Goal: Task Accomplishment & Management: Manage account settings

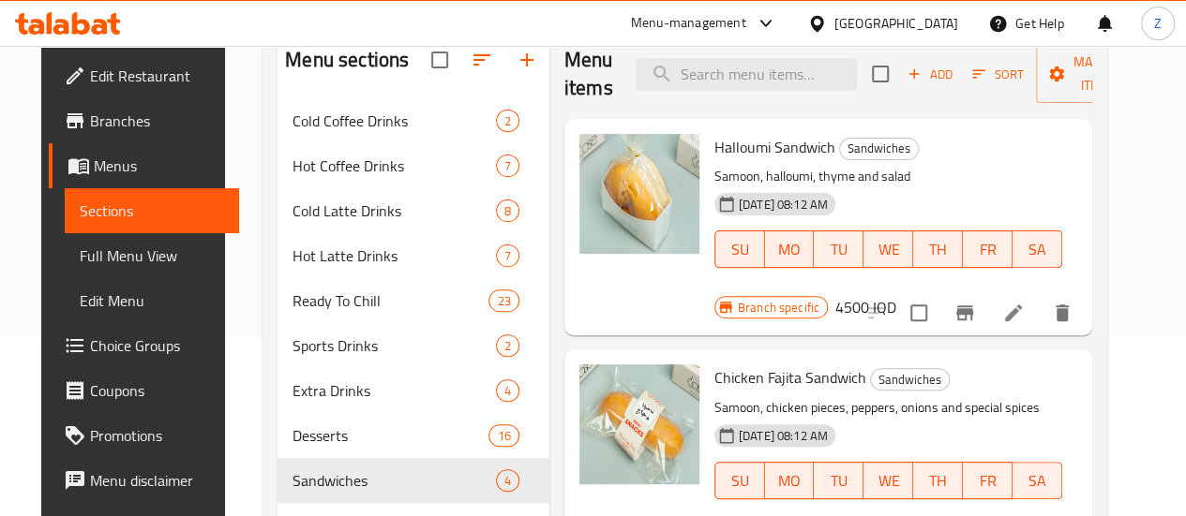
scroll to position [262, 0]
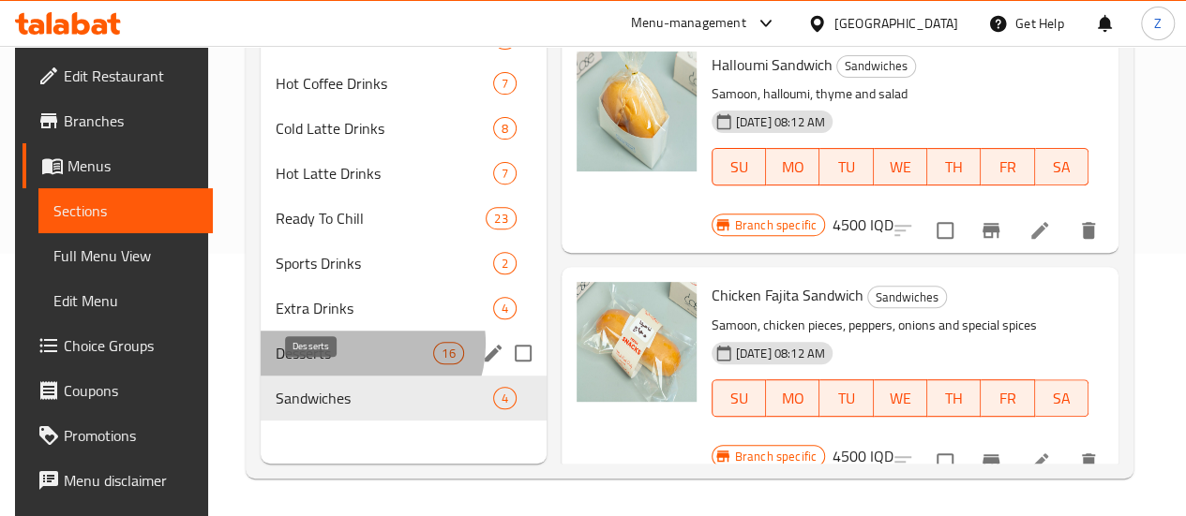
click at [356, 365] on span "Desserts" at bounding box center [355, 353] width 158 height 22
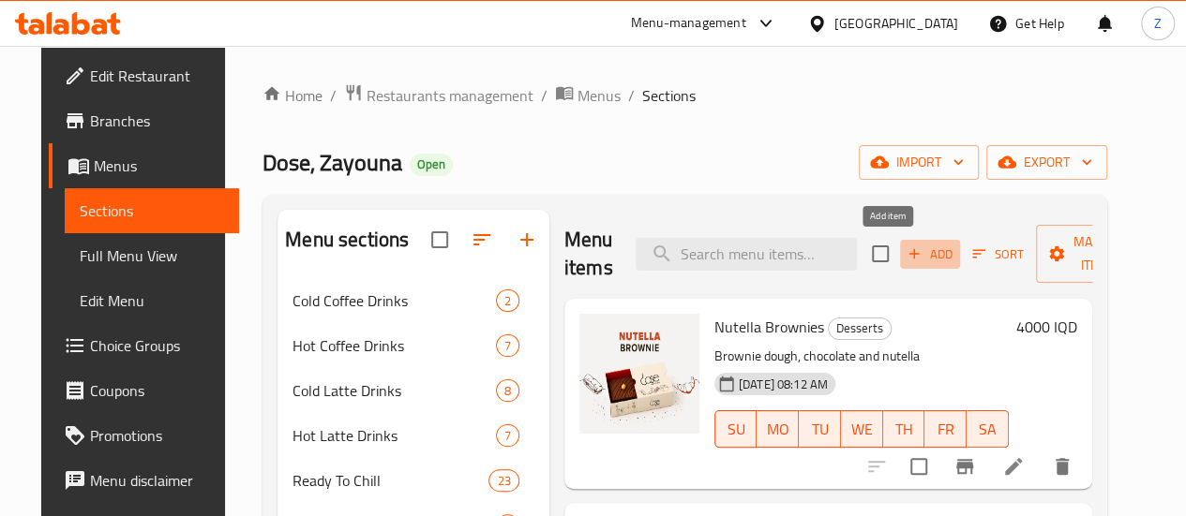
click at [904, 250] on span "Add" at bounding box center [929, 255] width 51 height 22
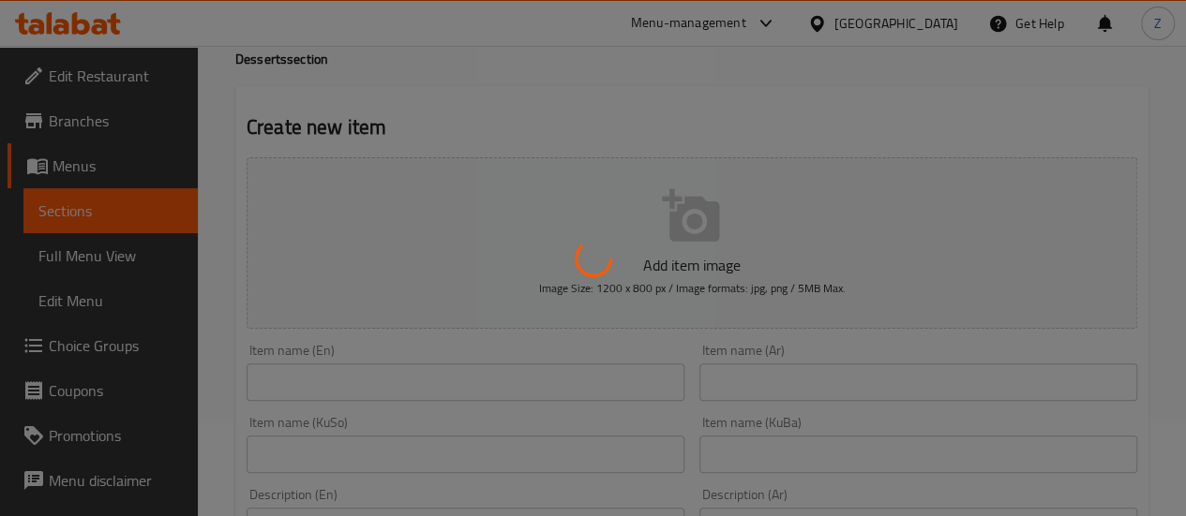
scroll to position [187, 0]
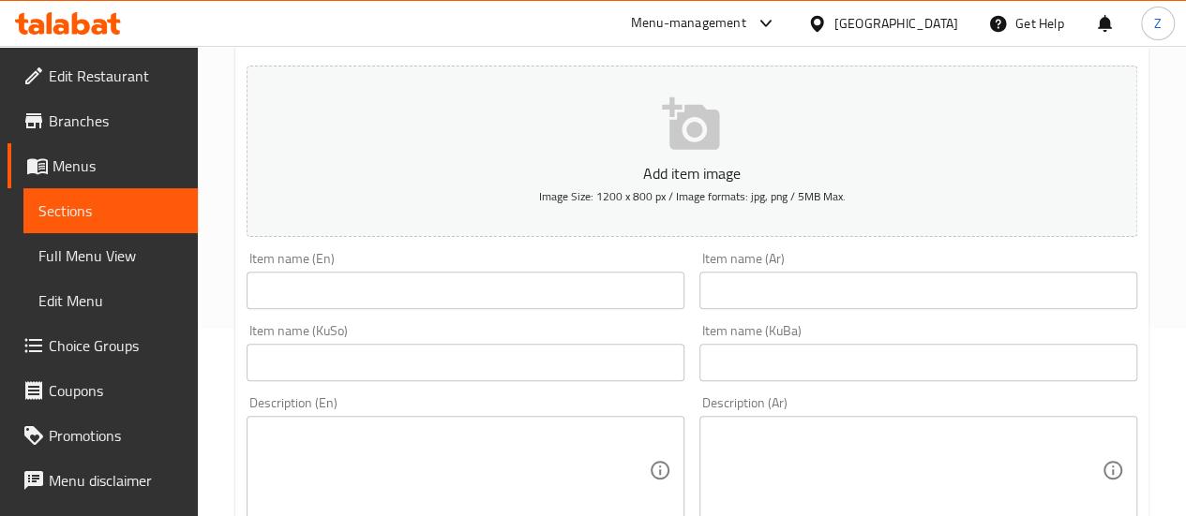
click at [442, 296] on input "text" at bounding box center [465, 290] width 438 height 37
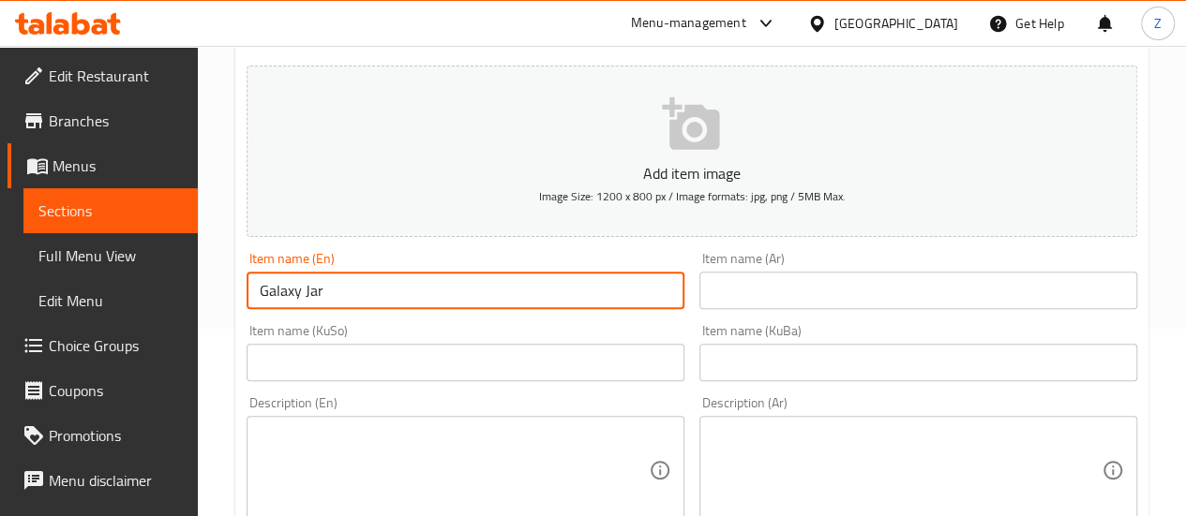
type input "Galaxy Jar"
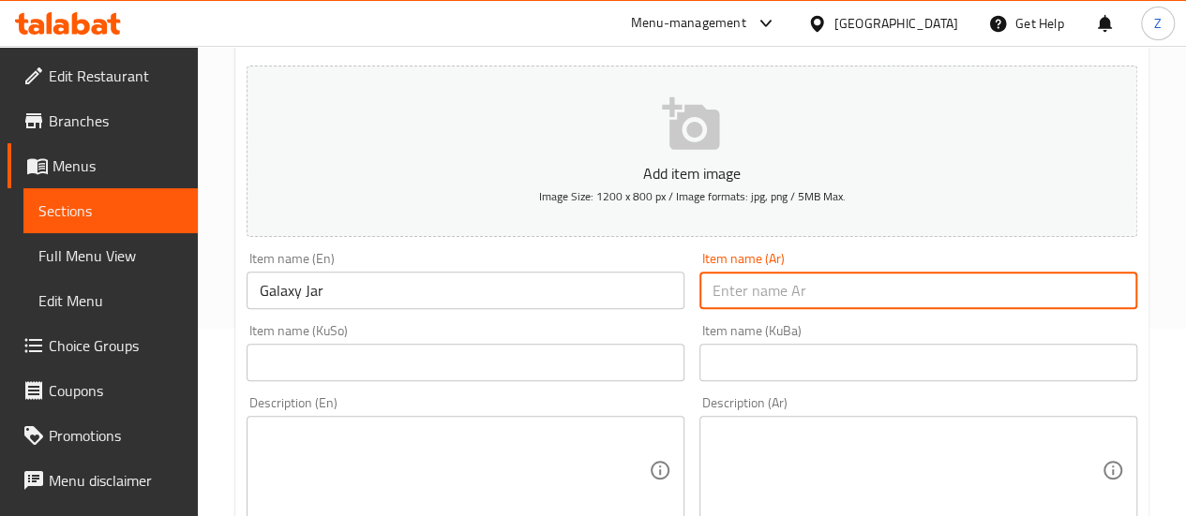
type input "ا"
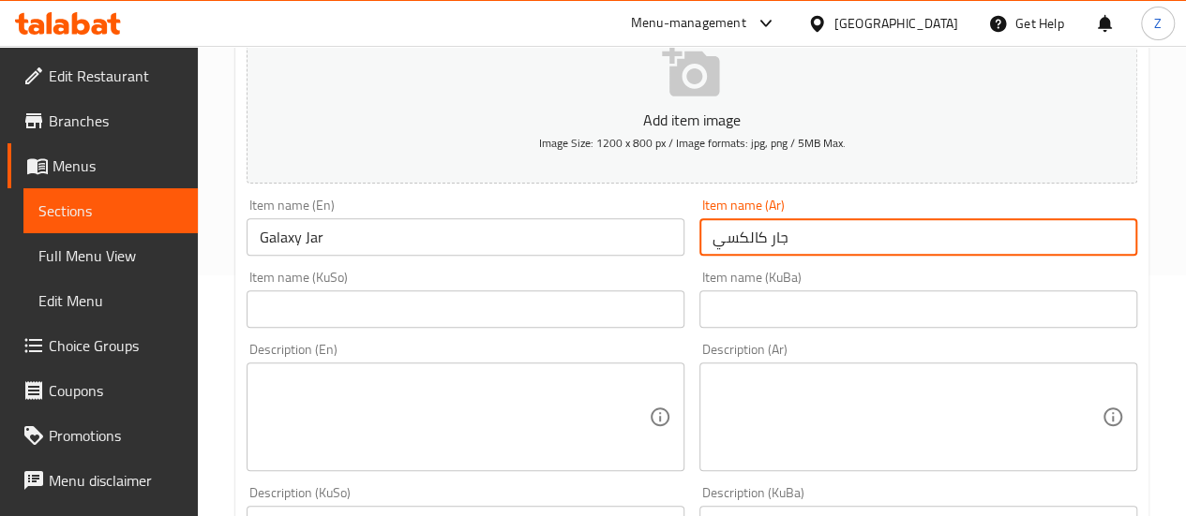
scroll to position [281, 0]
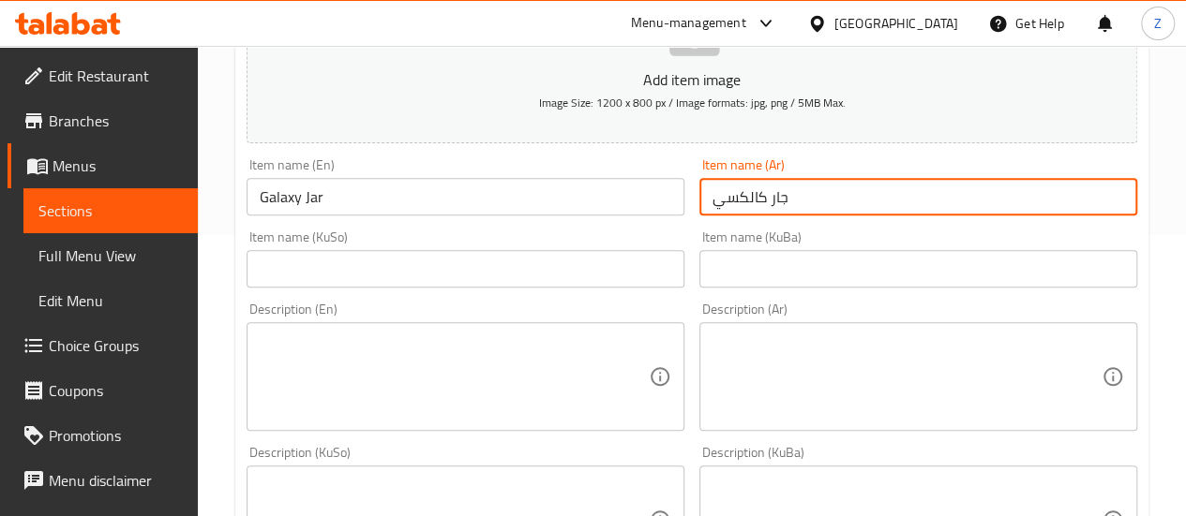
type input "جار كالكسي"
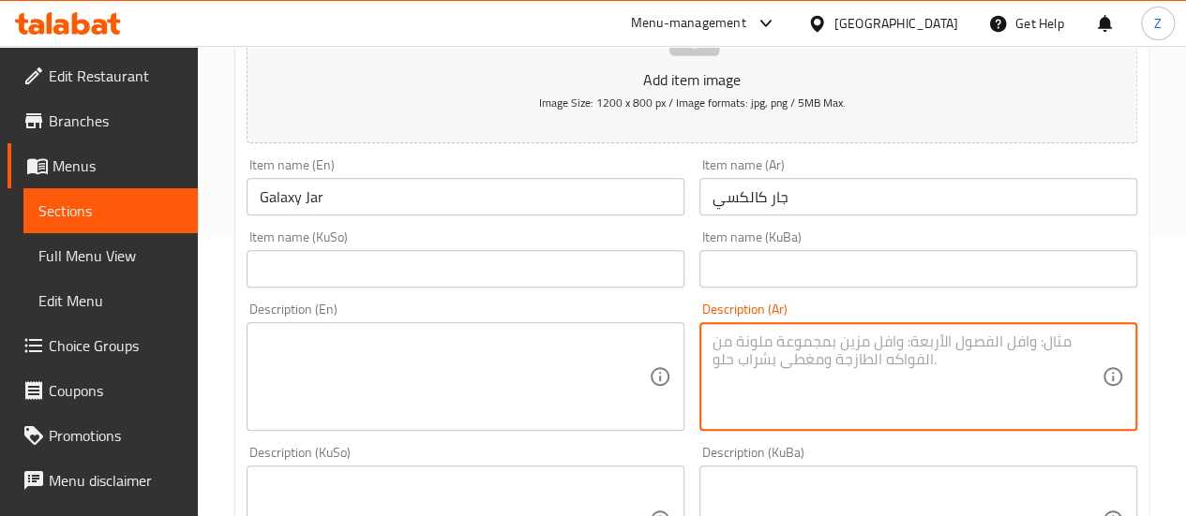
click at [857, 340] on textarea at bounding box center [906, 377] width 389 height 89
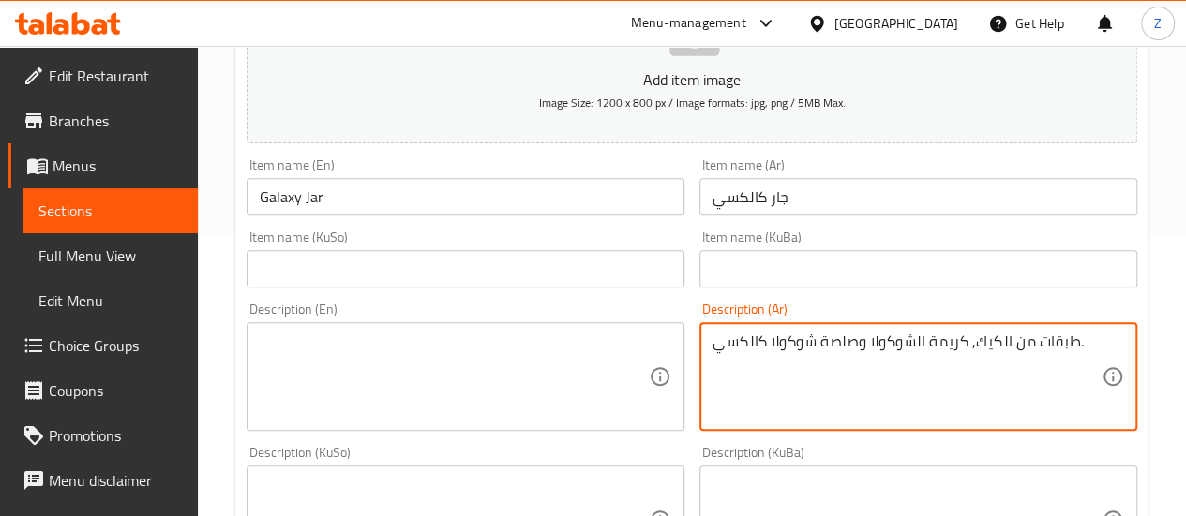
click at [856, 363] on textarea "طبقات من الكيك, كريمة الشوكولا وصلصة شوكولا كالكسي." at bounding box center [906, 377] width 389 height 89
click at [857, 363] on textarea "طبقات من الكيك, كريمة الشوكولا وصلصة شوكولا كالكسي." at bounding box center [906, 377] width 389 height 89
type textarea "طبقات من الكيك, كريمة الشوكولا وصلصة شوكولا كالكسي."
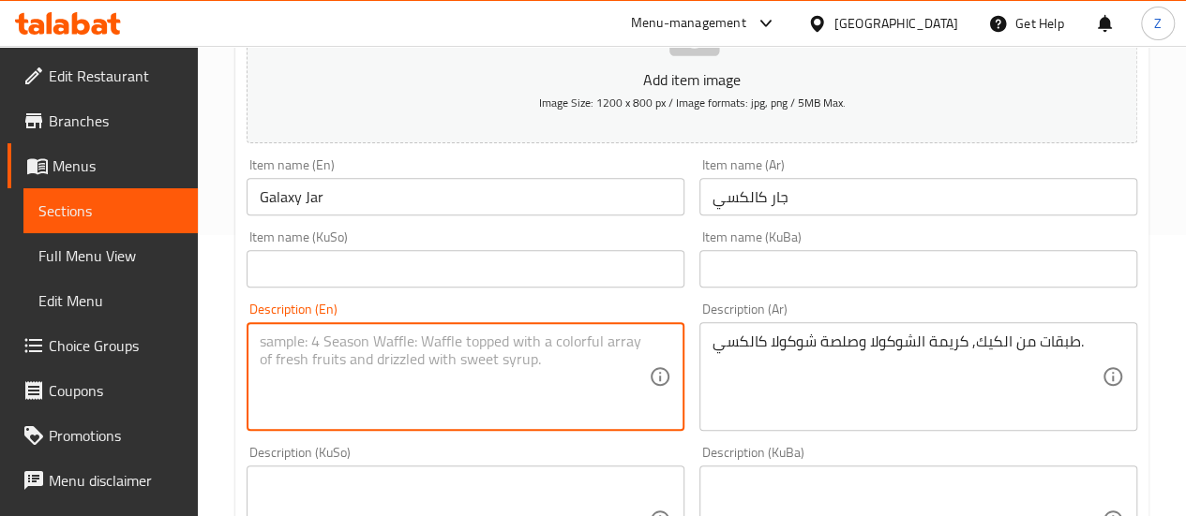
click at [562, 379] on textarea at bounding box center [454, 377] width 389 height 89
paste textarea "Layers of cake, chocolate cream and chocolate sauce."
type textarea "Layers of cake, chocolate cream and chocolate sauce."
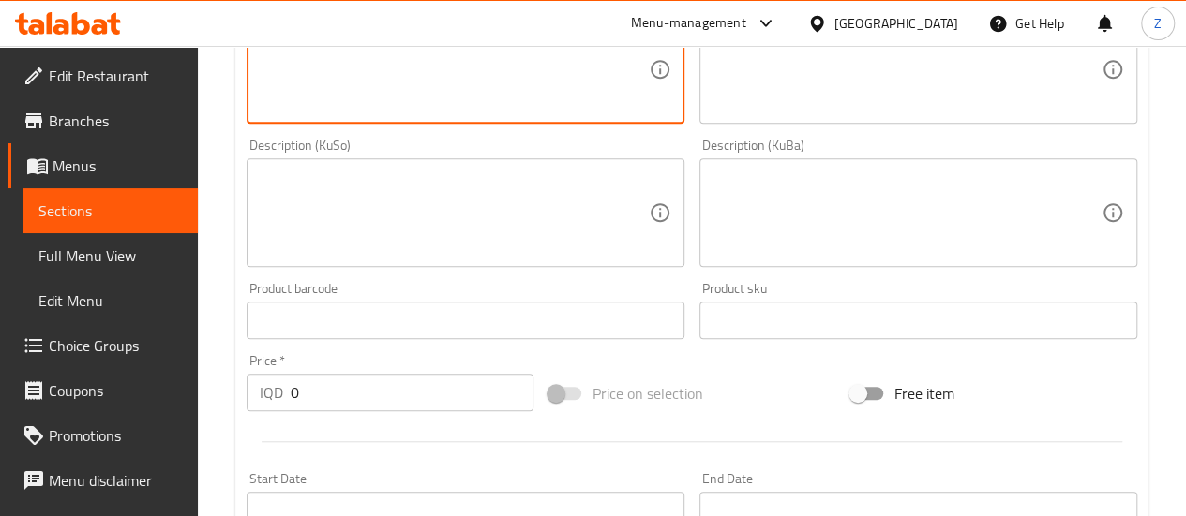
scroll to position [843, 0]
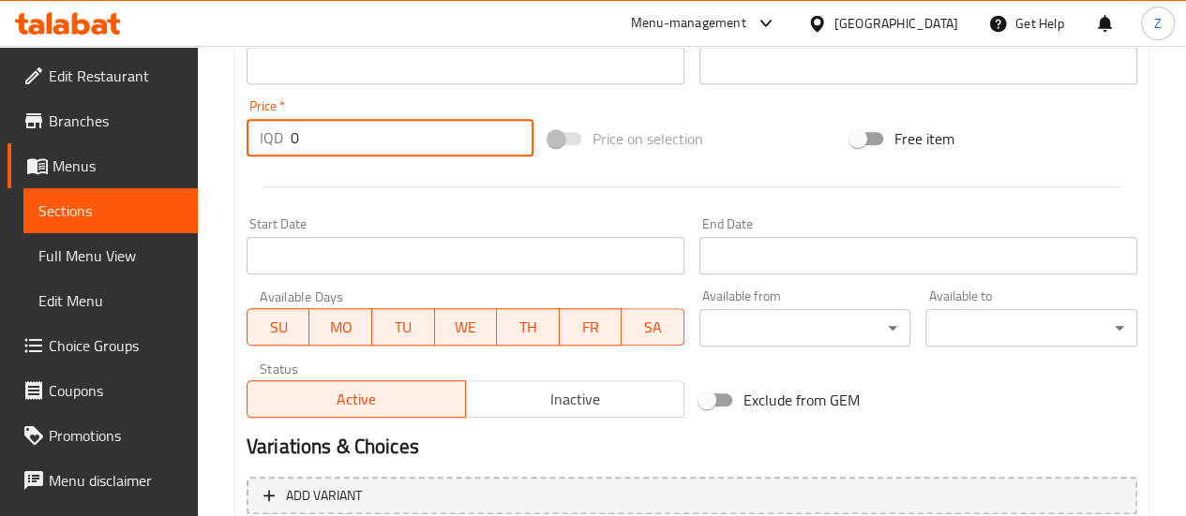
click at [337, 134] on input "0" at bounding box center [412, 137] width 243 height 37
click at [336, 134] on input "0" at bounding box center [412, 137] width 243 height 37
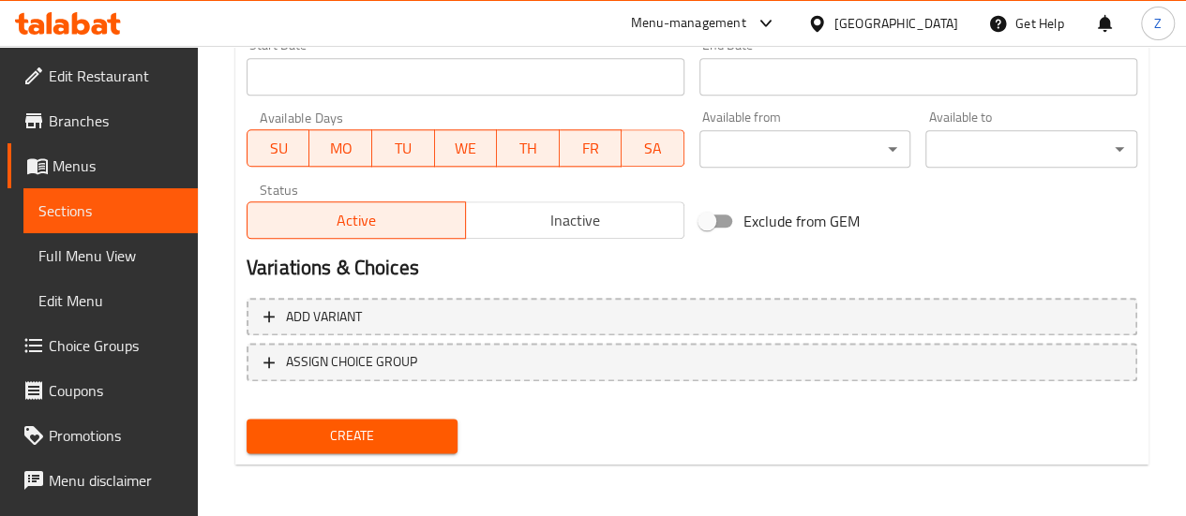
type input "5000"
click at [454, 430] on button "Create" at bounding box center [352, 436] width 212 height 35
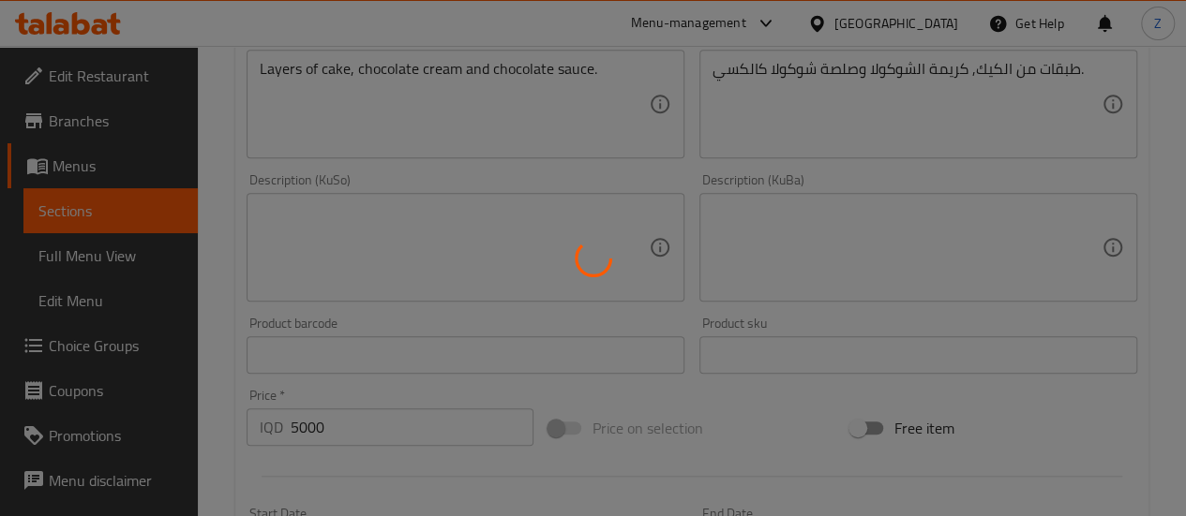
type input "0"
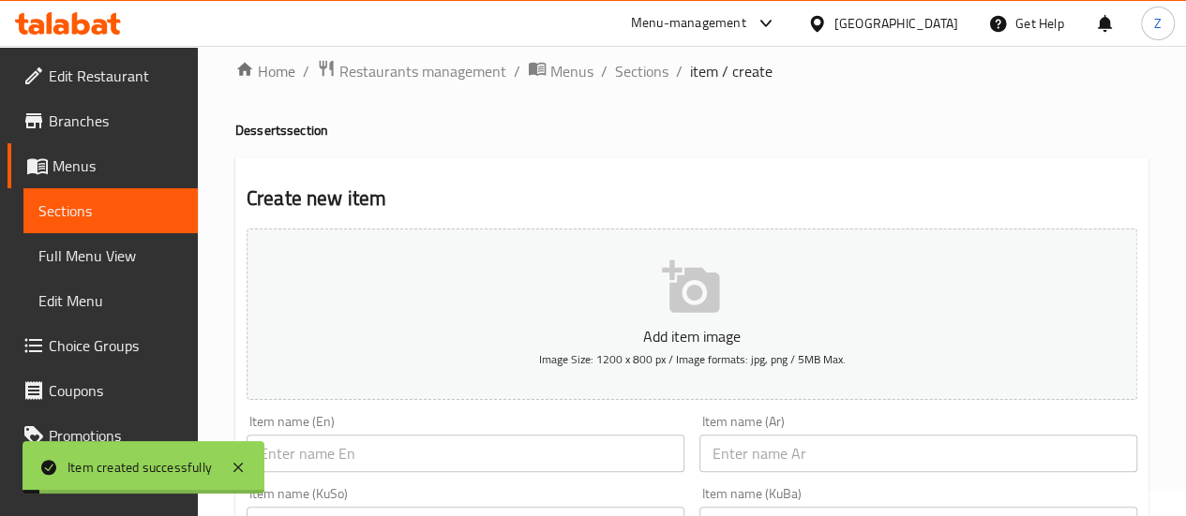
scroll to position [0, 0]
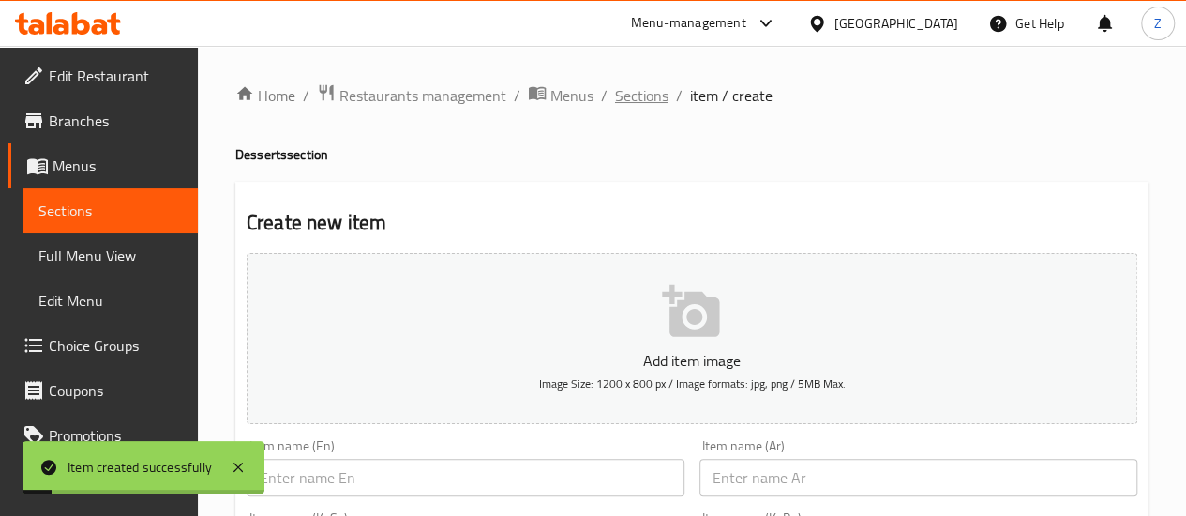
click at [633, 95] on span "Sections" at bounding box center [641, 95] width 53 height 22
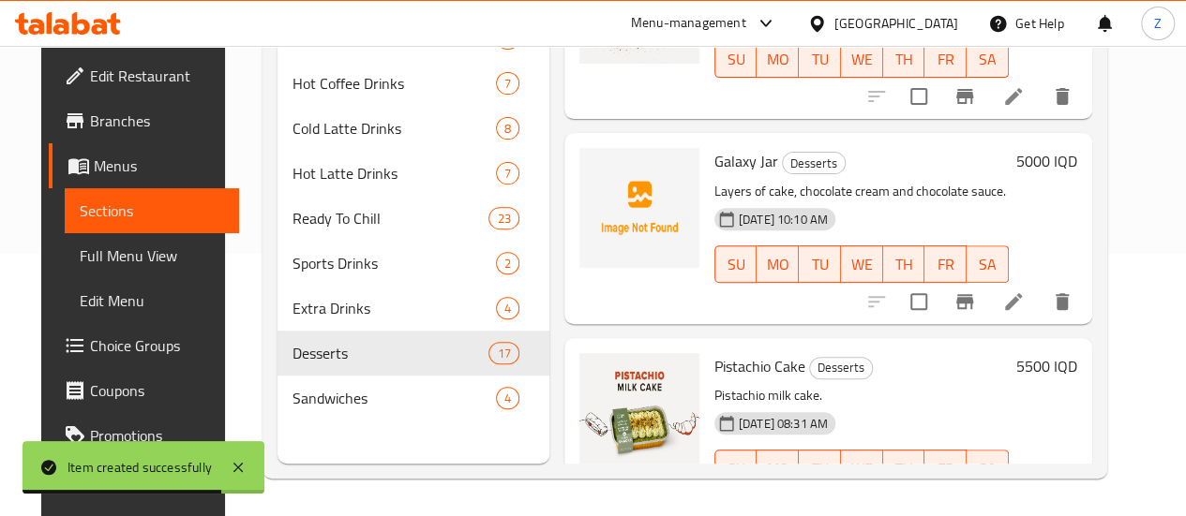
scroll to position [64, 0]
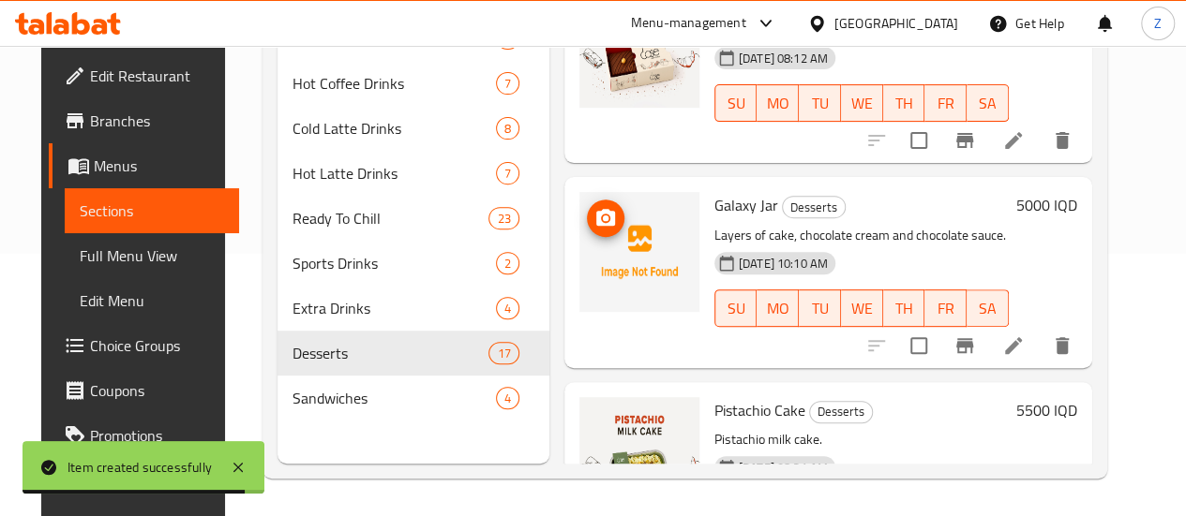
click at [594, 220] on icon "upload picture" at bounding box center [605, 218] width 22 height 22
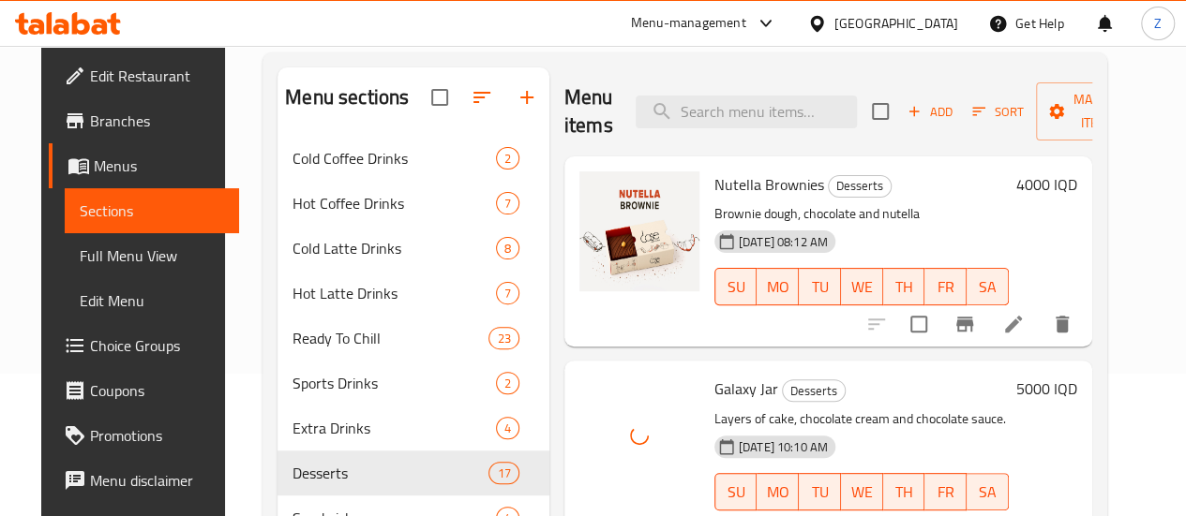
scroll to position [75, 0]
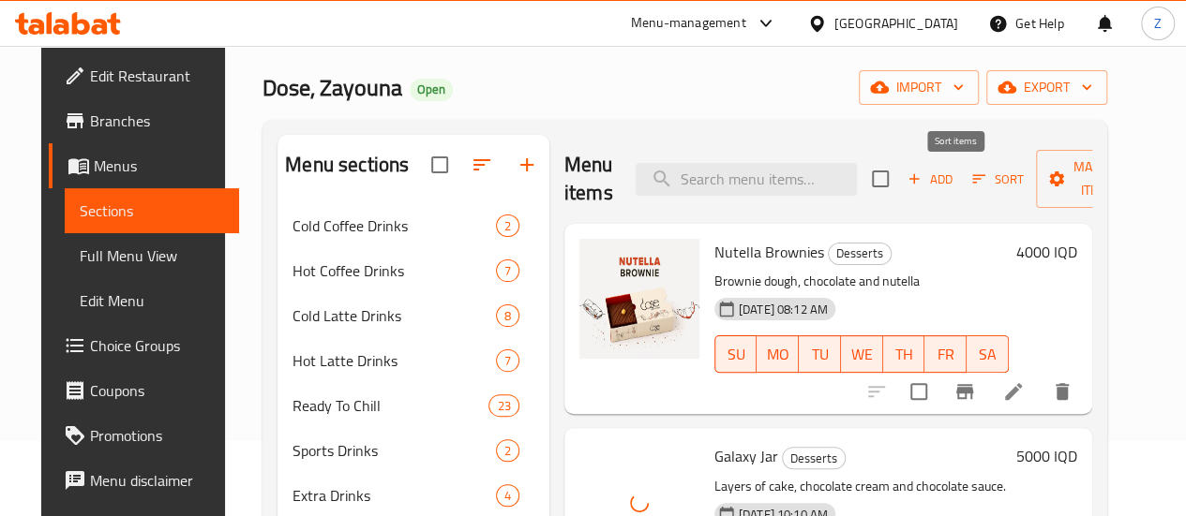
click at [904, 173] on span "Add" at bounding box center [929, 180] width 51 height 22
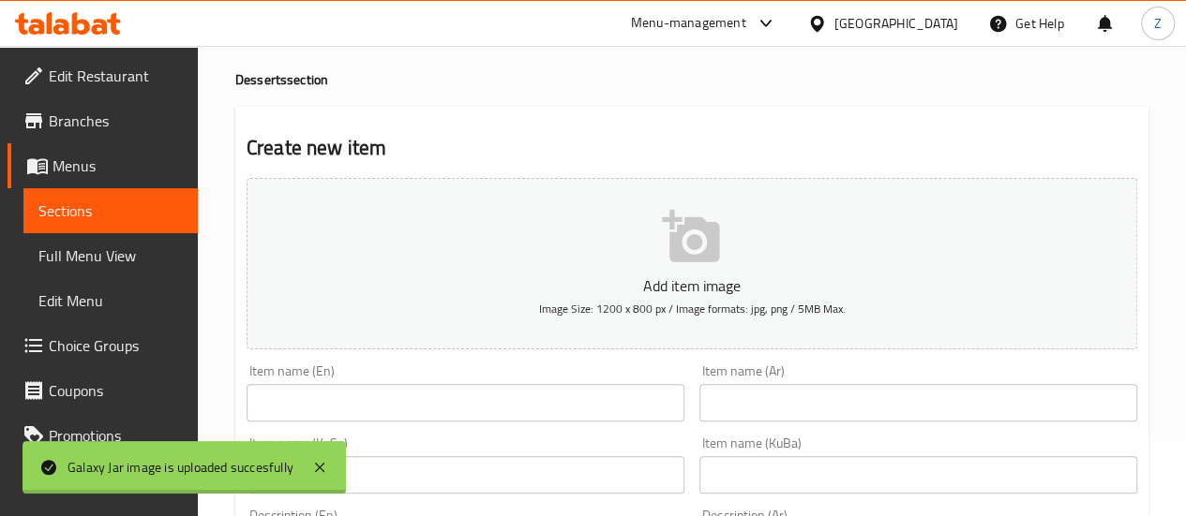
click at [433, 406] on input "text" at bounding box center [465, 402] width 438 height 37
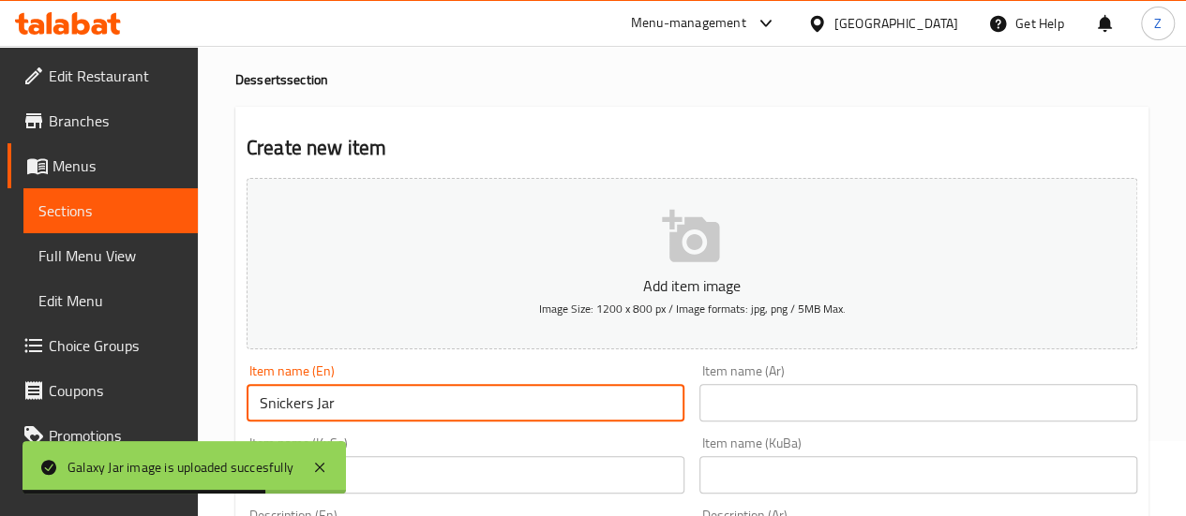
type input "Snickers Jar"
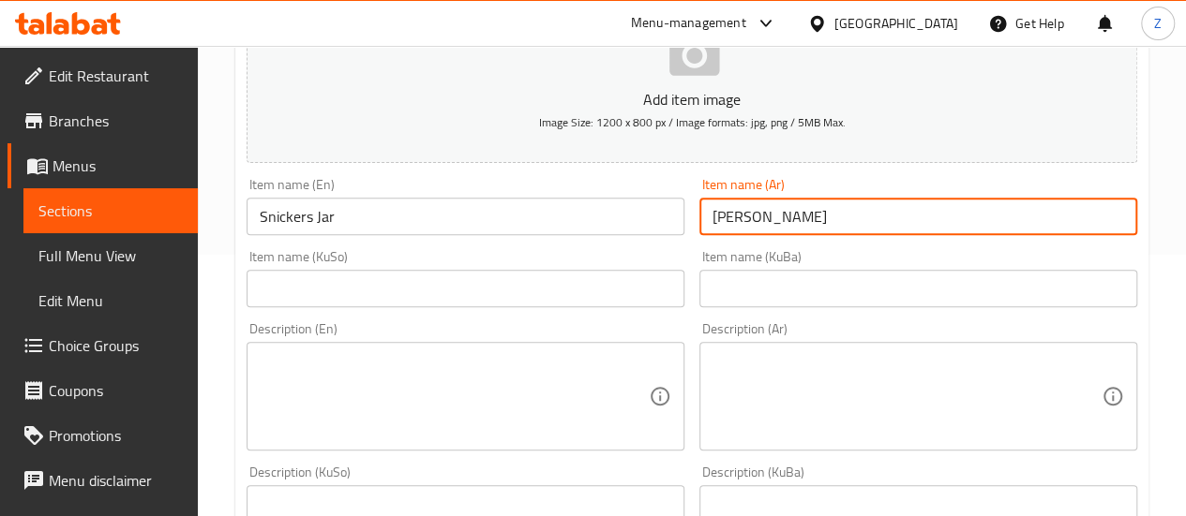
scroll to position [262, 0]
type input "[PERSON_NAME]"
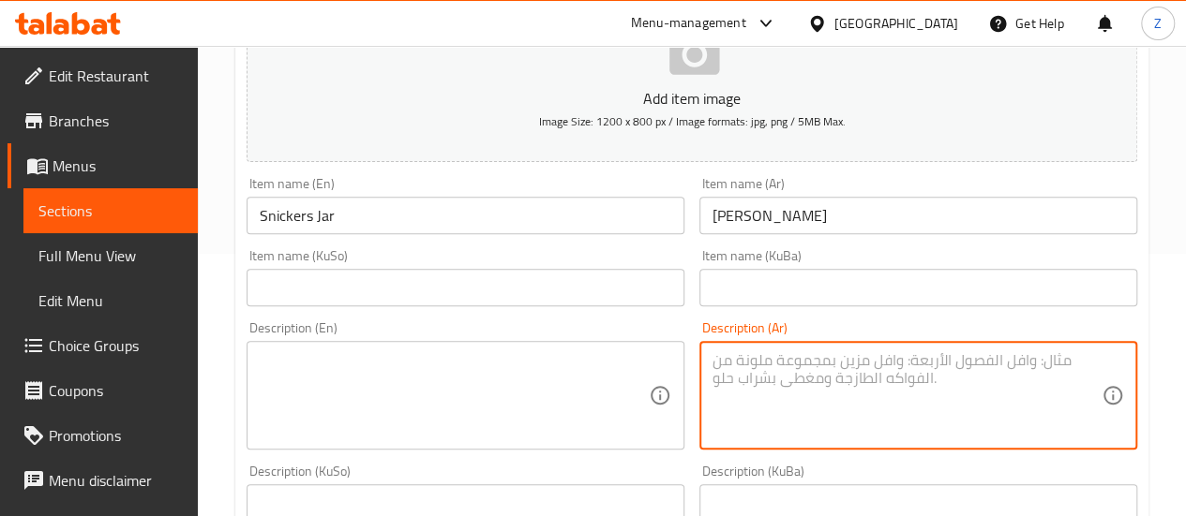
click at [889, 388] on textarea at bounding box center [906, 395] width 389 height 89
click at [888, 388] on textarea "طبقات كيك, كريمة الشوكولا وصلصة الكراميل مع الفستق والشوكولا." at bounding box center [906, 395] width 389 height 89
click at [887, 387] on textarea "طبقات كيك, كريمة الشوكولا وصلصة الكراميل مع الفستق والشوكولا." at bounding box center [906, 395] width 389 height 89
type textarea "طبقات كيك, كريمة الشوكولا وصلصة الكراميل مع الفستق والشوكولا."
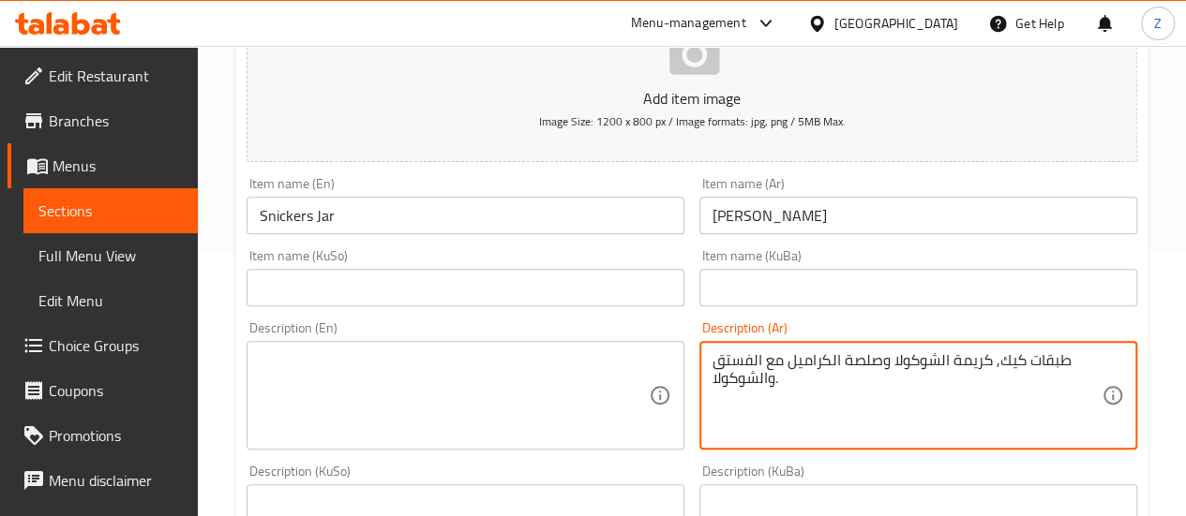
click at [484, 409] on textarea at bounding box center [454, 395] width 389 height 89
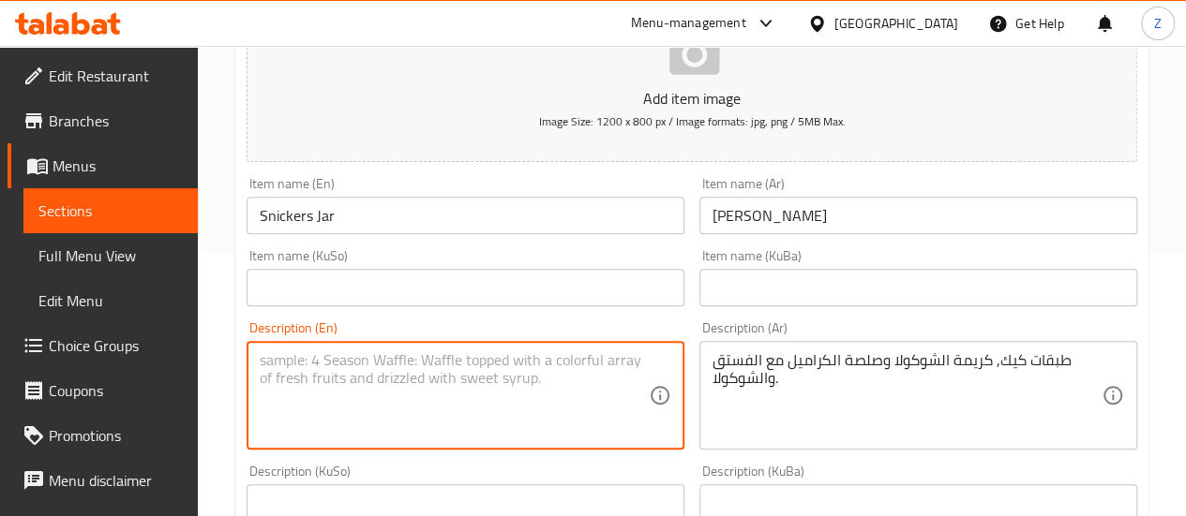
paste textarea "Layers of cake, chocolate cream and caramel sauce with pistachios and chocolate."
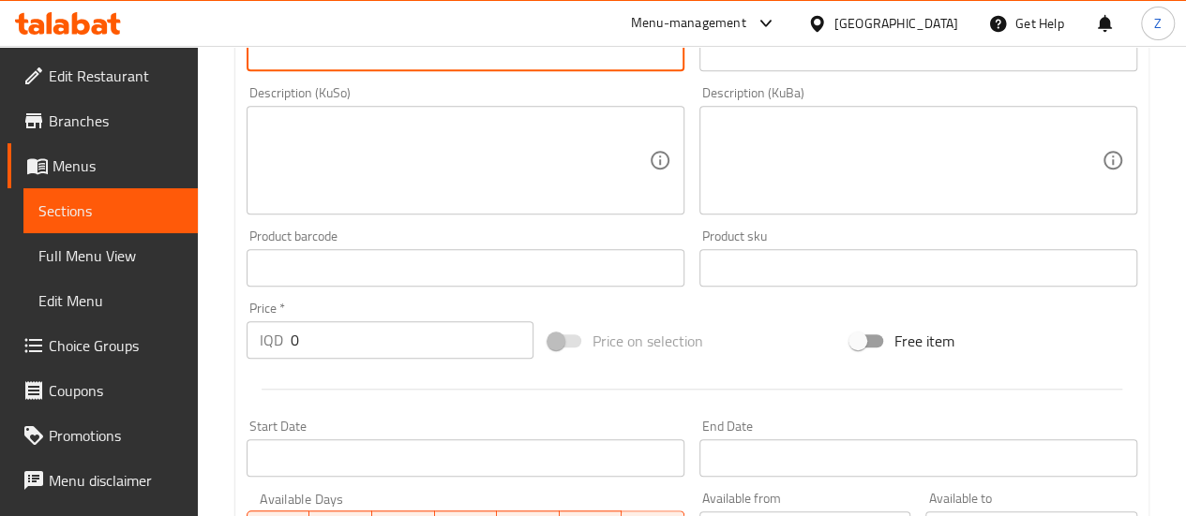
scroll to position [731, 0]
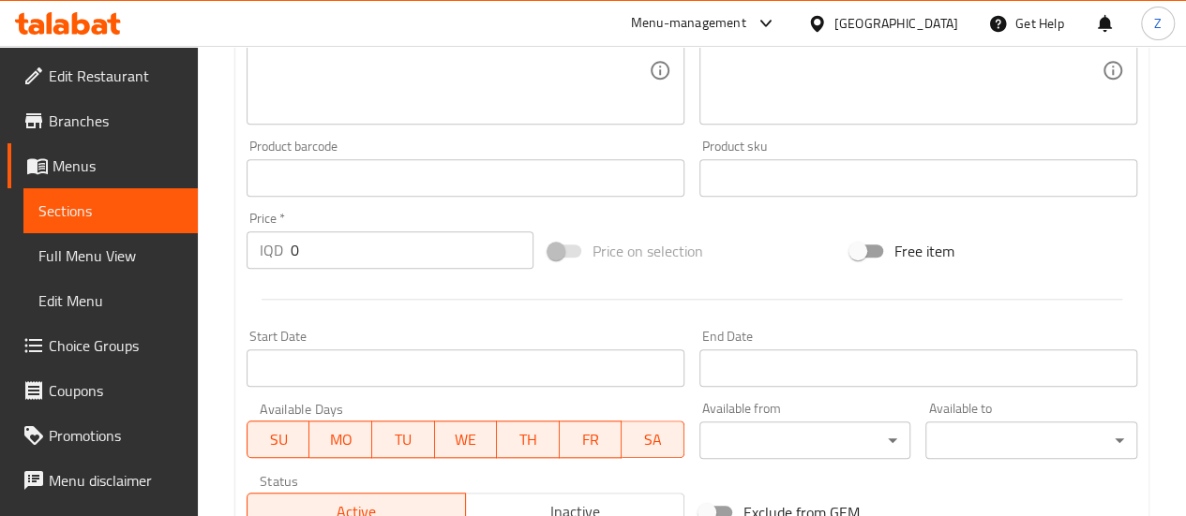
type textarea "Layers of cake, chocolate cream and caramel sauce with pistachios and chocolate."
click at [369, 263] on input "0" at bounding box center [412, 249] width 243 height 37
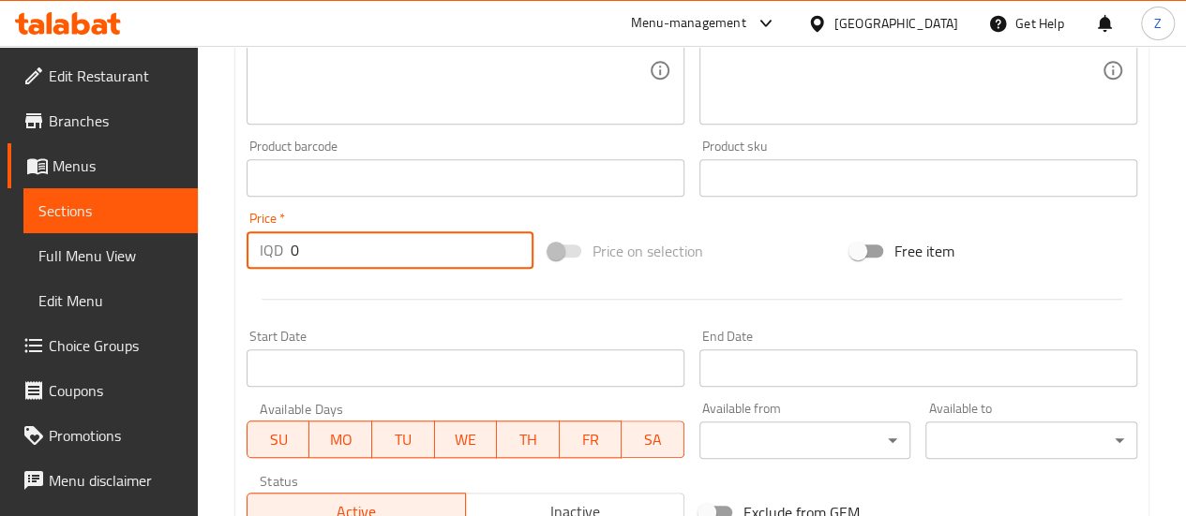
click at [369, 263] on input "0" at bounding box center [412, 249] width 243 height 37
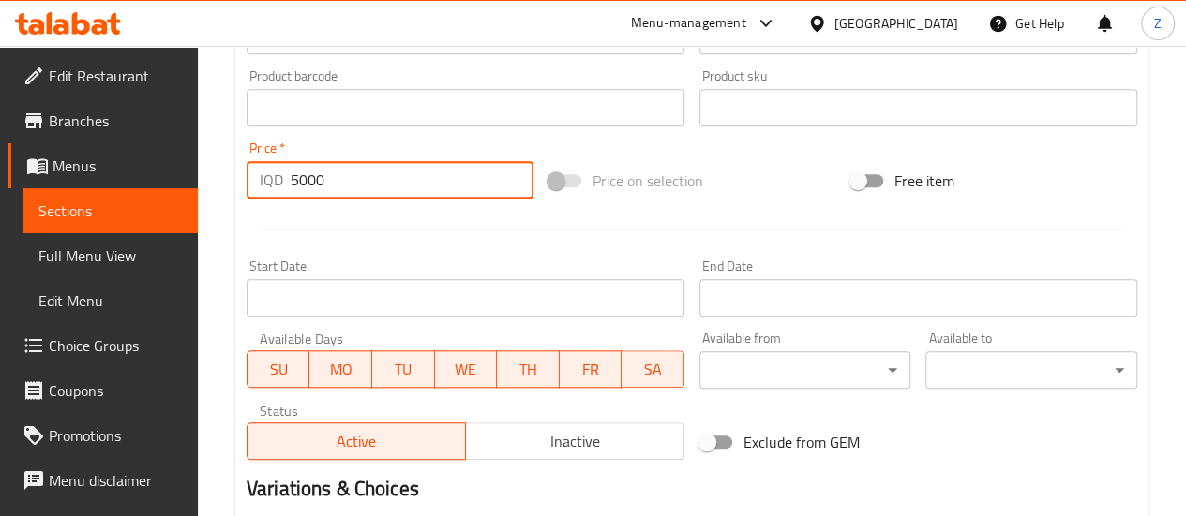
scroll to position [1022, 0]
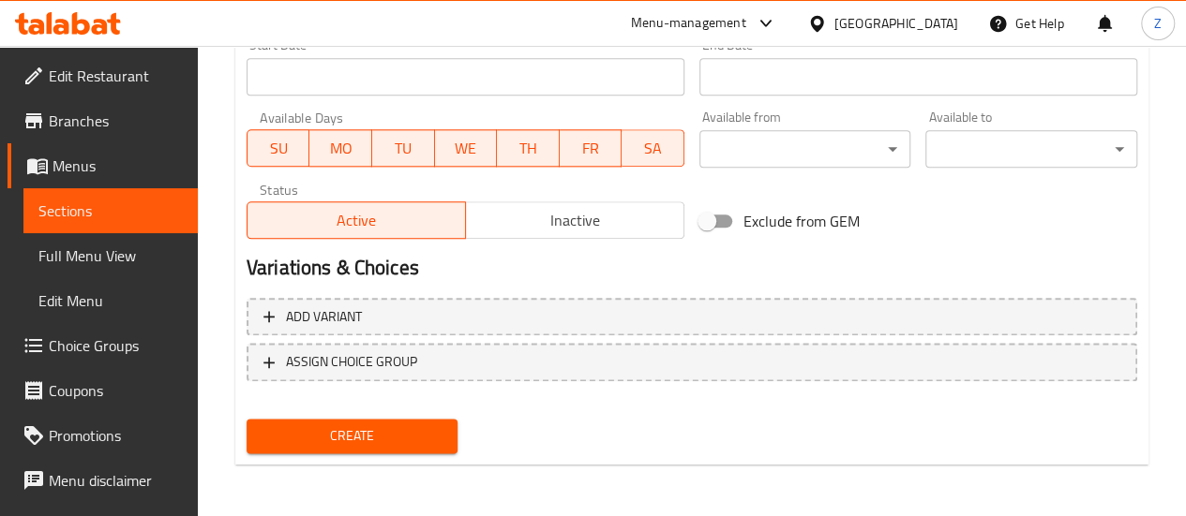
type input "5000"
click at [410, 414] on div "Create" at bounding box center [352, 436] width 227 height 50
click at [410, 421] on button "Create" at bounding box center [352, 436] width 212 height 35
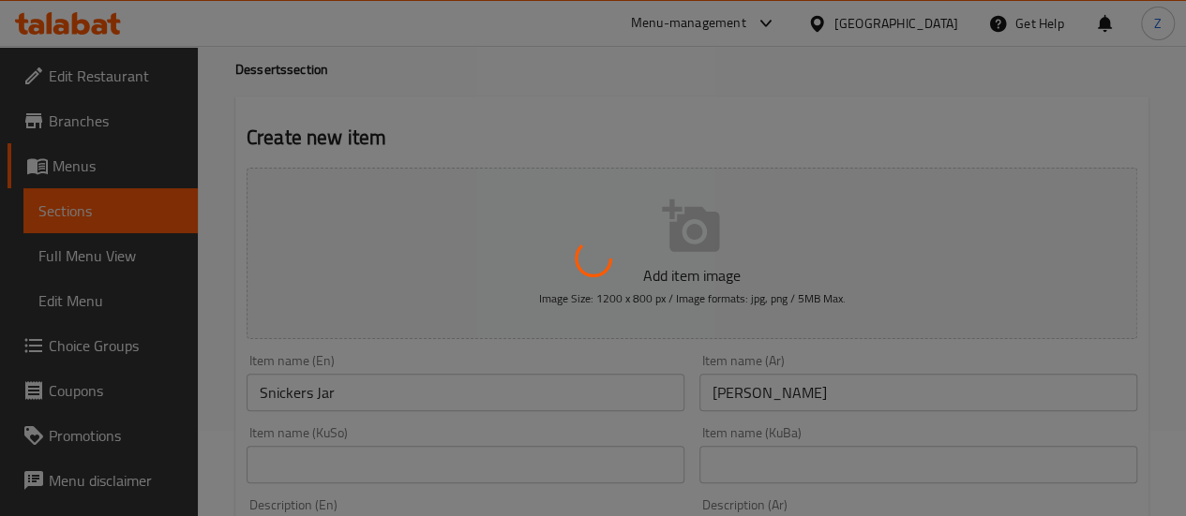
scroll to position [0, 0]
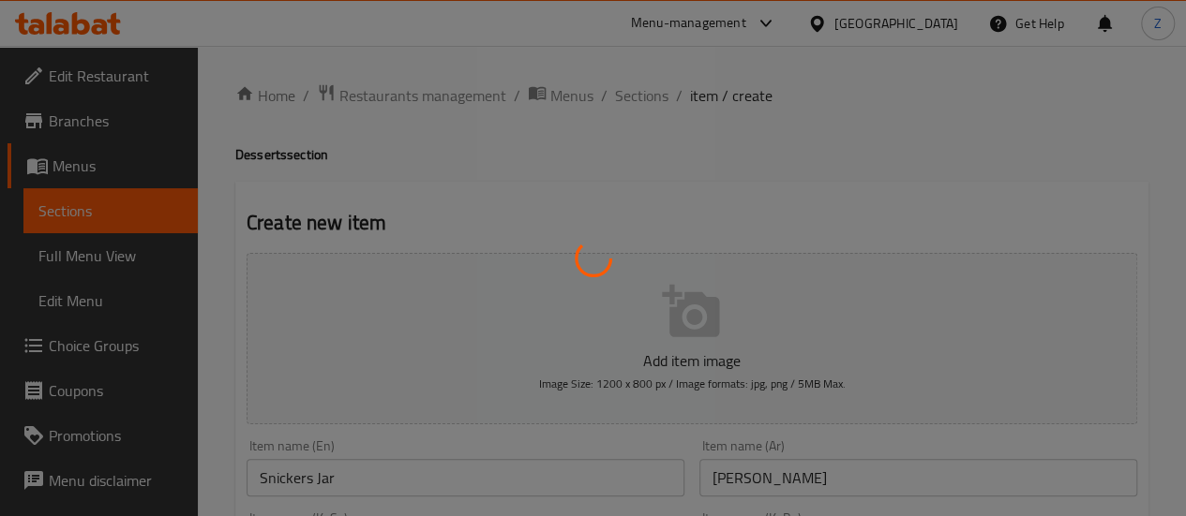
type input "0"
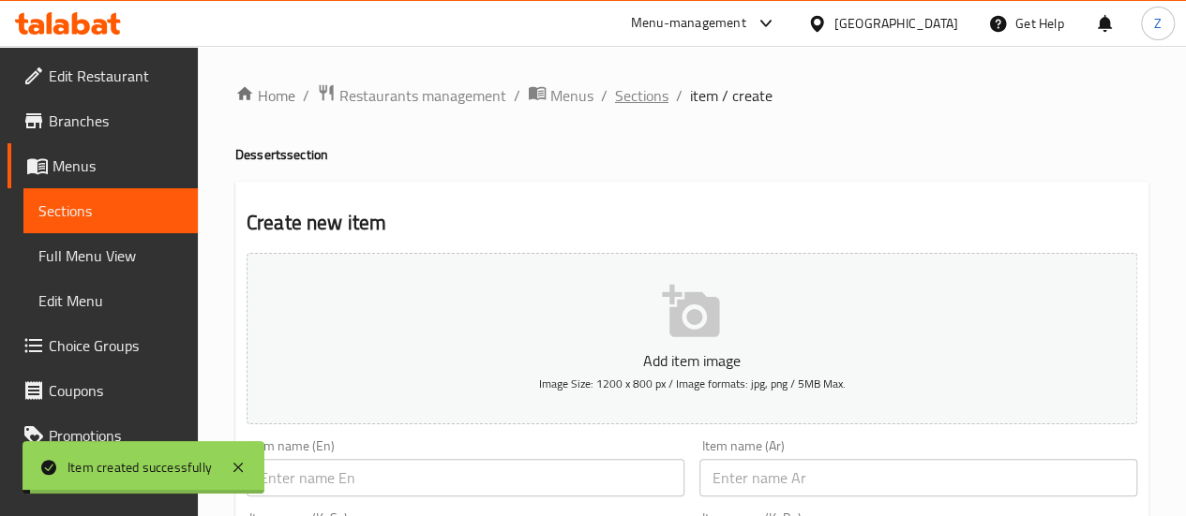
click at [632, 102] on span "Sections" at bounding box center [641, 95] width 53 height 22
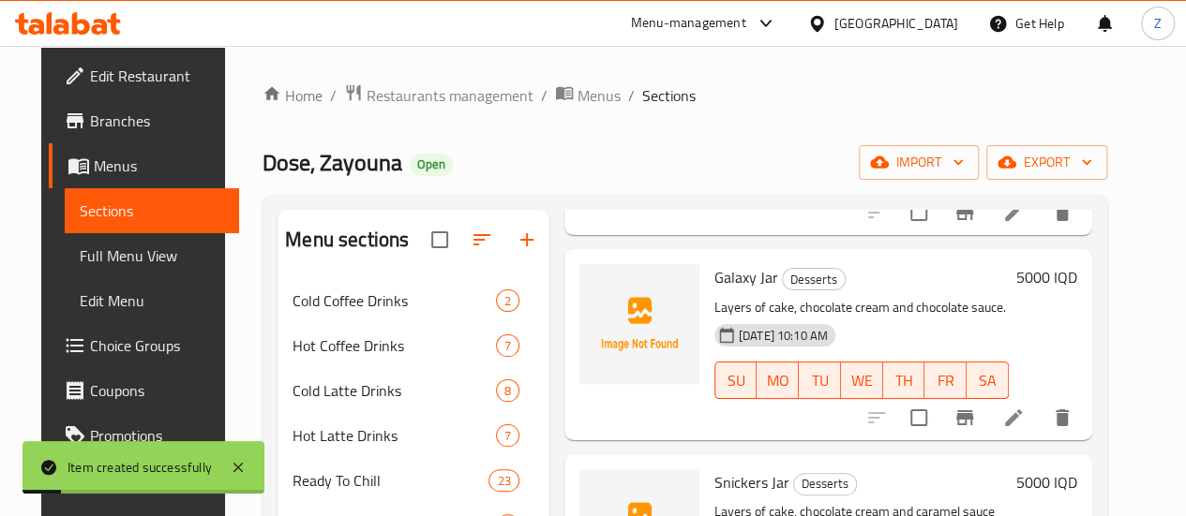
scroll to position [281, 0]
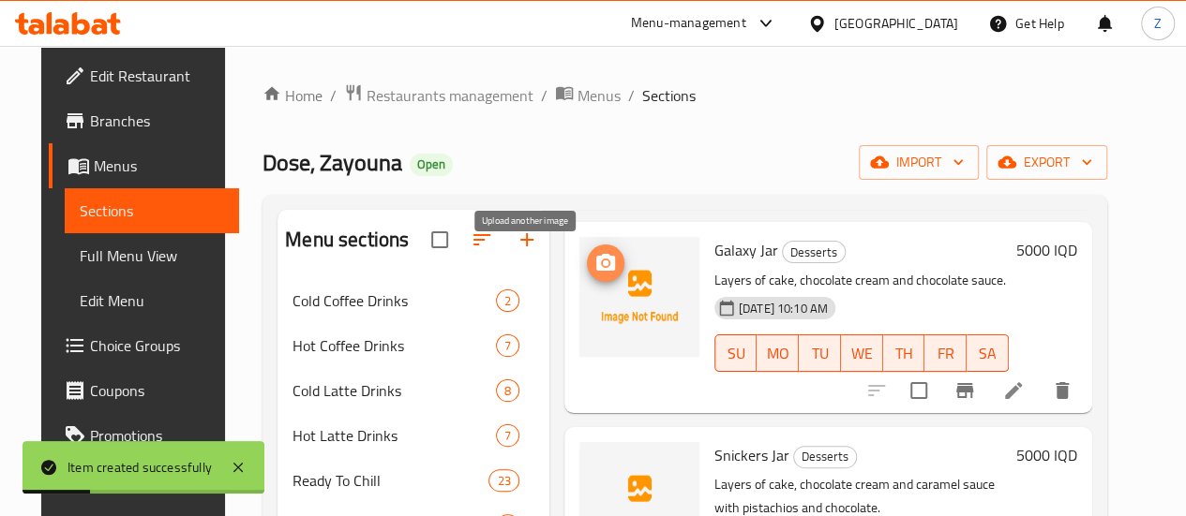
click at [603, 265] on circle "upload picture" at bounding box center [606, 264] width 6 height 6
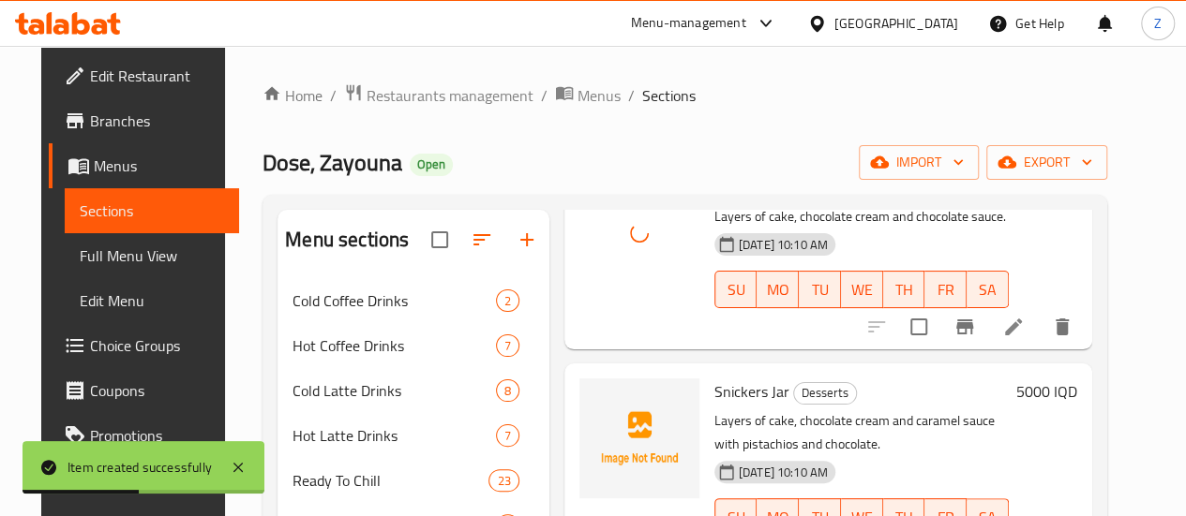
scroll to position [375, 0]
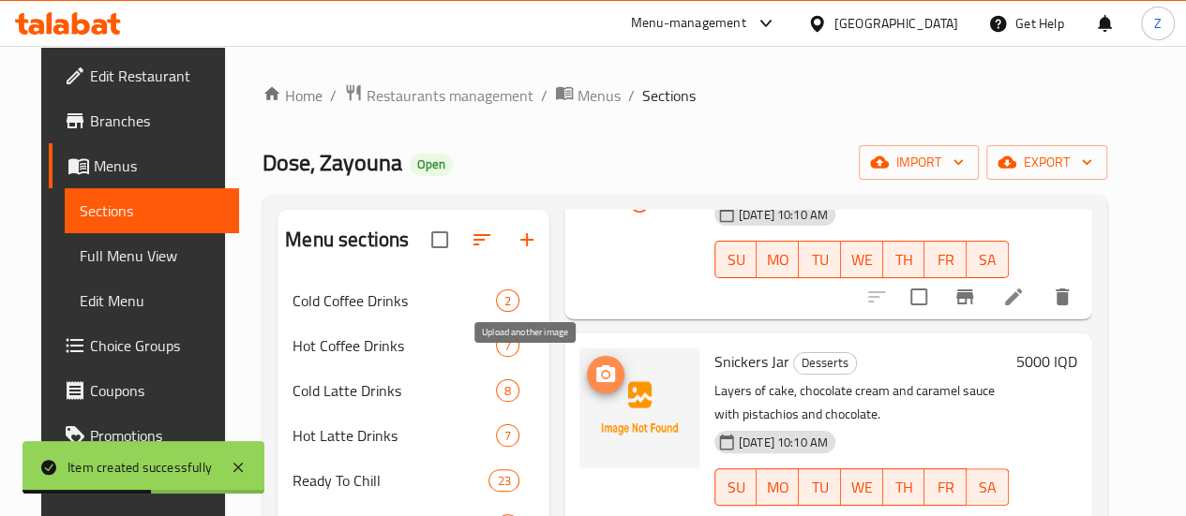
click at [587, 367] on span "upload picture" at bounding box center [605, 375] width 37 height 22
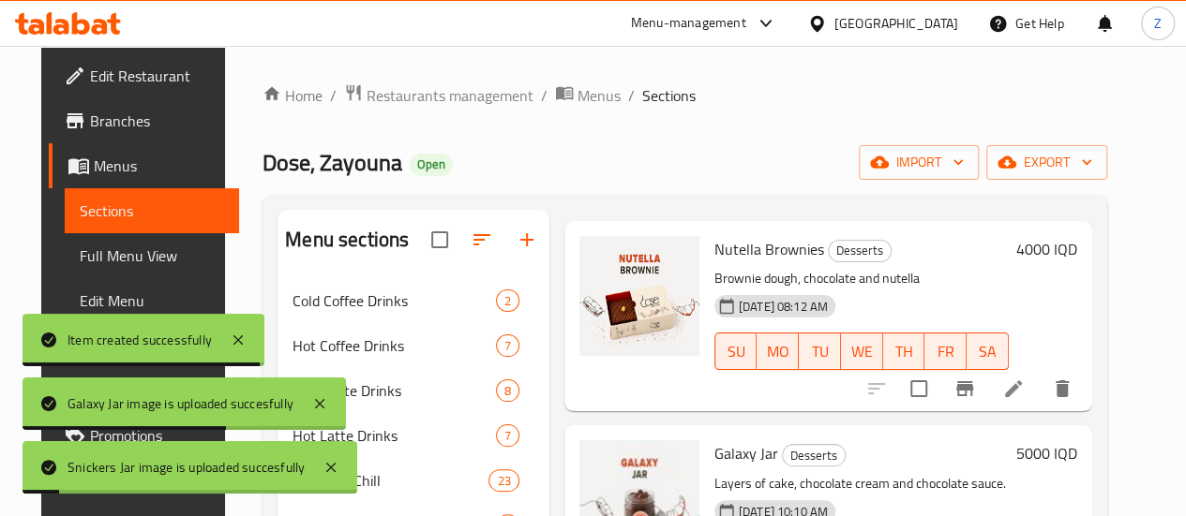
scroll to position [0, 0]
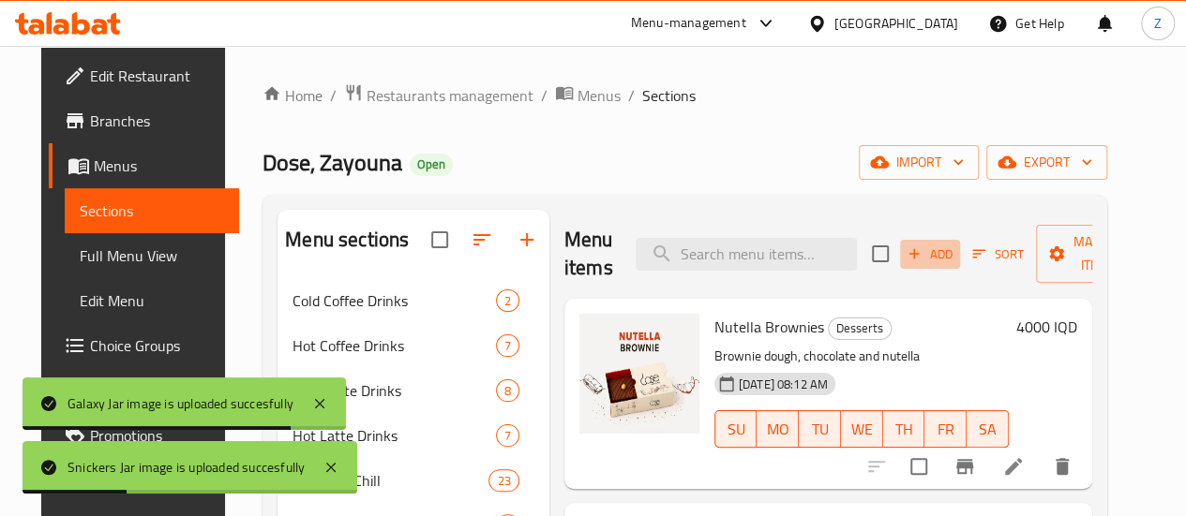
click at [905, 250] on span "Add" at bounding box center [929, 255] width 51 height 22
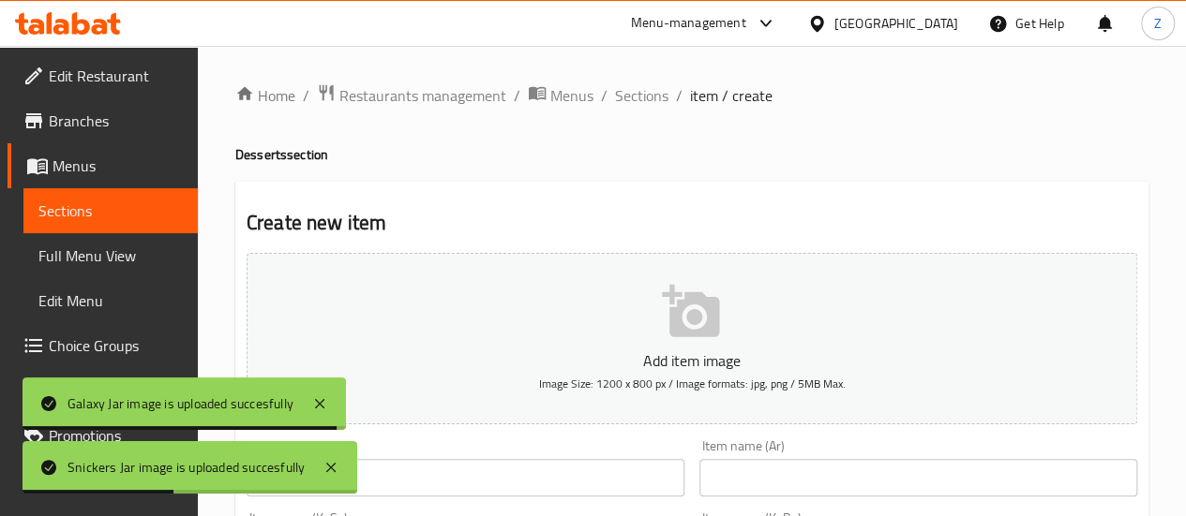
click at [879, 457] on div "Item name (Ar) Item name (Ar)" at bounding box center [918, 468] width 438 height 57
click at [874, 479] on input "text" at bounding box center [918, 477] width 438 height 37
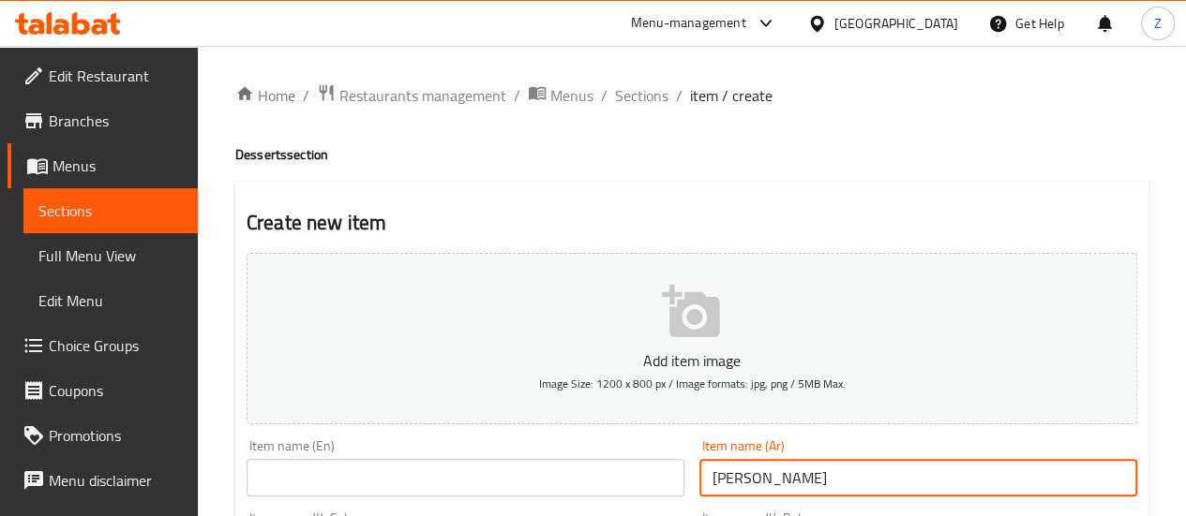
click at [858, 466] on input "[PERSON_NAME]" at bounding box center [918, 477] width 438 height 37
type input "[PERSON_NAME]"
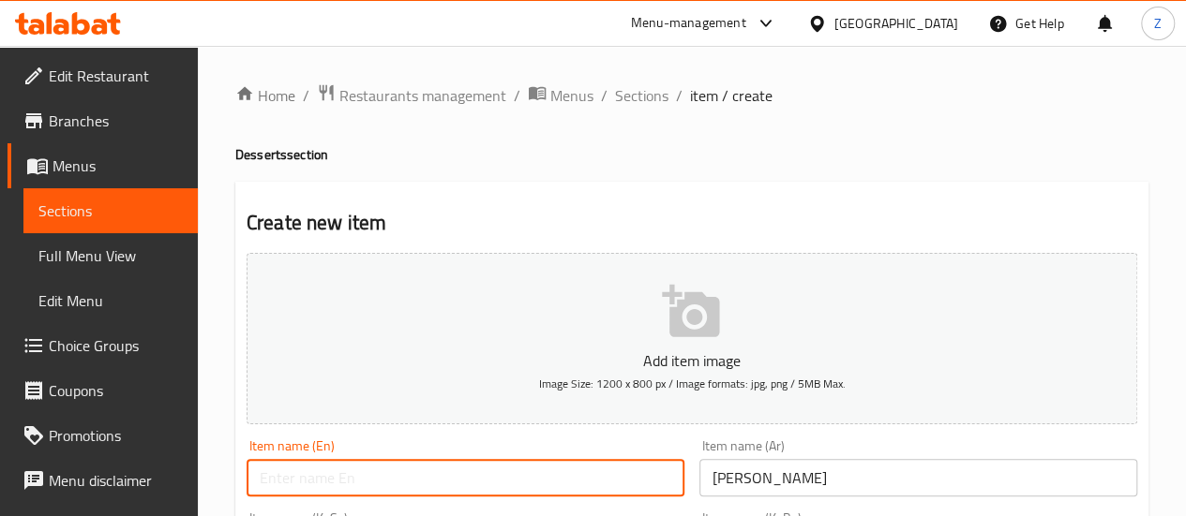
click at [383, 475] on input "text" at bounding box center [465, 477] width 438 height 37
paste input "Tiramisu jar"
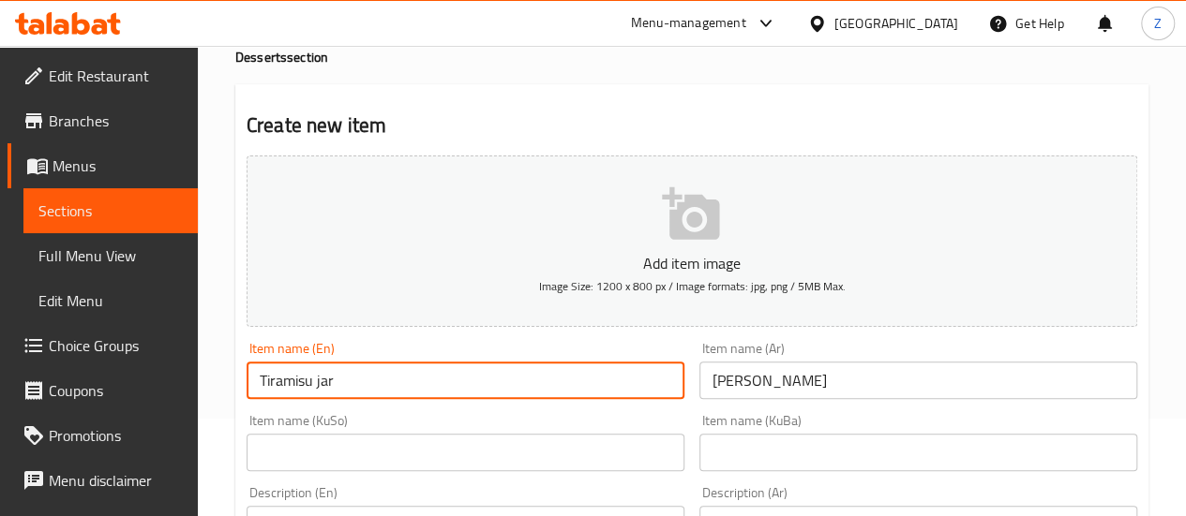
scroll to position [187, 0]
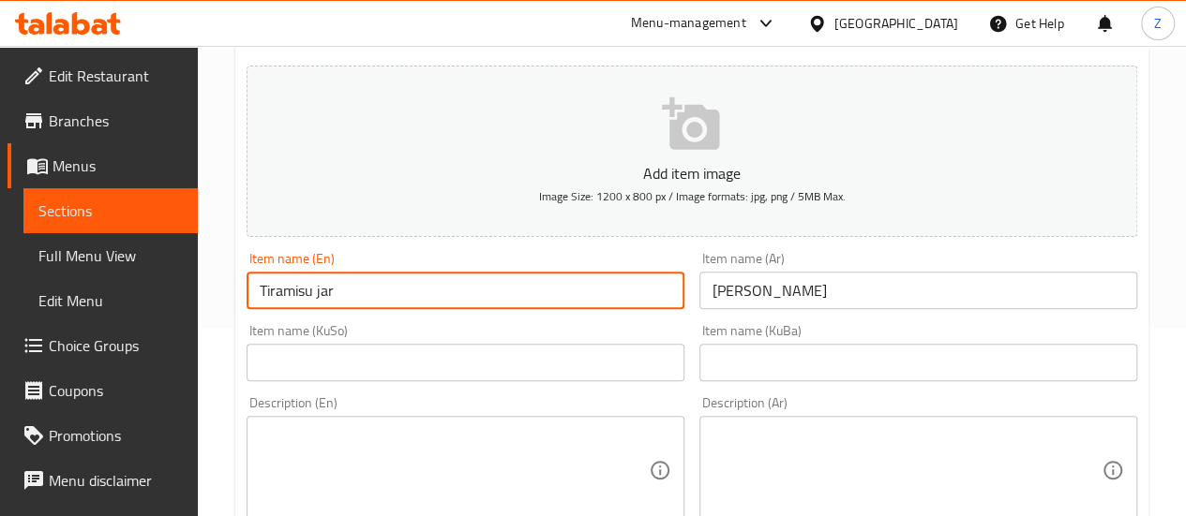
click at [317, 299] on input "Tiramisu jar" at bounding box center [465, 290] width 438 height 37
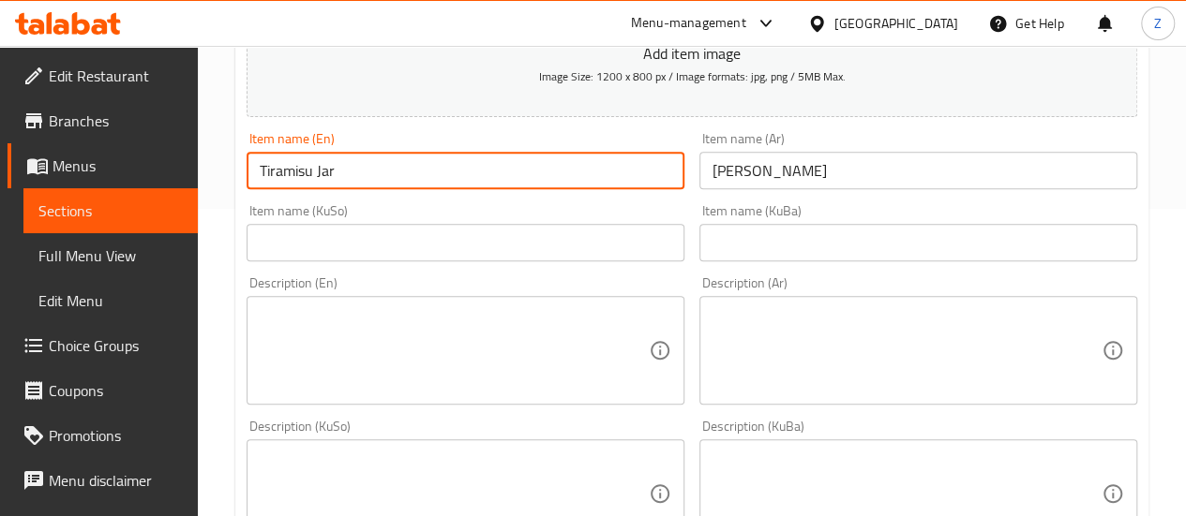
scroll to position [375, 0]
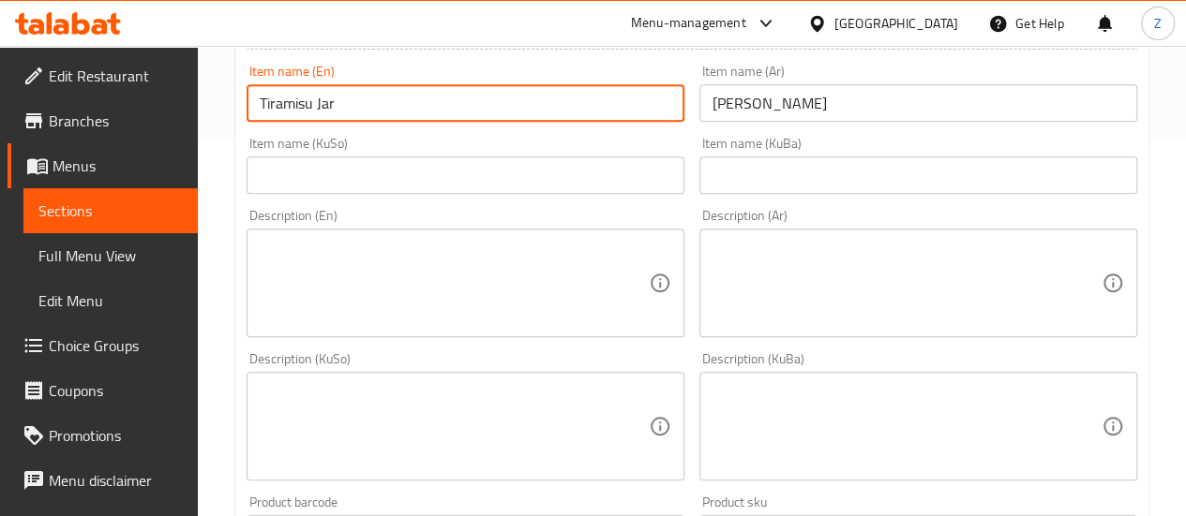
type input "Tiramisu Jar"
click at [822, 285] on textarea at bounding box center [906, 283] width 389 height 89
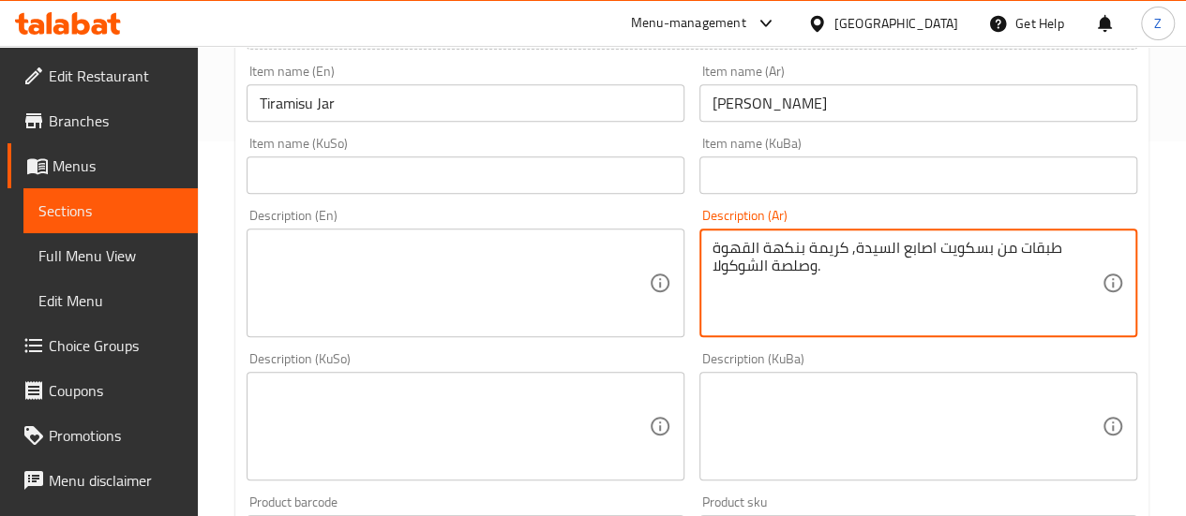
click at [822, 286] on textarea "طبقات من بسكويت اصابع السيدة, كريمة بنكهة القهوة وصلصة الشوكولا." at bounding box center [906, 283] width 389 height 89
click at [824, 284] on textarea "طبقات من بسكويت اصابع السيدة, كريمة بنكهة القهوة وصلصة الشوكولا." at bounding box center [906, 283] width 389 height 89
type textarea "طبقات من بسكويت اصابع السيدة, كريمة بنكهة القهوة وصلصة الشوكولا."
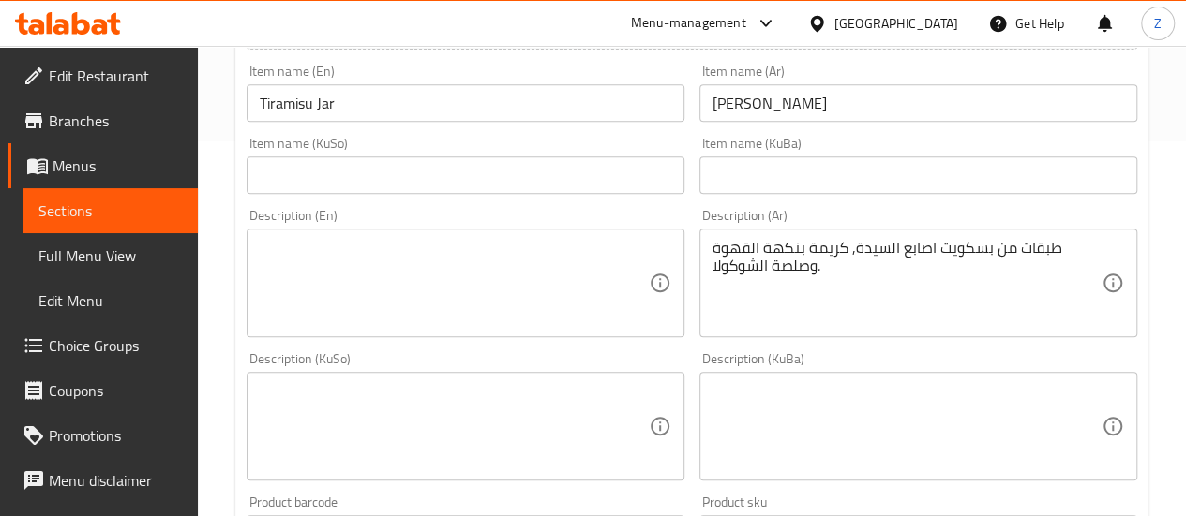
click at [390, 327] on div "Description (En)" at bounding box center [465, 283] width 438 height 109
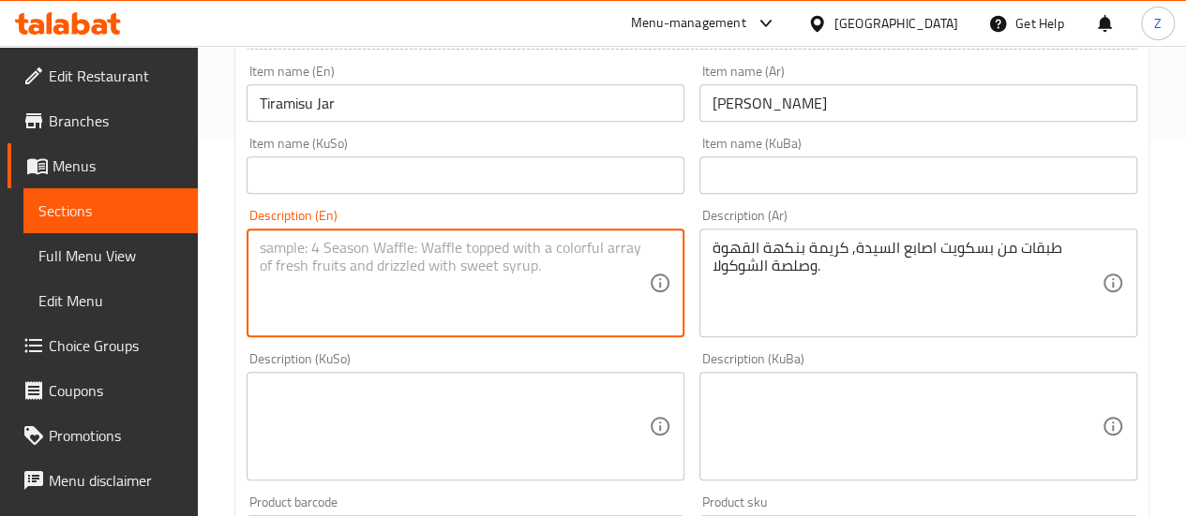
paste textarea "Layers of ladyfingers, coffee-flavored cream and chocolate sauce."
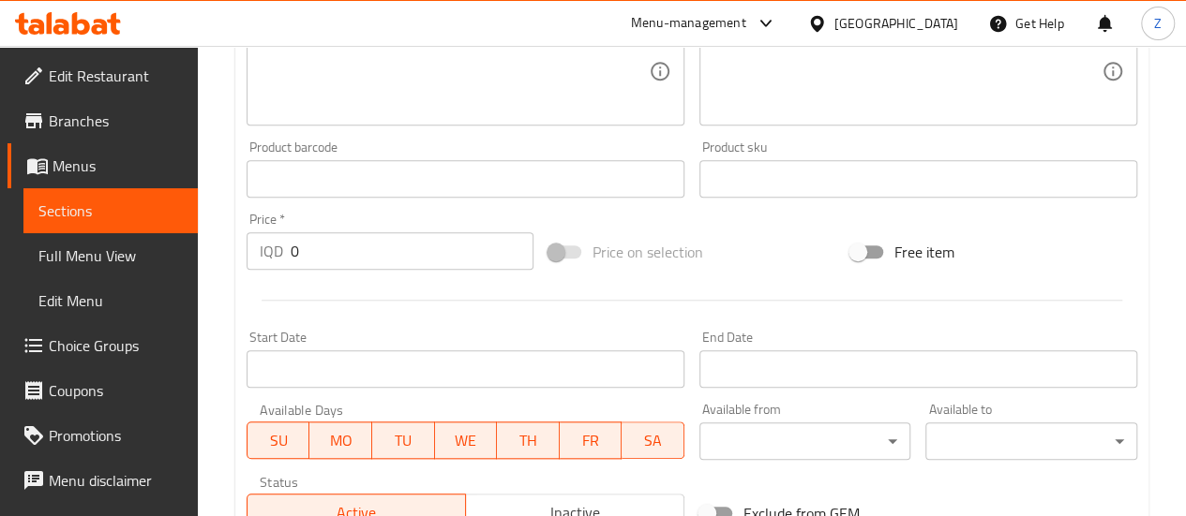
scroll to position [843, 0]
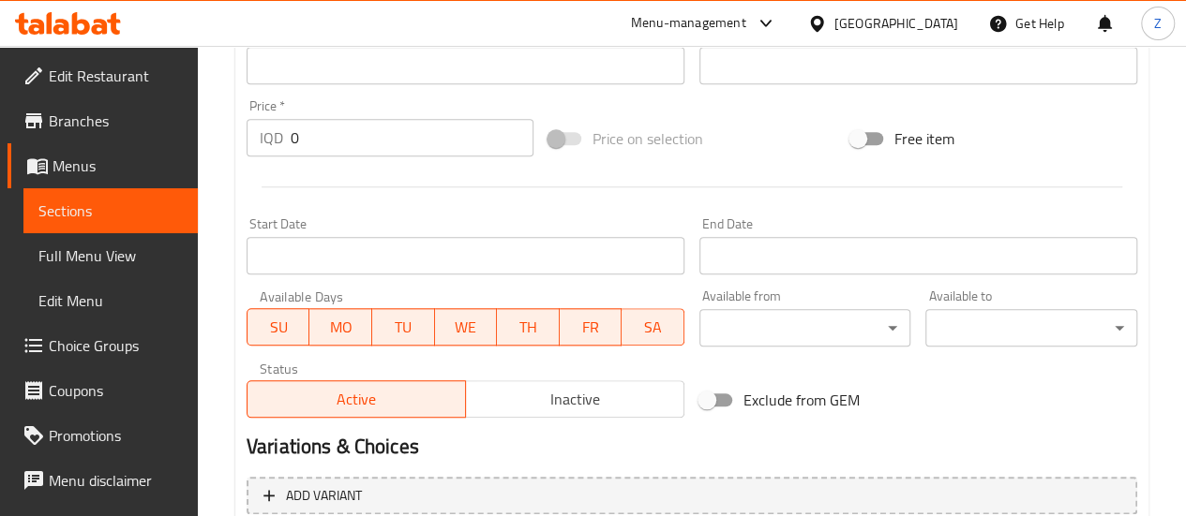
type textarea "Layers of ladyfingers, coffee-flavored cream and chocolate sauce."
click at [347, 144] on input "0" at bounding box center [412, 137] width 243 height 37
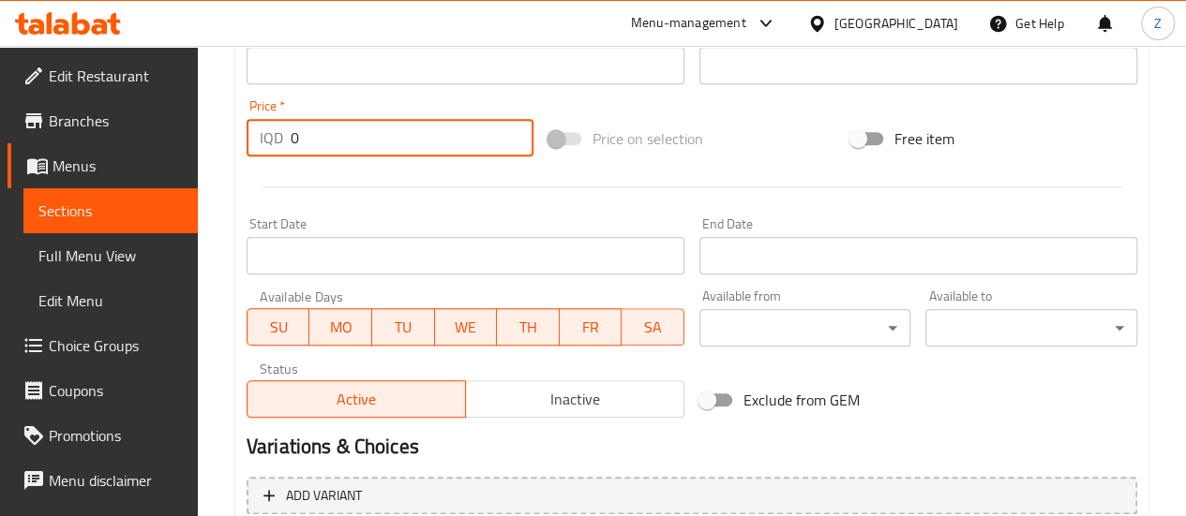
click at [347, 144] on input "0" at bounding box center [412, 137] width 243 height 37
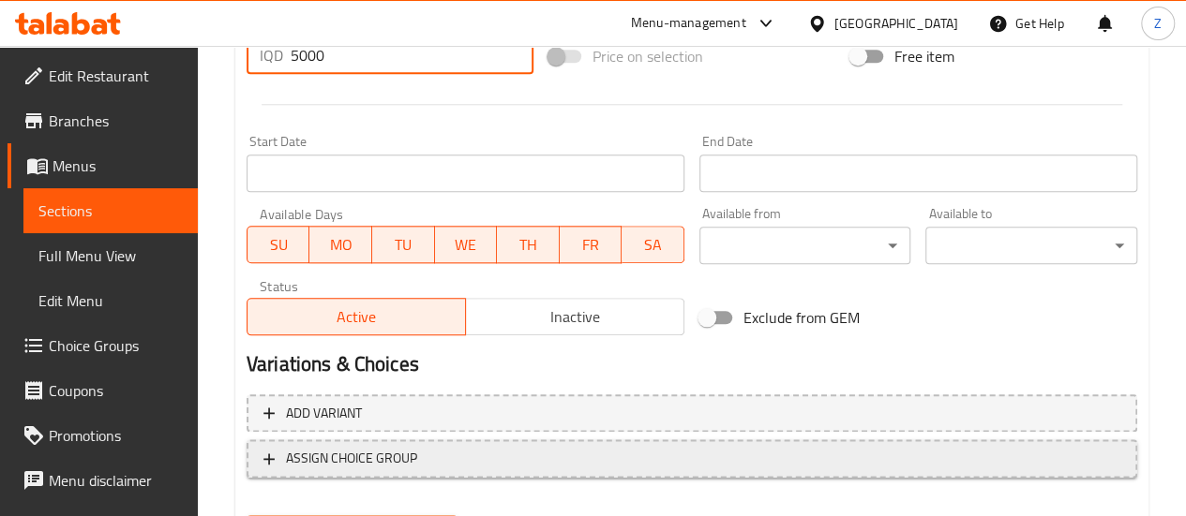
scroll to position [1022, 0]
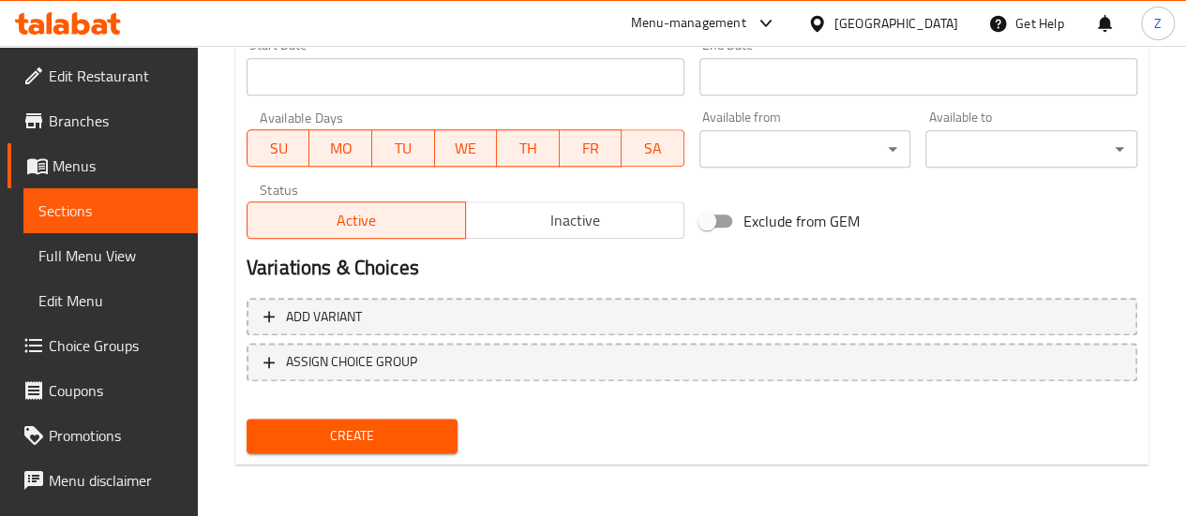
type input "5000"
click at [442, 442] on button "Create" at bounding box center [352, 436] width 212 height 35
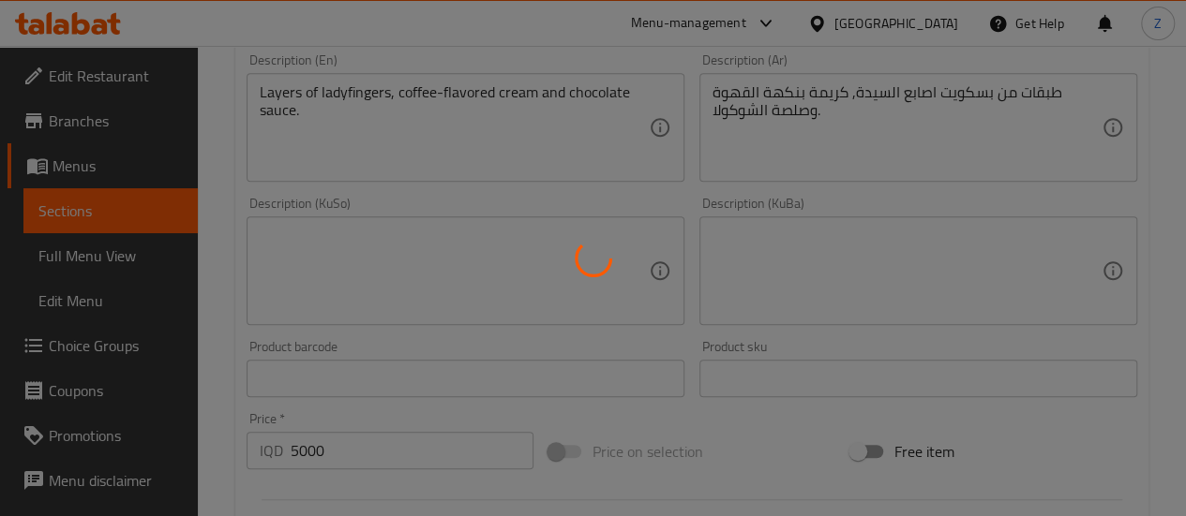
type input "0"
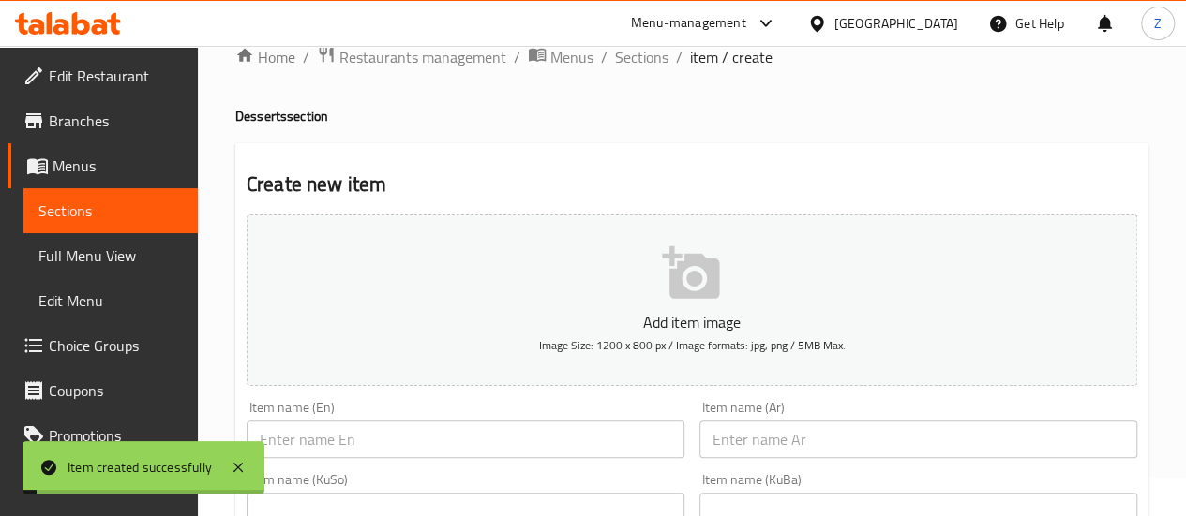
scroll to position [0, 0]
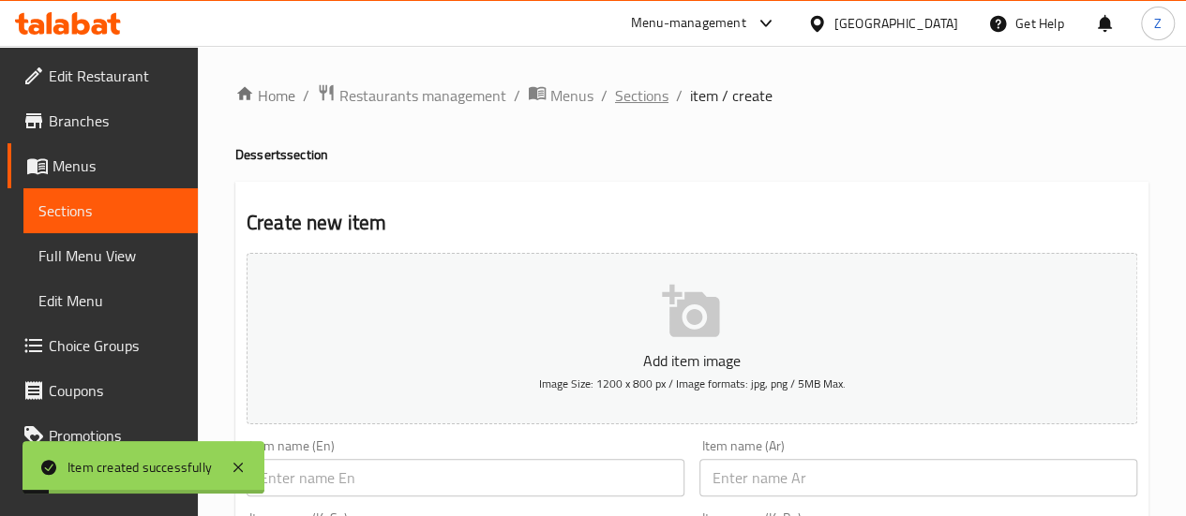
click at [643, 86] on span "Sections" at bounding box center [641, 95] width 53 height 22
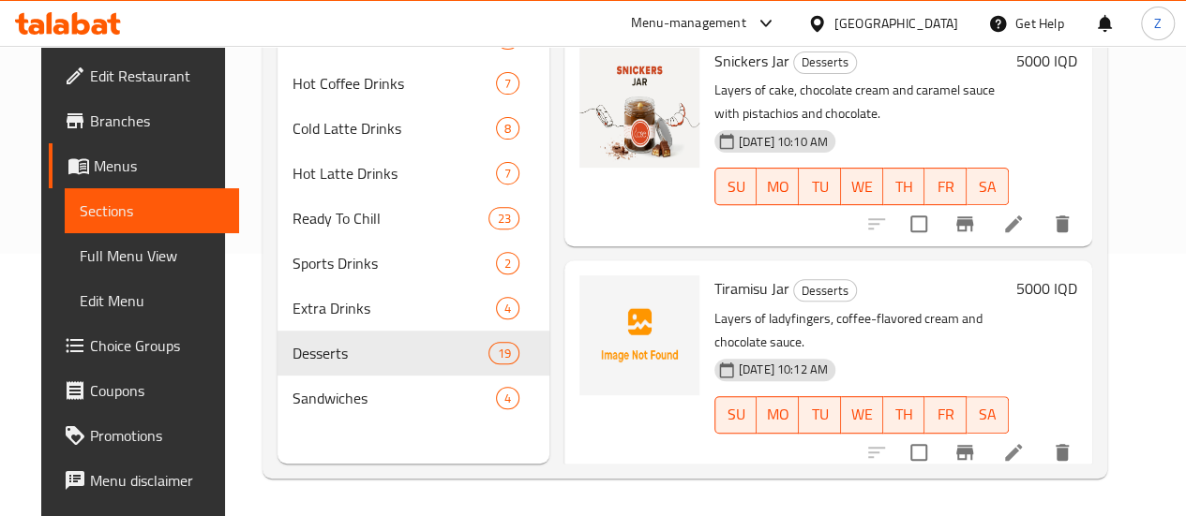
scroll to position [402, 0]
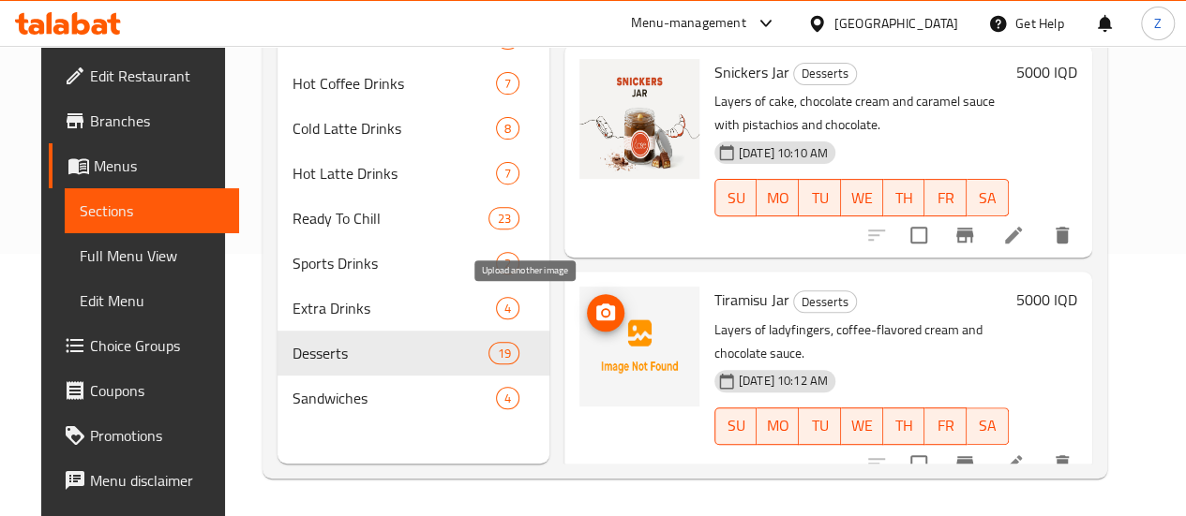
click at [594, 303] on icon "upload picture" at bounding box center [605, 313] width 22 height 22
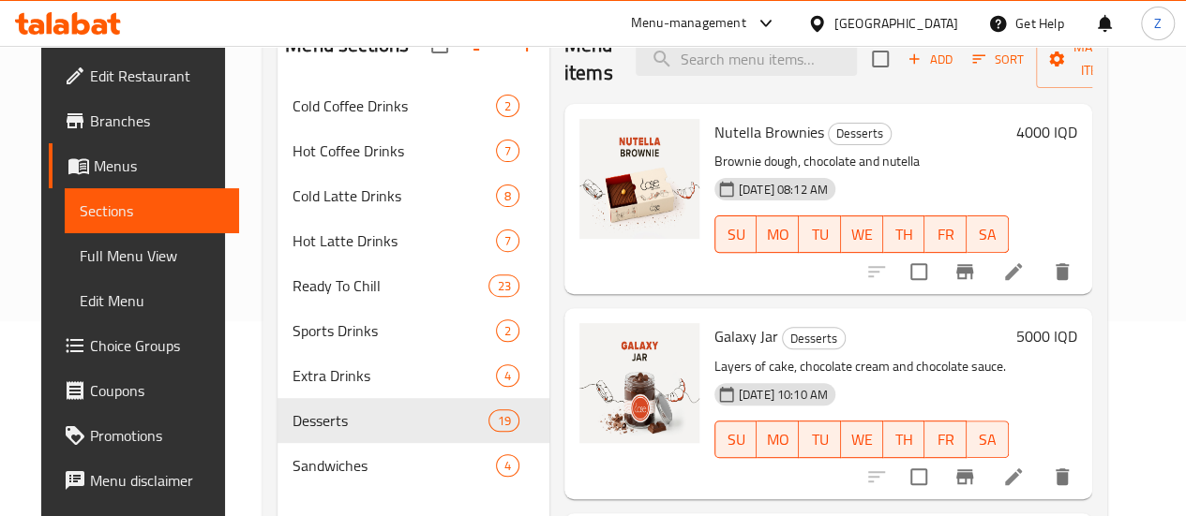
scroll to position [262, 0]
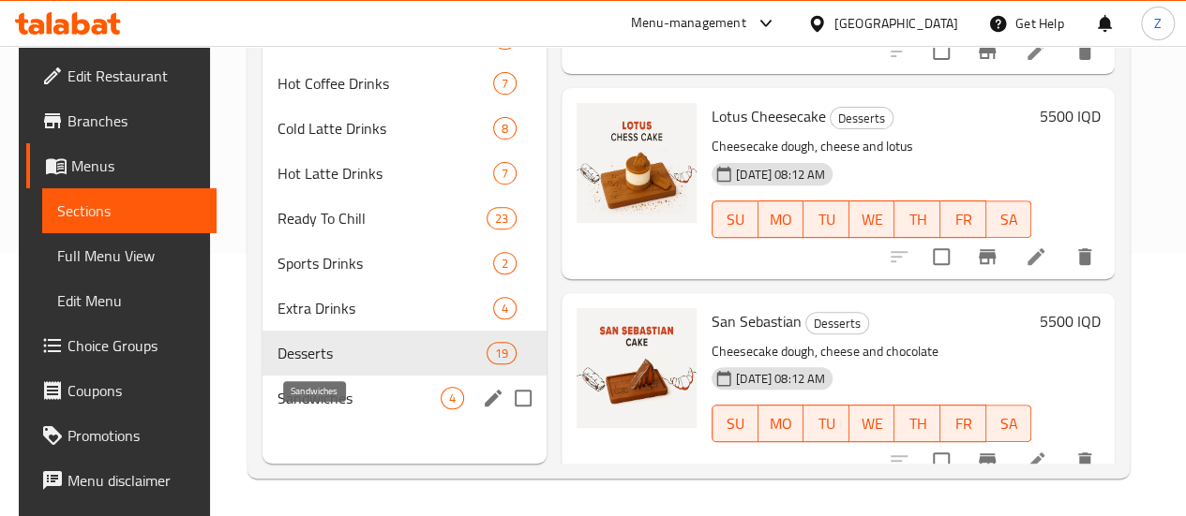
click at [292, 410] on span "Sandwiches" at bounding box center [358, 398] width 163 height 22
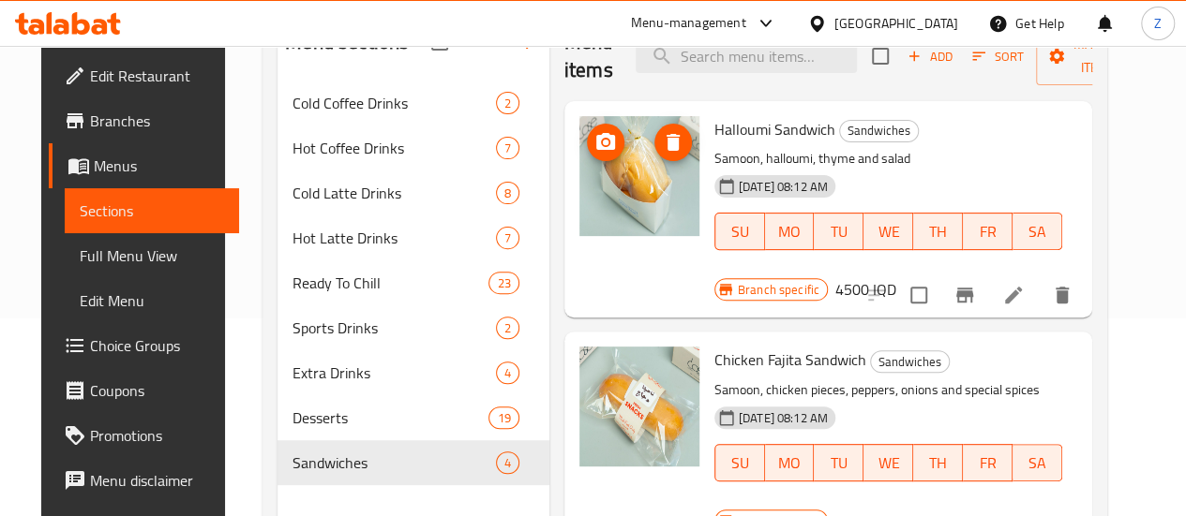
scroll to position [169, 0]
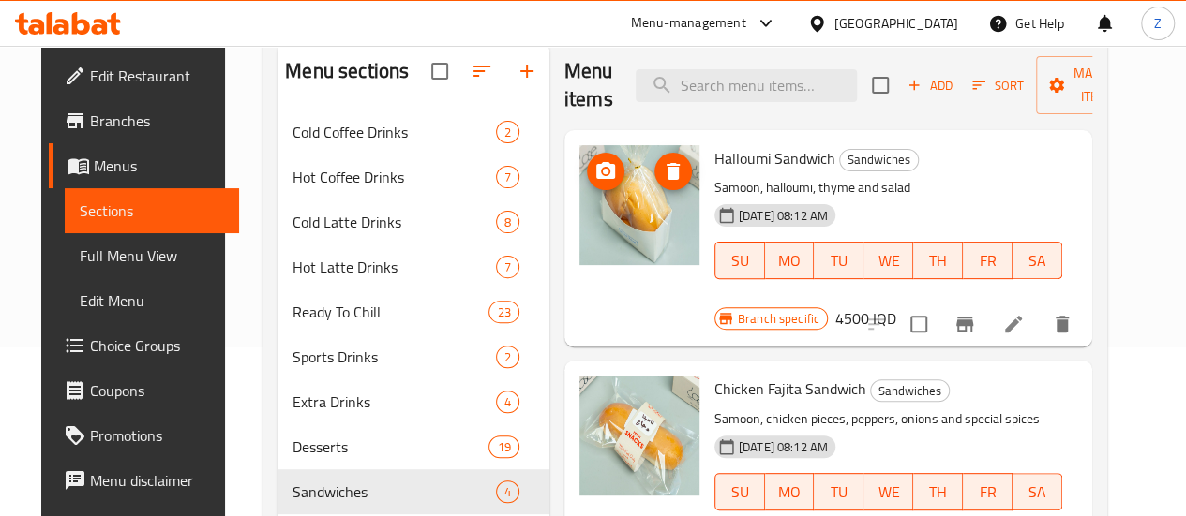
click at [596, 164] on icon "upload picture" at bounding box center [605, 170] width 19 height 17
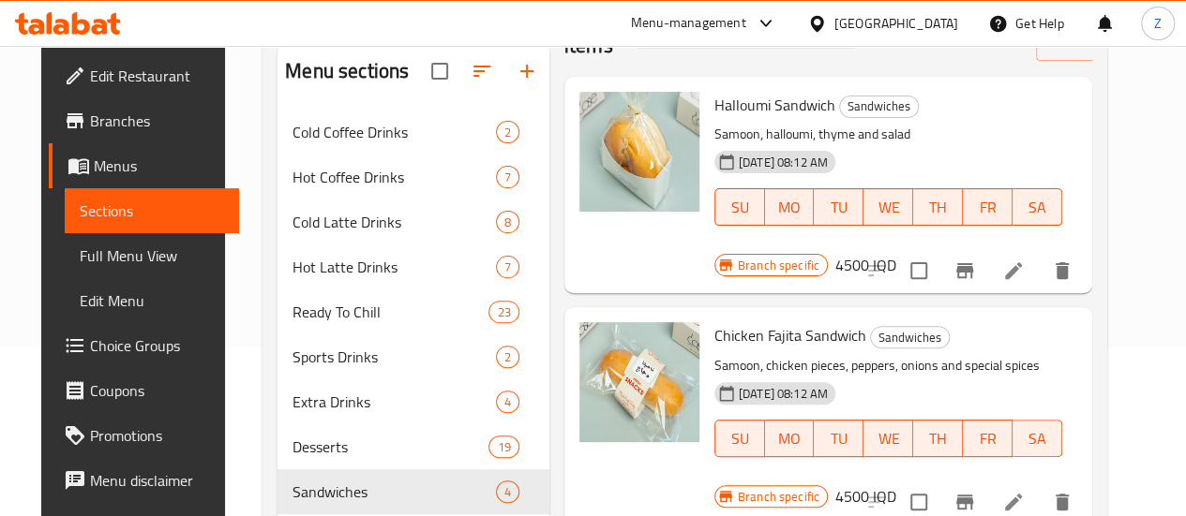
scroll to position [94, 0]
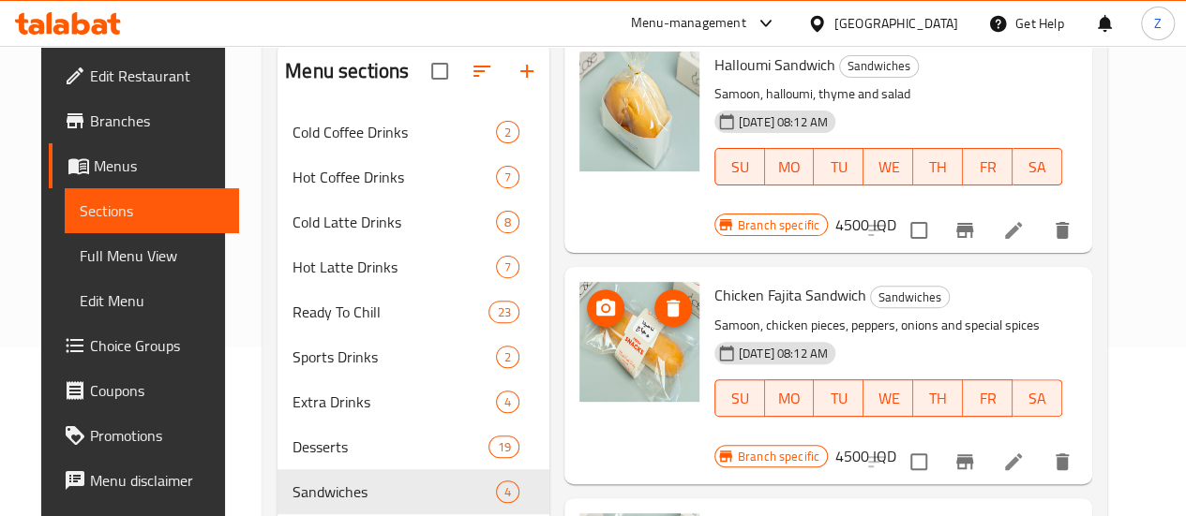
click at [594, 297] on icon "upload picture" at bounding box center [605, 308] width 22 height 22
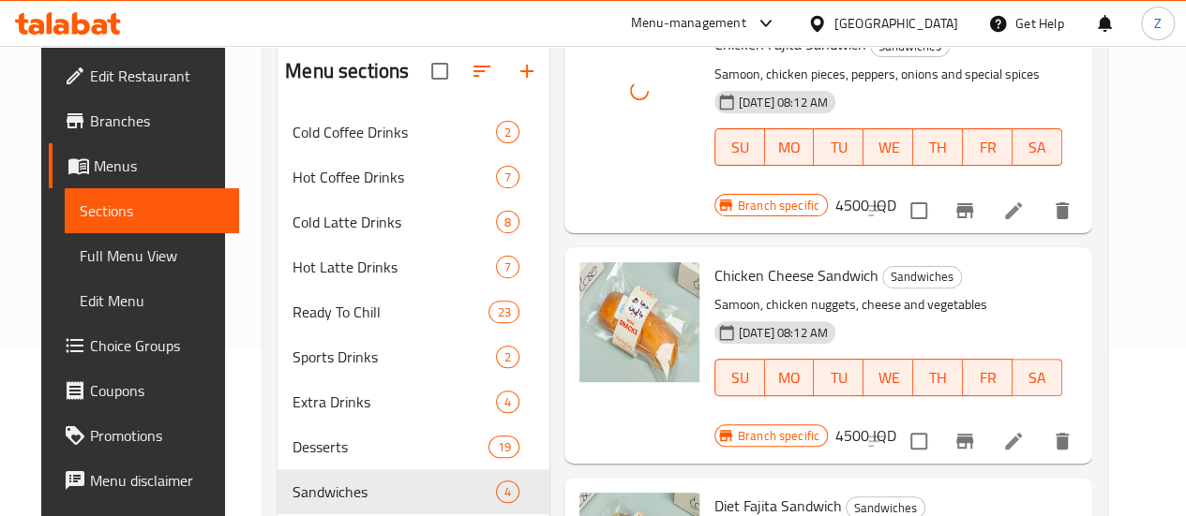
scroll to position [375, 0]
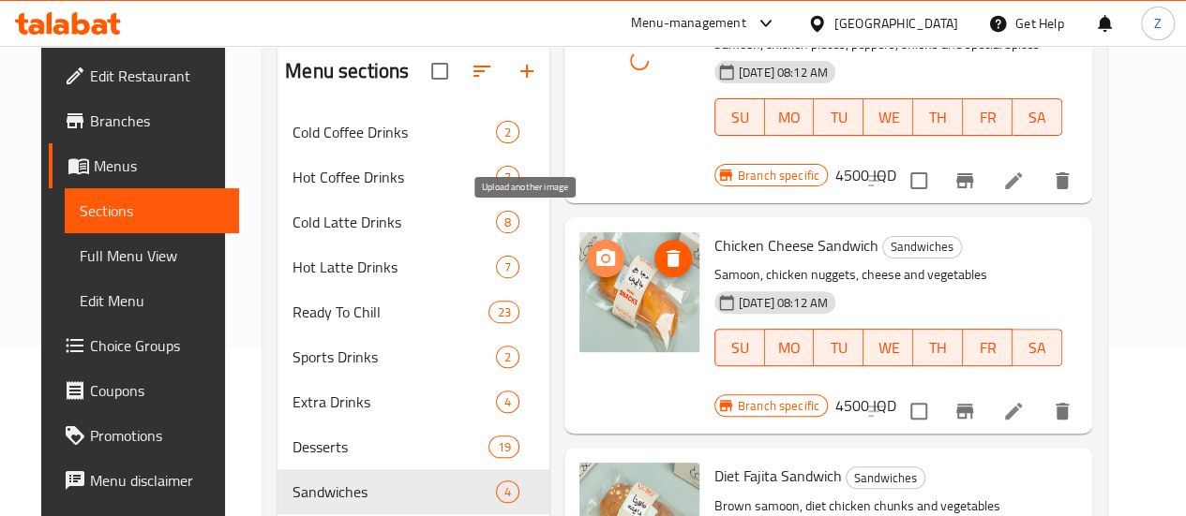
click at [587, 247] on span "upload picture" at bounding box center [605, 258] width 37 height 22
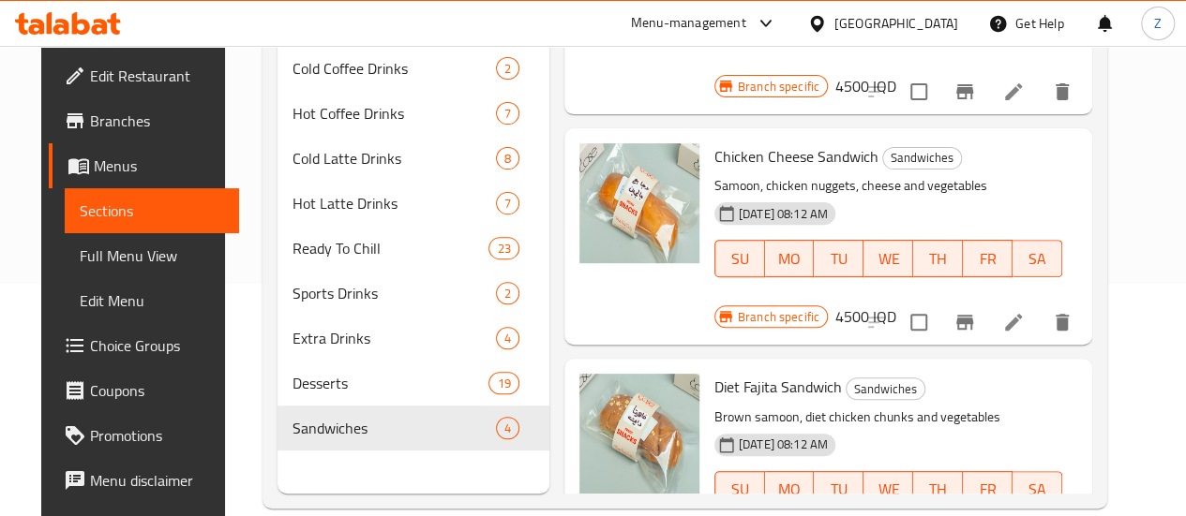
scroll to position [262, 0]
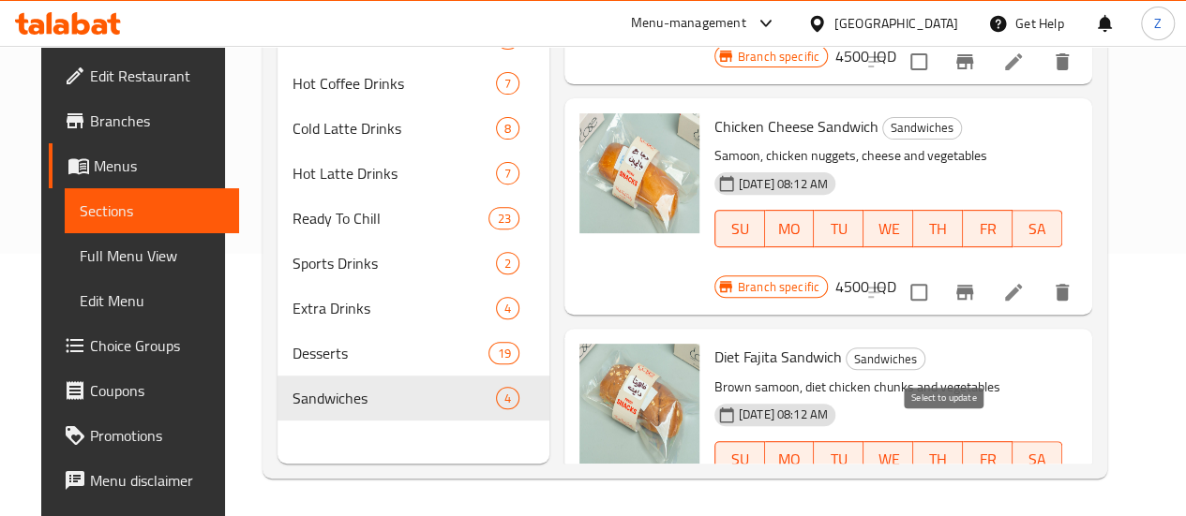
click at [938, 504] on input "checkbox" at bounding box center [918, 523] width 39 height 39
checkbox input "true"
drag, startPoint x: 928, startPoint y: 212, endPoint x: 933, endPoint y: 221, distance: 10.9
click at [930, 215] on div "Chicken Cheese Sandwich Sandwiches Samoon, chicken nuggets, cheese and vegetabl…" at bounding box center [896, 206] width 378 height 201
click at [938, 273] on input "checkbox" at bounding box center [918, 292] width 39 height 39
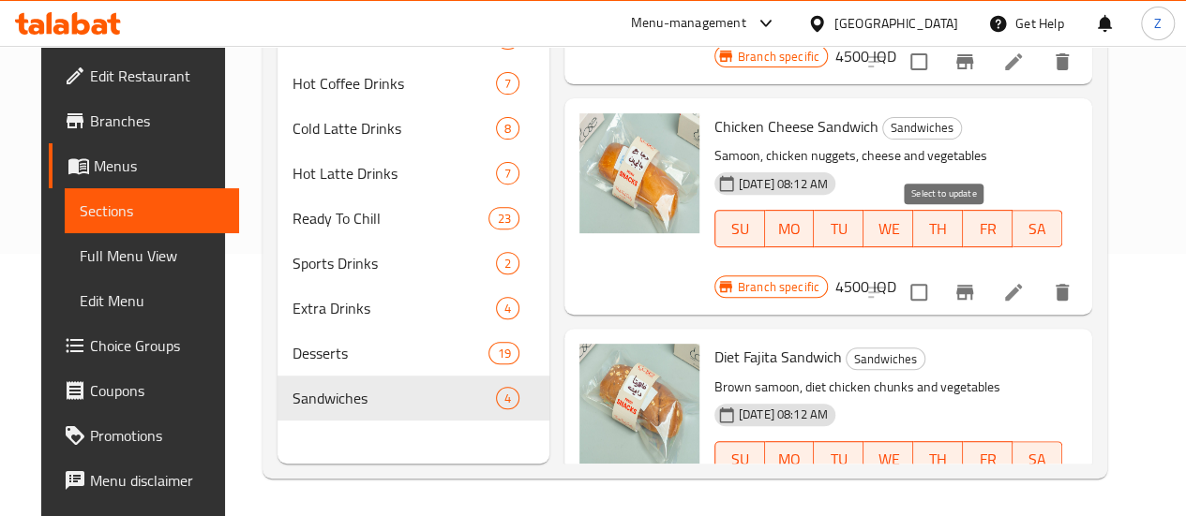
checkbox input "true"
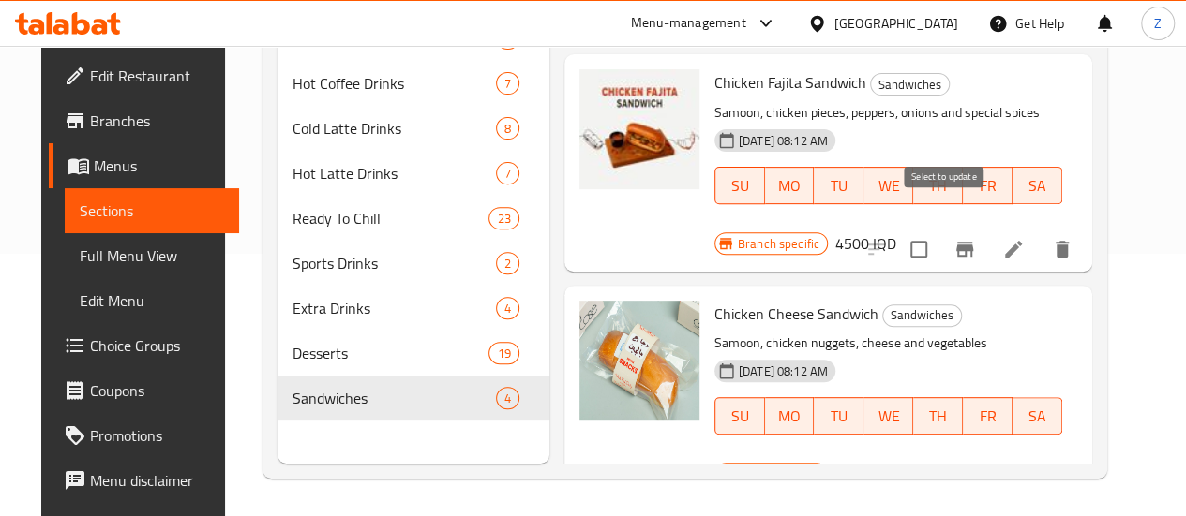
click at [938, 232] on input "checkbox" at bounding box center [918, 249] width 39 height 39
checkbox input "true"
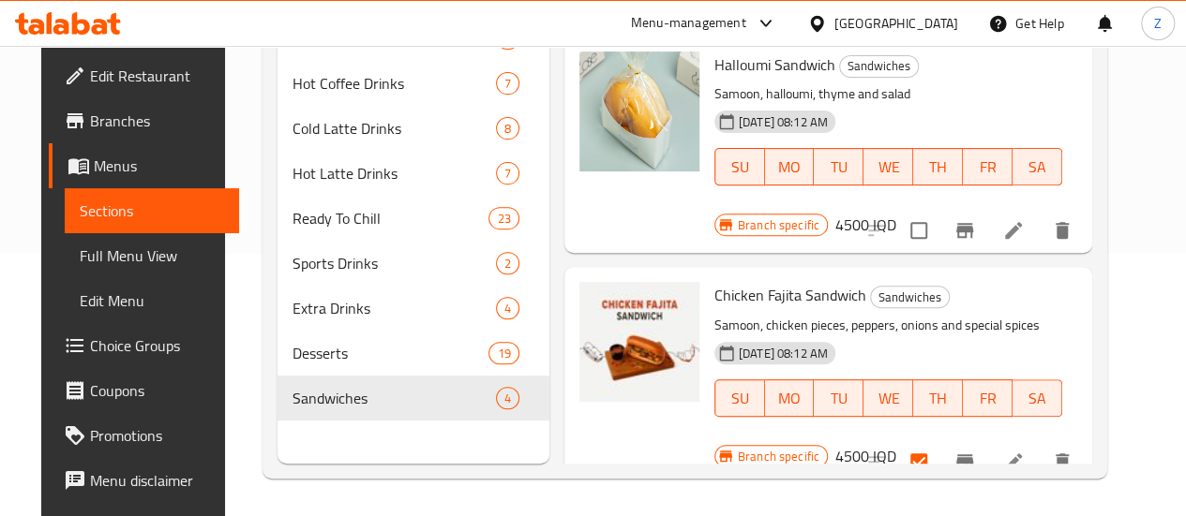
click at [938, 211] on input "checkbox" at bounding box center [918, 230] width 39 height 39
checkbox input "true"
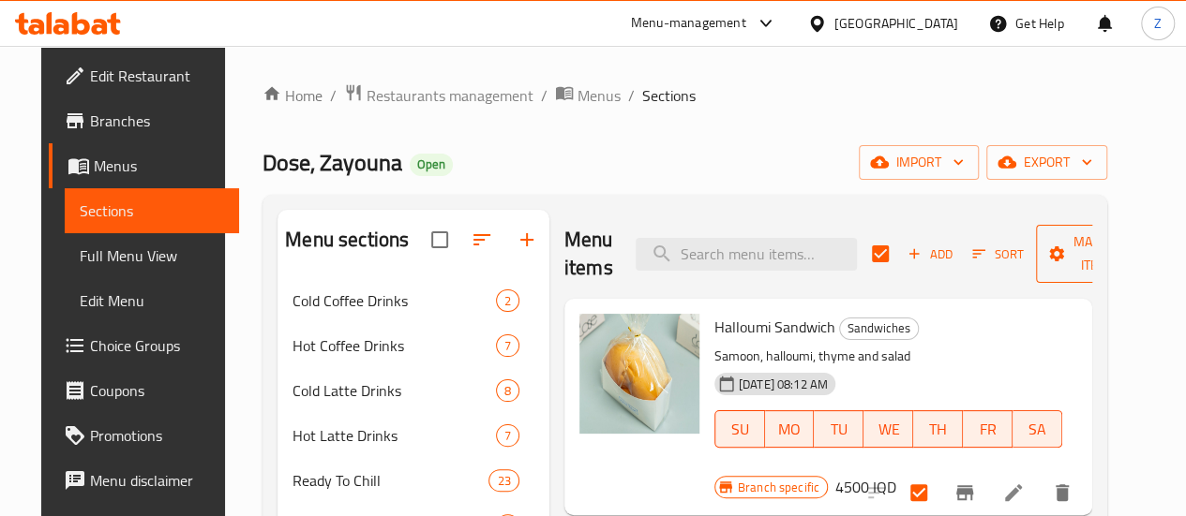
click at [1051, 250] on span "Manage items" at bounding box center [1099, 254] width 96 height 47
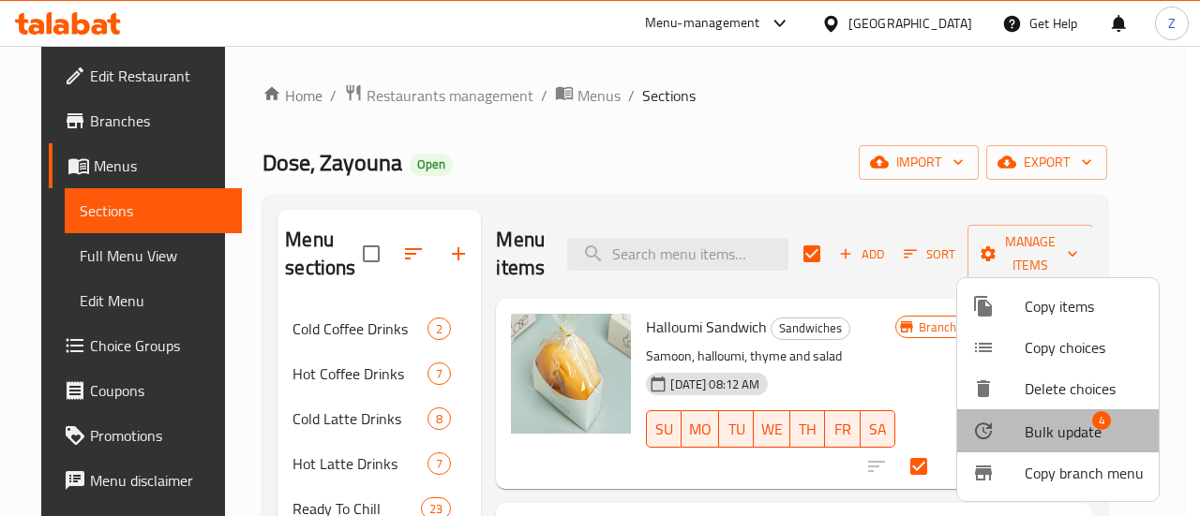
click at [1071, 421] on span "Bulk update" at bounding box center [1062, 432] width 77 height 22
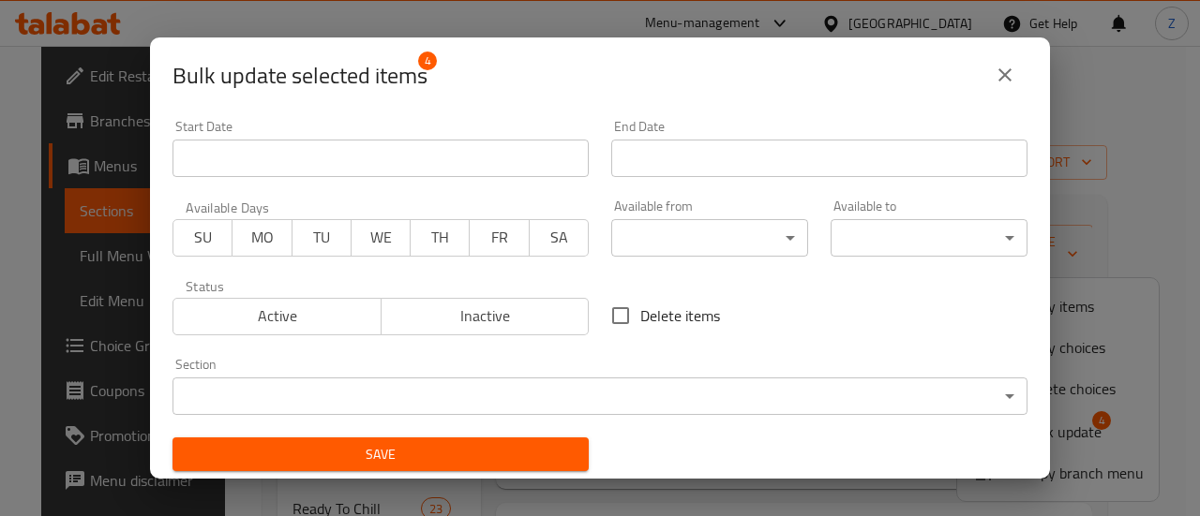
click at [665, 310] on span "Delete items" at bounding box center [680, 316] width 80 height 22
click at [640, 310] on input "Delete items" at bounding box center [620, 315] width 39 height 39
checkbox input "true"
click at [506, 436] on div "Save" at bounding box center [380, 454] width 439 height 57
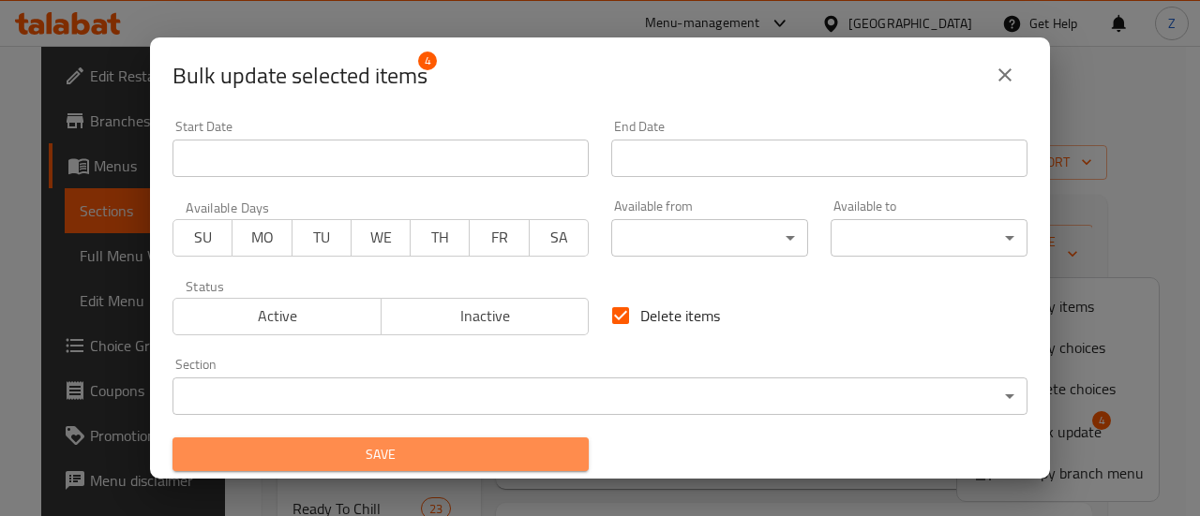
click at [506, 444] on span "Save" at bounding box center [380, 454] width 386 height 23
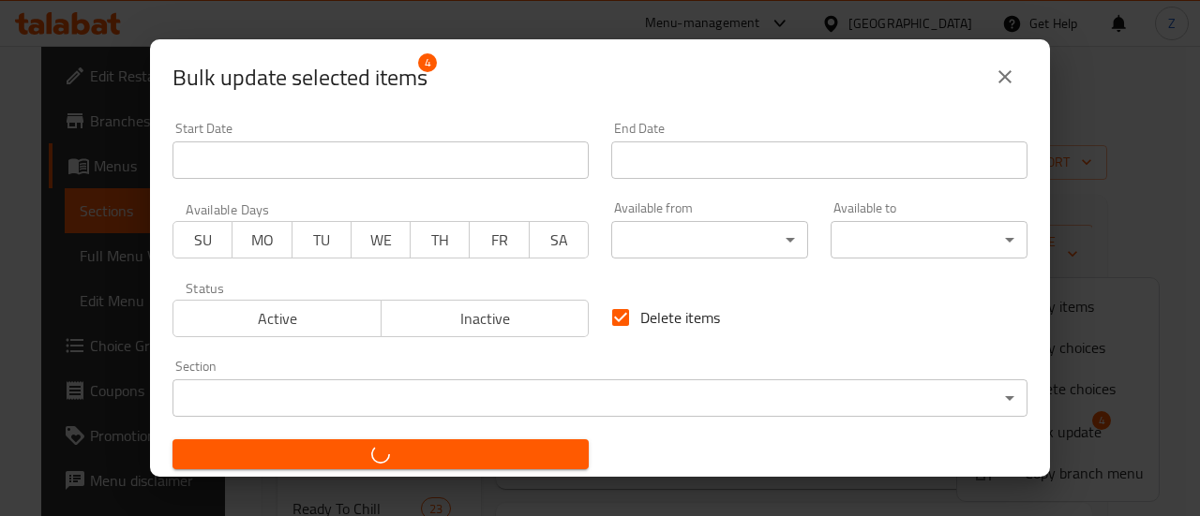
checkbox input "false"
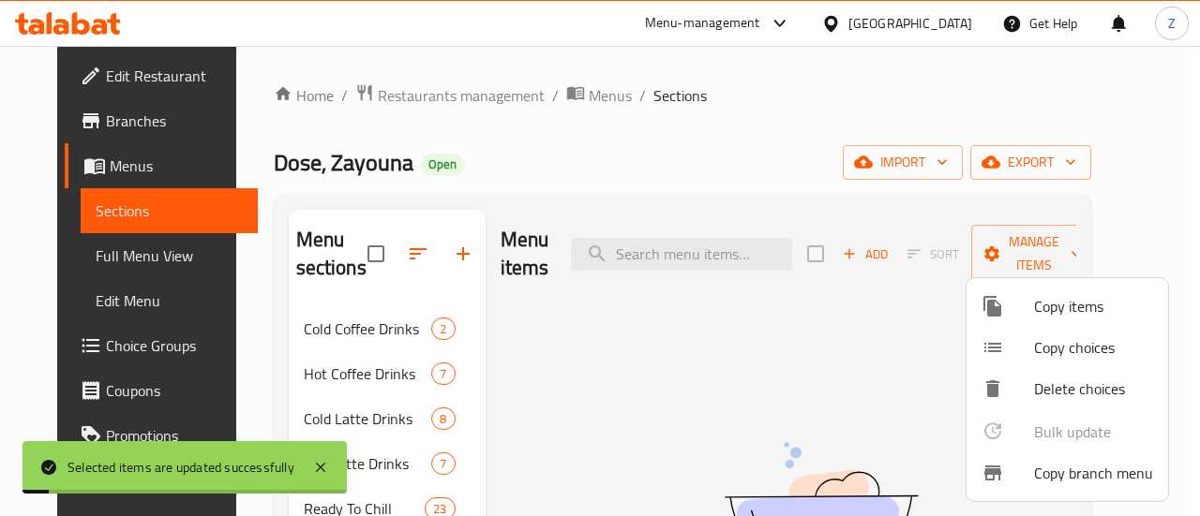
click at [787, 157] on div at bounding box center [600, 258] width 1200 height 516
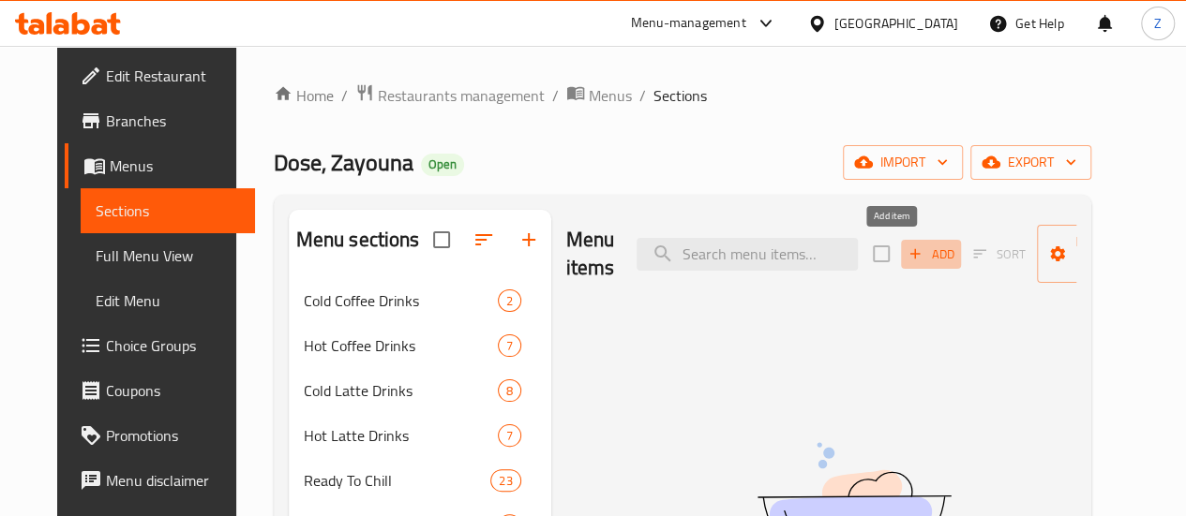
click at [905, 245] on span "Add" at bounding box center [930, 255] width 51 height 22
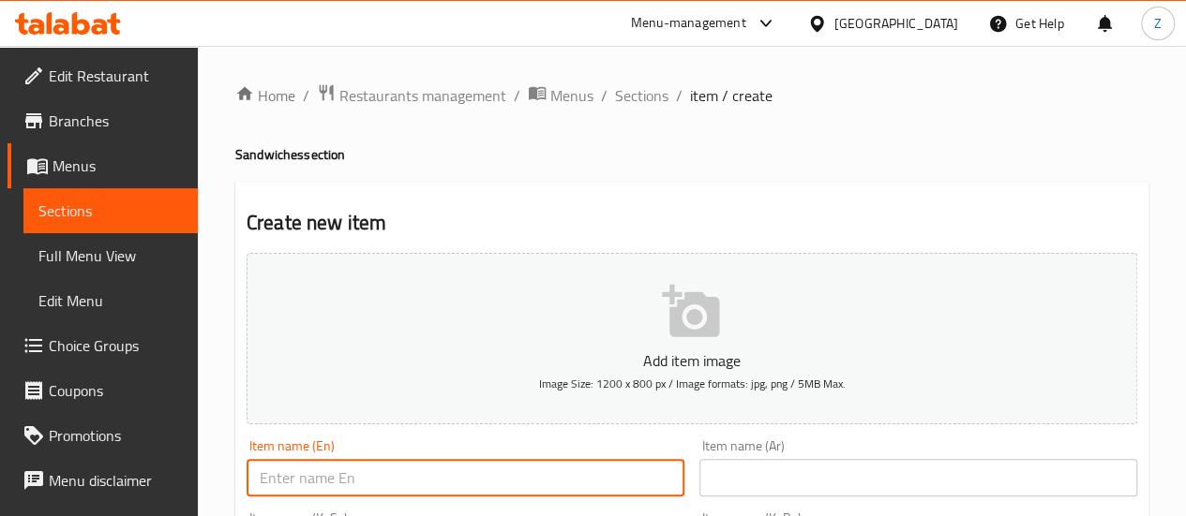
click at [446, 474] on input "text" at bounding box center [465, 477] width 438 height 37
click at [330, 479] on input "Mixed Does Sandwiches" at bounding box center [465, 477] width 438 height 37
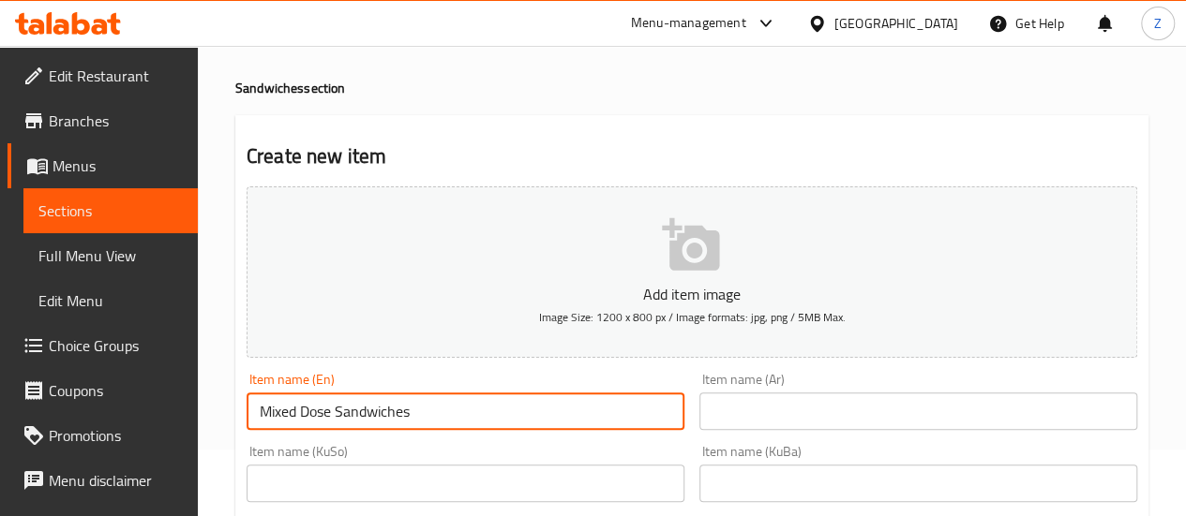
scroll to position [94, 0]
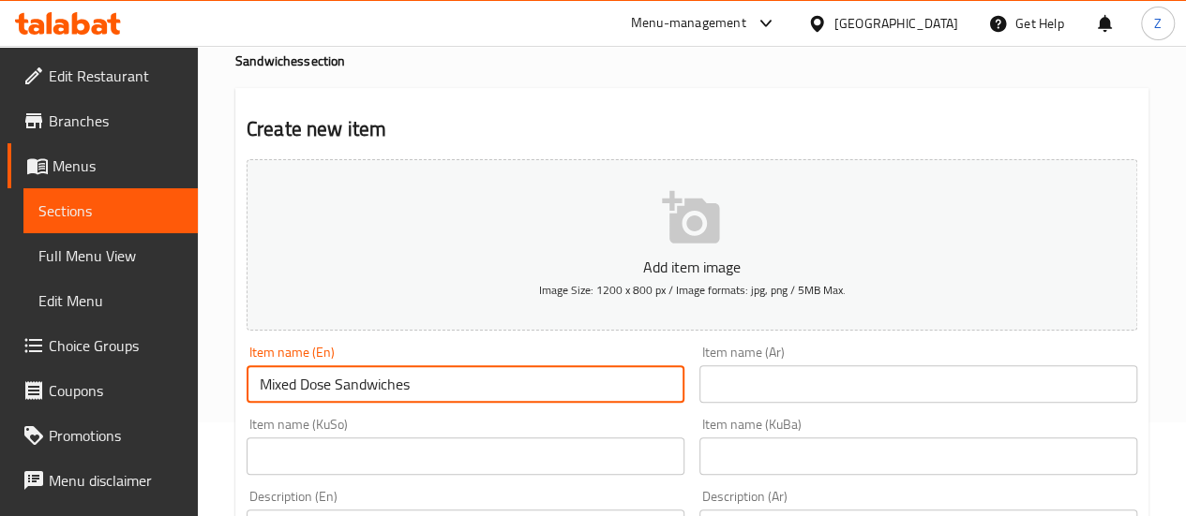
type input "Mixed Dose Sandwiches"
click at [768, 410] on div "Item name (KuBa) Item name (KuBa)" at bounding box center [918, 446] width 453 height 72
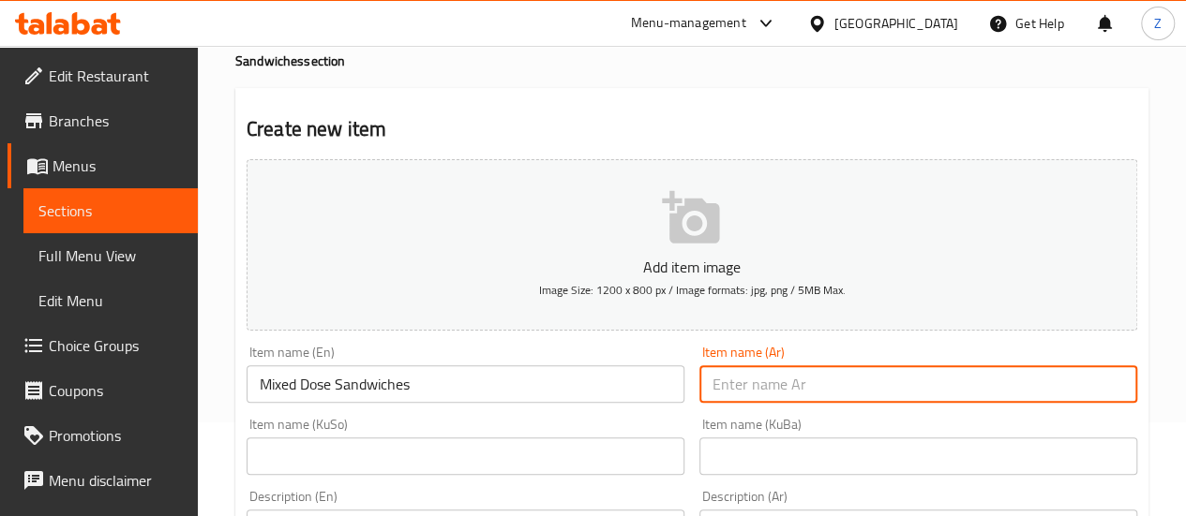
click at [778, 382] on input "text" at bounding box center [918, 384] width 438 height 37
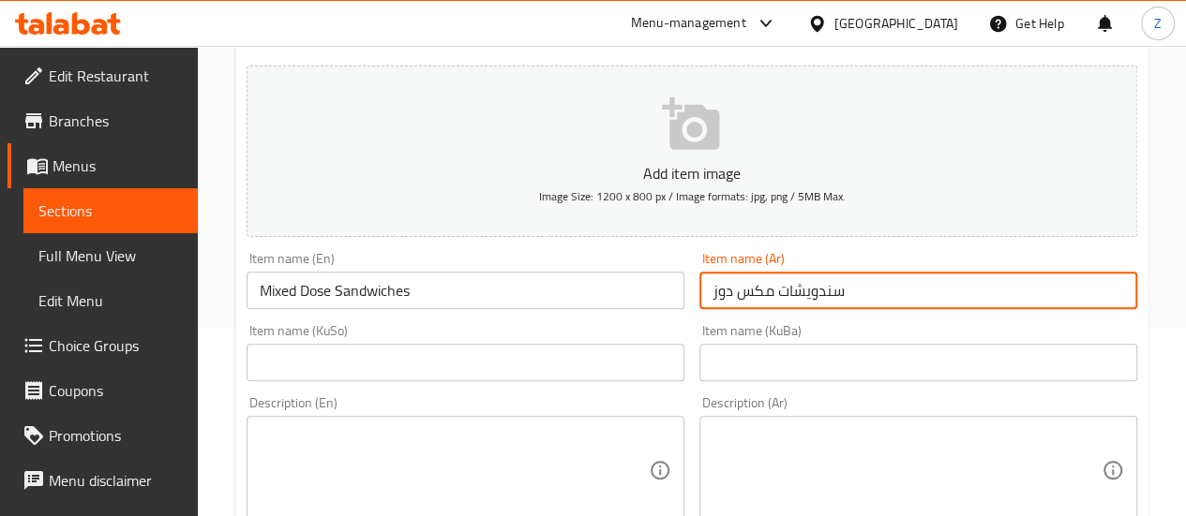
scroll to position [281, 0]
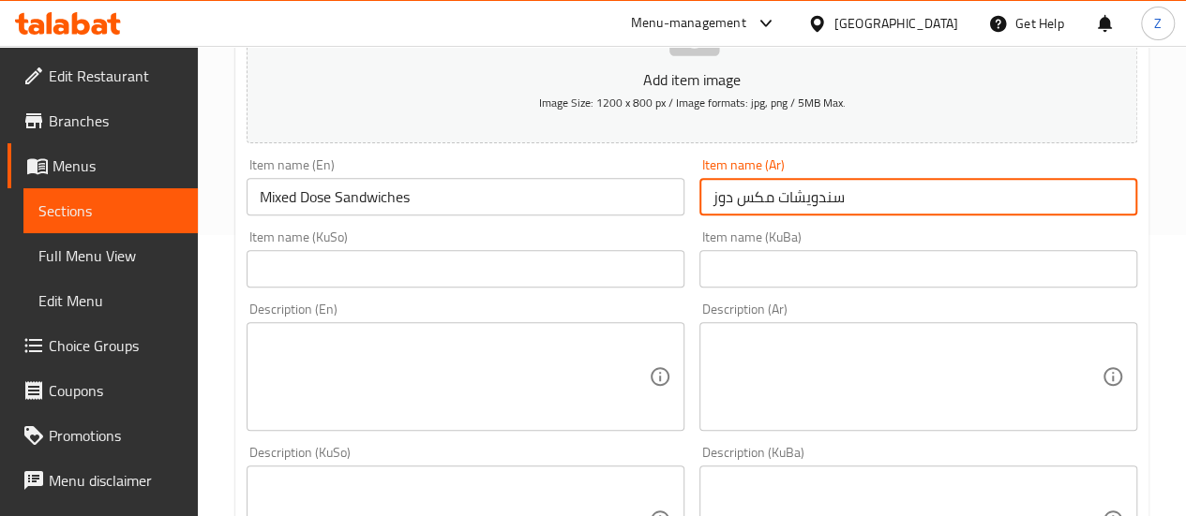
type input "سندويشات مكس دوز"
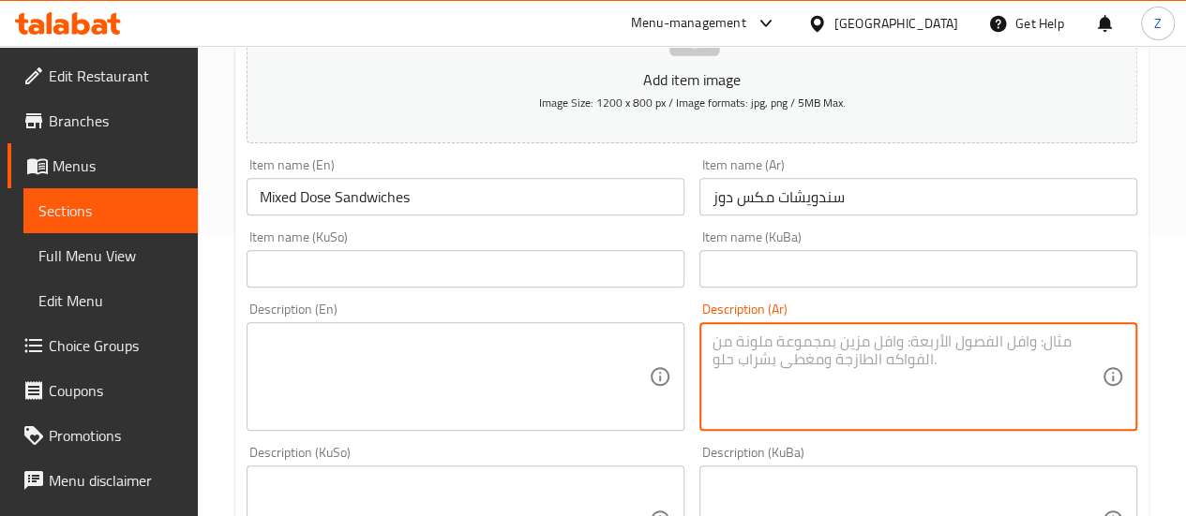
click at [808, 383] on textarea at bounding box center [906, 377] width 389 height 89
click at [845, 360] on textarea "ثلاث سندويشات, سندويش حلوم, سندويش مرتديلا وسندويش ديك رومي." at bounding box center [906, 377] width 389 height 89
click at [845, 359] on textarea "ثلاث سندويشات, سندويش حلوم, سندويش مرتديلا وسندويش ديك رومي." at bounding box center [906, 377] width 389 height 89
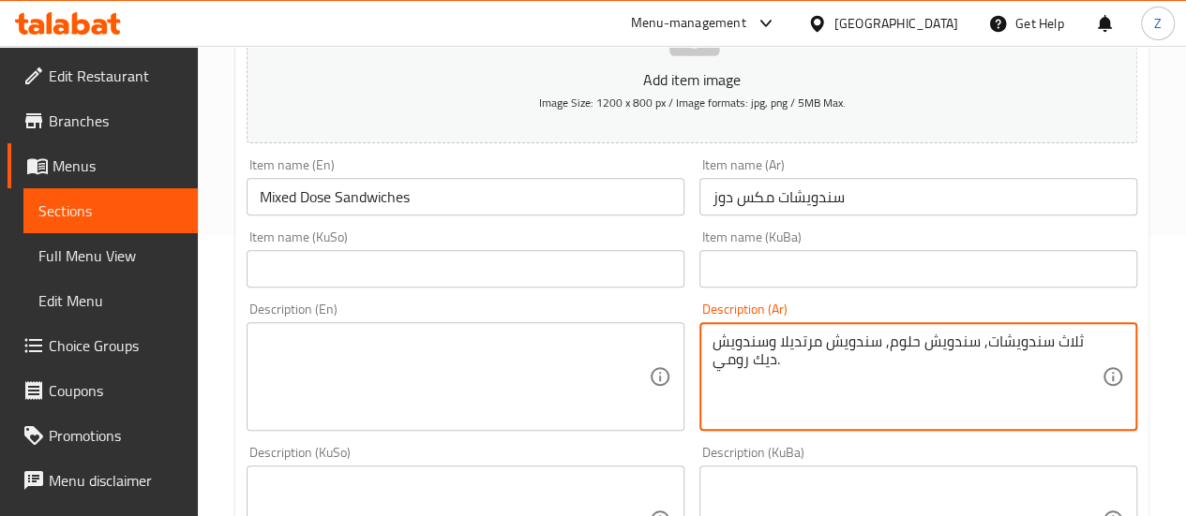
type textarea "ثلاث سندويشات, سندويش حلوم, سندويش مرتديلا وسندويش ديك رومي."
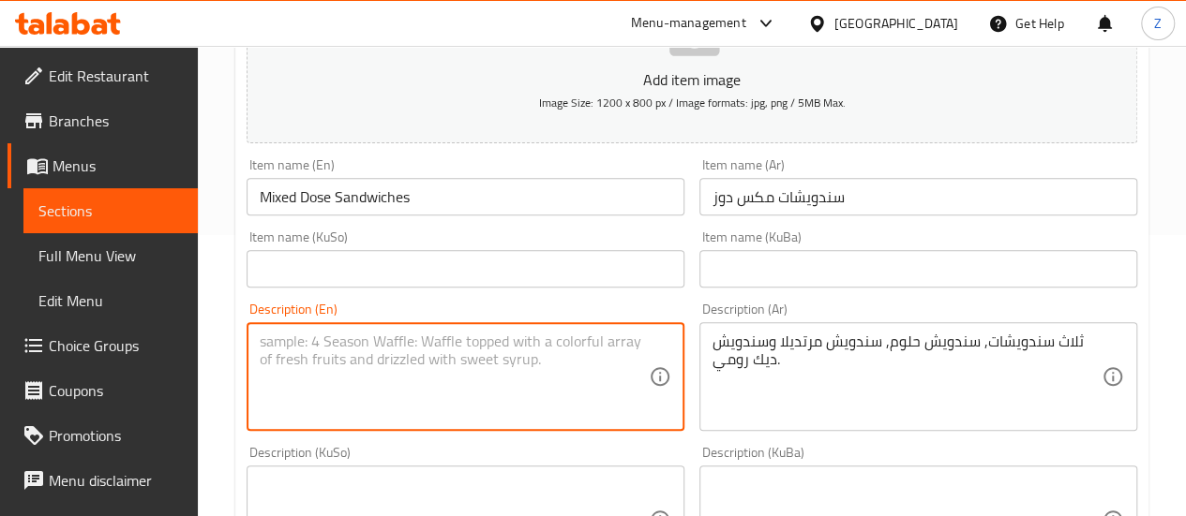
click at [450, 374] on textarea at bounding box center [454, 377] width 389 height 89
paste textarea "Three sandwiches, halloumi sandwich, mortadella sandwich and turkey sandwich."
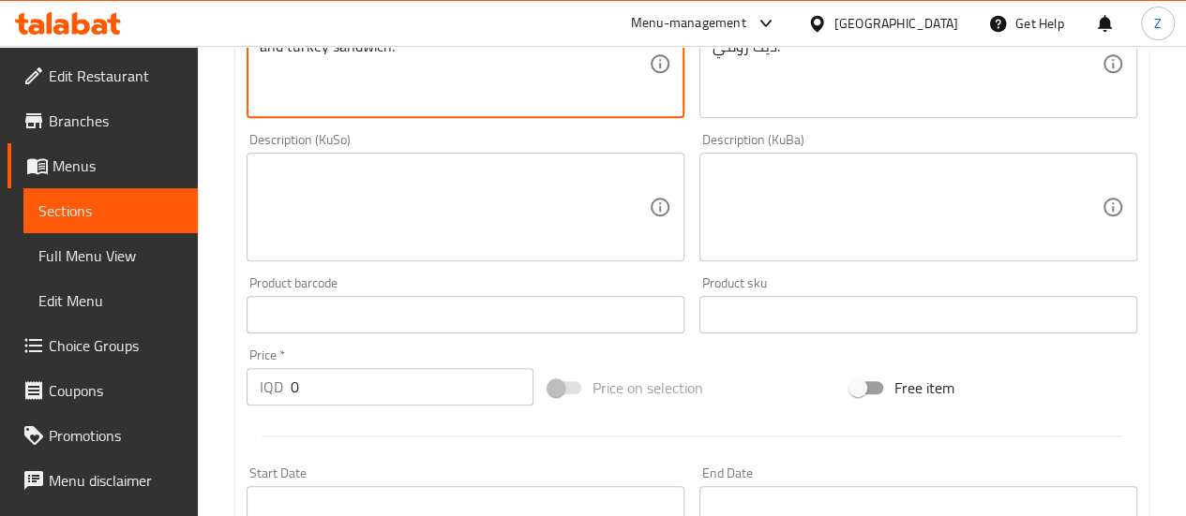
scroll to position [656, 0]
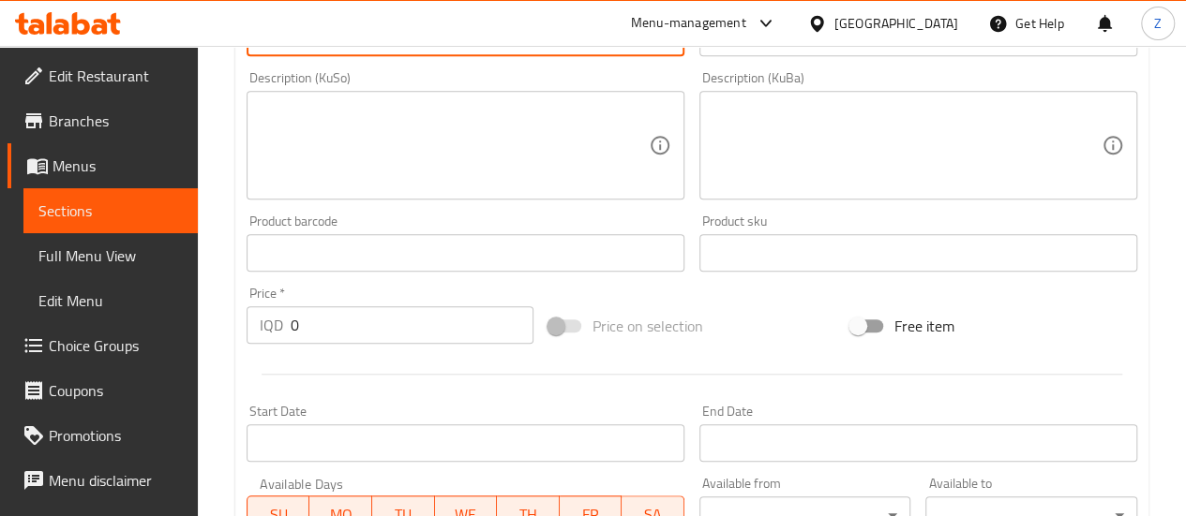
type textarea "Three sandwiches, halloumi sandwich, mortadella sandwich and turkey sandwich."
click at [386, 340] on input "0" at bounding box center [412, 324] width 243 height 37
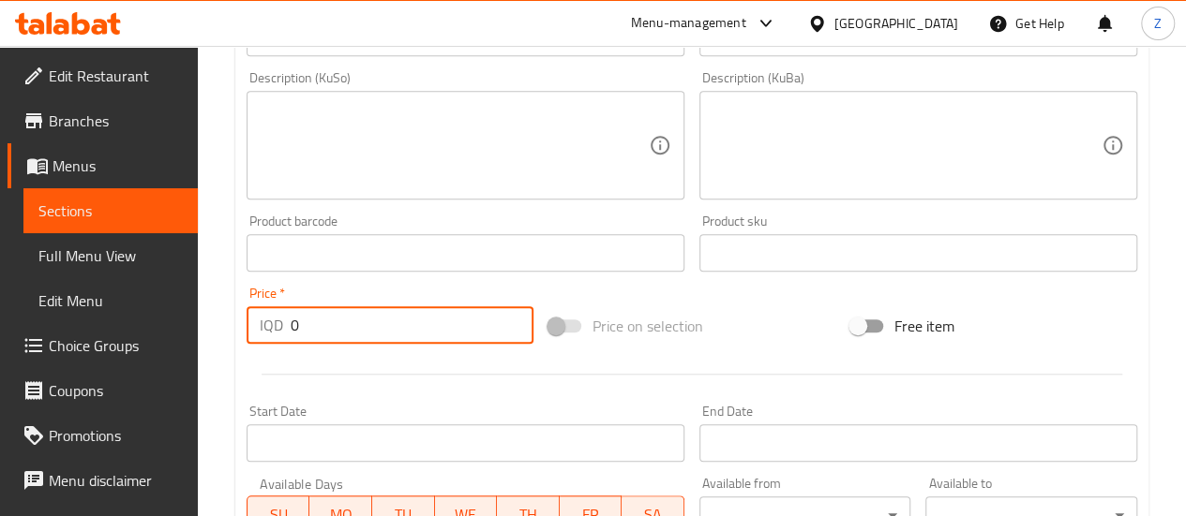
click at [385, 339] on input "0" at bounding box center [412, 324] width 243 height 37
click at [385, 338] on input "0" at bounding box center [412, 324] width 243 height 37
drag, startPoint x: 357, startPoint y: 316, endPoint x: 278, endPoint y: 329, distance: 79.8
click at [278, 329] on div "IQD 0 Price *" at bounding box center [389, 324] width 287 height 37
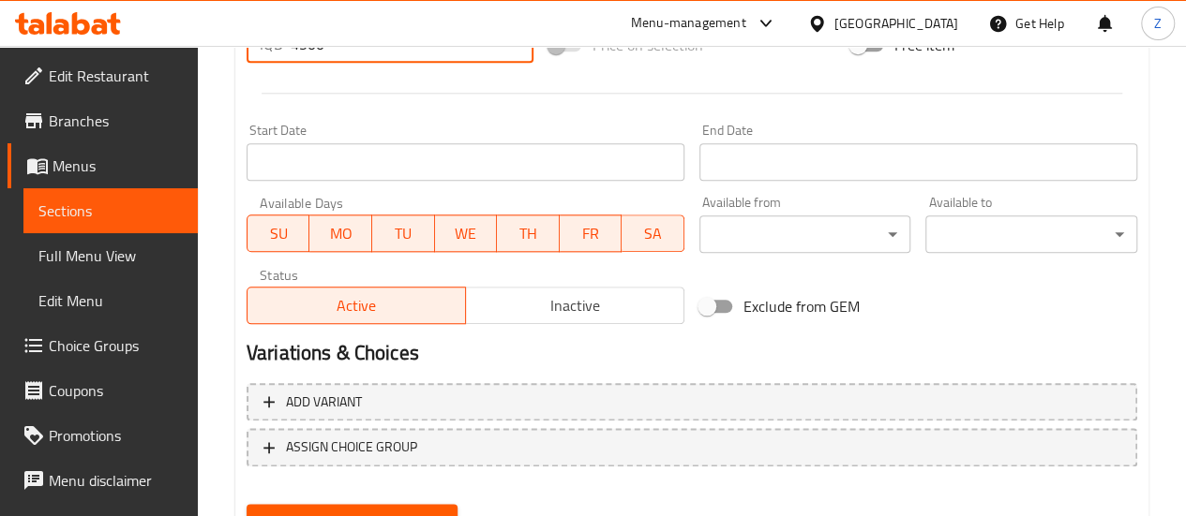
scroll to position [1022, 0]
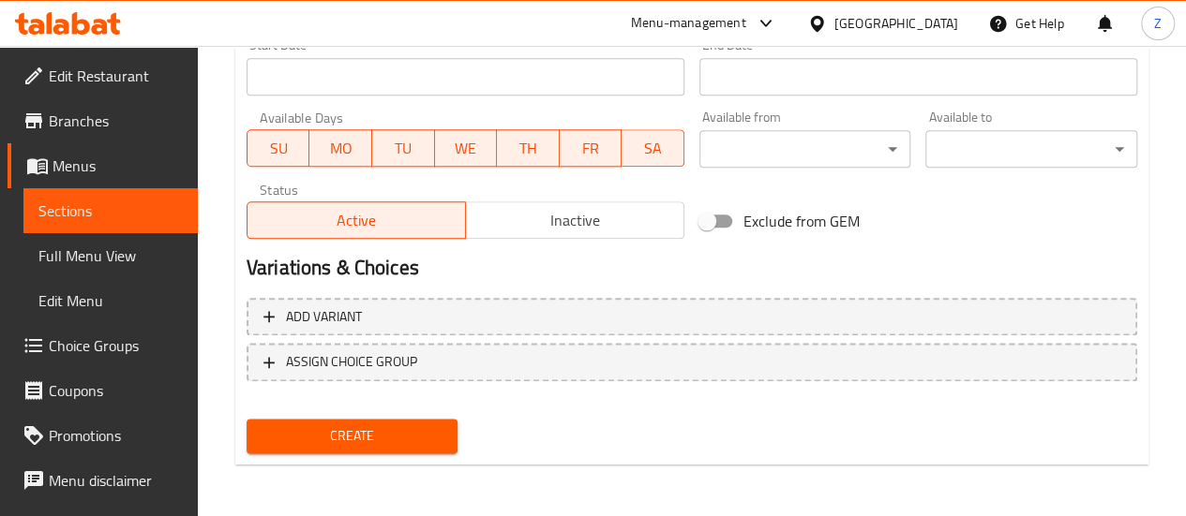
type input "4500"
click at [387, 455] on div "Create" at bounding box center [352, 436] width 227 height 50
click at [388, 447] on span "Create" at bounding box center [352, 436] width 182 height 23
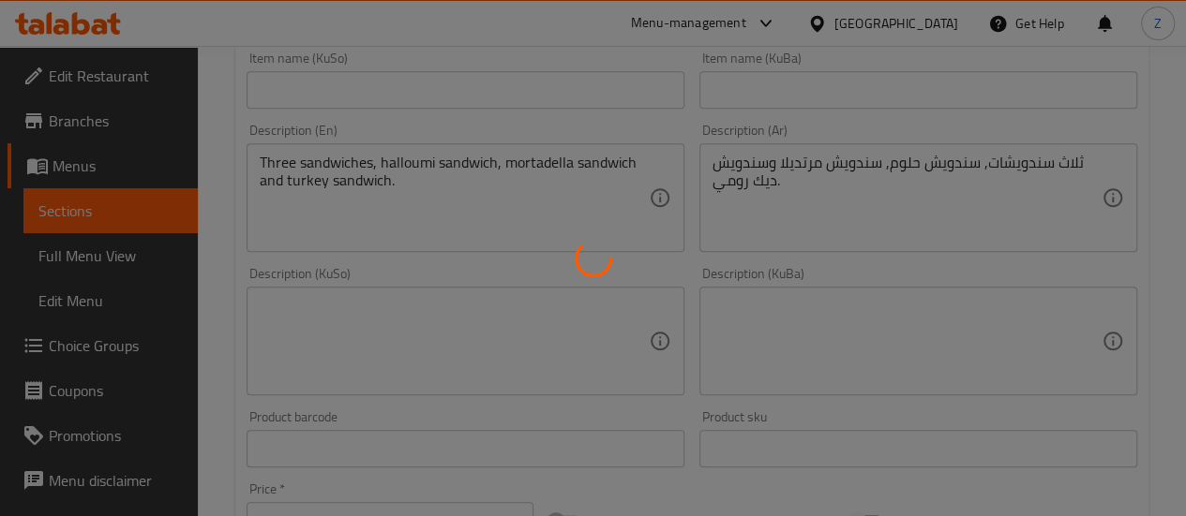
type input "0"
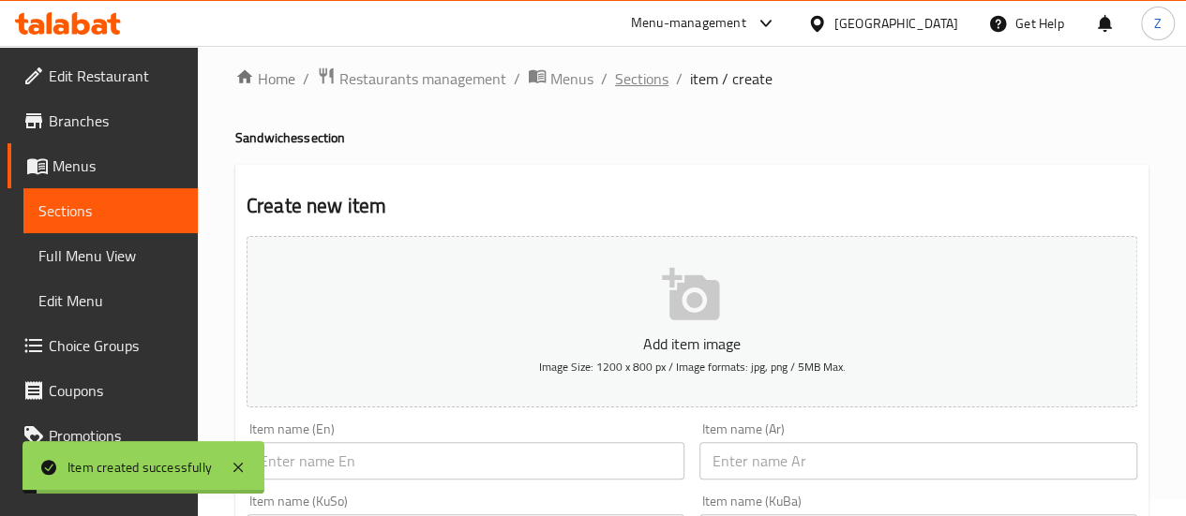
scroll to position [0, 0]
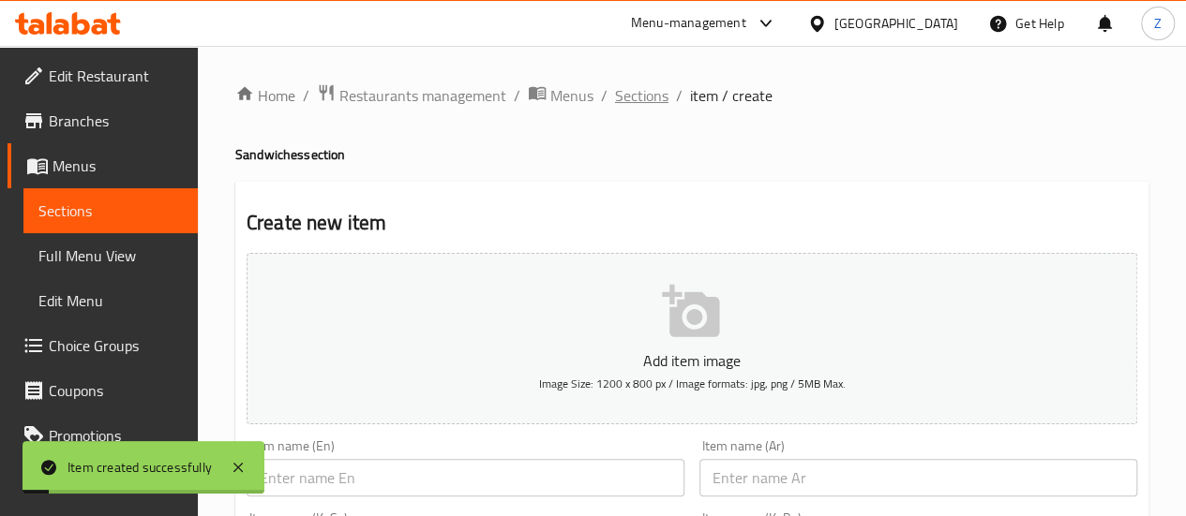
click at [628, 97] on span "Sections" at bounding box center [641, 95] width 53 height 22
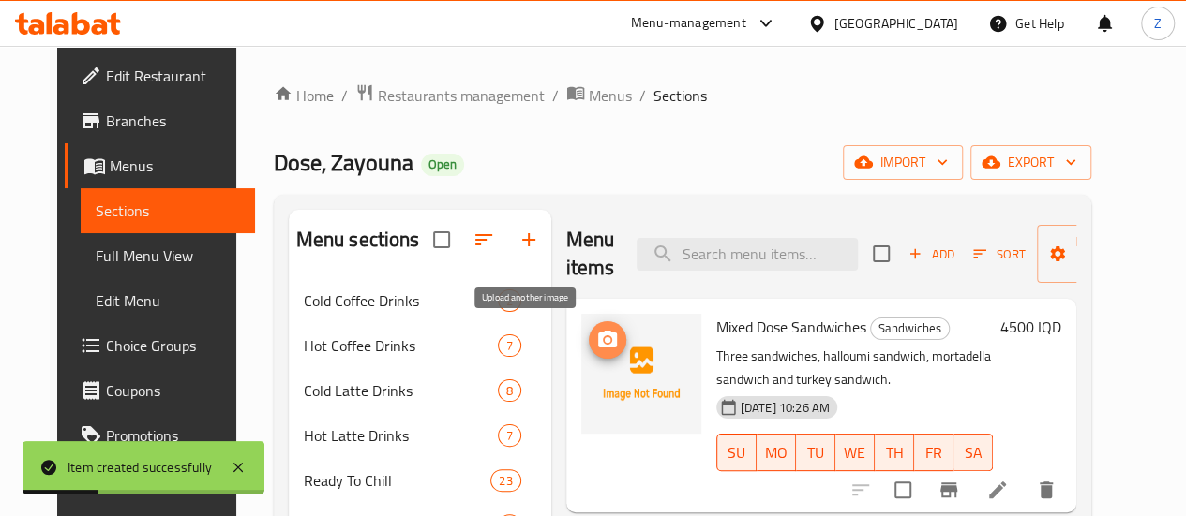
click at [596, 343] on icon "upload picture" at bounding box center [607, 340] width 22 height 22
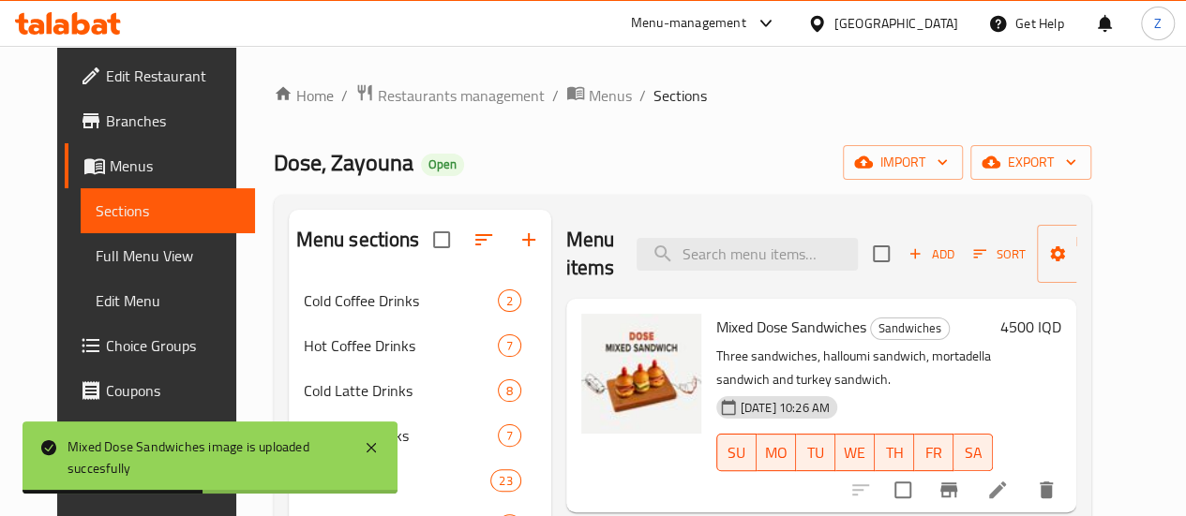
click at [901, 242] on button "Add" at bounding box center [931, 254] width 60 height 29
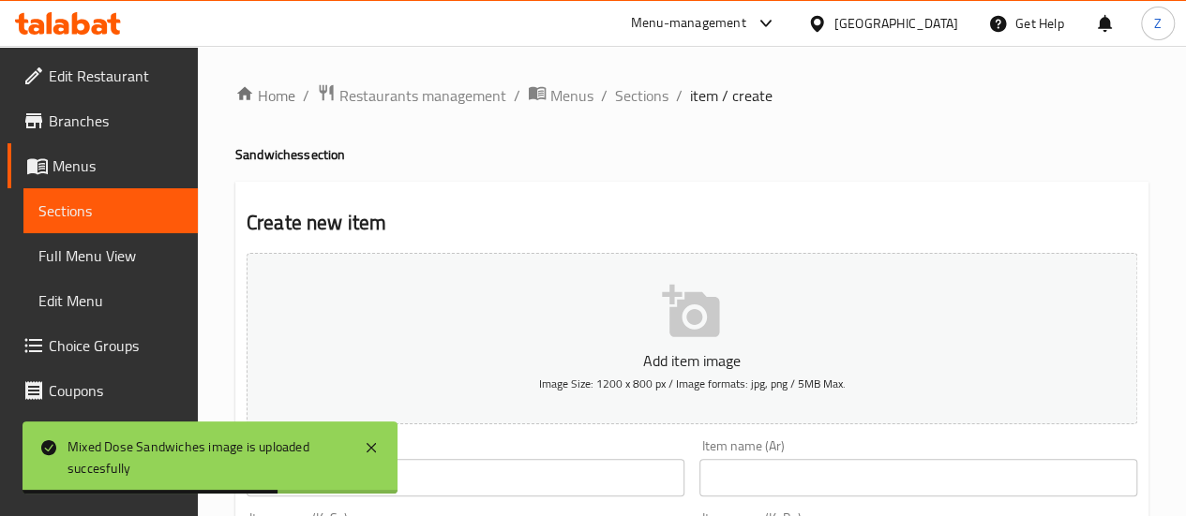
click at [752, 476] on input "text" at bounding box center [918, 477] width 438 height 37
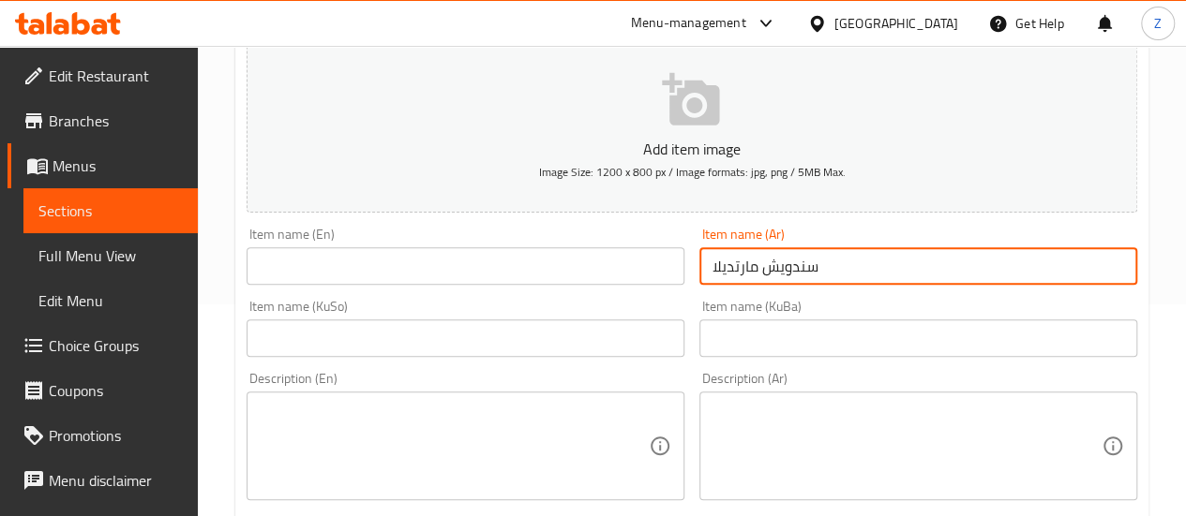
scroll to position [281, 0]
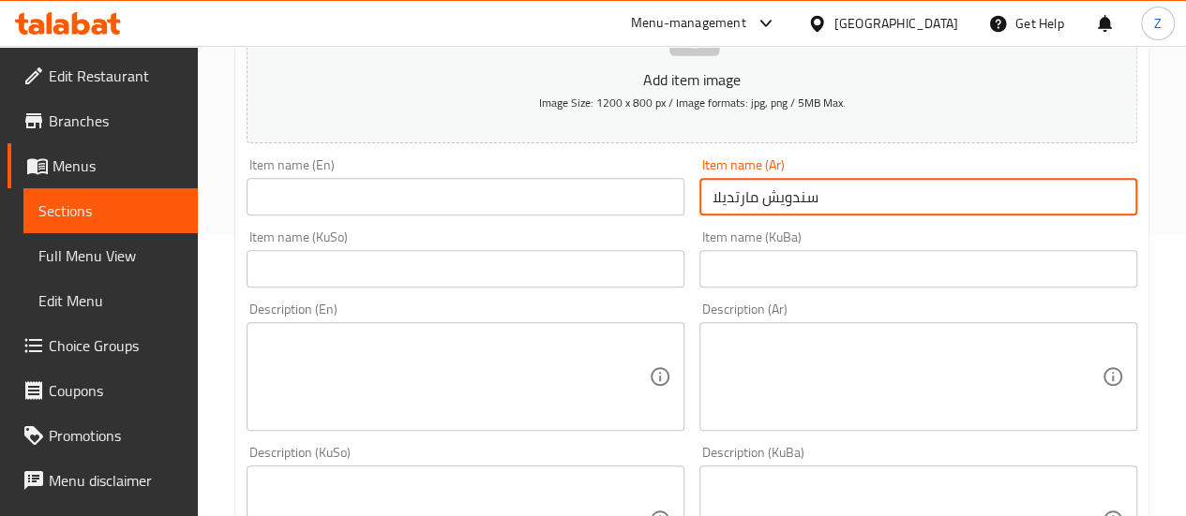
type input "سندويش مارتديلا"
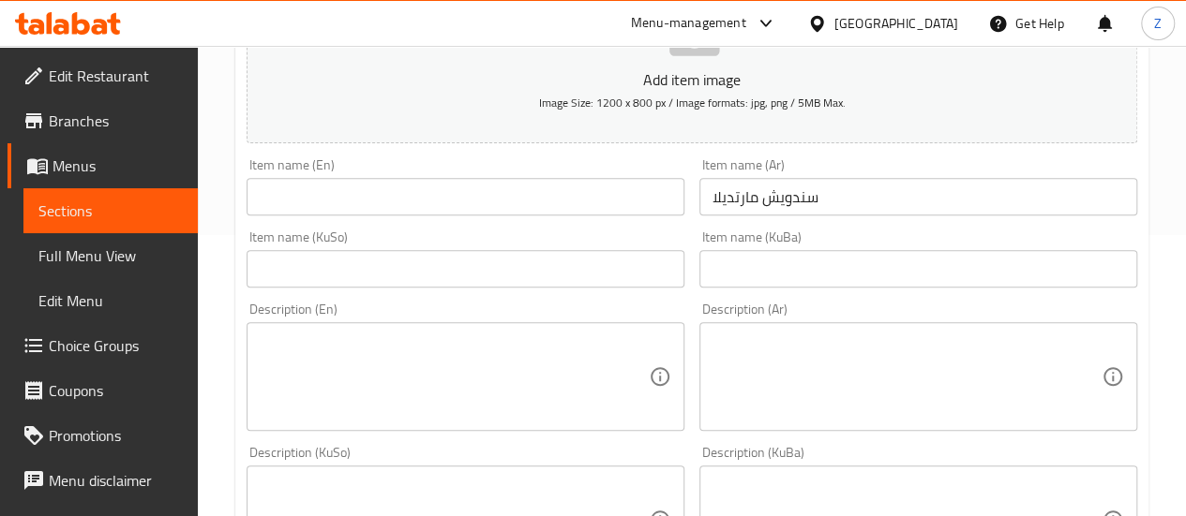
click at [830, 421] on div "Description (Ar)" at bounding box center [918, 376] width 438 height 109
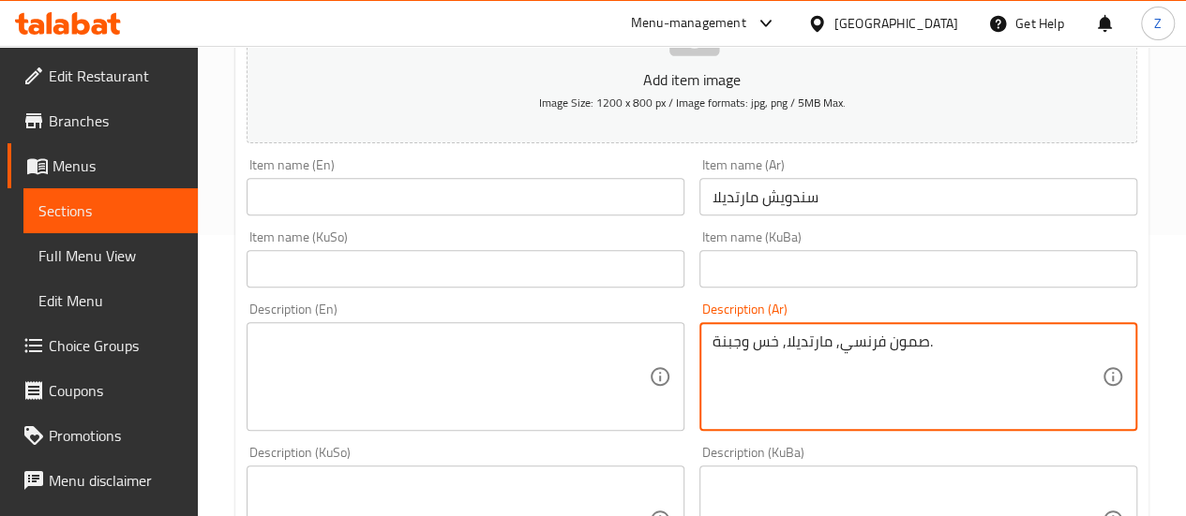
click at [911, 362] on textarea "صمون فرنسي, مارتديلا, خس وجبنة." at bounding box center [906, 377] width 389 height 89
click at [912, 362] on textarea "صمون فرنسي, مارتديلا, خس وجبنة." at bounding box center [906, 377] width 389 height 89
click at [912, 361] on textarea "صمون فرنسي, مارتديلا, خس وجبنة." at bounding box center [906, 377] width 389 height 89
type textarea "صمون فرنسي, مارتديلا, خس وجبنة."
click at [396, 353] on textarea at bounding box center [454, 377] width 389 height 89
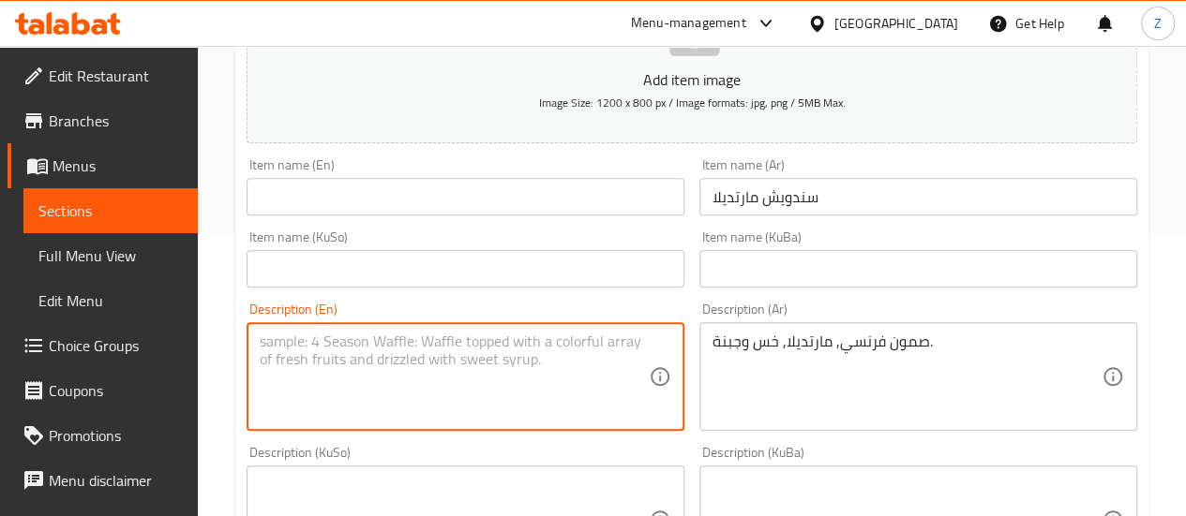
paste textarea "French bread, mortadella, lettuce and cheese."
type textarea "French bread, mortadella, lettuce and cheese."
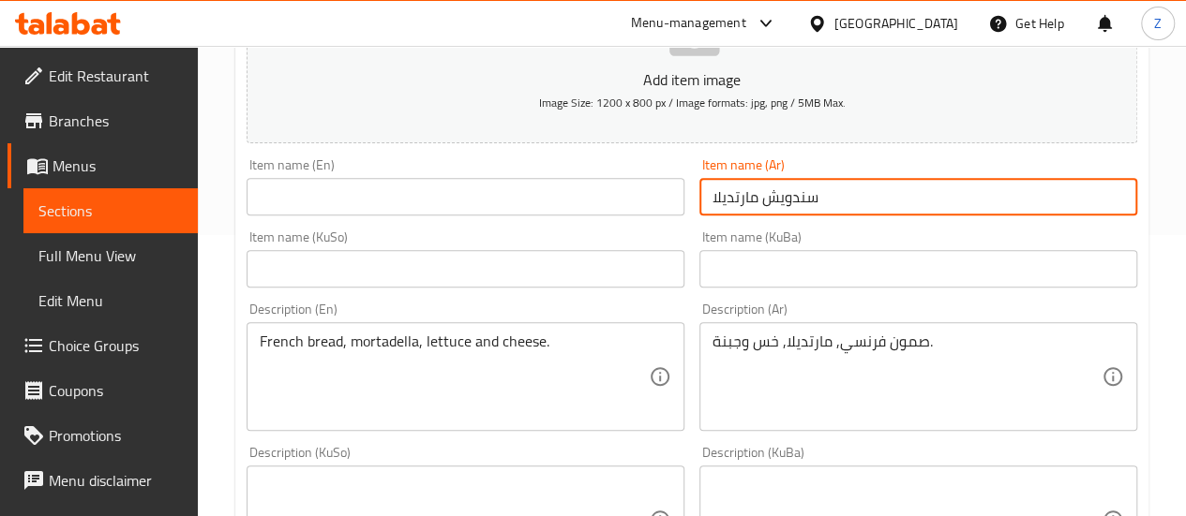
click at [862, 194] on input "سندويش مارتديلا" at bounding box center [918, 196] width 438 height 37
click at [323, 196] on input "text" at bounding box center [465, 196] width 438 height 37
paste input "mortadella sandwich"
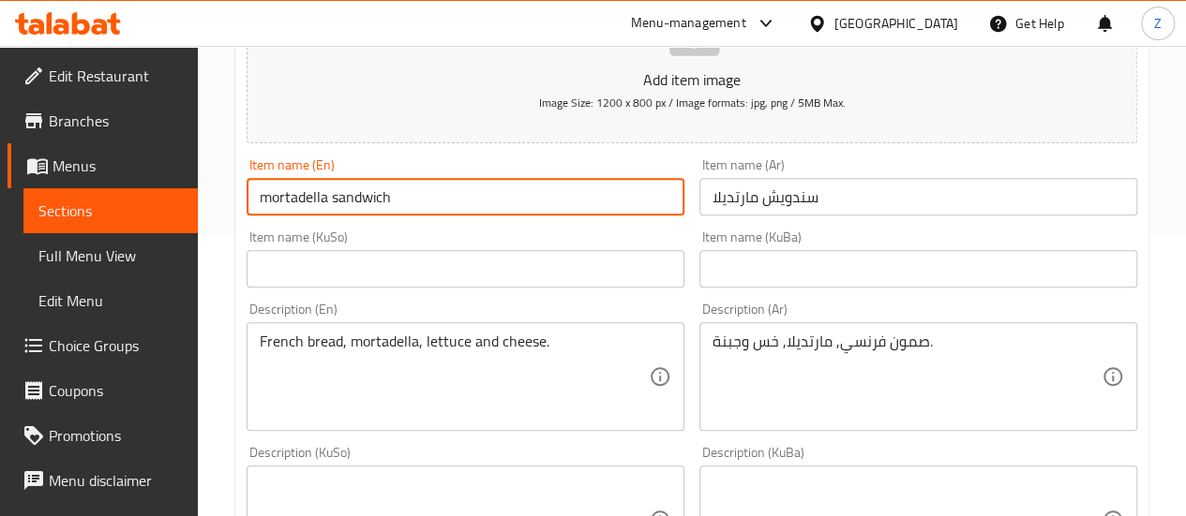
drag, startPoint x: 269, startPoint y: 203, endPoint x: 246, endPoint y: 199, distance: 23.0
click at [246, 199] on input "mortadella sandwich" at bounding box center [465, 196] width 438 height 37
click at [332, 201] on input "Mortadella sandwich" at bounding box center [465, 196] width 438 height 37
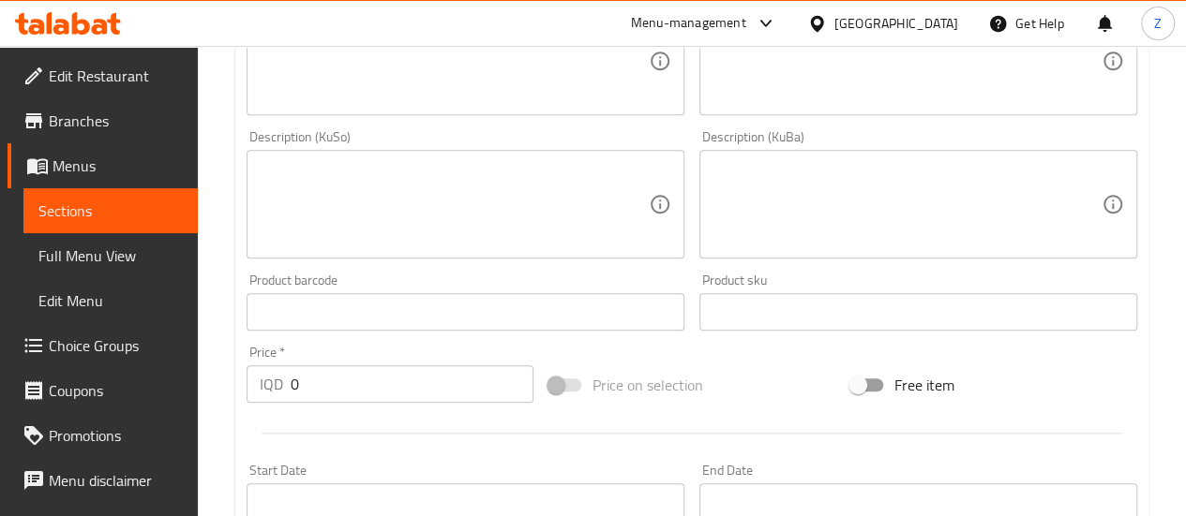
scroll to position [656, 0]
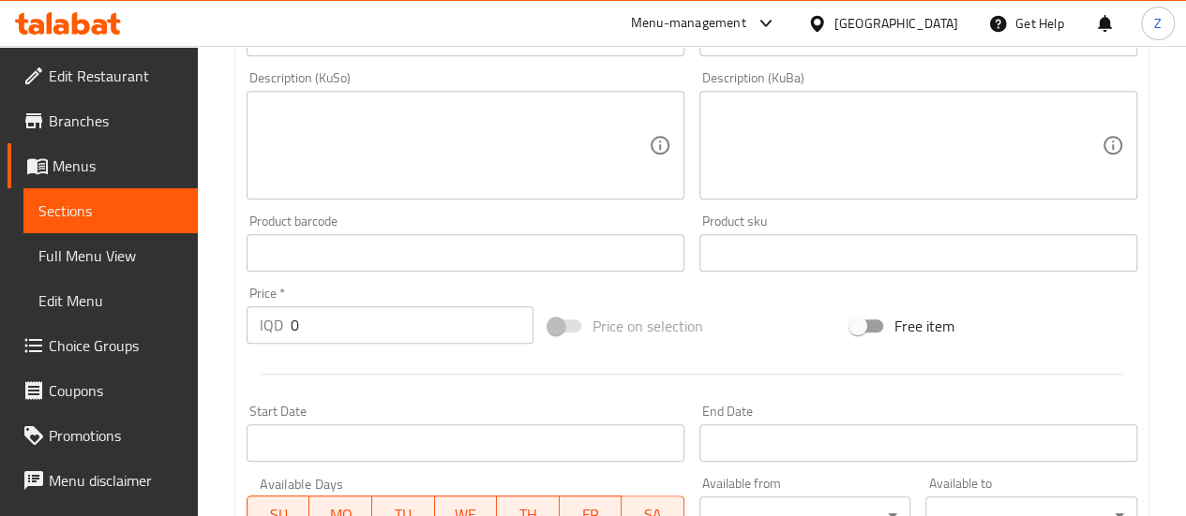
type input "Mortadella Sandwich"
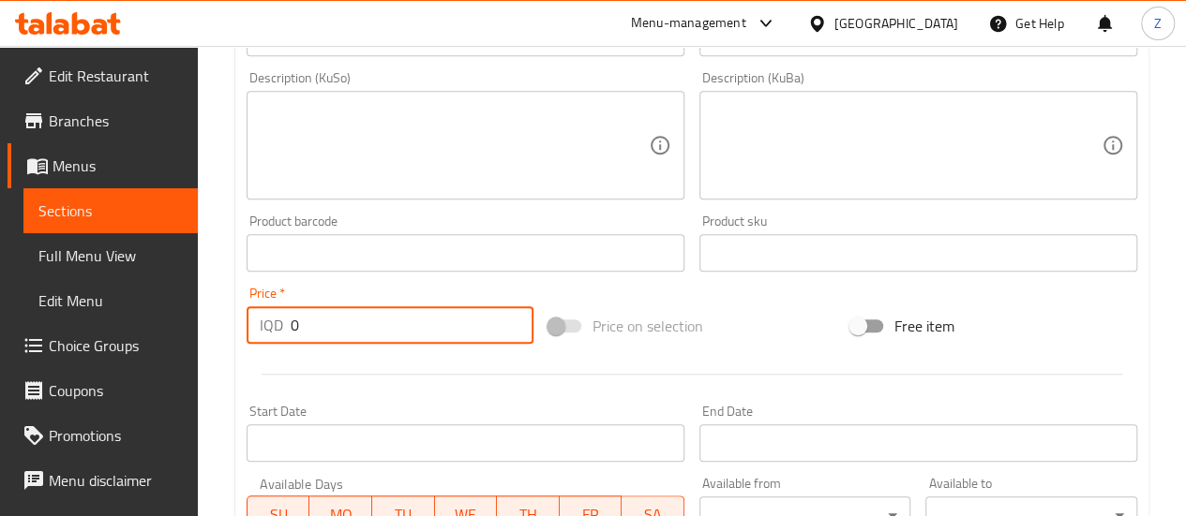
drag, startPoint x: 257, startPoint y: 321, endPoint x: 223, endPoint y: 316, distance: 34.2
click at [224, 318] on div "Home / Restaurants management / Menus / Sections / item / create Sandwiches sec…" at bounding box center [692, 137] width 988 height 1494
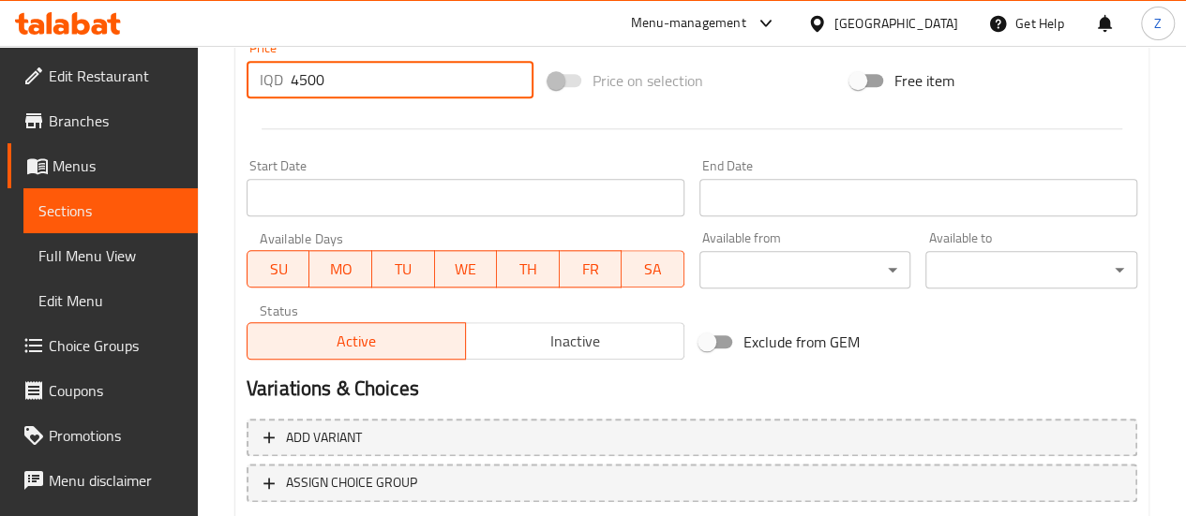
scroll to position [1022, 0]
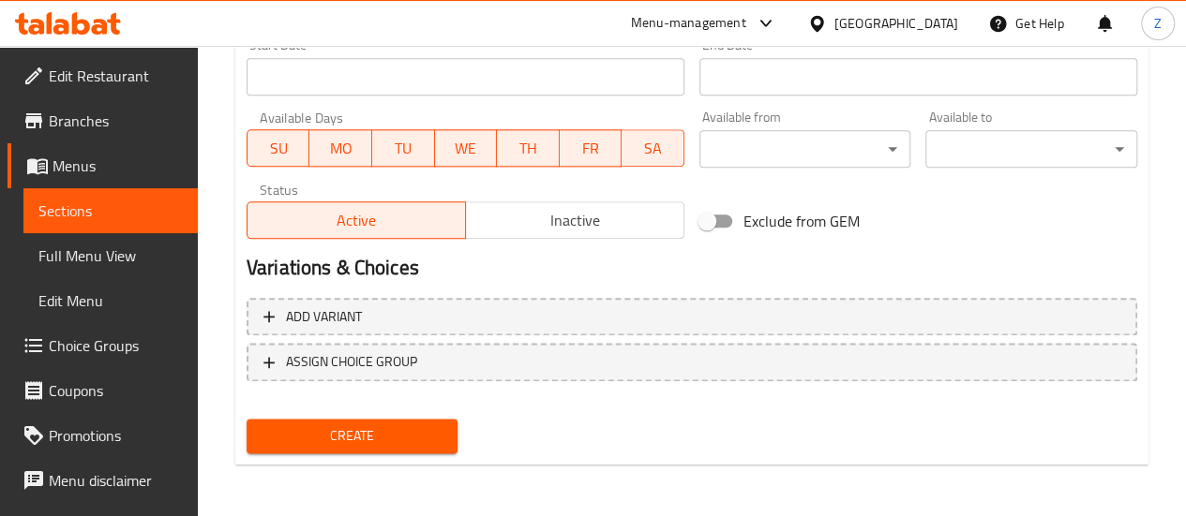
type input "4500"
click at [366, 443] on span "Create" at bounding box center [352, 436] width 182 height 23
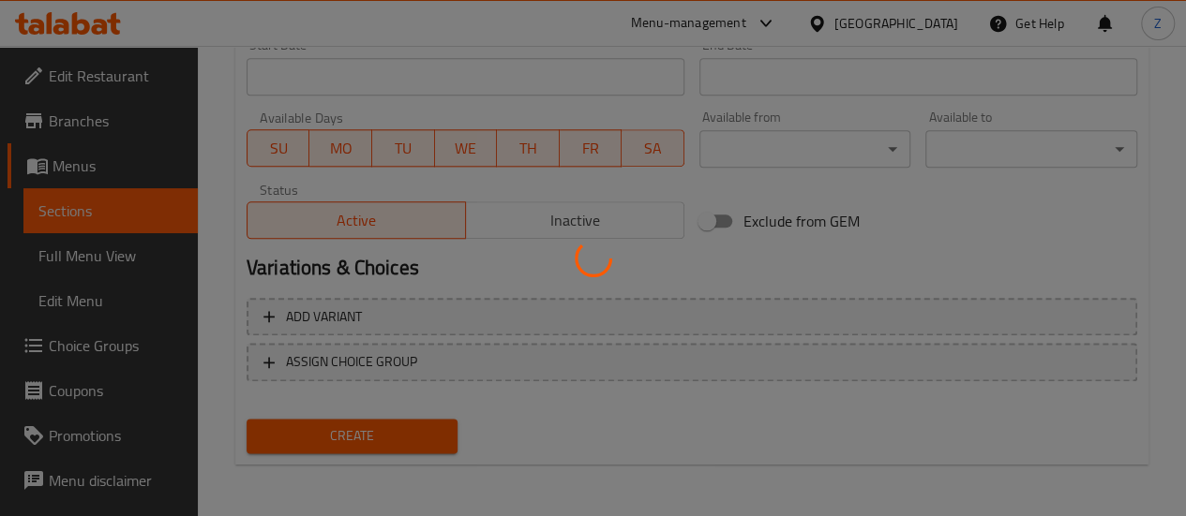
type input "0"
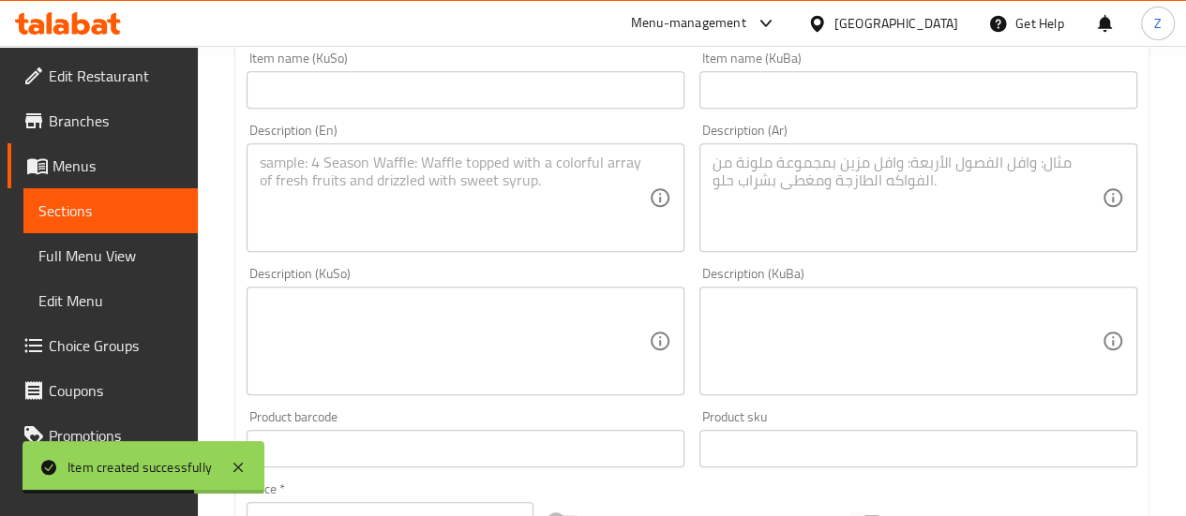
scroll to position [0, 0]
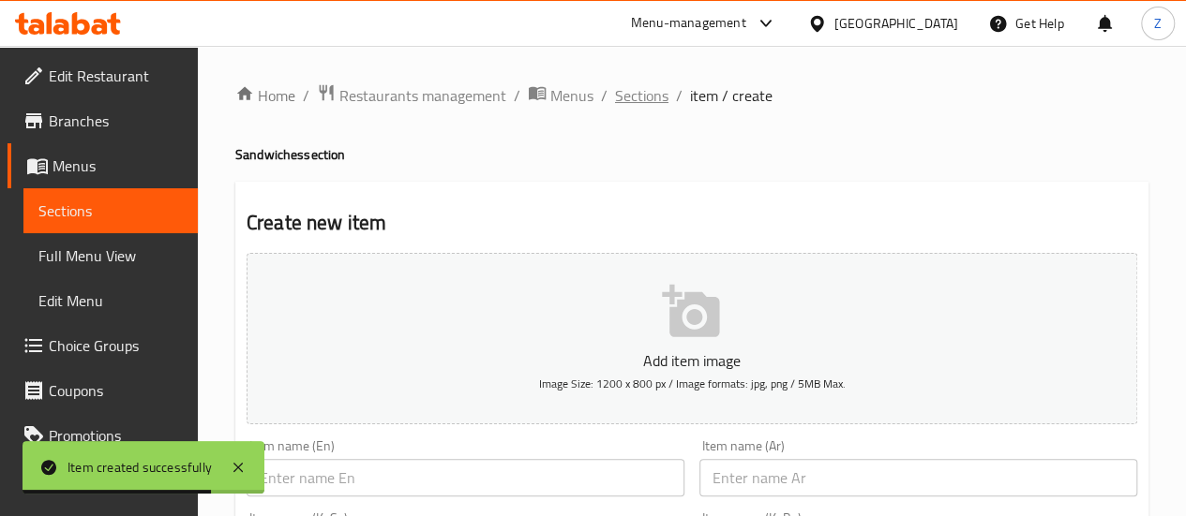
click at [624, 97] on span "Sections" at bounding box center [641, 95] width 53 height 22
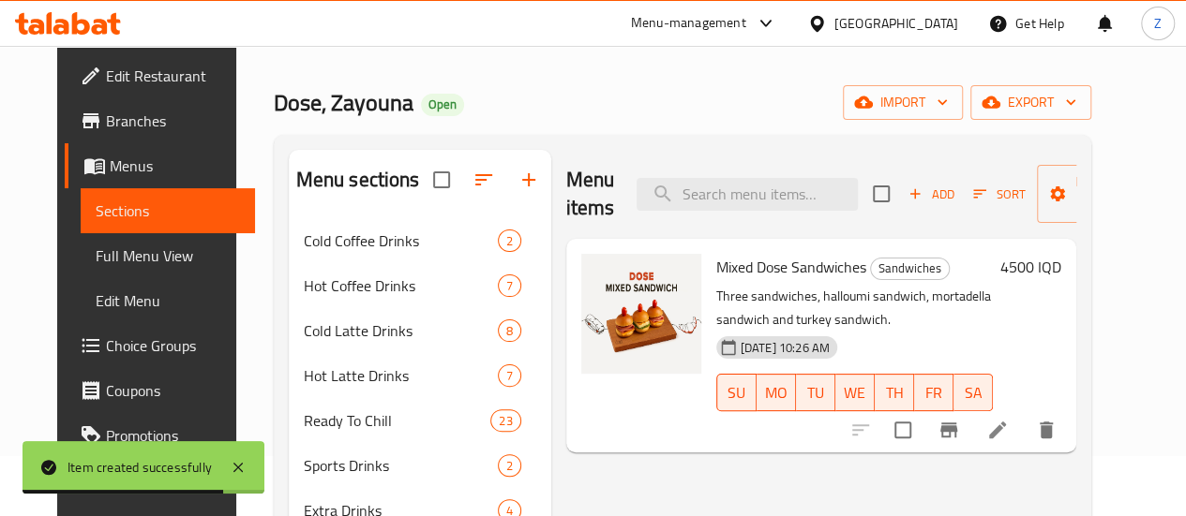
scroll to position [262, 0]
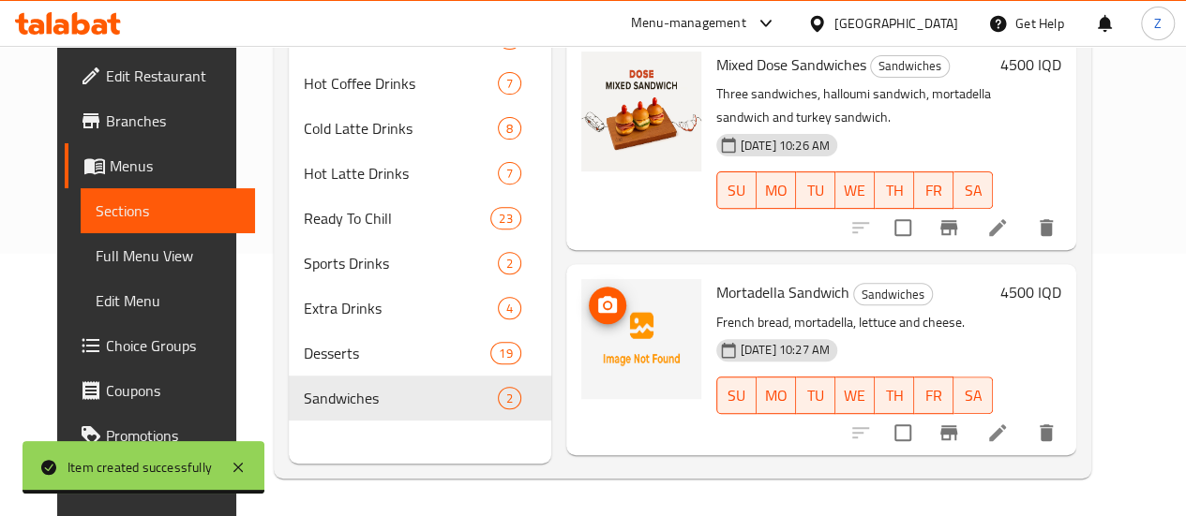
click at [598, 308] on icon "upload picture" at bounding box center [607, 304] width 19 height 17
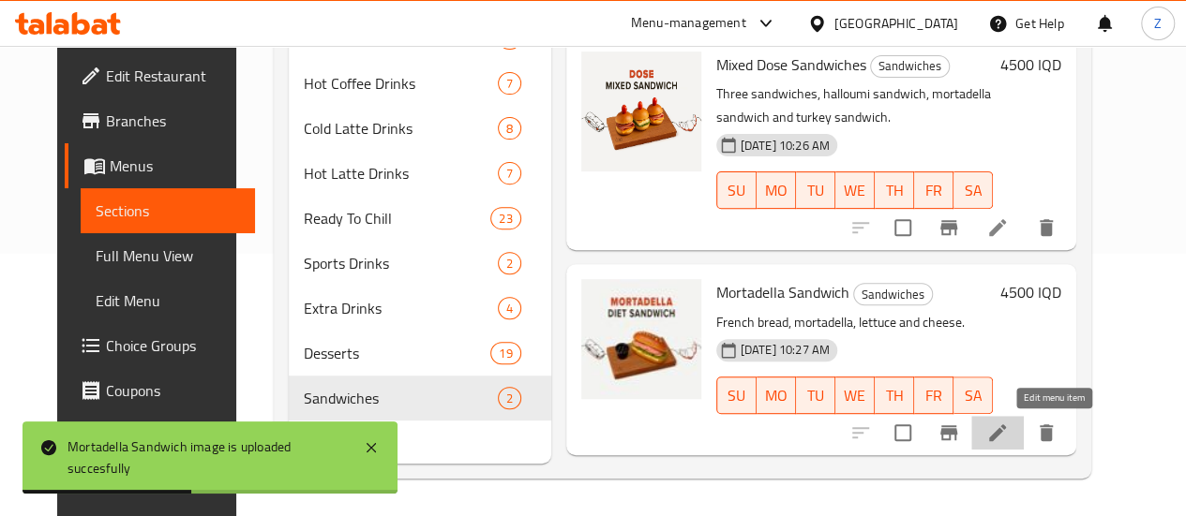
click at [1008, 422] on icon at bounding box center [997, 433] width 22 height 22
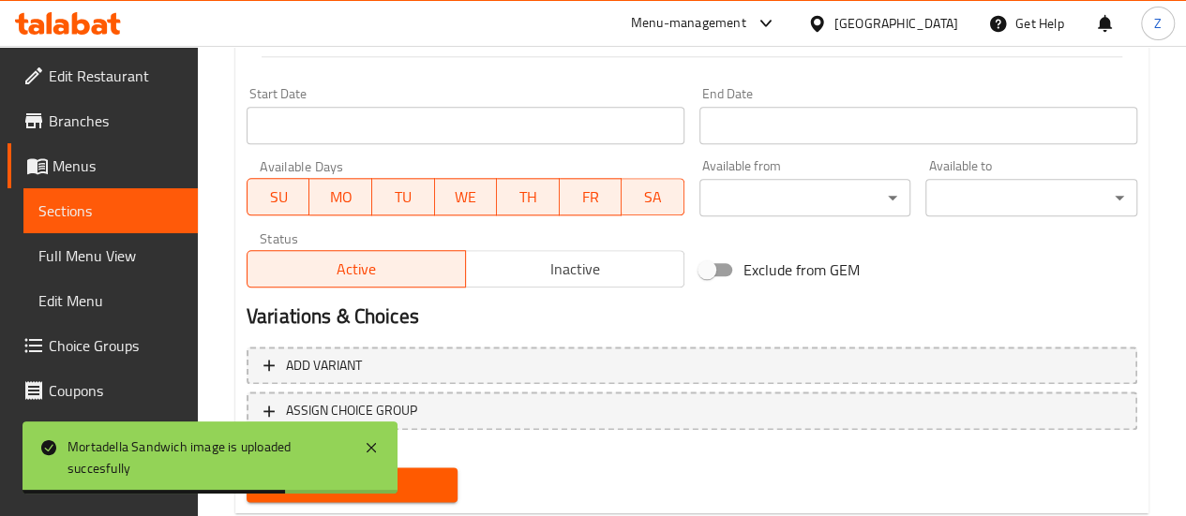
scroll to position [1031, 0]
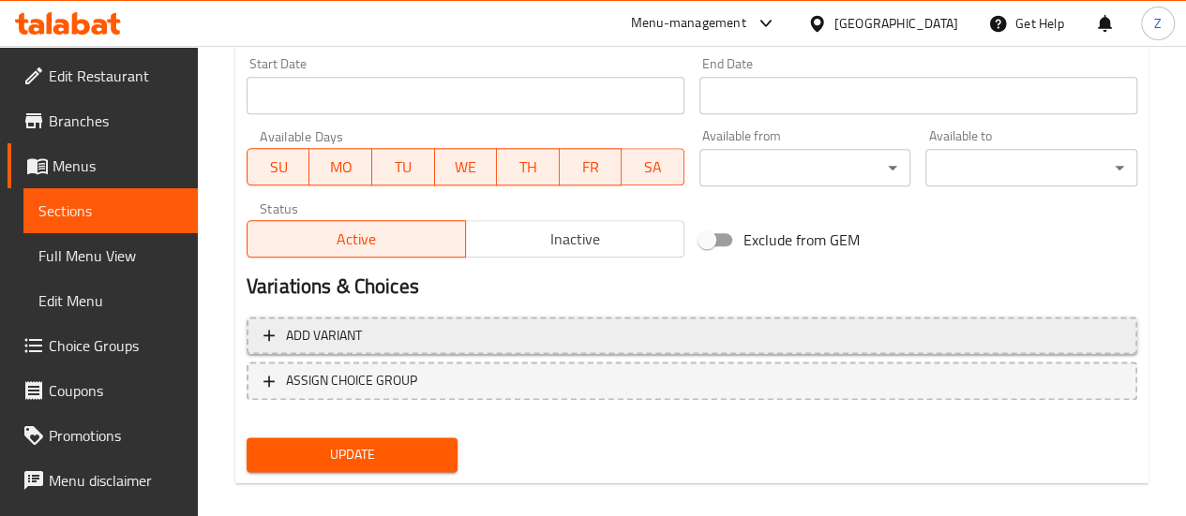
click at [493, 346] on button "Add variant" at bounding box center [691, 336] width 890 height 38
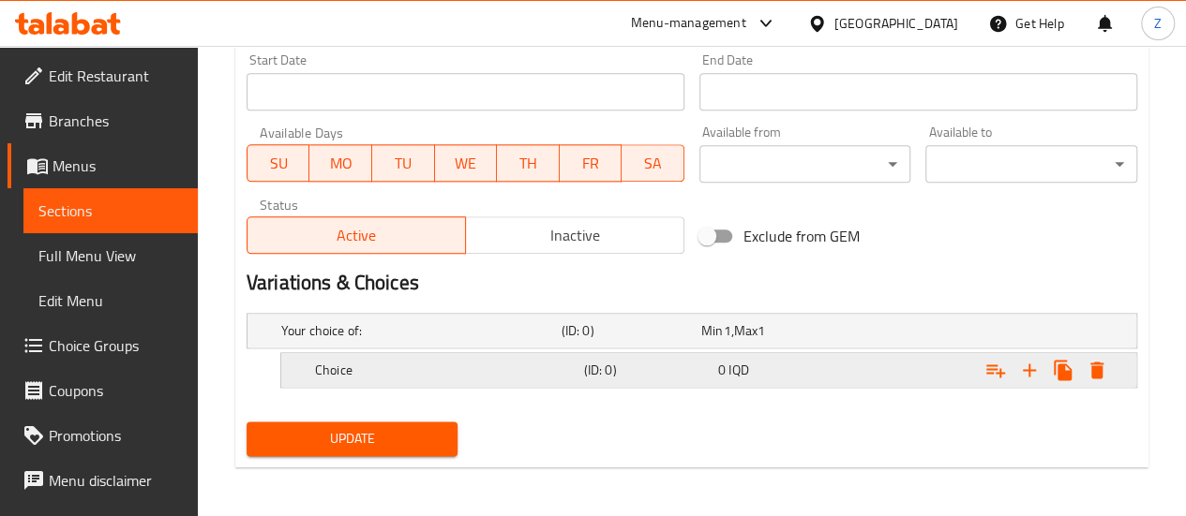
scroll to position [1037, 0]
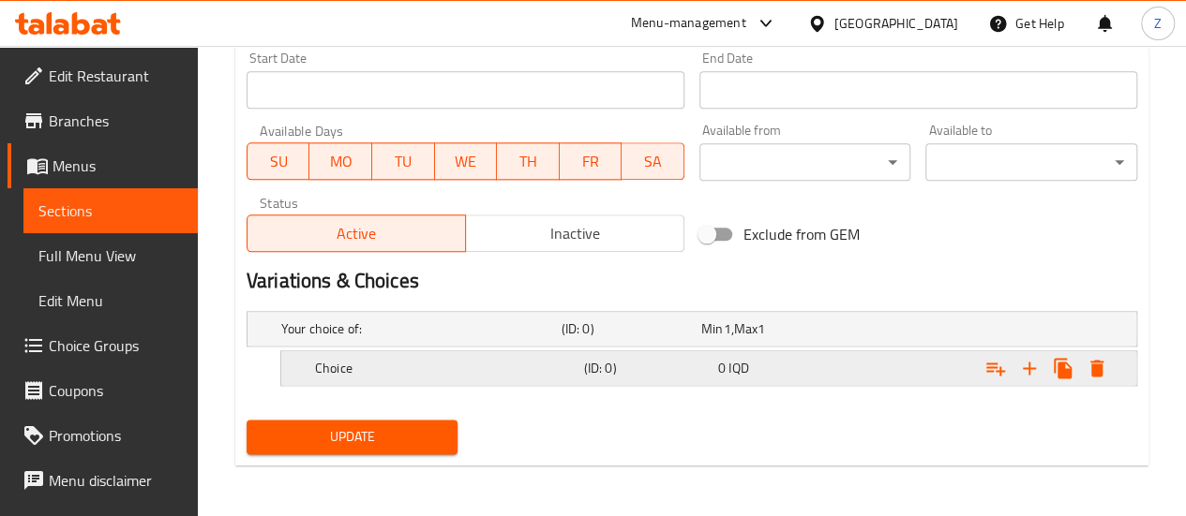
click at [517, 338] on h5 "Choice" at bounding box center [417, 329] width 273 height 19
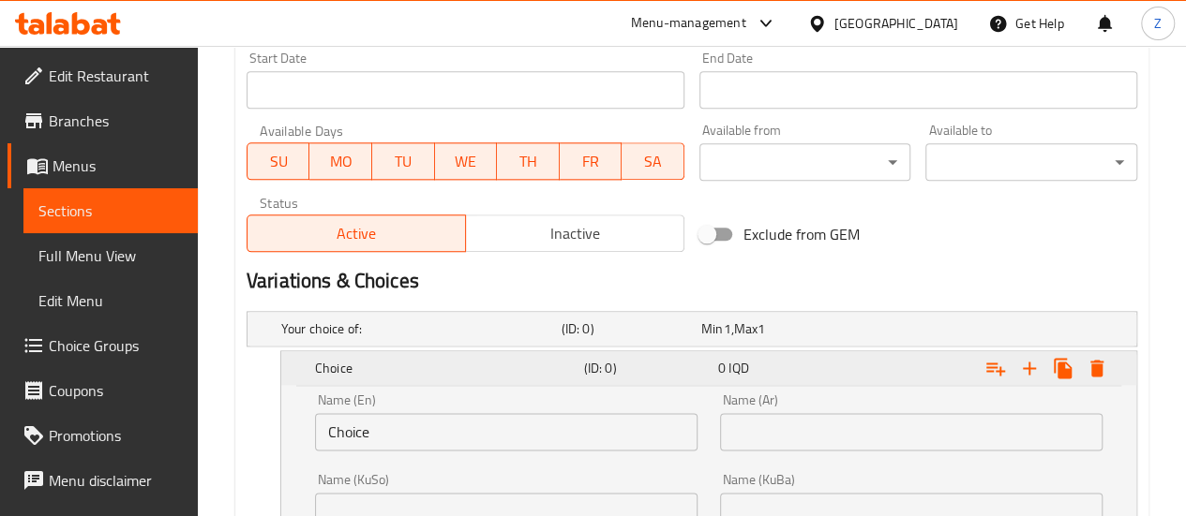
scroll to position [1130, 0]
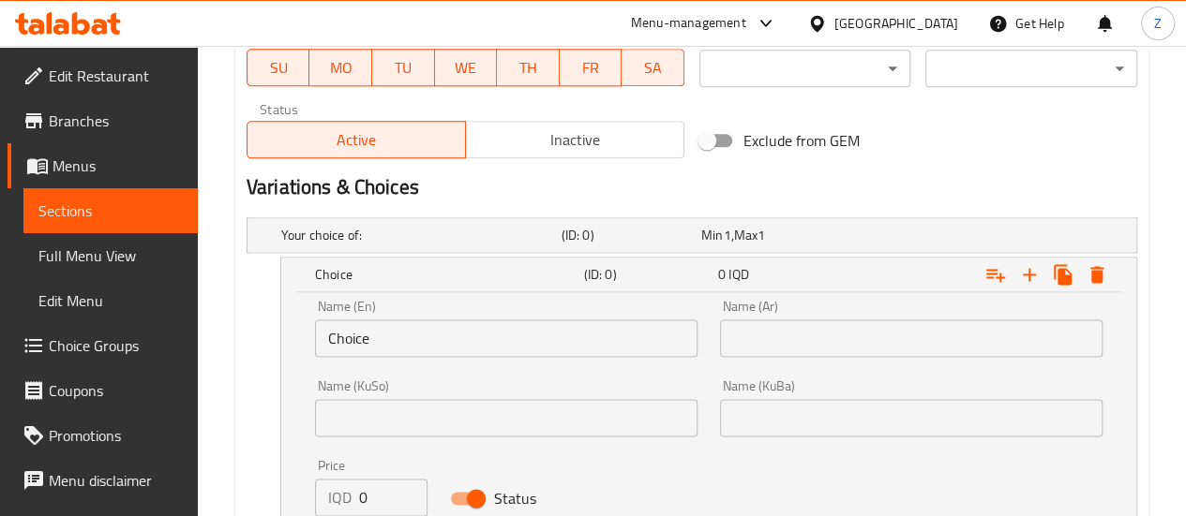
click at [491, 345] on input "Choice" at bounding box center [506, 338] width 382 height 37
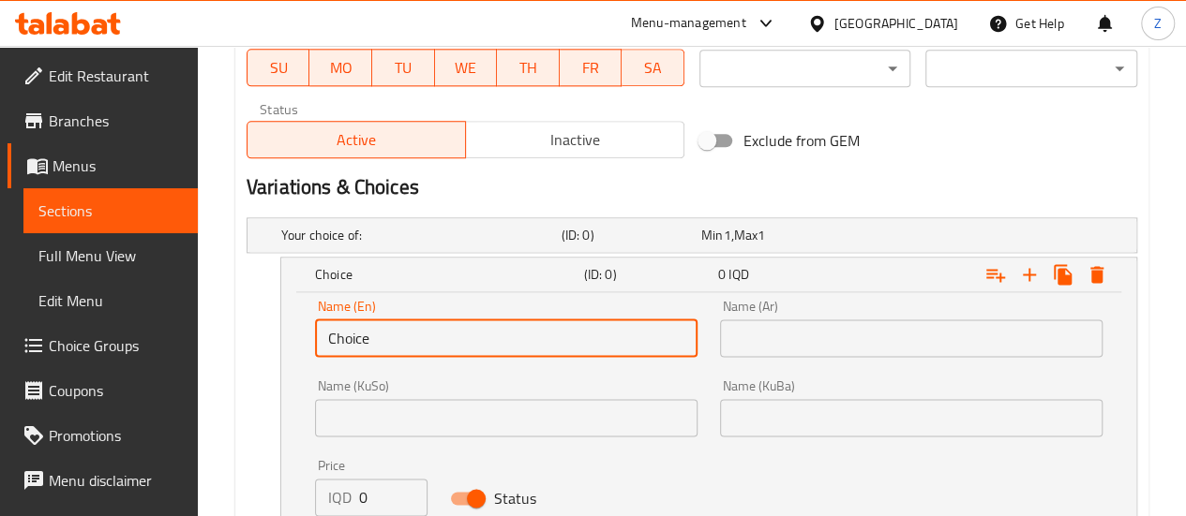
type input "ق"
type input "Regular"
click at [853, 337] on input "text" at bounding box center [911, 338] width 382 height 37
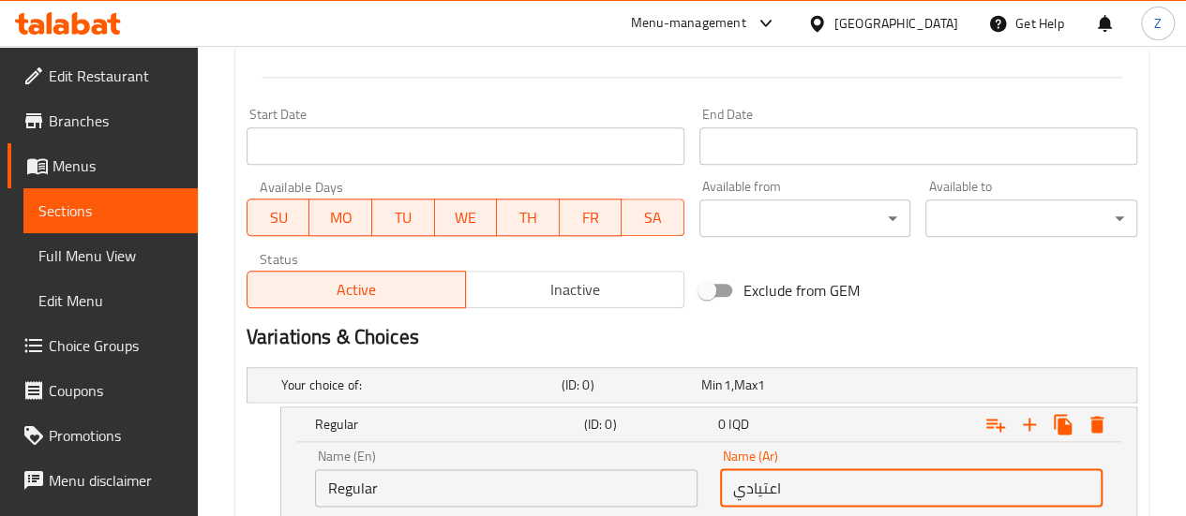
scroll to position [849, 0]
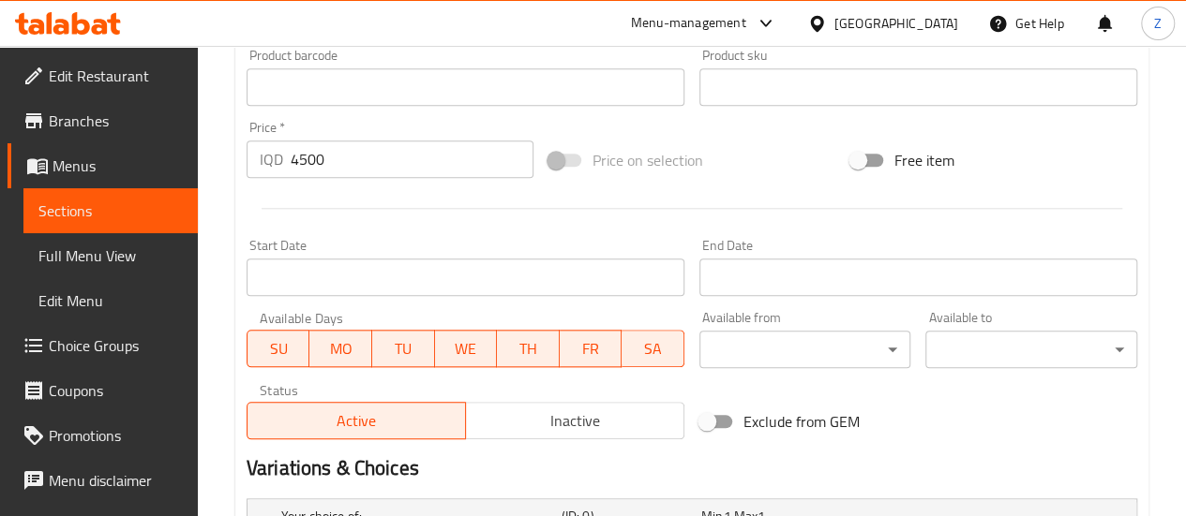
type input "اعتيادي"
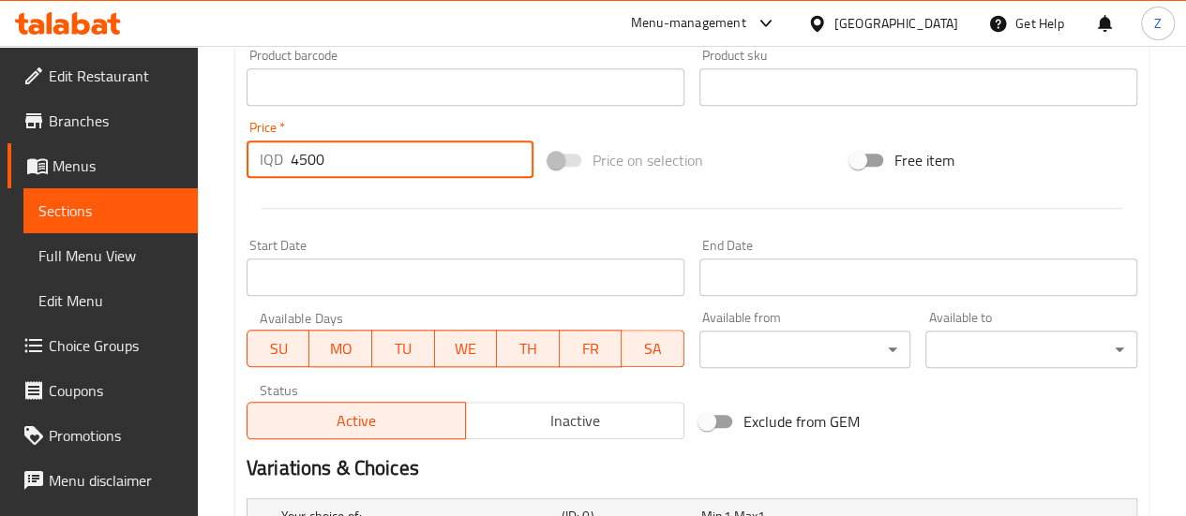
click at [366, 160] on input "4500" at bounding box center [412, 159] width 243 height 37
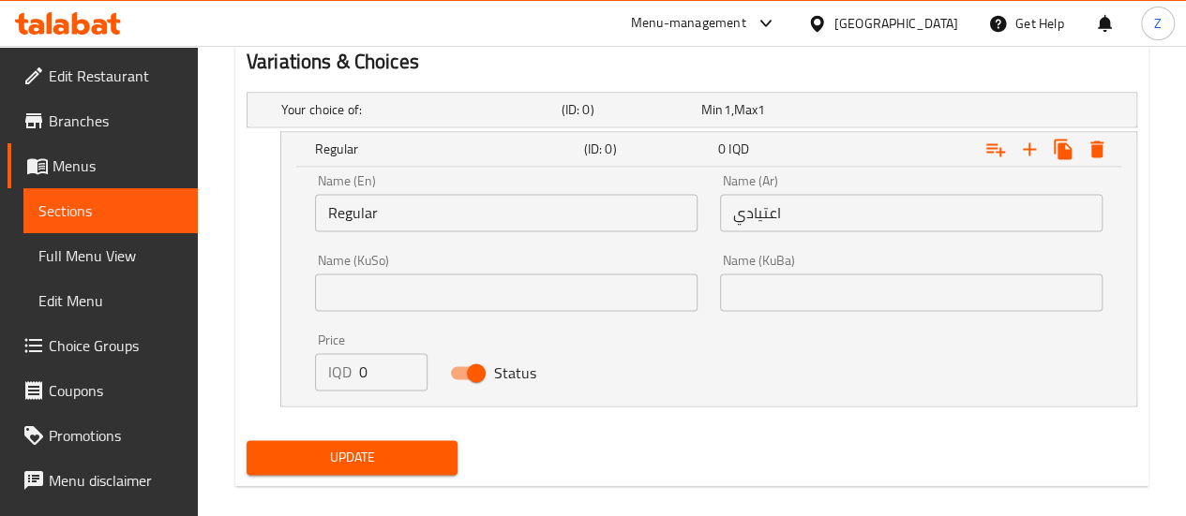
scroll to position [1276, 0]
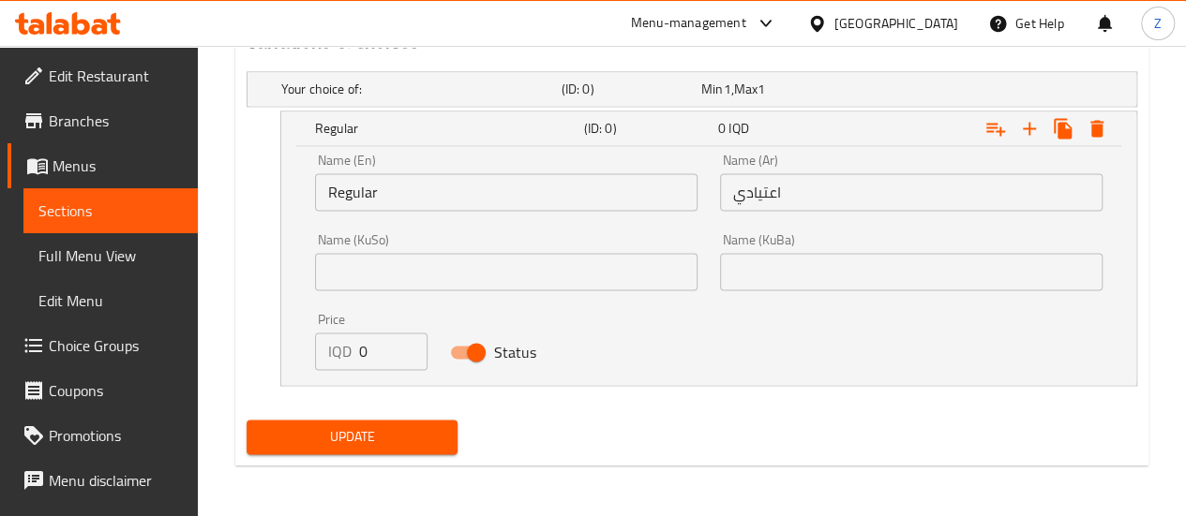
type input "0"
drag, startPoint x: 381, startPoint y: 351, endPoint x: 319, endPoint y: 348, distance: 62.9
click at [319, 348] on div "IQD 0 Price" at bounding box center [371, 351] width 112 height 37
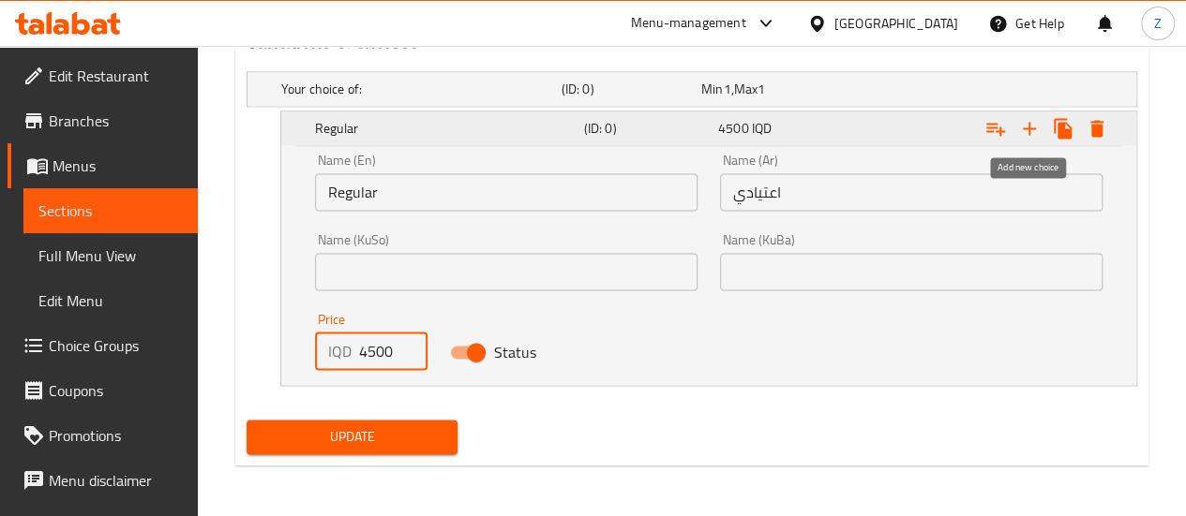
type input "4500"
click at [1018, 136] on icon "Expand" at bounding box center [1029, 128] width 22 height 22
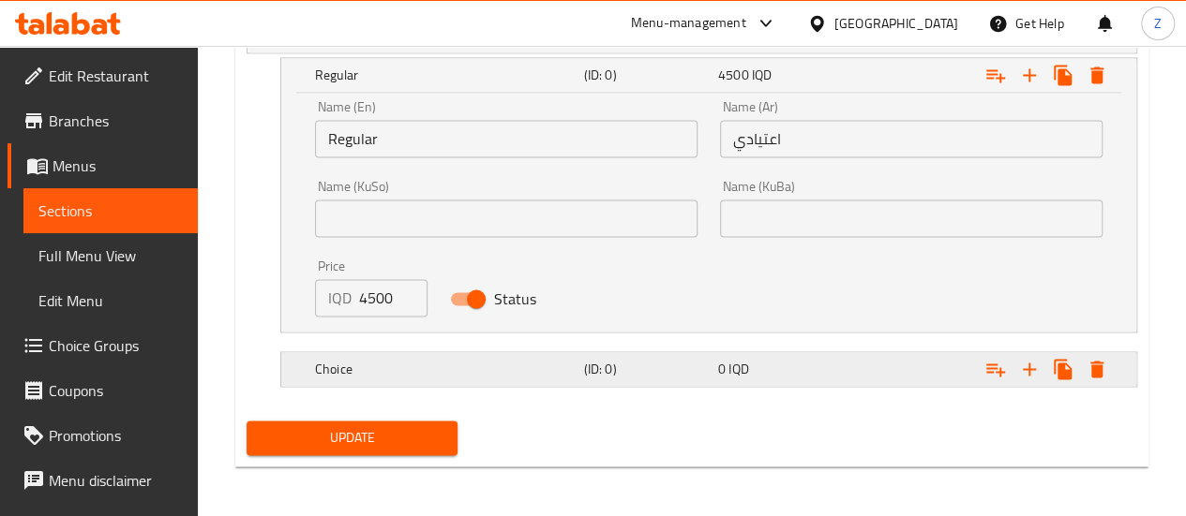
click at [545, 45] on h5 "Choice" at bounding box center [417, 35] width 273 height 19
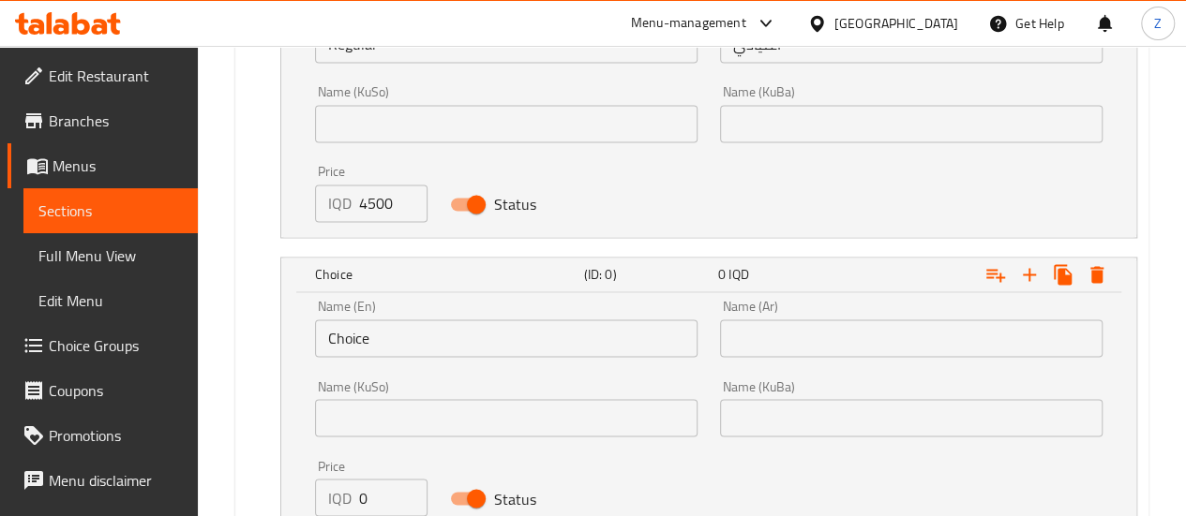
scroll to position [1517, 0]
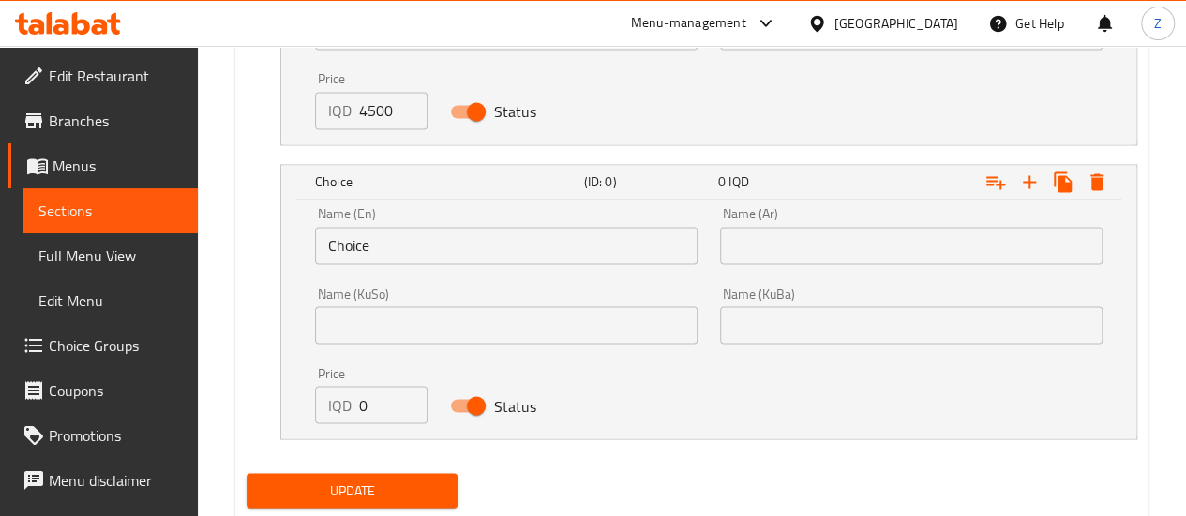
click at [420, 243] on input "Choice" at bounding box center [506, 245] width 382 height 37
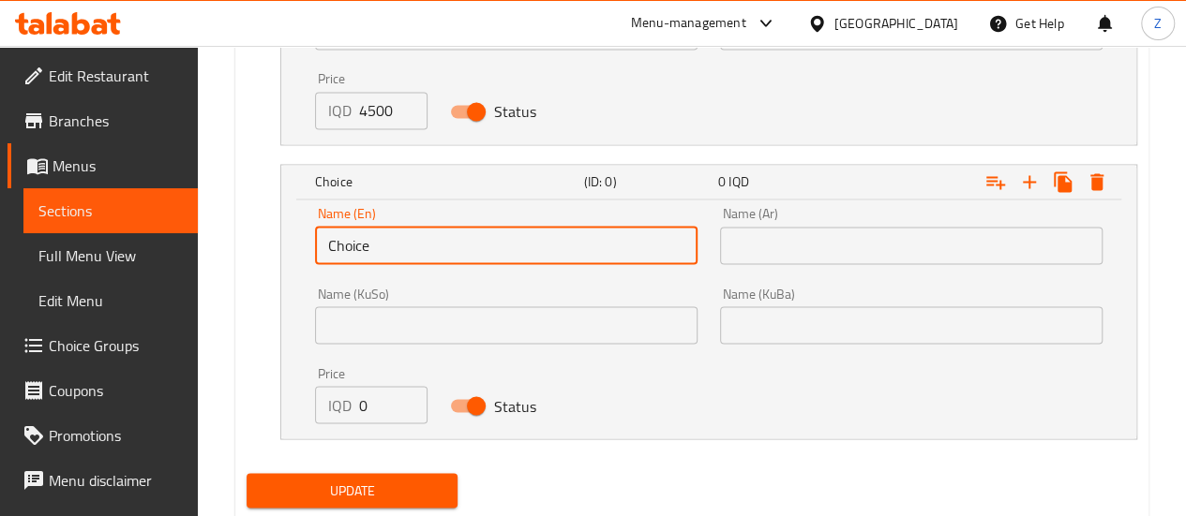
click at [420, 243] on input "Choice" at bounding box center [506, 245] width 382 height 37
type input "S"
type input "d"
type input "Diet"
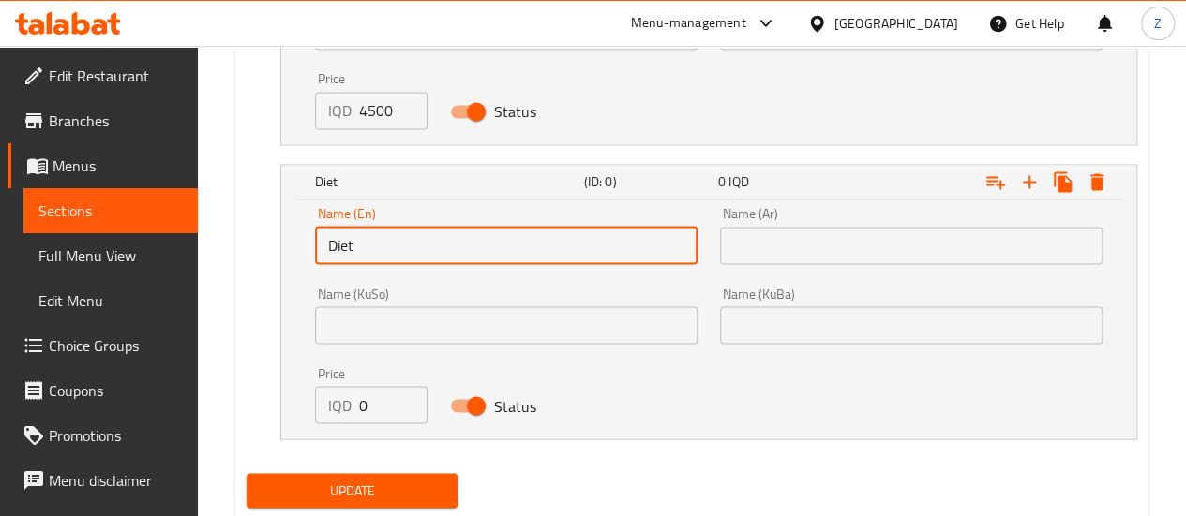
click at [895, 240] on input "text" at bounding box center [911, 245] width 382 height 37
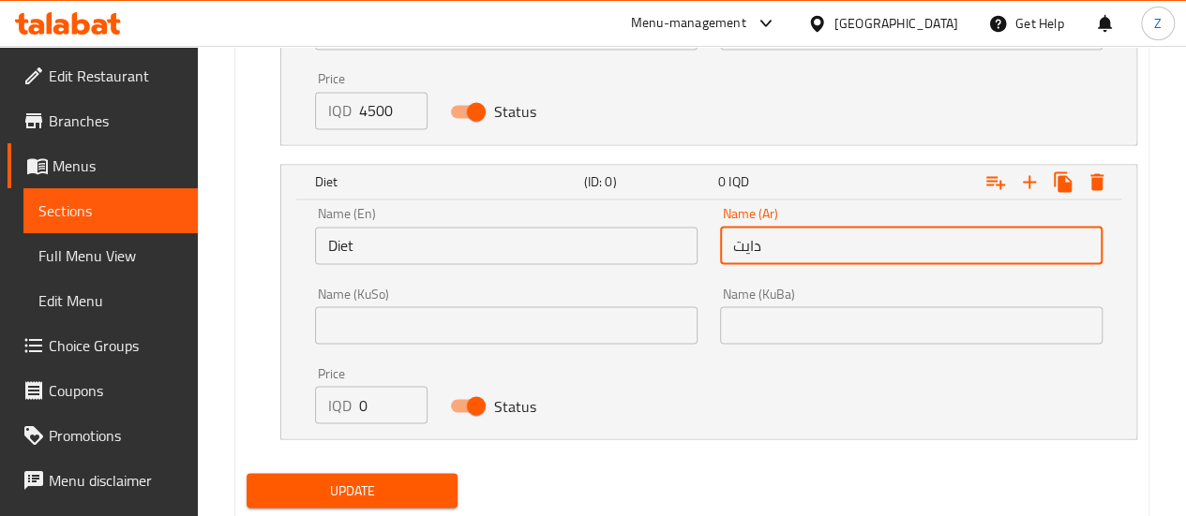
type input "دايت"
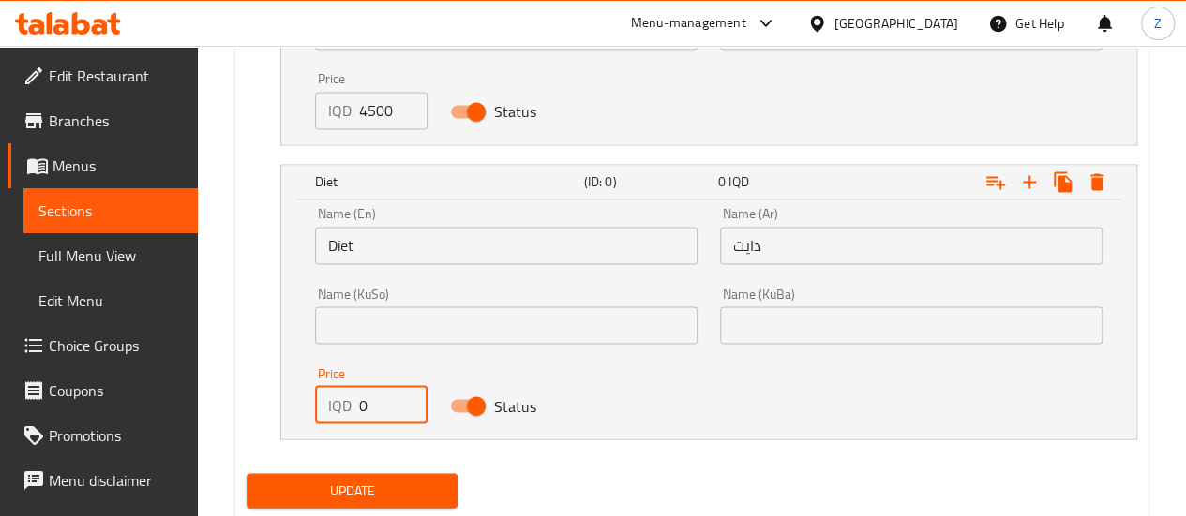
drag, startPoint x: 379, startPoint y: 410, endPoint x: 343, endPoint y: 408, distance: 35.7
click at [343, 408] on div "IQD 0 Price" at bounding box center [371, 404] width 112 height 37
type input "4500"
click at [392, 479] on span "Update" at bounding box center [352, 490] width 182 height 23
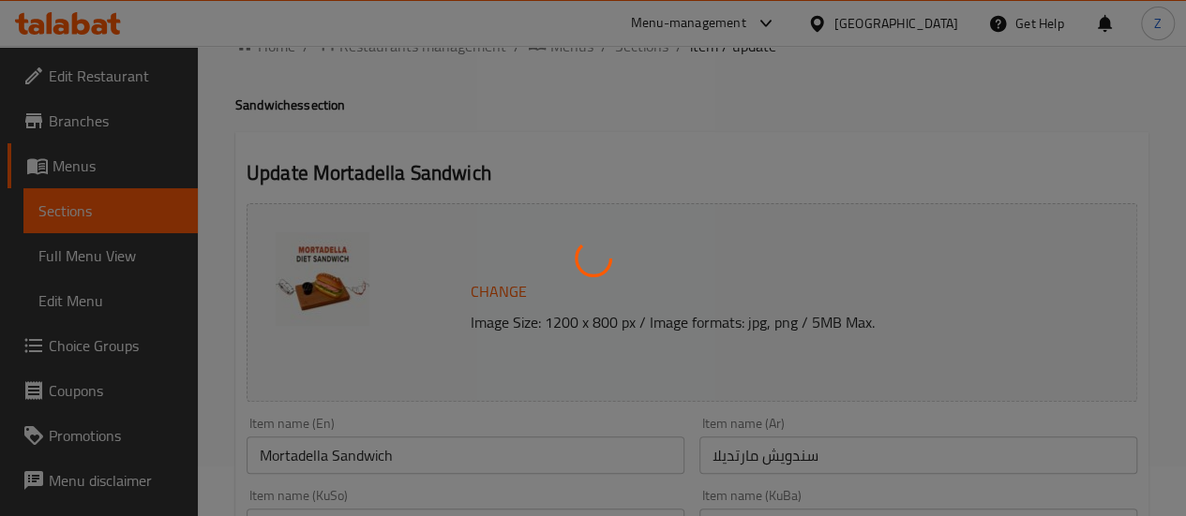
scroll to position [0, 0]
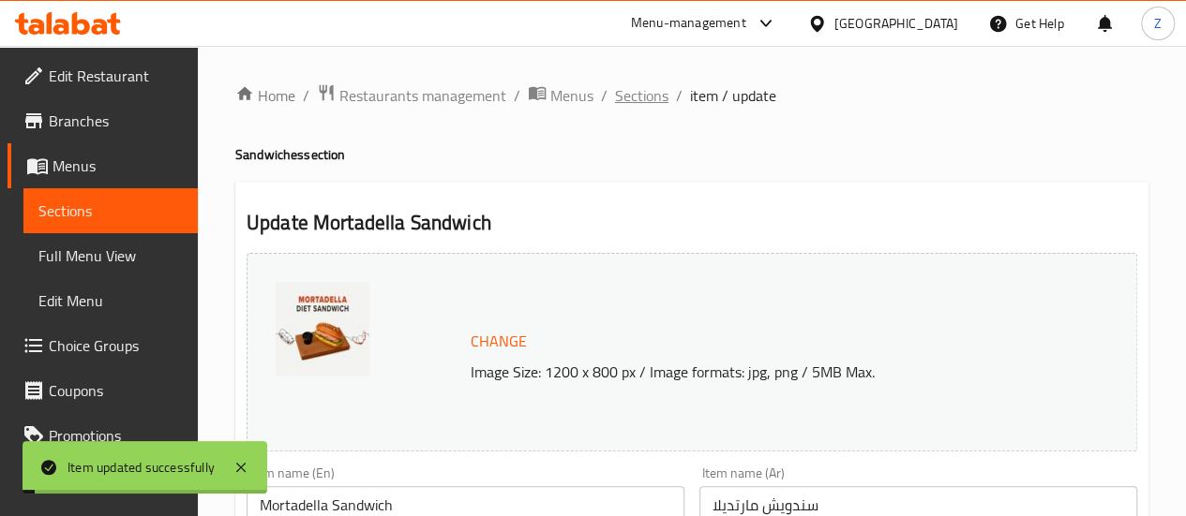
click at [655, 94] on span "Sections" at bounding box center [641, 95] width 53 height 22
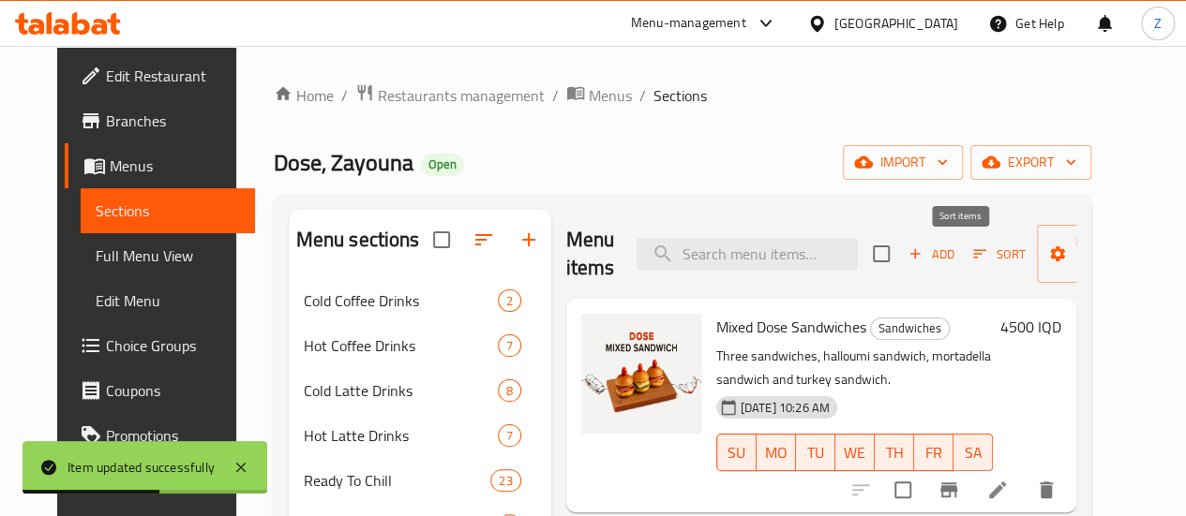
click at [971, 250] on icon "button" at bounding box center [979, 254] width 17 height 17
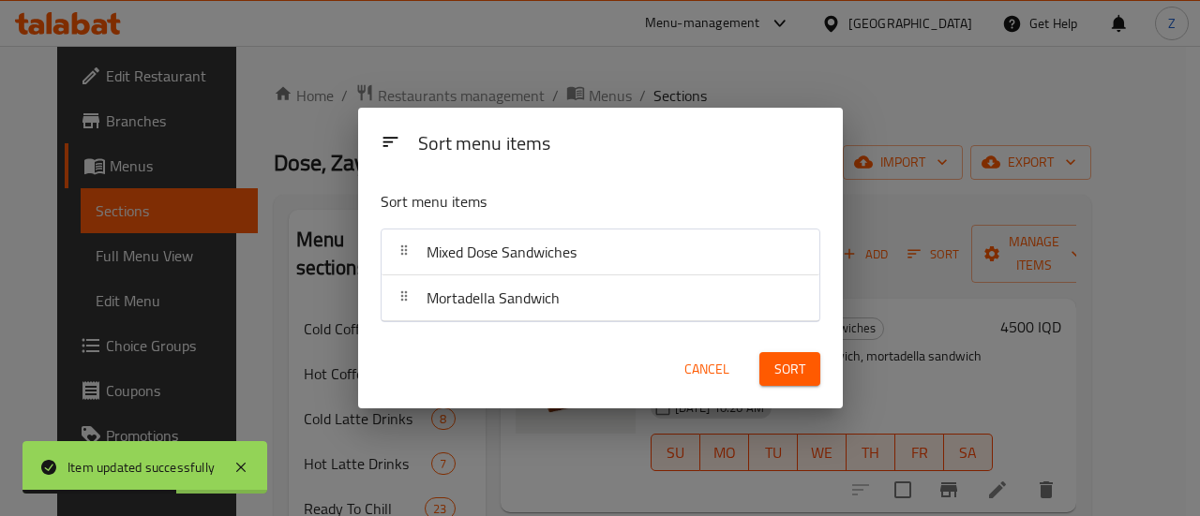
click at [724, 348] on div "Cancel" at bounding box center [706, 369] width 82 height 57
click at [722, 358] on span "Cancel" at bounding box center [706, 369] width 45 height 23
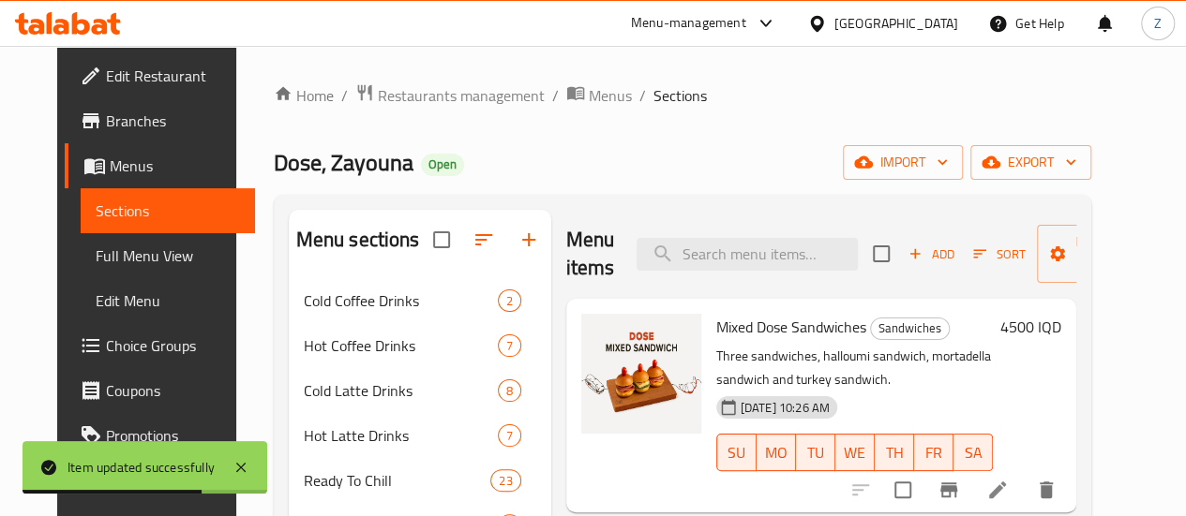
click at [878, 270] on div "Add Sort Manage items" at bounding box center [1018, 254] width 290 height 58
click at [905, 244] on span "Add" at bounding box center [930, 255] width 51 height 22
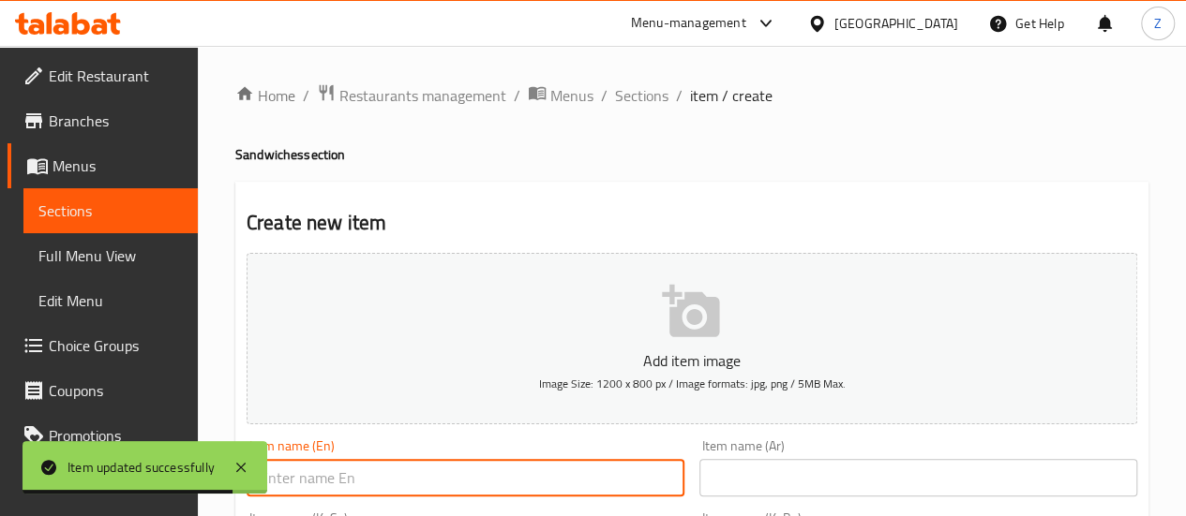
click at [527, 460] on input "text" at bounding box center [465, 477] width 438 height 37
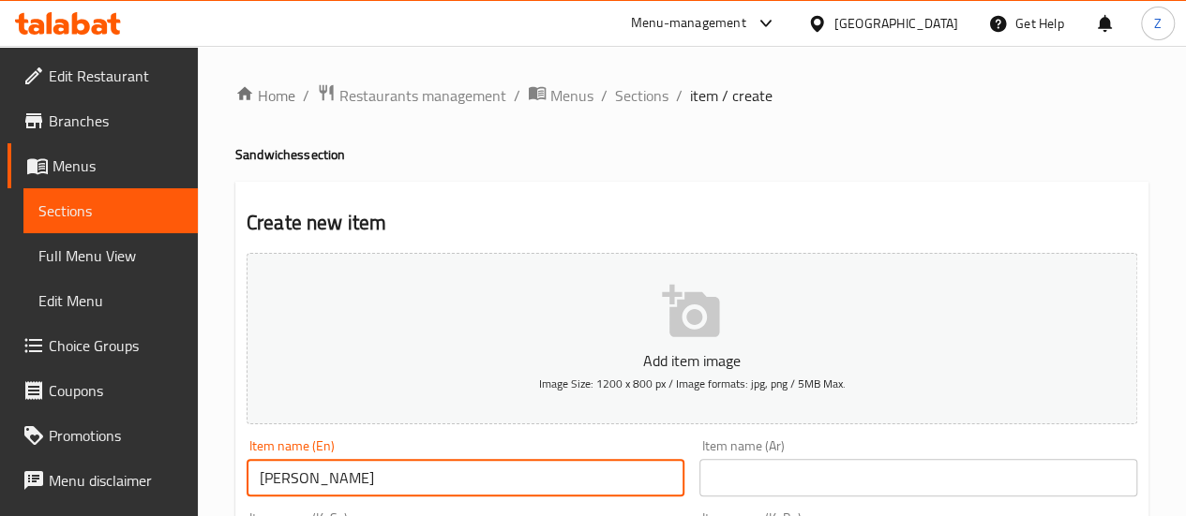
type input "[PERSON_NAME]"
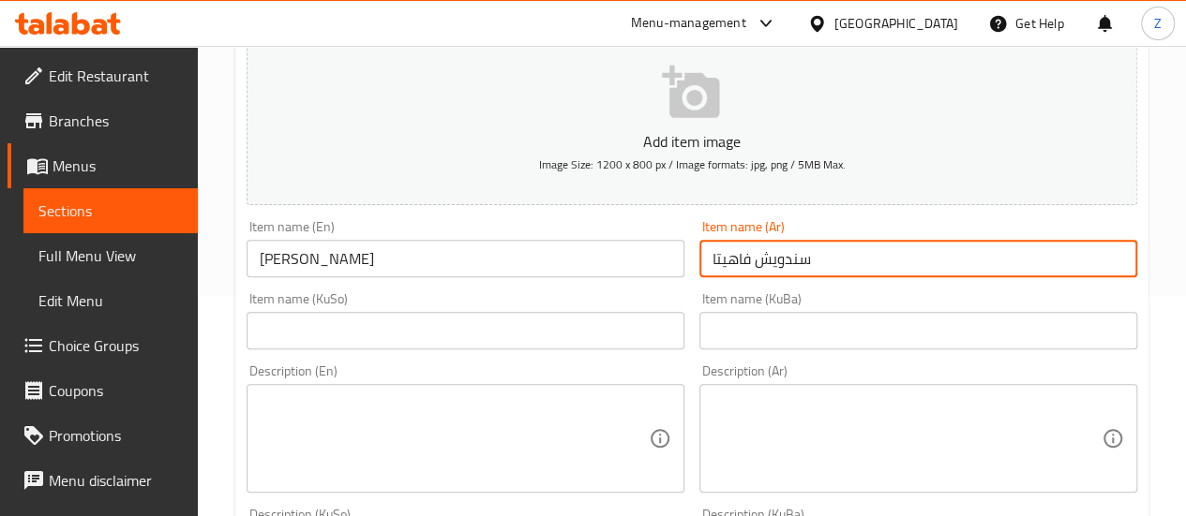
scroll to position [375, 0]
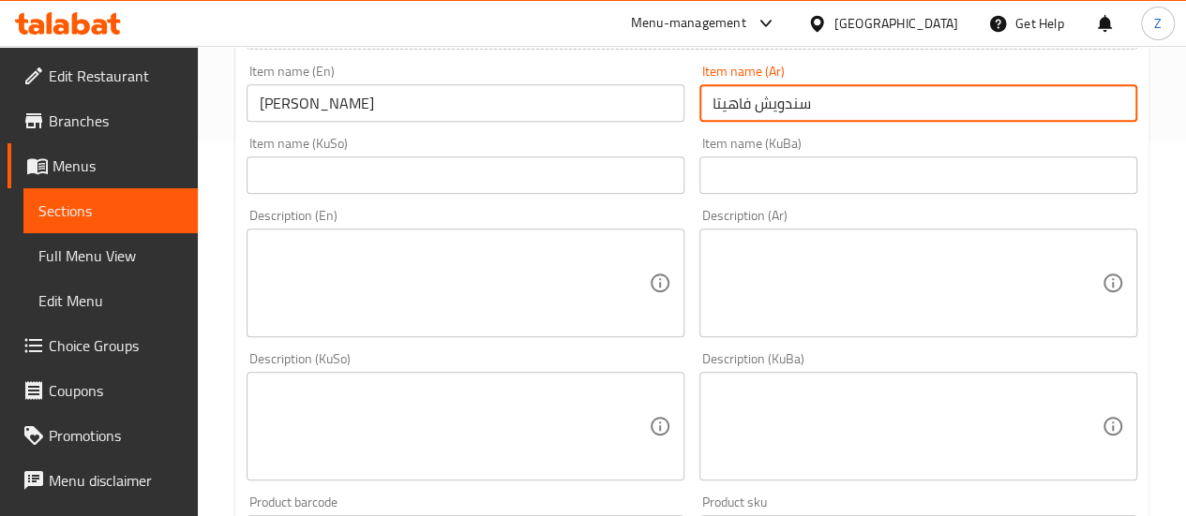
type input "سندويش فاهيتا"
click at [806, 310] on textarea at bounding box center [906, 283] width 389 height 89
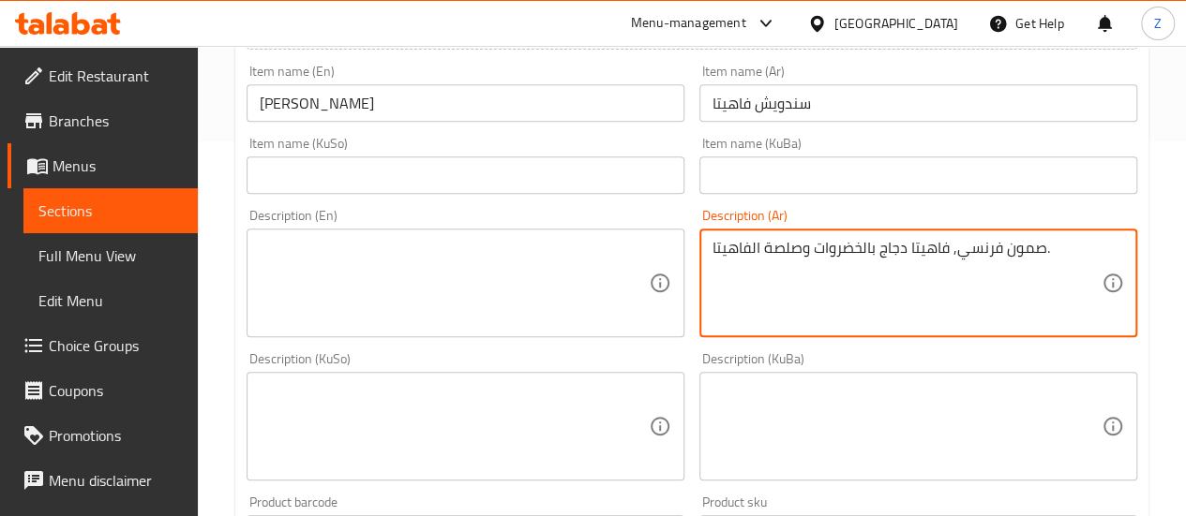
click at [804, 312] on textarea "صمون فرنسي, فاهيتا دجاج بالخضروات وصلصة الفاهيتا." at bounding box center [906, 283] width 389 height 89
type textarea "صمون فرنسي, فاهيتا دجاج بالخضروات وصلصة الفاهيتا."
click at [452, 345] on div "Description (KuSo) Description (KuSo)" at bounding box center [465, 416] width 453 height 143
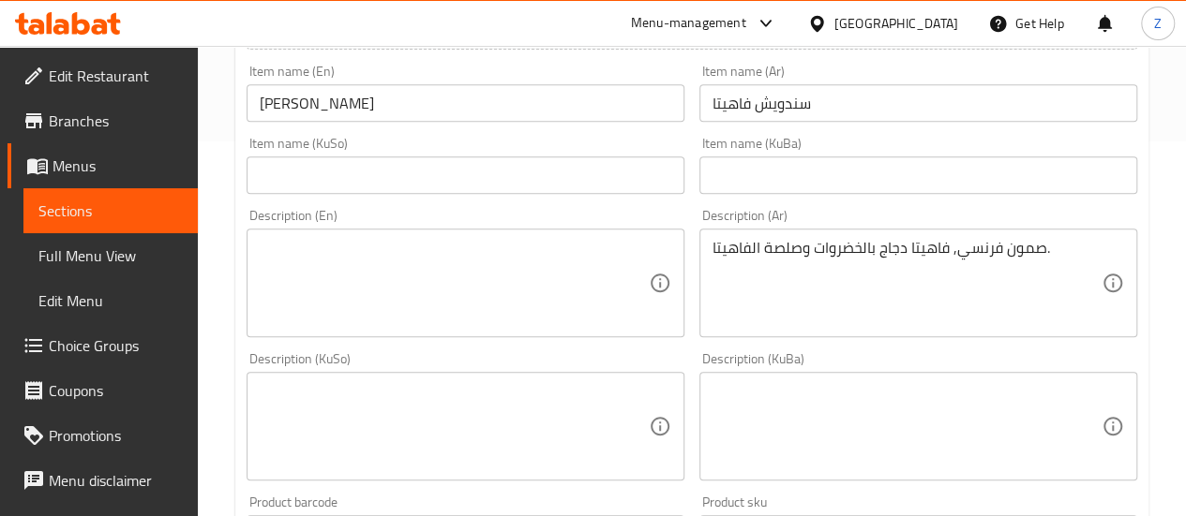
click at [452, 294] on textarea at bounding box center [454, 283] width 389 height 89
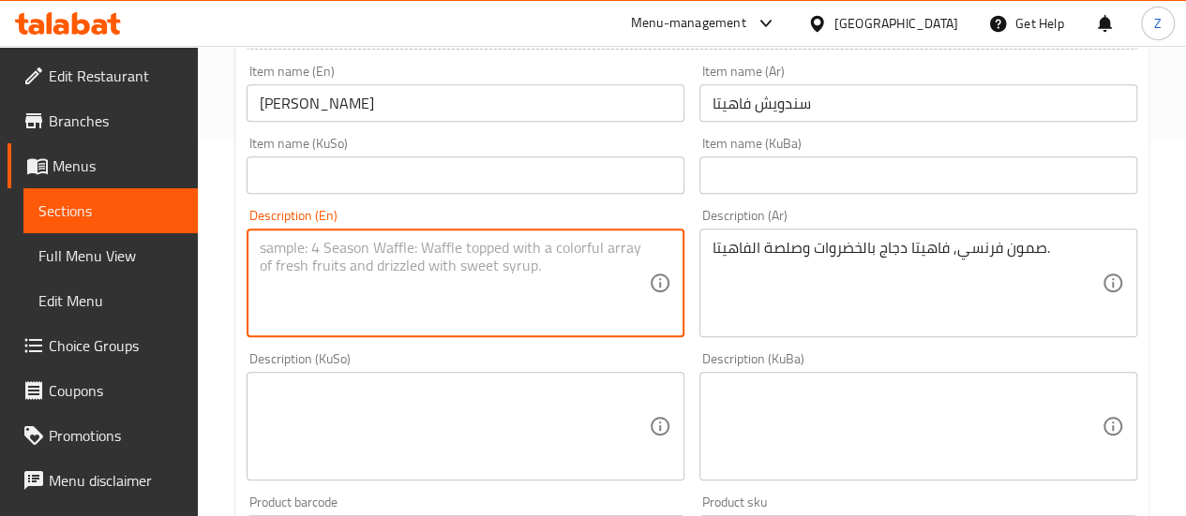
paste textarea "French bread, chicken fajitas with vegetables and fajita sauce."
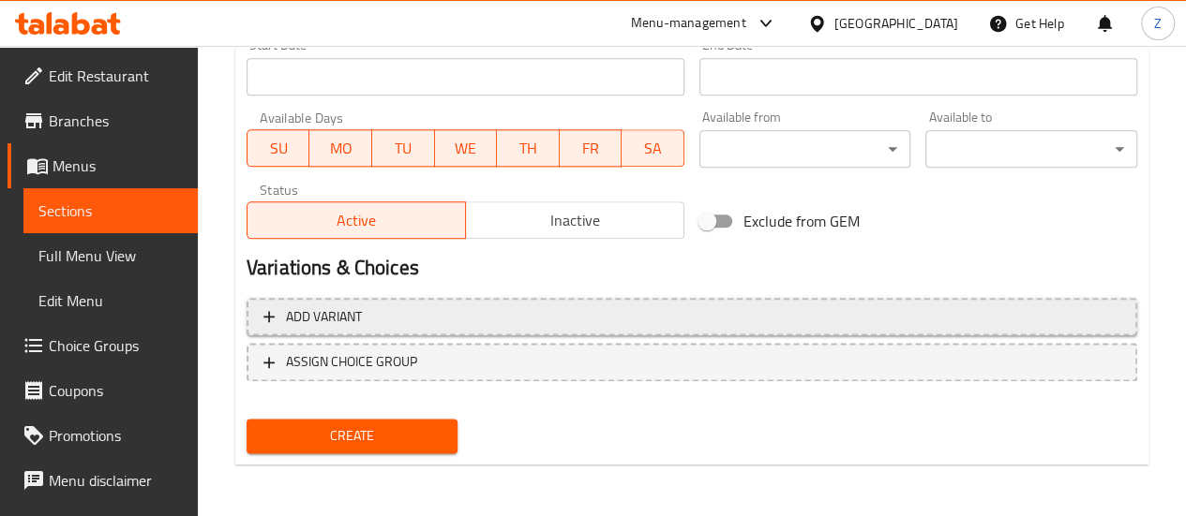
type textarea "French bread, chicken fajitas with vegetables and fajita sauce."
click at [434, 320] on span "Add variant" at bounding box center [691, 317] width 857 height 23
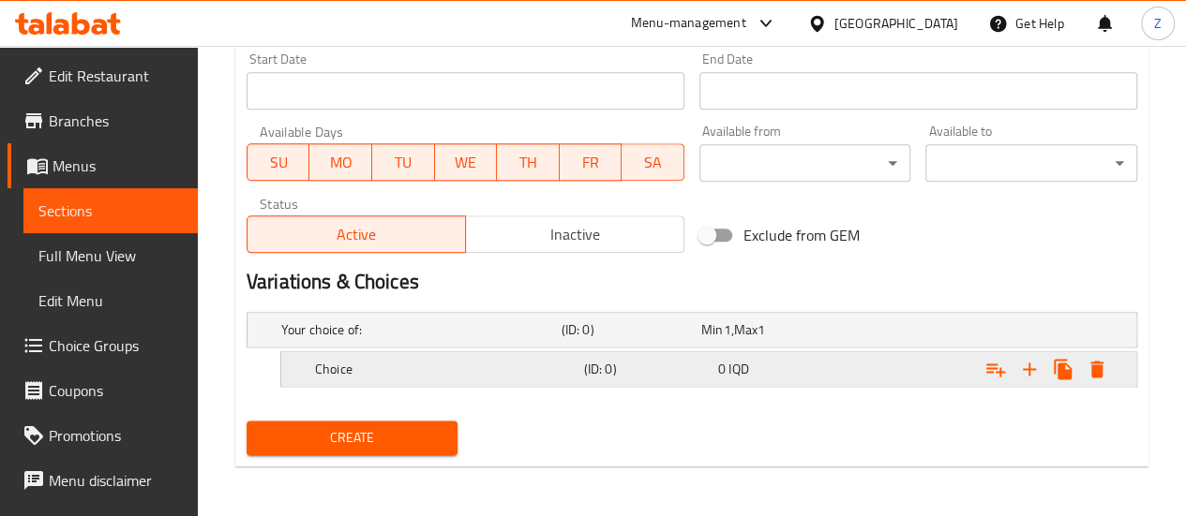
click at [418, 351] on div "Choice (ID: 0) 0 IQD" at bounding box center [697, 329] width 840 height 41
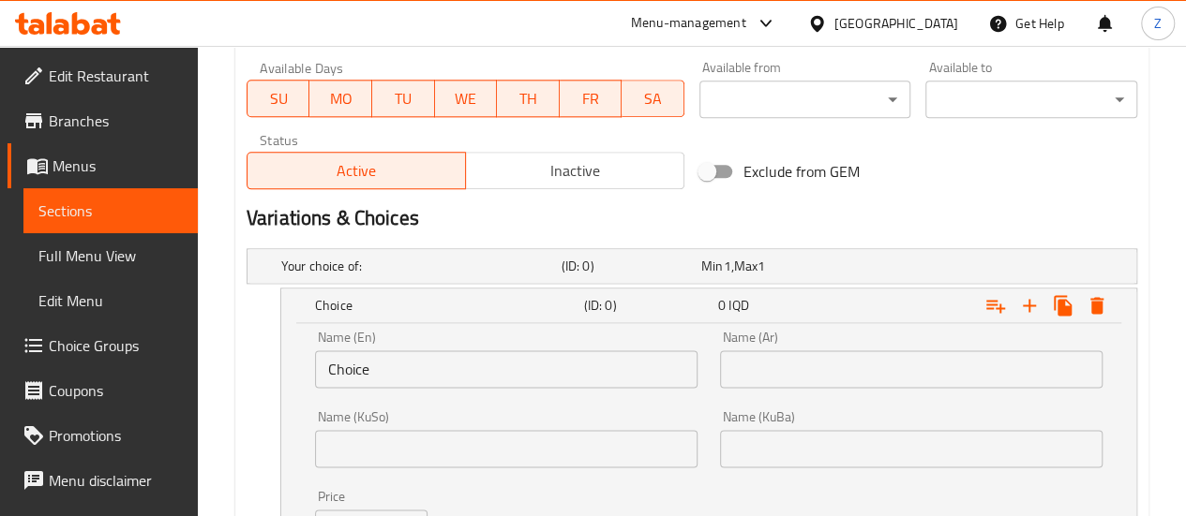
scroll to position [1102, 0]
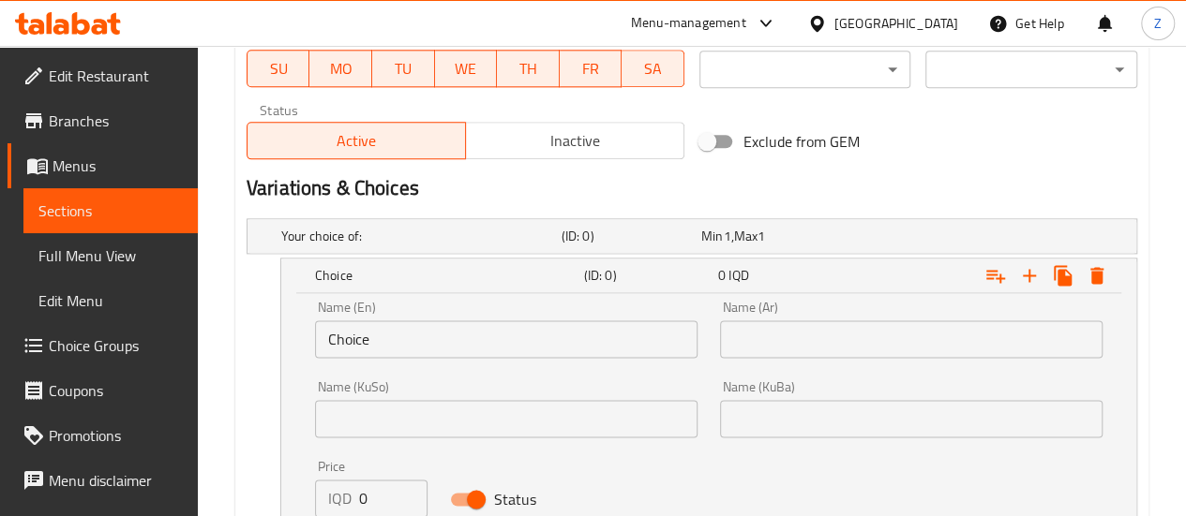
click at [401, 329] on input "Choice" at bounding box center [506, 339] width 382 height 37
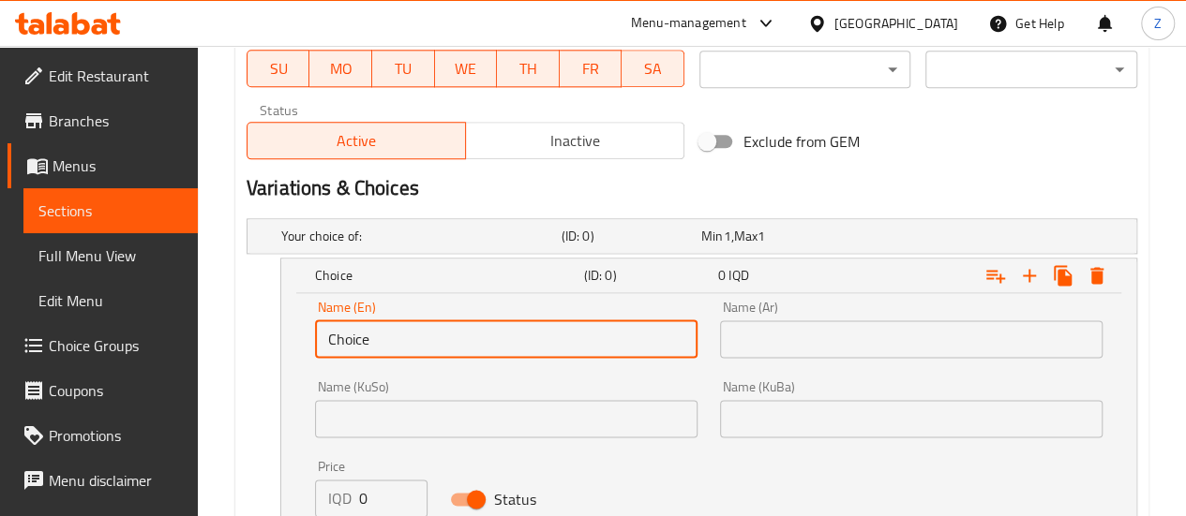
click at [401, 329] on input "Choice" at bounding box center [506, 339] width 382 height 37
click at [400, 329] on input "Choice" at bounding box center [506, 339] width 382 height 37
type input "Regular"
click at [720, 336] on input "text" at bounding box center [911, 339] width 382 height 37
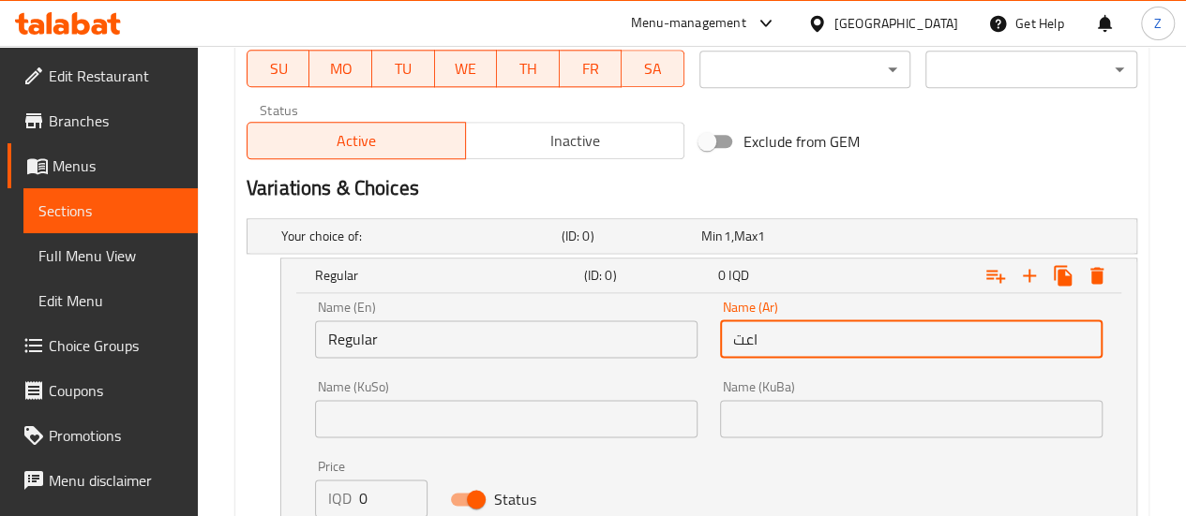
type input "اعتيادي"
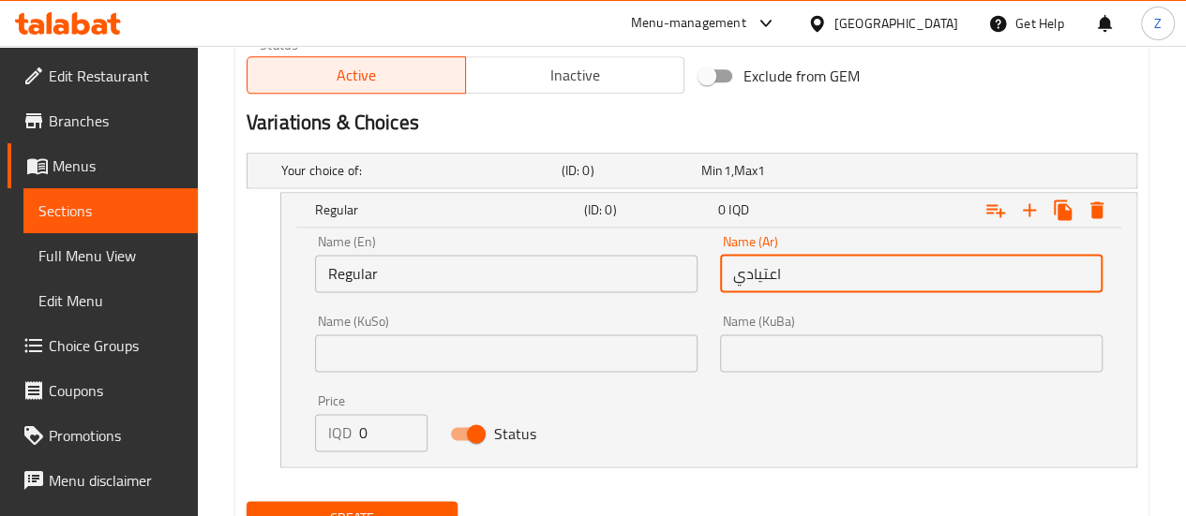
scroll to position [1196, 0]
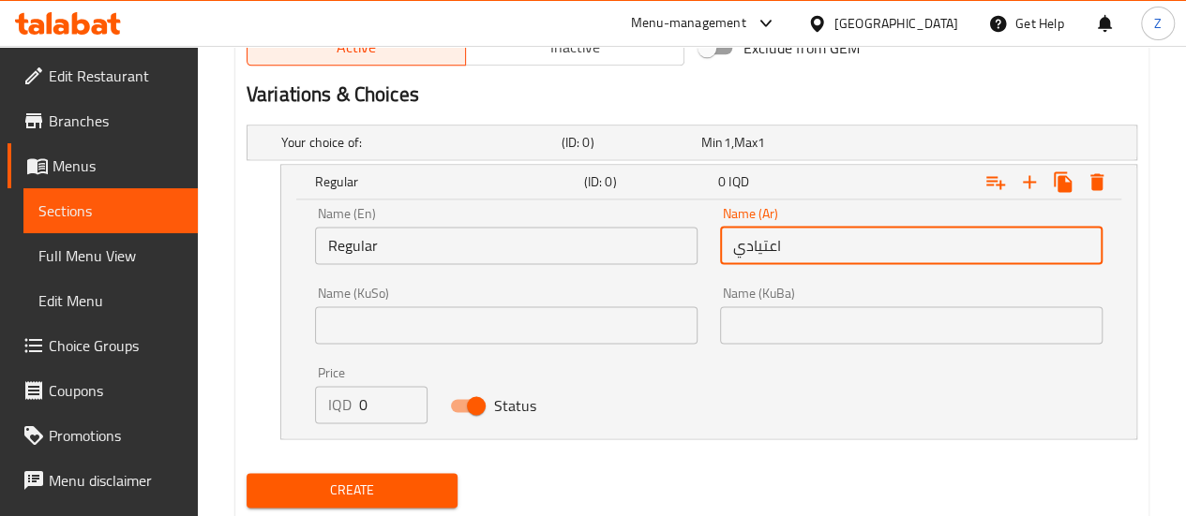
click at [371, 411] on input "0" at bounding box center [393, 404] width 68 height 37
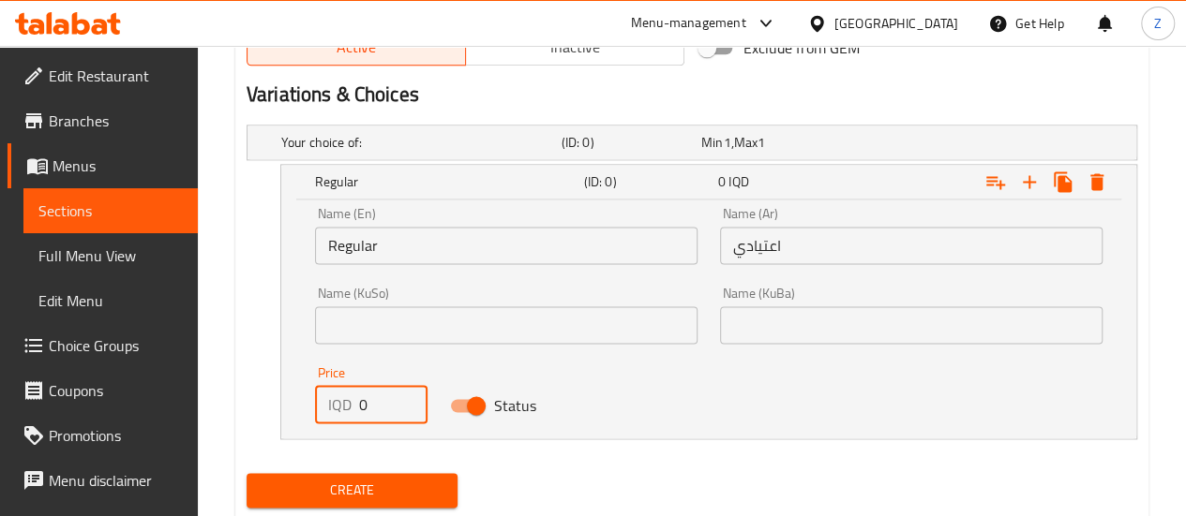
click at [371, 411] on input "0" at bounding box center [393, 404] width 68 height 37
type input "4500"
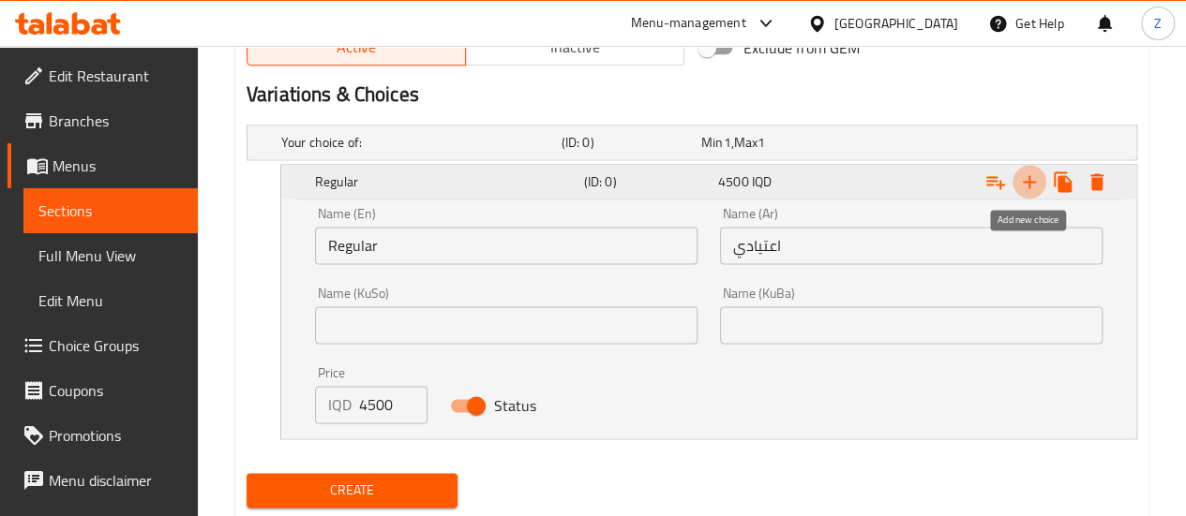
click at [1040, 180] on button "Expand" at bounding box center [1029, 182] width 34 height 34
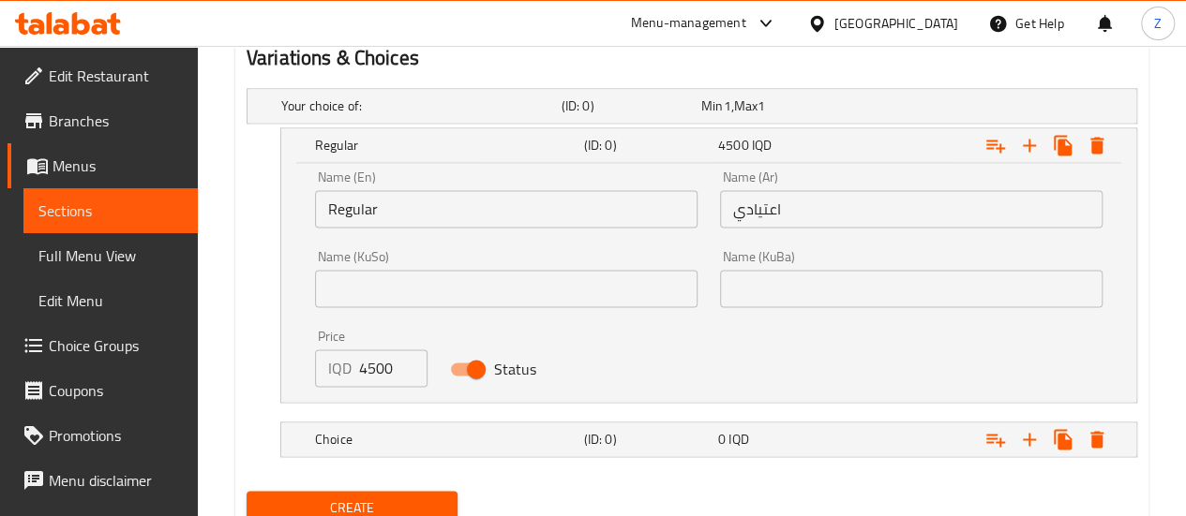
scroll to position [1290, 0]
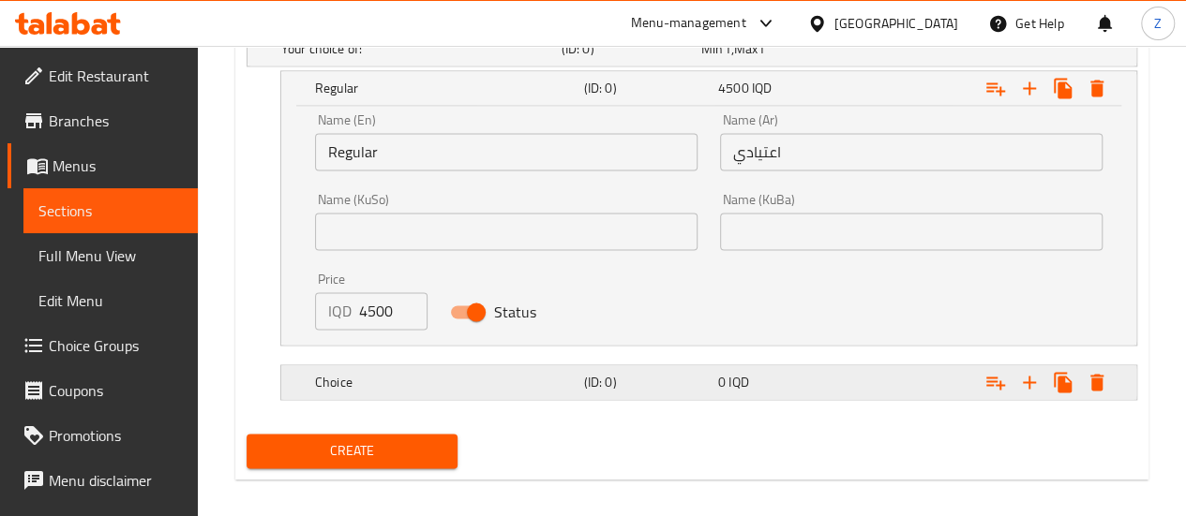
drag, startPoint x: 524, startPoint y: 372, endPoint x: 453, endPoint y: 398, distance: 75.9
click at [522, 58] on h5 "Choice" at bounding box center [417, 48] width 273 height 19
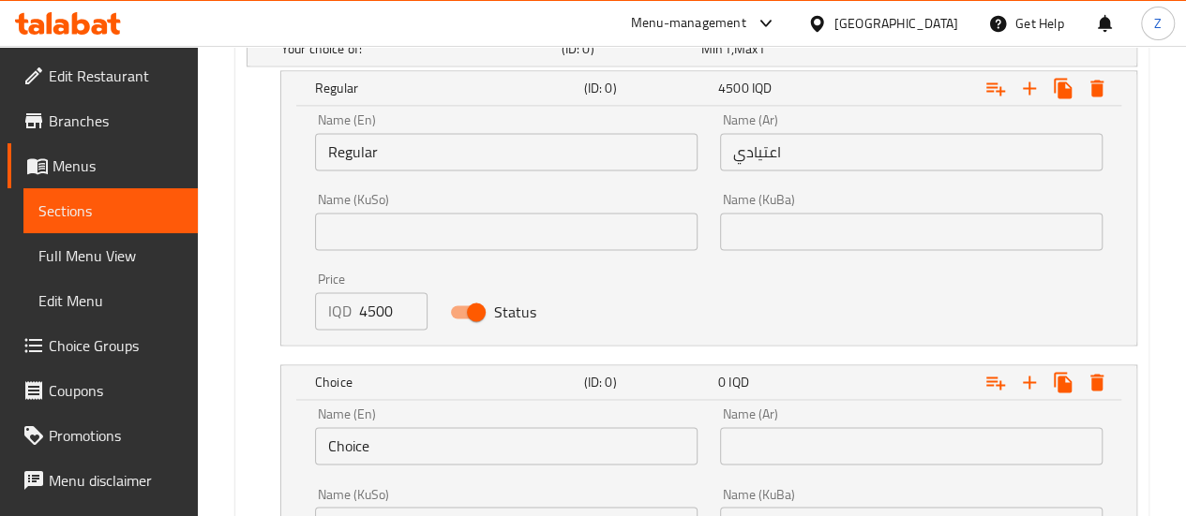
click at [385, 445] on input "Choice" at bounding box center [506, 445] width 382 height 37
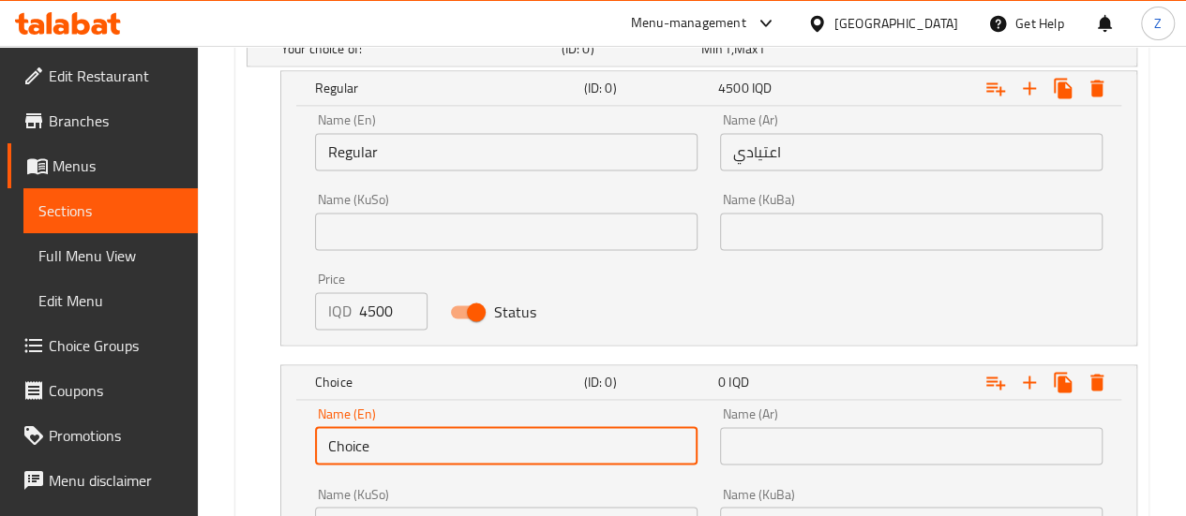
click at [385, 445] on input "Choice" at bounding box center [506, 445] width 382 height 37
type input "Diet"
click at [881, 449] on input "text" at bounding box center [911, 445] width 382 height 37
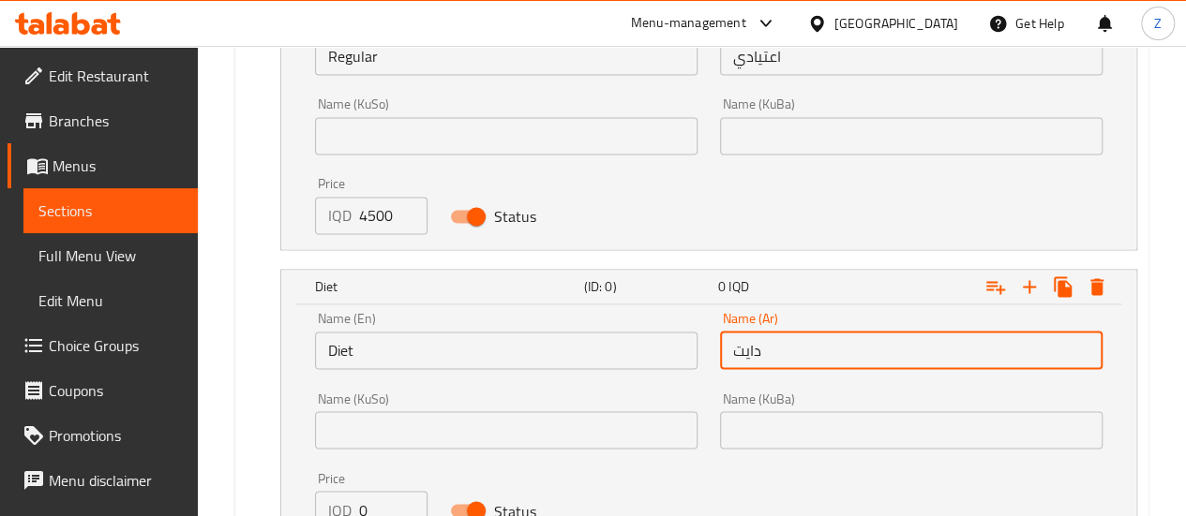
scroll to position [1477, 0]
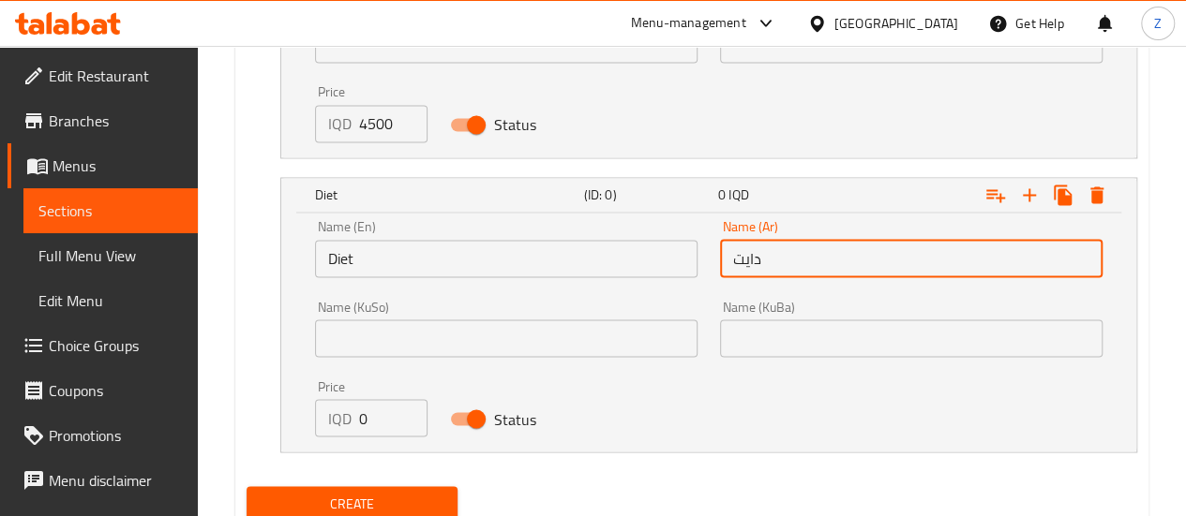
type input "دايت"
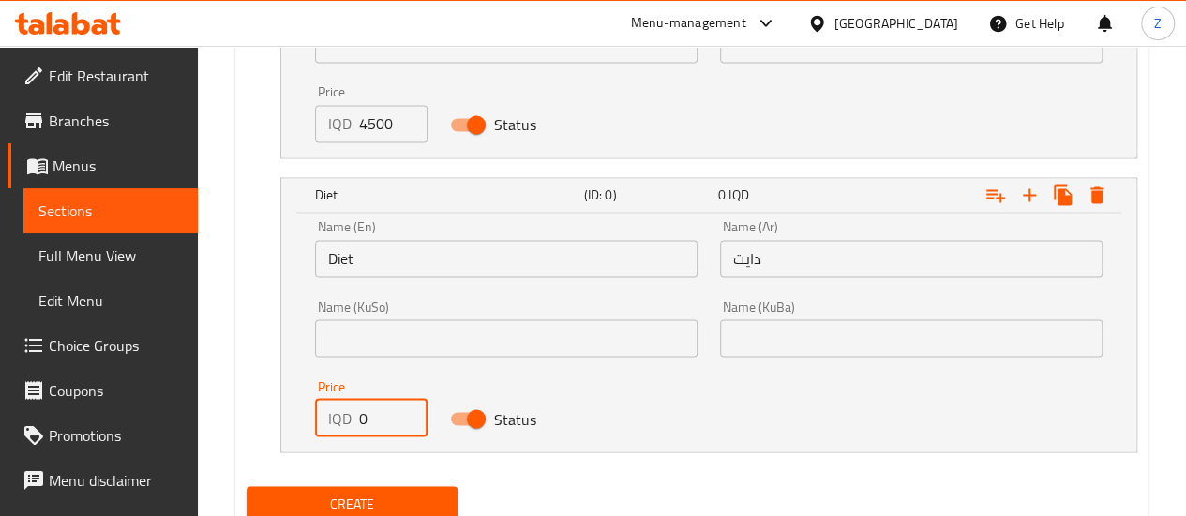
drag, startPoint x: 390, startPoint y: 423, endPoint x: 343, endPoint y: 422, distance: 46.9
click at [343, 422] on div "IQD 0 Price" at bounding box center [371, 417] width 112 height 37
type input "4500"
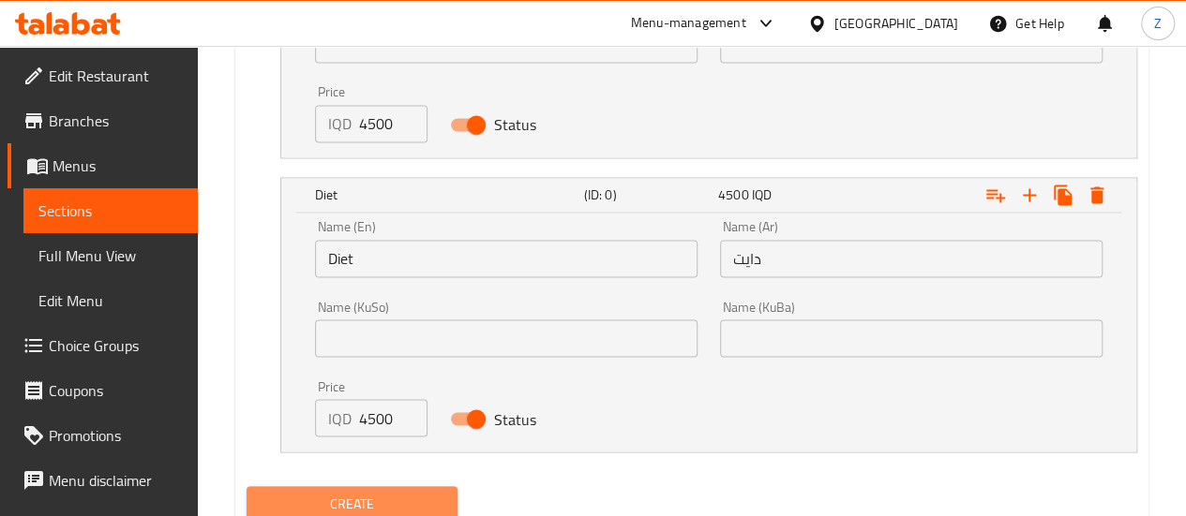
click at [360, 492] on span "Create" at bounding box center [352, 503] width 182 height 23
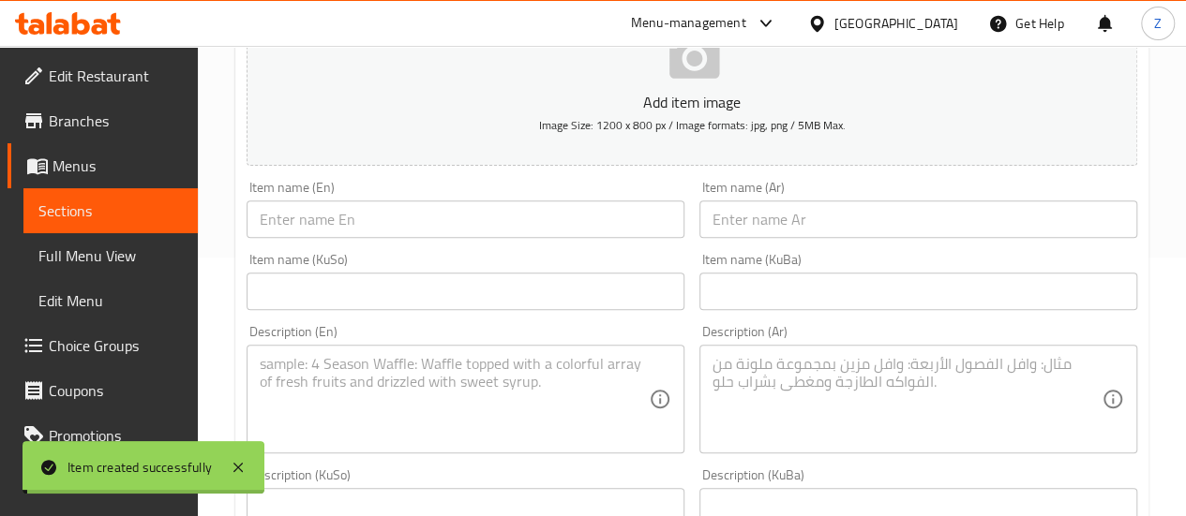
scroll to position [0, 0]
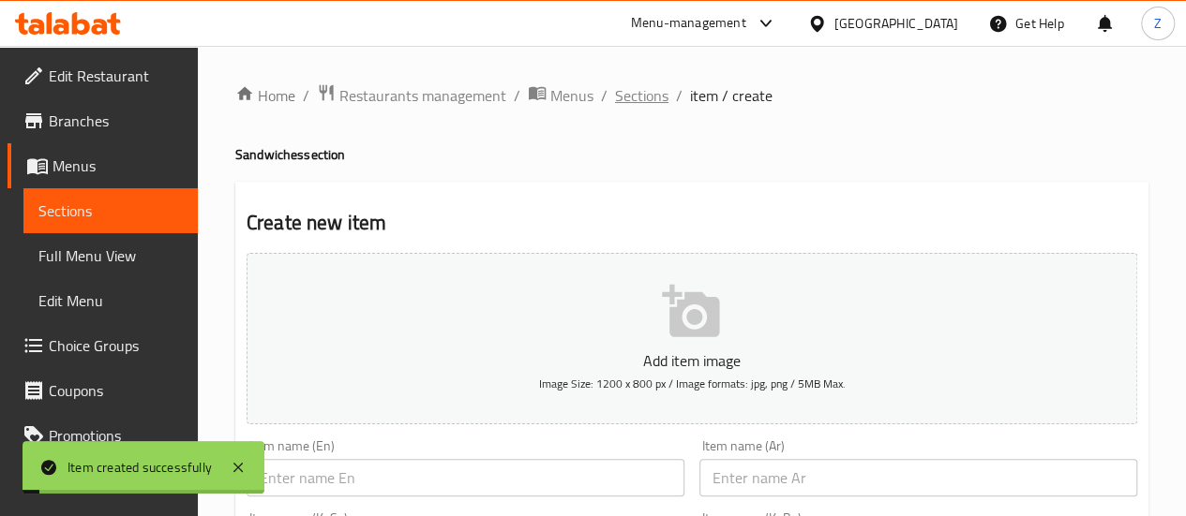
click at [624, 85] on span "Sections" at bounding box center [641, 95] width 53 height 22
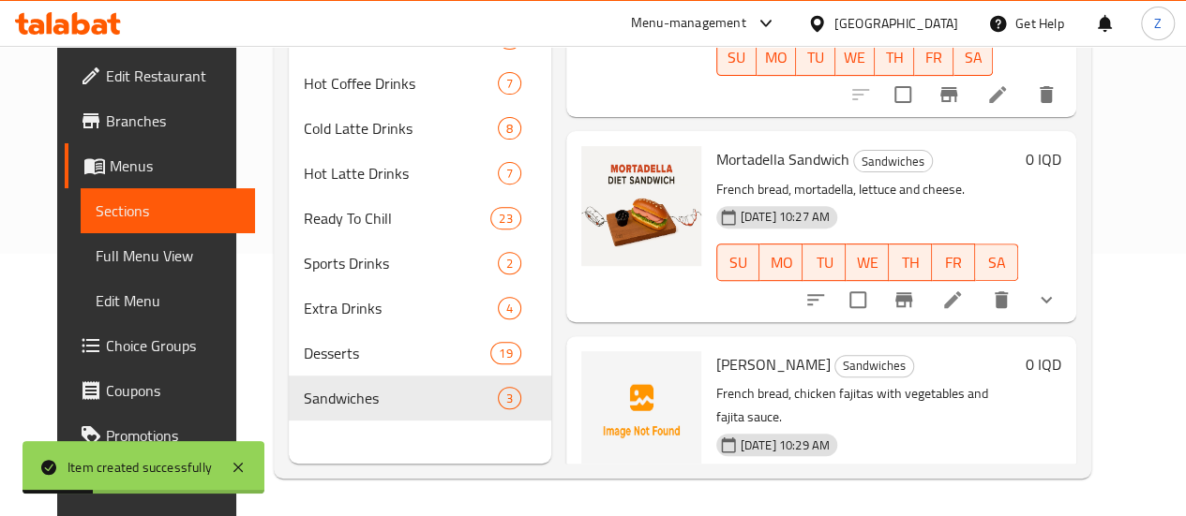
scroll to position [187, 0]
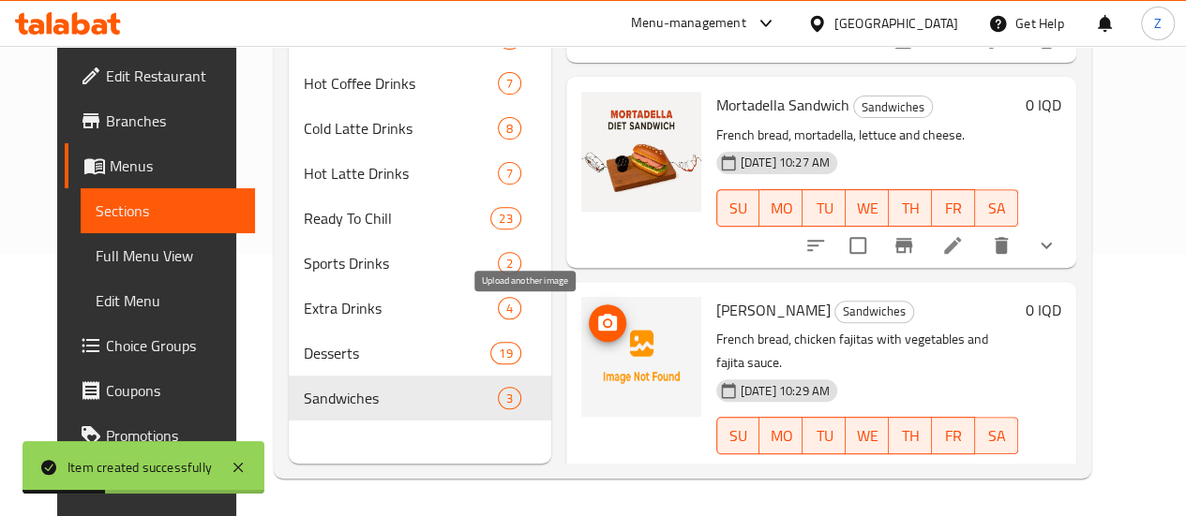
click at [589, 327] on span "upload picture" at bounding box center [607, 323] width 37 height 22
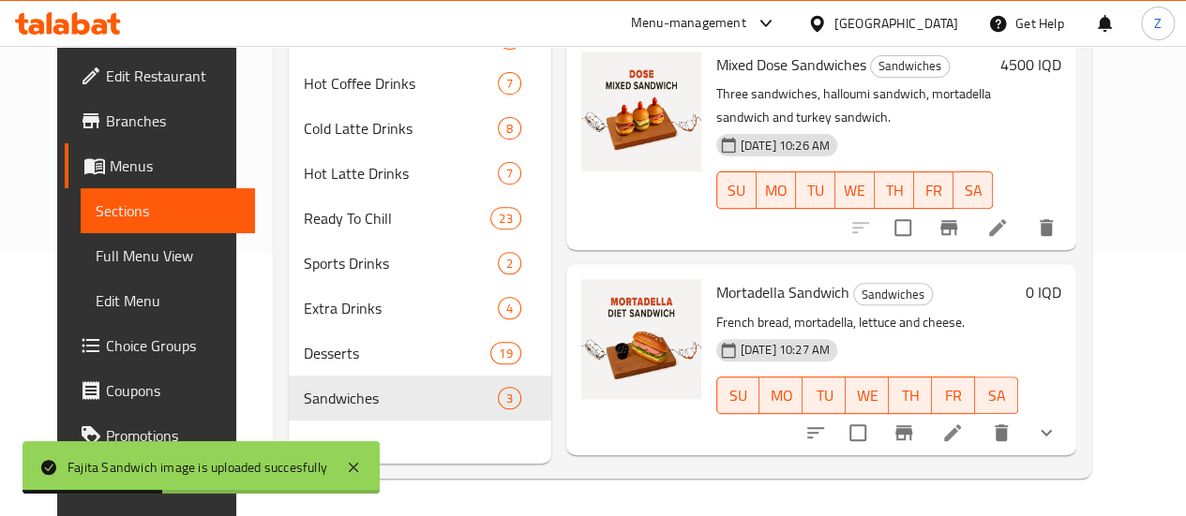
scroll to position [0, 0]
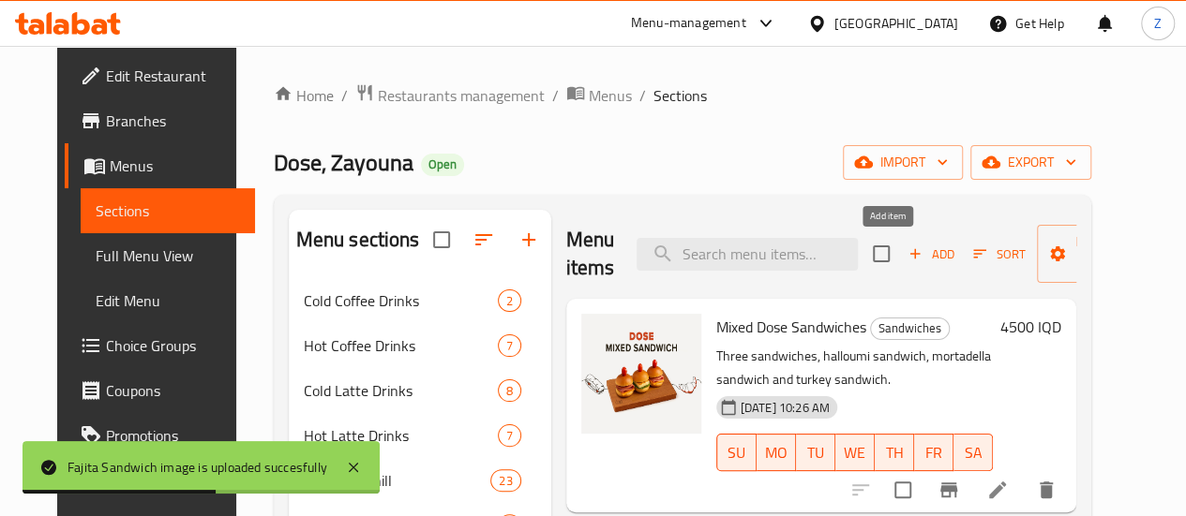
click at [905, 257] on span "Add" at bounding box center [930, 255] width 51 height 22
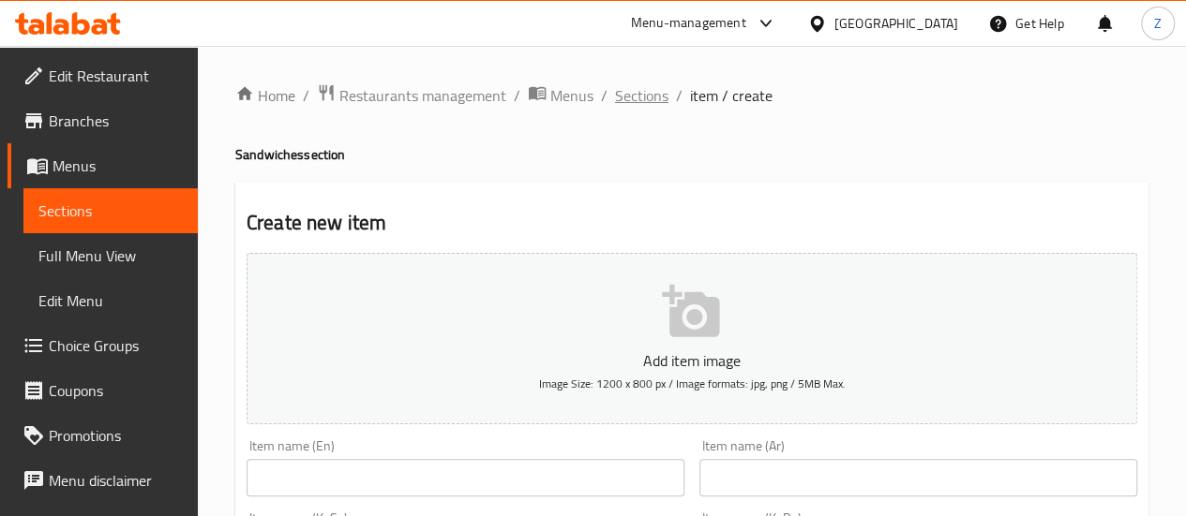
click at [634, 96] on span "Sections" at bounding box center [641, 95] width 53 height 22
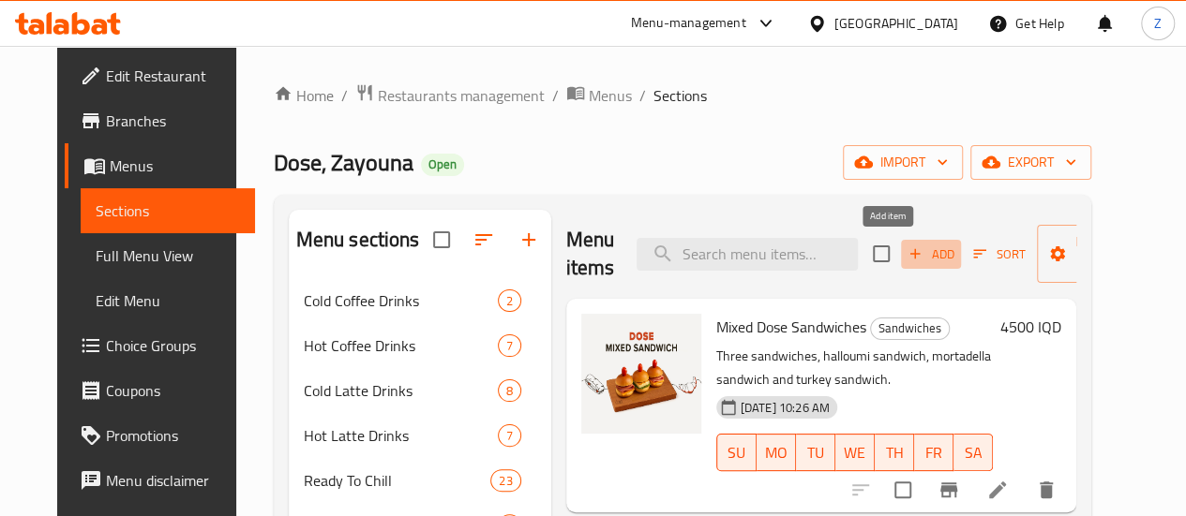
click at [905, 244] on span "Add" at bounding box center [930, 255] width 51 height 22
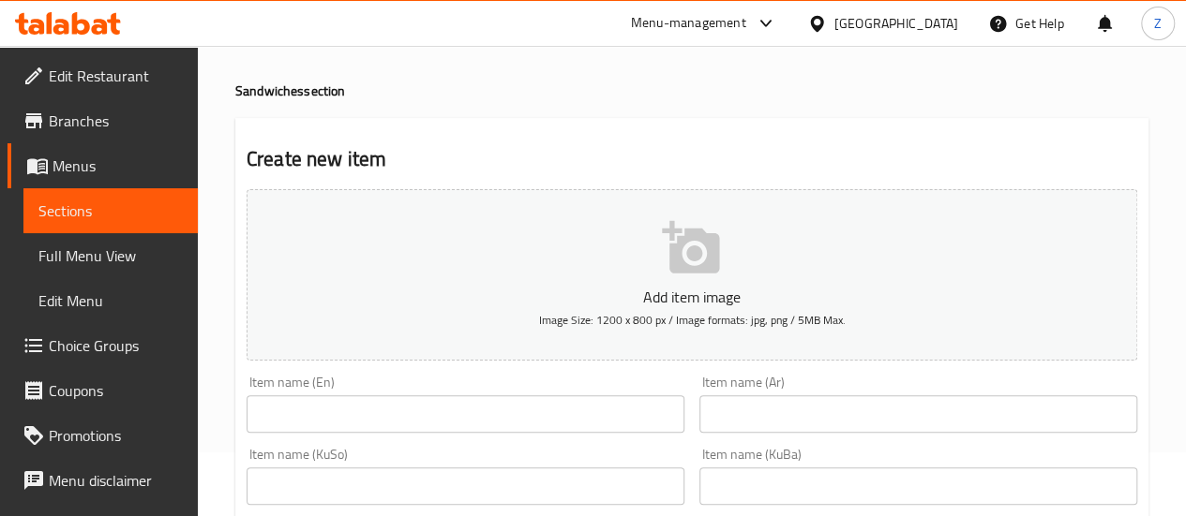
scroll to position [94, 0]
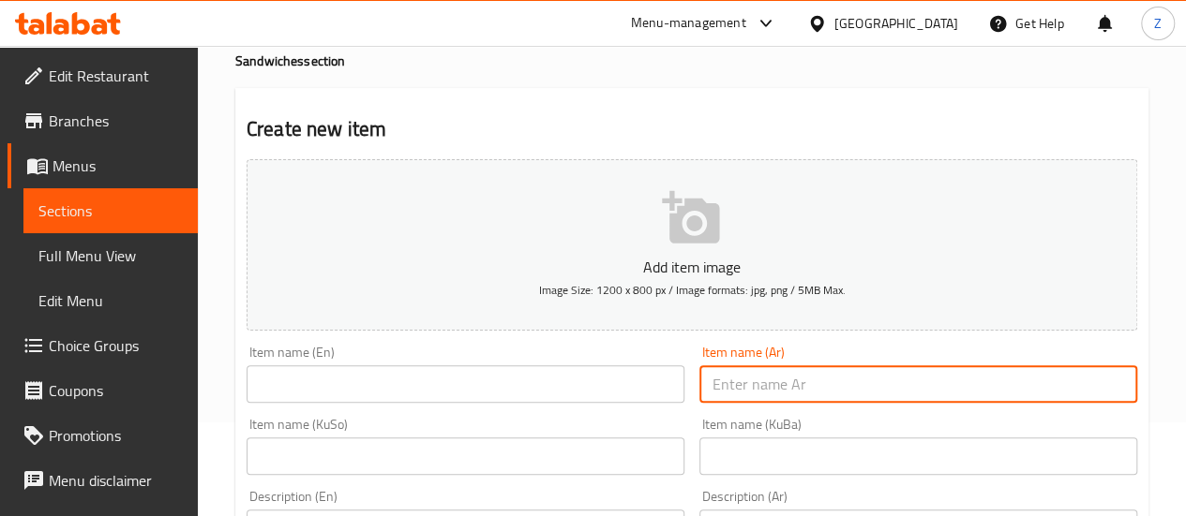
click at [921, 370] on input "text" at bounding box center [918, 384] width 438 height 37
paste input "[PERSON_NAME]"
click at [917, 377] on input "سندويش [PERSON_NAME]" at bounding box center [918, 384] width 438 height 37
click at [917, 376] on input "سندويش [PERSON_NAME]" at bounding box center [918, 384] width 438 height 37
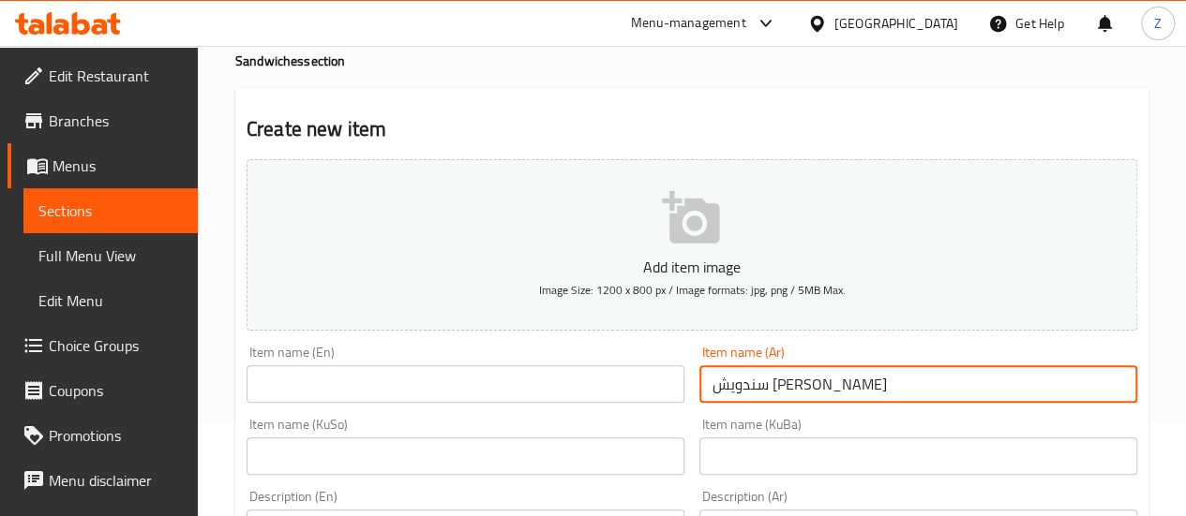
click at [917, 376] on input "سندويش [PERSON_NAME]" at bounding box center [918, 384] width 438 height 37
type input "سندويش [PERSON_NAME]"
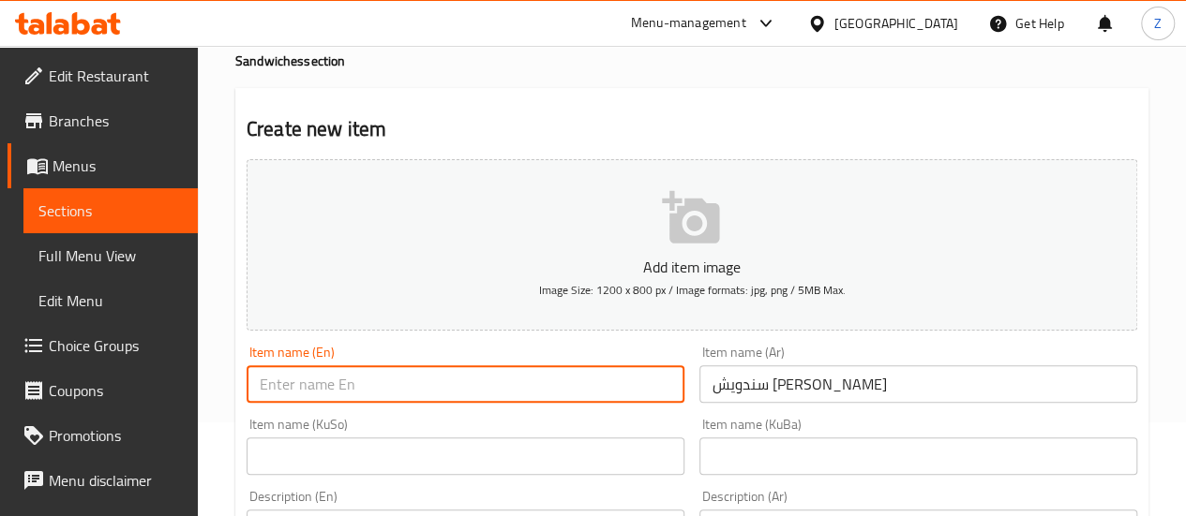
click at [373, 384] on input "text" at bounding box center [465, 384] width 438 height 37
paste input "Francisco Chicken Sandwich"
type input "Francisco Chicken Sandwich"
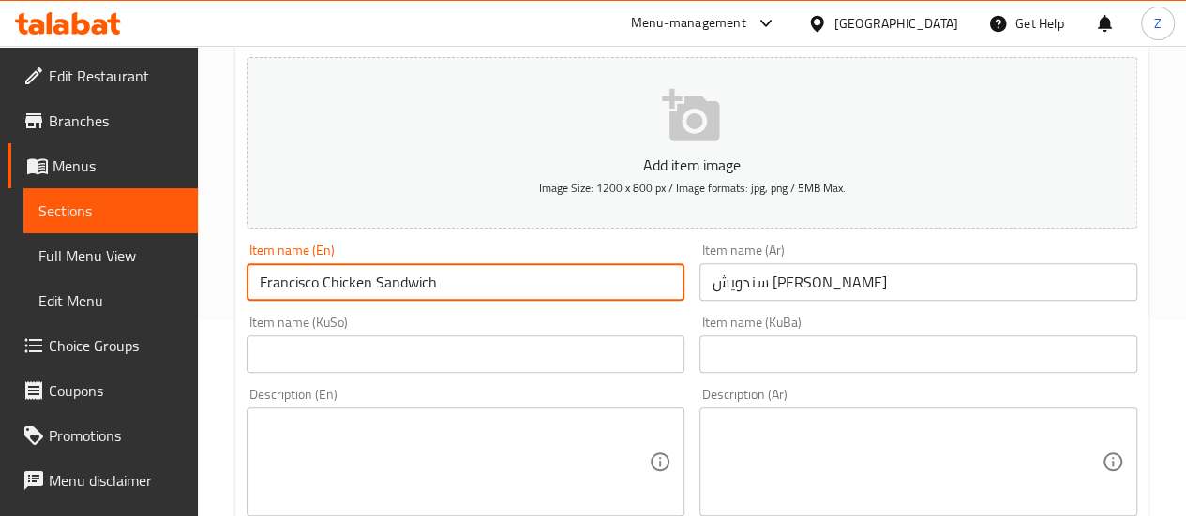
scroll to position [281, 0]
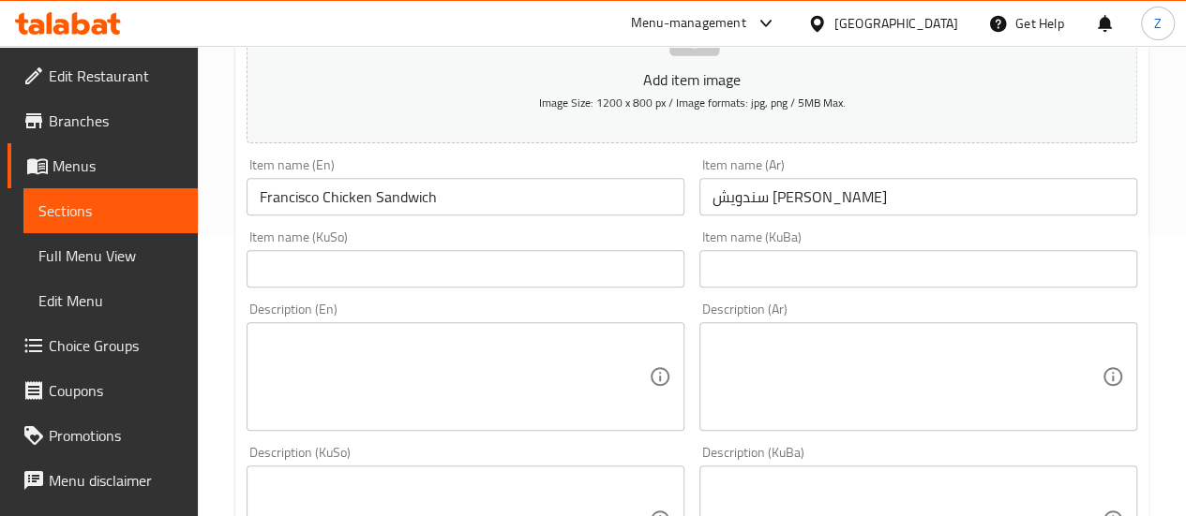
click at [894, 331] on div "Description (Ar)" at bounding box center [918, 376] width 438 height 109
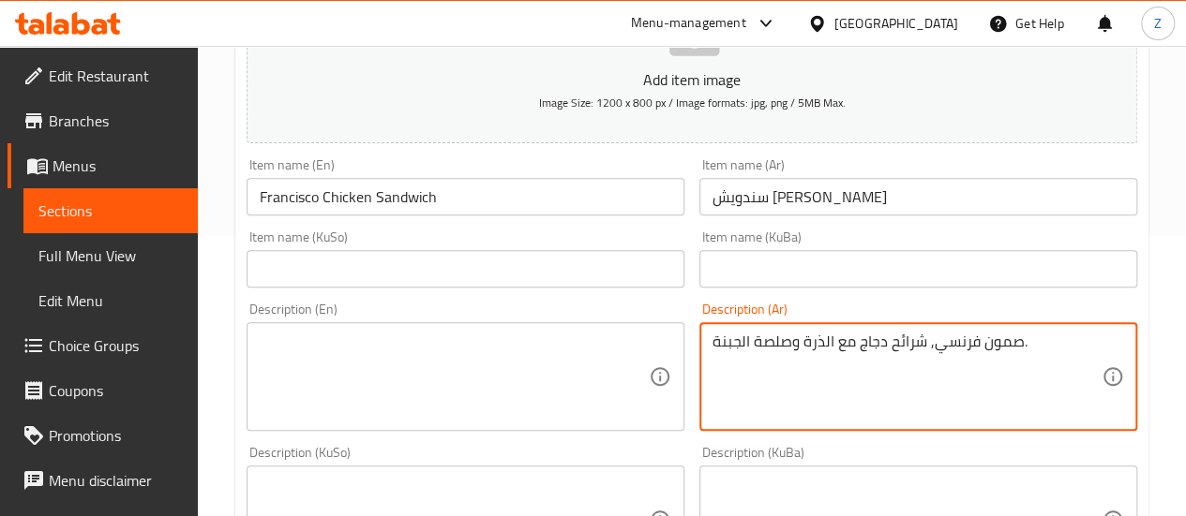
click at [907, 350] on textarea "صمون فرنسي, شرائح دجاج مع الذرة وصلصة الجبنة." at bounding box center [906, 377] width 389 height 89
type textarea "صمون فرنسي, شرائح دجاج مع الذرة وصلصة الجبنة."
click at [322, 346] on textarea at bounding box center [454, 377] width 389 height 89
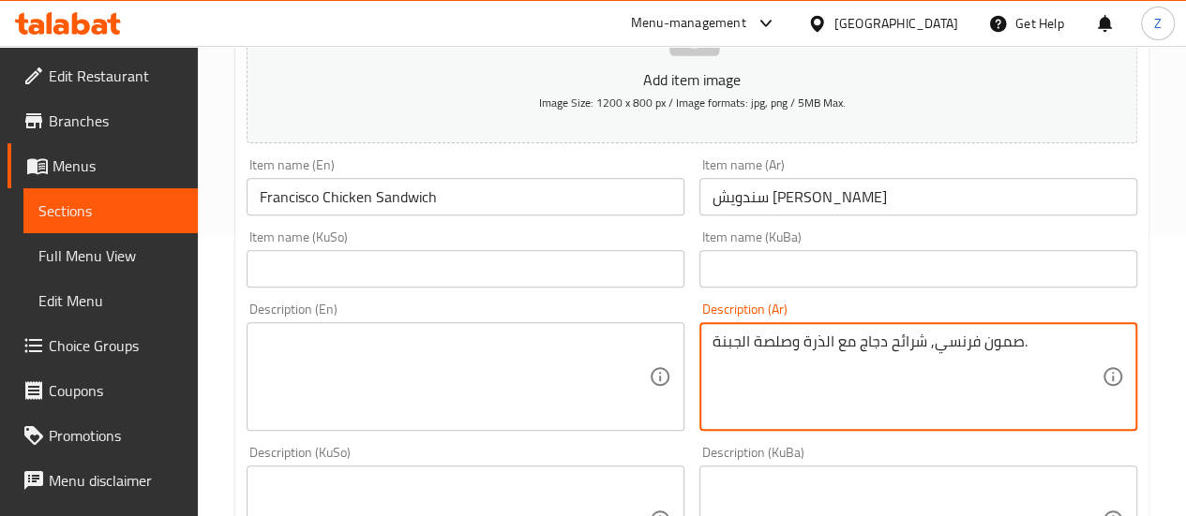
paste textarea "French bread, chicken strips with corn and cheese sauce."
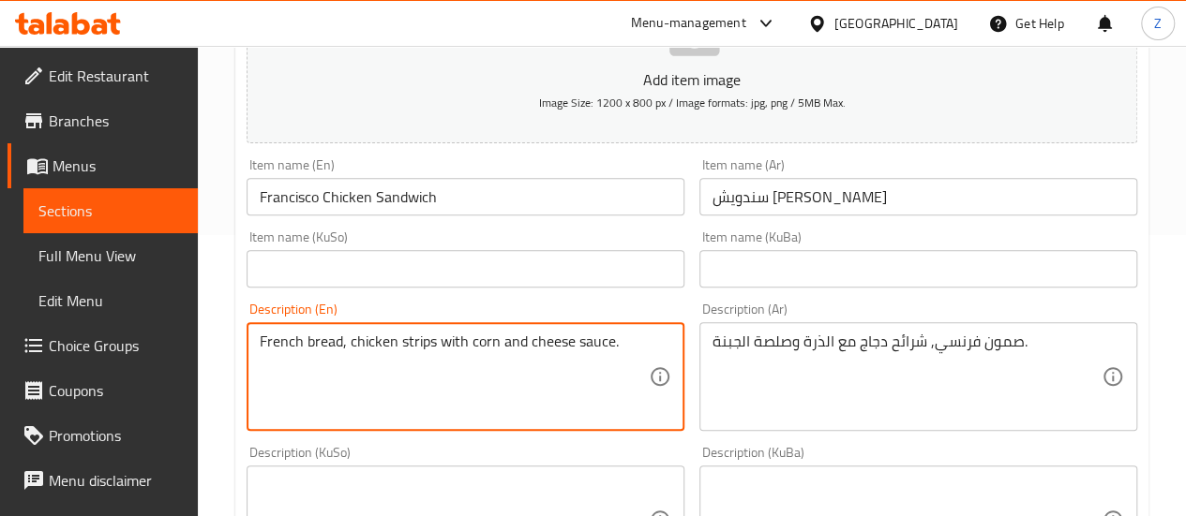
drag, startPoint x: 402, startPoint y: 342, endPoint x: 429, endPoint y: 351, distance: 28.5
click at [429, 351] on textarea "French bread, chicken strips with corn and cheese sauce." at bounding box center [454, 377] width 389 height 89
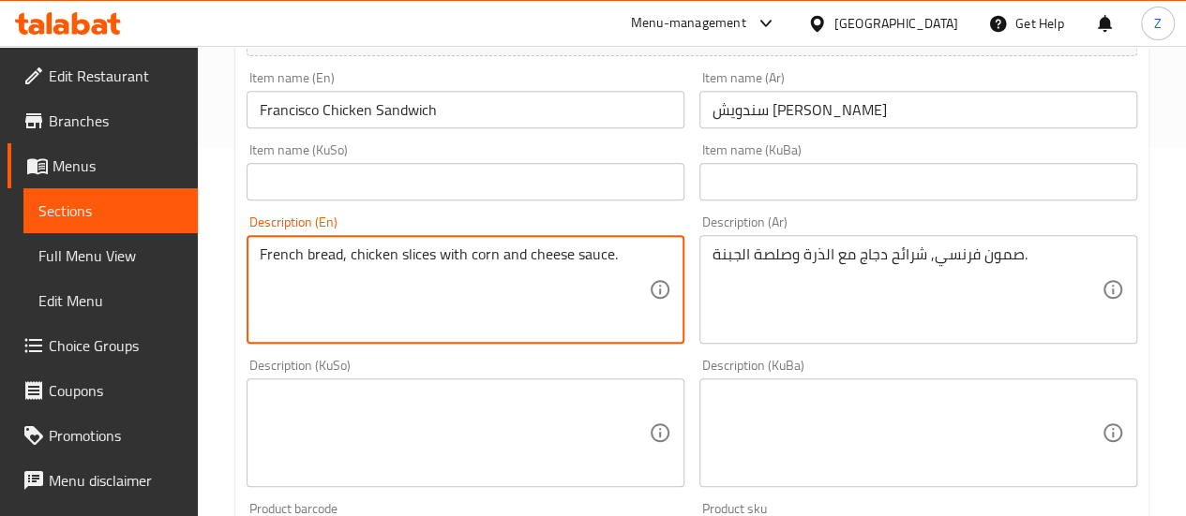
scroll to position [469, 0]
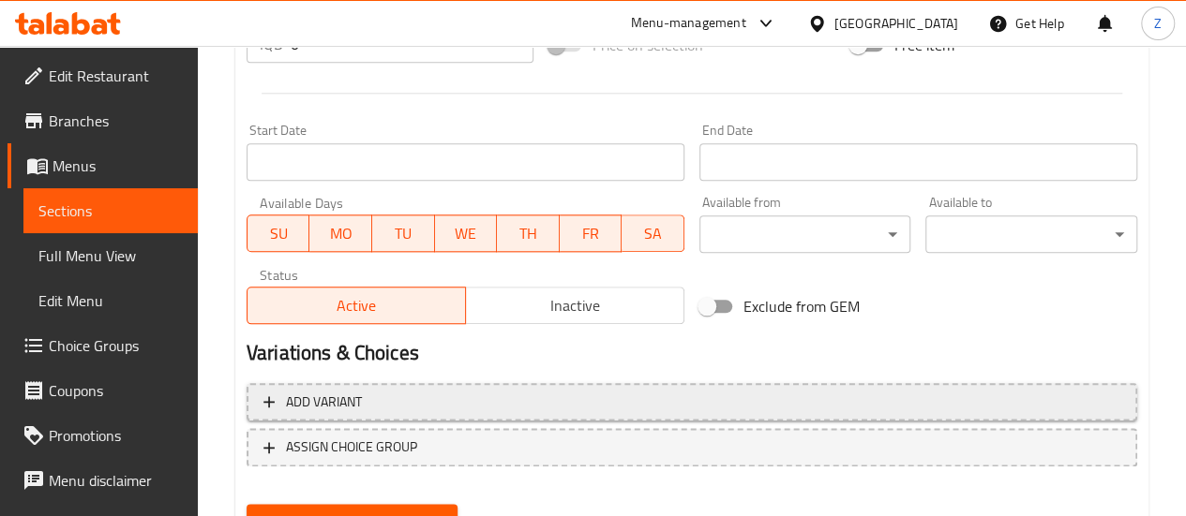
type textarea "French bread, chicken slices with corn and cheese sauce."
click at [424, 396] on span "Add variant" at bounding box center [691, 402] width 857 height 23
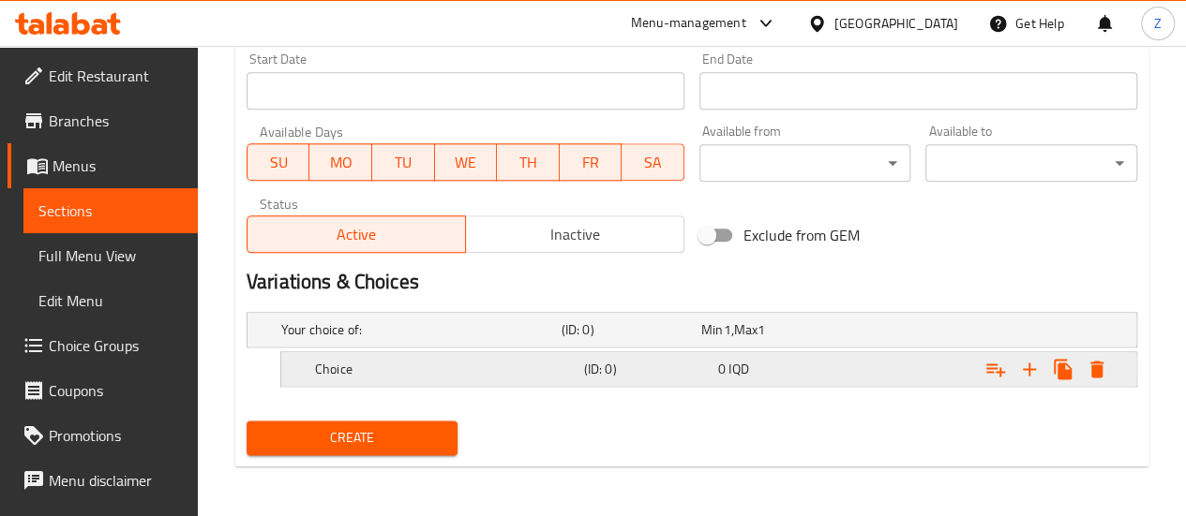
click at [431, 339] on h5 "Choice" at bounding box center [417, 330] width 273 height 19
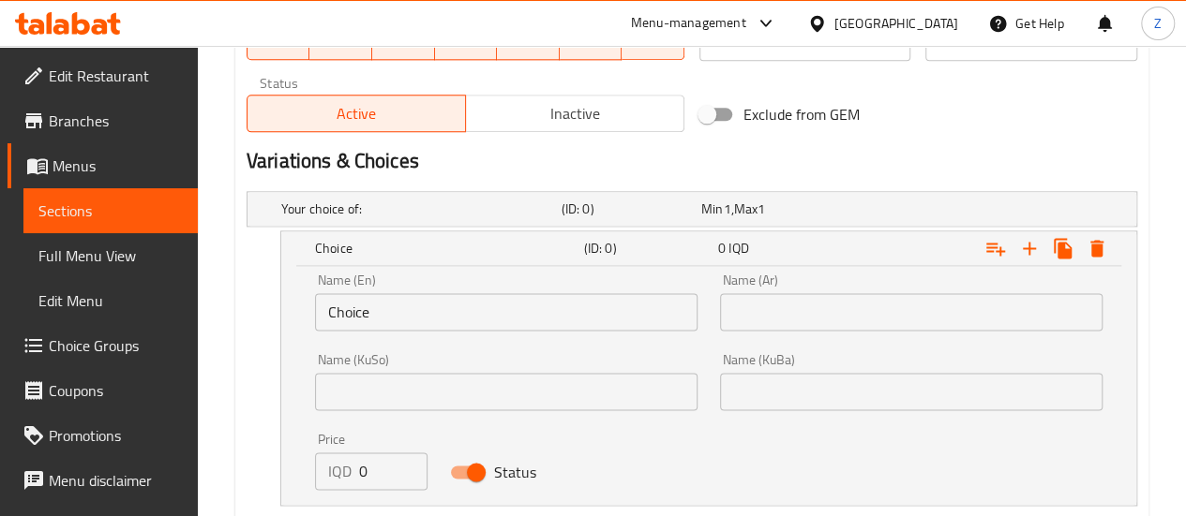
scroll to position [1235, 0]
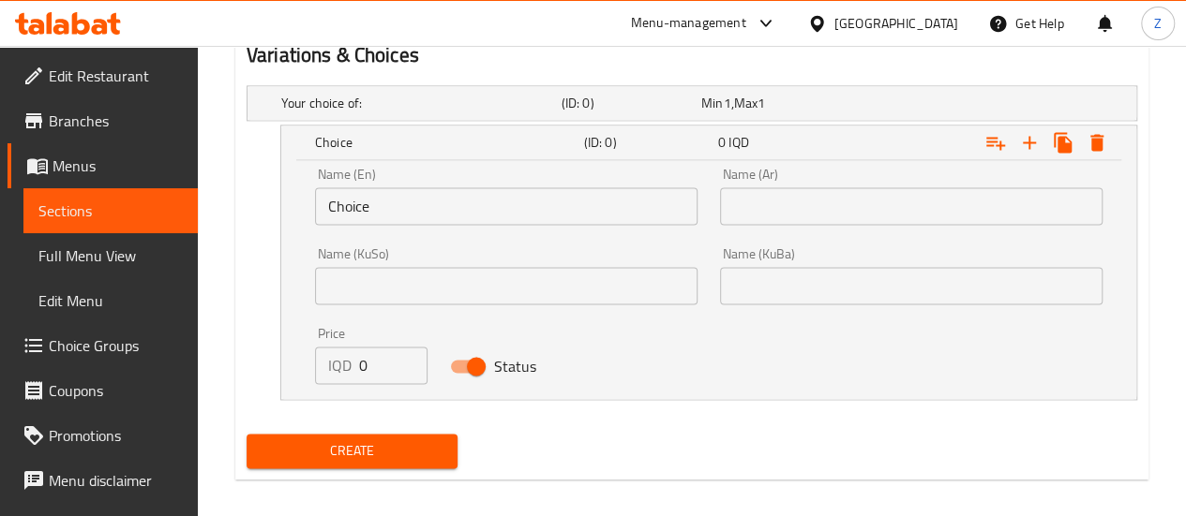
click at [404, 209] on input "Choice" at bounding box center [506, 205] width 382 height 37
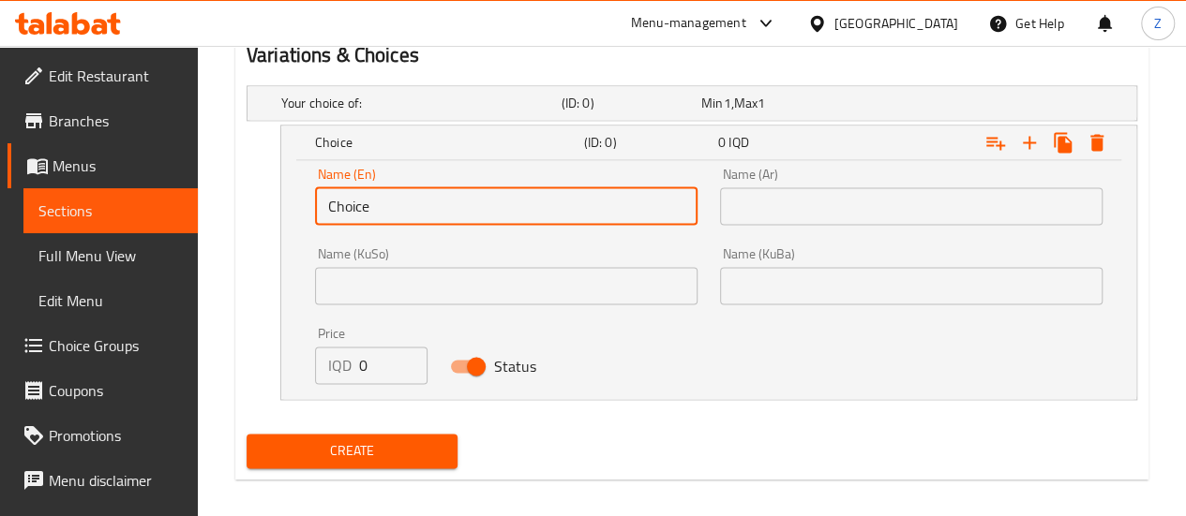
click at [404, 209] on input "Choice" at bounding box center [506, 205] width 382 height 37
type input "Regular"
click at [788, 217] on input "text" at bounding box center [911, 205] width 382 height 37
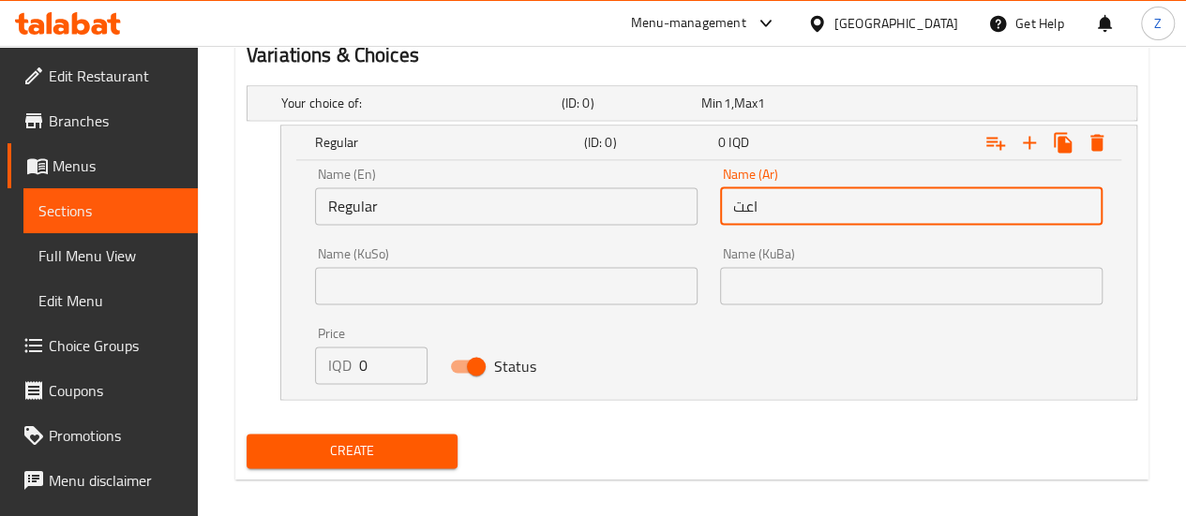
type input "اعتيادي"
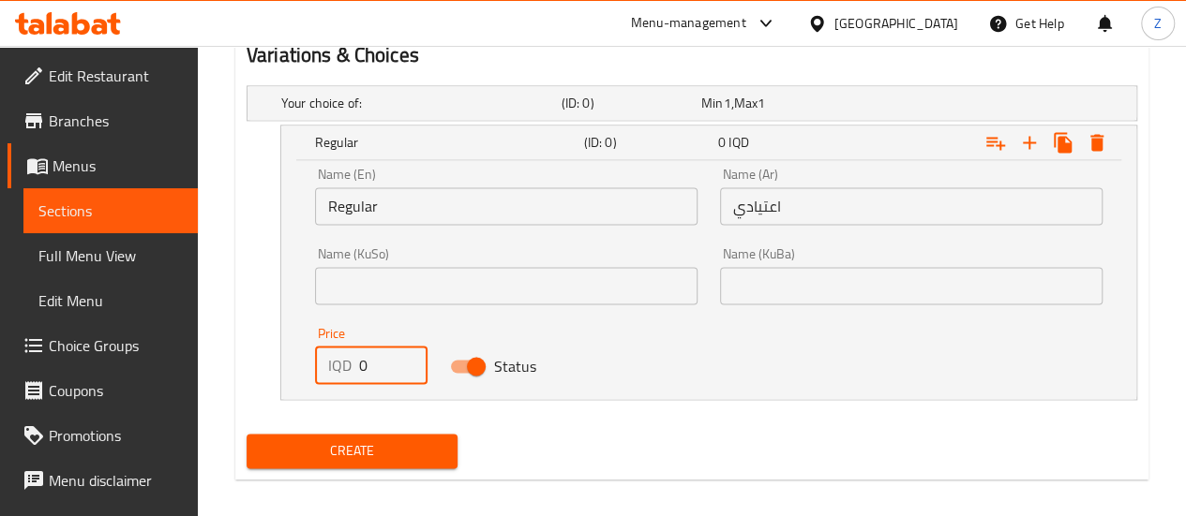
drag, startPoint x: 371, startPoint y: 357, endPoint x: 309, endPoint y: 351, distance: 62.1
click at [309, 351] on div "Price IQD 0 Price" at bounding box center [371, 356] width 135 height 80
type input "4500"
click at [1029, 136] on icon "Expand" at bounding box center [1028, 142] width 13 height 13
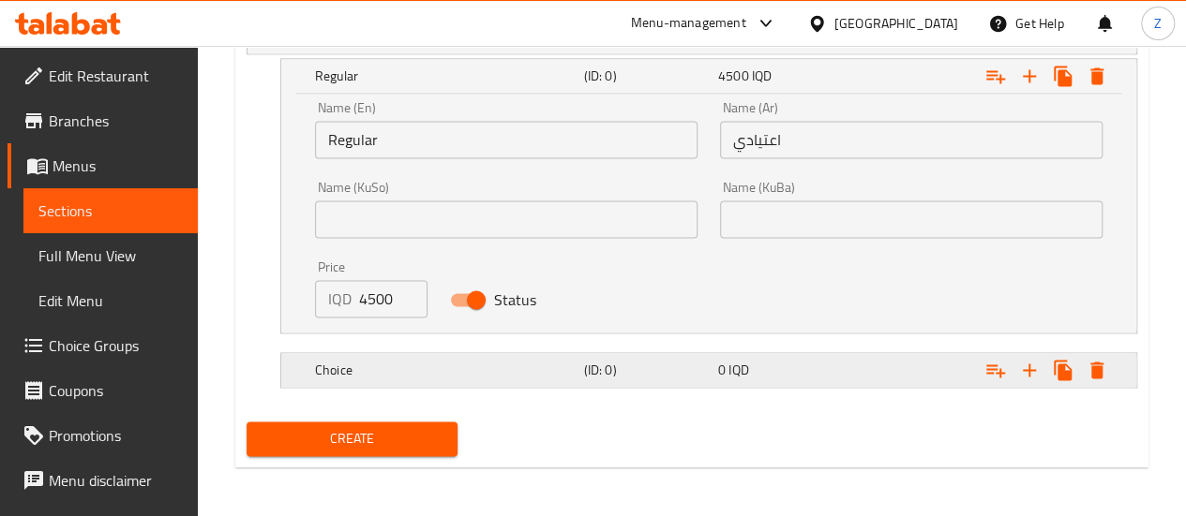
click at [609, 46] on h5 "(ID: 0)" at bounding box center [627, 36] width 132 height 19
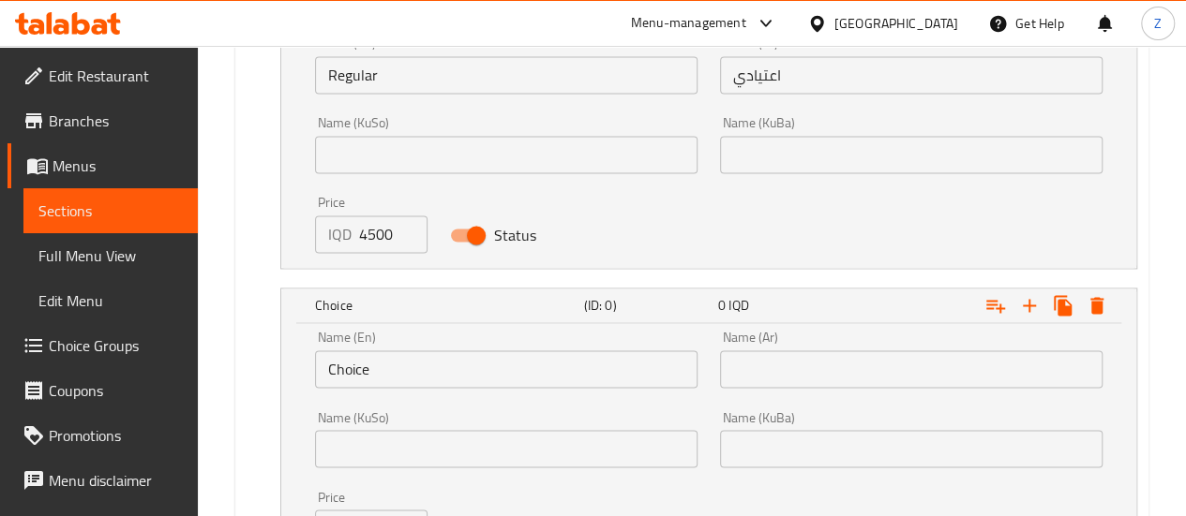
scroll to position [1395, 0]
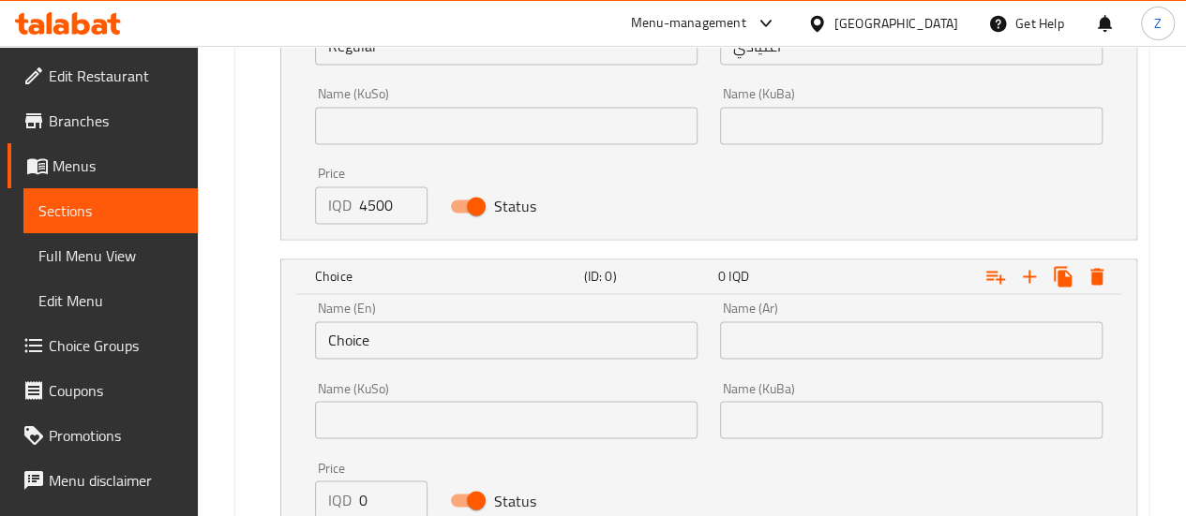
click at [458, 336] on input "Choice" at bounding box center [506, 339] width 382 height 37
click at [457, 336] on input "Choice" at bounding box center [506, 339] width 382 height 37
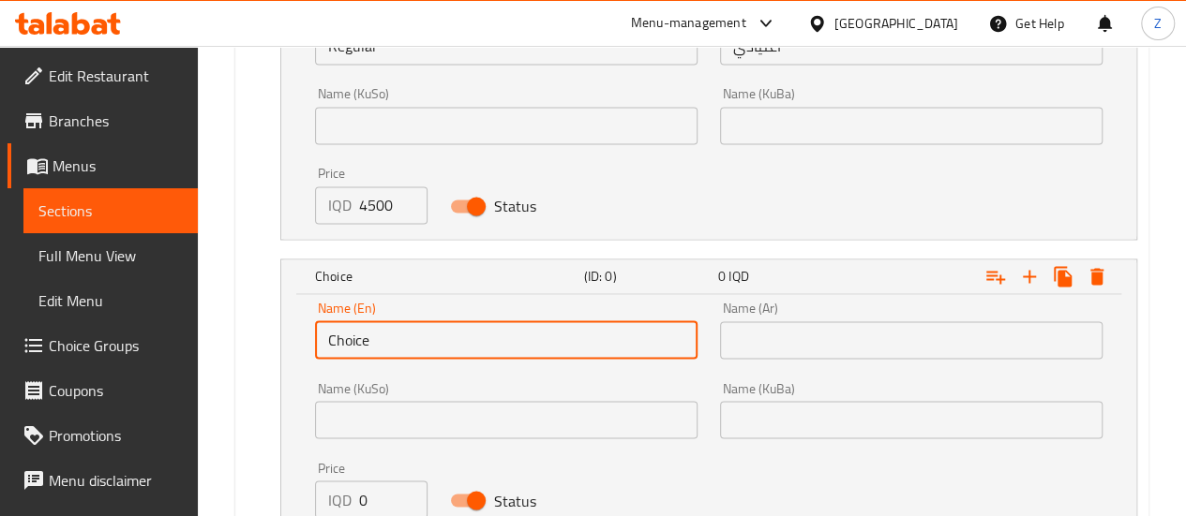
click at [457, 336] on input "Choice" at bounding box center [506, 339] width 382 height 37
type input "Diet"
click at [839, 338] on input "text" at bounding box center [911, 339] width 382 height 37
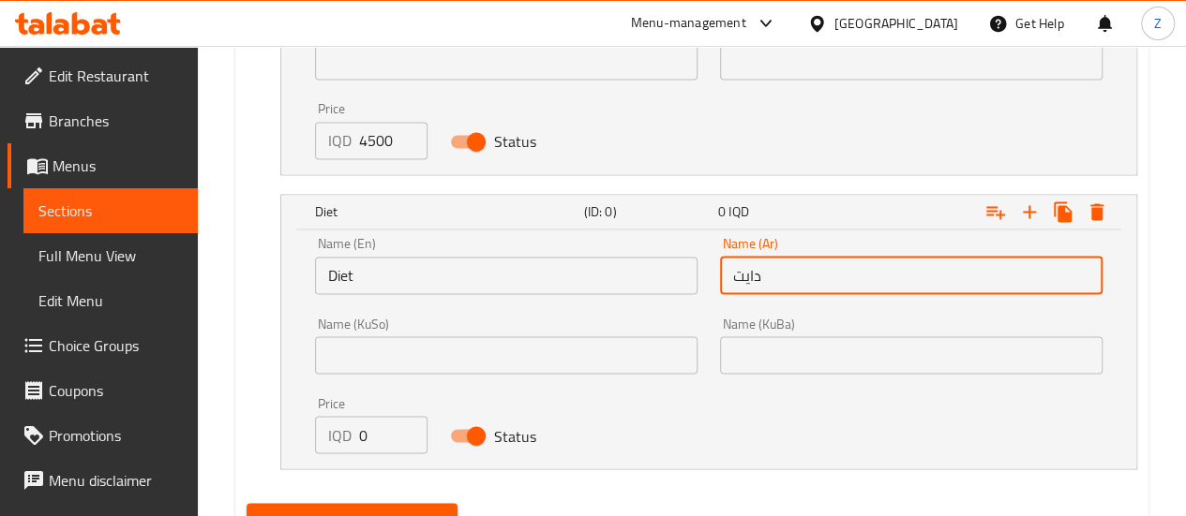
scroll to position [1489, 0]
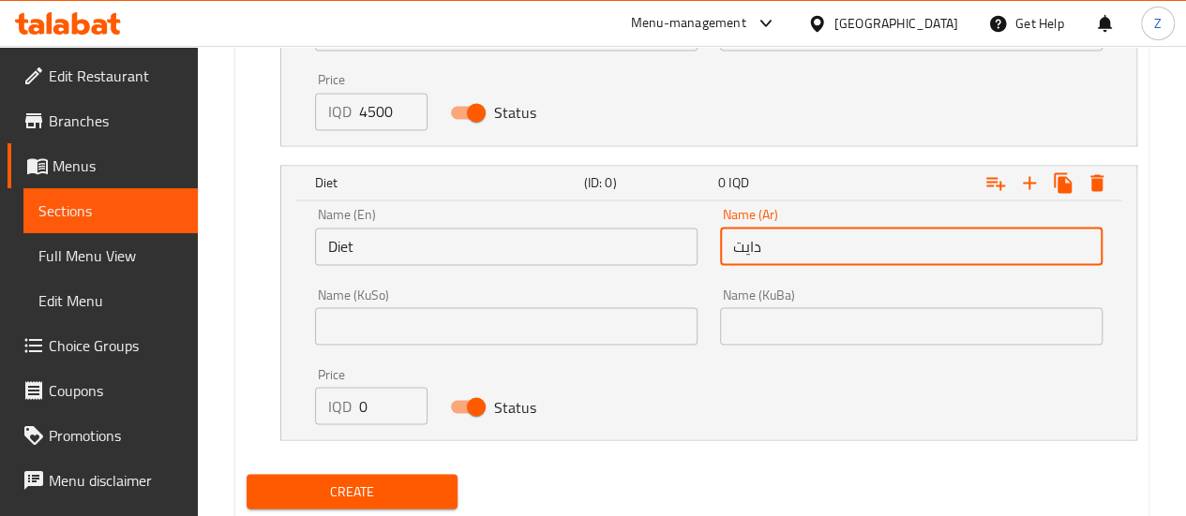
type input "دايت"
click at [362, 406] on input "0" at bounding box center [393, 405] width 68 height 37
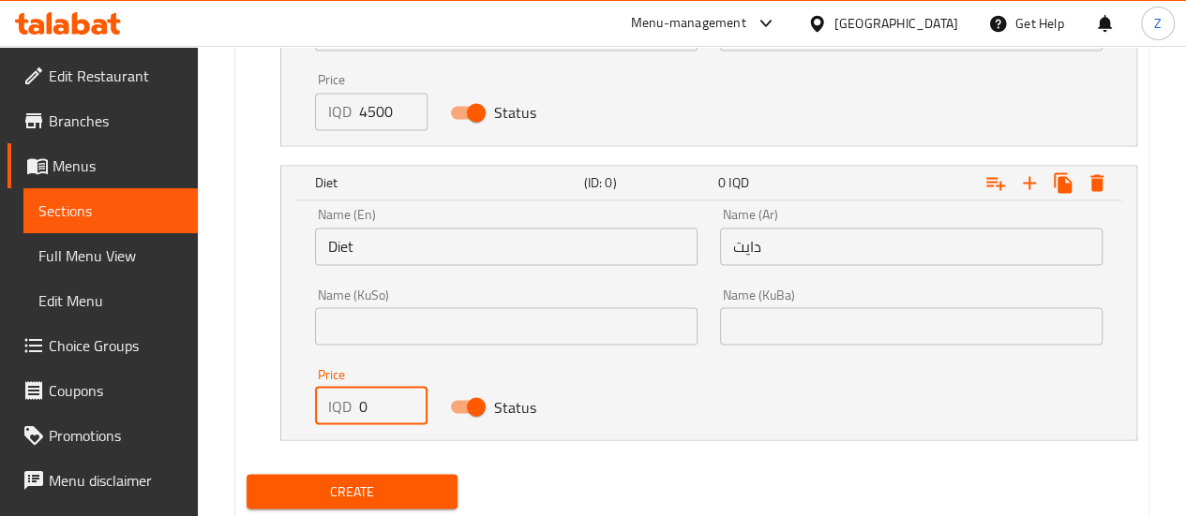
click at [362, 406] on input "0" at bounding box center [393, 405] width 68 height 37
type input "4500"
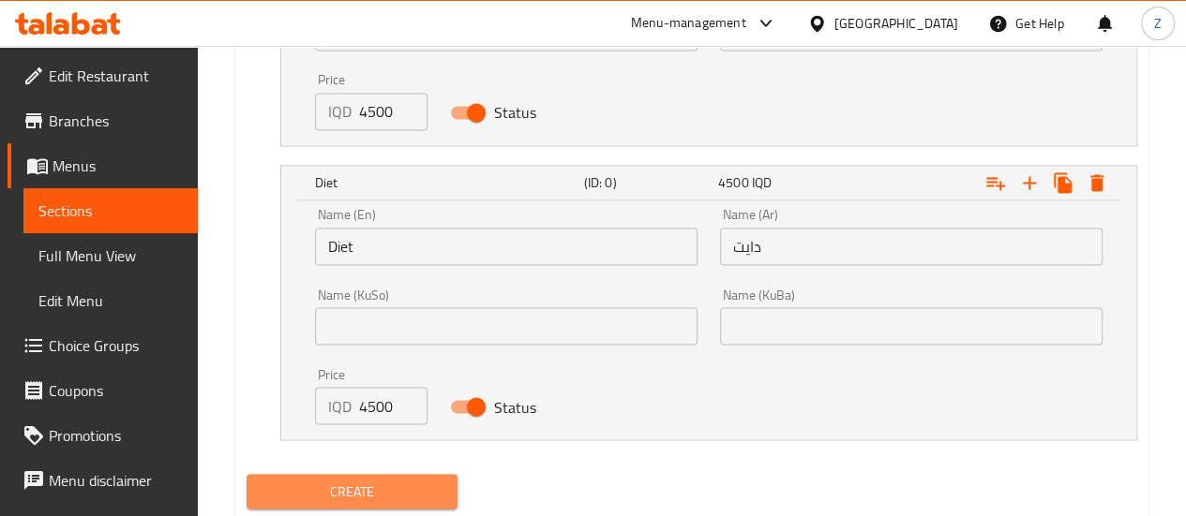
click at [388, 474] on button "Create" at bounding box center [352, 491] width 212 height 35
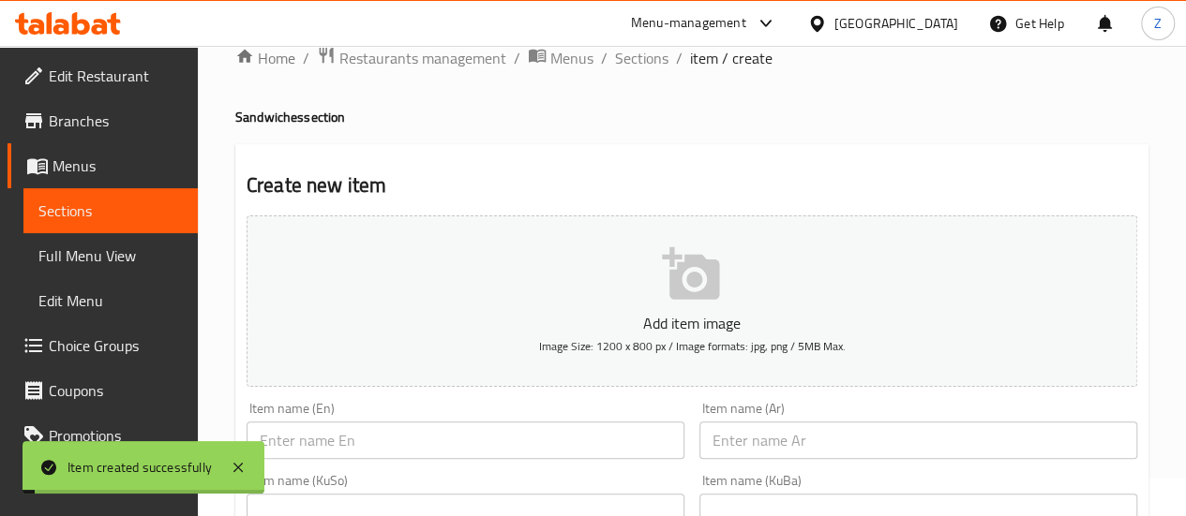
scroll to position [0, 0]
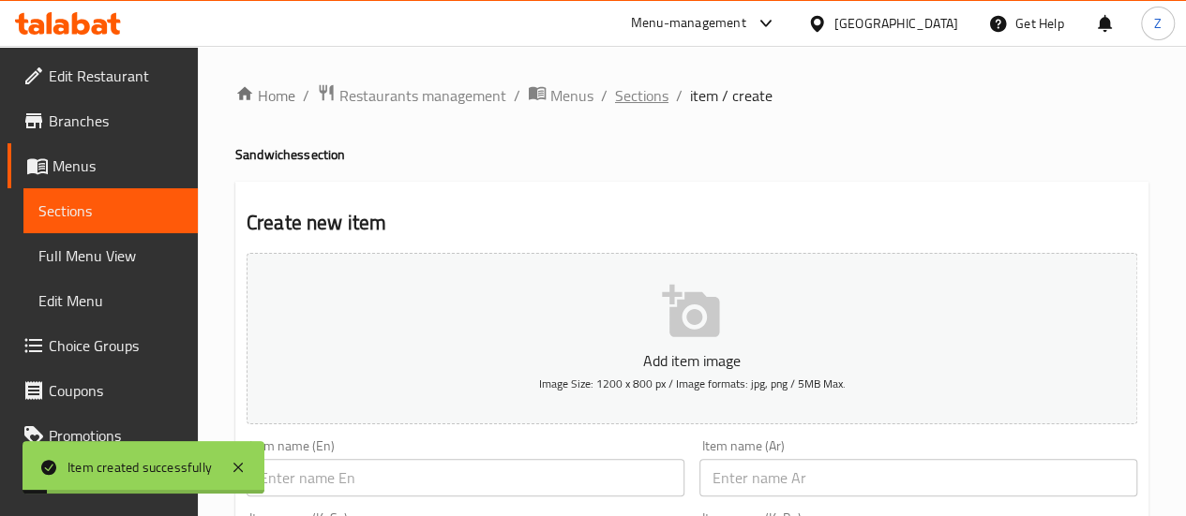
click at [626, 94] on span "Sections" at bounding box center [641, 95] width 53 height 22
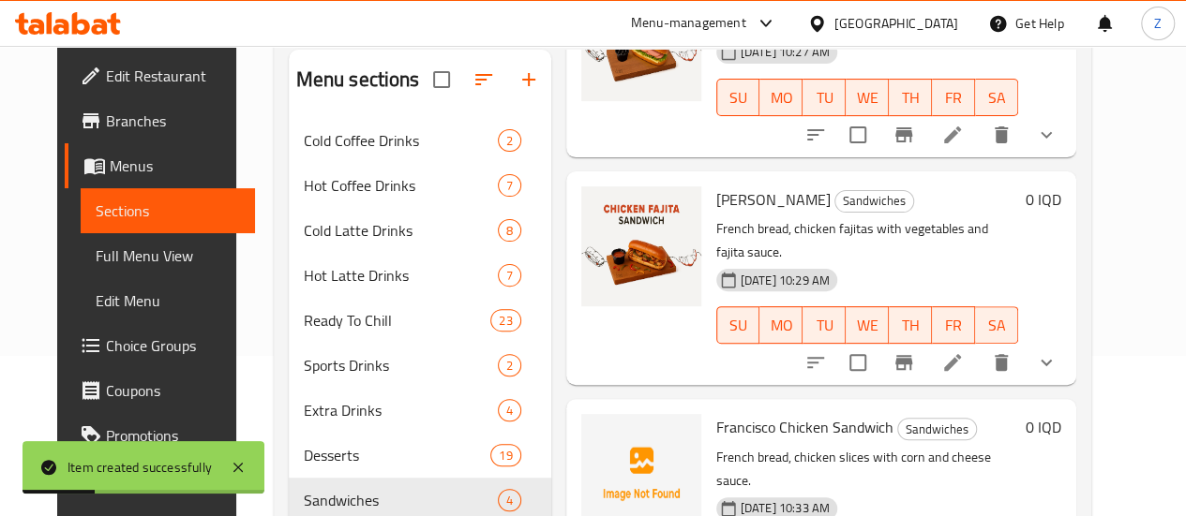
scroll to position [262, 0]
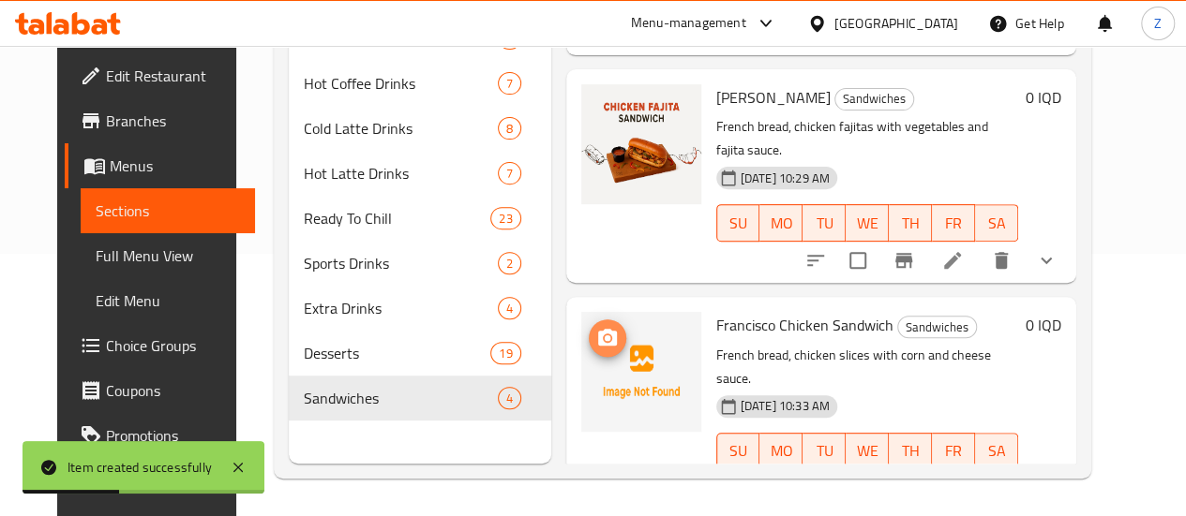
click at [598, 329] on icon "upload picture" at bounding box center [607, 337] width 19 height 17
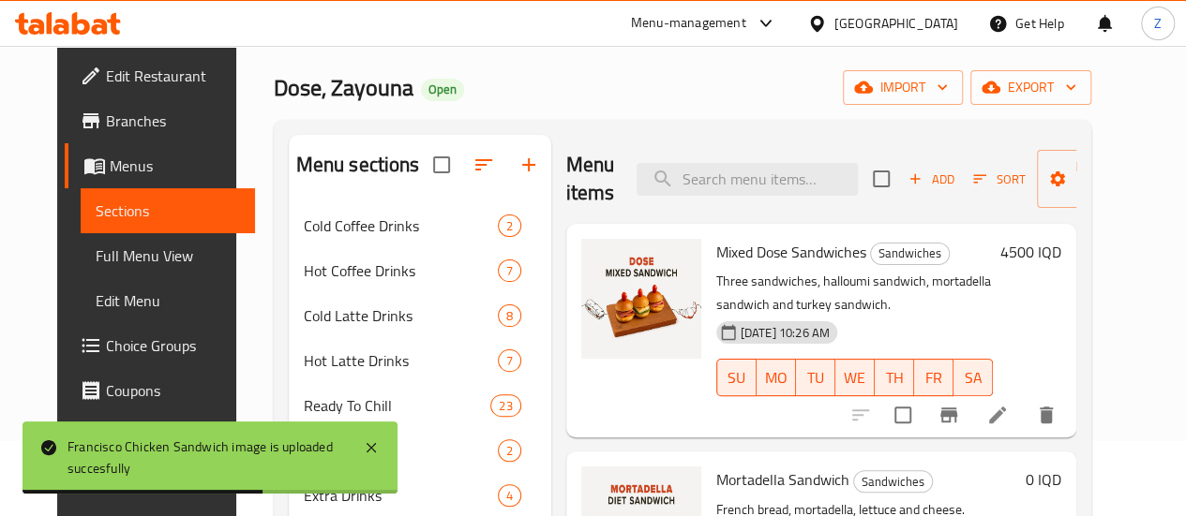
scroll to position [0, 0]
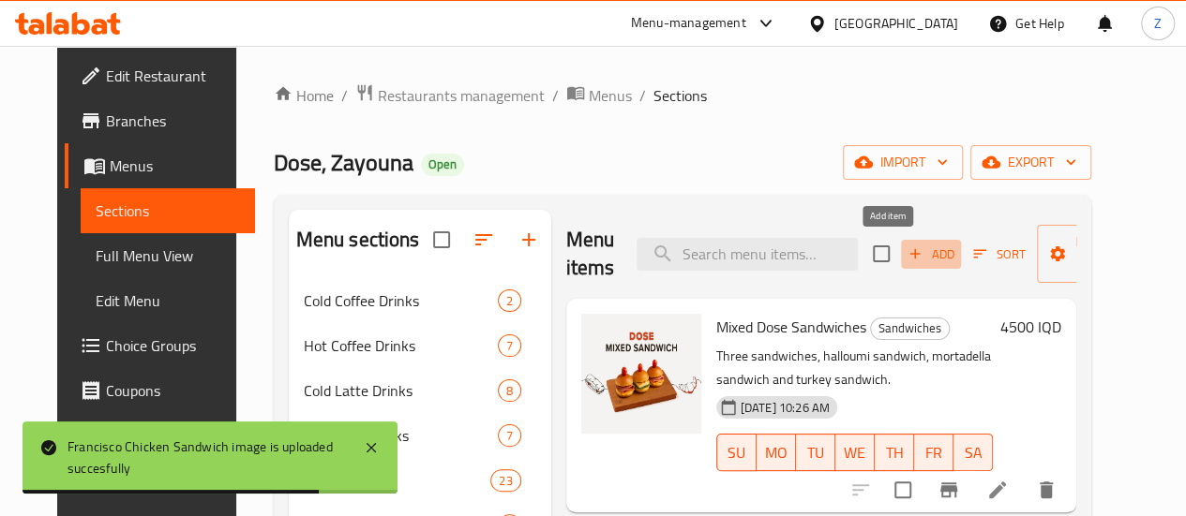
click at [906, 267] on button "Add" at bounding box center [931, 254] width 60 height 29
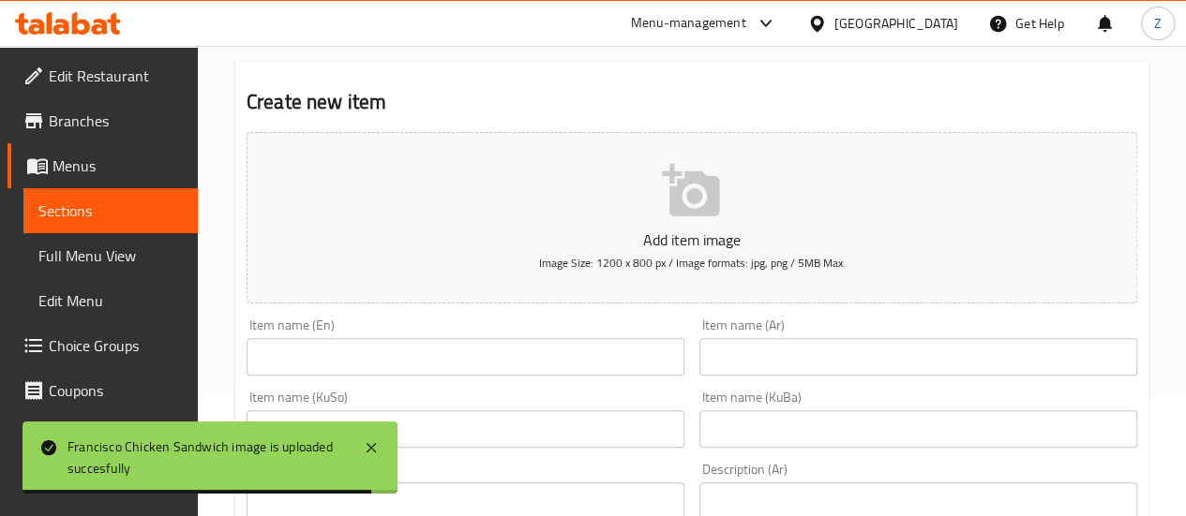
scroll to position [187, 0]
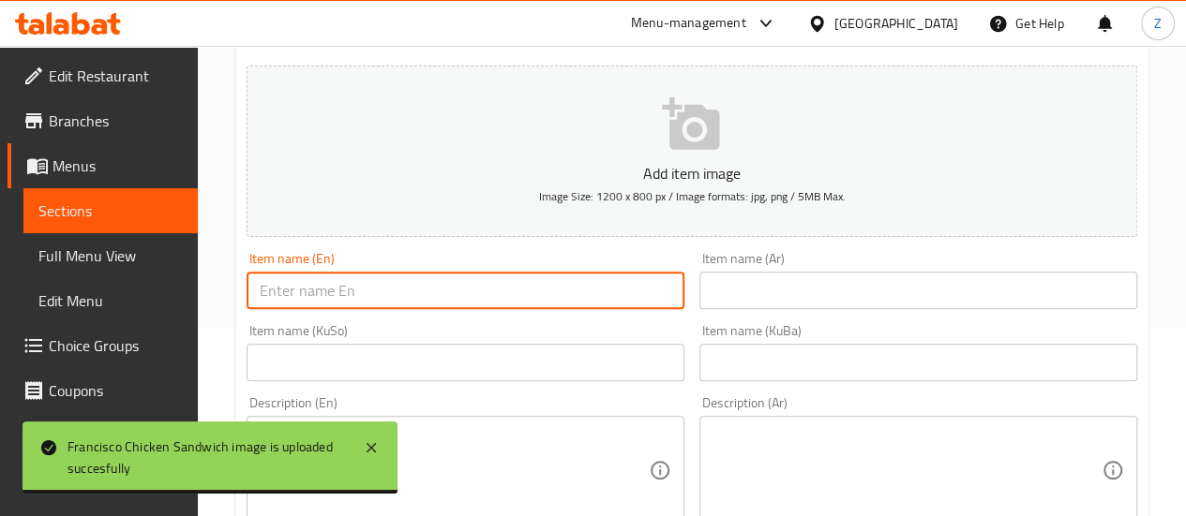
click at [615, 288] on input "text" at bounding box center [465, 290] width 438 height 37
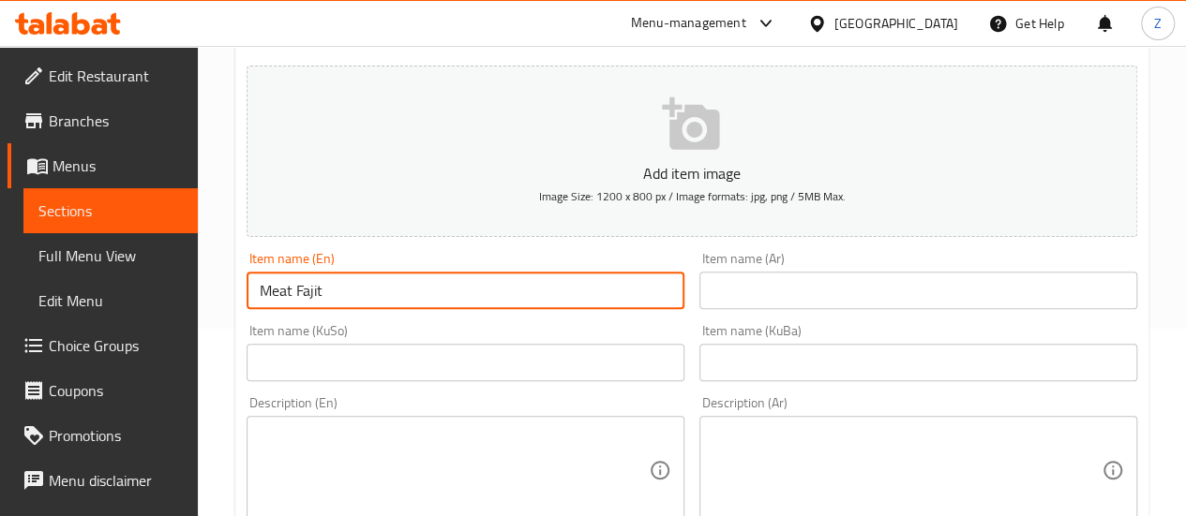
type input "Meat Fajita Sandwich"
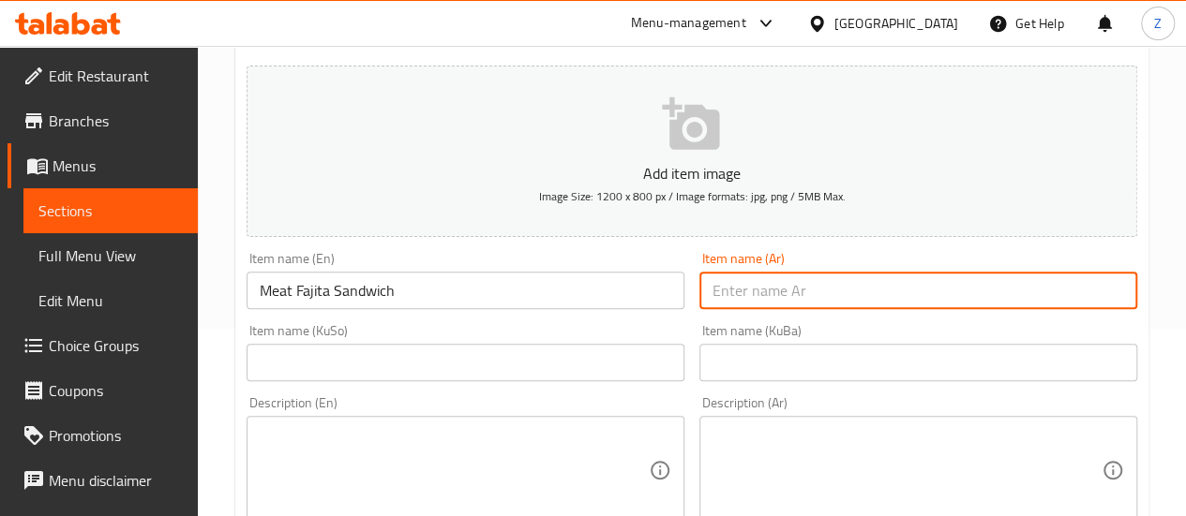
click at [747, 306] on input "text" at bounding box center [918, 290] width 438 height 37
type input "سندويش فاهيتا لحم"
click at [769, 464] on textarea at bounding box center [906, 470] width 389 height 89
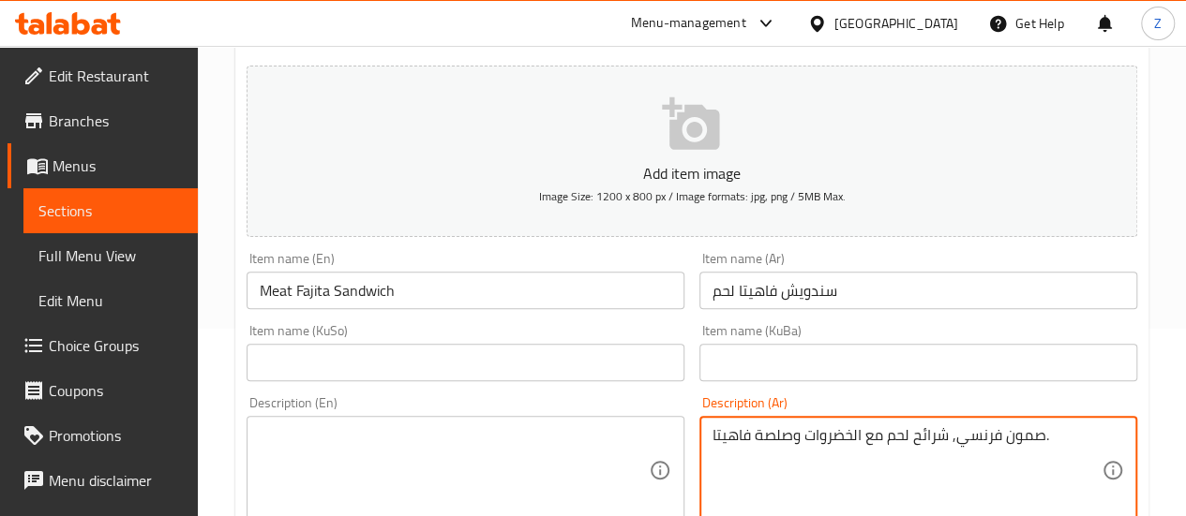
click at [769, 461] on textarea "صمون فرنسي, شرائح لحم مع الخضروات وصلصة فاهيتا." at bounding box center [906, 470] width 389 height 89
click at [768, 461] on textarea "صمون فرنسي, شرائح لحم مع الخضروات وصلصة فاهيتا." at bounding box center [906, 470] width 389 height 89
click at [767, 461] on textarea "صمون فرنسي, شرائح لحم مع الخضروات وصلصة فاهيتا." at bounding box center [906, 470] width 389 height 89
type textarea "صمون فرنسي, شرائح لحم مع الخضروات وصلصة فاهيتا."
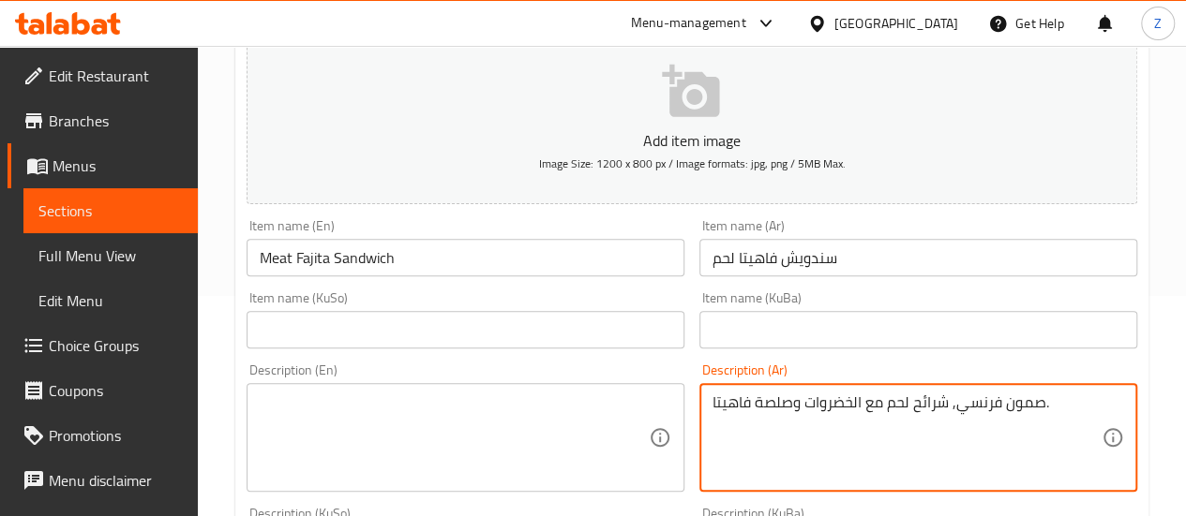
scroll to position [375, 0]
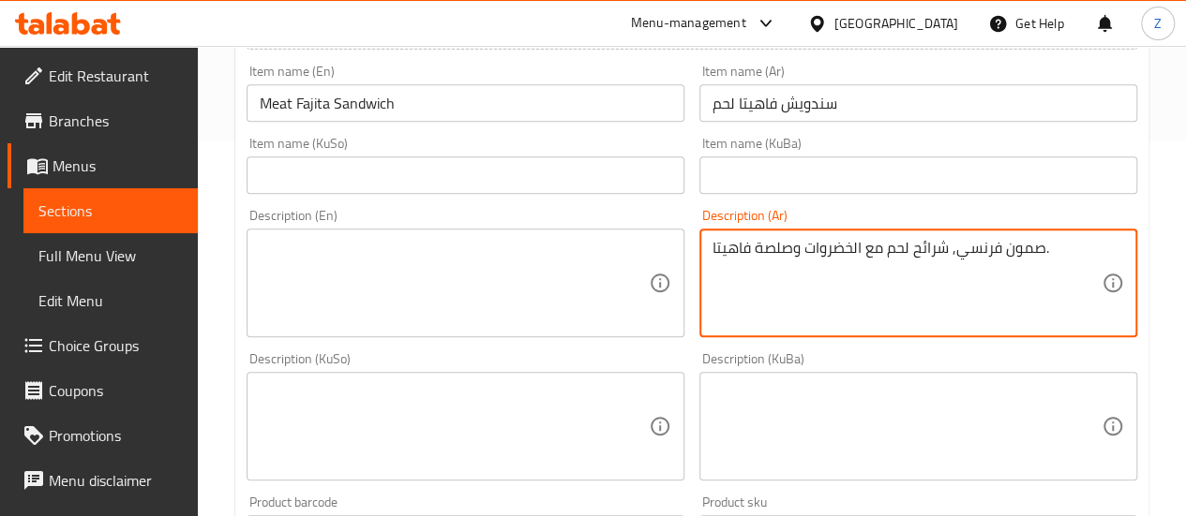
click at [409, 283] on textarea at bounding box center [454, 283] width 389 height 89
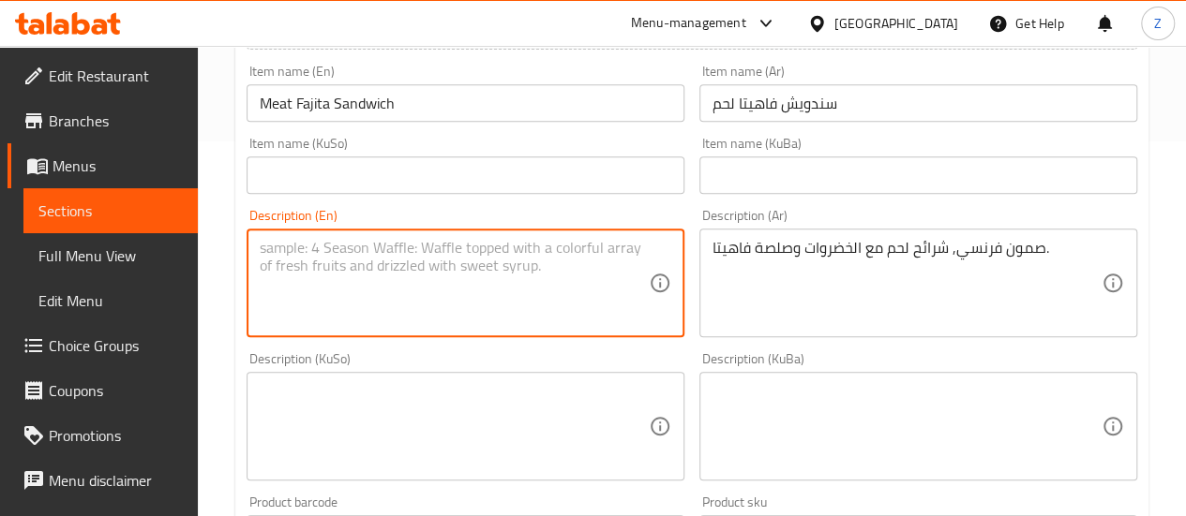
paste textarea "French bread, steak slices with vegetables and fajita sauce."
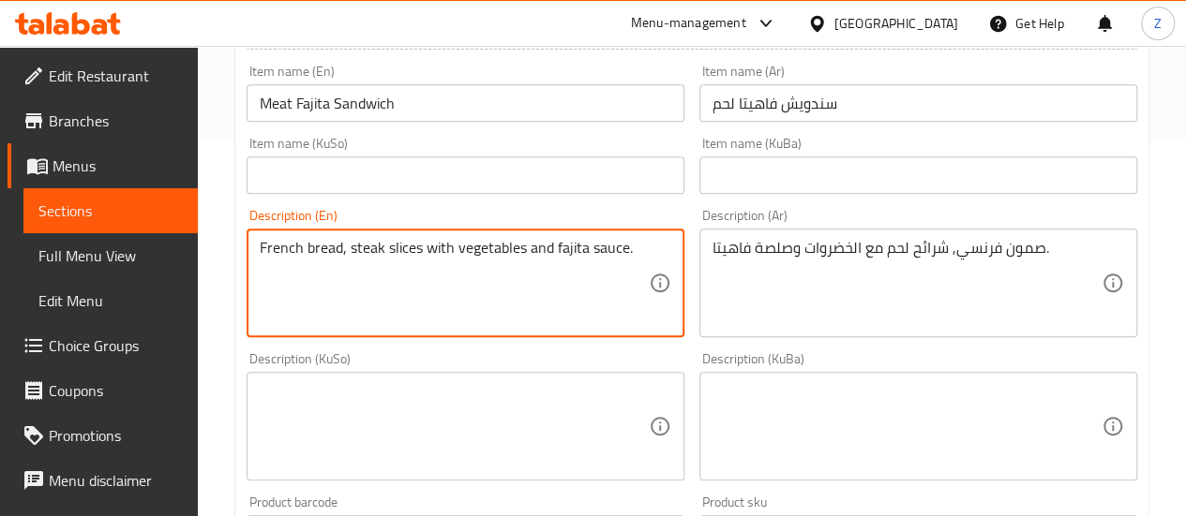
drag, startPoint x: 382, startPoint y: 244, endPoint x: 349, endPoint y: 237, distance: 34.4
click at [349, 237] on div "French bread, steak slices with vegetables and fajita sauce. Description (En)" at bounding box center [465, 283] width 438 height 109
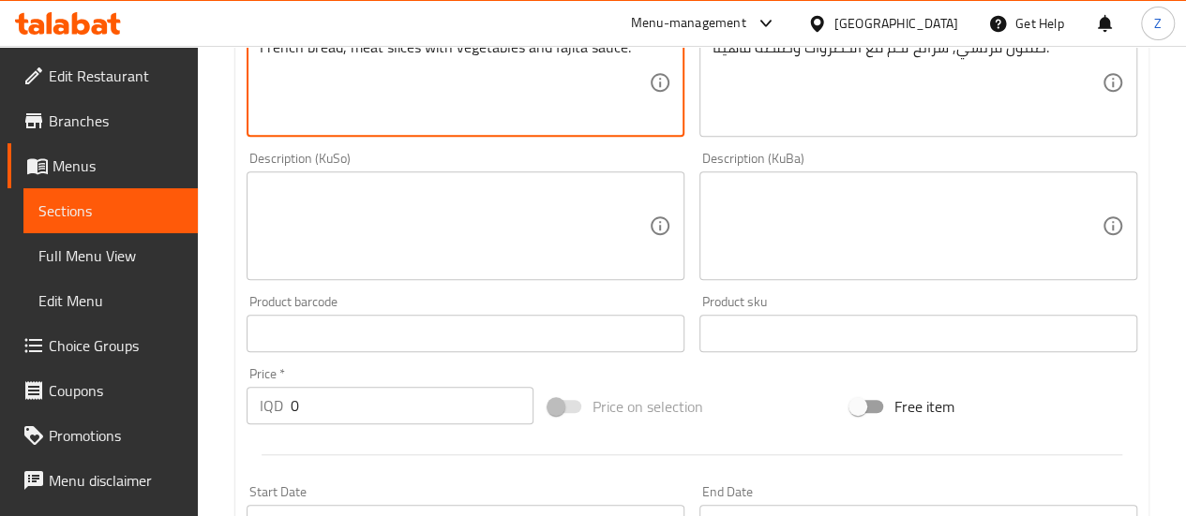
scroll to position [656, 0]
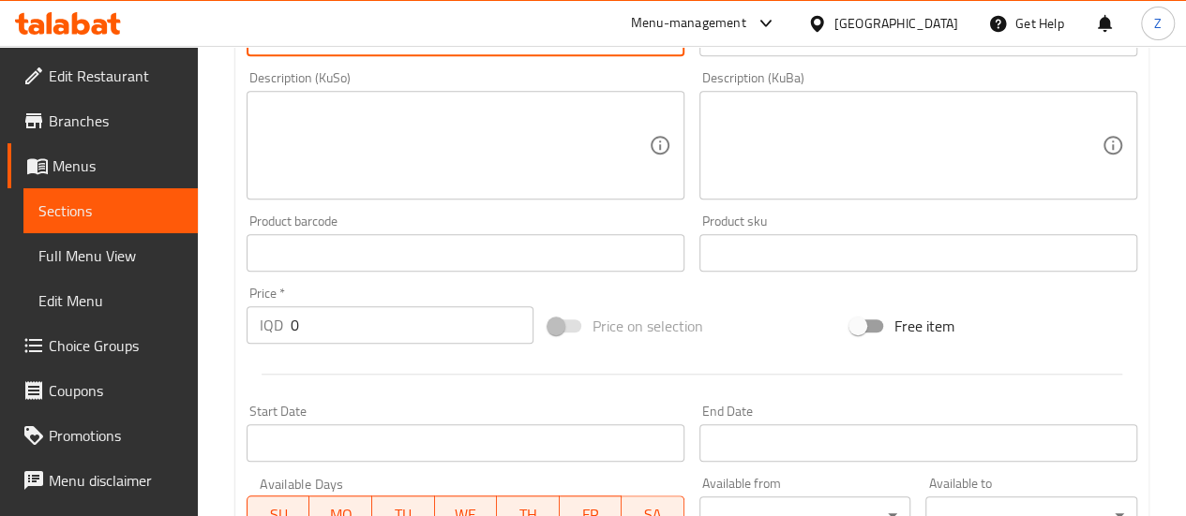
type textarea "French bread, meat slices with vegetables and fajita sauce."
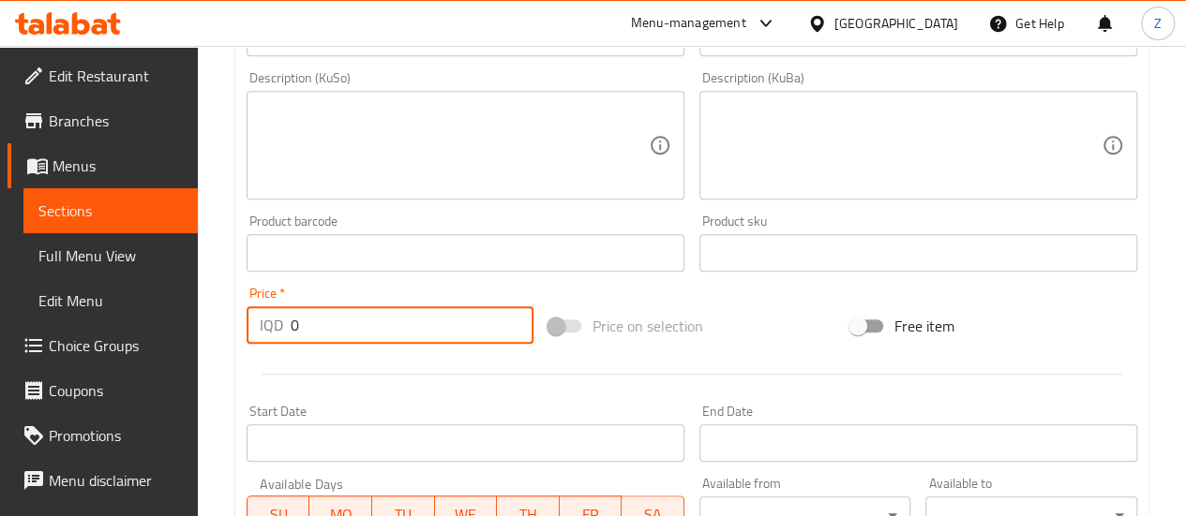
drag, startPoint x: 312, startPoint y: 318, endPoint x: 254, endPoint y: 314, distance: 58.2
click at [254, 314] on div "IQD 0 Price *" at bounding box center [389, 324] width 287 height 37
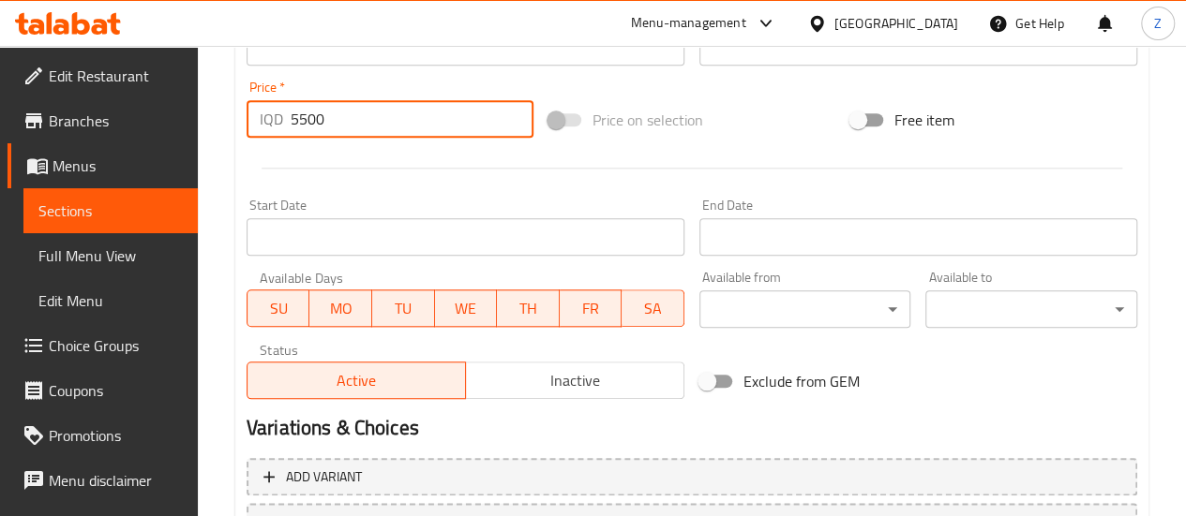
scroll to position [741, 0]
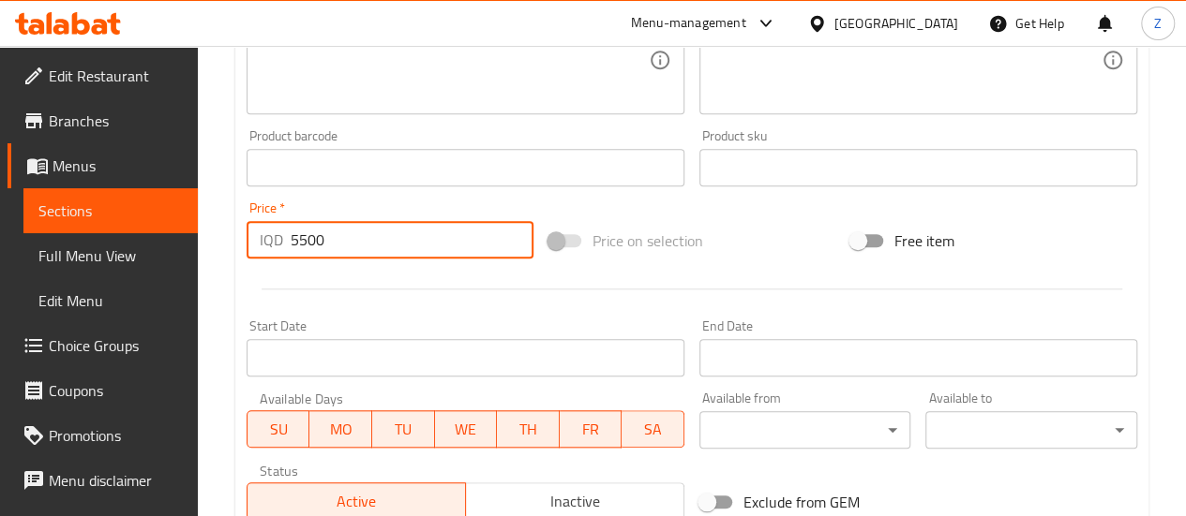
click at [351, 241] on input "5500" at bounding box center [412, 239] width 243 height 37
type input "0"
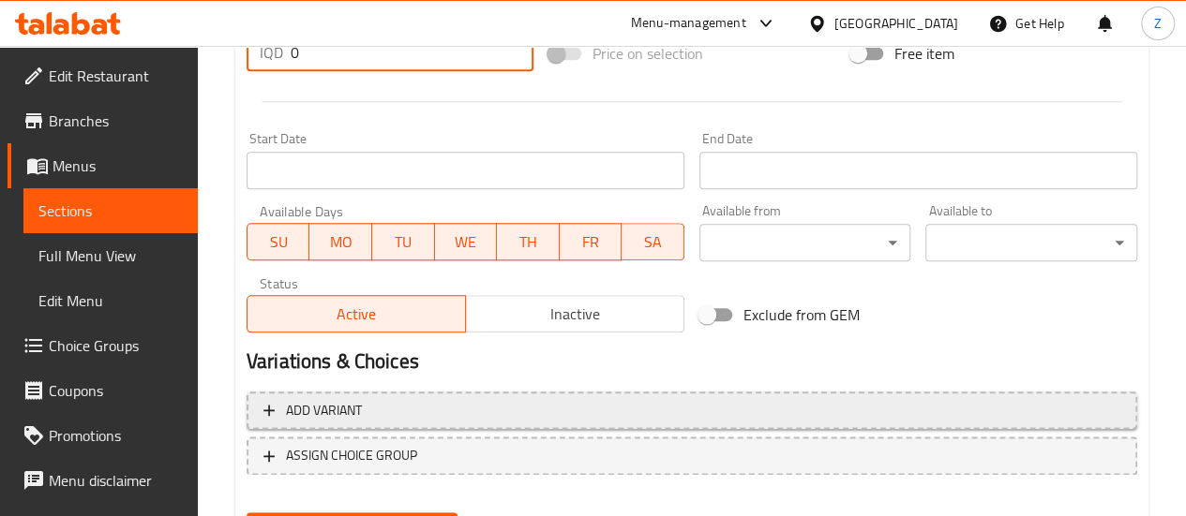
click at [384, 399] on span "Add variant" at bounding box center [691, 410] width 857 height 23
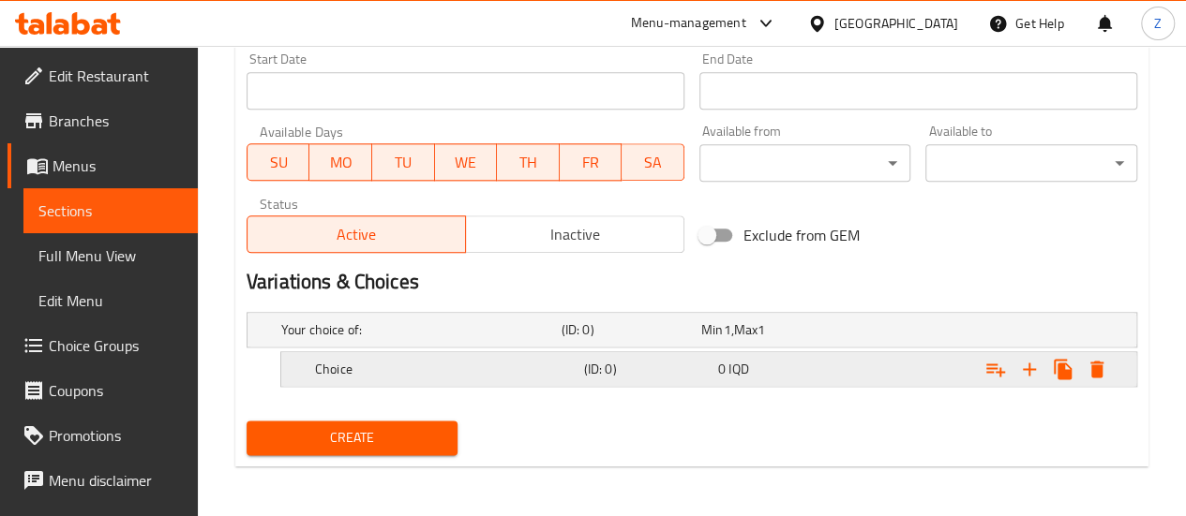
click at [396, 343] on div "Choice" at bounding box center [417, 330] width 280 height 26
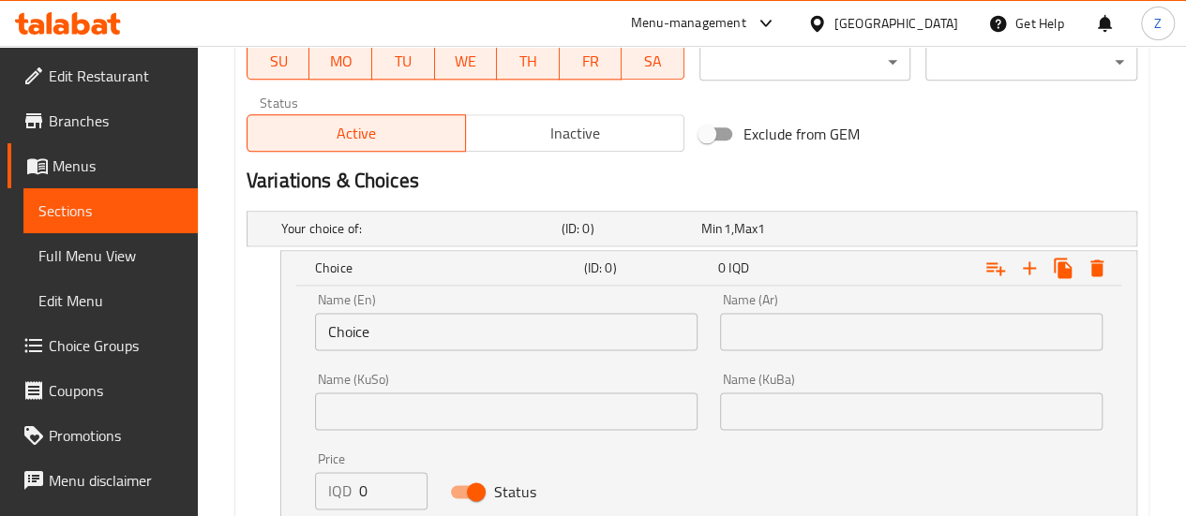
scroll to position [1196, 0]
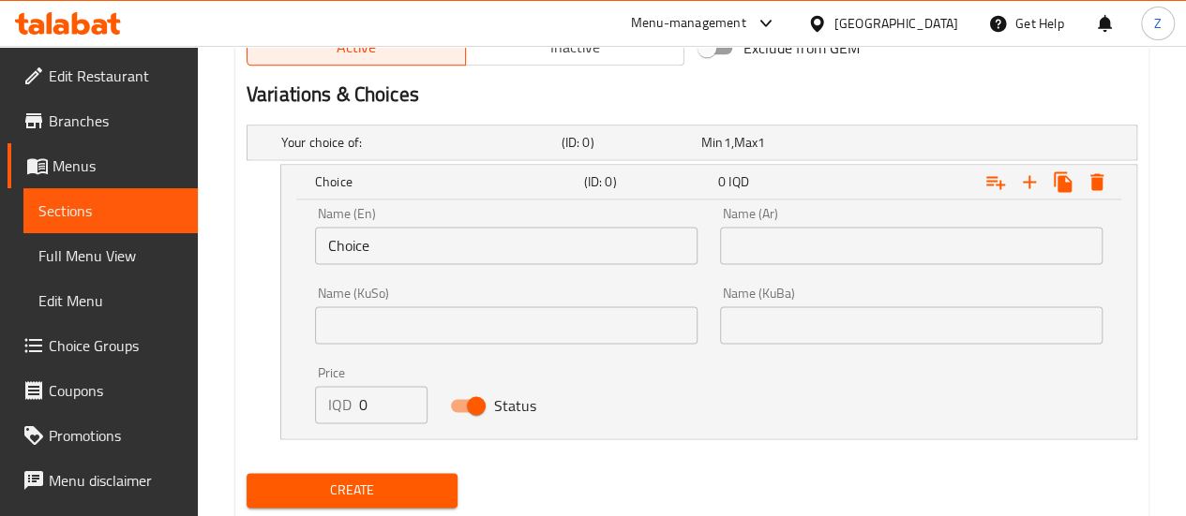
click at [423, 232] on input "Choice" at bounding box center [506, 245] width 382 height 37
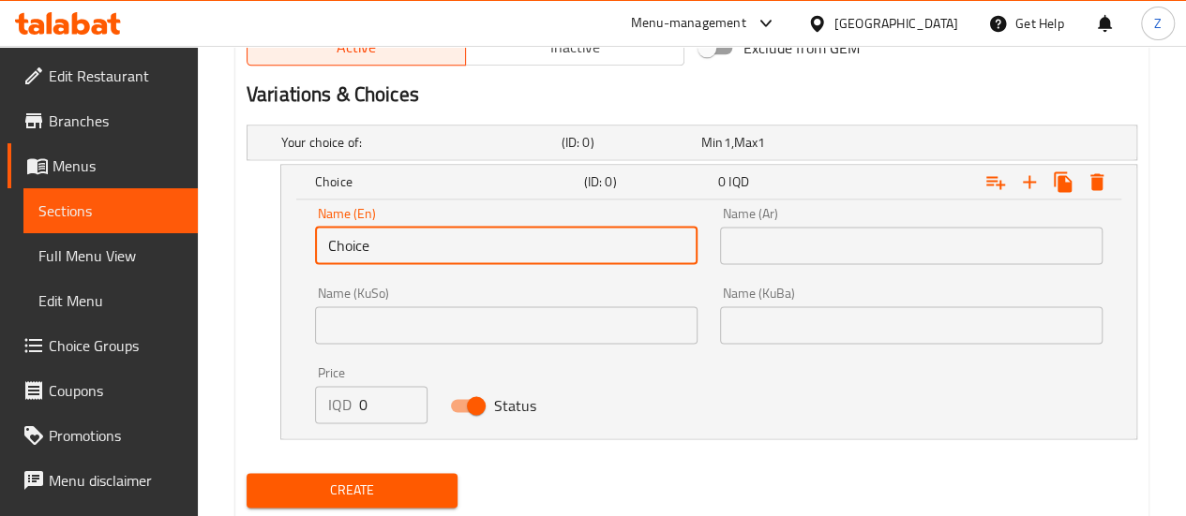
click at [423, 232] on input "Choice" at bounding box center [506, 245] width 382 height 37
type input "Regular"
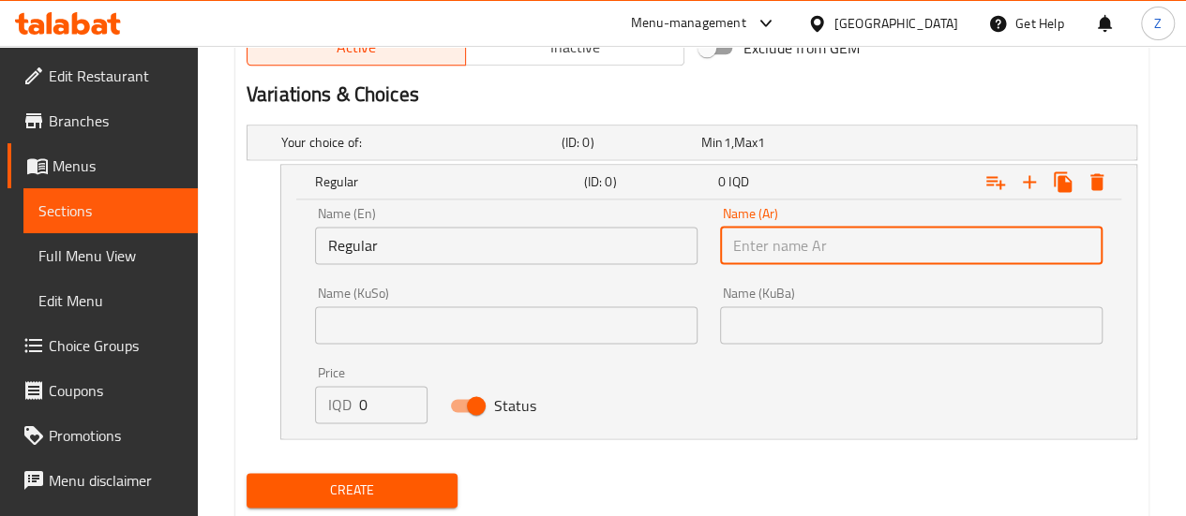
click at [753, 243] on input "text" at bounding box center [911, 245] width 382 height 37
type input "اعتيادي"
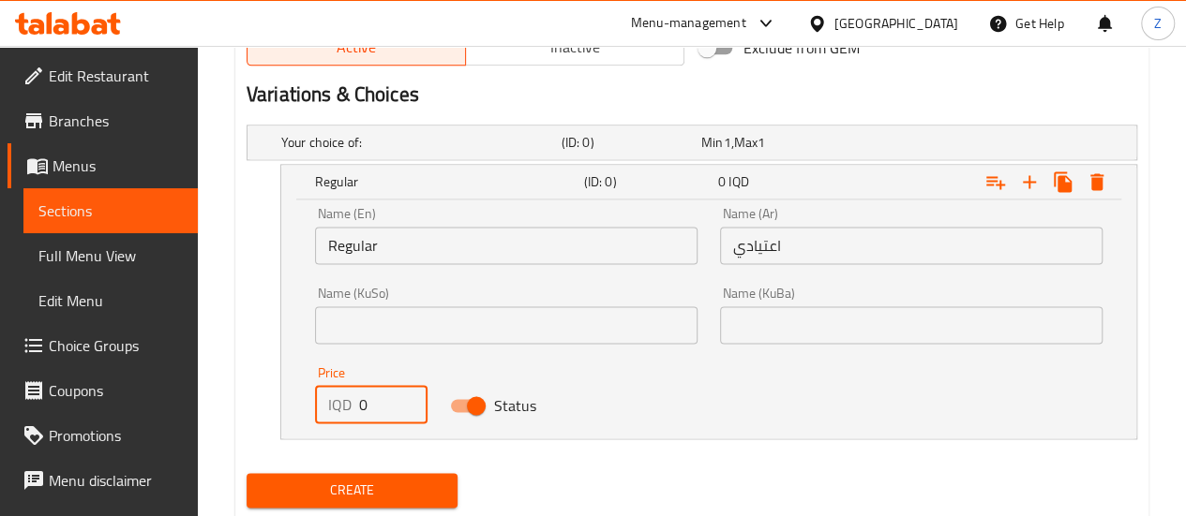
drag, startPoint x: 374, startPoint y: 392, endPoint x: 347, endPoint y: 383, distance: 28.5
click at [347, 386] on div "IQD 0 Price" at bounding box center [371, 404] width 112 height 37
type input "5500"
click at [1022, 171] on icon "Expand" at bounding box center [1029, 182] width 22 height 22
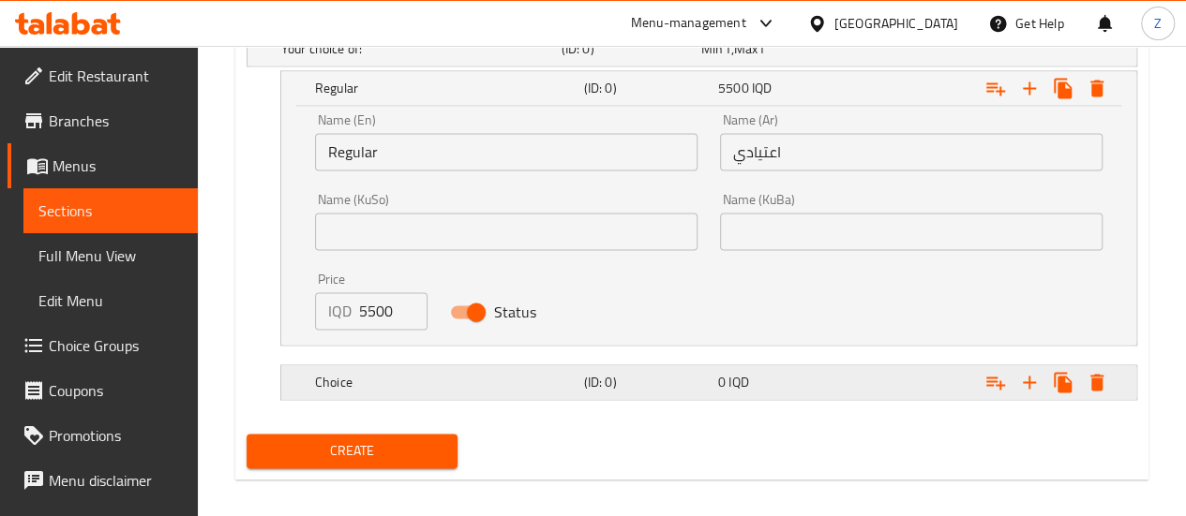
click at [482, 62] on div "Choice" at bounding box center [417, 49] width 280 height 26
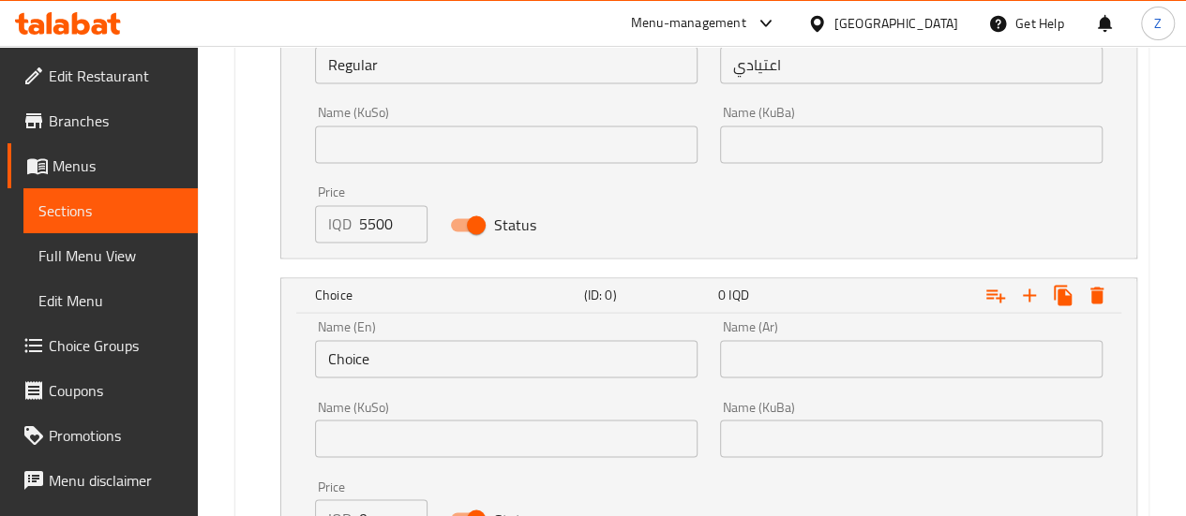
scroll to position [1477, 0]
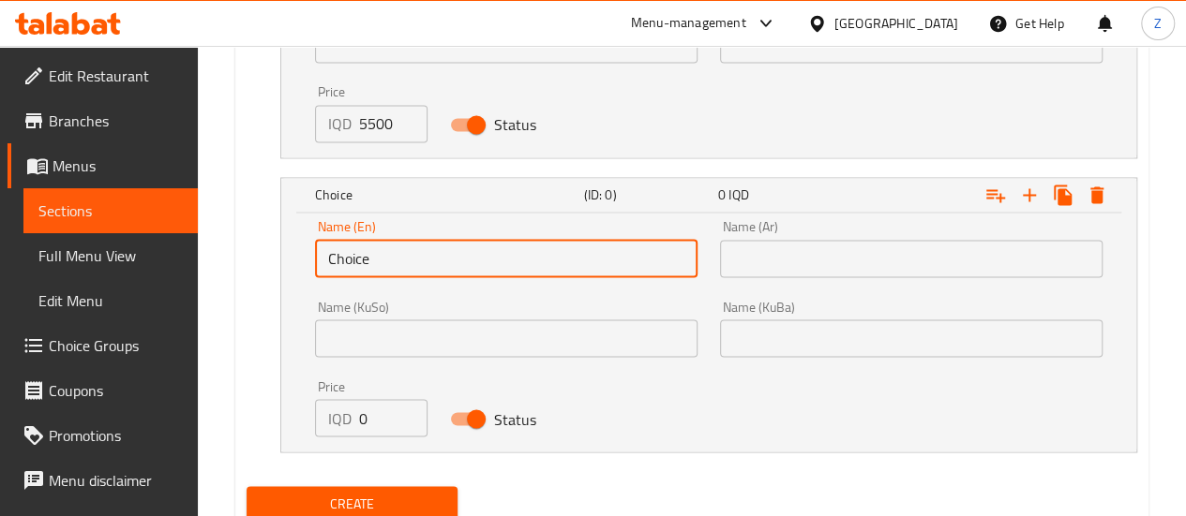
click at [405, 261] on input "Choice" at bounding box center [506, 258] width 382 height 37
type input "ي"
click at [402, 261] on input "ي" at bounding box center [506, 258] width 382 height 37
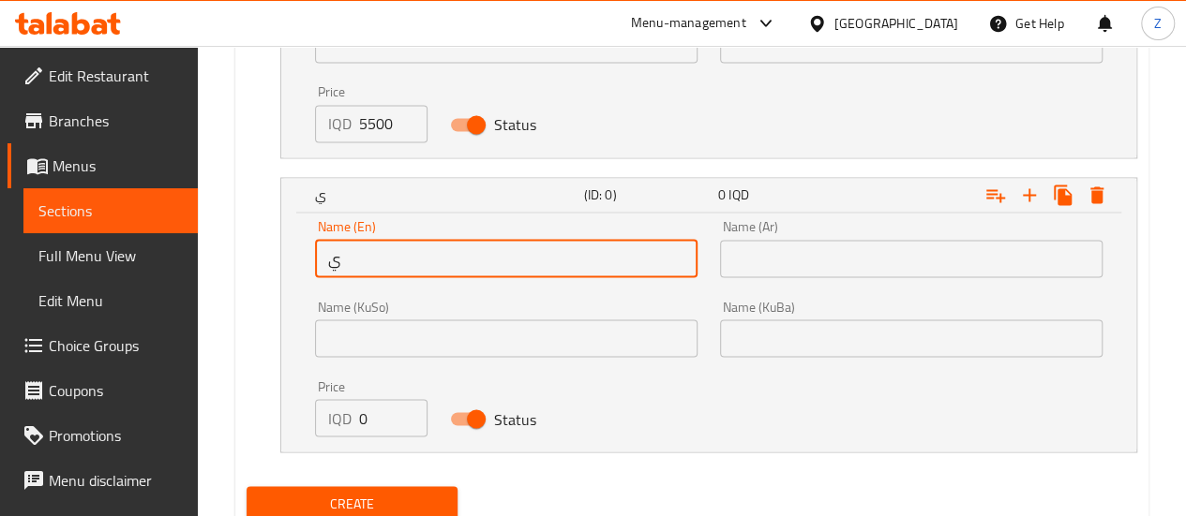
click at [402, 261] on input "ي" at bounding box center [506, 258] width 382 height 37
type input "Diet"
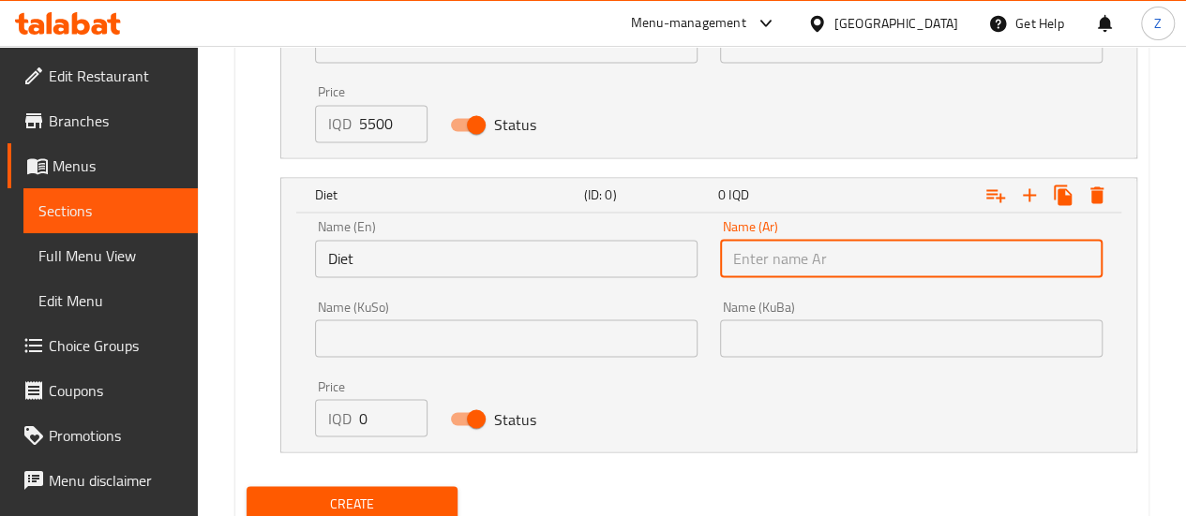
click at [860, 240] on input "text" at bounding box center [911, 258] width 382 height 37
type input "دايت"
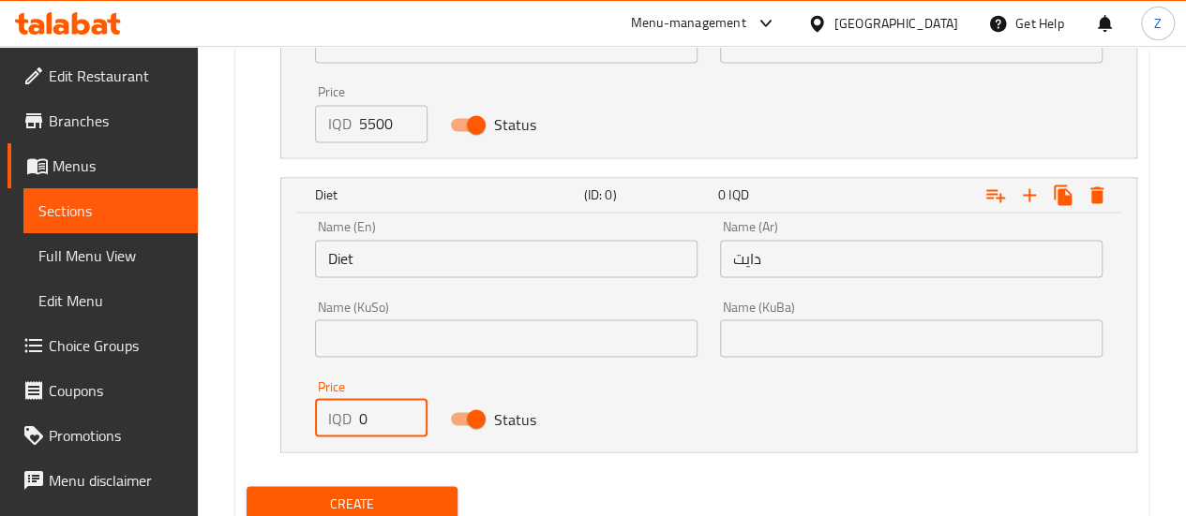
drag, startPoint x: 375, startPoint y: 418, endPoint x: 356, endPoint y: 420, distance: 18.8
click at [356, 420] on div "IQD 0 Price" at bounding box center [371, 417] width 112 height 37
type input "5500"
click at [394, 492] on span "Create" at bounding box center [352, 503] width 182 height 23
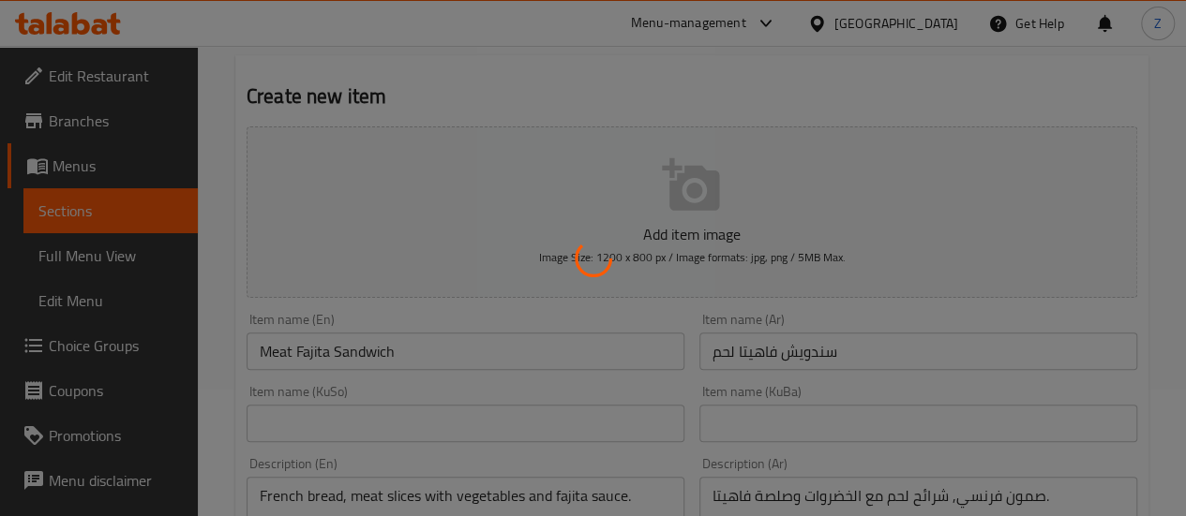
scroll to position [0, 0]
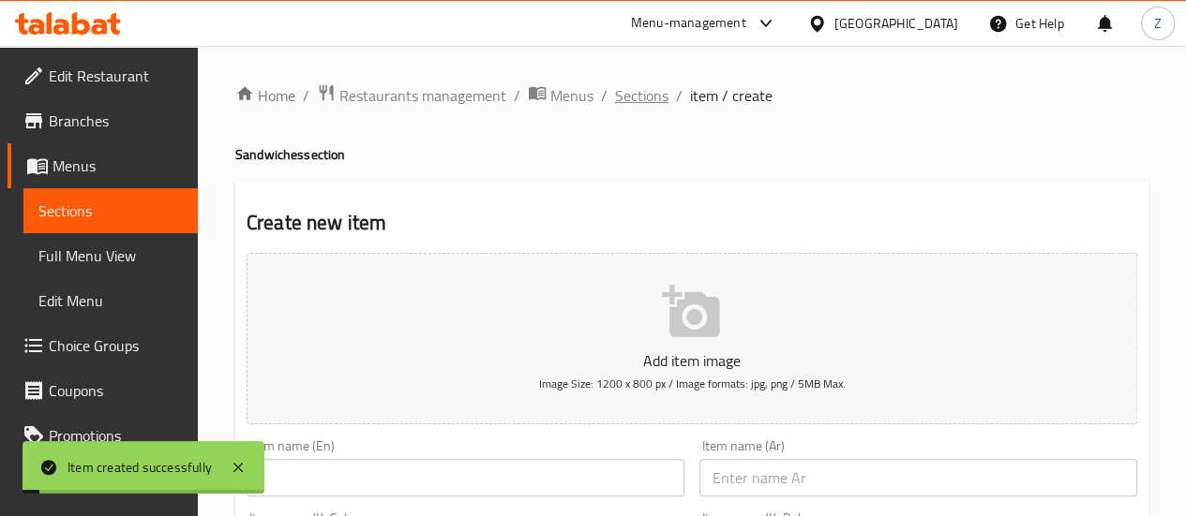
click at [628, 91] on span "Sections" at bounding box center [641, 95] width 53 height 22
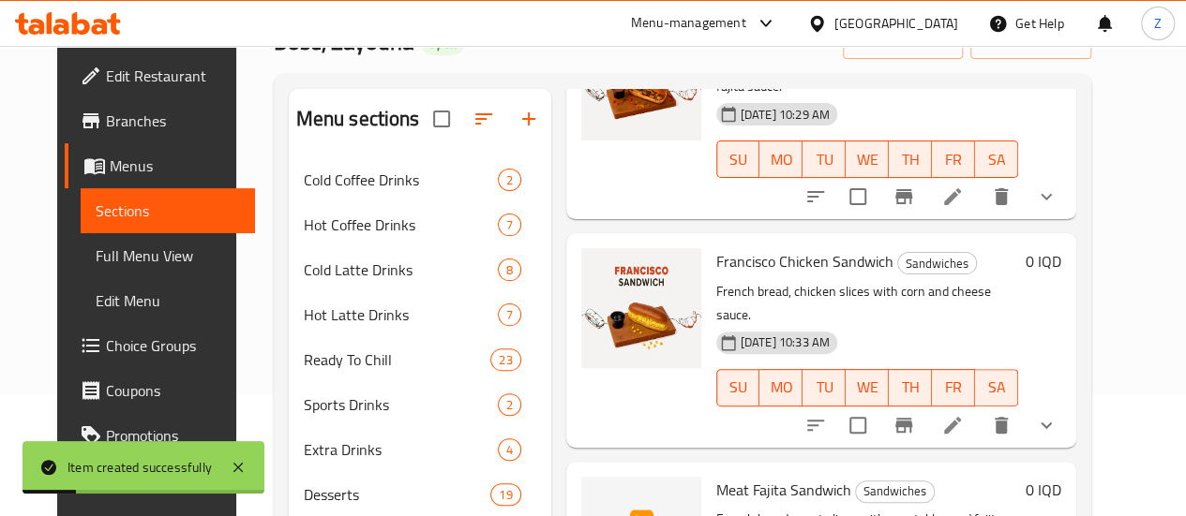
scroll to position [262, 0]
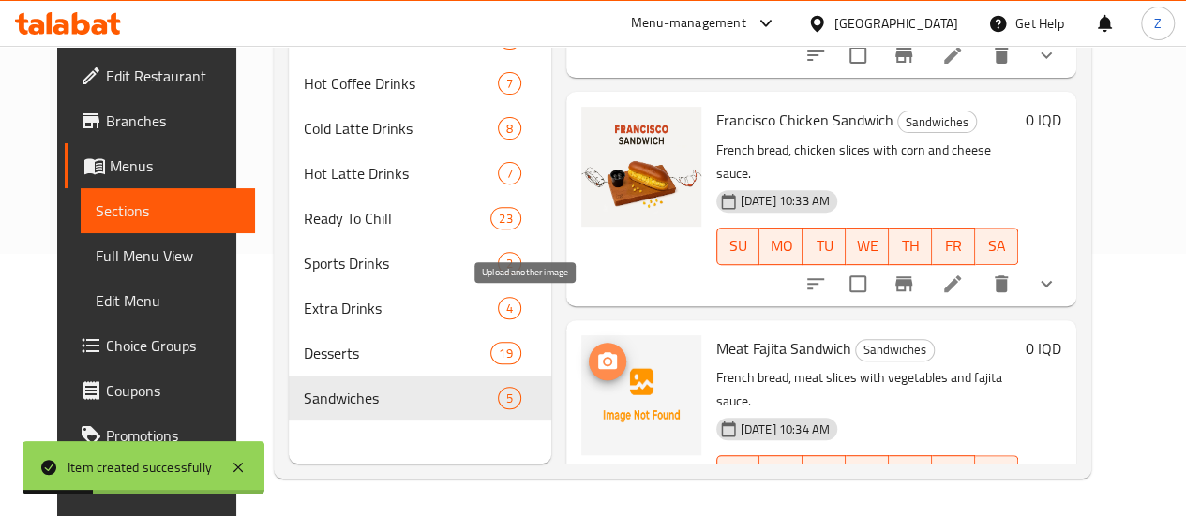
click at [598, 352] on icon "upload picture" at bounding box center [607, 360] width 19 height 17
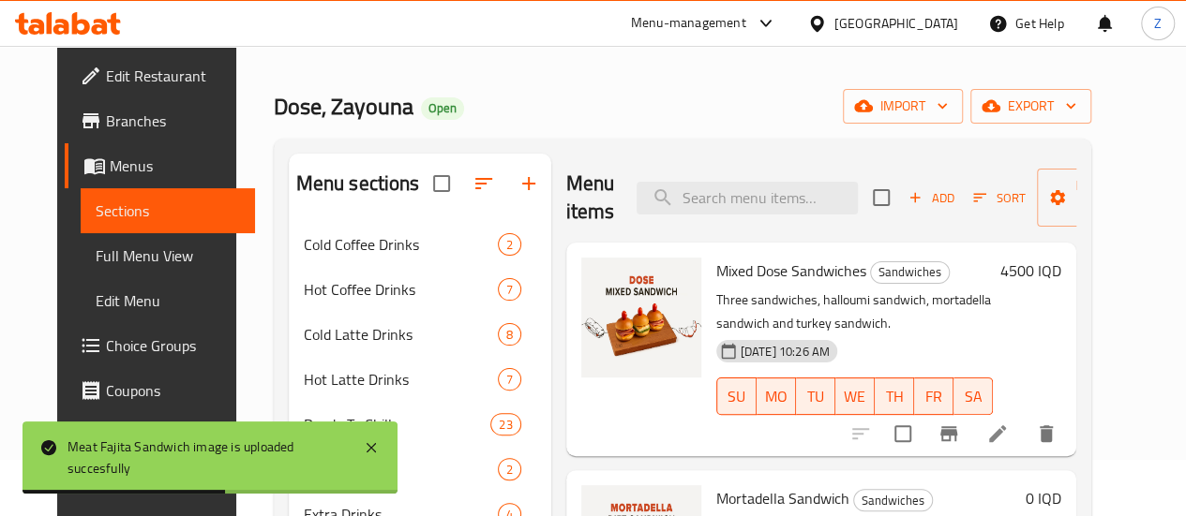
scroll to position [0, 0]
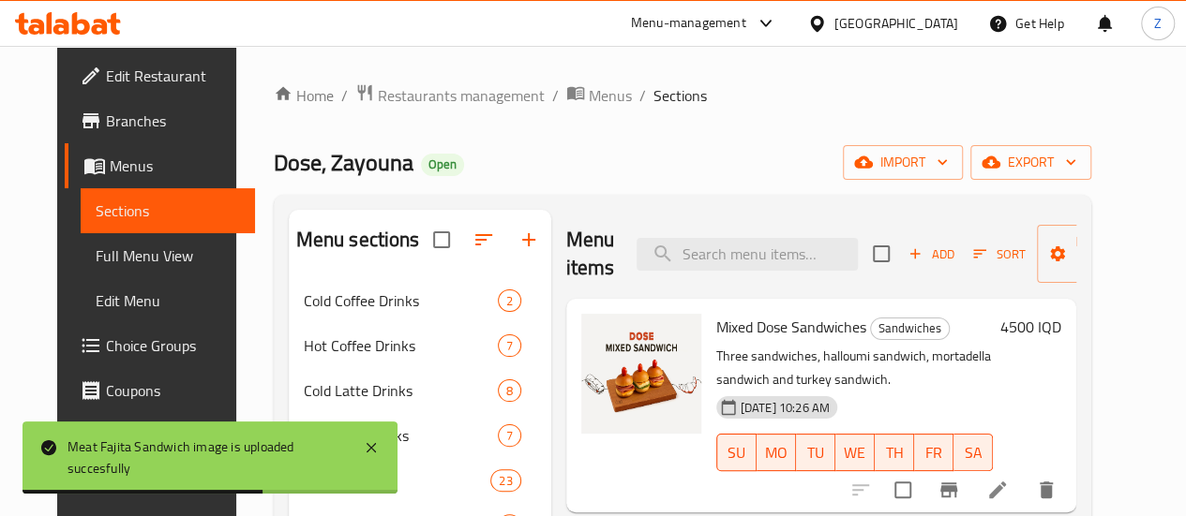
click at [905, 244] on span "Add" at bounding box center [930, 255] width 51 height 22
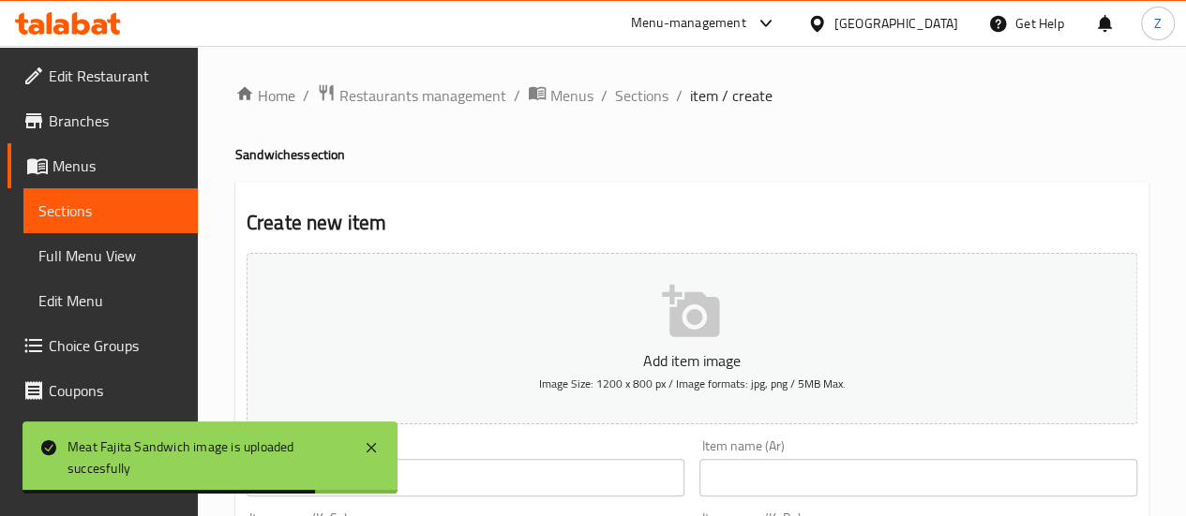
scroll to position [187, 0]
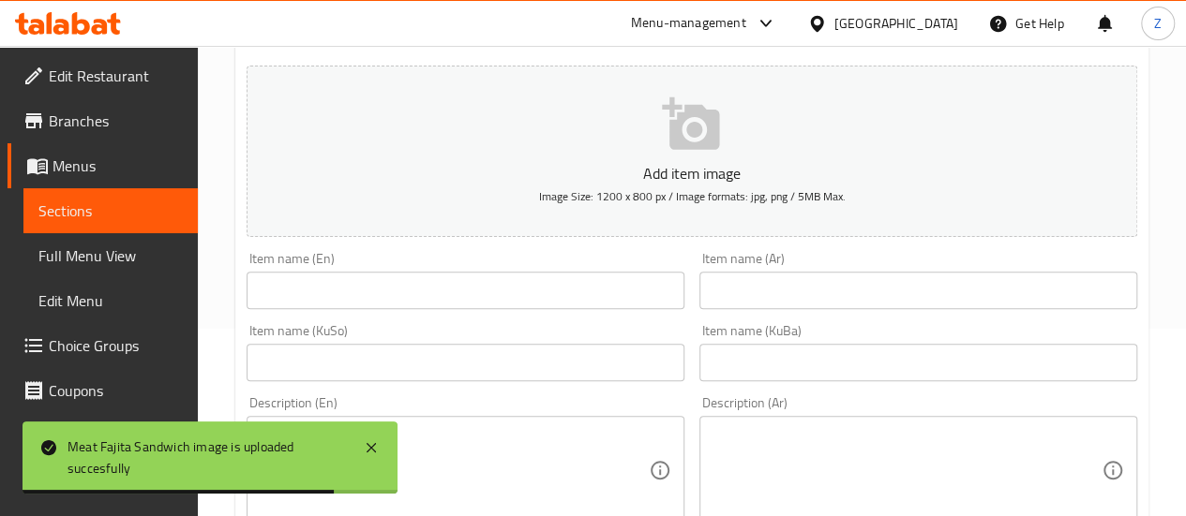
click at [463, 299] on input "text" at bounding box center [465, 290] width 438 height 37
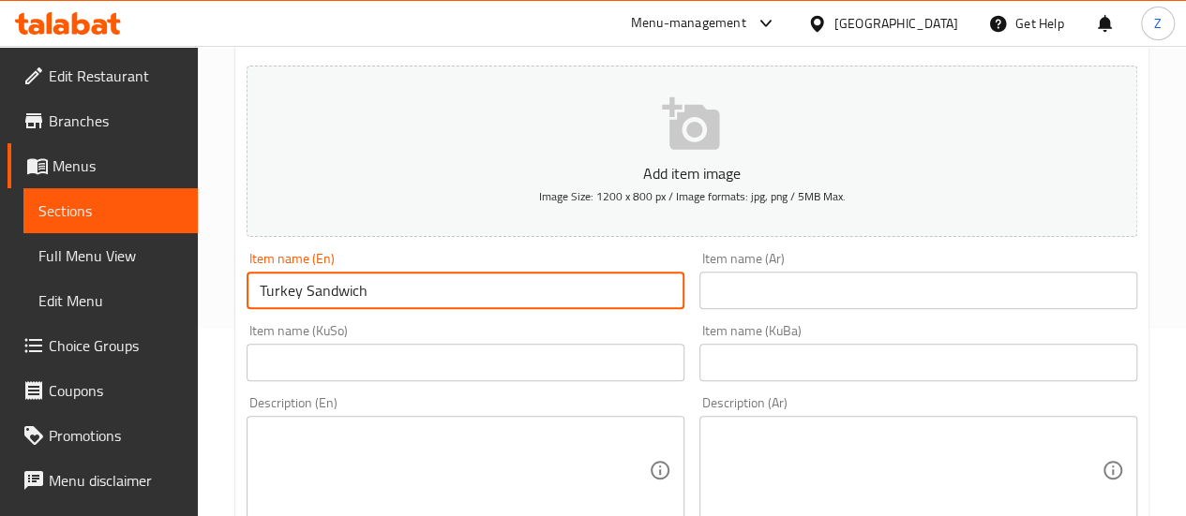
type input "Turkey Sandwich"
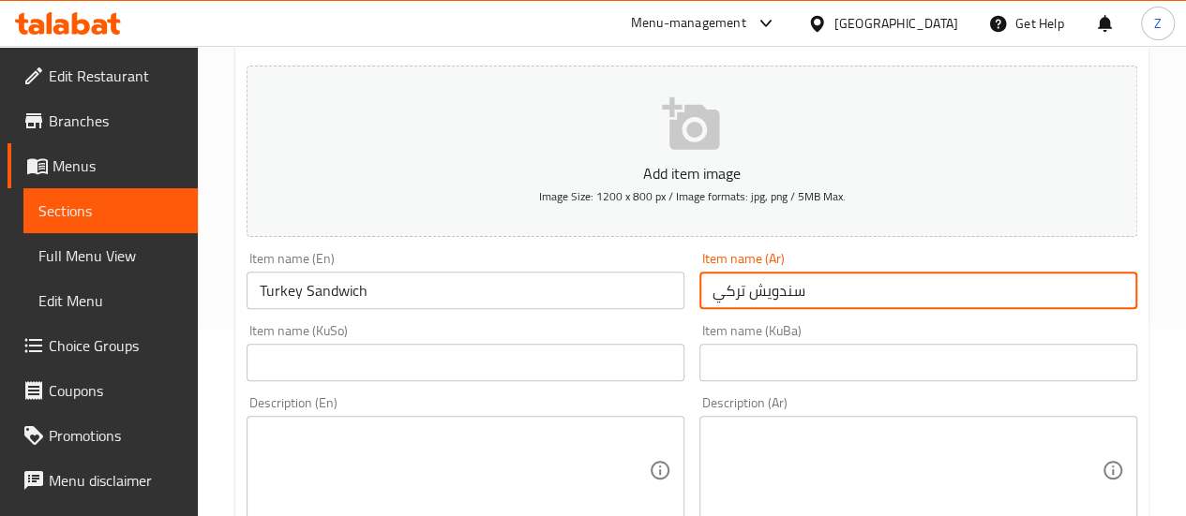
type input "سندويش تركي"
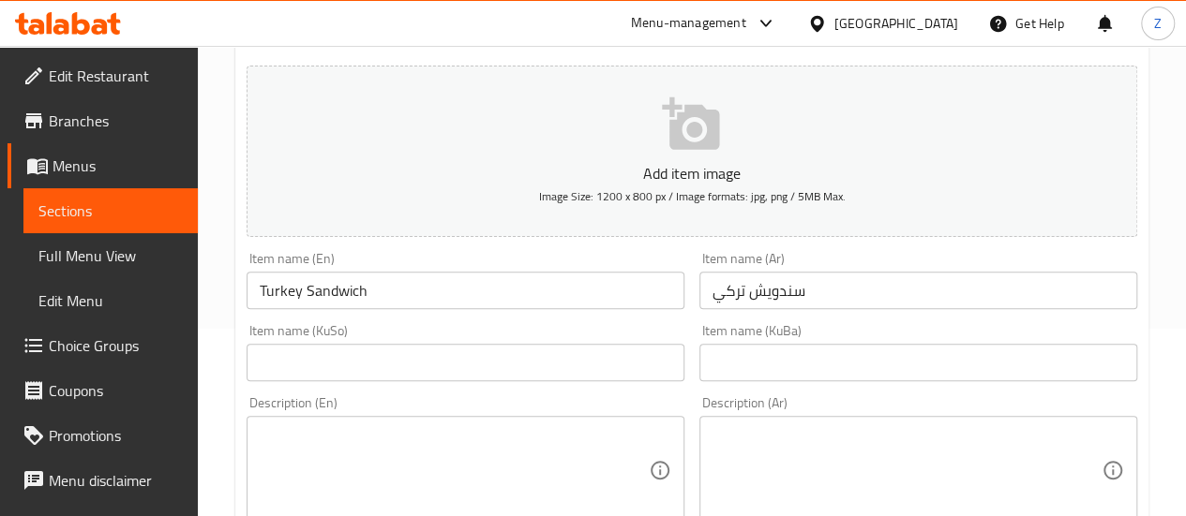
click at [784, 419] on div "Description (Ar)" at bounding box center [918, 470] width 438 height 109
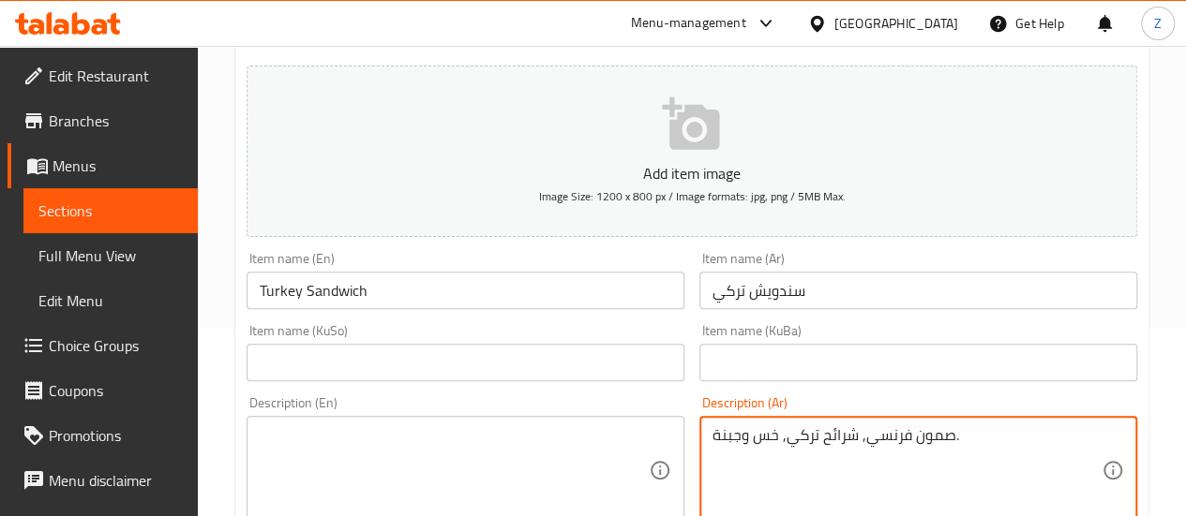
click at [789, 443] on textarea "صمون فرنسي, شرائح تركي, خس وجبنة." at bounding box center [906, 470] width 389 height 89
type textarea "صمون فرنسي, شرائح تركي, خس وجبنة."
click at [516, 446] on textarea at bounding box center [454, 470] width 389 height 89
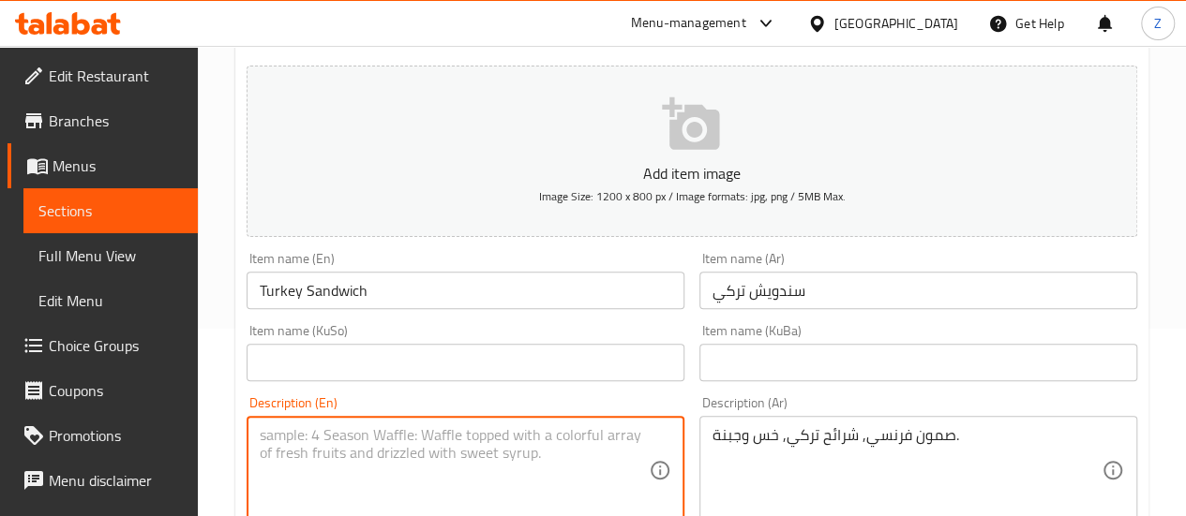
paste textarea "French bread, turkey slices, lettuce and cheese."
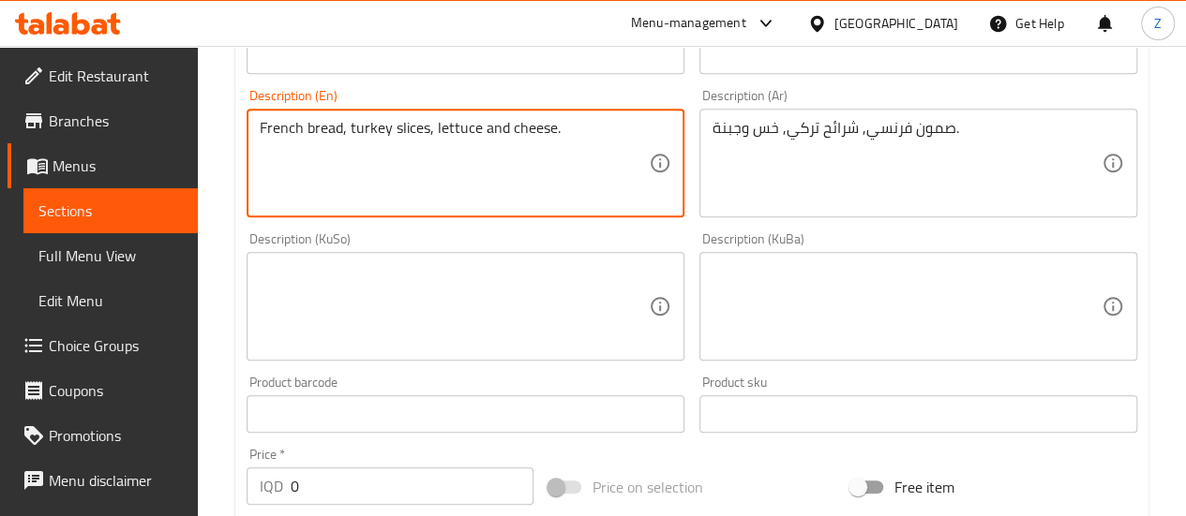
scroll to position [562, 0]
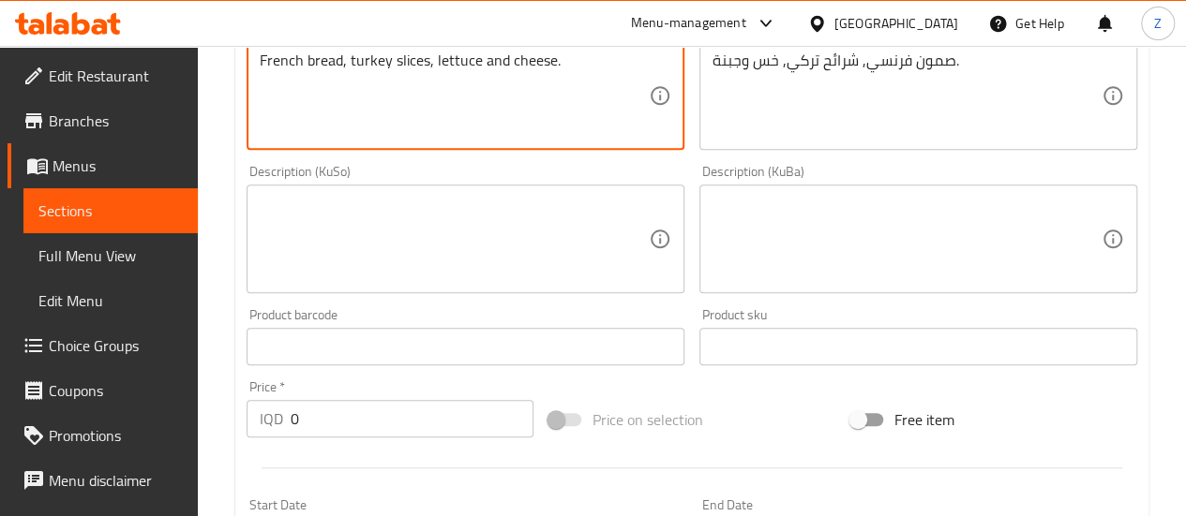
type textarea "French bread, turkey slices, lettuce and cheese."
click at [390, 434] on input "0" at bounding box center [412, 418] width 243 height 37
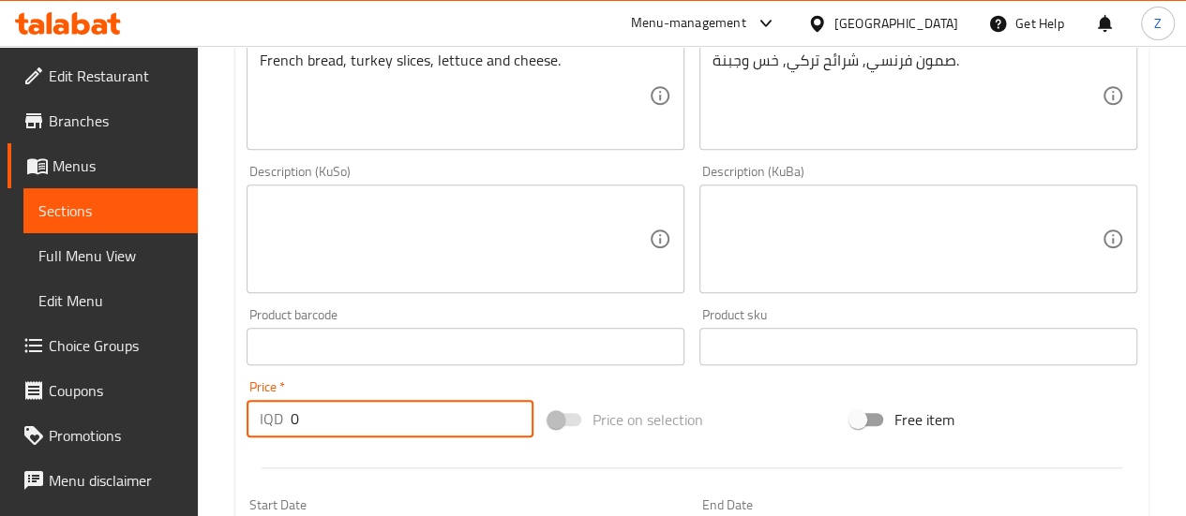
click at [390, 434] on input "0" at bounding box center [412, 418] width 243 height 37
drag, startPoint x: 390, startPoint y: 434, endPoint x: 581, endPoint y: 460, distance: 193.0
click at [390, 434] on input "0" at bounding box center [412, 418] width 243 height 37
click at [331, 408] on input "0" at bounding box center [412, 418] width 243 height 37
click at [331, 406] on input "0" at bounding box center [412, 418] width 243 height 37
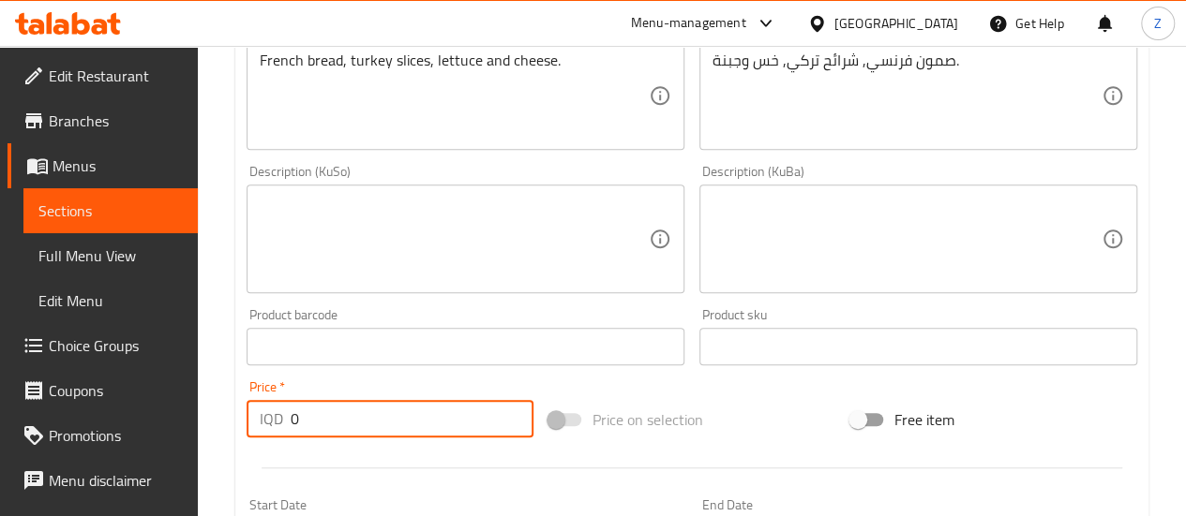
click at [330, 406] on input "0" at bounding box center [412, 418] width 243 height 37
drag, startPoint x: 322, startPoint y: 421, endPoint x: 268, endPoint y: 408, distance: 55.9
click at [268, 408] on div "IQD 0 Price *" at bounding box center [389, 418] width 287 height 37
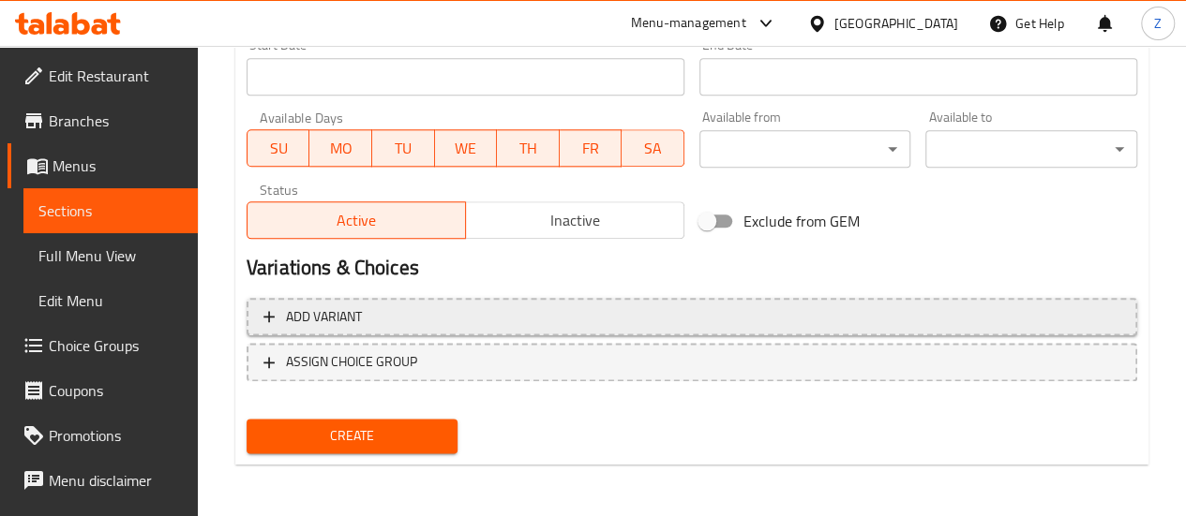
click at [420, 313] on span "Add variant" at bounding box center [691, 317] width 857 height 23
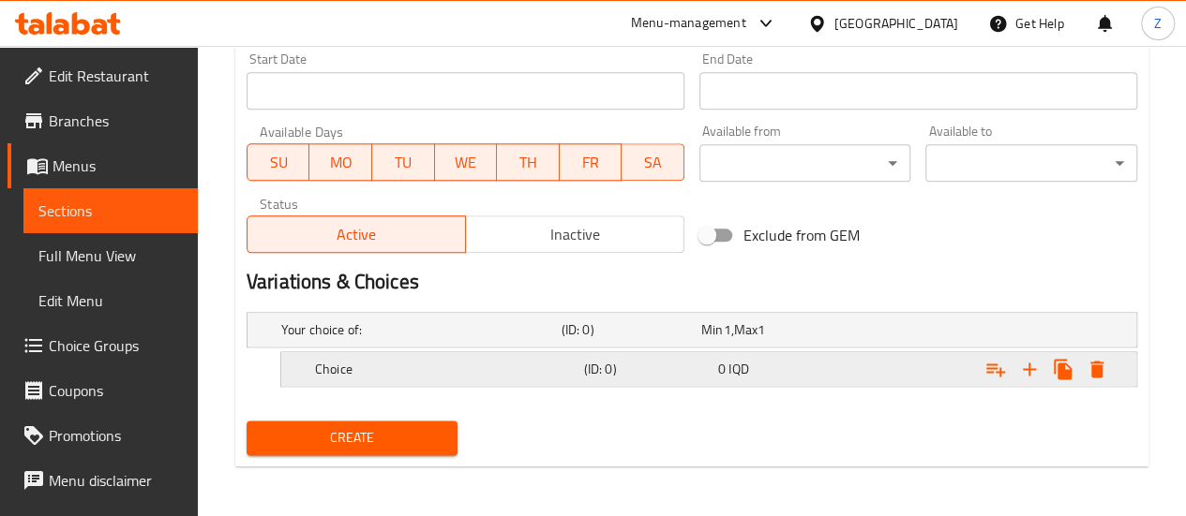
click at [431, 339] on h5 "Choice" at bounding box center [417, 330] width 273 height 19
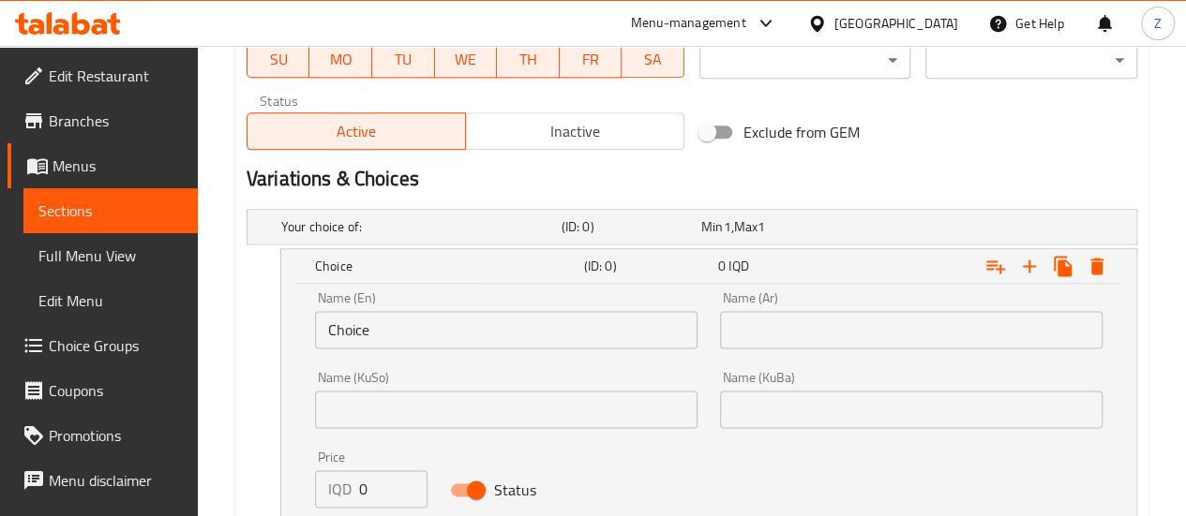
scroll to position [1196, 0]
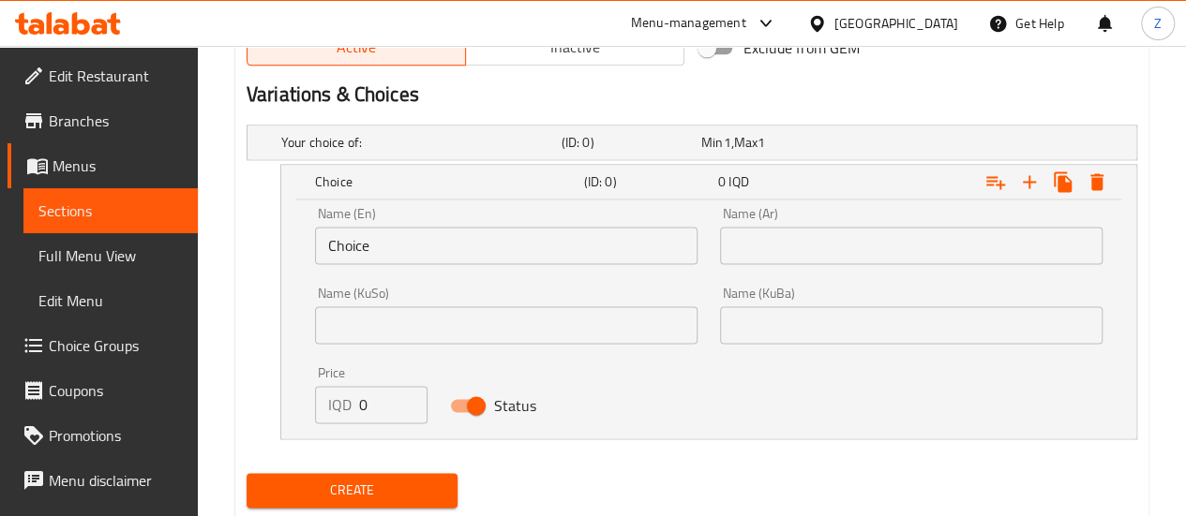
click at [384, 233] on input "Choice" at bounding box center [506, 245] width 382 height 37
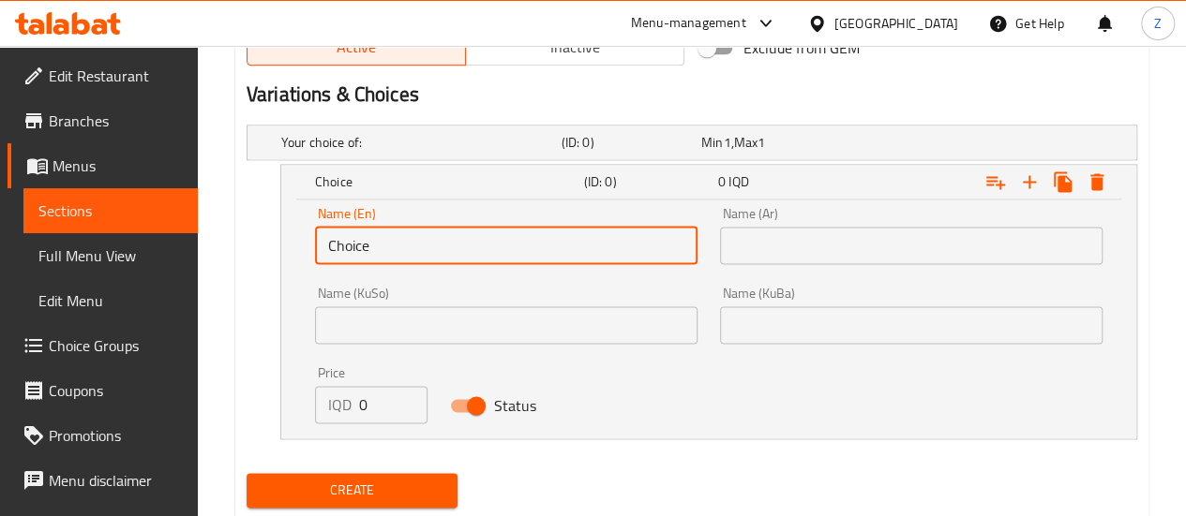
click at [384, 234] on input "Choice" at bounding box center [506, 245] width 382 height 37
click at [384, 235] on input "Choice" at bounding box center [506, 245] width 382 height 37
type input "Regular"
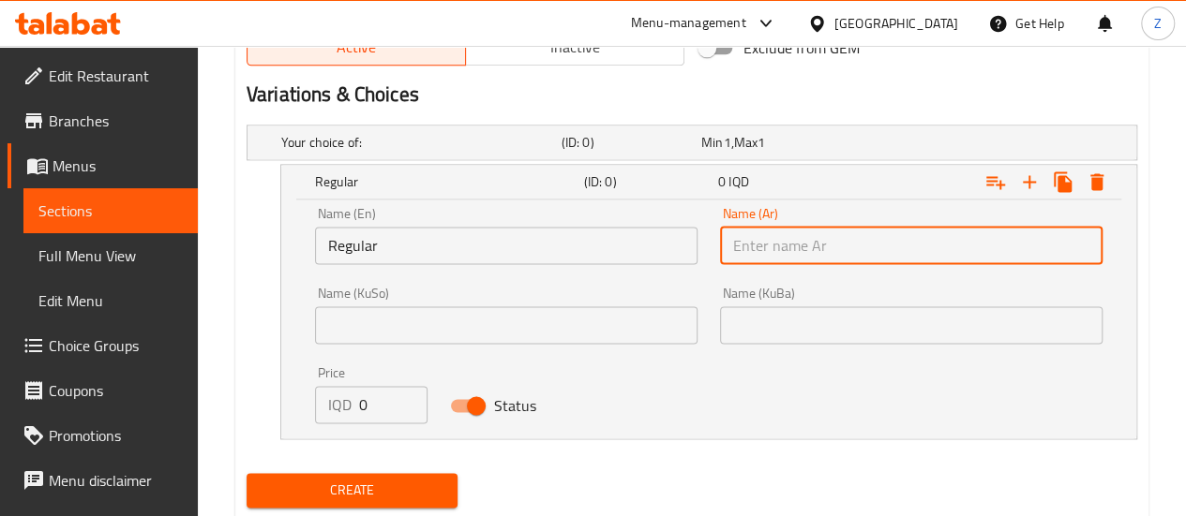
click at [773, 245] on input "text" at bounding box center [911, 245] width 382 height 37
type input "اعتيادي"
click at [375, 395] on input "0" at bounding box center [393, 404] width 68 height 37
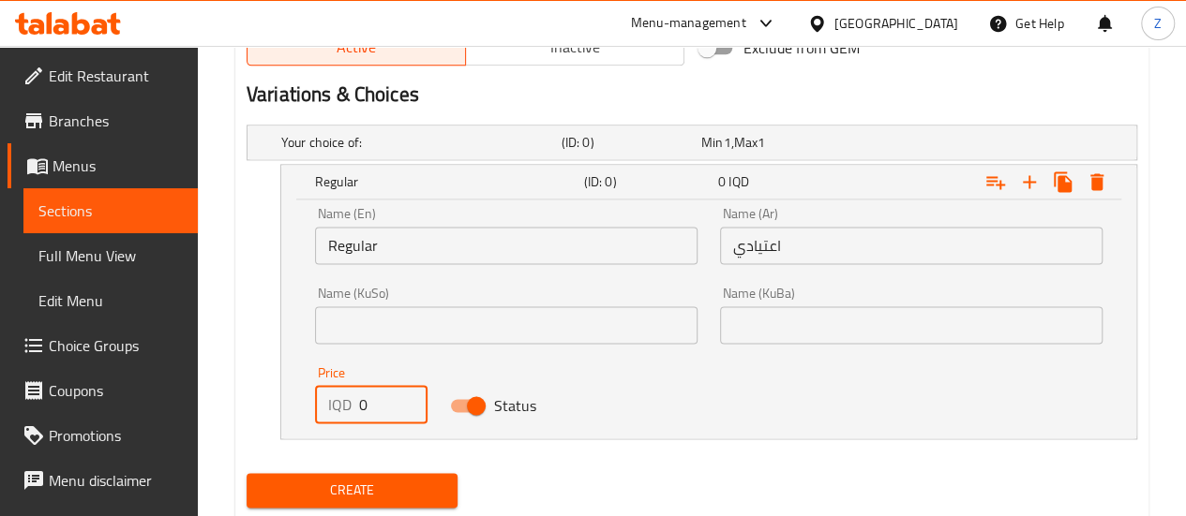
click at [375, 394] on input "0" at bounding box center [393, 404] width 68 height 37
click at [375, 393] on input "0" at bounding box center [393, 404] width 68 height 37
type input "4500"
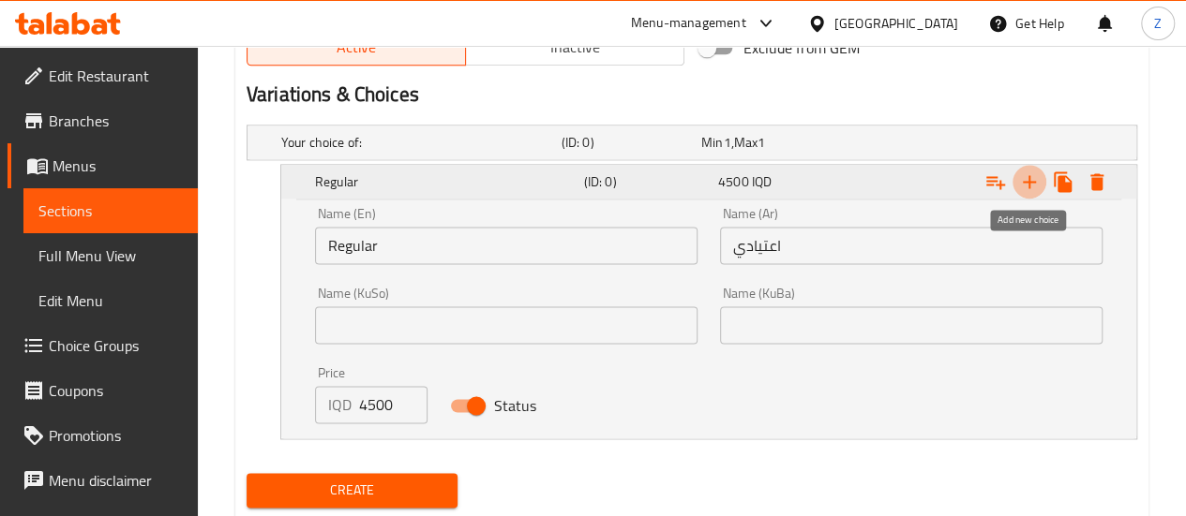
click at [1022, 185] on icon "Expand" at bounding box center [1029, 182] width 22 height 22
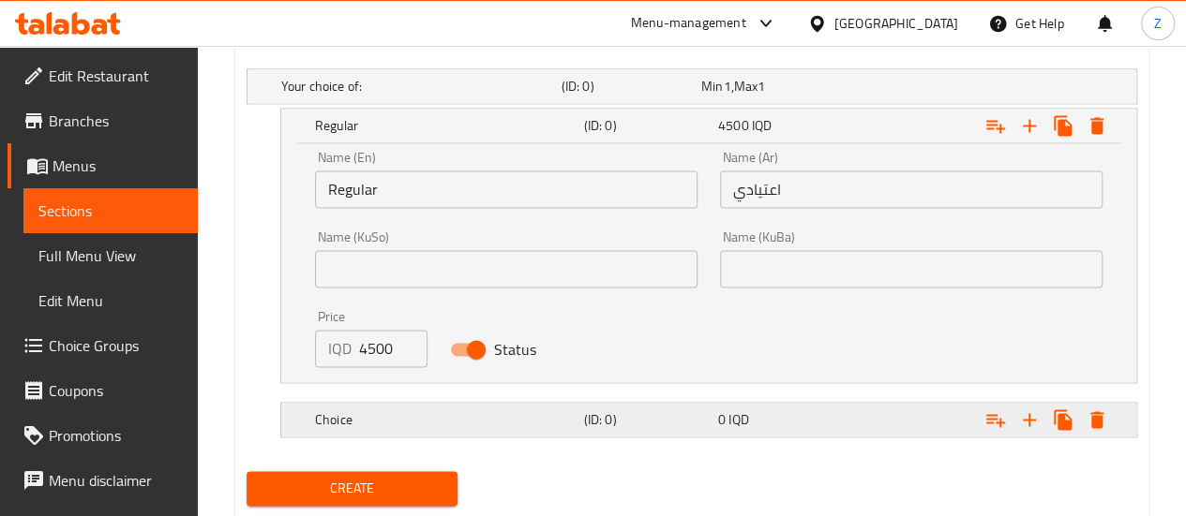
scroll to position [1302, 0]
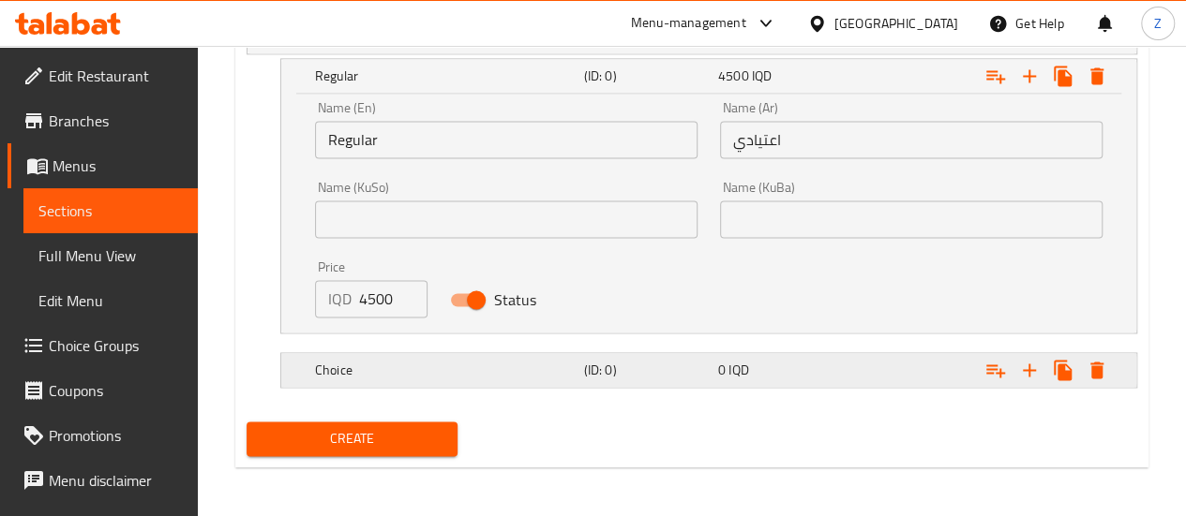
drag, startPoint x: 710, startPoint y: 369, endPoint x: 695, endPoint y: 372, distance: 15.3
click at [697, 50] on div "(ID: 0)" at bounding box center [628, 36] width 140 height 26
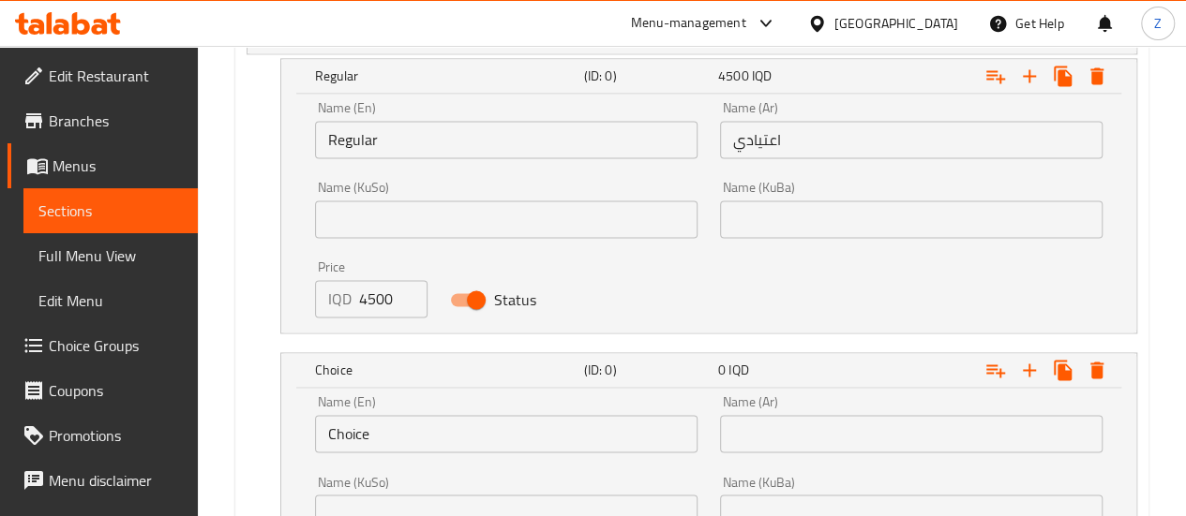
click at [431, 415] on input "Choice" at bounding box center [506, 433] width 382 height 37
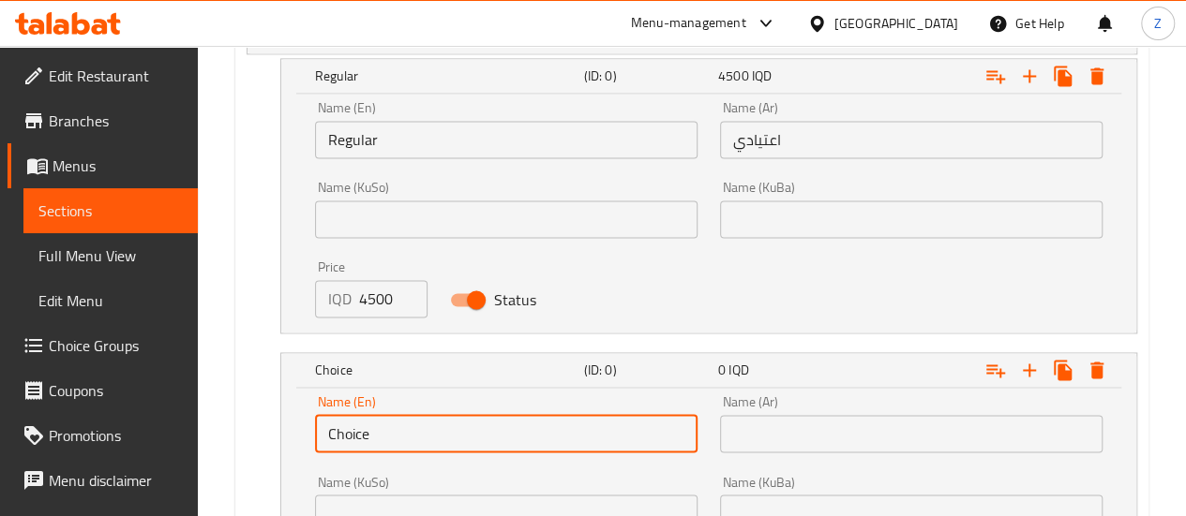
click at [431, 415] on input "Choice" at bounding box center [506, 433] width 382 height 37
click at [430, 415] on input "Choice" at bounding box center [506, 433] width 382 height 37
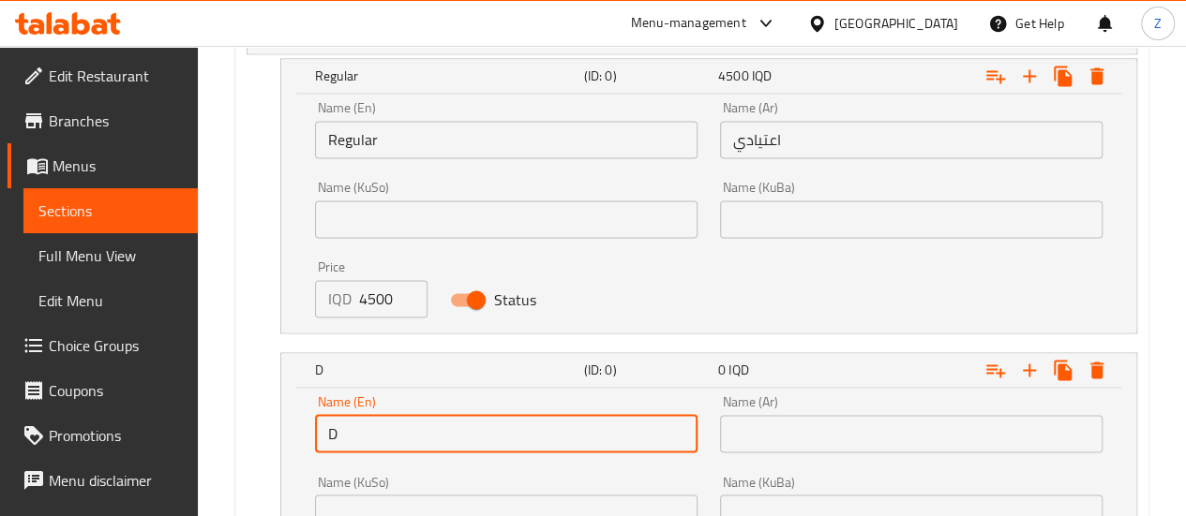
type input "Diet"
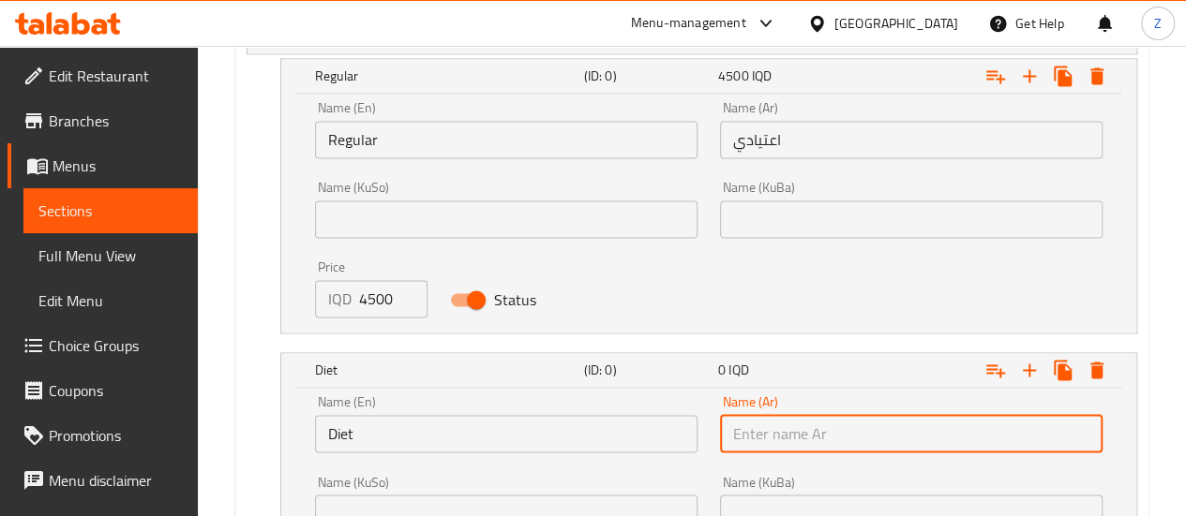
click at [877, 434] on input "text" at bounding box center [911, 433] width 382 height 37
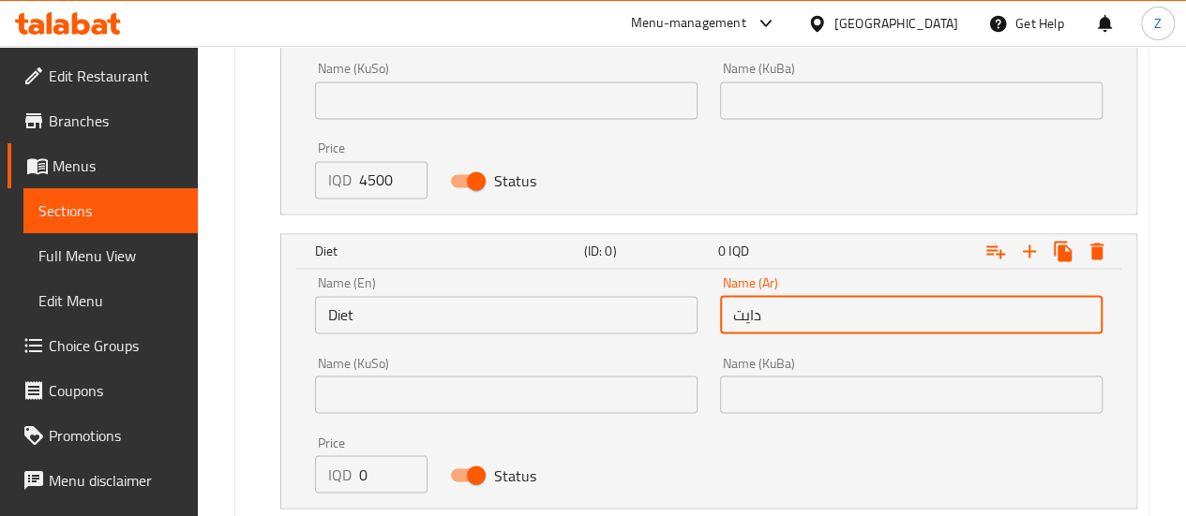
scroll to position [1489, 0]
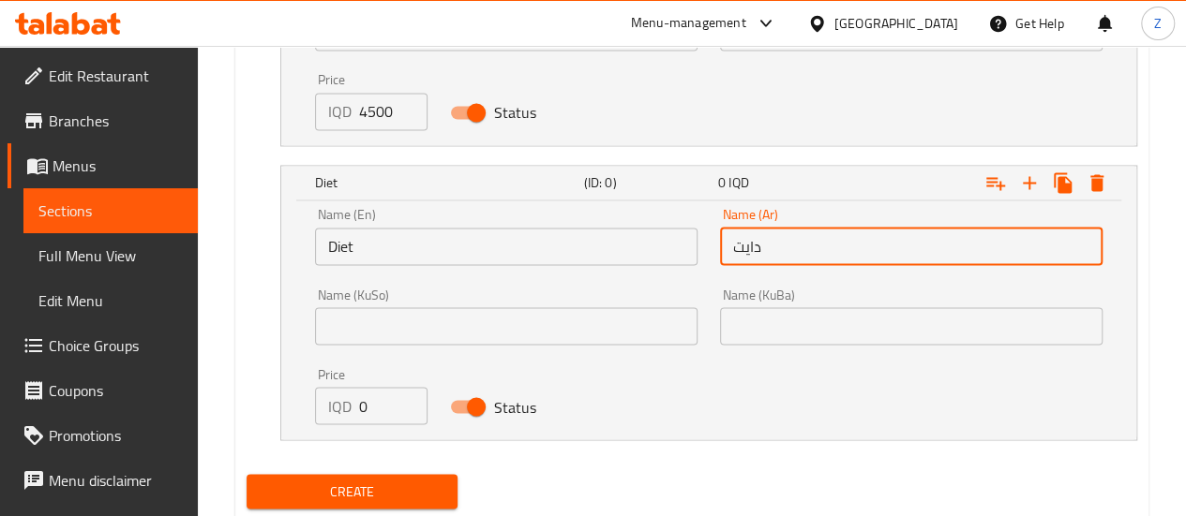
type input "دايت"
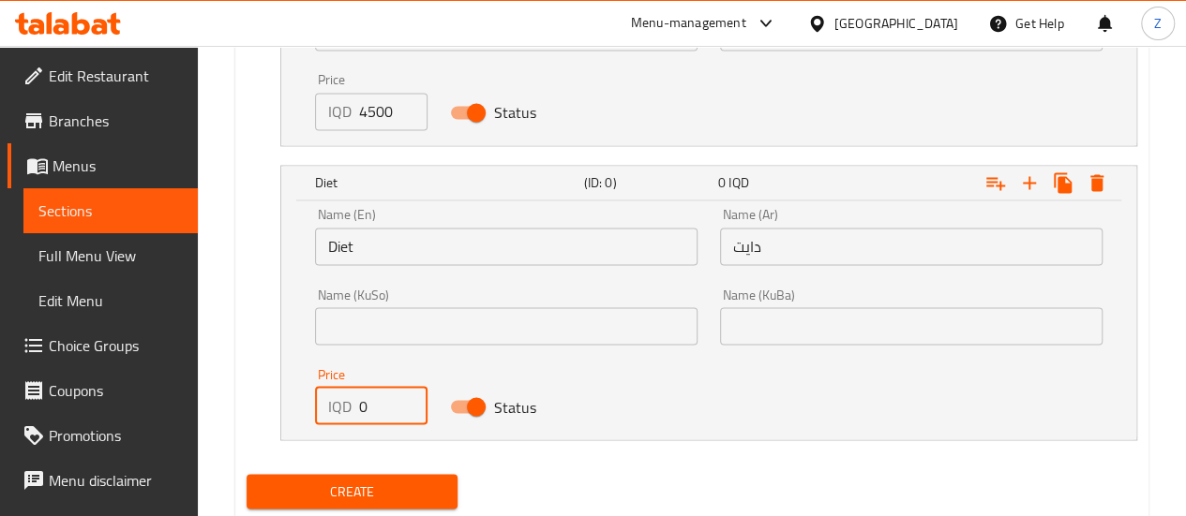
drag, startPoint x: 377, startPoint y: 398, endPoint x: 335, endPoint y: 396, distance: 42.2
click at [335, 396] on div "IQD 0 Price" at bounding box center [371, 405] width 112 height 37
type input "4500"
click at [410, 485] on span "Create" at bounding box center [352, 491] width 182 height 23
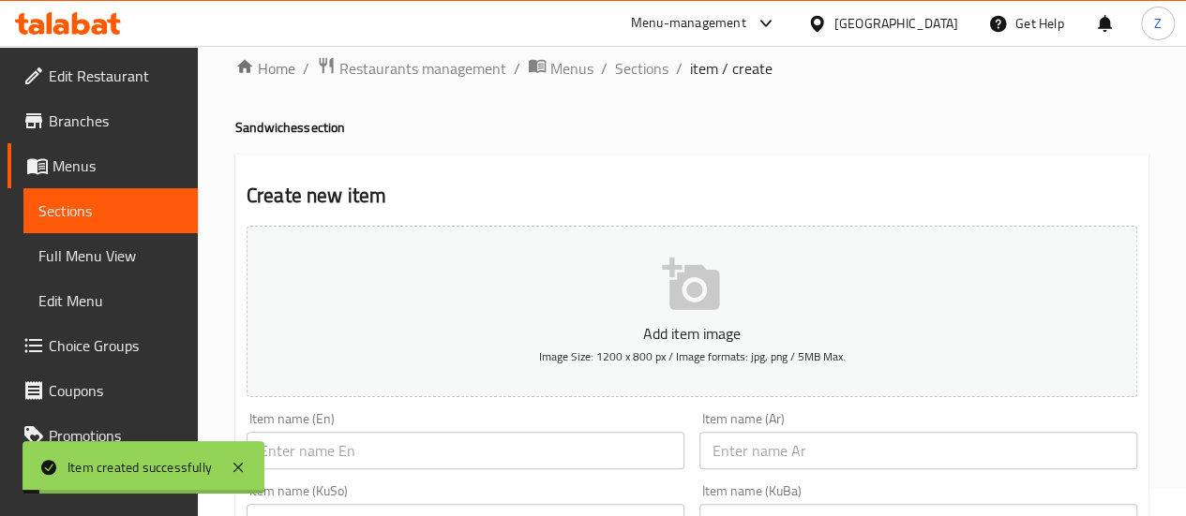
scroll to position [0, 0]
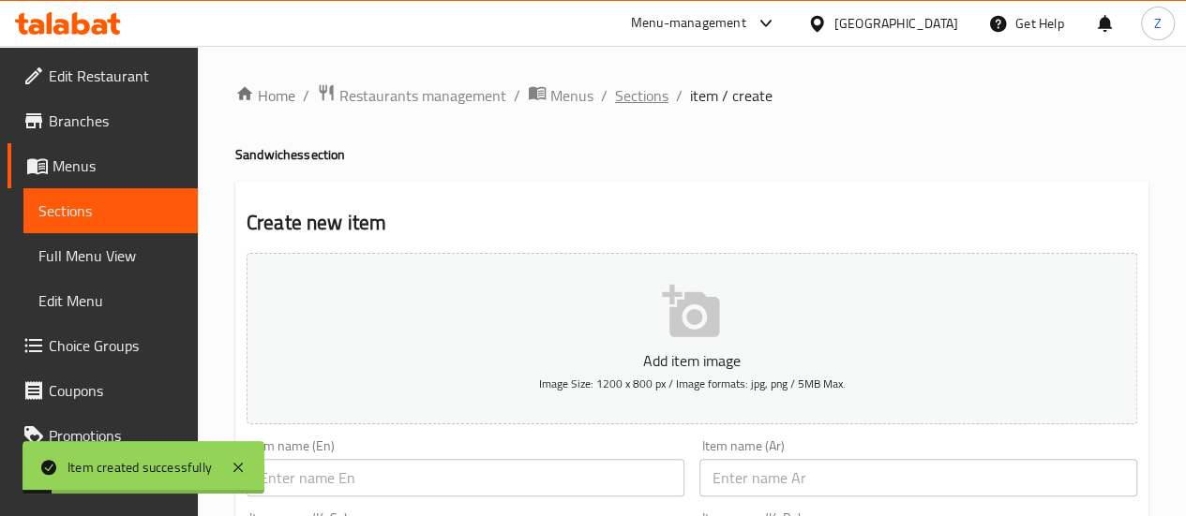
click at [628, 84] on span "Sections" at bounding box center [641, 95] width 53 height 22
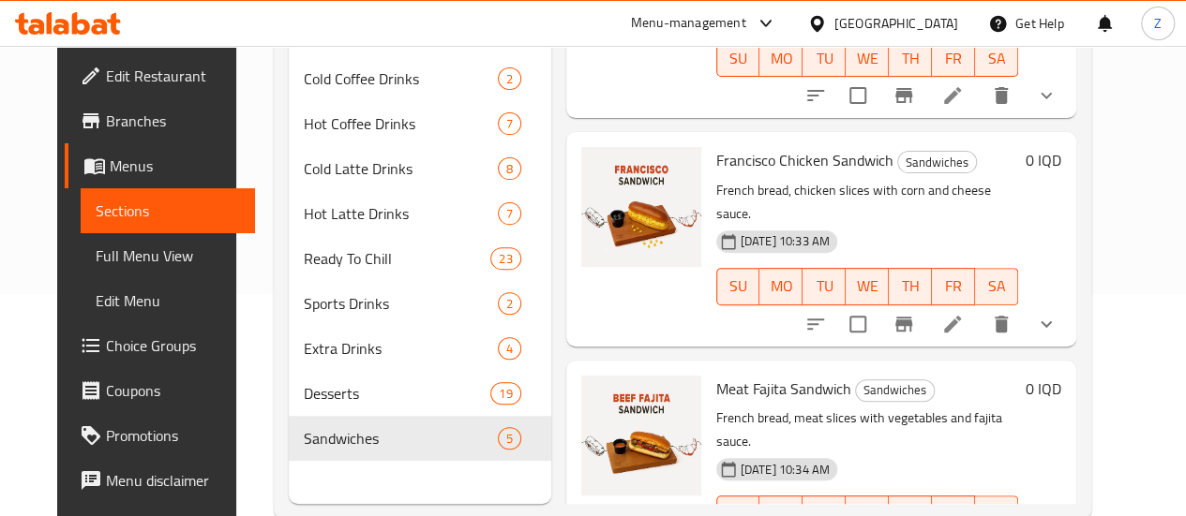
scroll to position [262, 0]
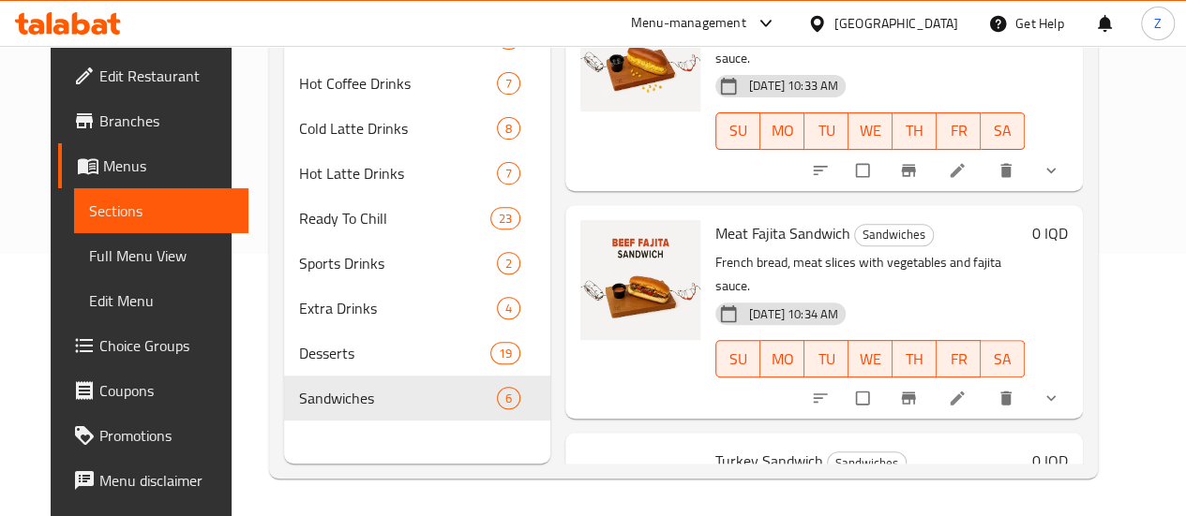
scroll to position [810, 0]
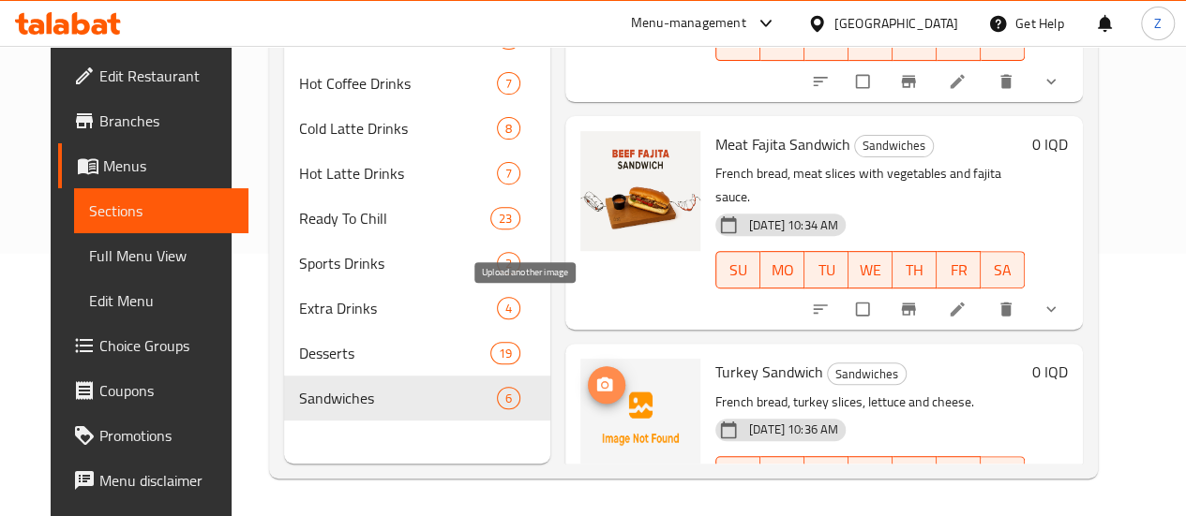
click at [595, 376] on icon "upload picture" at bounding box center [604, 385] width 19 height 19
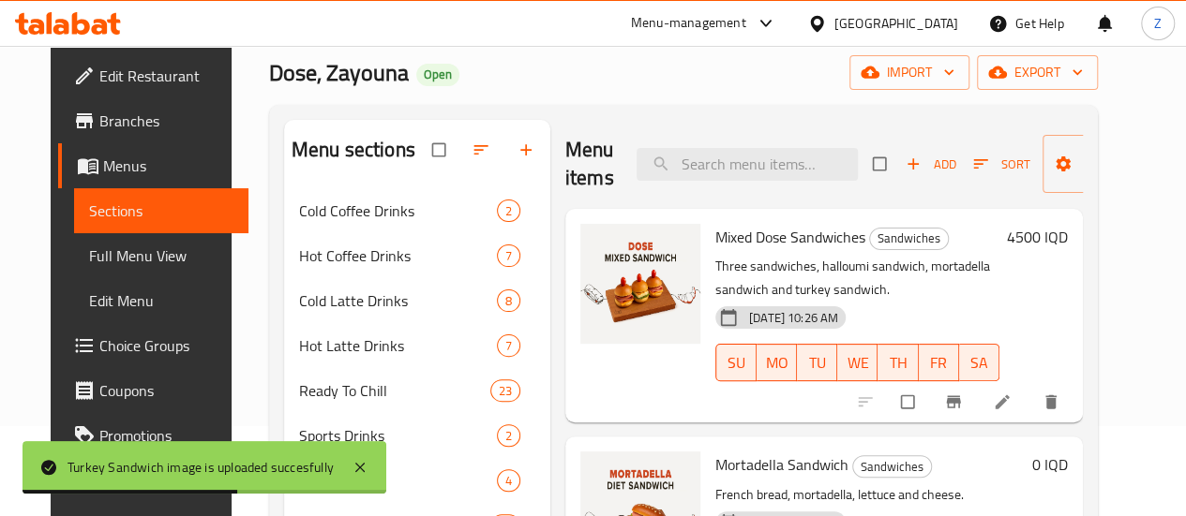
scroll to position [0, 0]
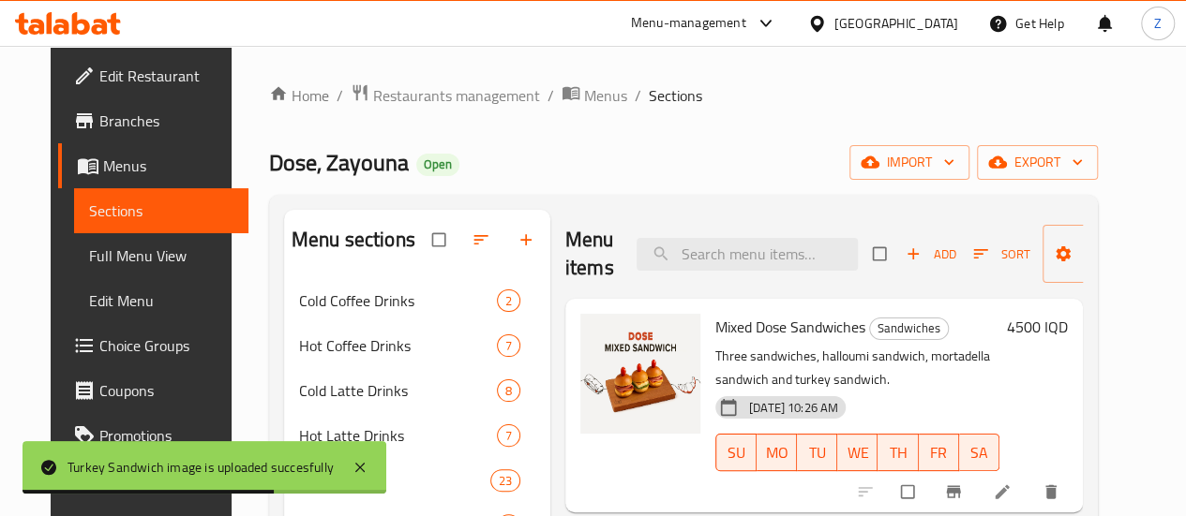
click at [903, 254] on span "button" at bounding box center [914, 254] width 22 height 19
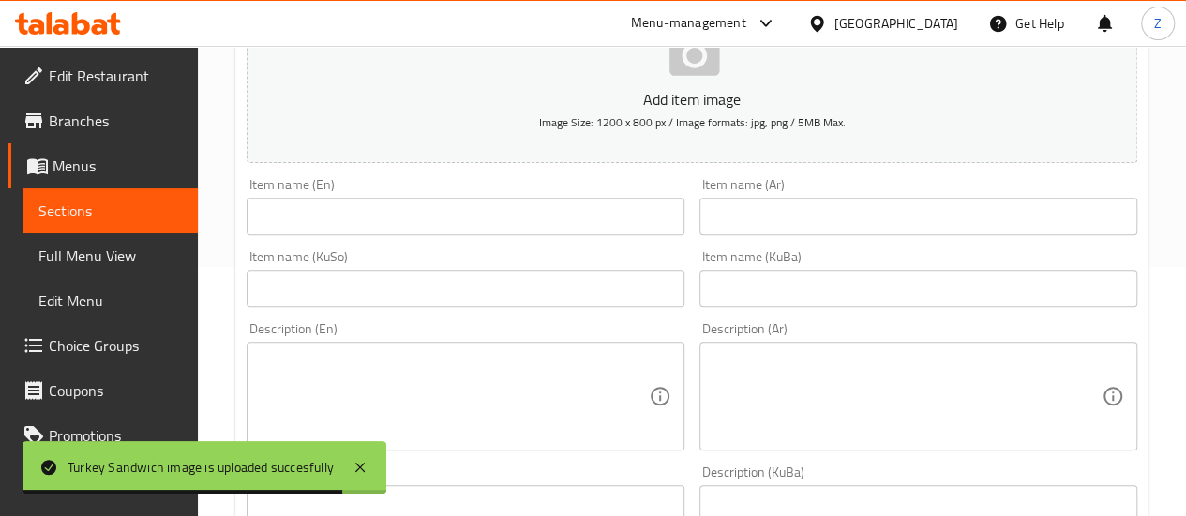
scroll to position [281, 0]
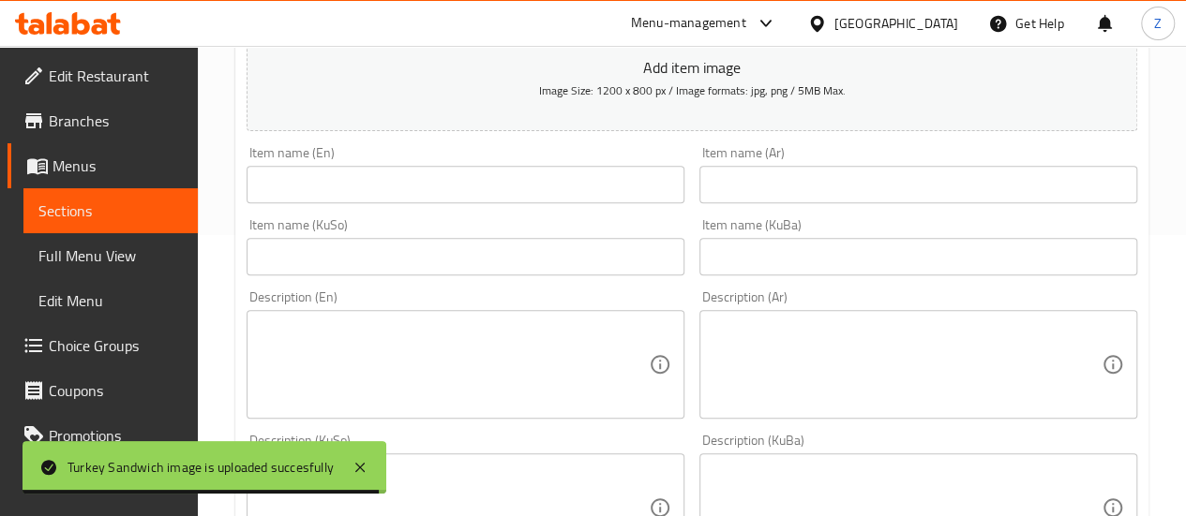
drag, startPoint x: 454, startPoint y: 209, endPoint x: 461, endPoint y: 193, distance: 17.6
click at [454, 208] on div "Item name (En) Item name (En)" at bounding box center [465, 175] width 453 height 72
click at [465, 188] on input "text" at bounding box center [465, 184] width 438 height 37
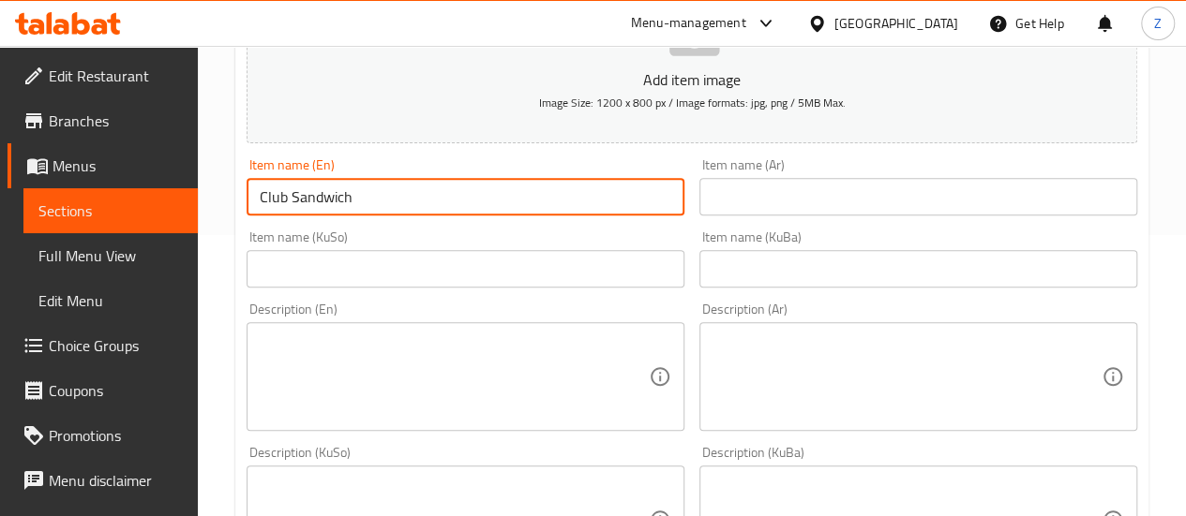
type input "Club Sandwich"
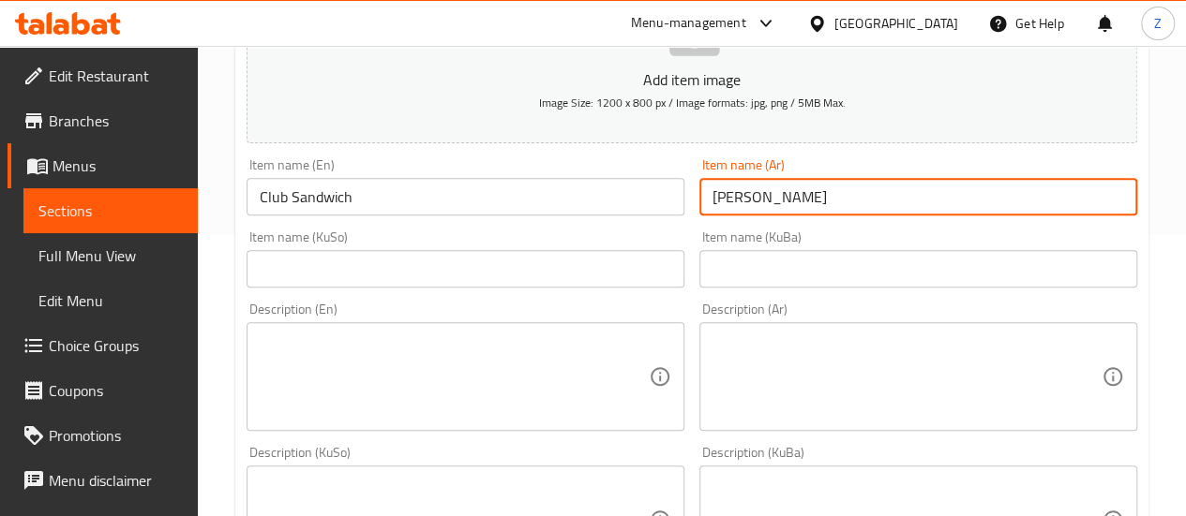
scroll to position [750, 0]
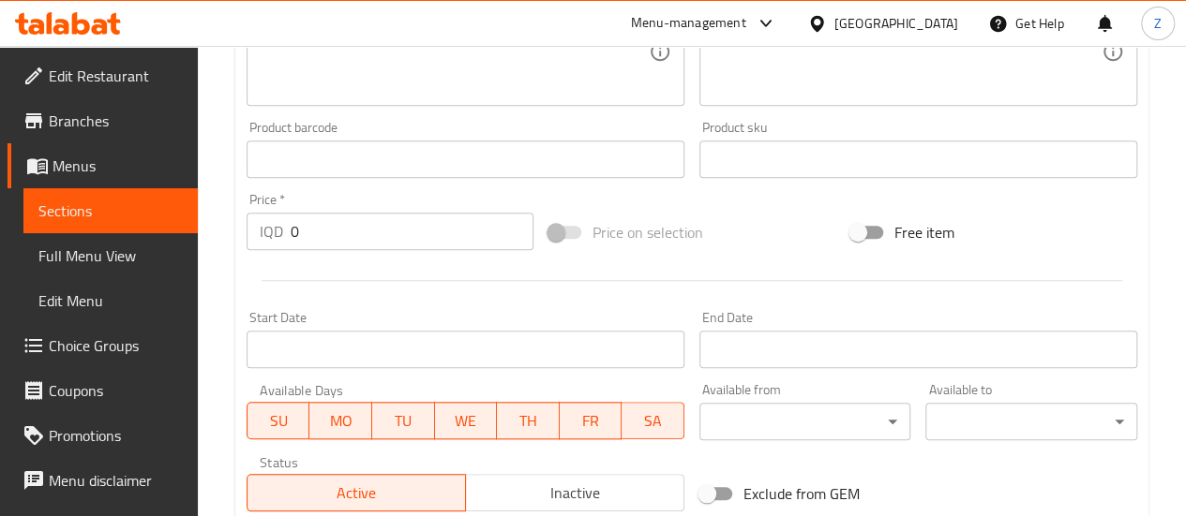
type input "كلوب ساندويش"
drag, startPoint x: 321, startPoint y: 238, endPoint x: 227, endPoint y: 239, distance: 94.7
click at [227, 239] on div "Home / Restaurants management / Menus / Sections / item / create Sandwiches sec…" at bounding box center [692, 43] width 988 height 1494
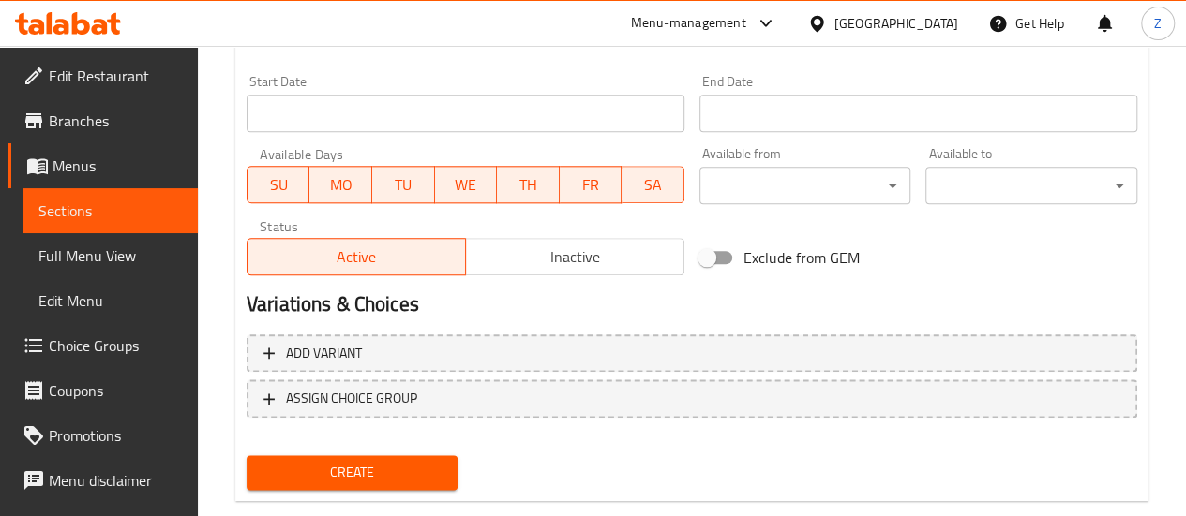
scroll to position [1022, 0]
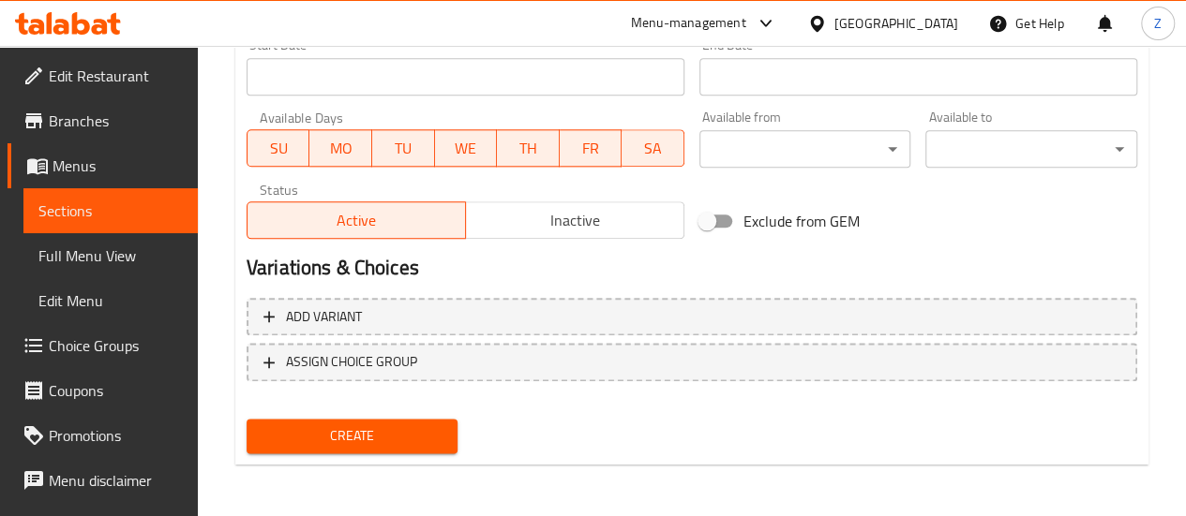
type input "4500"
click at [386, 441] on span "Create" at bounding box center [352, 436] width 182 height 23
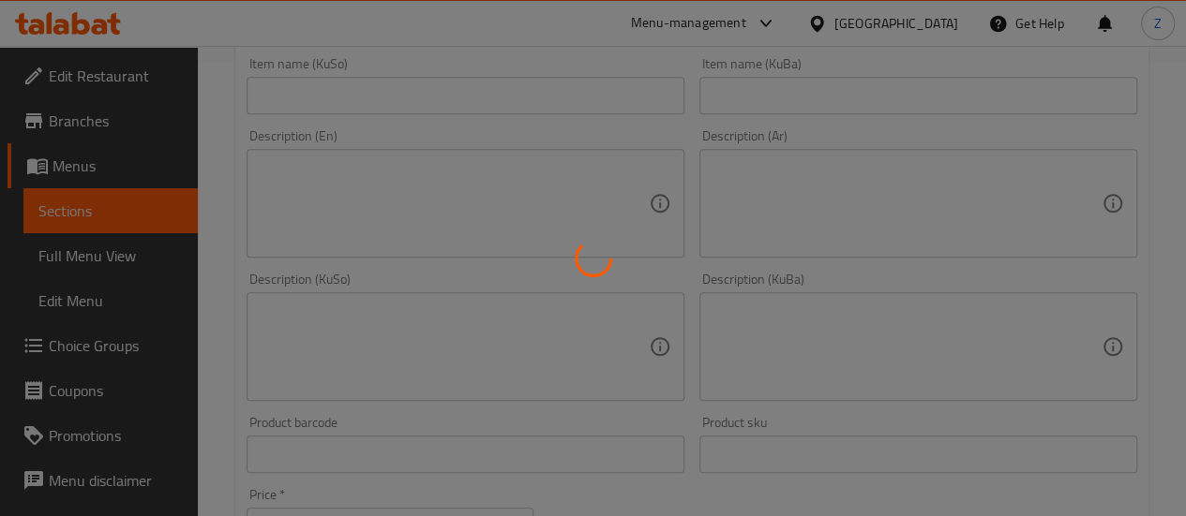
type input "0"
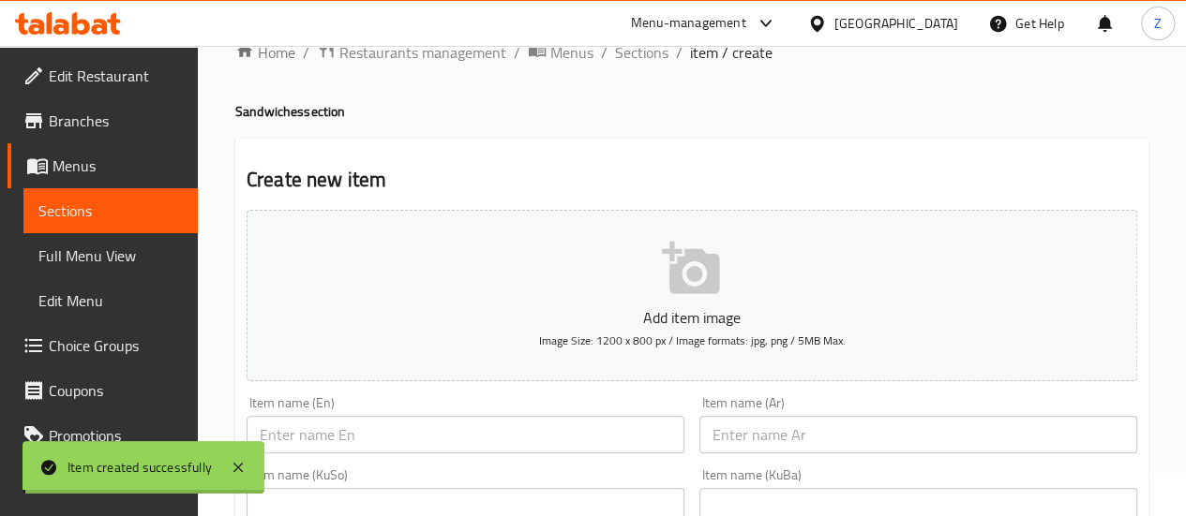
scroll to position [0, 0]
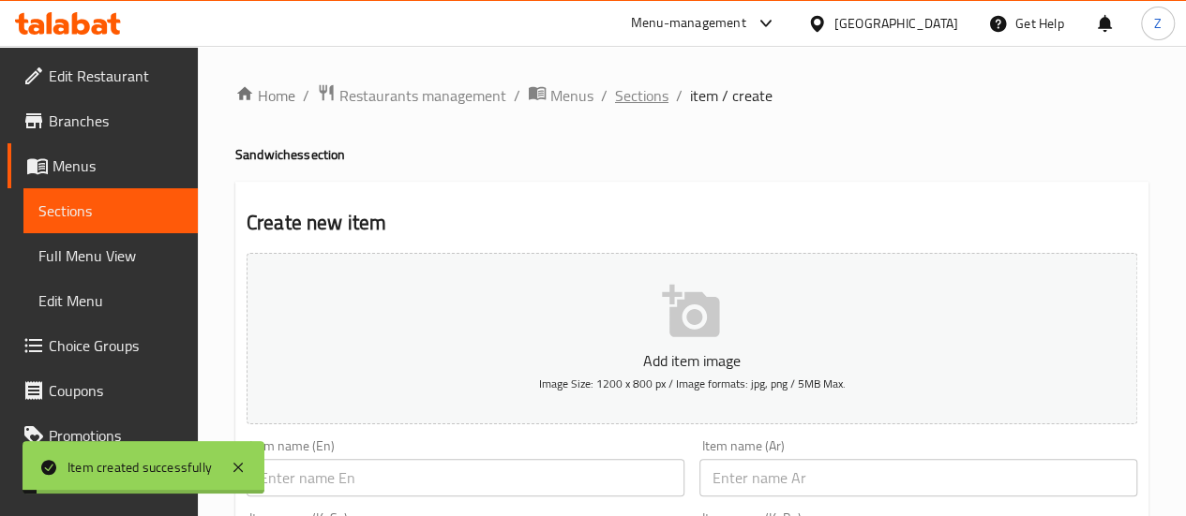
click at [633, 100] on span "Sections" at bounding box center [641, 95] width 53 height 22
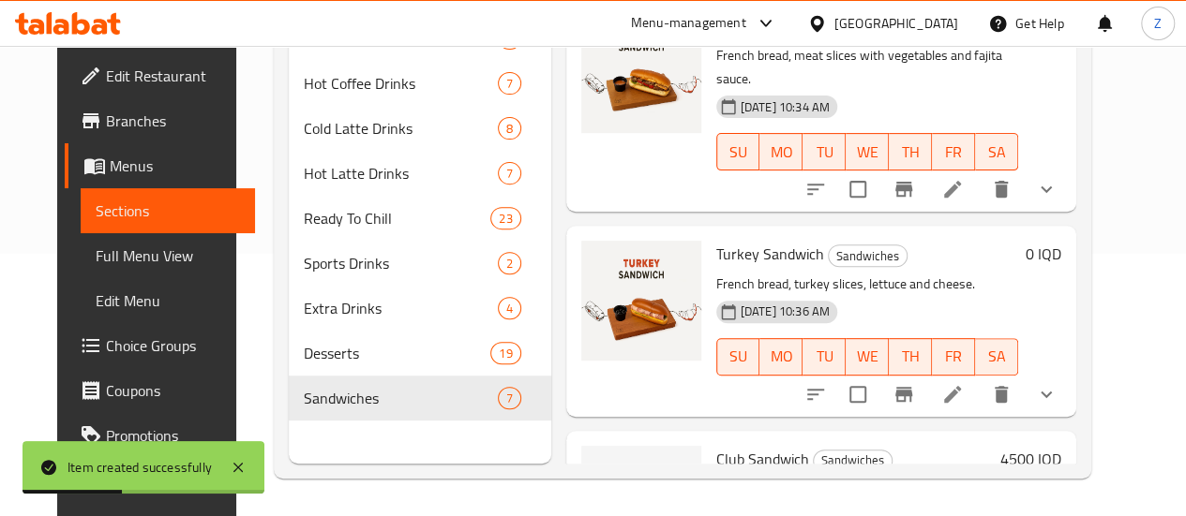
scroll to position [987, 0]
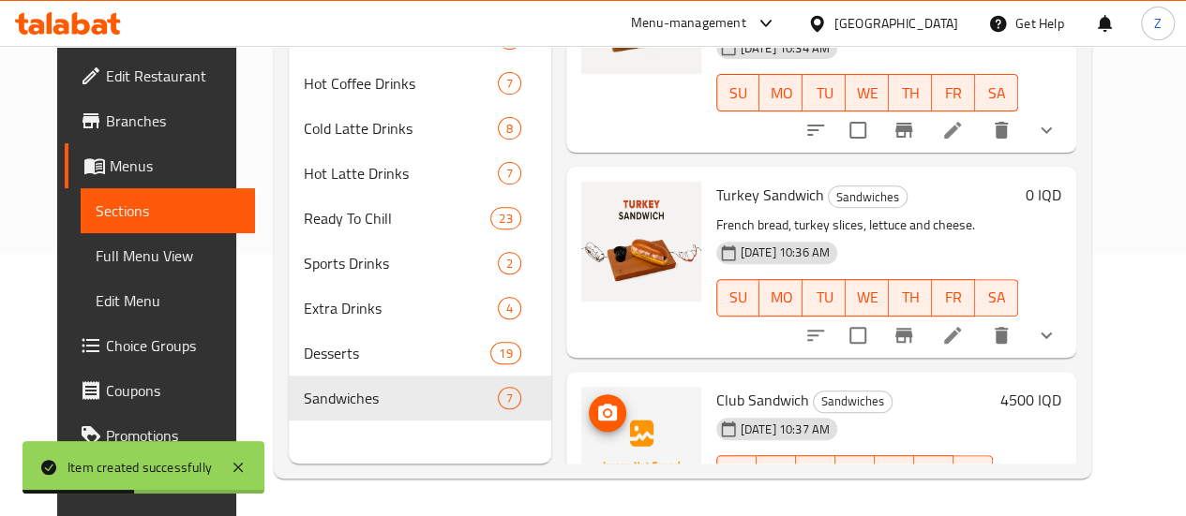
drag, startPoint x: 548, startPoint y: 350, endPoint x: 523, endPoint y: 356, distance: 26.1
click at [589, 395] on button "upload picture" at bounding box center [607, 413] width 37 height 37
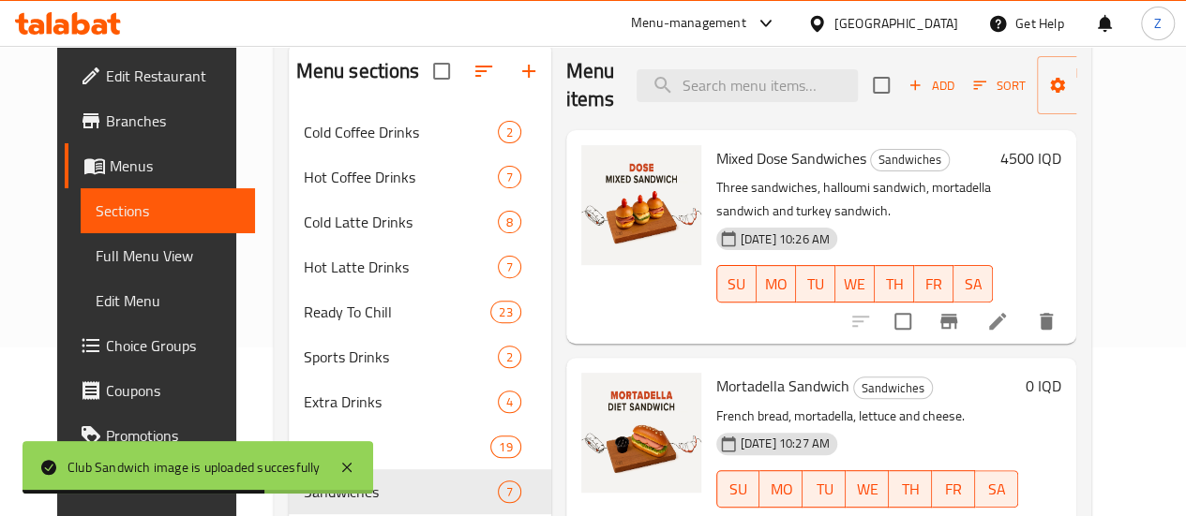
scroll to position [0, 0]
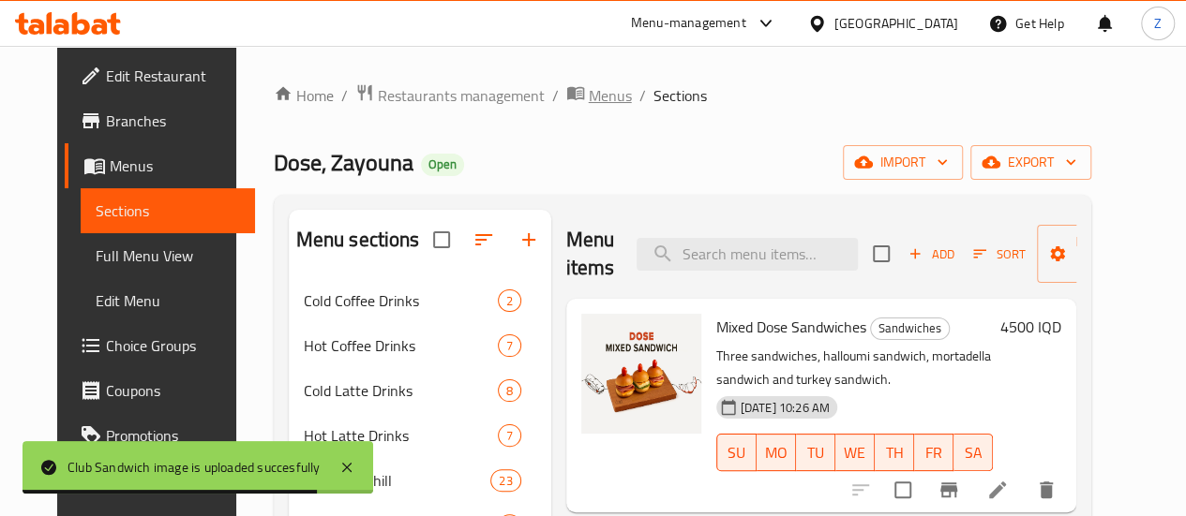
click at [589, 93] on span "Menus" at bounding box center [610, 95] width 43 height 22
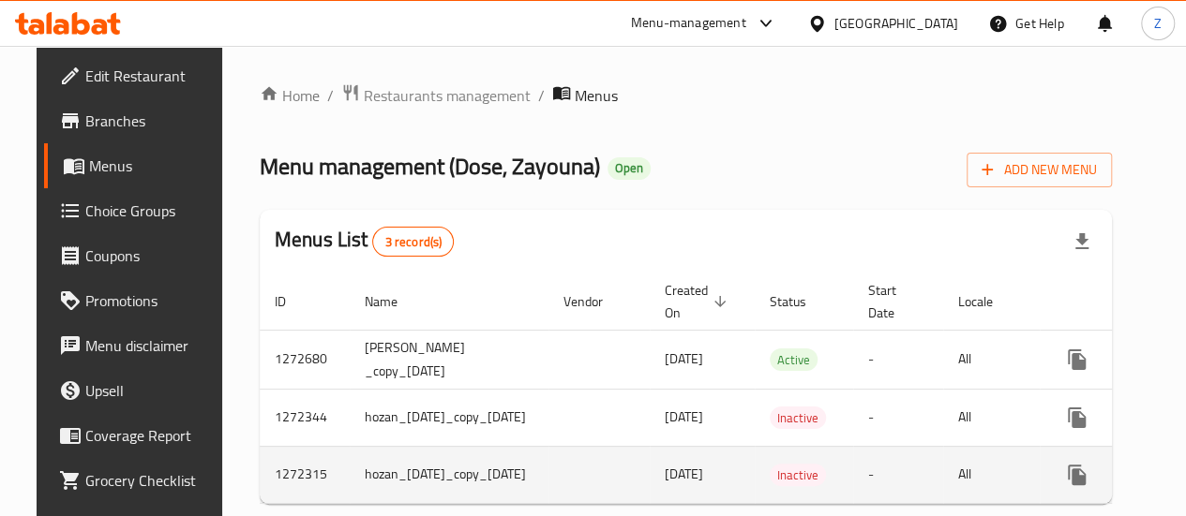
scroll to position [51, 0]
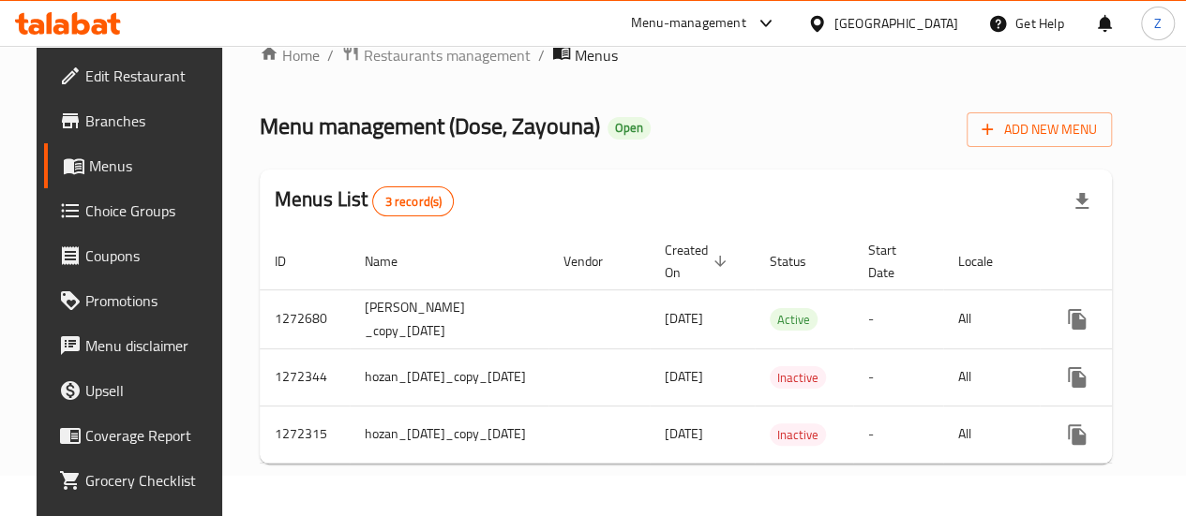
click at [142, 78] on span "Edit Restaurant" at bounding box center [152, 76] width 134 height 22
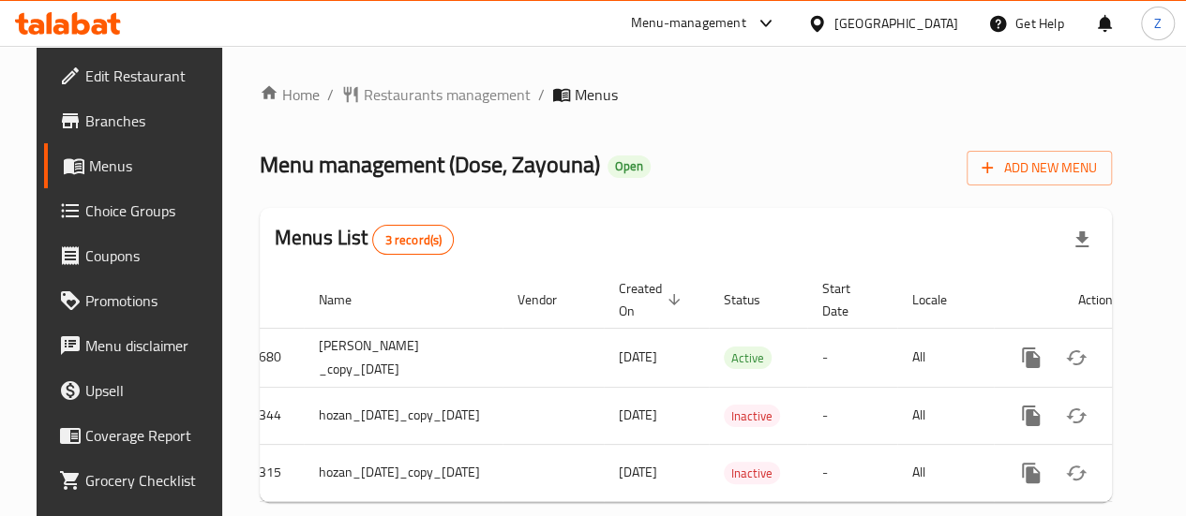
scroll to position [0, 139]
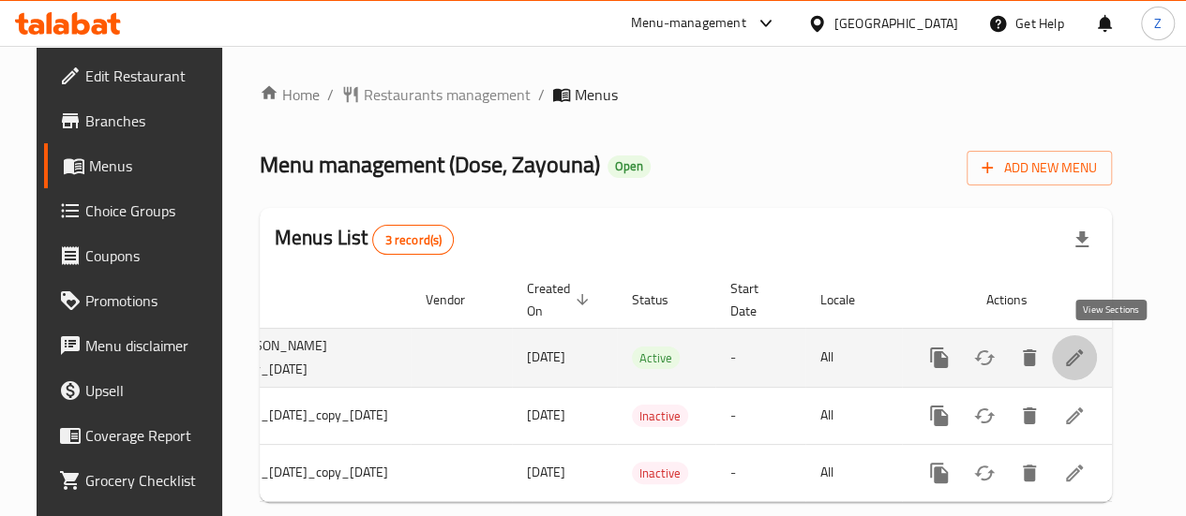
click at [1085, 353] on icon "enhanced table" at bounding box center [1074, 358] width 22 height 22
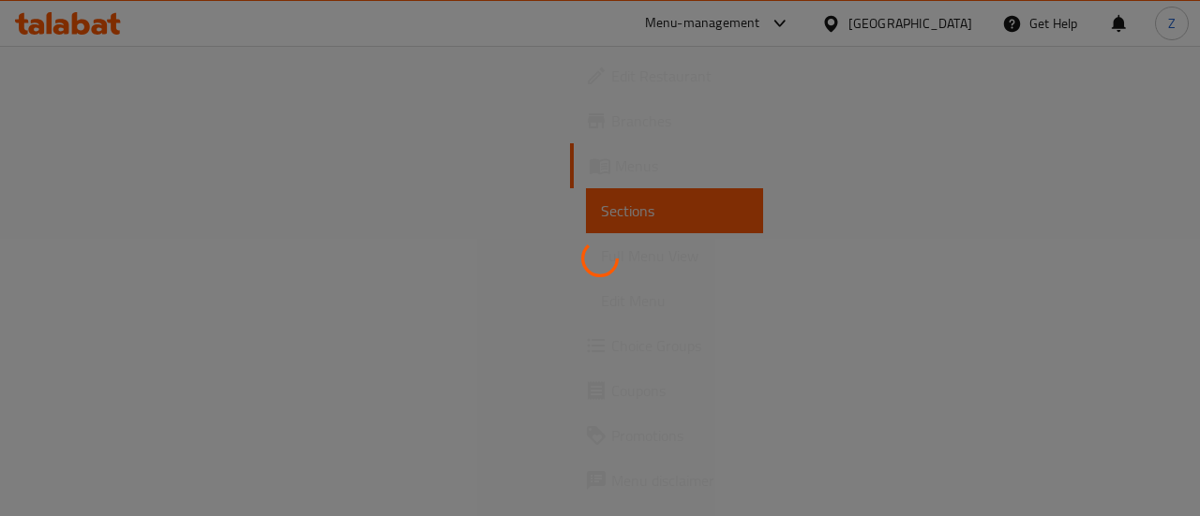
click at [97, 308] on div at bounding box center [600, 258] width 1200 height 516
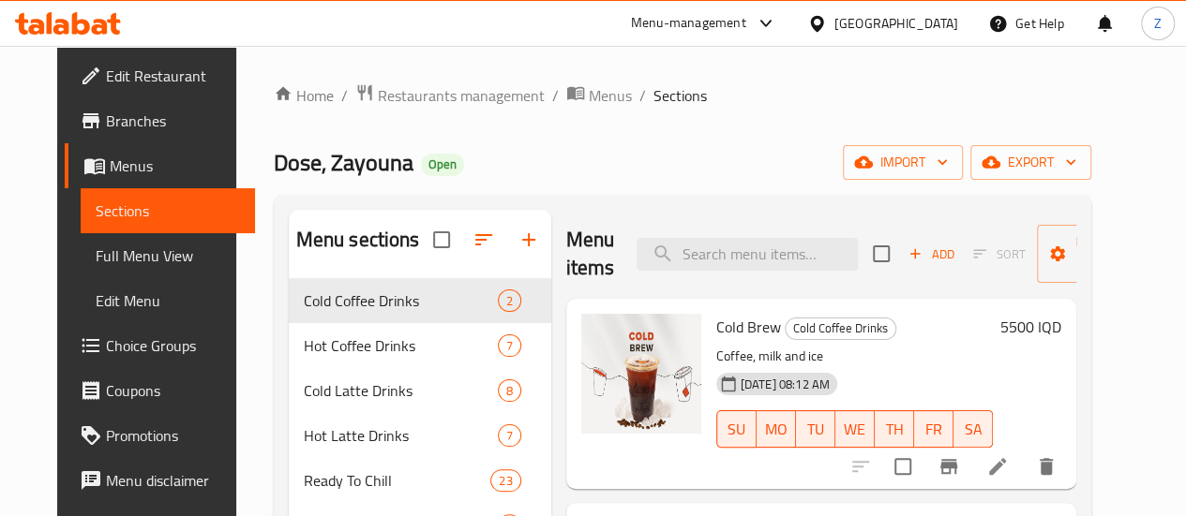
click at [97, 308] on span "Edit Menu" at bounding box center [168, 301] width 144 height 22
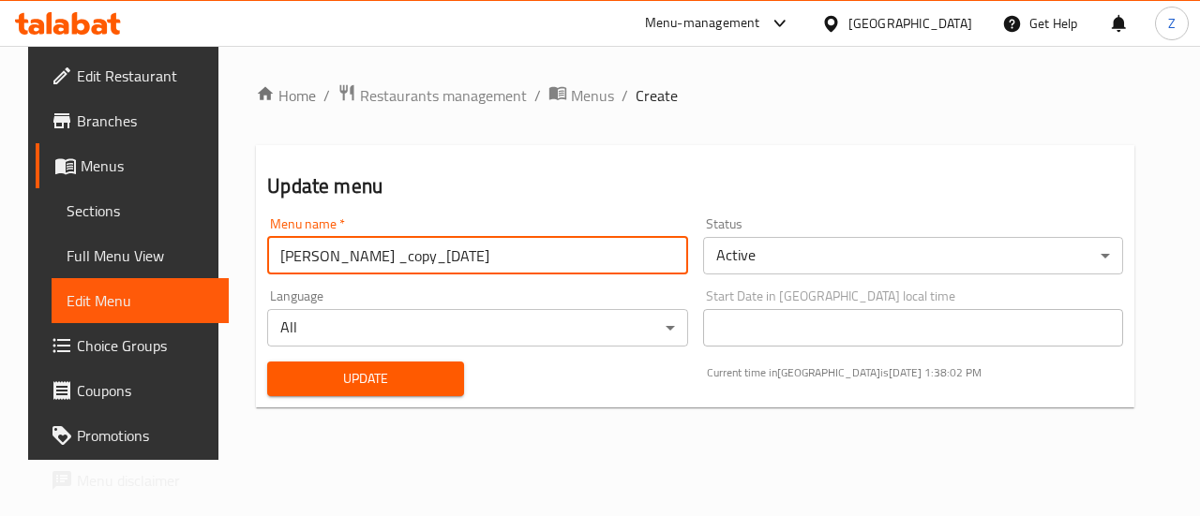
click at [517, 245] on input "helen _copy_22/01/2025" at bounding box center [477, 255] width 420 height 37
click at [517, 244] on input "helen _copy_22/01/2025" at bounding box center [477, 255] width 420 height 37
type input "ZAHRAA"
click at [323, 387] on span "Update" at bounding box center [365, 378] width 167 height 23
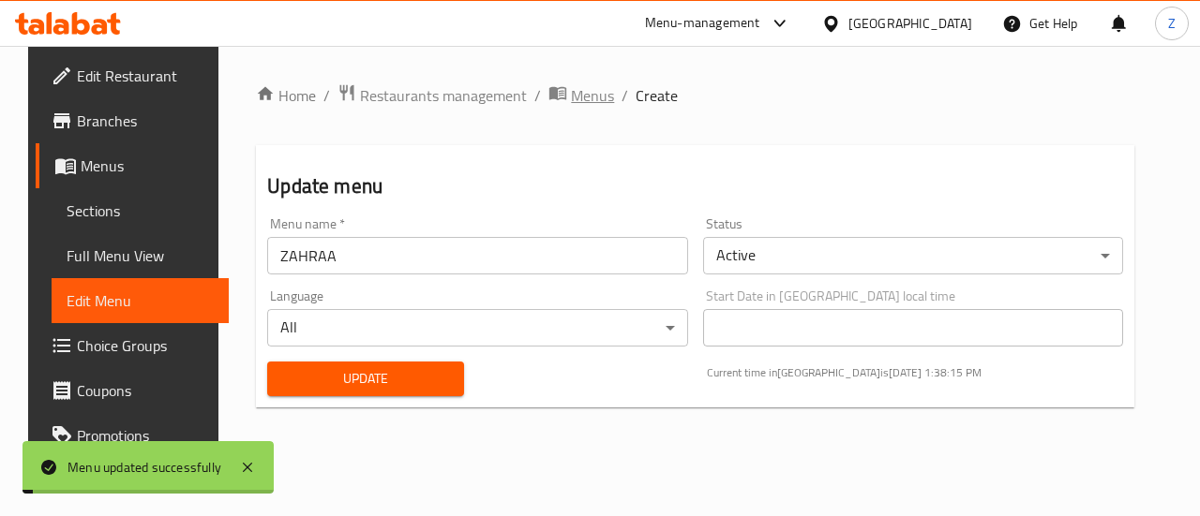
click at [579, 97] on span "Menus" at bounding box center [592, 95] width 43 height 22
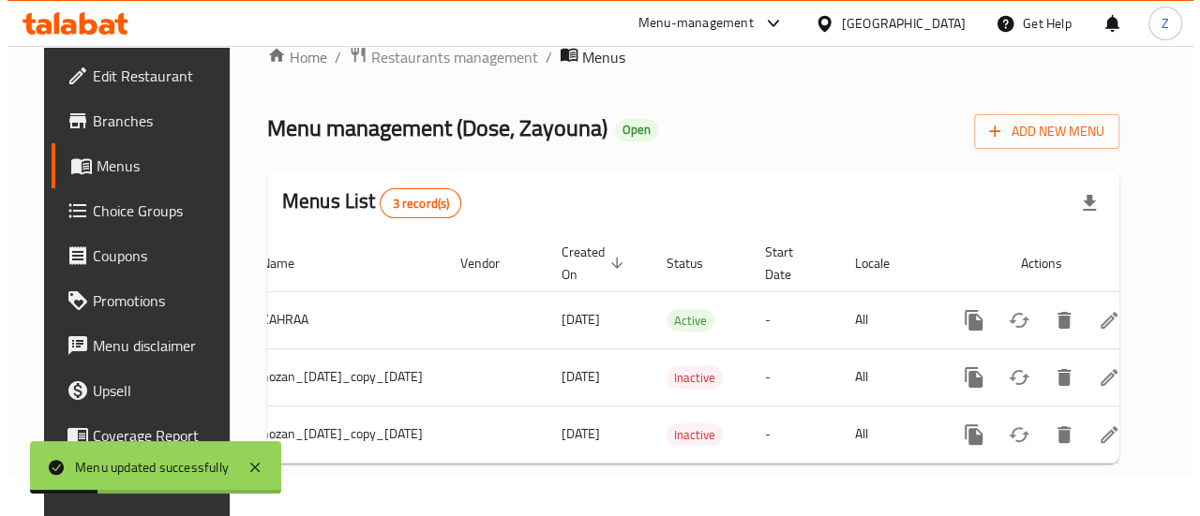
scroll to position [0, 139]
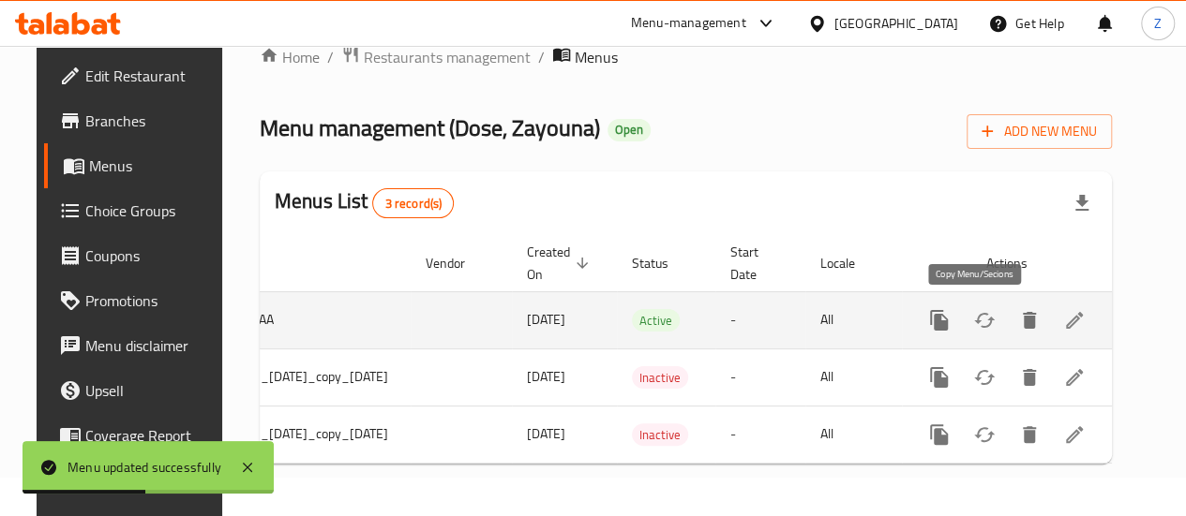
click at [948, 310] on icon "more" at bounding box center [939, 320] width 18 height 21
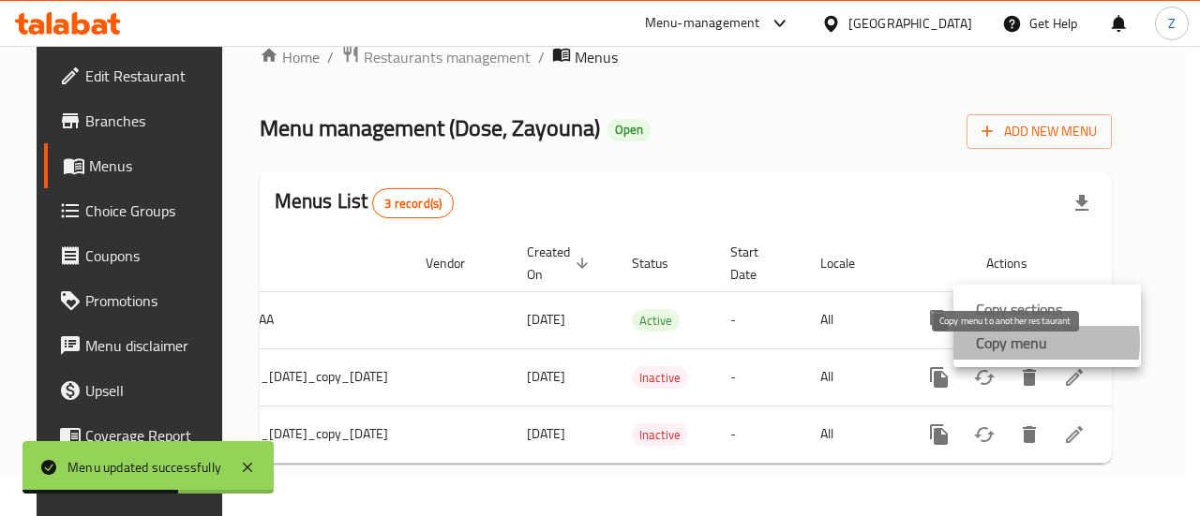
click at [1024, 342] on strong "Copy menu" at bounding box center [1011, 343] width 71 height 22
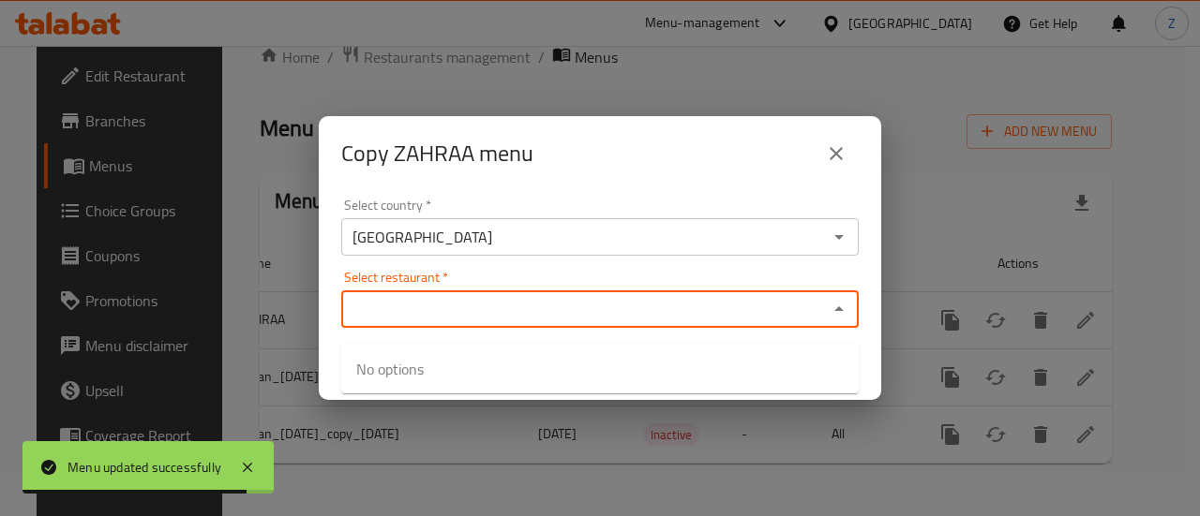
click at [561, 306] on input "Select restaurant   *" at bounding box center [584, 309] width 475 height 26
paste input "687930"
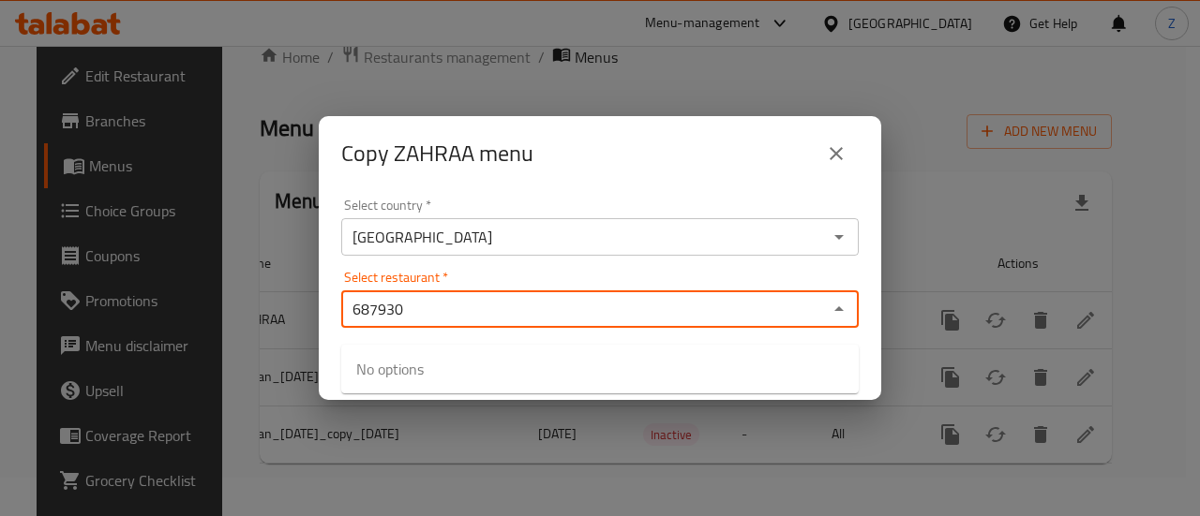
click at [553, 322] on div "687930 Select restaurant *" at bounding box center [599, 309] width 517 height 37
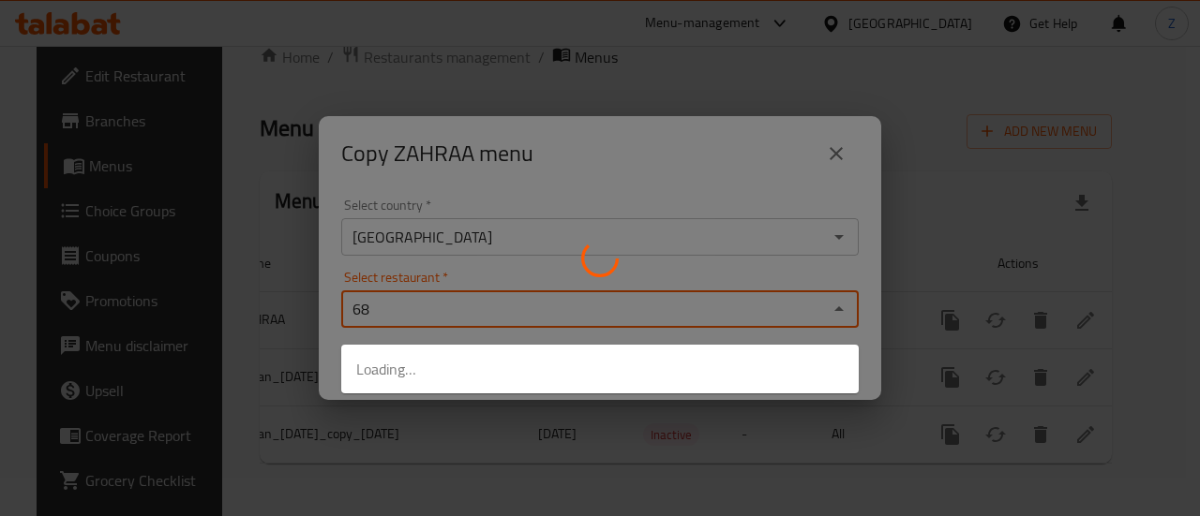
type input "6"
type input "DOSE"
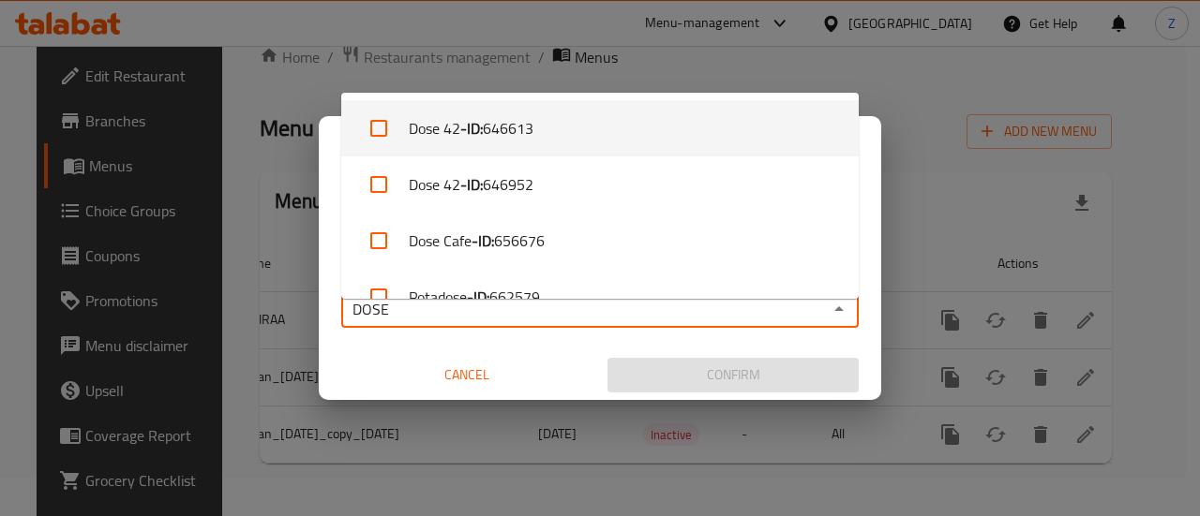
click at [570, 128] on li "Dose 42 - ID: 646613" at bounding box center [599, 128] width 517 height 56
checkbox input "true"
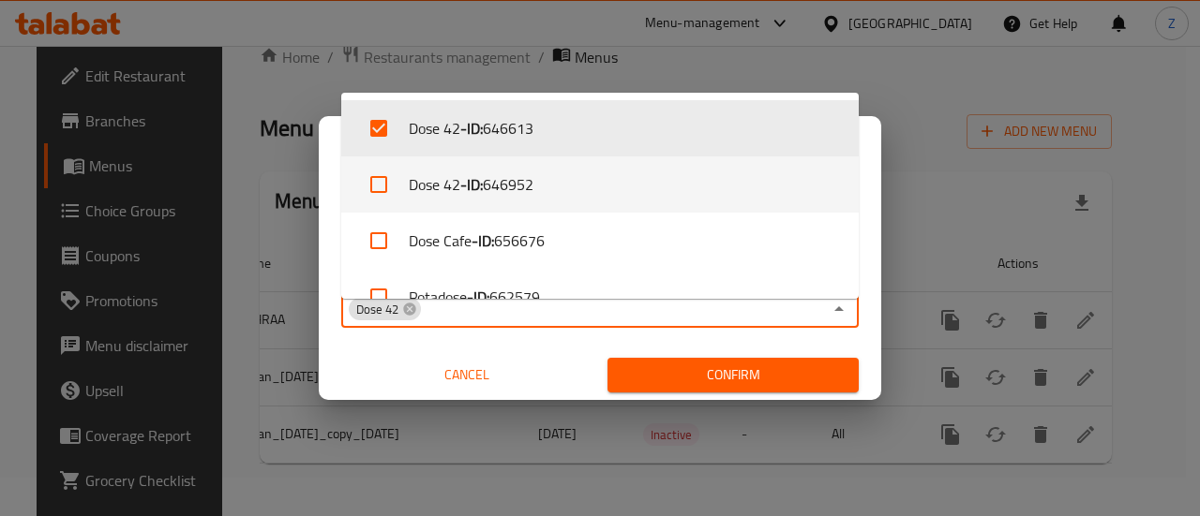
click at [550, 169] on li "Dose 42 - ID: 646952" at bounding box center [599, 185] width 517 height 56
checkbox input "true"
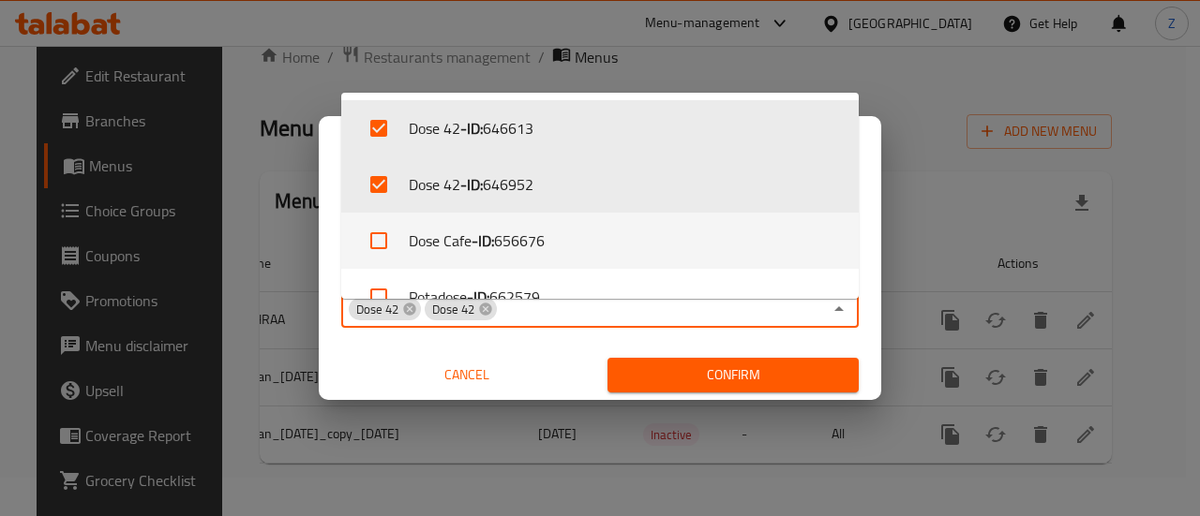
click at [542, 213] on li "Dose Cafe - ID: 656676" at bounding box center [599, 241] width 517 height 56
checkbox input "true"
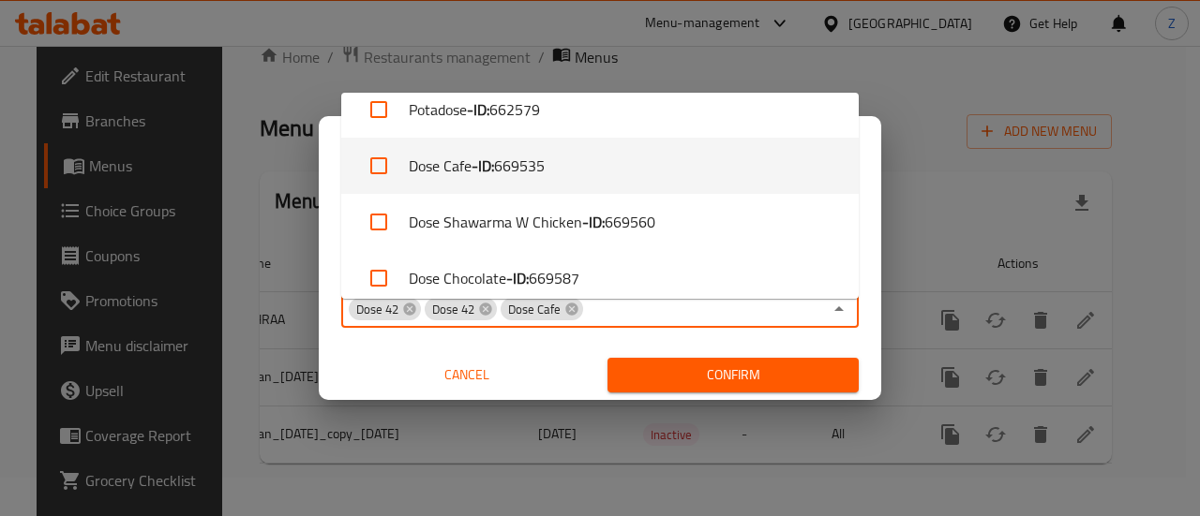
click at [570, 172] on li "Dose Cafe - ID: 669535" at bounding box center [599, 166] width 517 height 56
checkbox input "true"
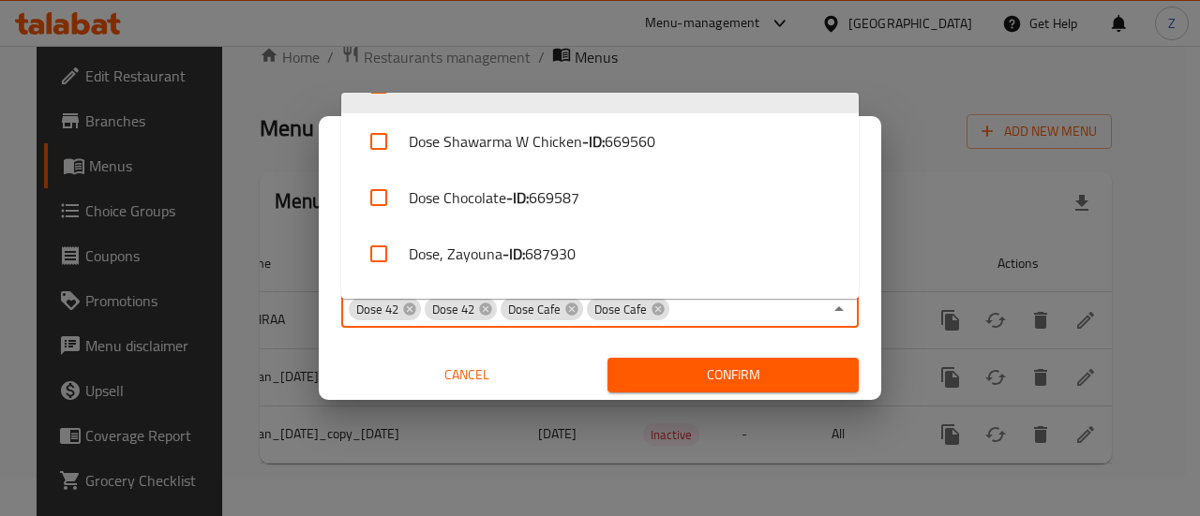
scroll to position [292, 0]
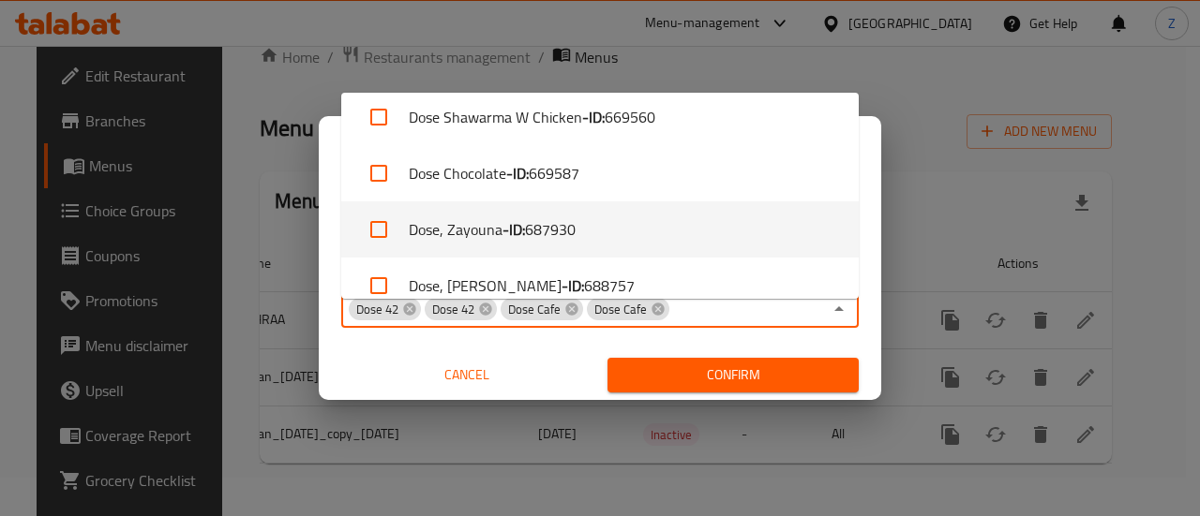
click at [599, 224] on li "Dose, Zayouna - ID: 687930" at bounding box center [599, 229] width 517 height 56
checkbox input "true"
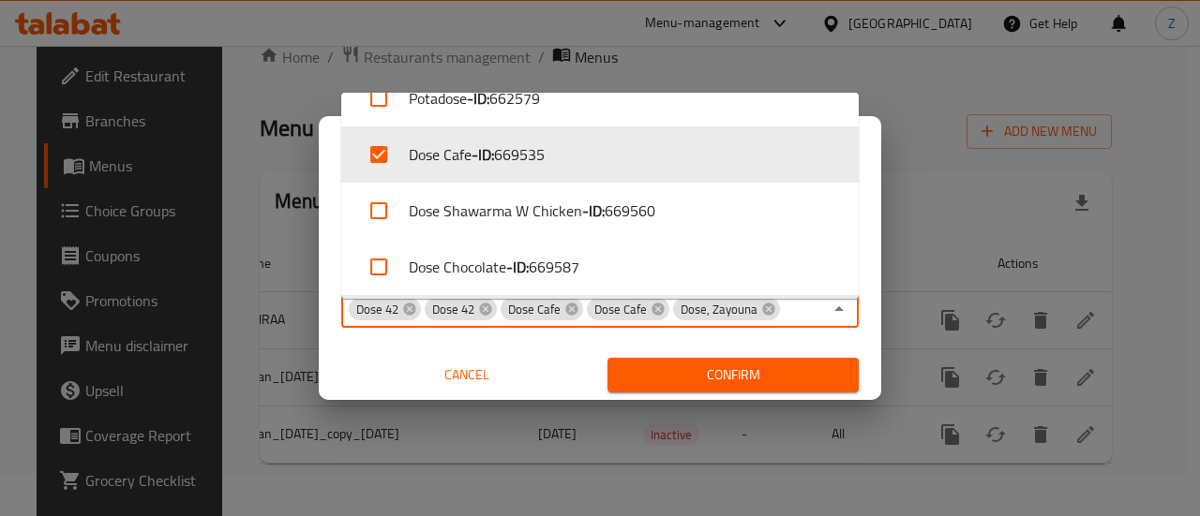
scroll to position [386, 0]
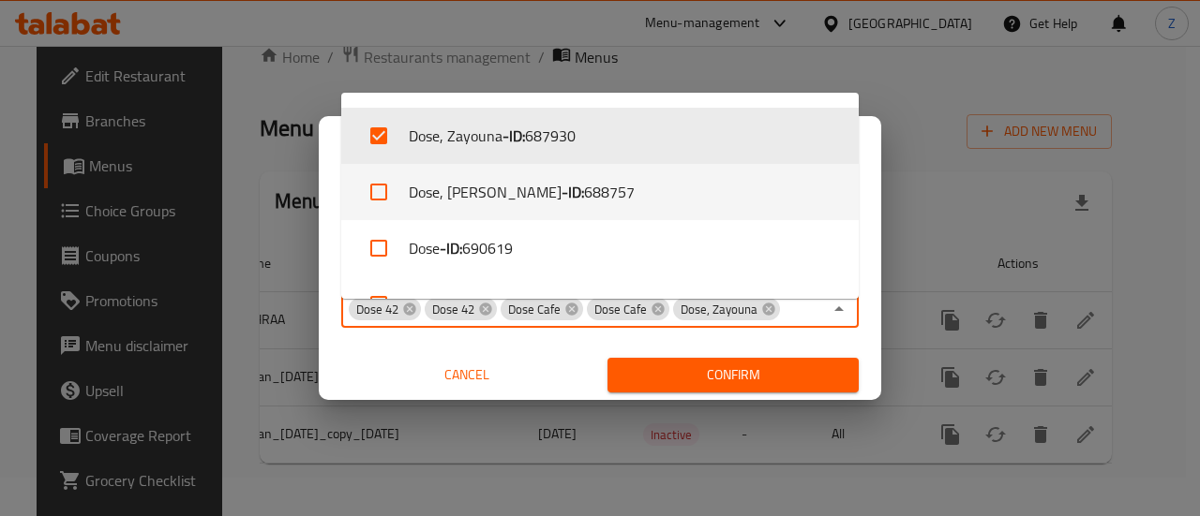
click at [584, 190] on span "688757" at bounding box center [609, 192] width 51 height 22
checkbox input "true"
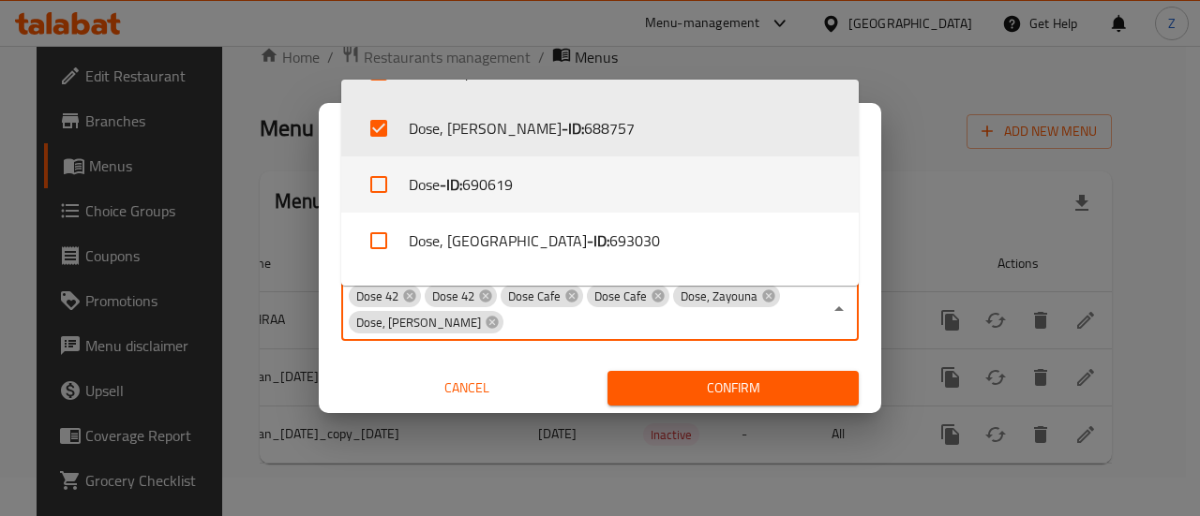
scroll to position [480, 0]
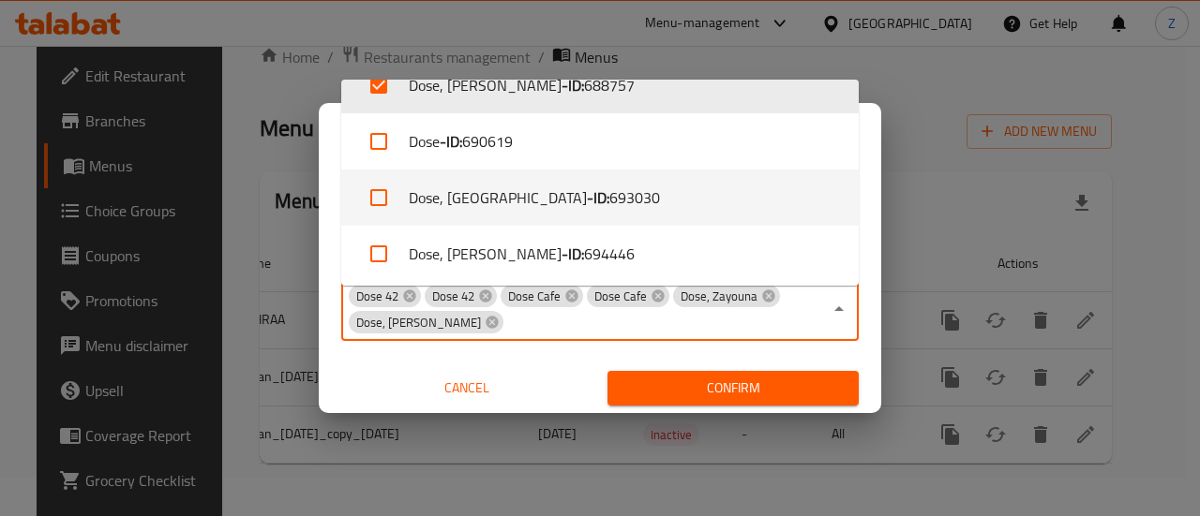
click at [612, 194] on span "693030" at bounding box center [634, 198] width 51 height 22
checkbox input "true"
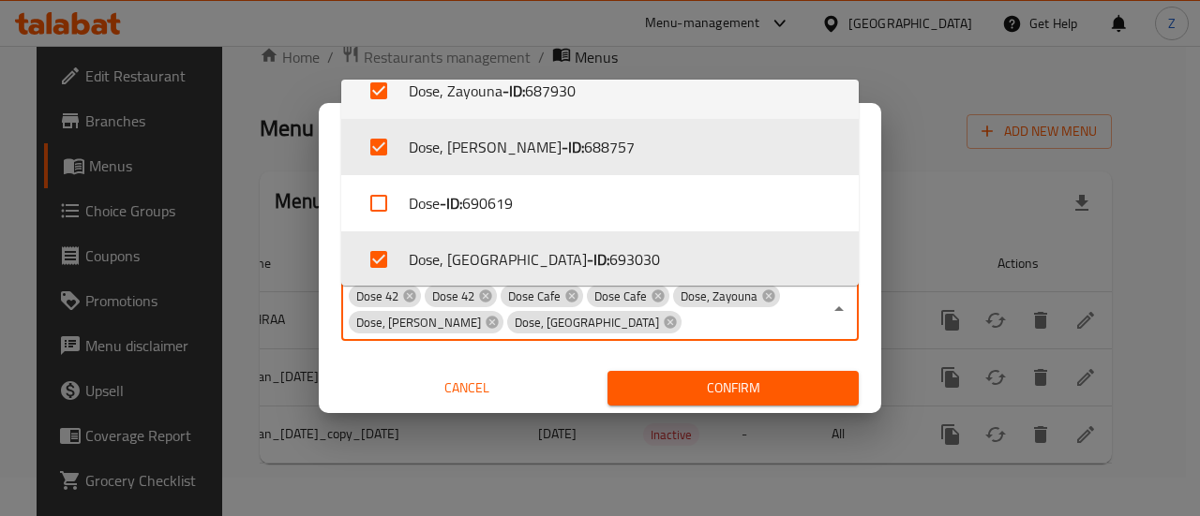
scroll to position [574, 0]
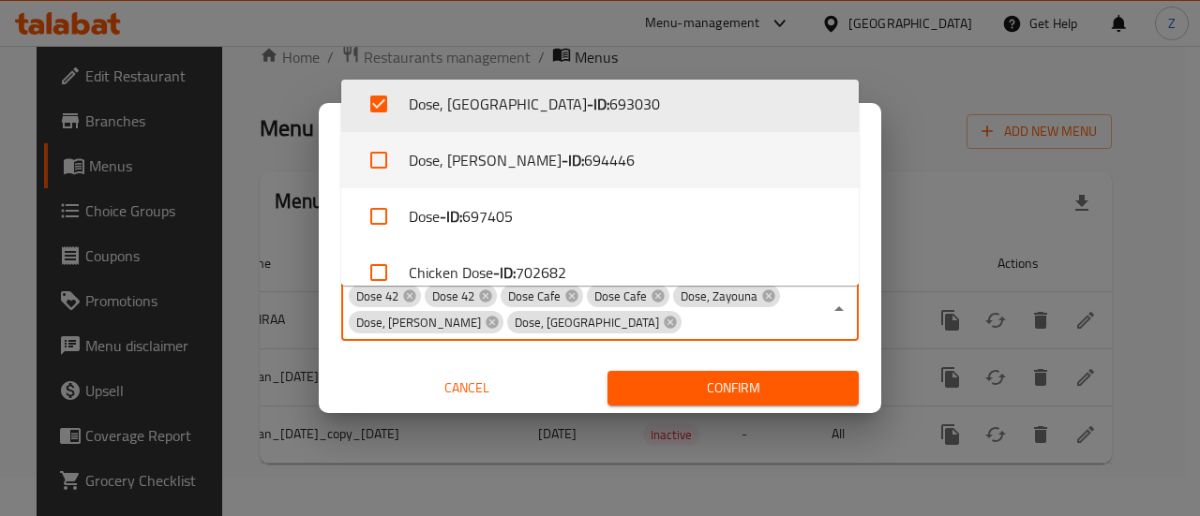
click at [536, 162] on li "Dose, Al Saydia - ID: 694446" at bounding box center [599, 160] width 517 height 56
checkbox input "true"
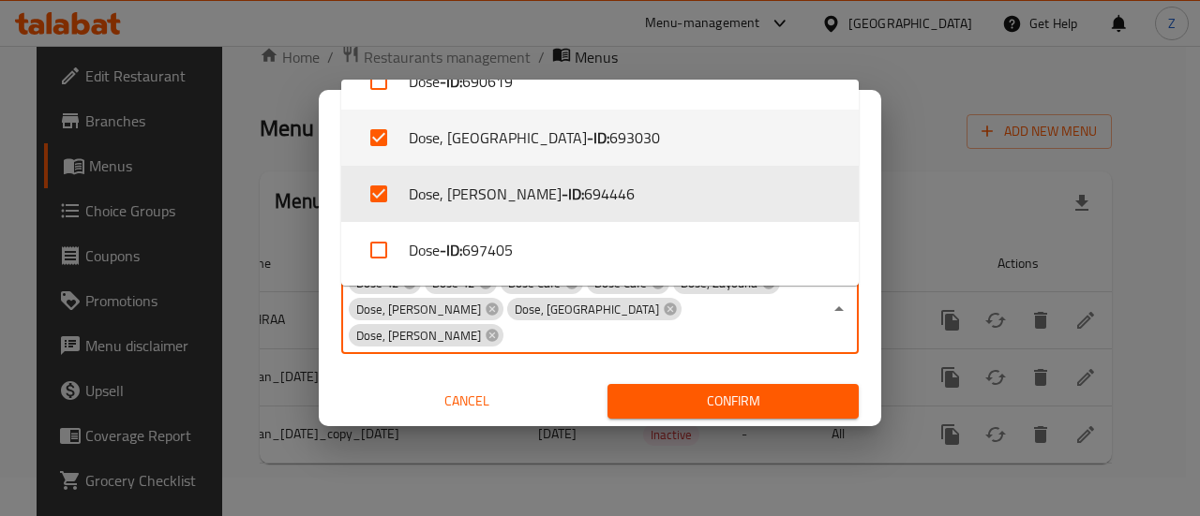
scroll to position [595, 0]
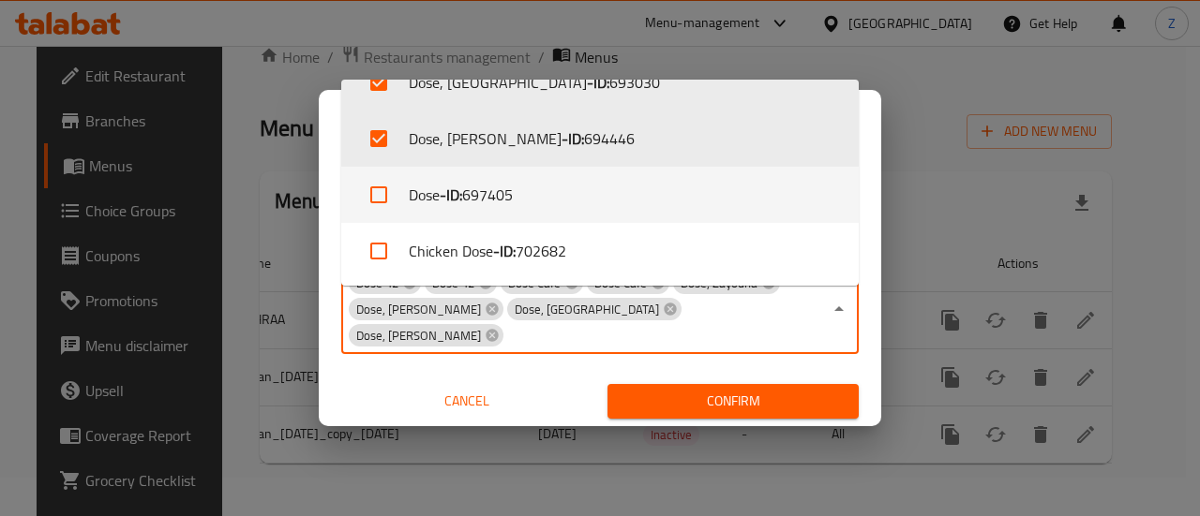
click at [556, 188] on li "Dose - ID: 697405" at bounding box center [599, 195] width 517 height 56
checkbox input "true"
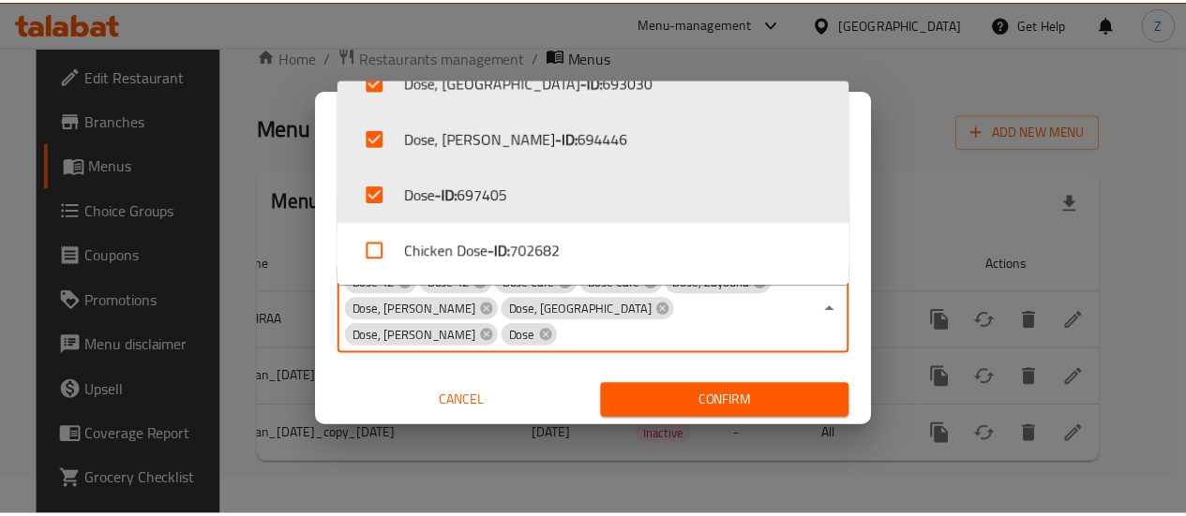
scroll to position [11, 0]
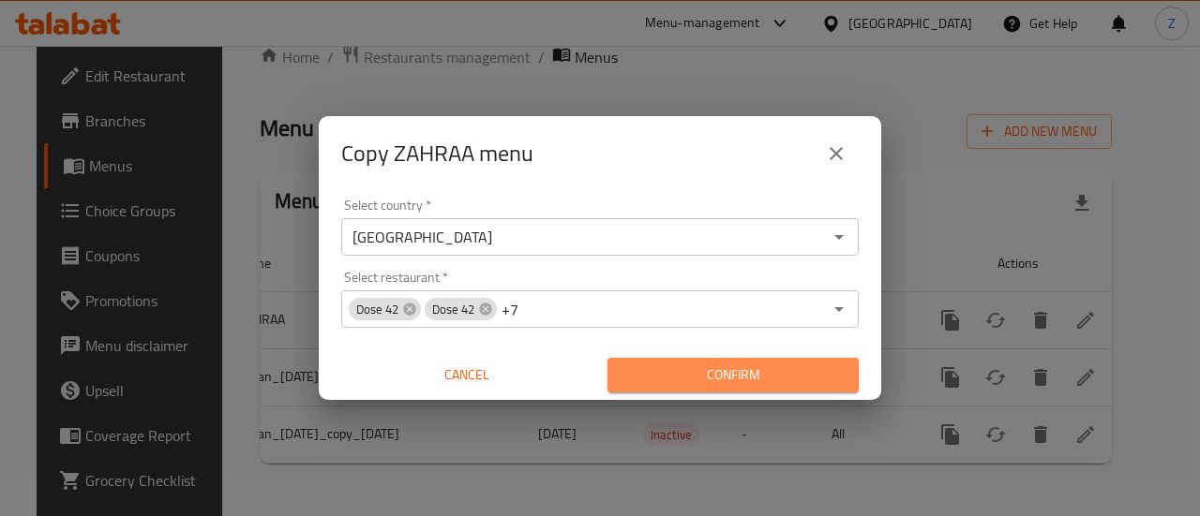
click at [737, 393] on button "Confirm" at bounding box center [732, 375] width 251 height 35
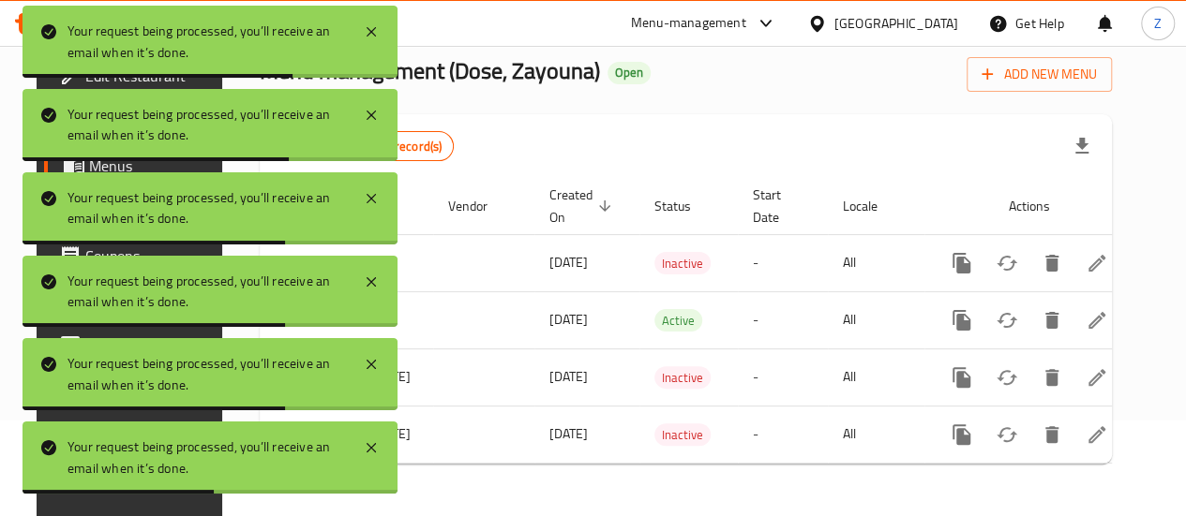
scroll to position [0, 139]
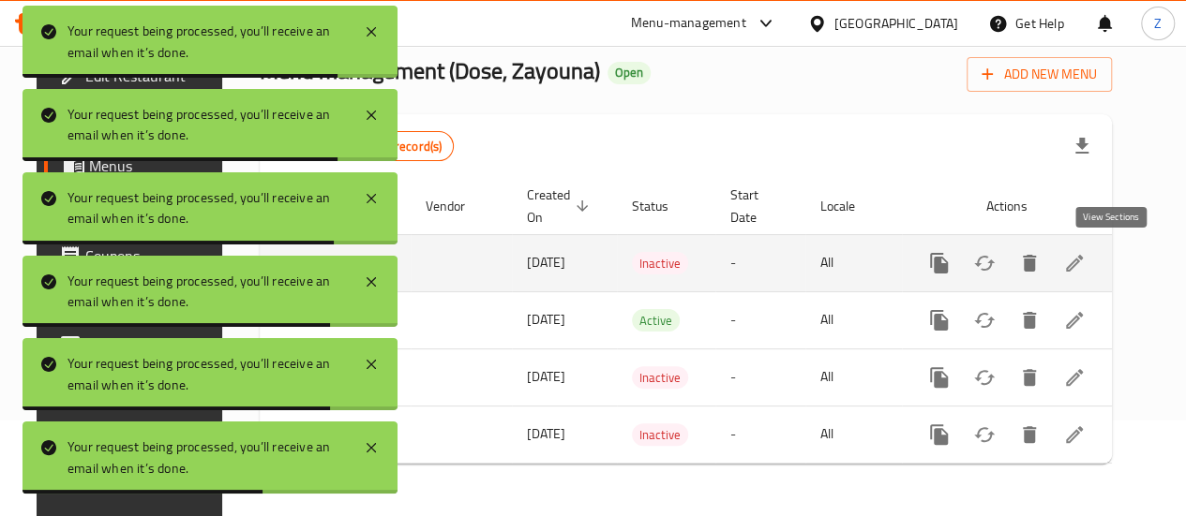
click at [1085, 252] on icon "enhanced table" at bounding box center [1074, 263] width 22 height 22
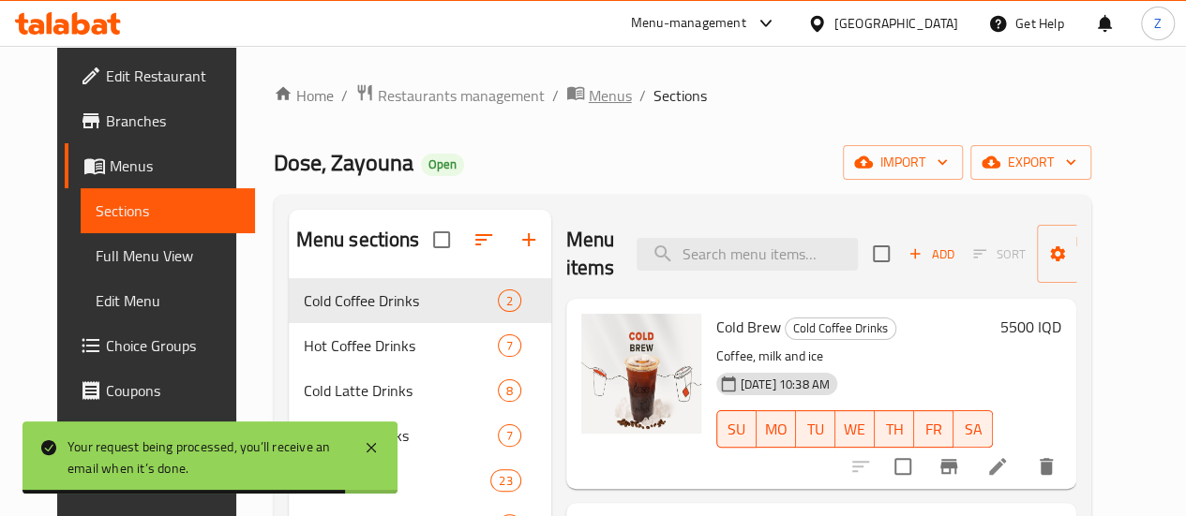
click at [589, 100] on span "Menus" at bounding box center [610, 95] width 43 height 22
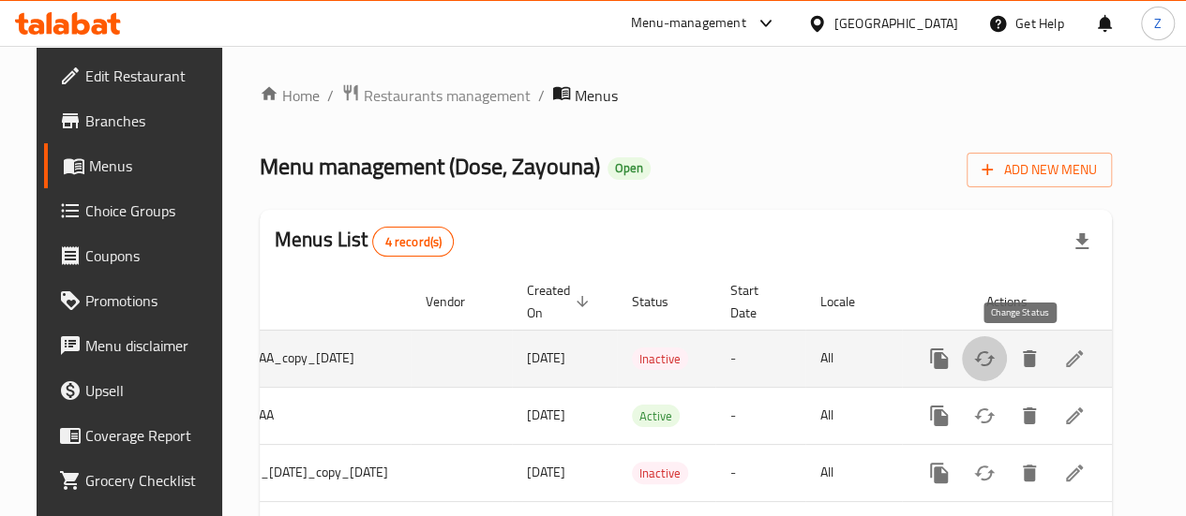
click at [995, 359] on icon "enhanced table" at bounding box center [984, 359] width 22 height 22
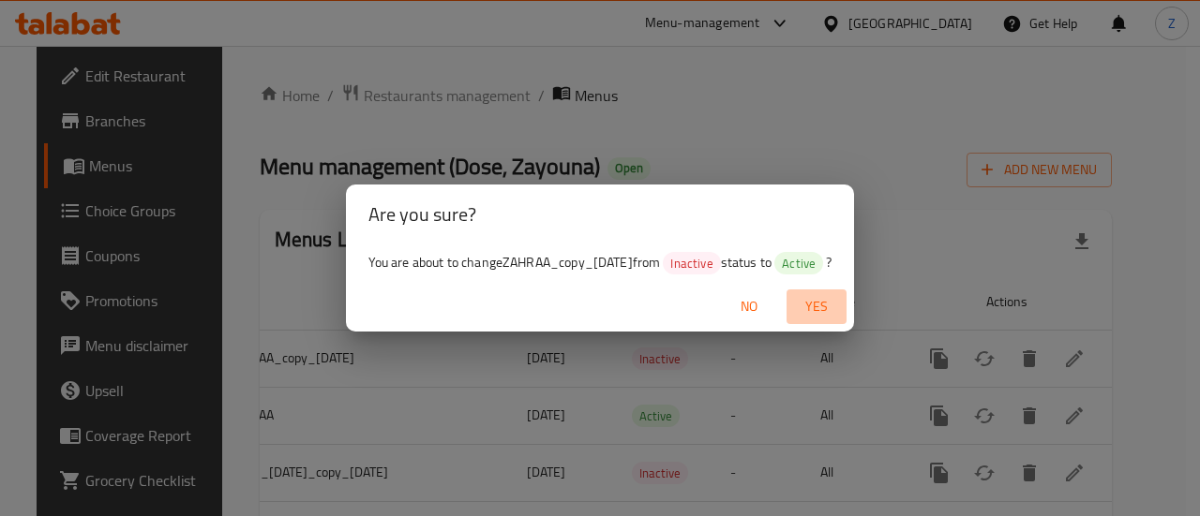
click at [830, 306] on span "Yes" at bounding box center [816, 306] width 45 height 23
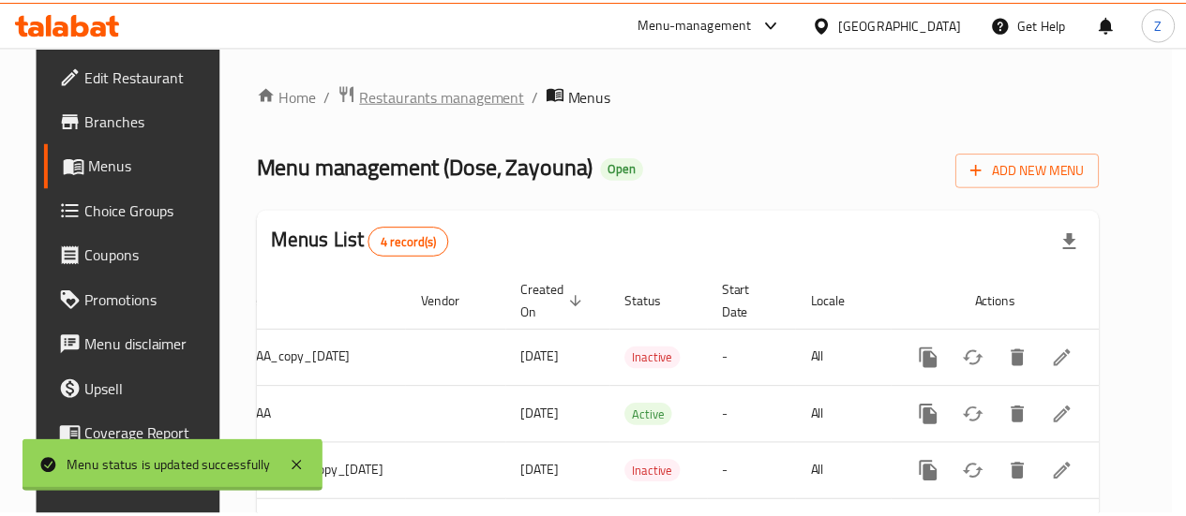
scroll to position [0, 127]
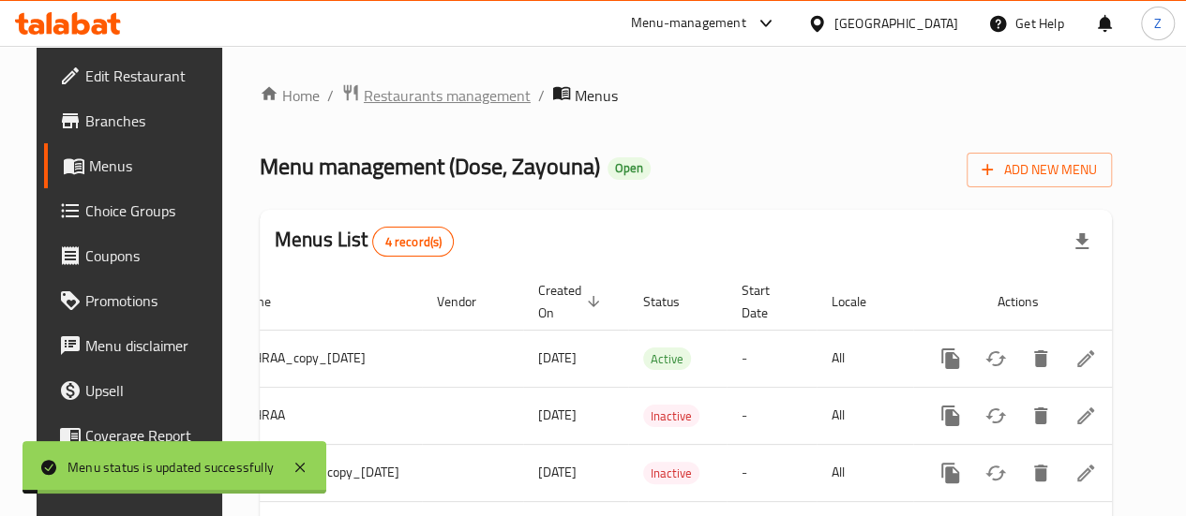
click at [463, 97] on span "Restaurants management" at bounding box center [447, 95] width 167 height 22
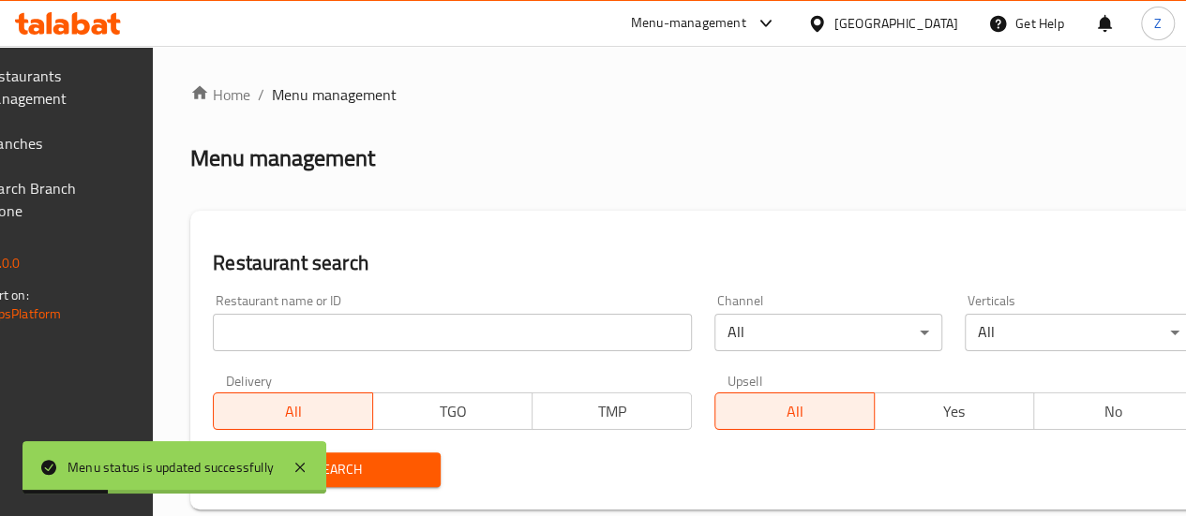
click at [373, 349] on input "search" at bounding box center [452, 332] width 479 height 37
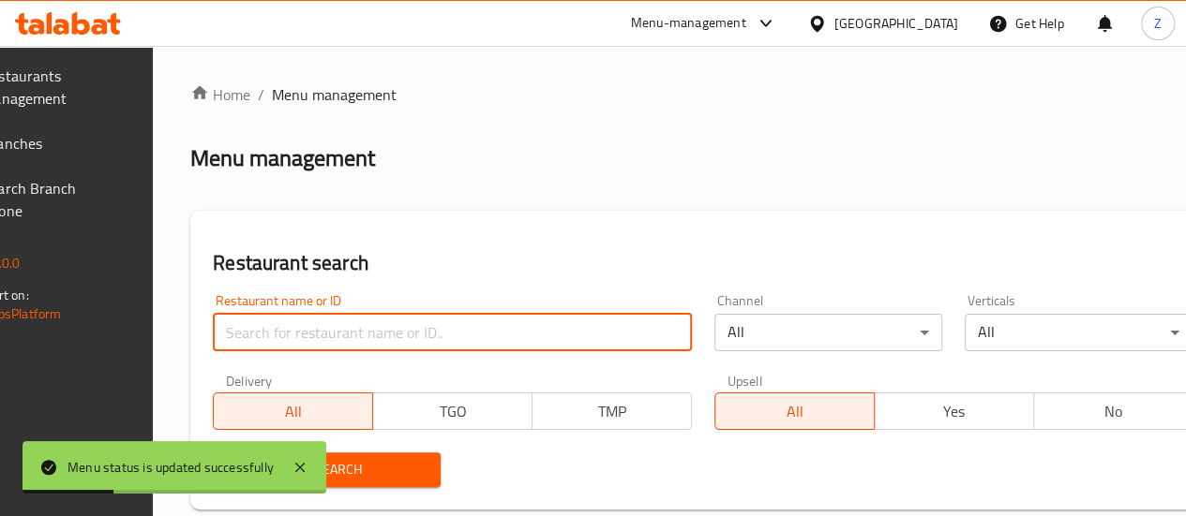
paste input "687930"
type input "687930"
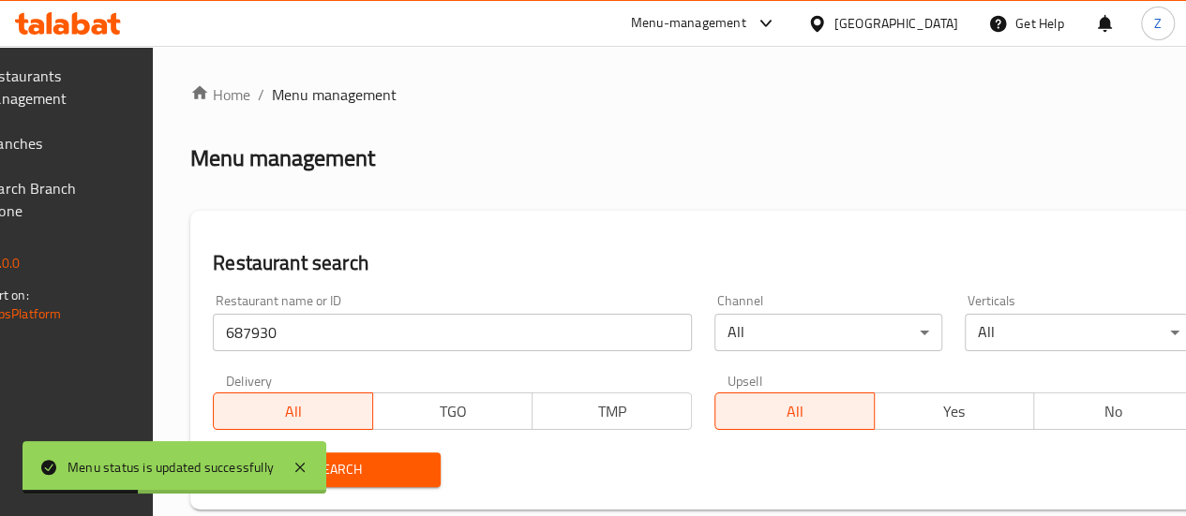
click at [405, 468] on span "Search" at bounding box center [327, 469] width 198 height 23
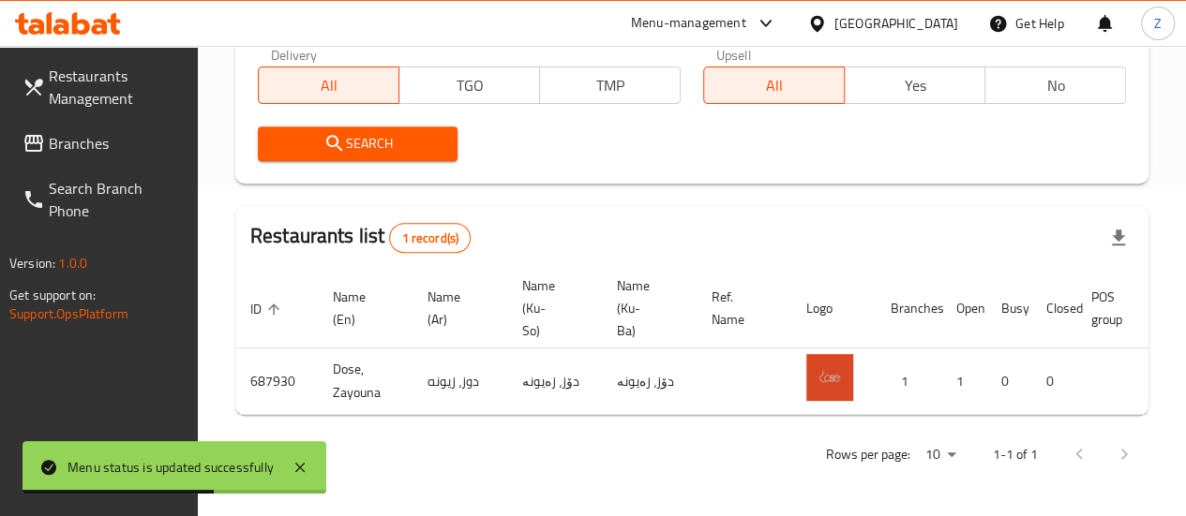
scroll to position [0, 184]
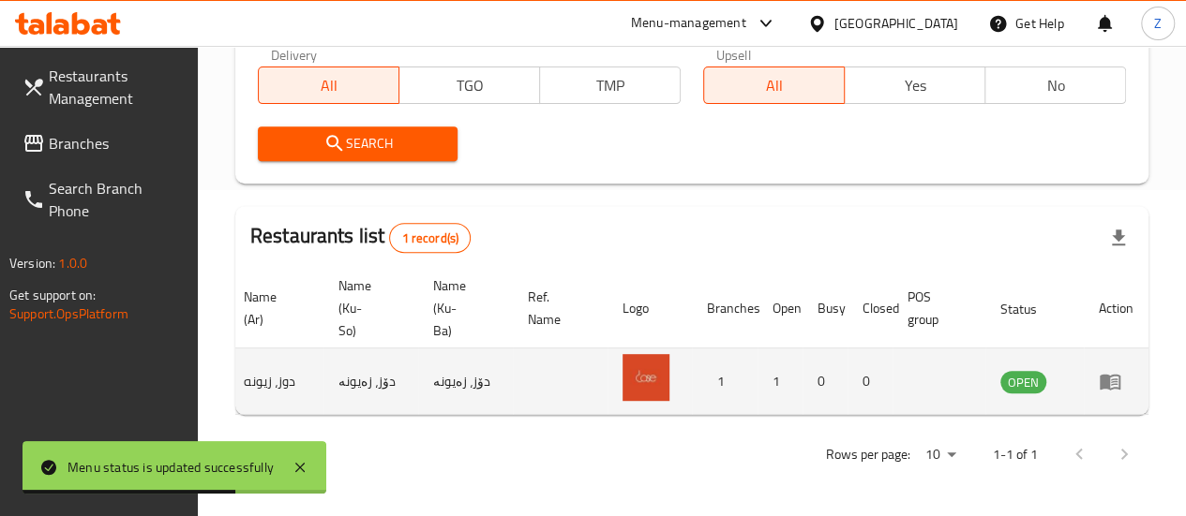
click at [1102, 375] on icon "enhanced table" at bounding box center [1109, 383] width 21 height 16
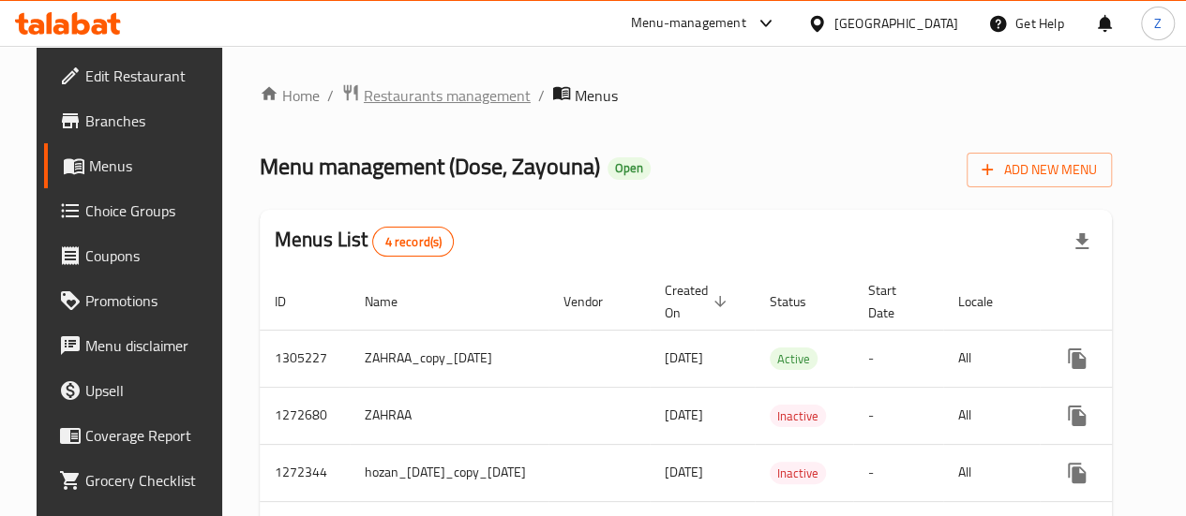
click at [398, 86] on span "Restaurants management" at bounding box center [447, 95] width 167 height 22
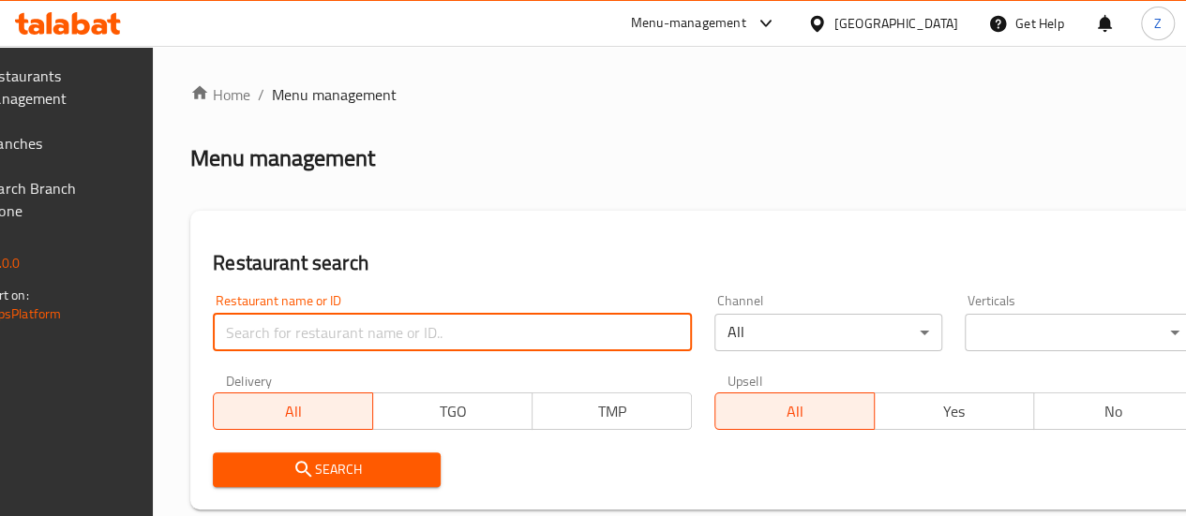
click at [394, 340] on input "search" at bounding box center [452, 332] width 479 height 37
paste input "693030"
type input "693030"
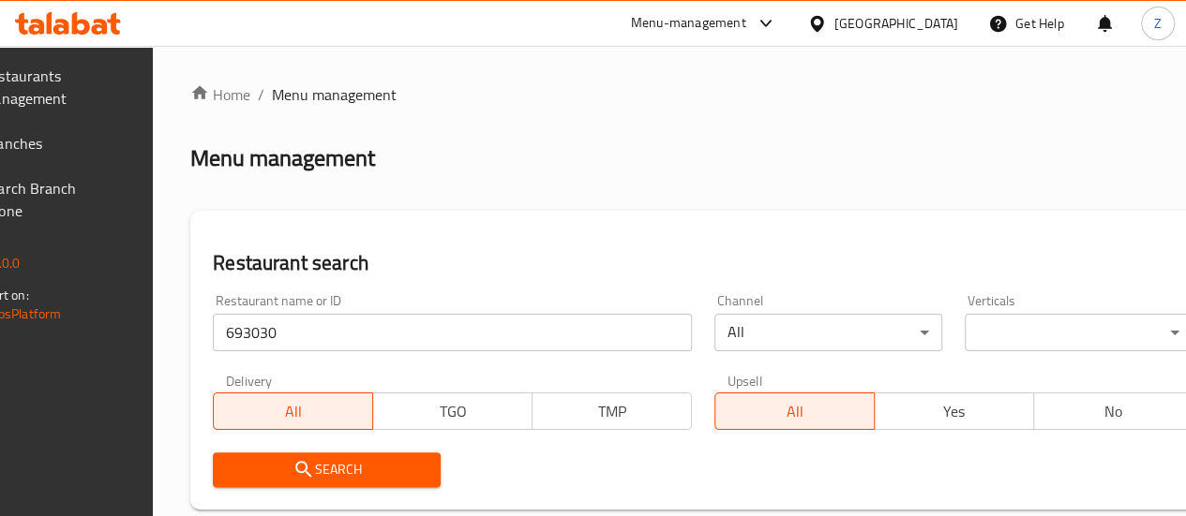
click at [406, 471] on span "Search" at bounding box center [327, 469] width 198 height 23
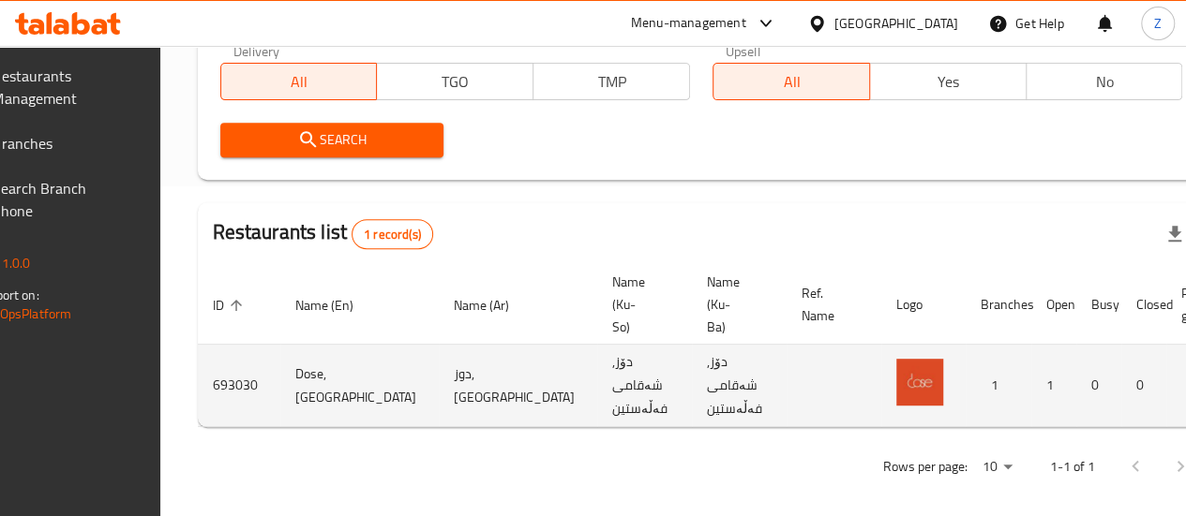
scroll to position [356, 0]
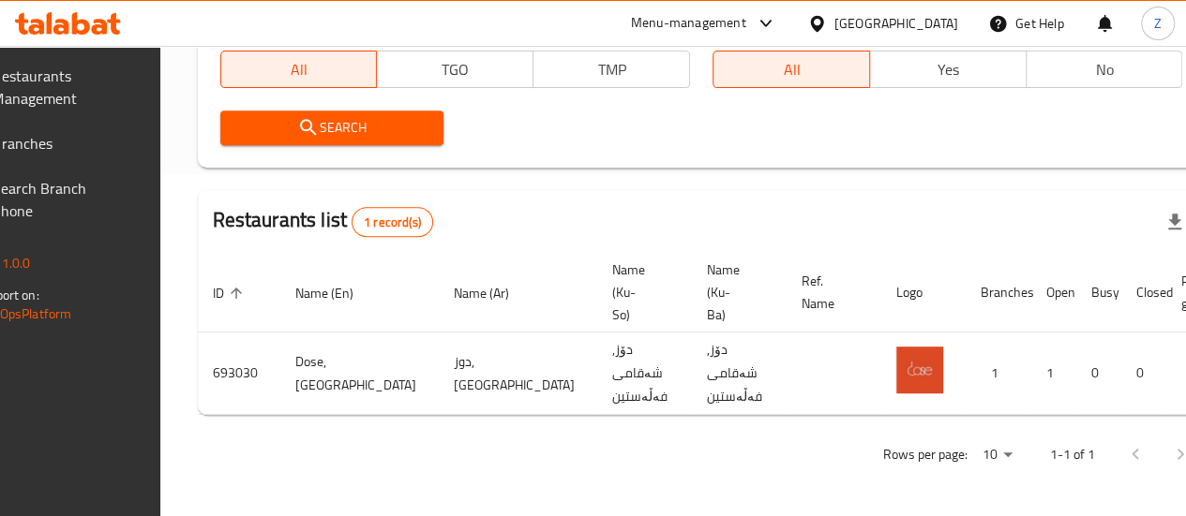
drag, startPoint x: 744, startPoint y: 421, endPoint x: 756, endPoint y: 407, distance: 18.6
click at [748, 418] on div "Home / Menu management Menu management Restaurant search Restaurant name or ID …" at bounding box center [701, 110] width 1007 height 738
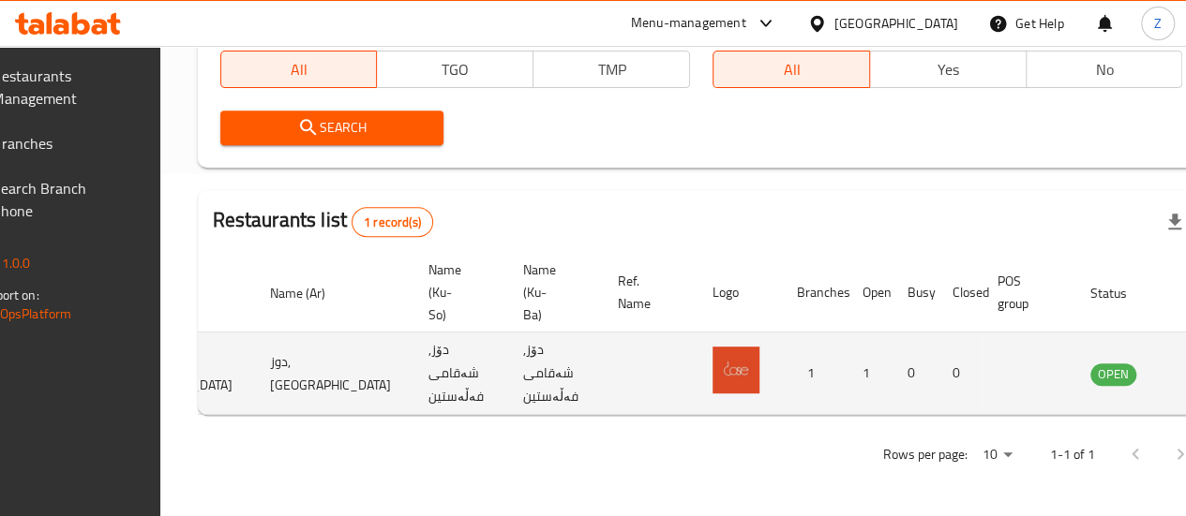
click at [1189, 366] on icon "enhanced table" at bounding box center [1199, 374] width 21 height 16
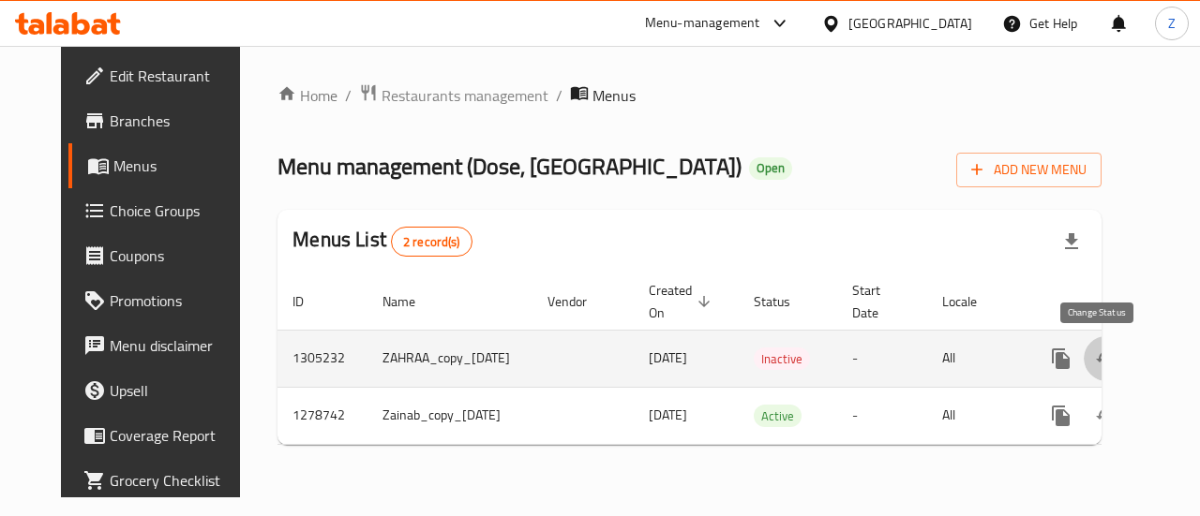
click at [1097, 362] on icon "enhanced table" at bounding box center [1106, 359] width 22 height 22
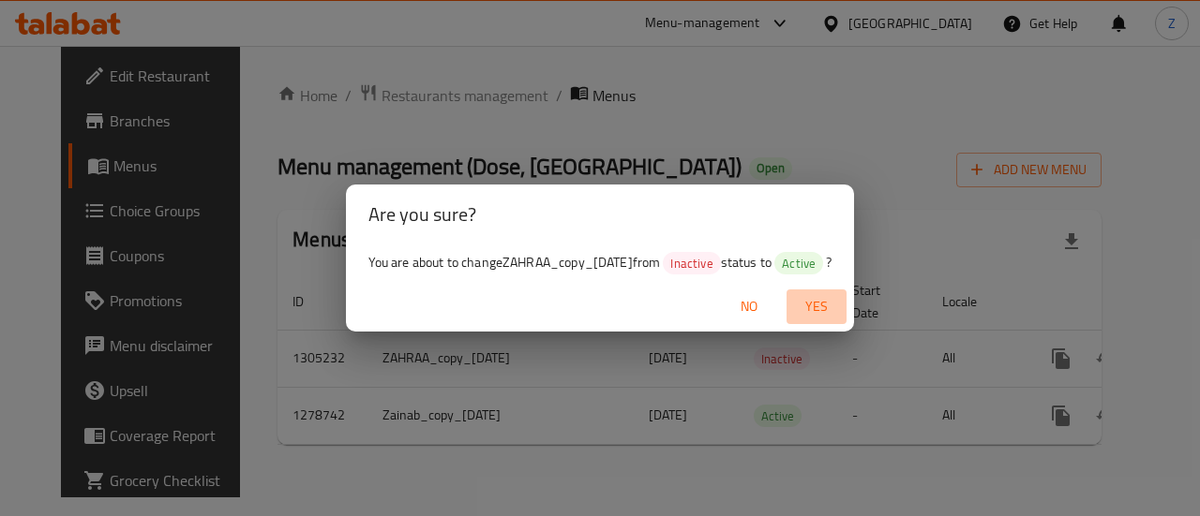
click at [832, 305] on span "Yes" at bounding box center [816, 306] width 45 height 23
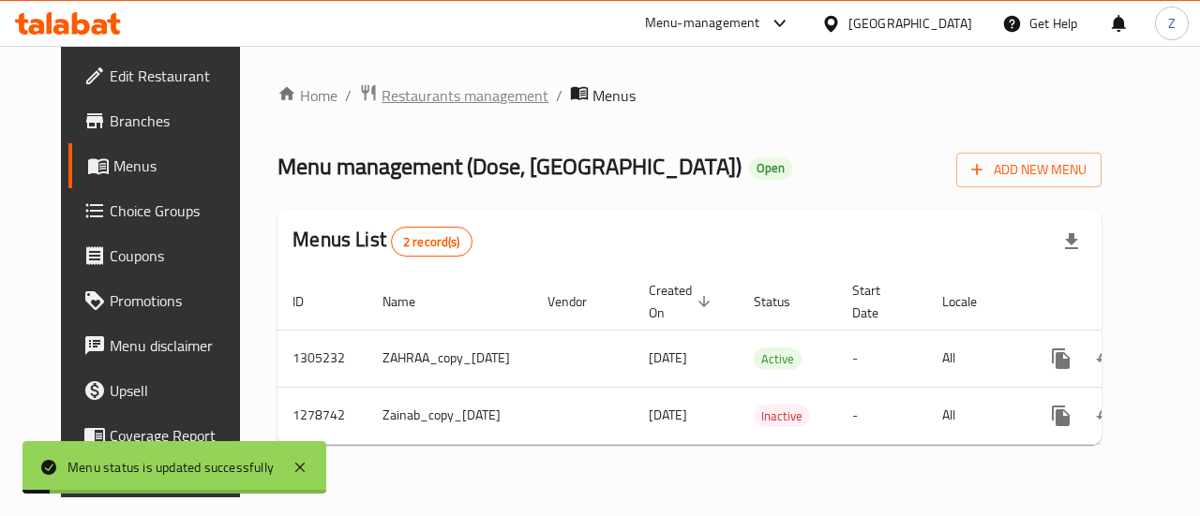
click at [467, 97] on span "Restaurants management" at bounding box center [464, 95] width 167 height 22
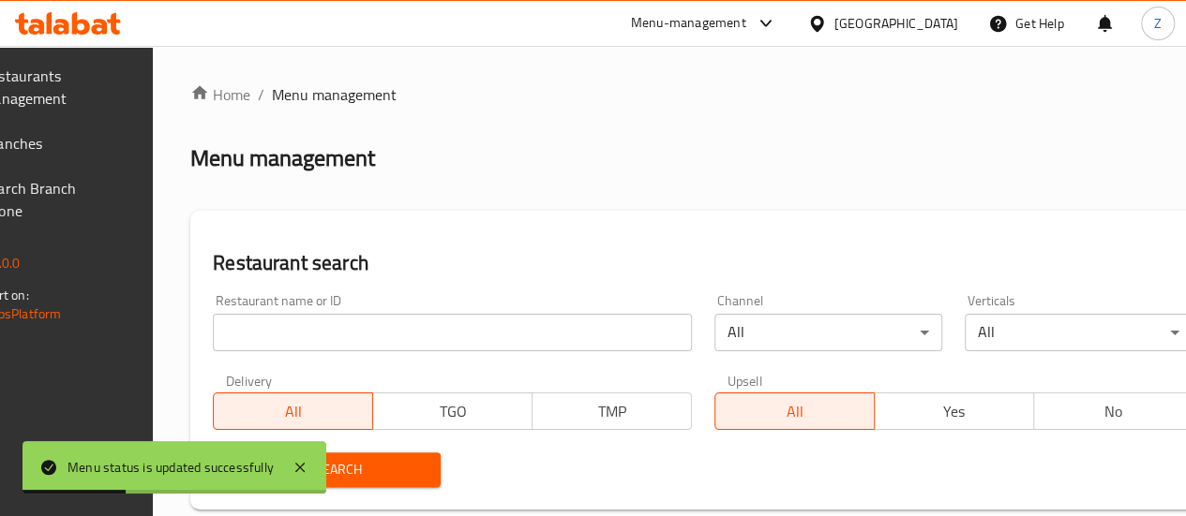
click at [351, 325] on input "search" at bounding box center [452, 332] width 479 height 37
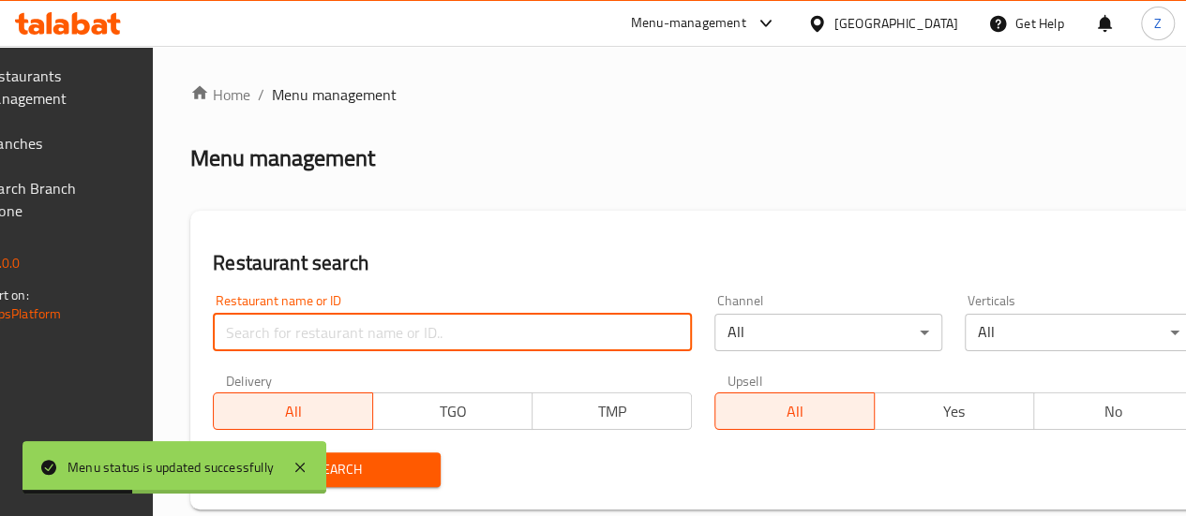
paste input "690619"
type input "690619"
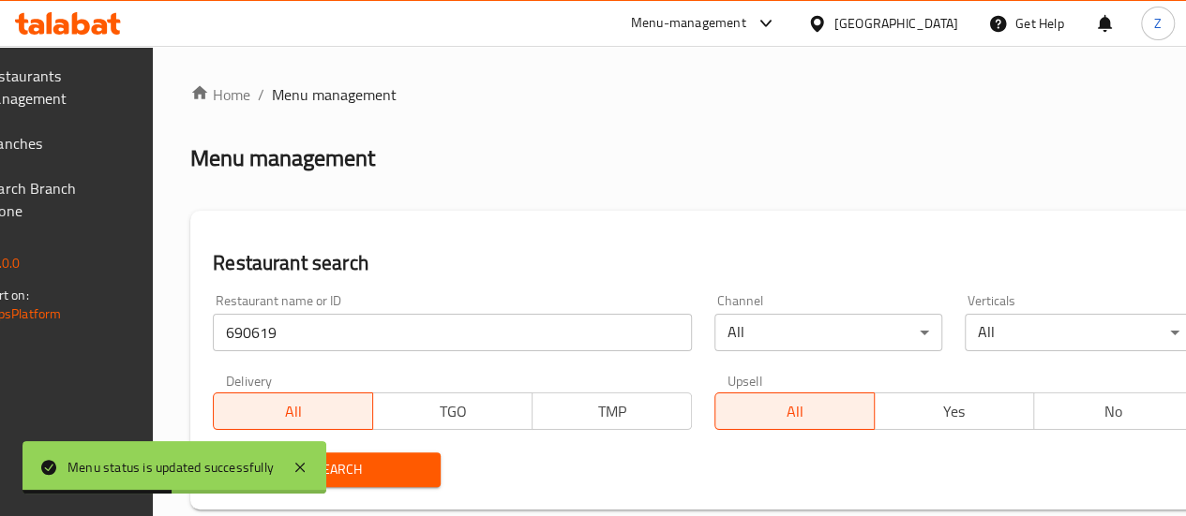
click at [420, 453] on button "Search" at bounding box center [327, 470] width 228 height 35
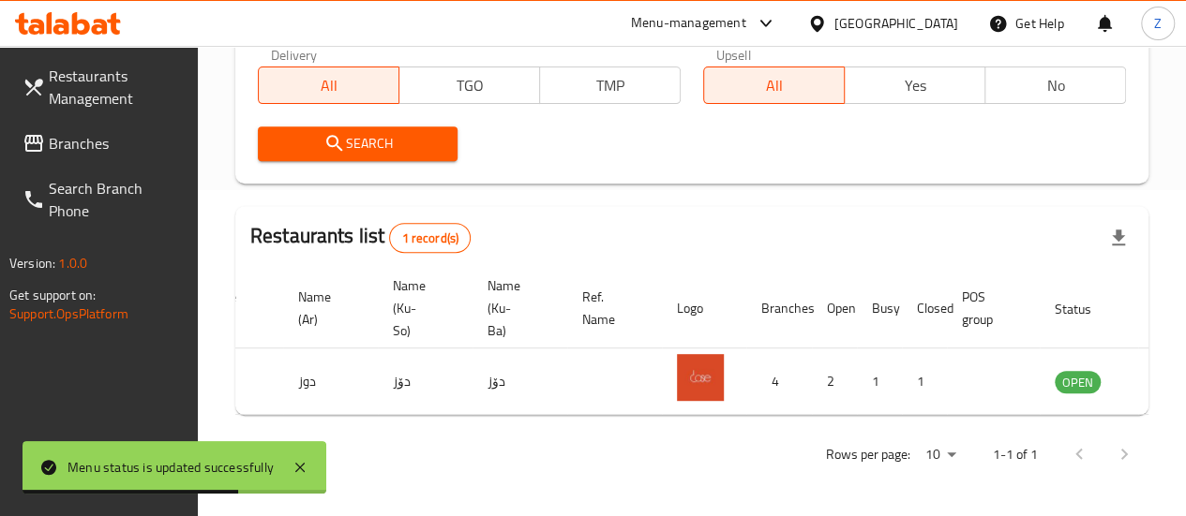
scroll to position [0, 184]
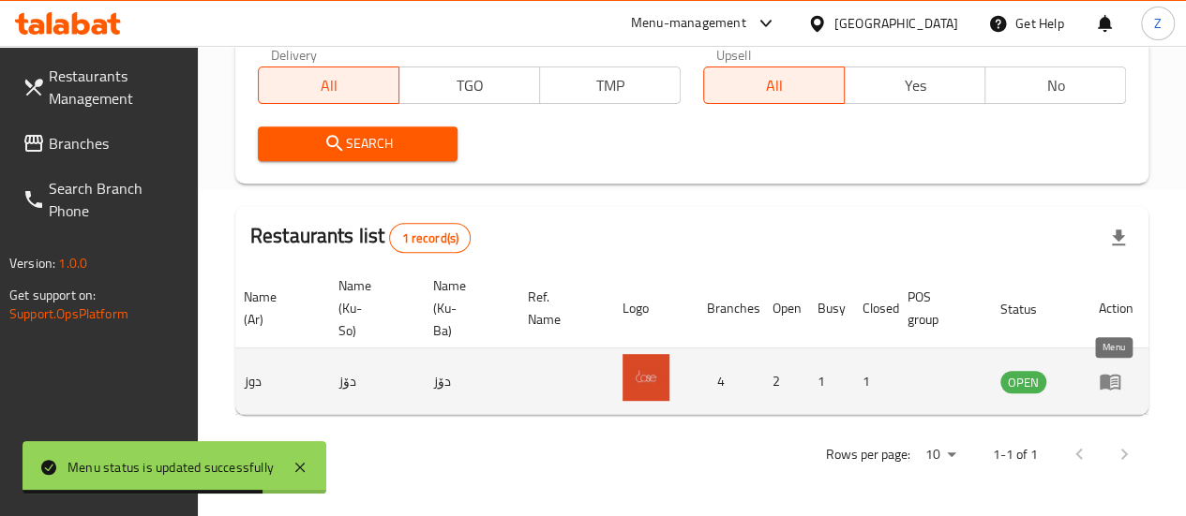
click at [1099, 375] on icon "enhanced table" at bounding box center [1109, 383] width 21 height 16
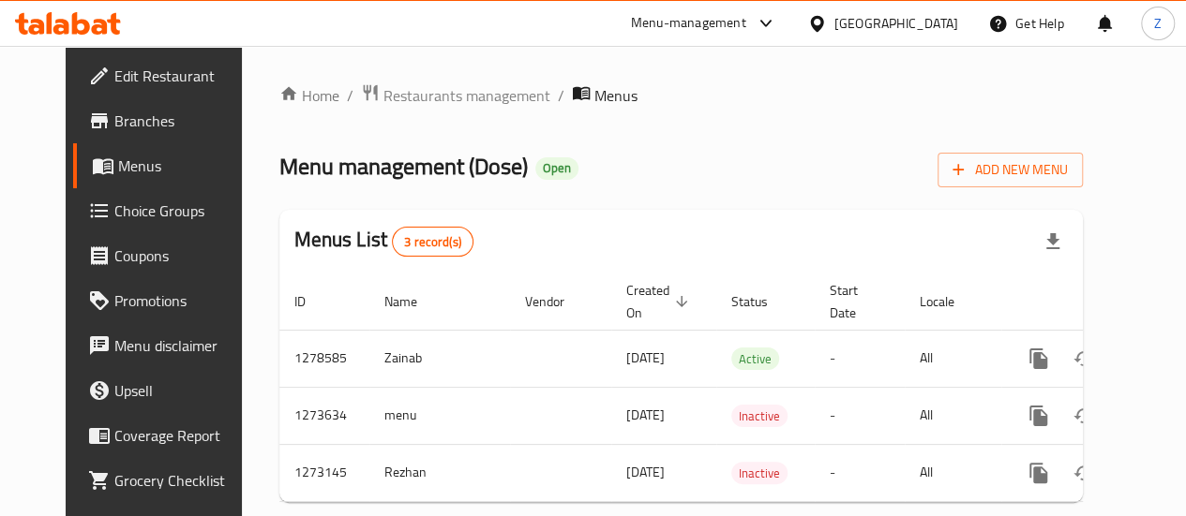
click at [449, 114] on div "Home / Restaurants management / Menus Menu management ( Dose ) Open Add New Men…" at bounding box center [680, 300] width 803 height 434
click at [454, 104] on span "Restaurants management" at bounding box center [466, 95] width 167 height 22
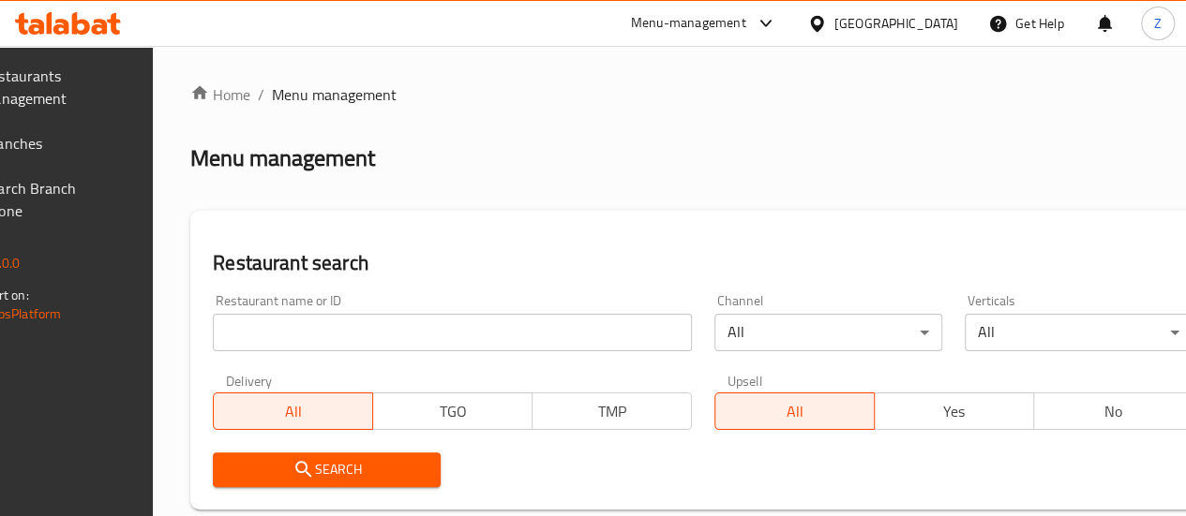
click at [392, 325] on input "search" at bounding box center [452, 332] width 479 height 37
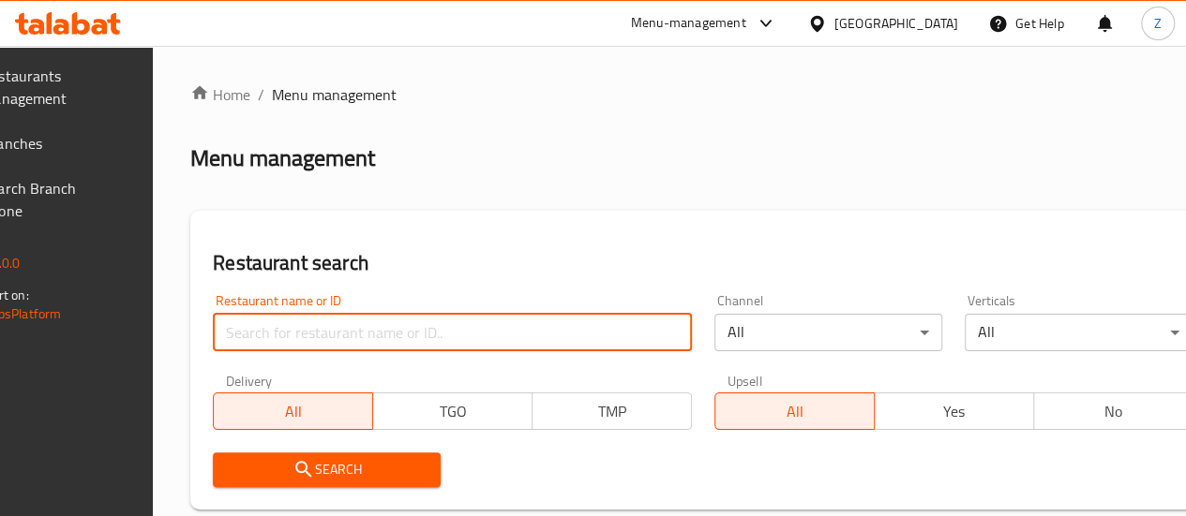
paste input "688757"
type input "688757"
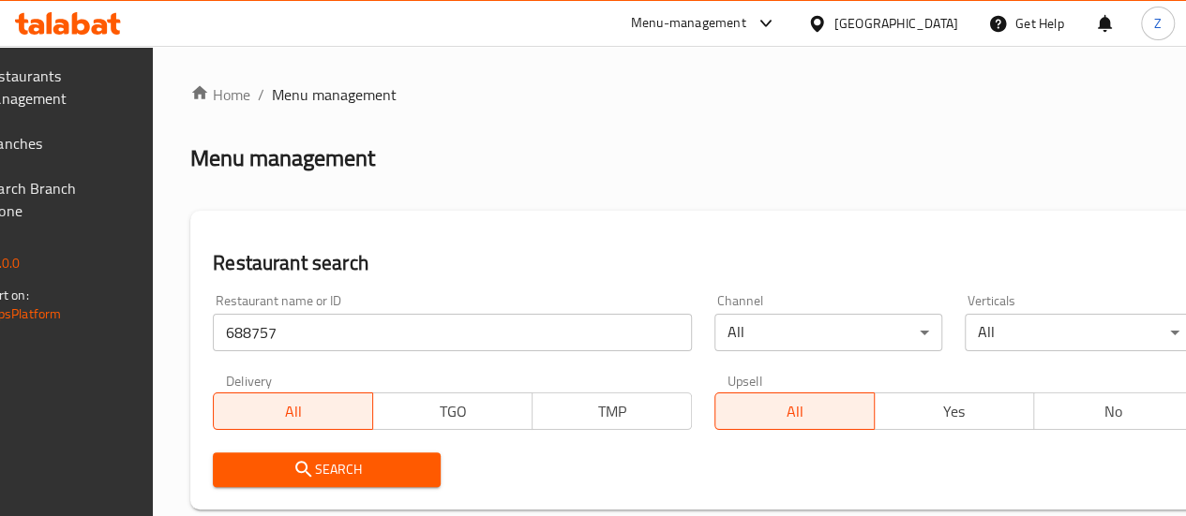
click at [351, 477] on span "Search" at bounding box center [327, 469] width 198 height 23
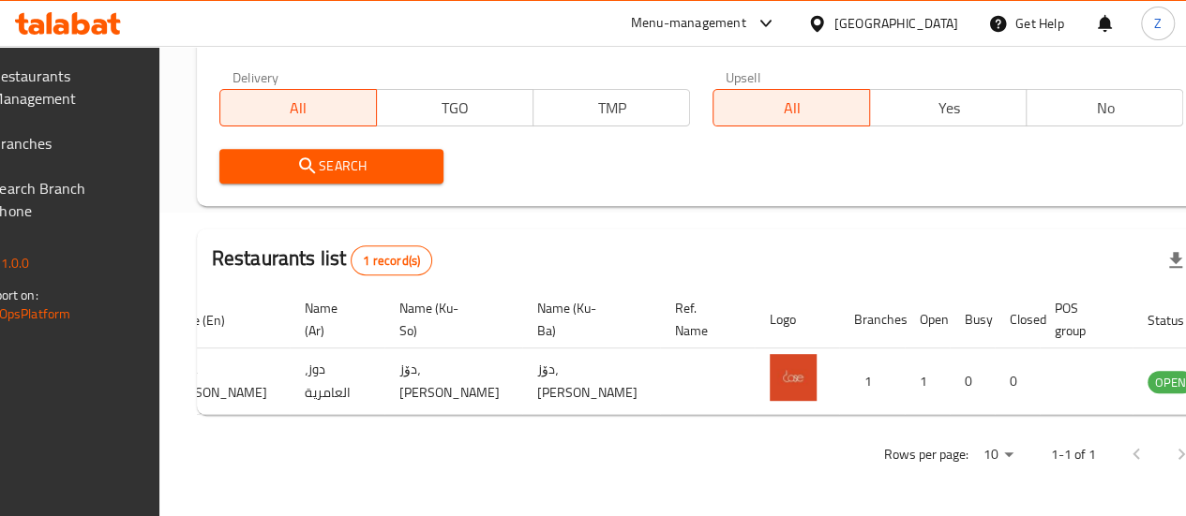
scroll to position [0, 184]
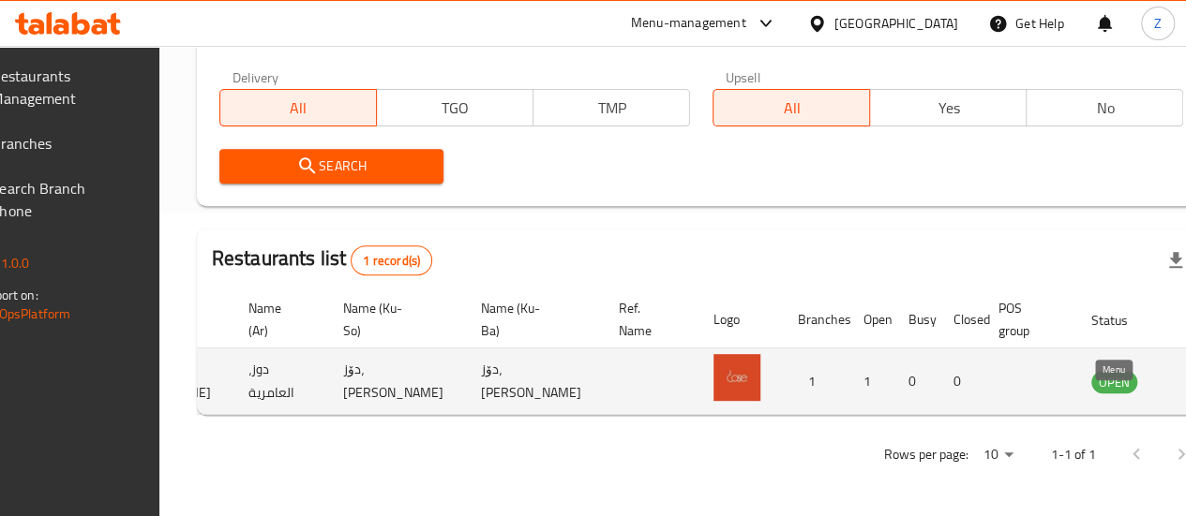
click at [1189, 370] on link "enhanced table" at bounding box center [1206, 381] width 35 height 22
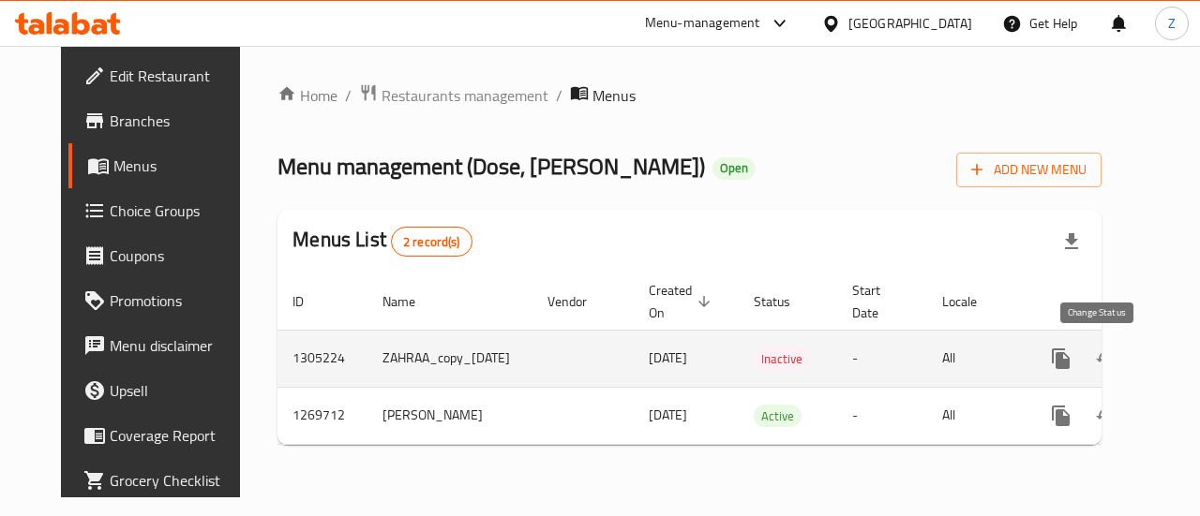
click at [1095, 360] on icon "enhanced table" at bounding box center [1106, 359] width 22 height 22
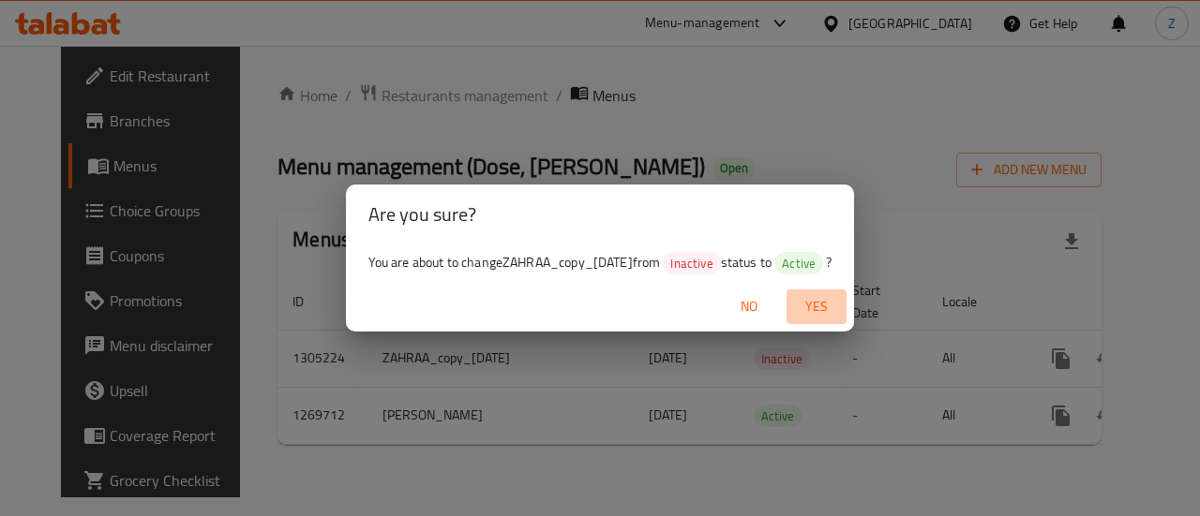
click at [839, 309] on span "Yes" at bounding box center [816, 306] width 45 height 23
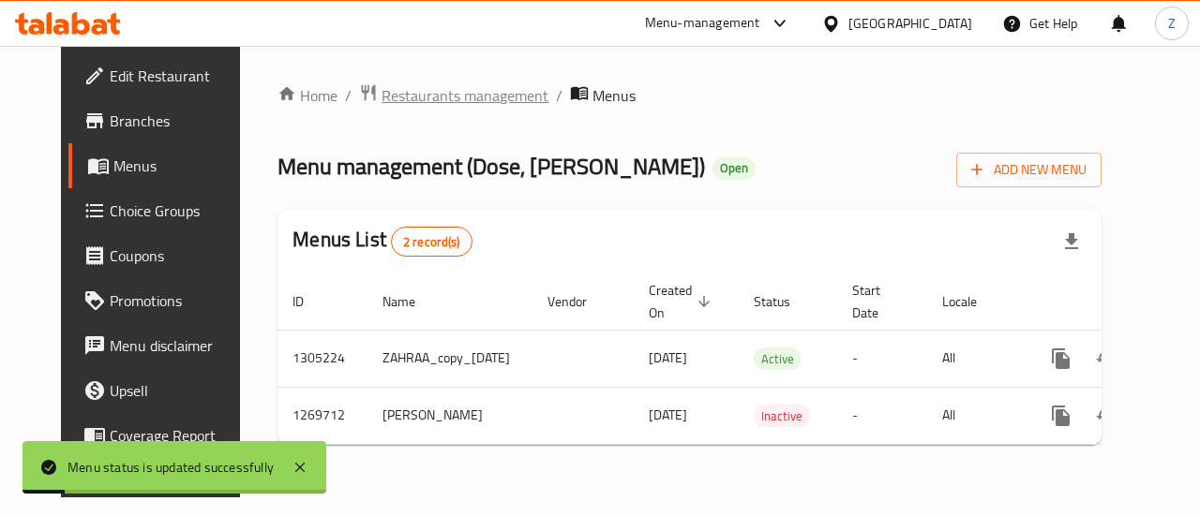
click at [411, 97] on span "Restaurants management" at bounding box center [464, 95] width 167 height 22
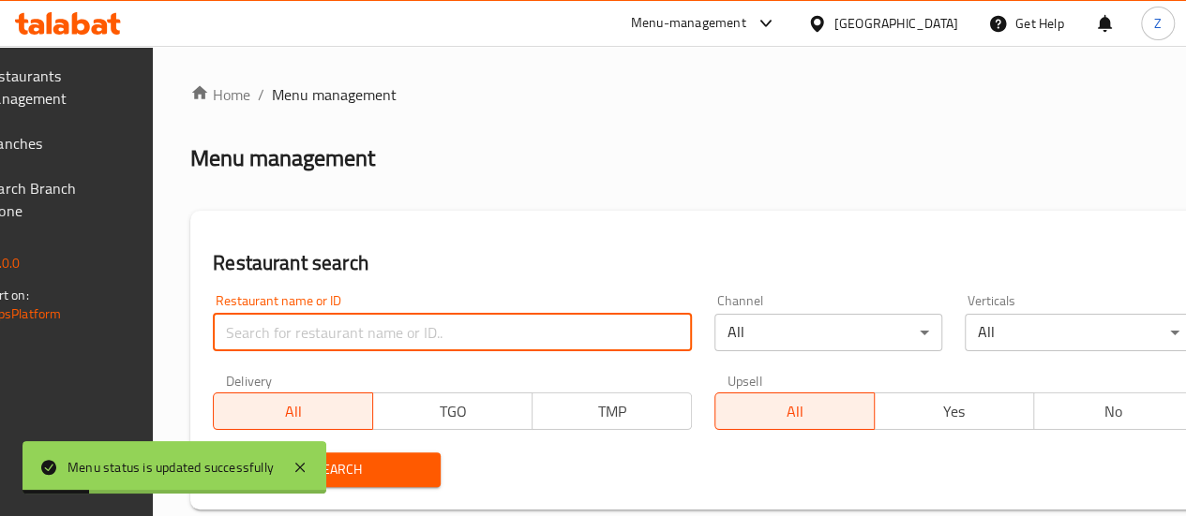
click at [349, 336] on input "search" at bounding box center [452, 332] width 479 height 37
paste input "694446"
type input "694446"
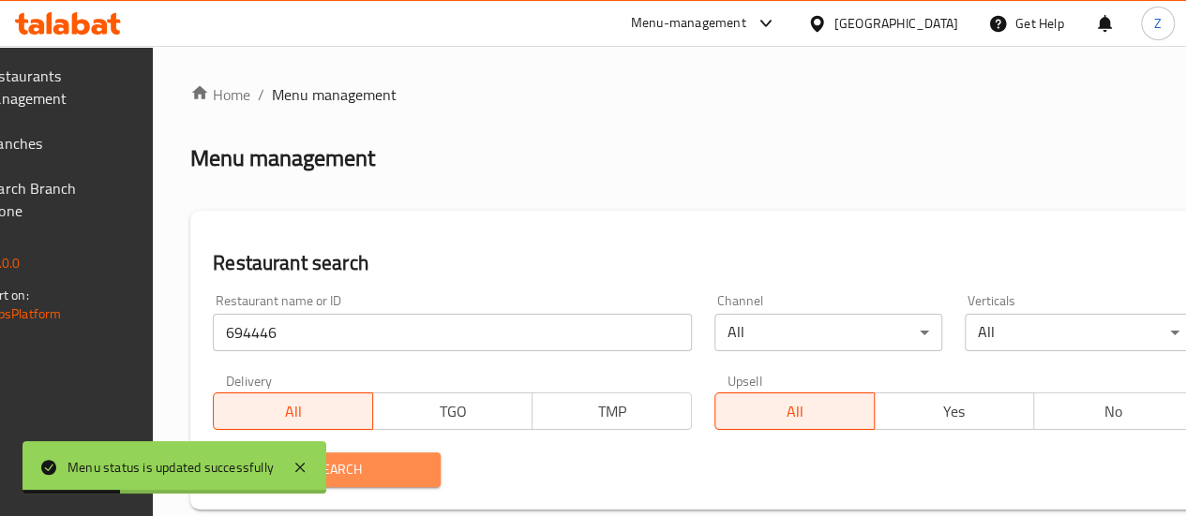
click at [412, 469] on span "Search" at bounding box center [327, 469] width 198 height 23
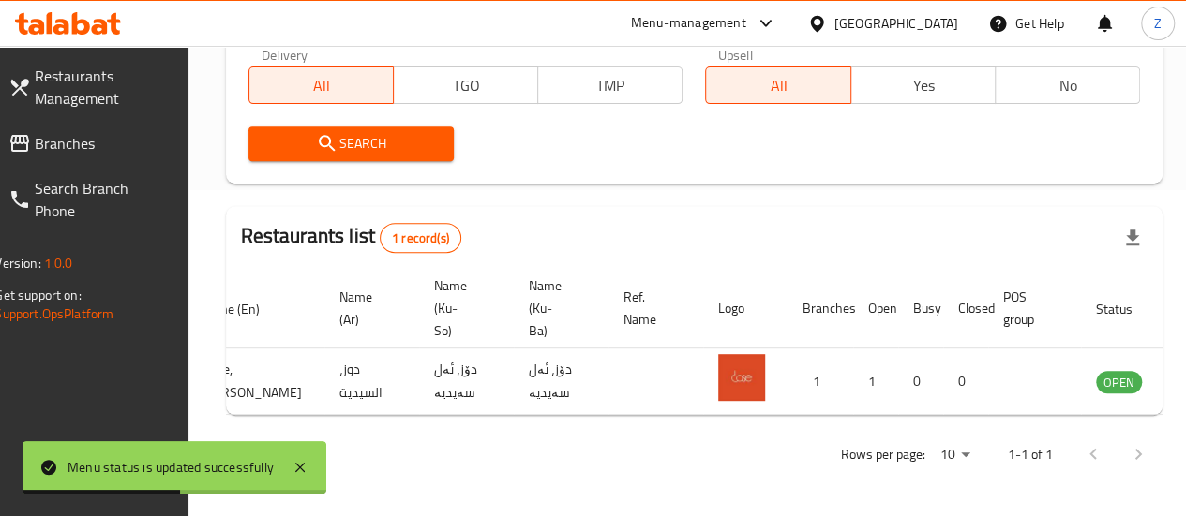
scroll to position [0, 184]
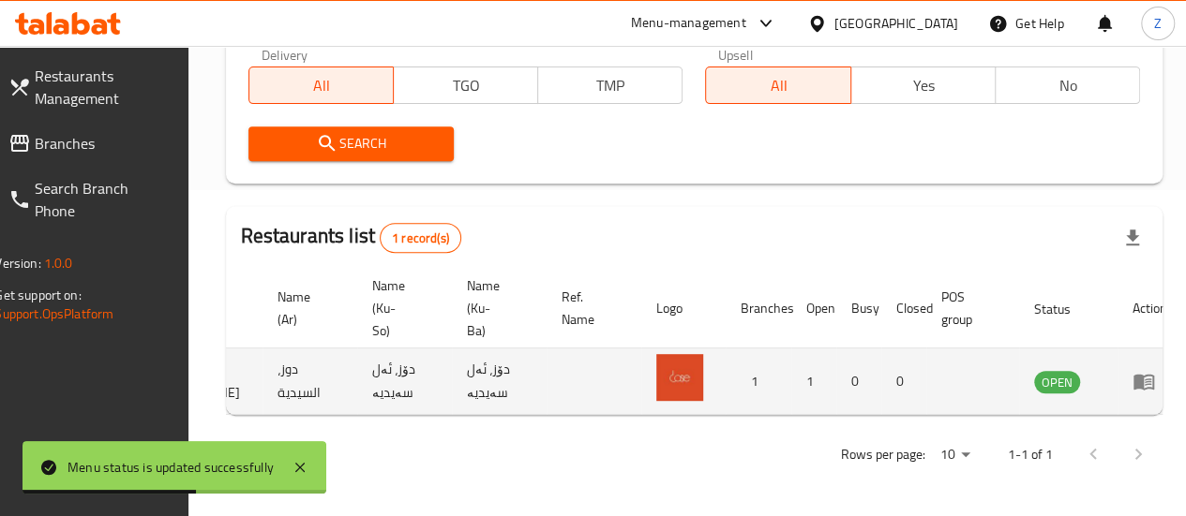
click at [1117, 363] on td "enhanced table" at bounding box center [1149, 382] width 65 height 67
click at [1133, 375] on icon "enhanced table" at bounding box center [1143, 383] width 21 height 16
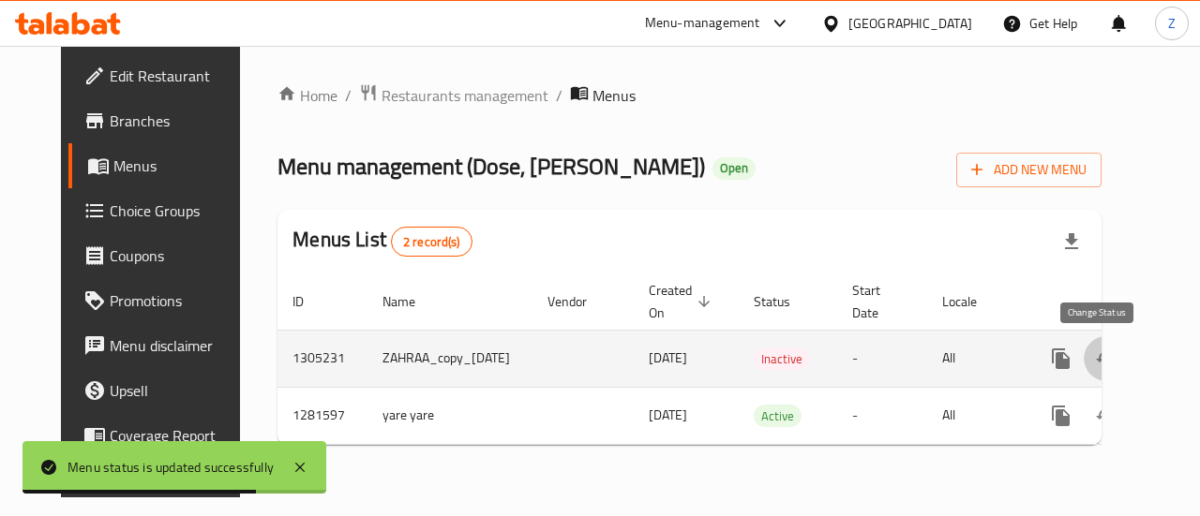
click at [1089, 370] on button "enhanced table" at bounding box center [1105, 358] width 45 height 45
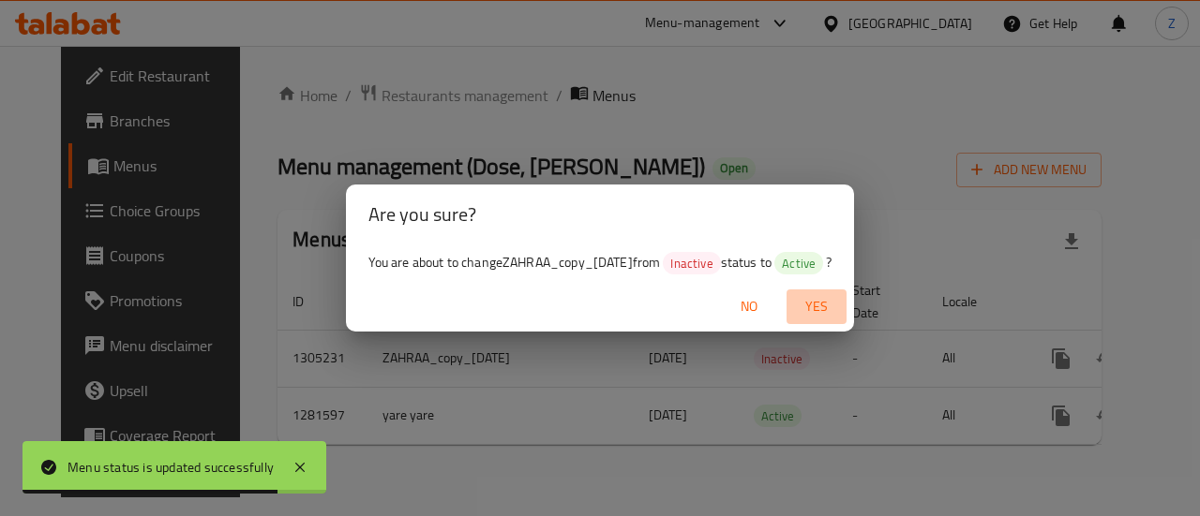
click at [839, 314] on span "Yes" at bounding box center [816, 306] width 45 height 23
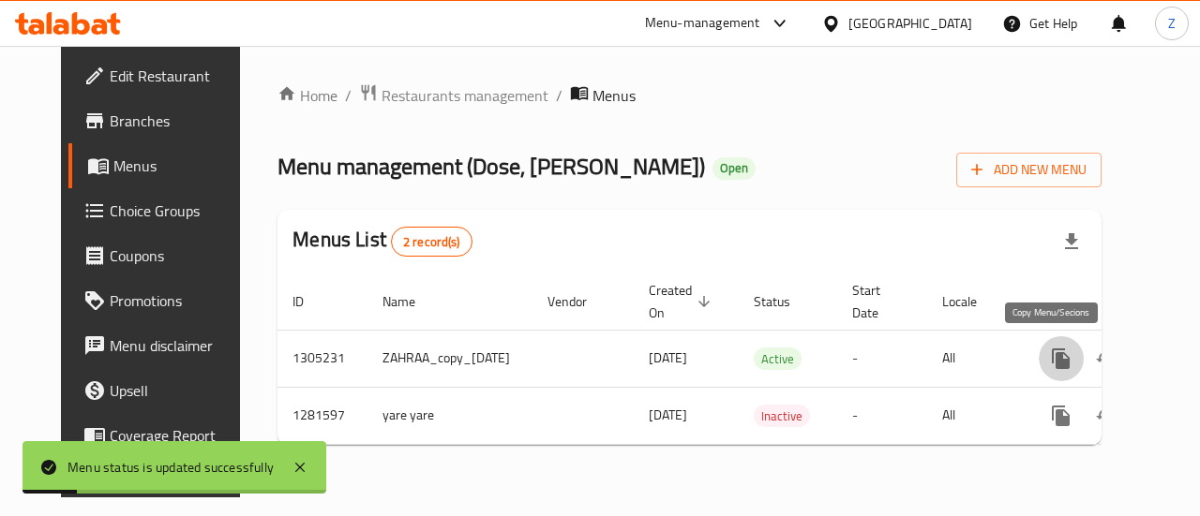
drag, startPoint x: 1057, startPoint y: 351, endPoint x: 1029, endPoint y: 351, distance: 28.1
click at [1056, 351] on icon "more" at bounding box center [1061, 359] width 22 height 22
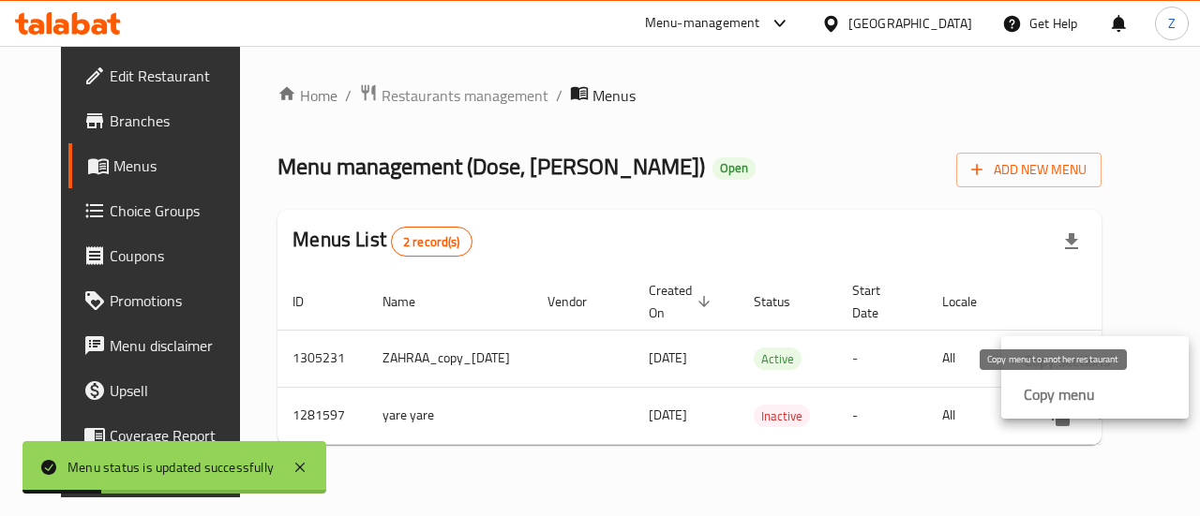
click at [1080, 395] on strong "Copy menu" at bounding box center [1058, 394] width 71 height 22
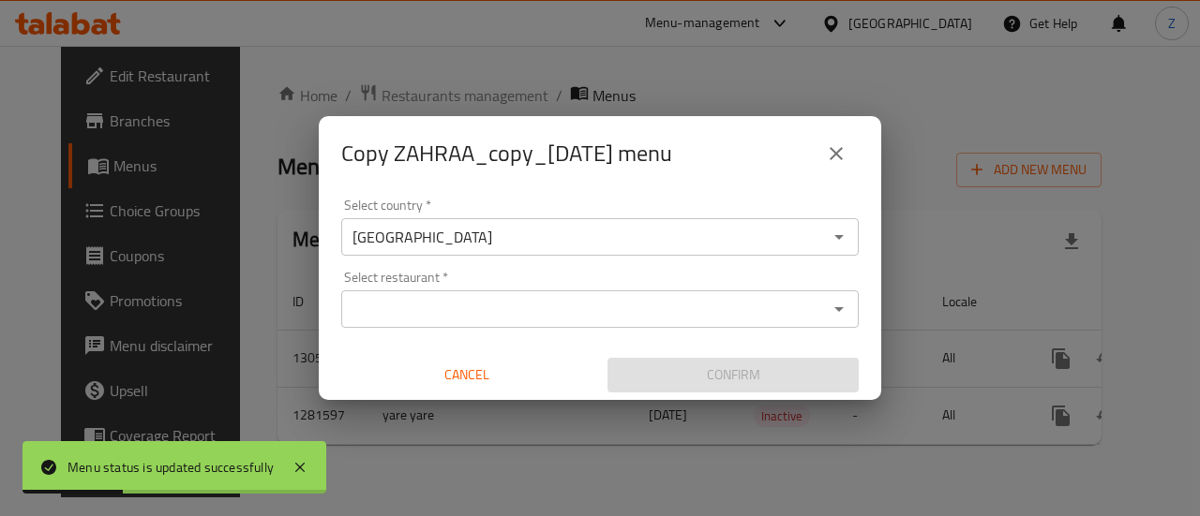
click at [489, 312] on input "Select restaurant   *" at bounding box center [584, 309] width 475 height 26
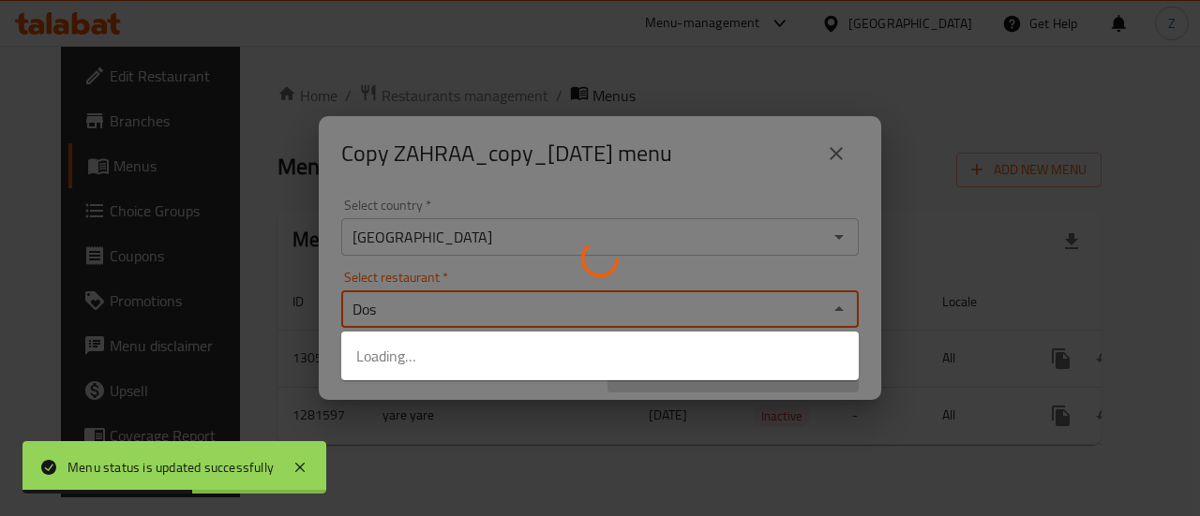
type input "Dose"
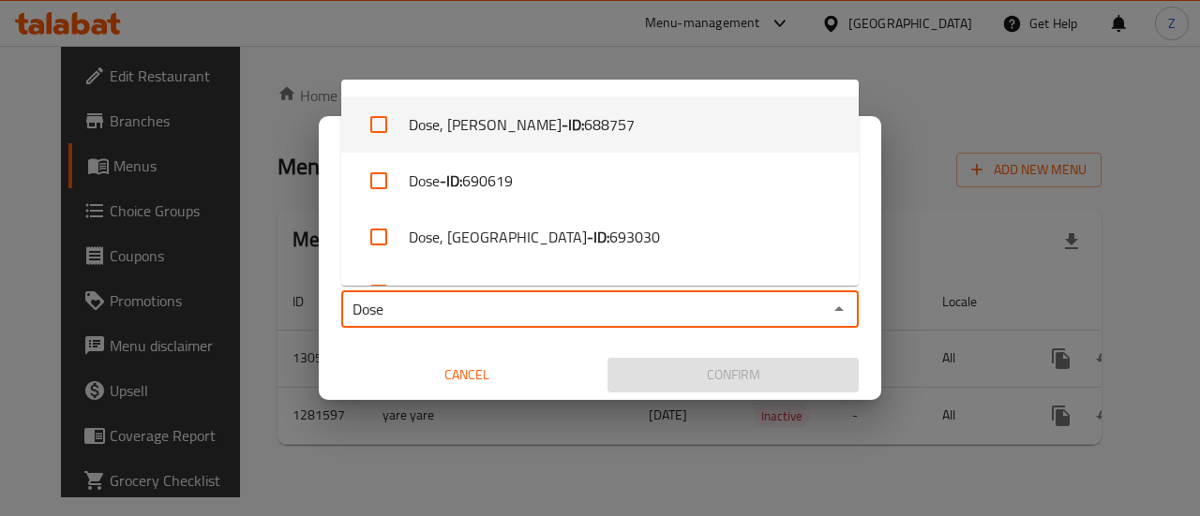
scroll to position [469, 0]
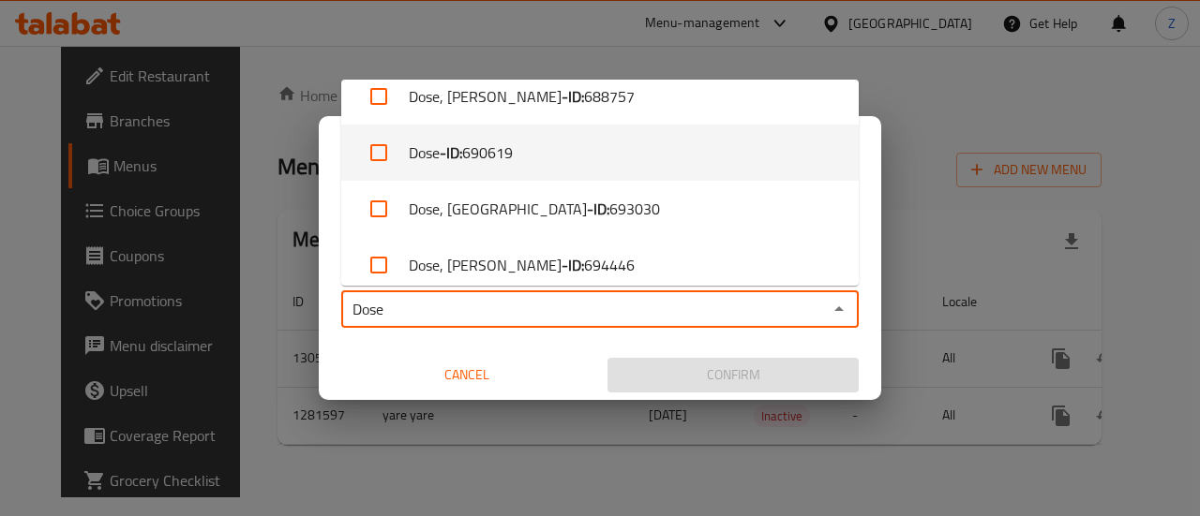
click at [369, 158] on input "checkbox" at bounding box center [378, 152] width 45 height 45
checkbox input "true"
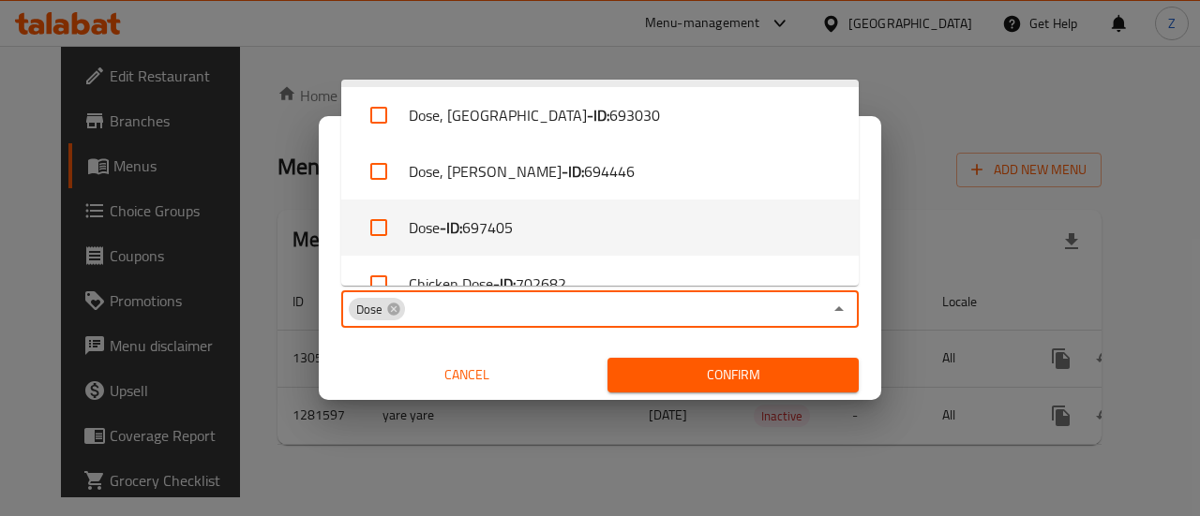
scroll to position [595, 0]
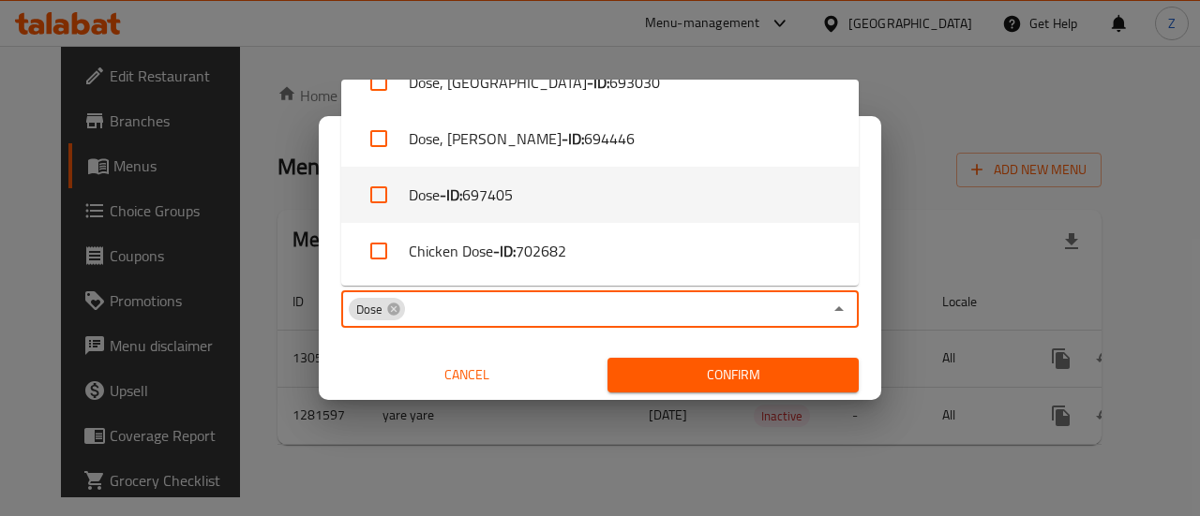
click at [384, 203] on input "checkbox" at bounding box center [378, 194] width 45 height 45
checkbox input "true"
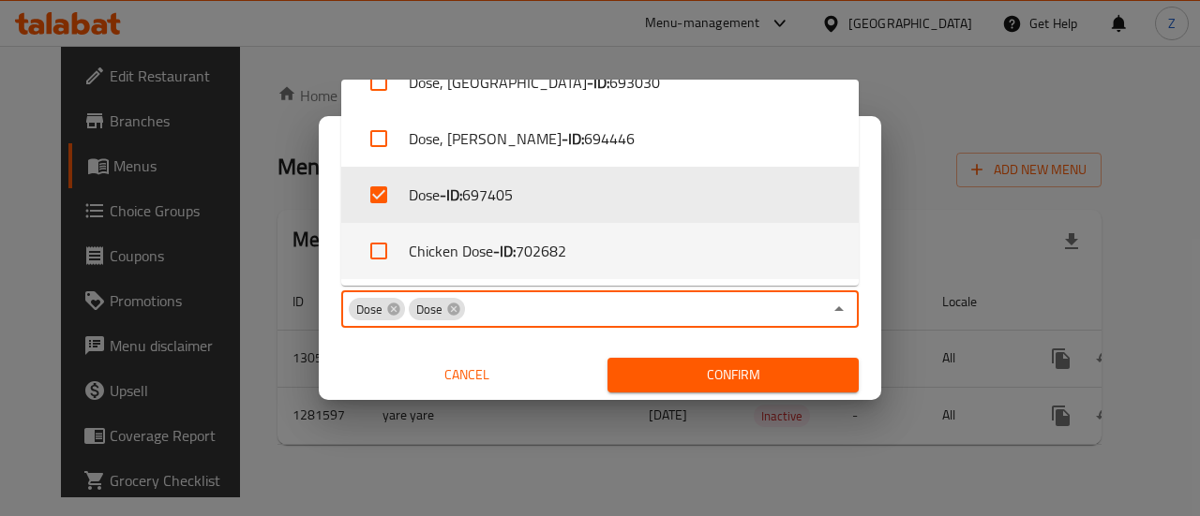
click at [705, 378] on span "Confirm" at bounding box center [732, 375] width 221 height 23
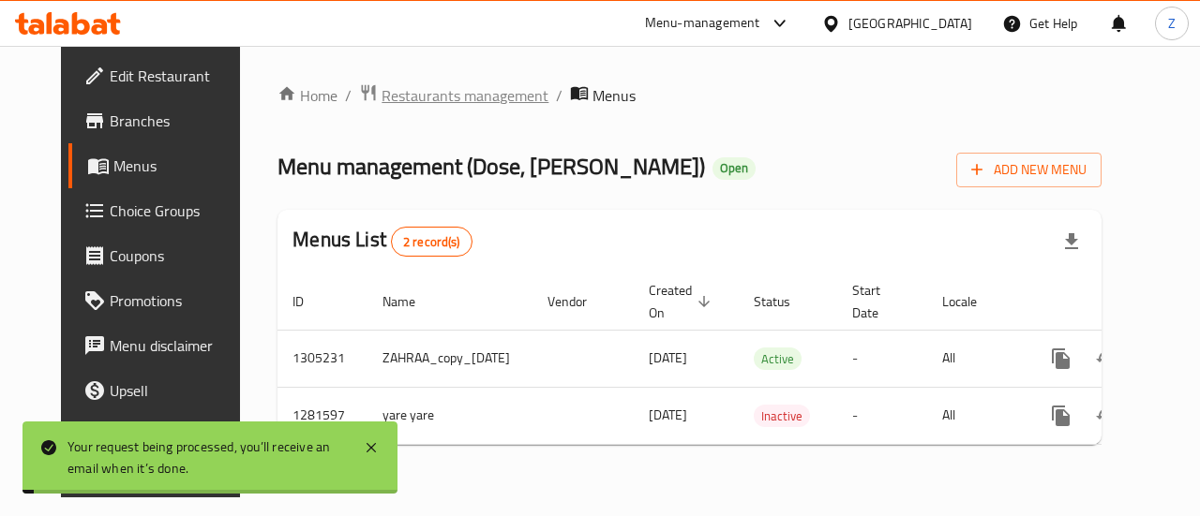
click at [407, 97] on span "Restaurants management" at bounding box center [464, 95] width 167 height 22
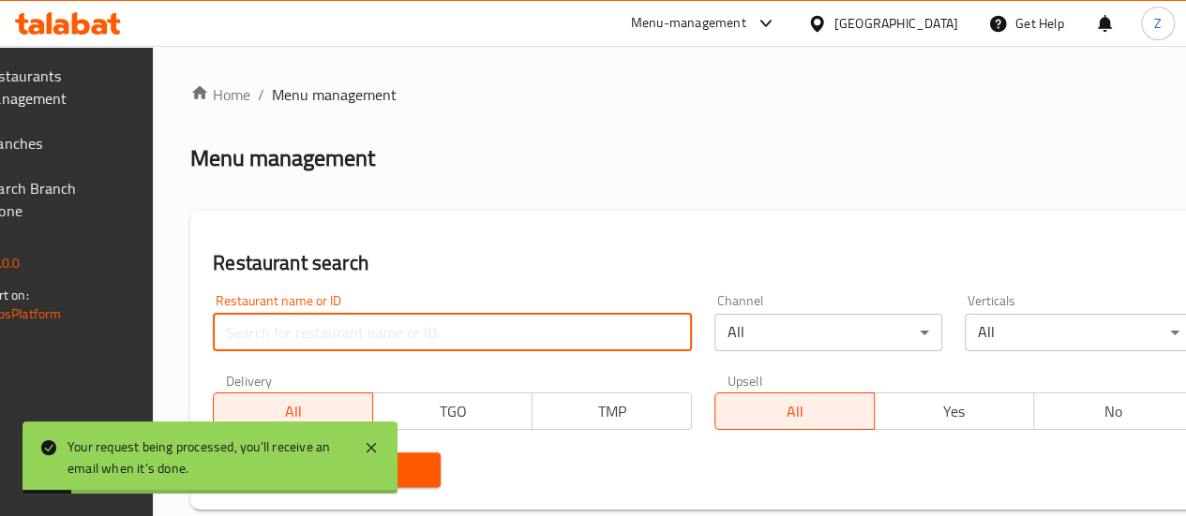
click at [405, 323] on input "search" at bounding box center [452, 332] width 479 height 37
paste input "690619"
type input "690619"
click button "Search" at bounding box center [327, 470] width 228 height 35
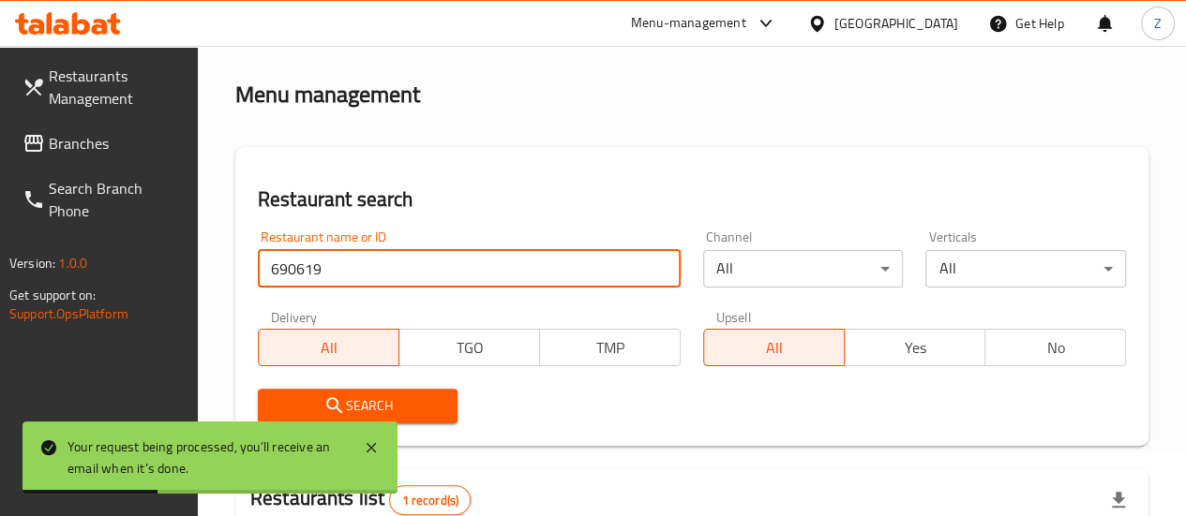
scroll to position [94, 0]
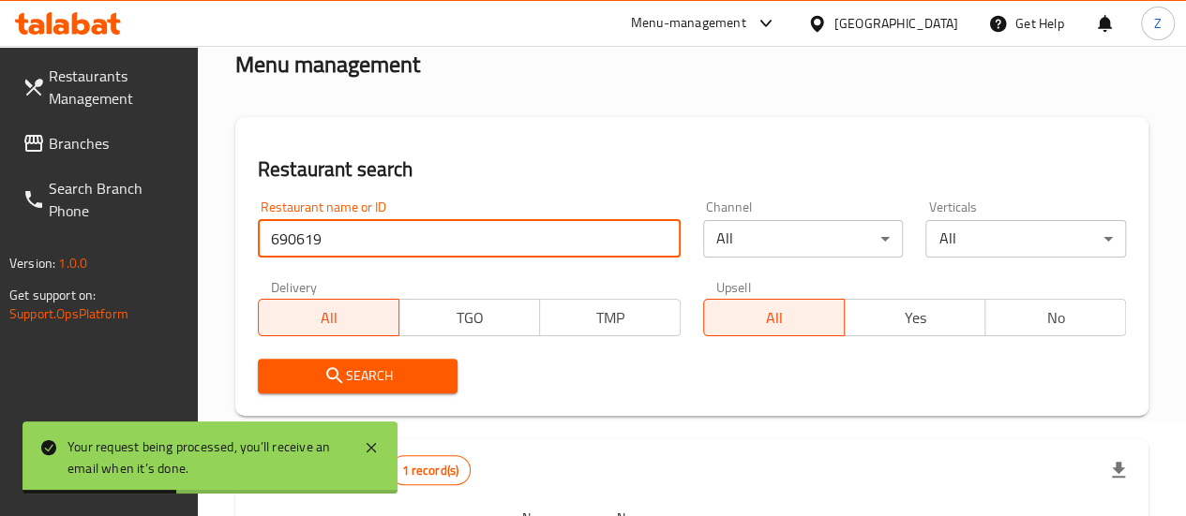
click at [443, 380] on button "Search" at bounding box center [358, 376] width 201 height 35
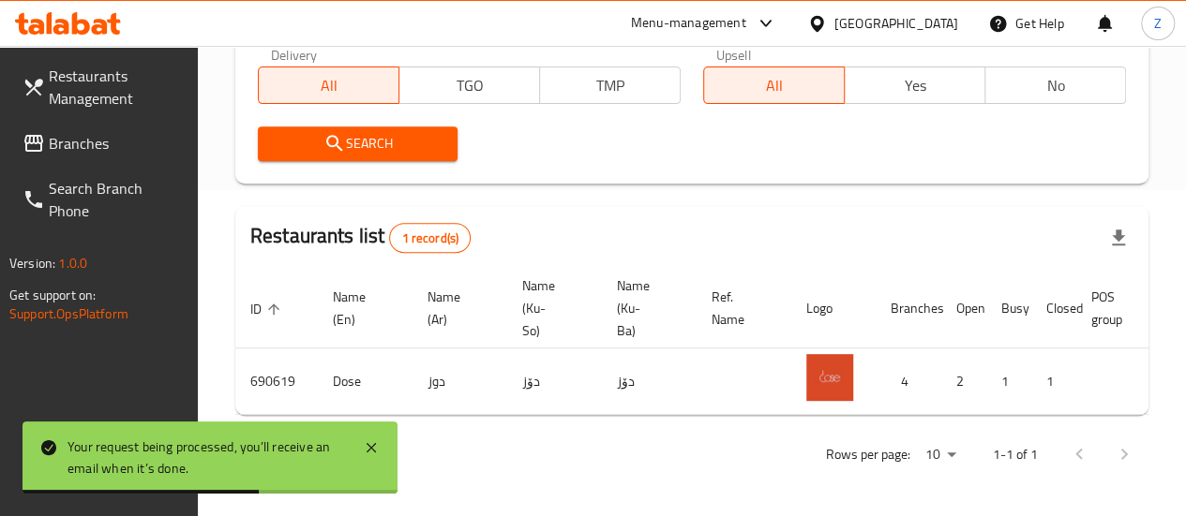
scroll to position [0, 184]
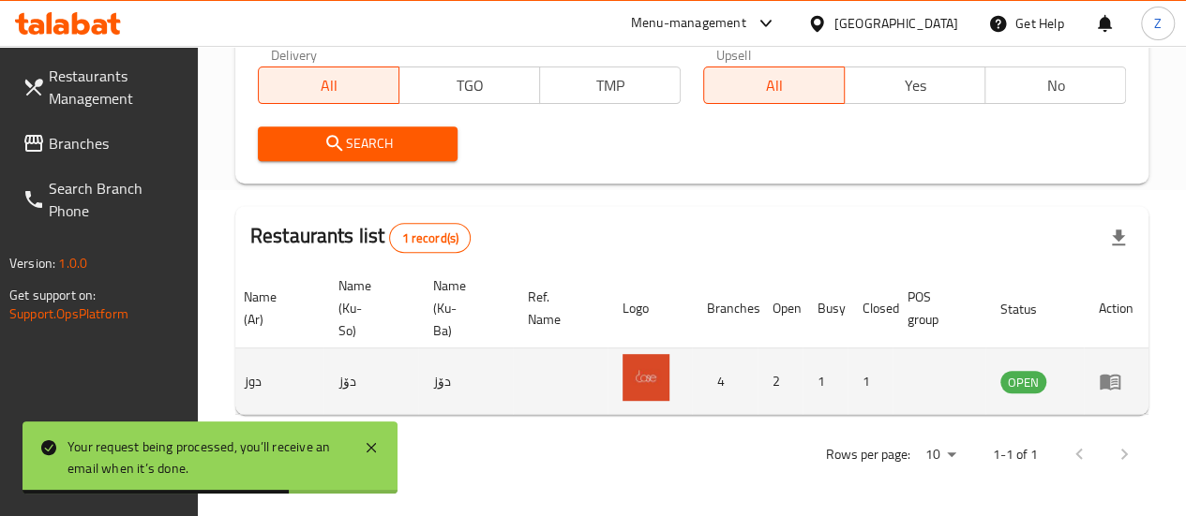
click at [1108, 375] on icon "enhanced table" at bounding box center [1109, 383] width 21 height 16
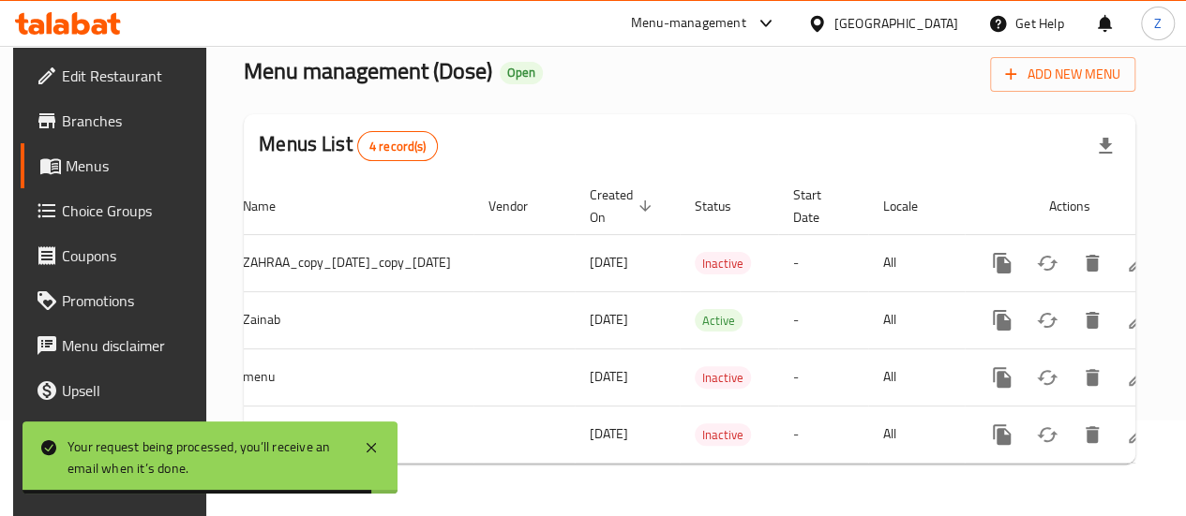
scroll to position [0, 186]
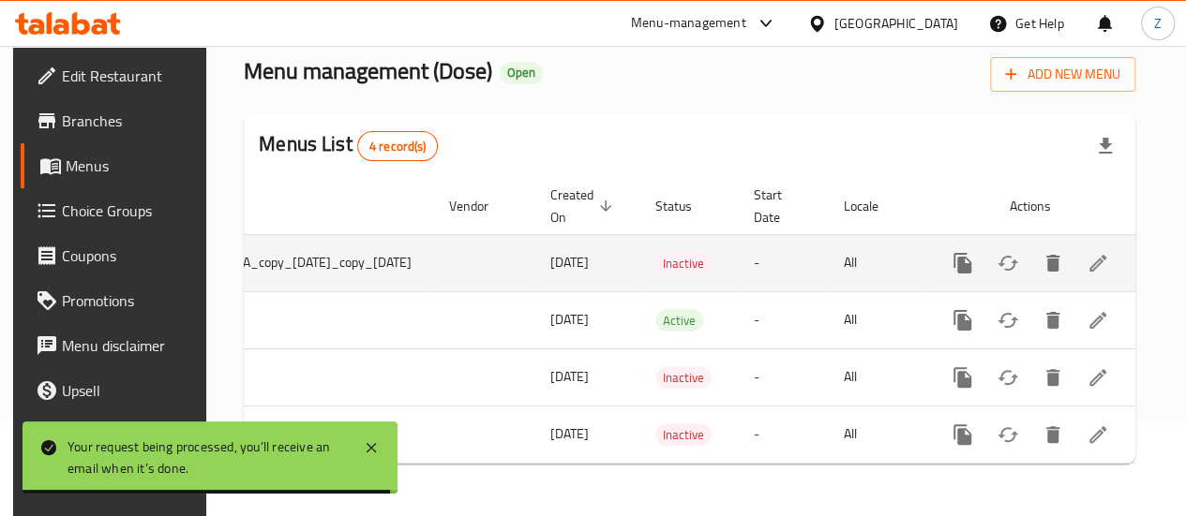
click at [1009, 267] on button "enhanced table" at bounding box center [1007, 263] width 45 height 45
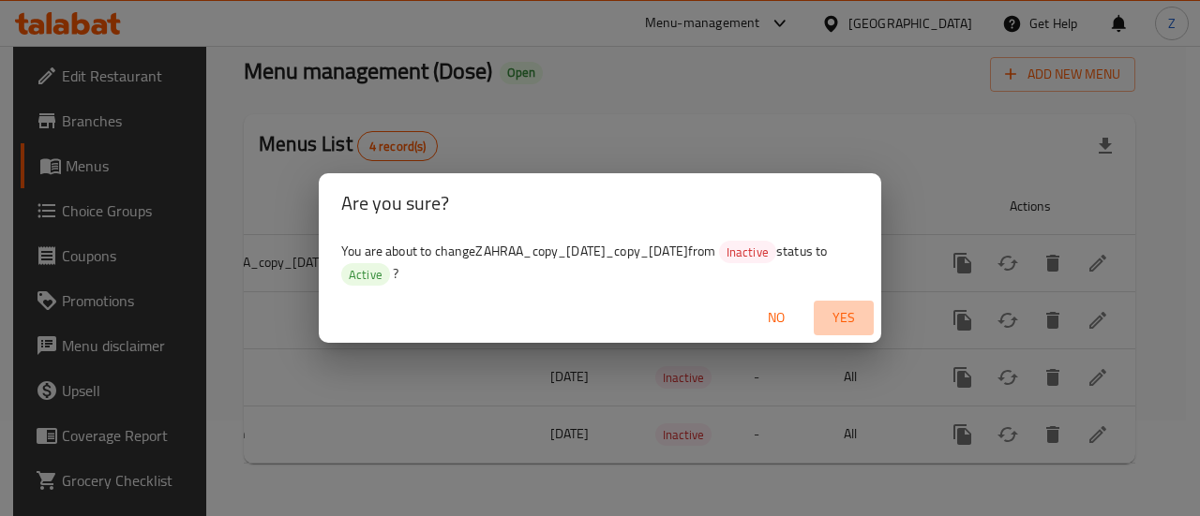
click at [845, 317] on span "Yes" at bounding box center [843, 317] width 45 height 23
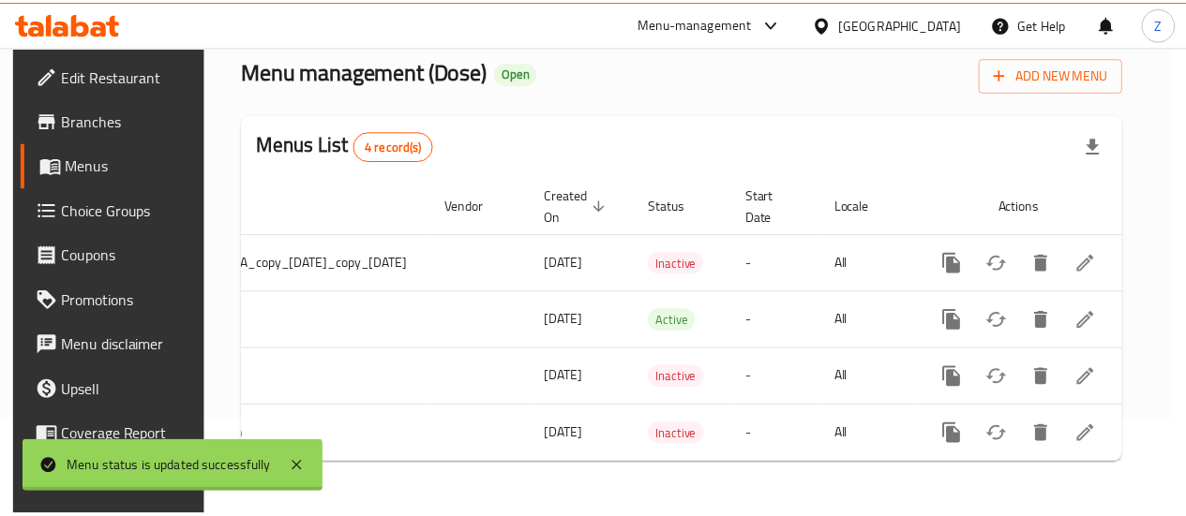
scroll to position [0, 174]
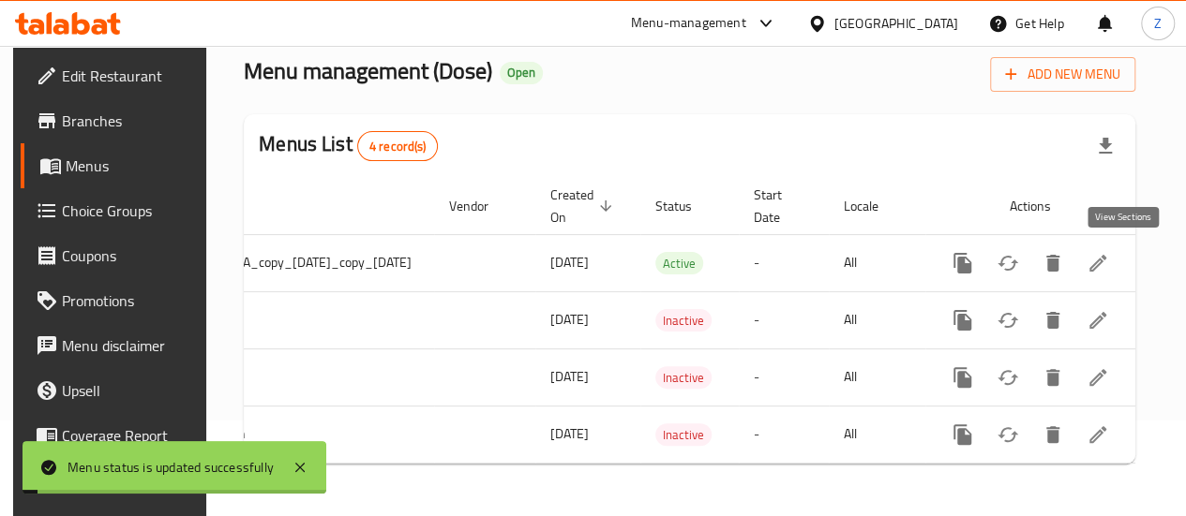
click at [1100, 254] on link "enhanced table" at bounding box center [1097, 263] width 45 height 45
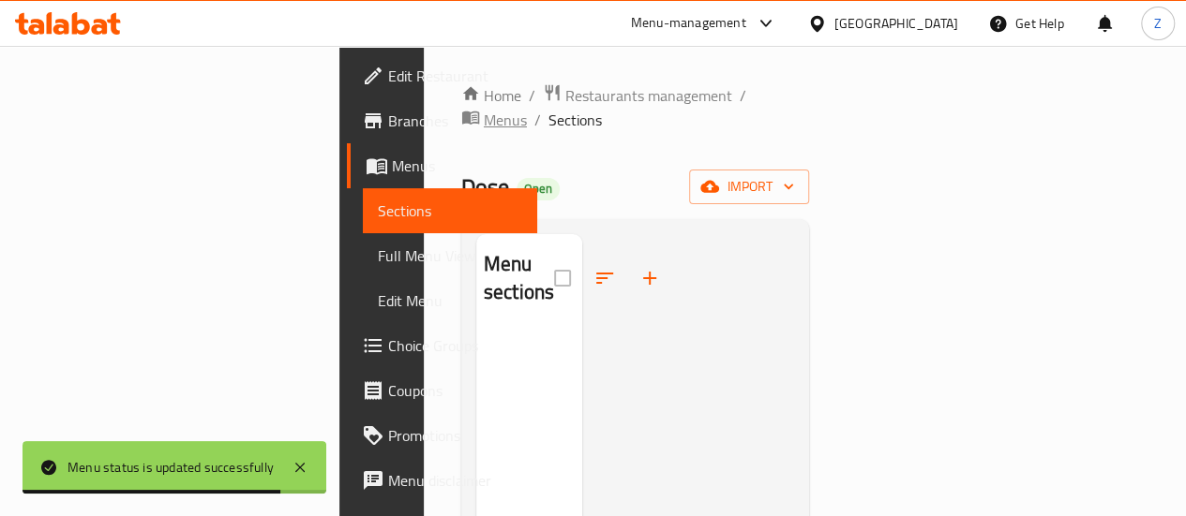
click at [527, 109] on span "Menus" at bounding box center [505, 120] width 43 height 22
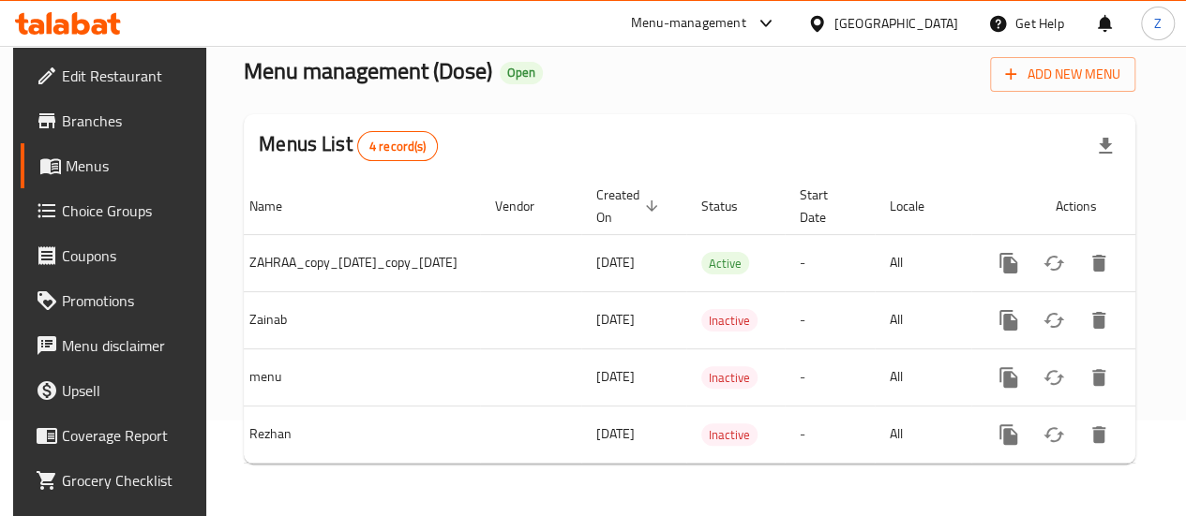
scroll to position [0, 186]
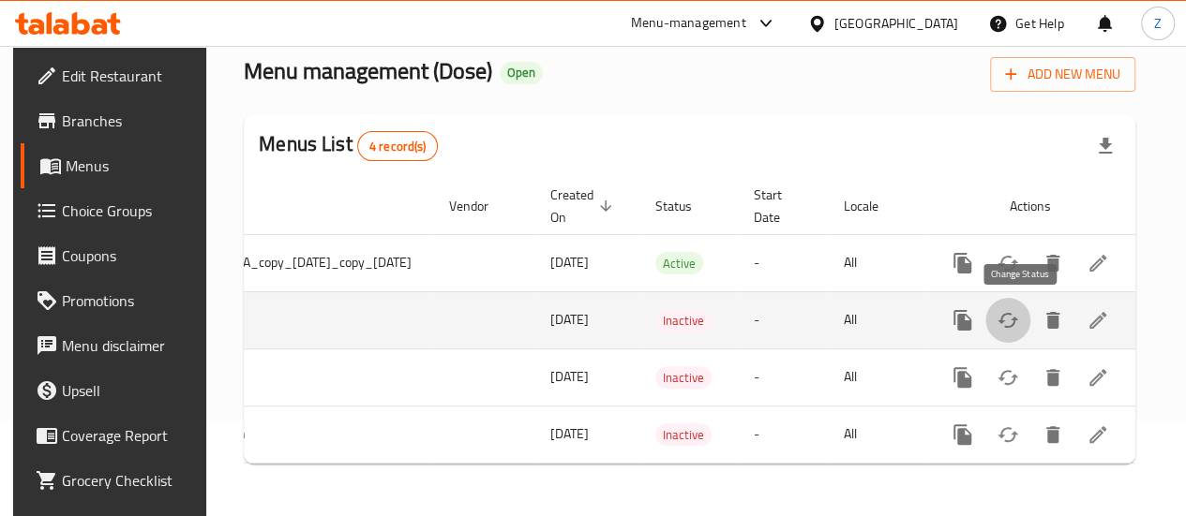
click at [1016, 309] on icon "enhanced table" at bounding box center [1007, 320] width 22 height 22
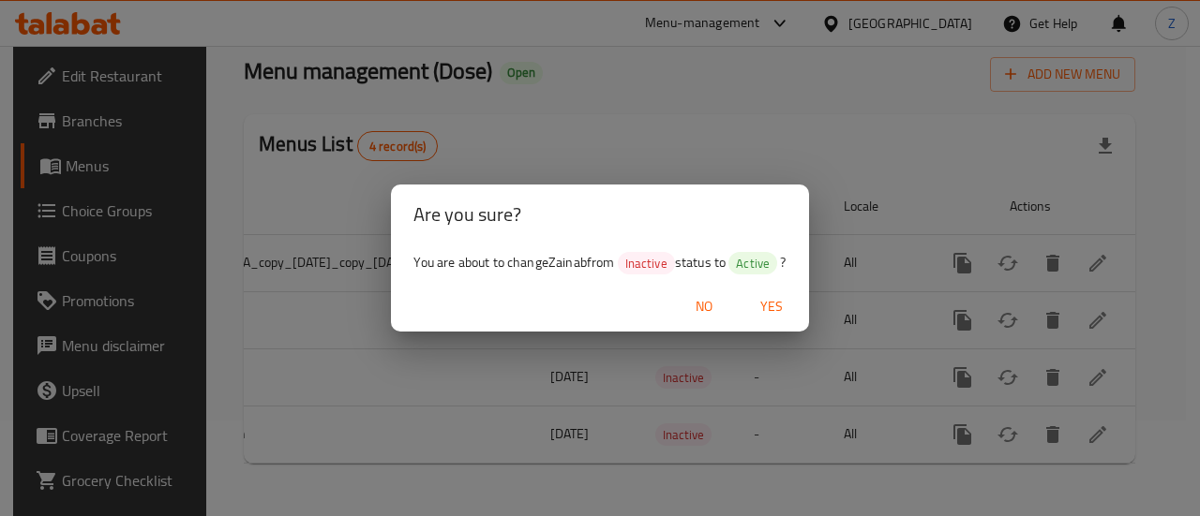
click at [787, 320] on button "Yes" at bounding box center [771, 307] width 60 height 35
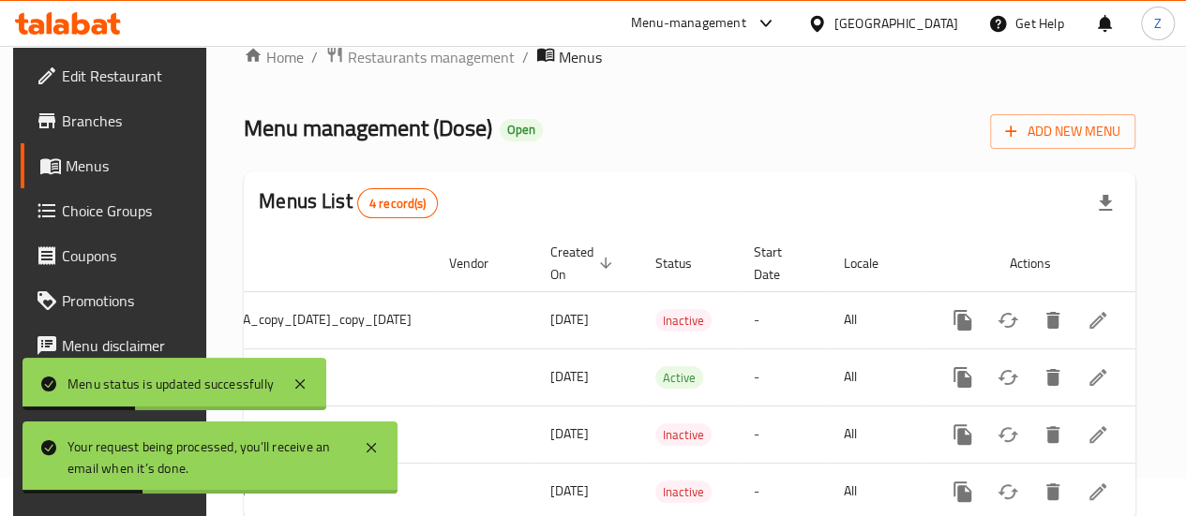
scroll to position [0, 0]
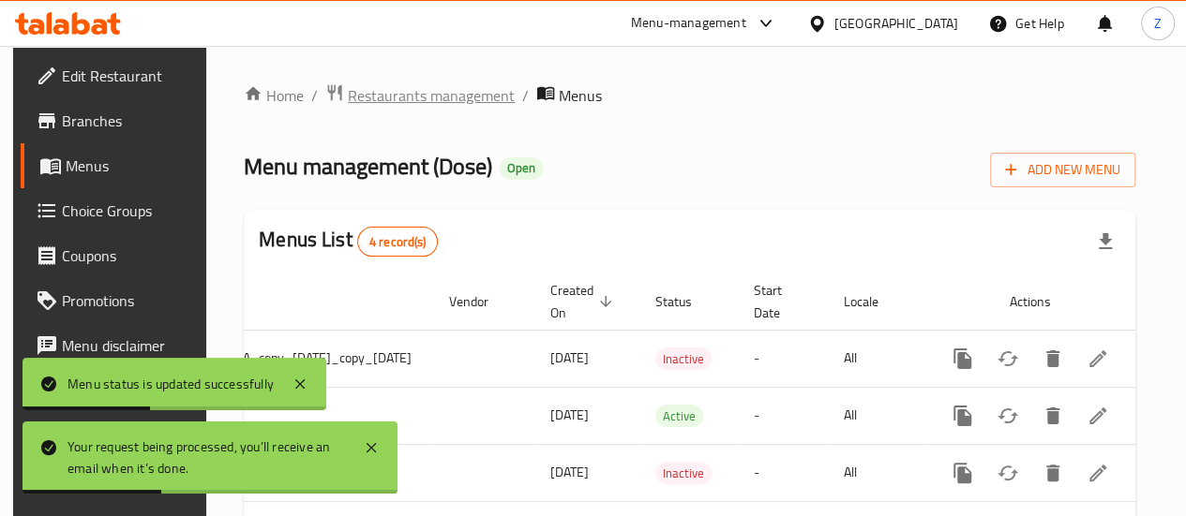
click at [388, 85] on span "Restaurants management" at bounding box center [431, 95] width 167 height 22
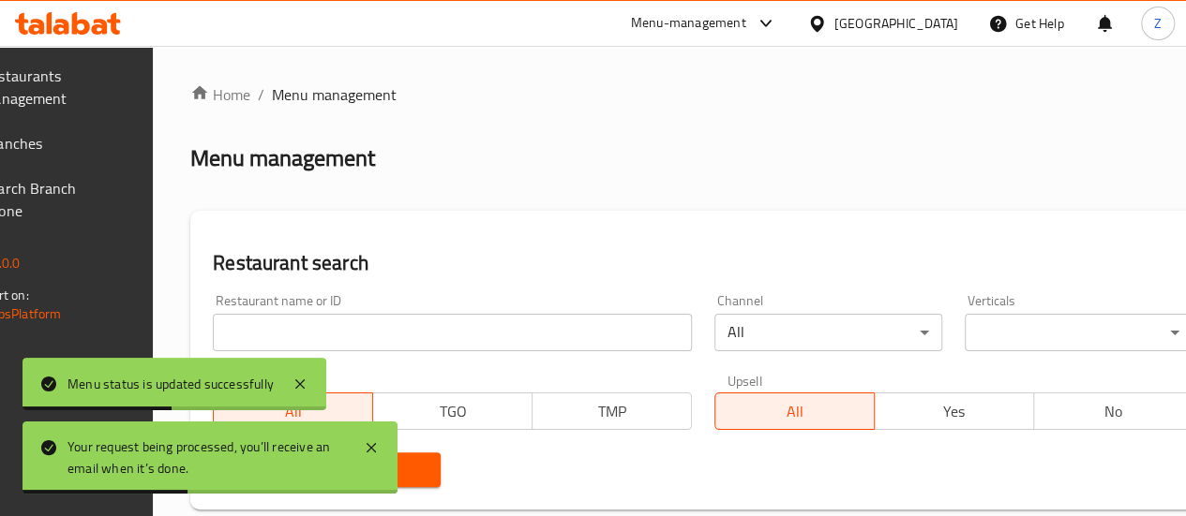
click at [403, 317] on input "search" at bounding box center [452, 332] width 479 height 37
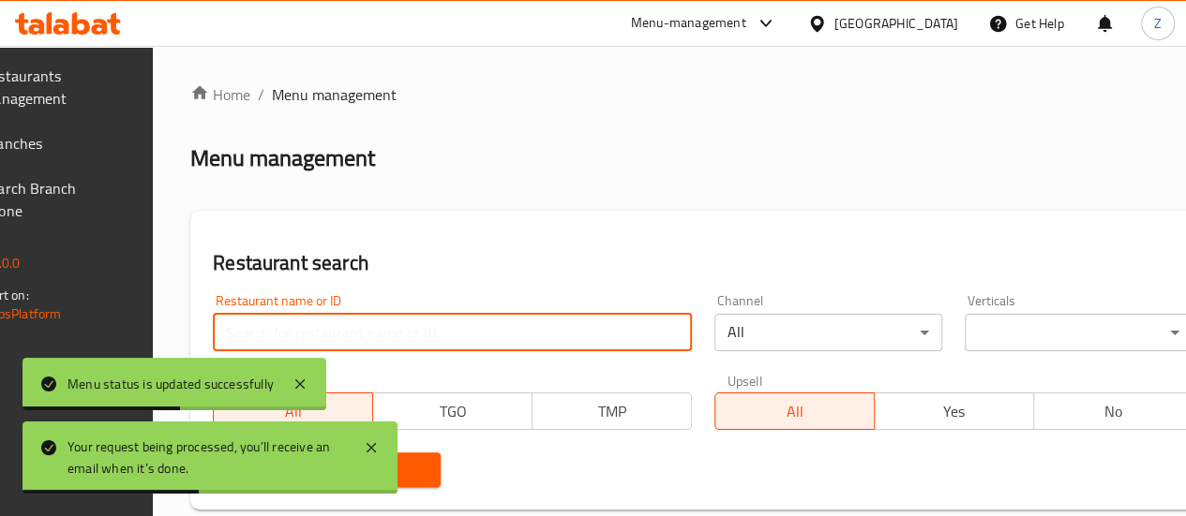
paste input "687930"
type input "687930"
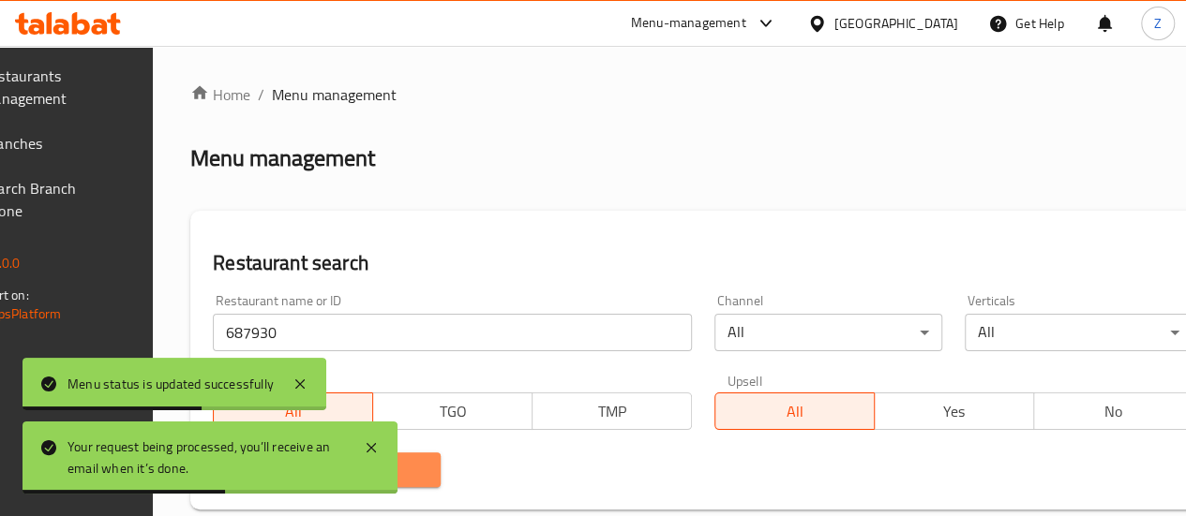
click at [425, 479] on span "Search" at bounding box center [327, 469] width 198 height 23
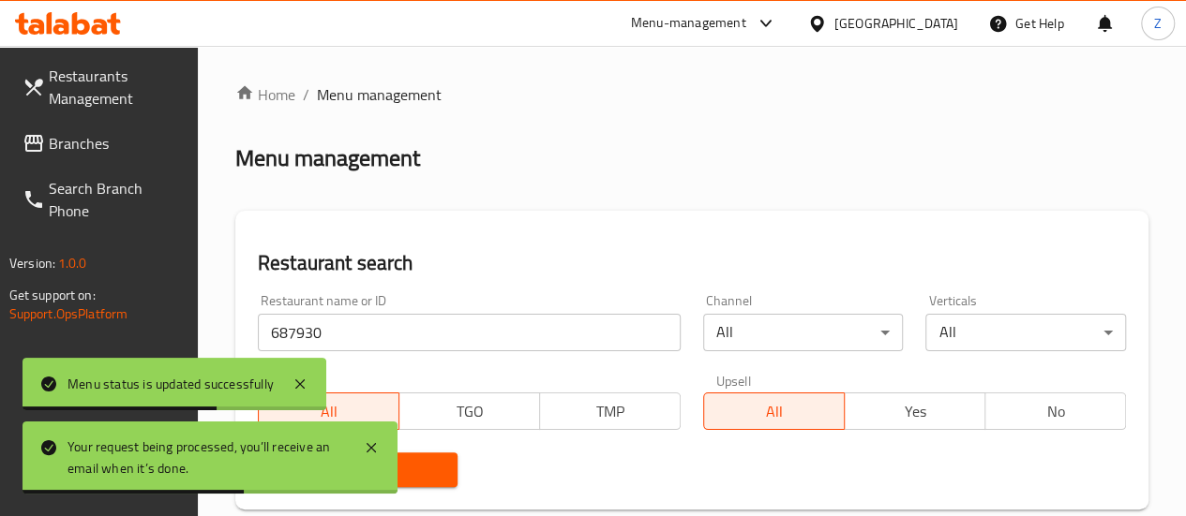
click at [440, 479] on span "Search" at bounding box center [358, 469] width 171 height 23
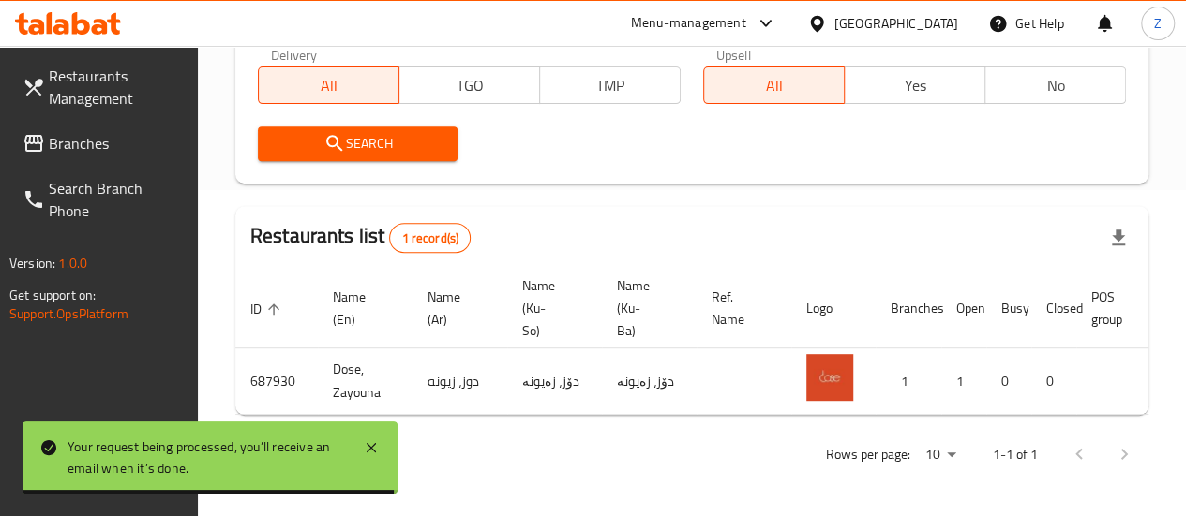
scroll to position [0, 184]
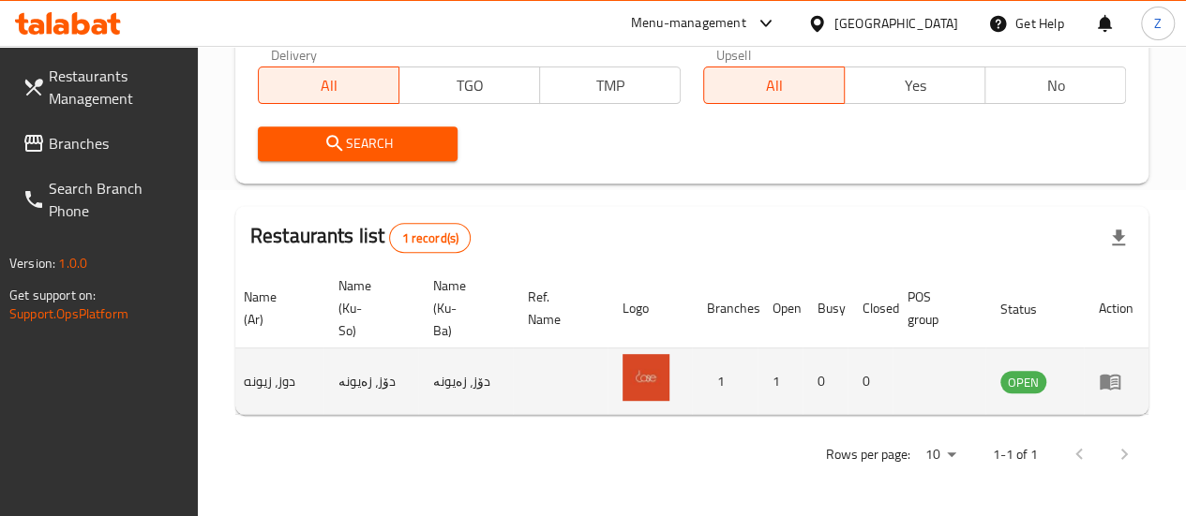
click at [1096, 364] on td "enhanced table" at bounding box center [1115, 382] width 65 height 67
click at [1106, 375] on icon "enhanced table" at bounding box center [1109, 383] width 21 height 16
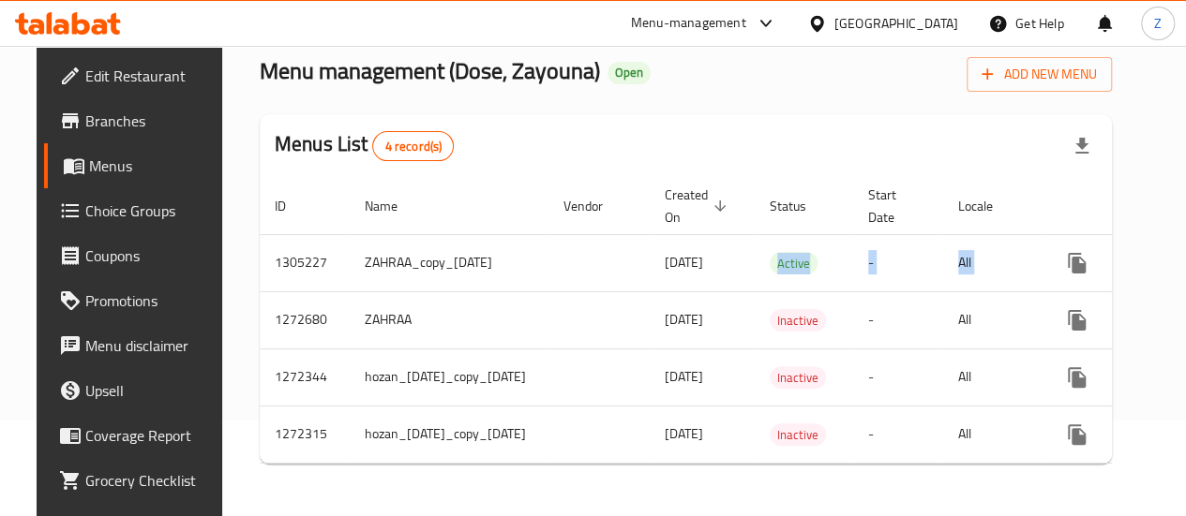
scroll to position [0, 139]
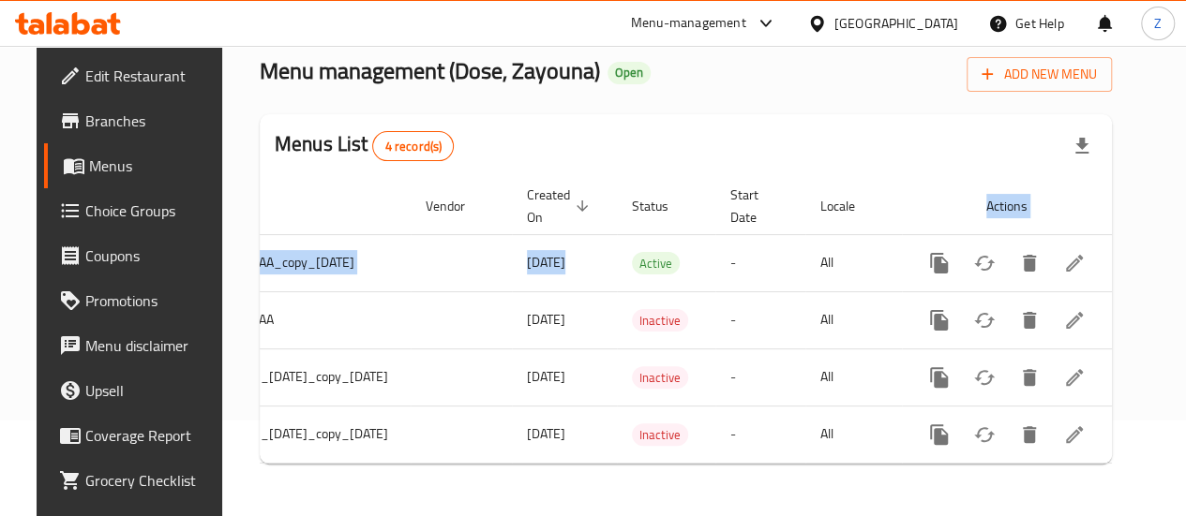
drag, startPoint x: 757, startPoint y: 250, endPoint x: 1199, endPoint y: 261, distance: 441.6
click at [1186, 261] on html "​ Menu-management Iraq Get Help Z Edit Restaurant Branches Menus Choice Groups …" at bounding box center [593, 162] width 1186 height 516
click at [937, 123] on div "Menus List 4 record(s)" at bounding box center [686, 146] width 852 height 64
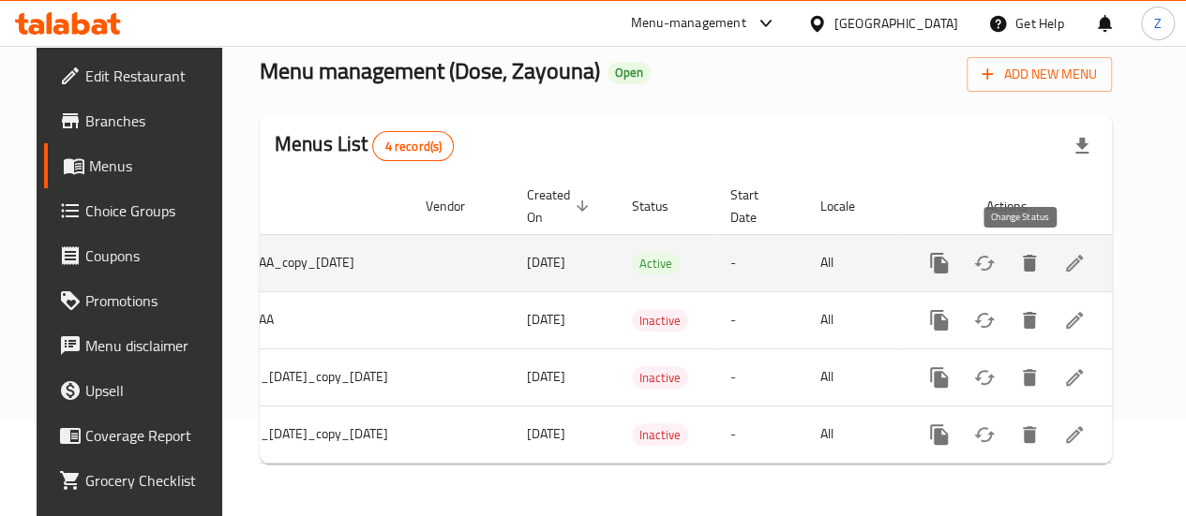
click at [994, 256] on icon "enhanced table" at bounding box center [984, 263] width 21 height 15
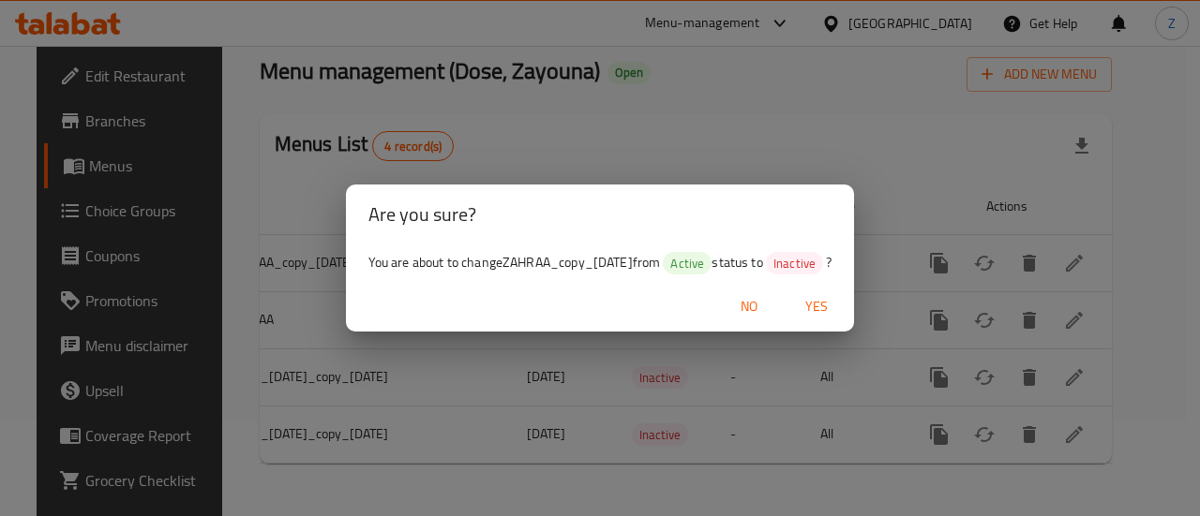
click at [771, 315] on span "No" at bounding box center [748, 306] width 45 height 23
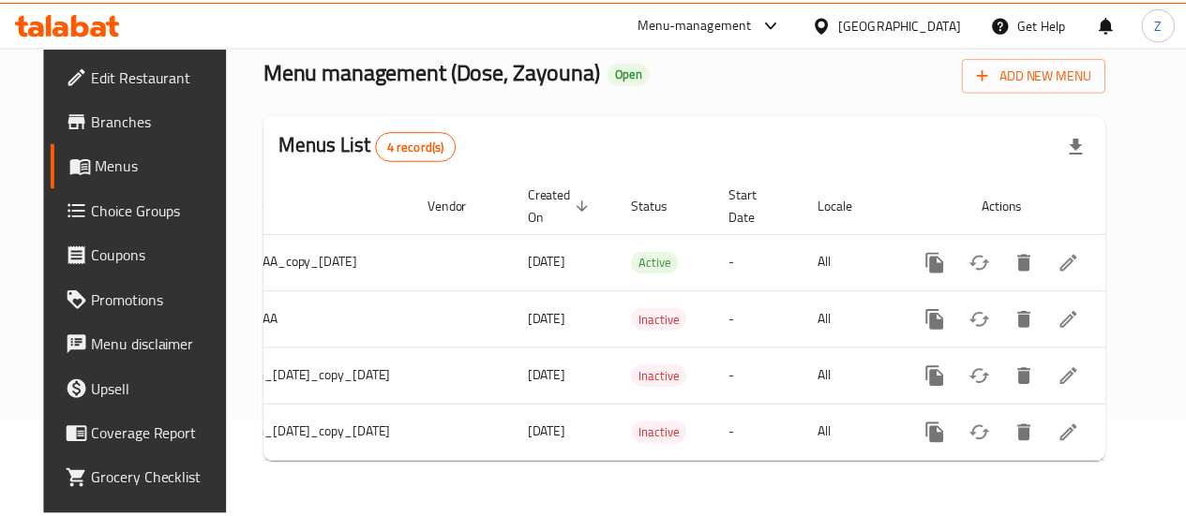
scroll to position [0, 127]
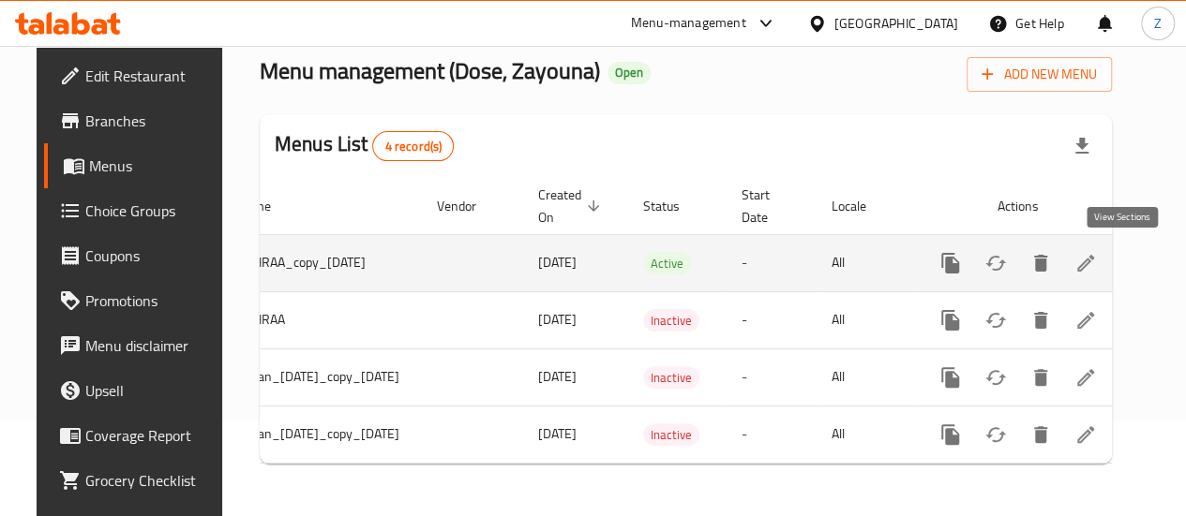
click at [1097, 252] on icon "enhanced table" at bounding box center [1085, 263] width 22 height 22
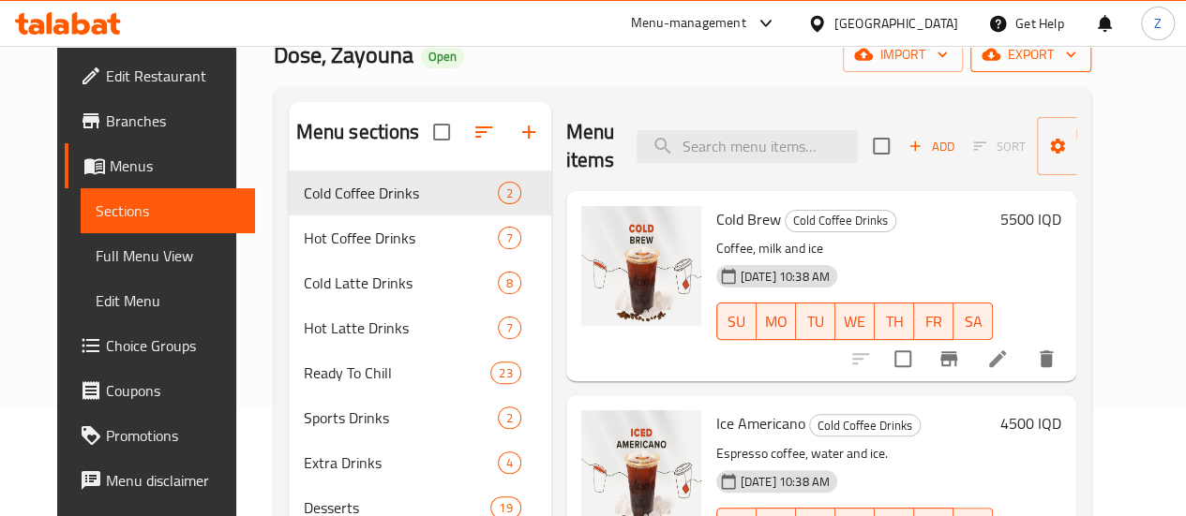
click at [1073, 63] on span "export" at bounding box center [1030, 54] width 91 height 23
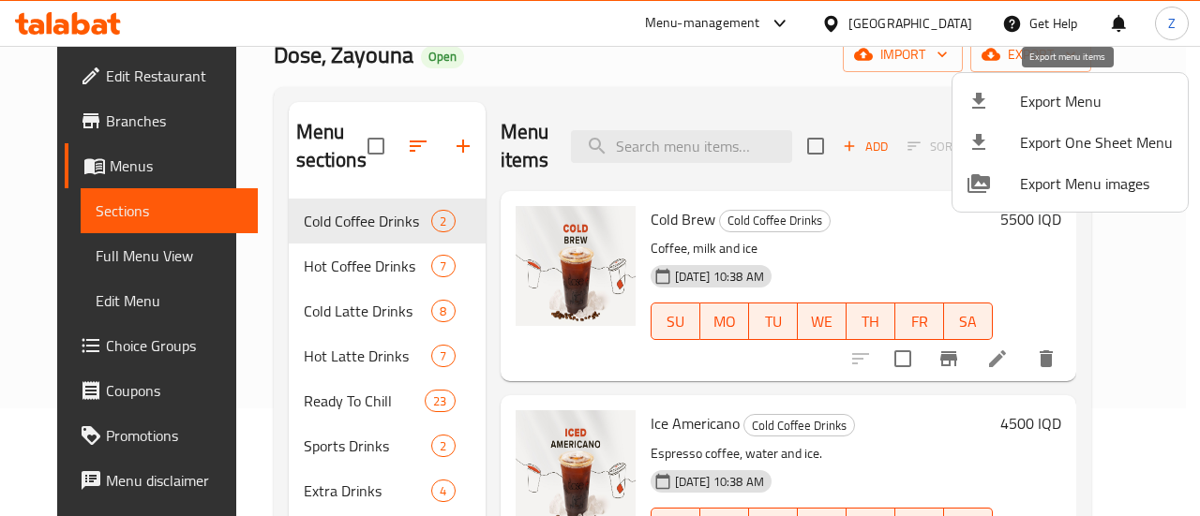
click at [1058, 106] on span "Export Menu" at bounding box center [1096, 101] width 153 height 22
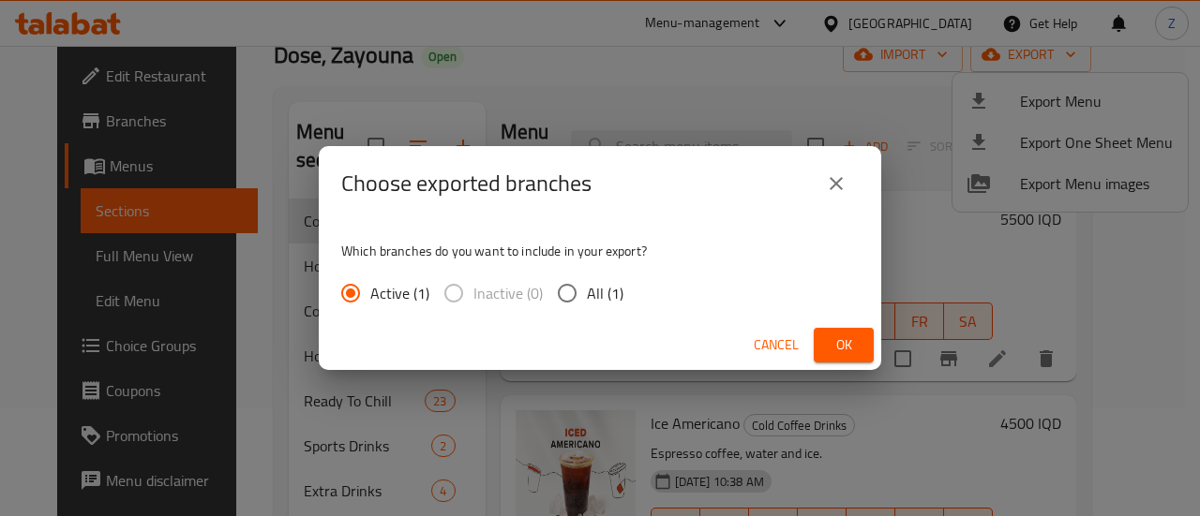
click at [853, 344] on span "Ok" at bounding box center [843, 345] width 30 height 23
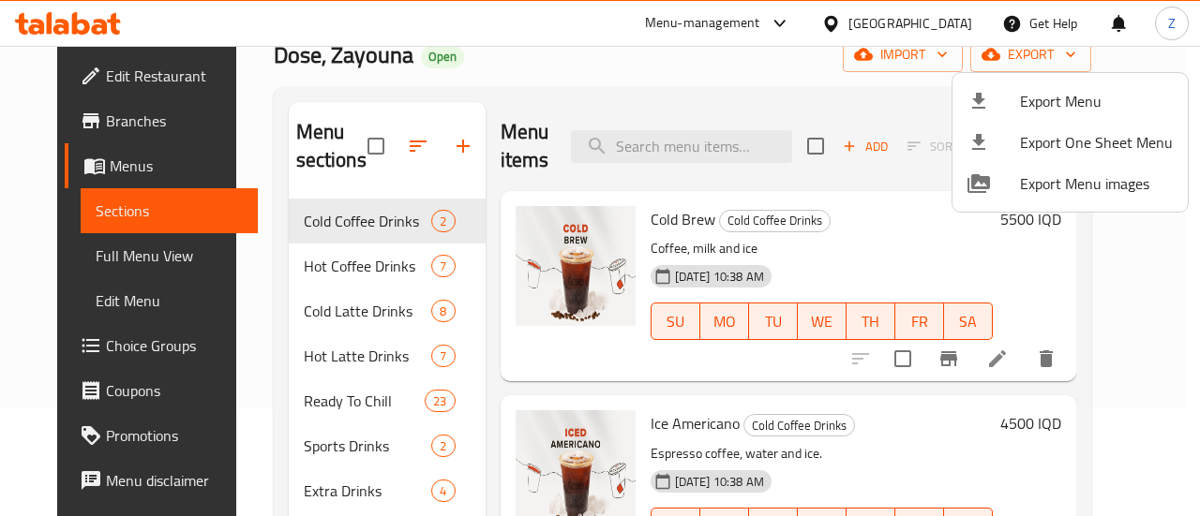
click at [596, 93] on div at bounding box center [600, 258] width 1200 height 516
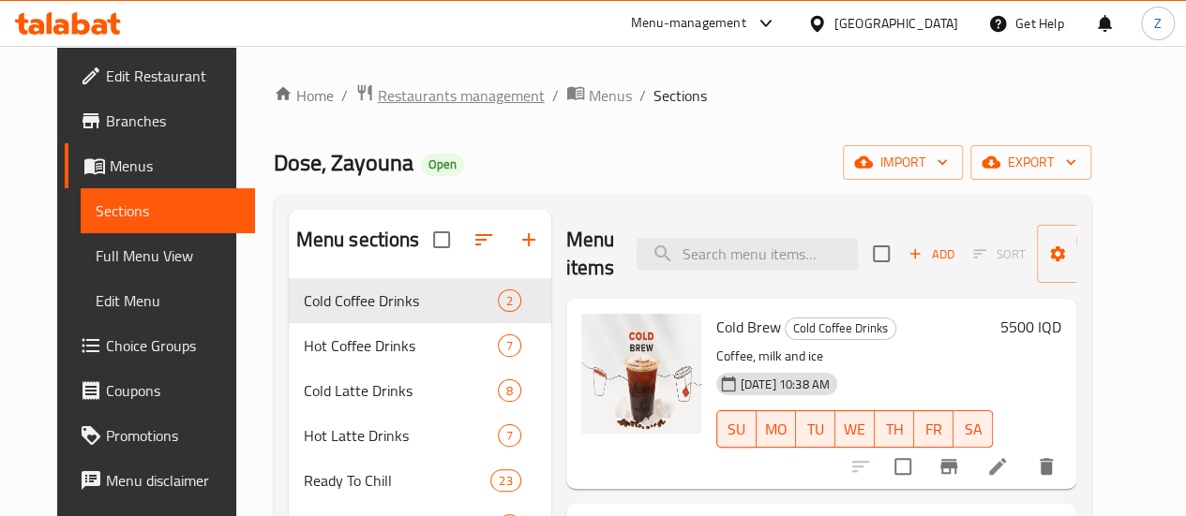
click at [425, 93] on span "Restaurants management" at bounding box center [461, 95] width 167 height 22
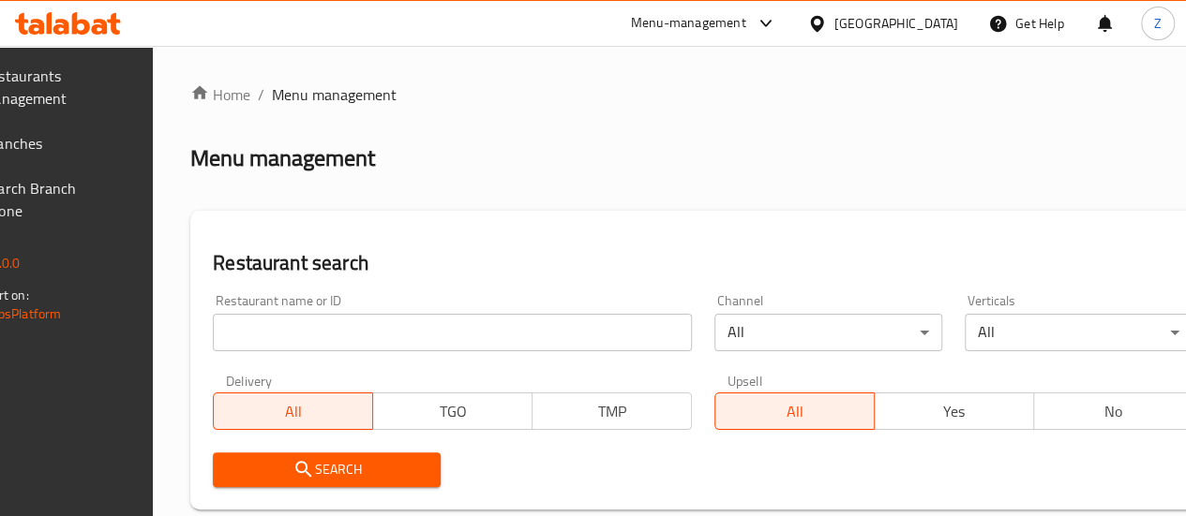
click at [405, 321] on input "search" at bounding box center [452, 332] width 479 height 37
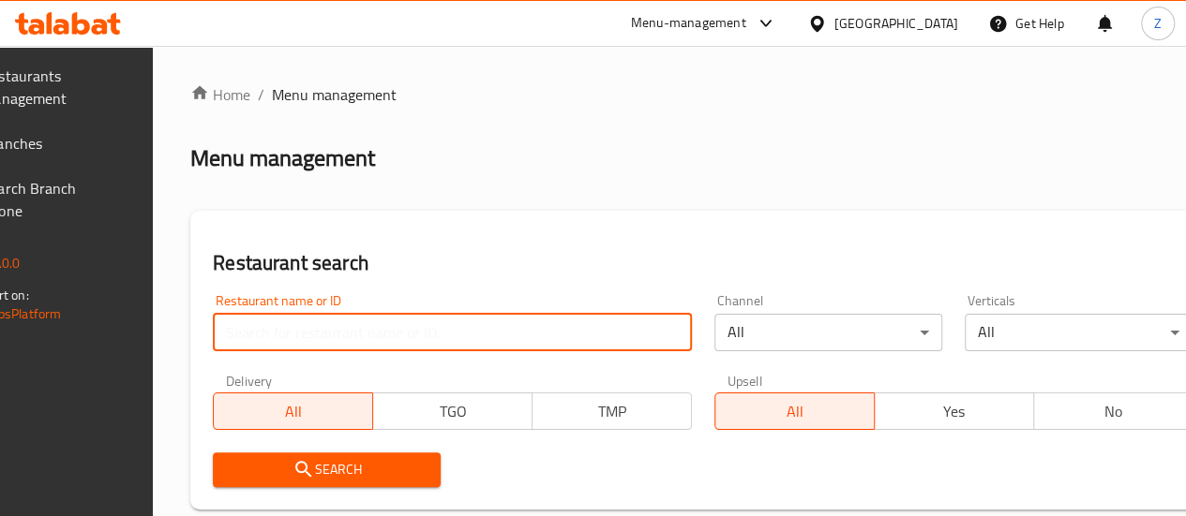
paste input "693030"
type input "693030"
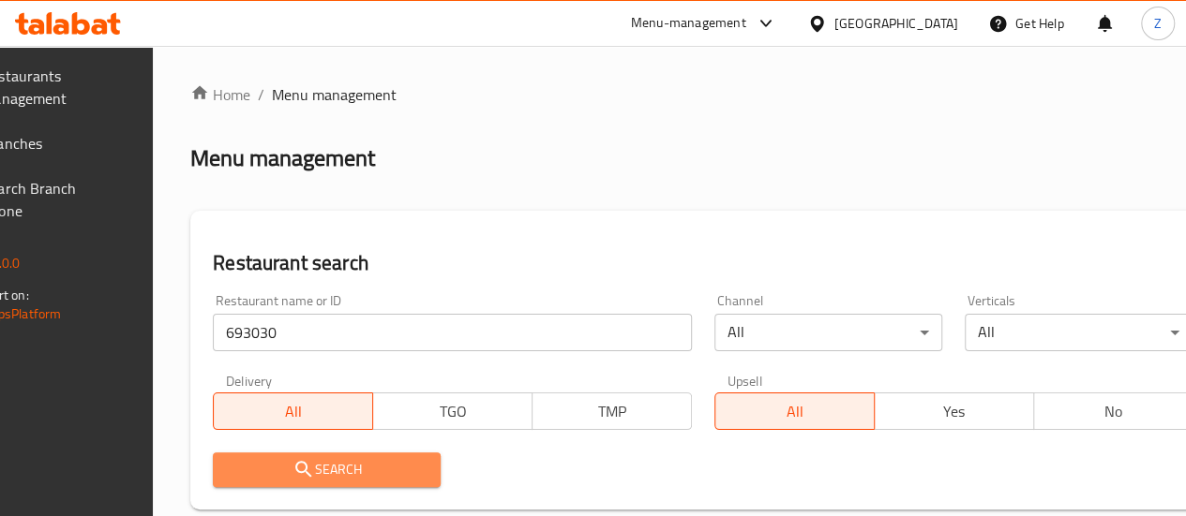
click at [418, 484] on button "Search" at bounding box center [327, 470] width 228 height 35
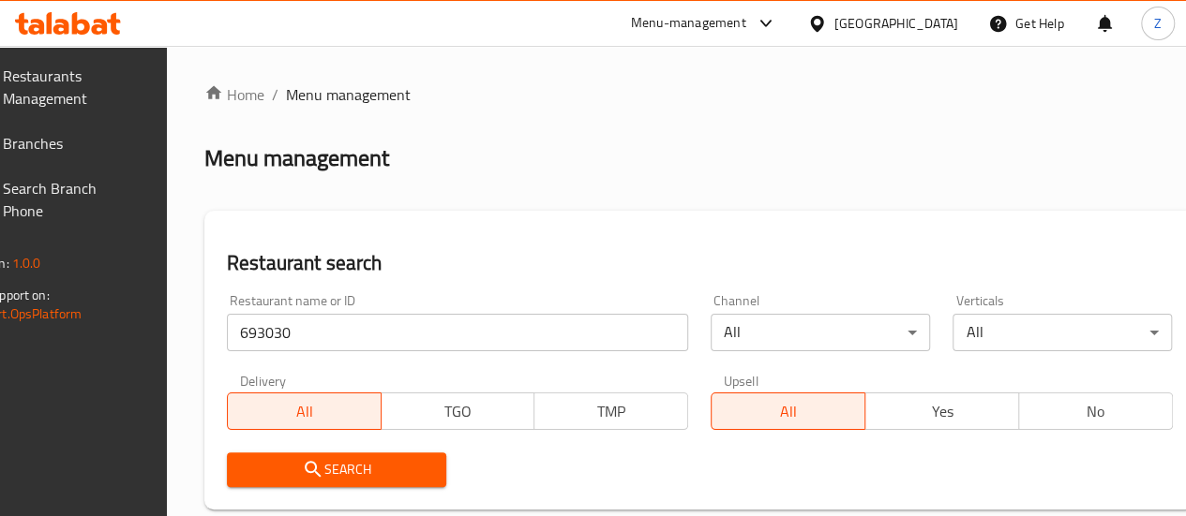
click at [432, 486] on button "Search" at bounding box center [336, 470] width 219 height 35
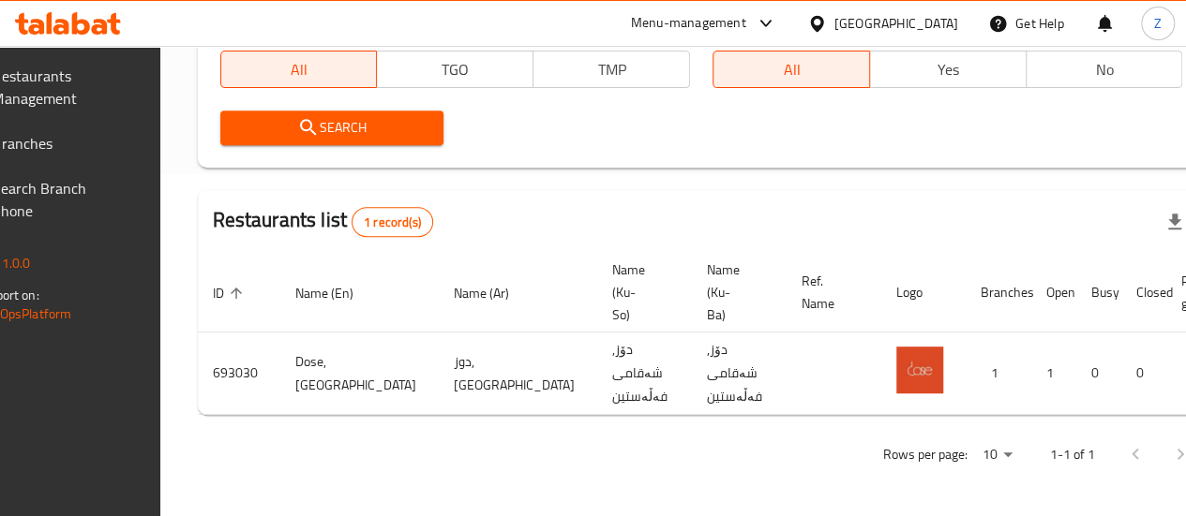
scroll to position [0, 184]
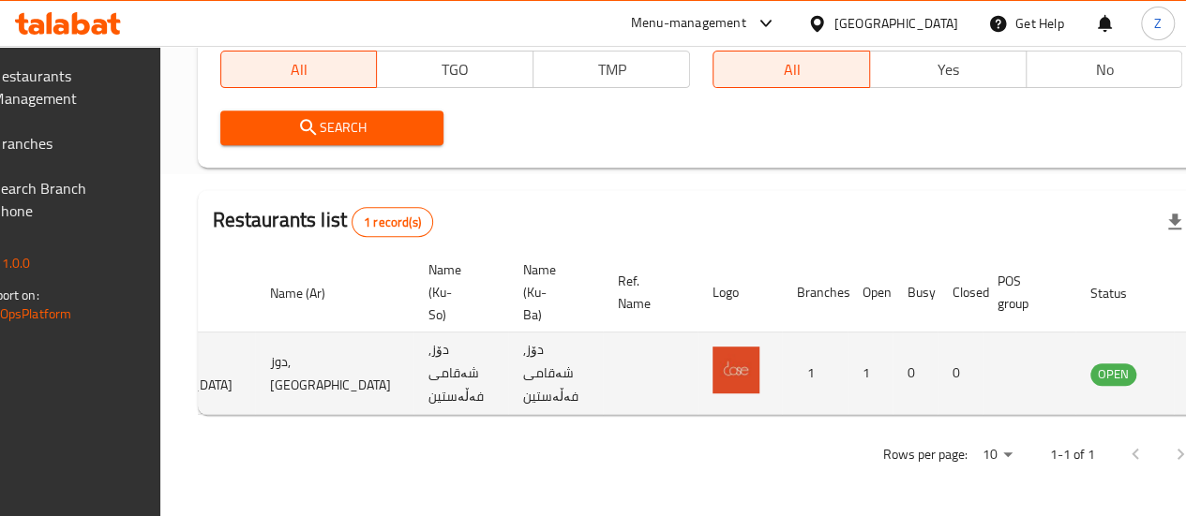
click at [1188, 370] on icon "enhanced table" at bounding box center [1199, 374] width 22 height 22
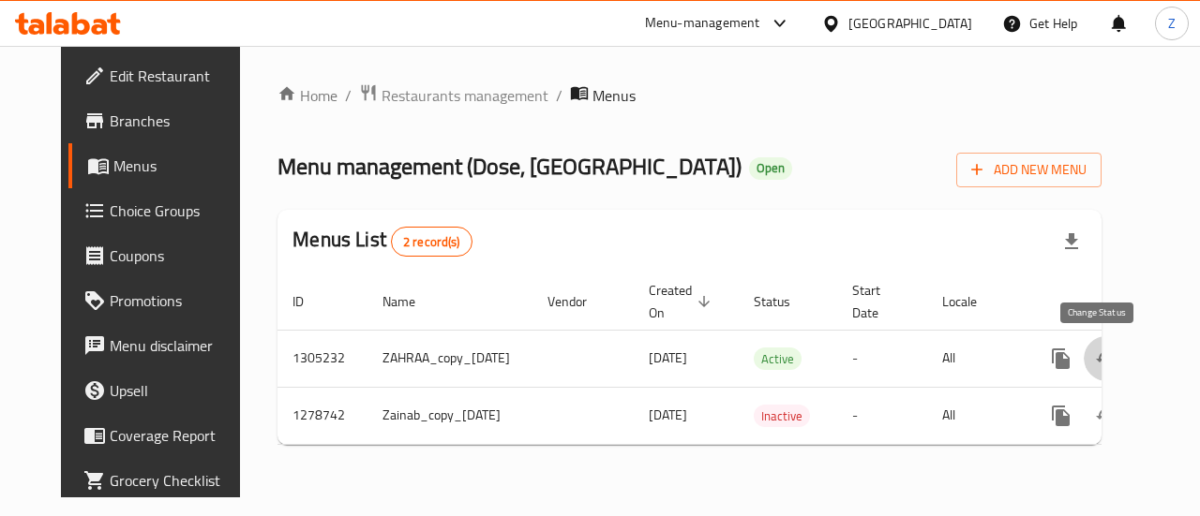
click at [1110, 358] on button "enhanced table" at bounding box center [1105, 358] width 45 height 45
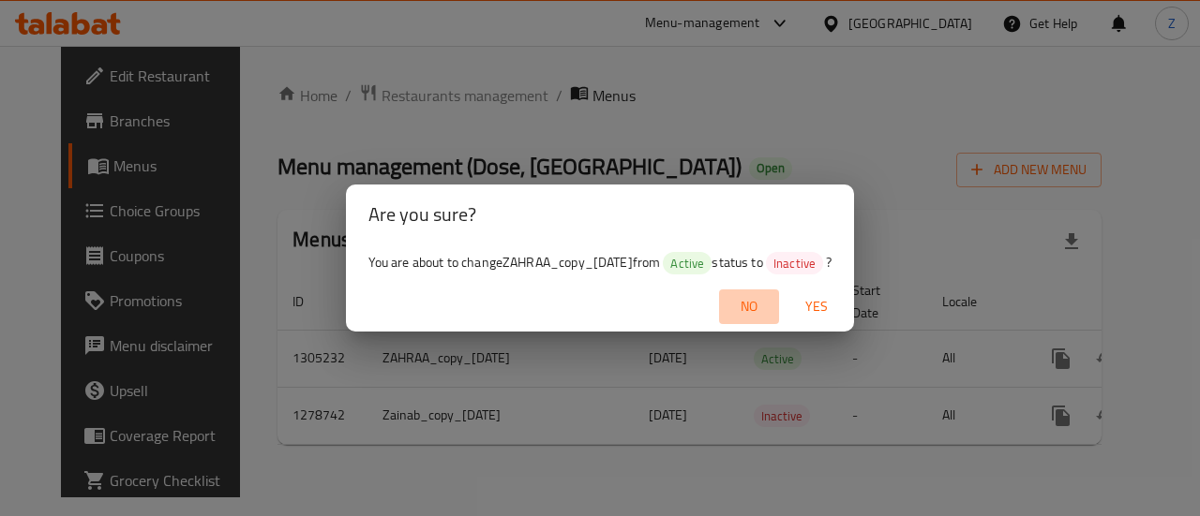
click at [771, 312] on span "No" at bounding box center [748, 306] width 45 height 23
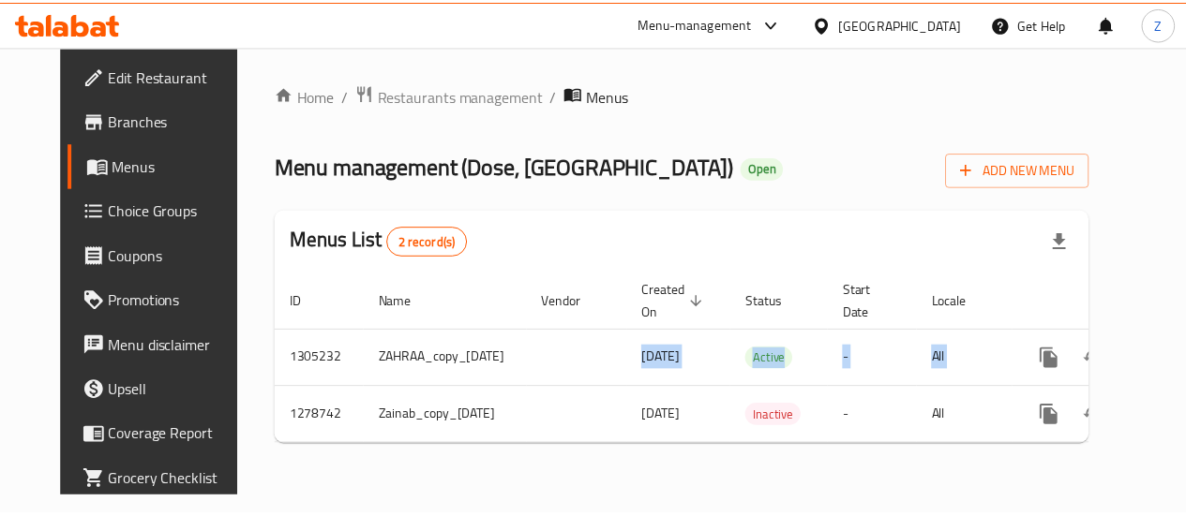
scroll to position [0, 62]
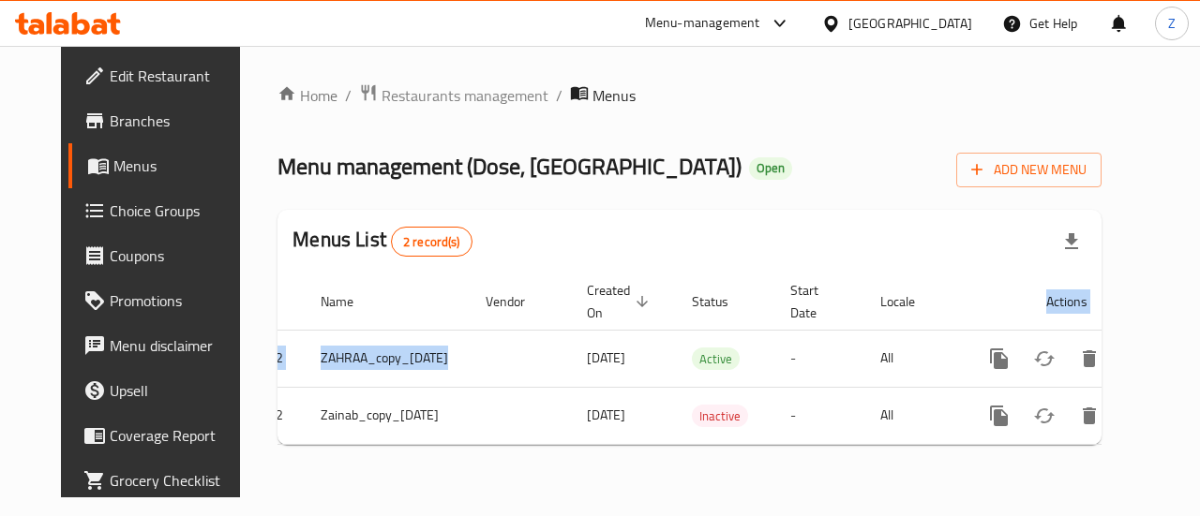
drag, startPoint x: 617, startPoint y: 357, endPoint x: 1162, endPoint y: 350, distance: 545.5
click at [1139, 350] on div "Home / Restaurants management / Menus Menu management ( Dose, Palestine Street …" at bounding box center [689, 272] width 899 height 452
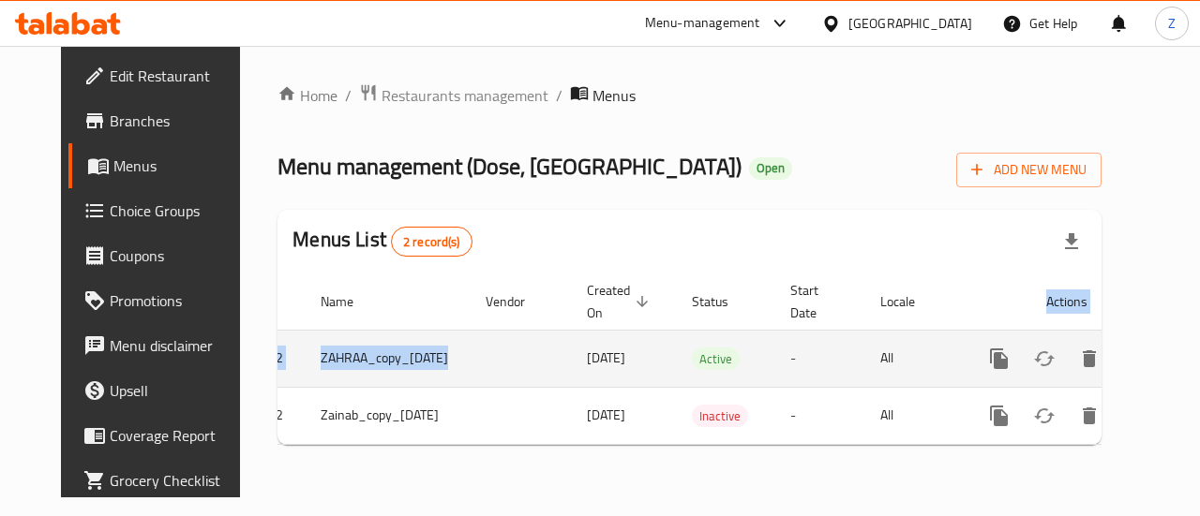
click at [1132, 354] on icon "enhanced table" at bounding box center [1134, 359] width 22 height 22
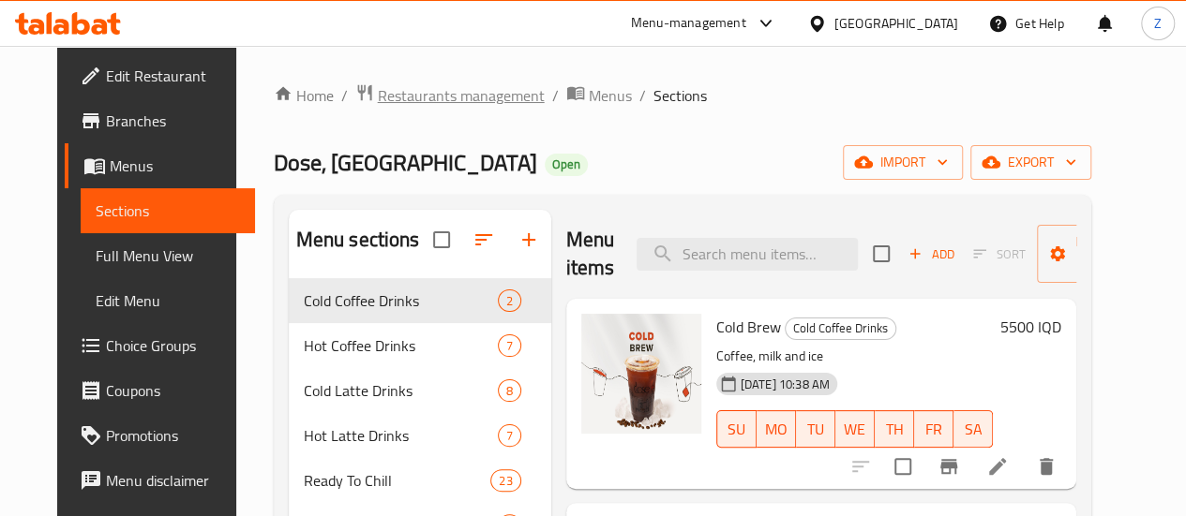
click at [452, 95] on span "Restaurants management" at bounding box center [461, 95] width 167 height 22
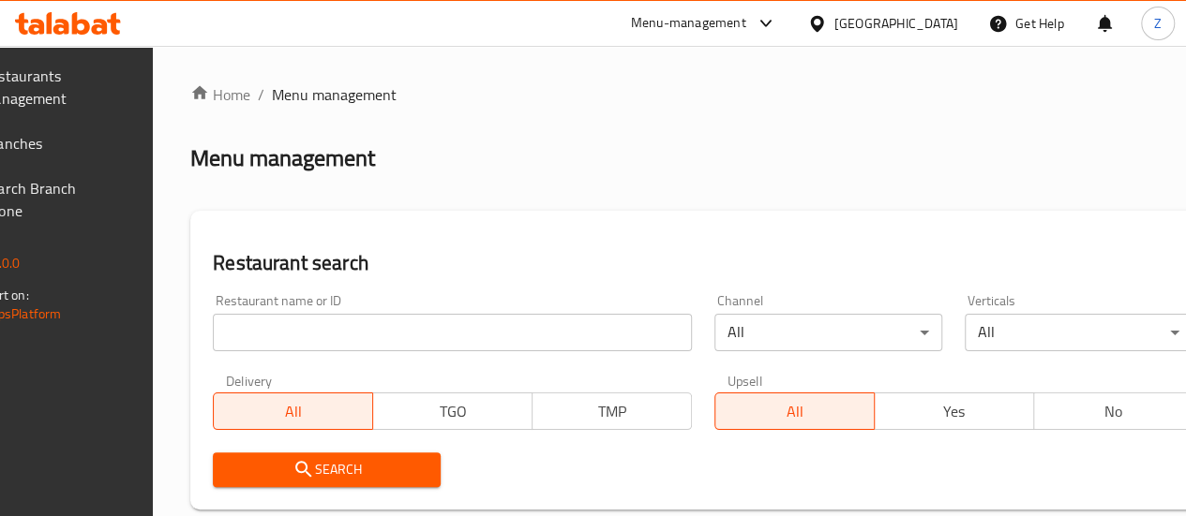
click at [358, 320] on input "search" at bounding box center [452, 332] width 479 height 37
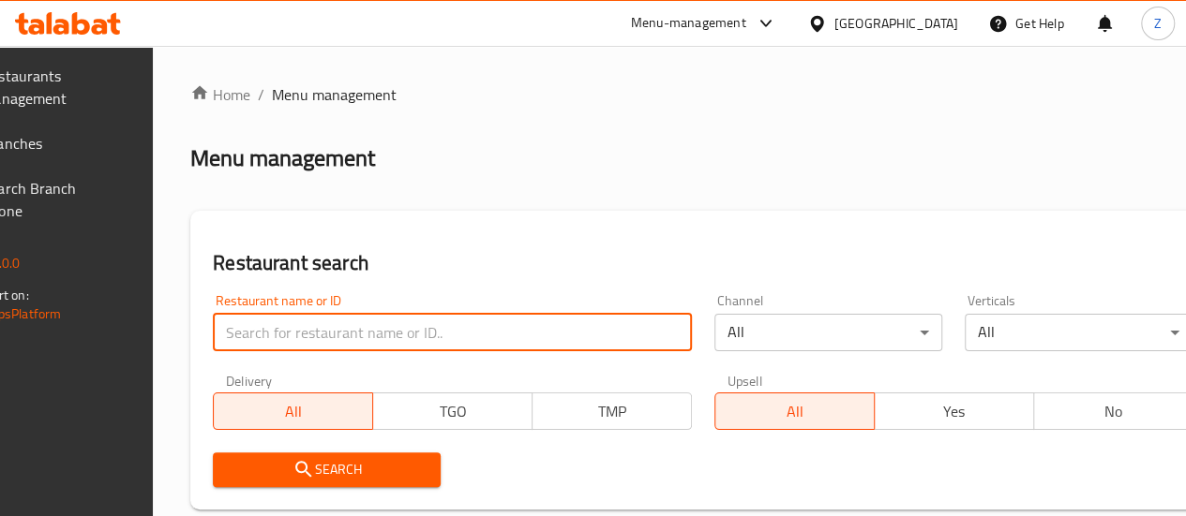
paste input "688757"
type input "688757"
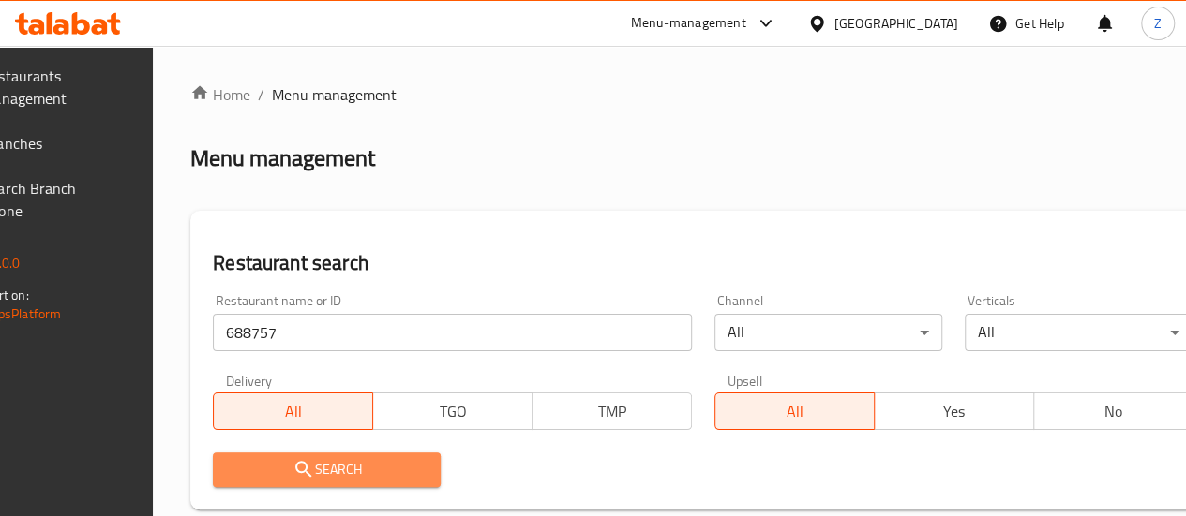
click at [420, 474] on span "Search" at bounding box center [327, 469] width 198 height 23
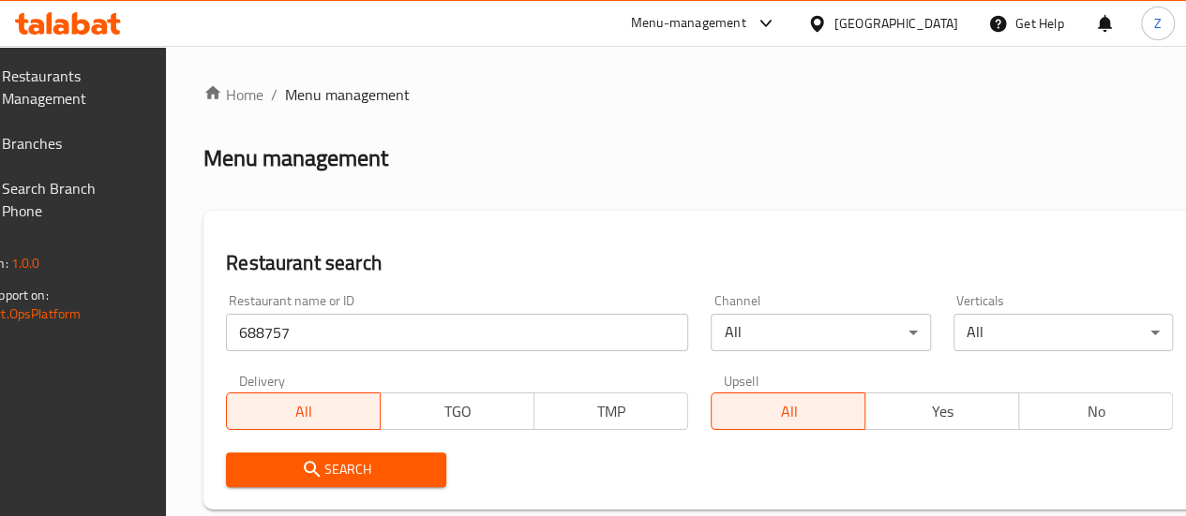
click at [421, 475] on span "Search" at bounding box center [336, 469] width 190 height 23
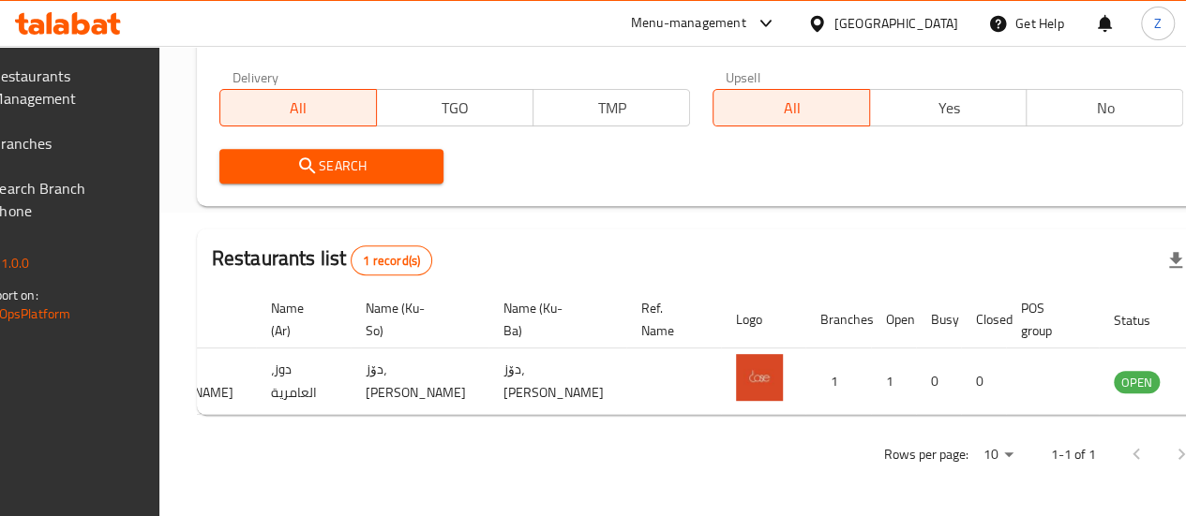
scroll to position [0, 184]
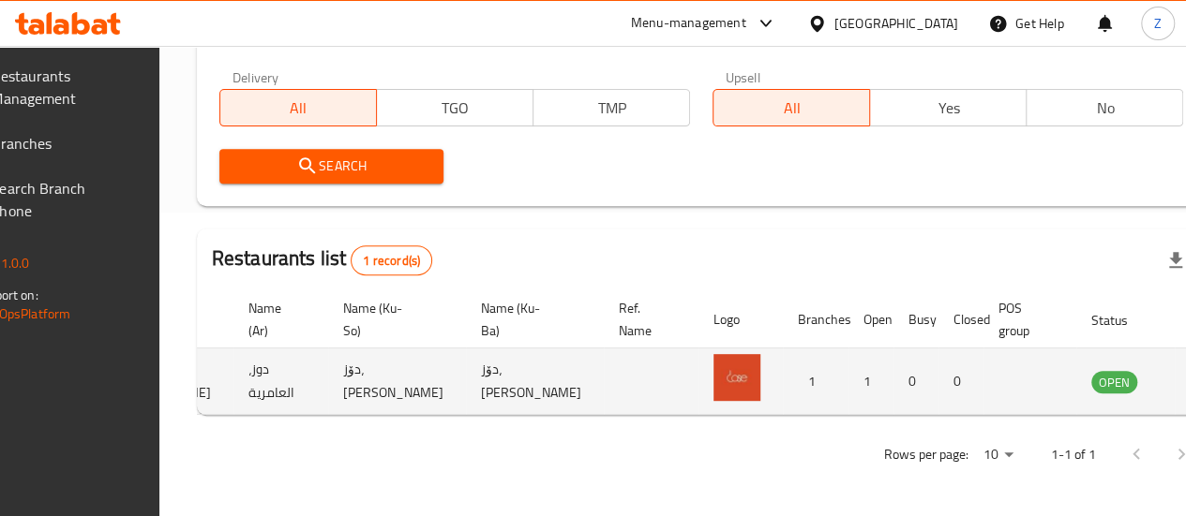
drag, startPoint x: 1145, startPoint y: 365, endPoint x: 1104, endPoint y: 379, distance: 43.6
click at [1174, 366] on td "enhanced table" at bounding box center [1206, 382] width 65 height 67
drag, startPoint x: 1080, startPoint y: 381, endPoint x: 1100, endPoint y: 371, distance: 23.1
click at [1082, 381] on tr "688757 Dose, Al Amriya دوز، العامرية دۆز، ئەل عامریە دۆز، ئەل عامریە 1 1 0 0 OP…" at bounding box center [626, 382] width 1226 height 67
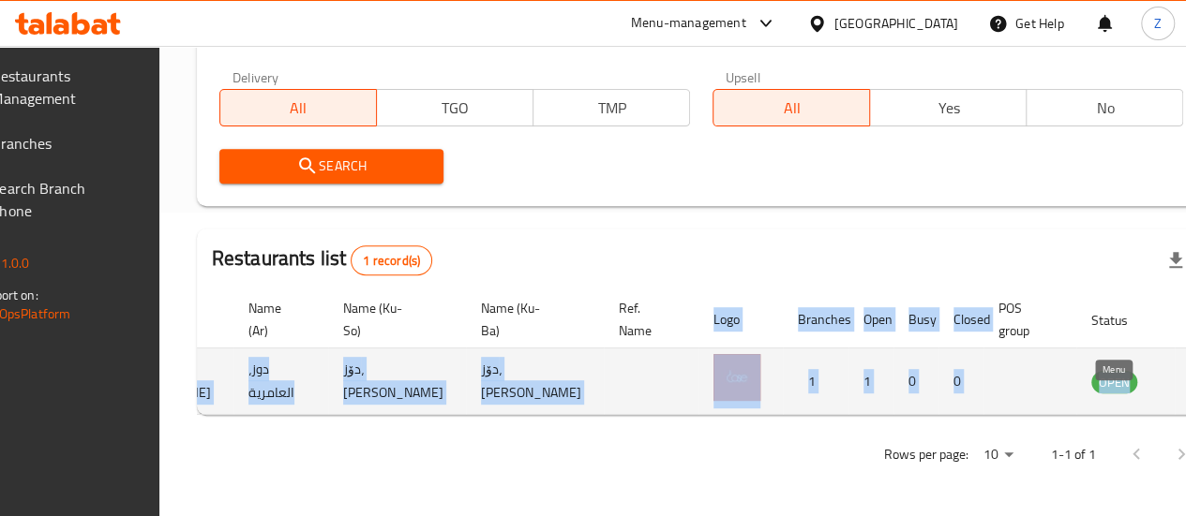
click at [1189, 370] on icon "enhanced table" at bounding box center [1200, 381] width 22 height 22
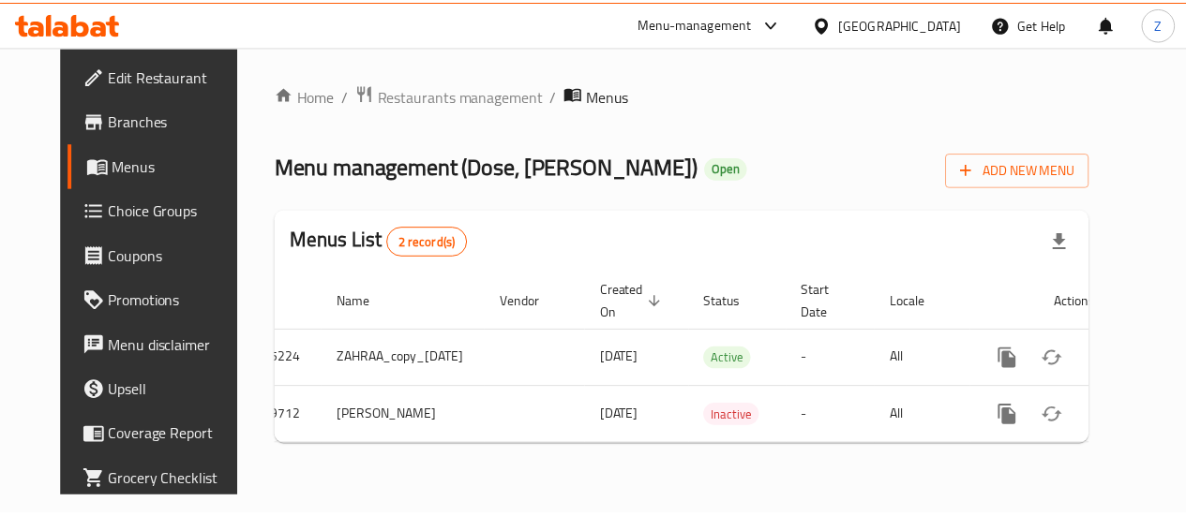
scroll to position [0, 62]
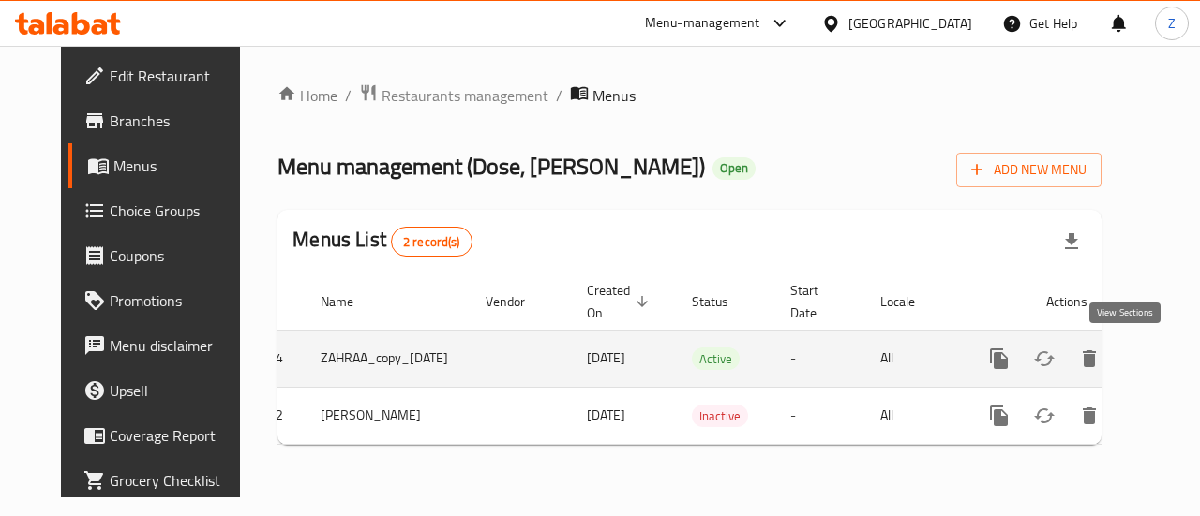
click at [1123, 353] on icon "enhanced table" at bounding box center [1134, 359] width 22 height 22
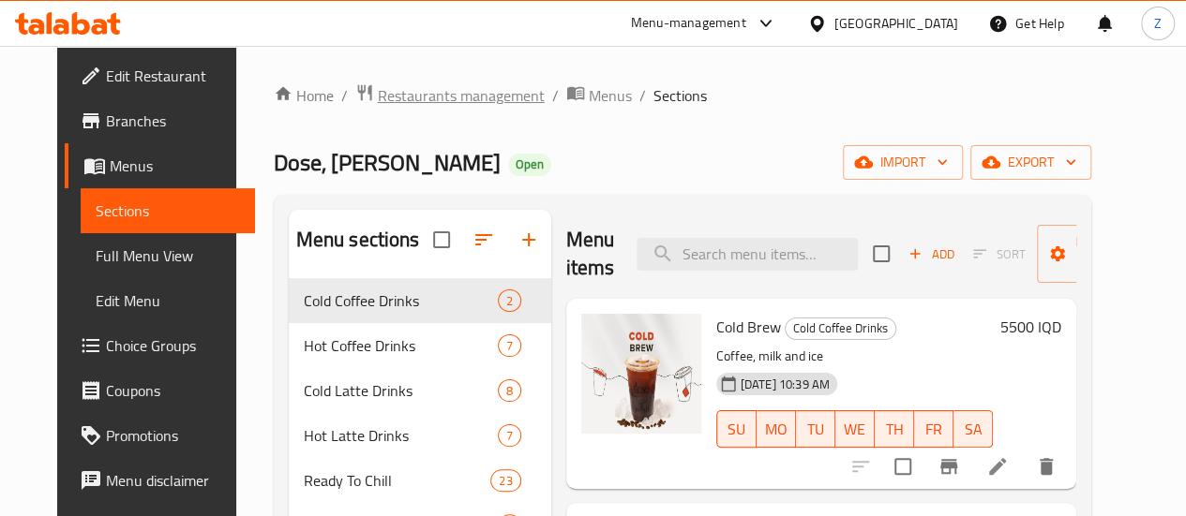
click at [457, 105] on span "Restaurants management" at bounding box center [461, 95] width 167 height 22
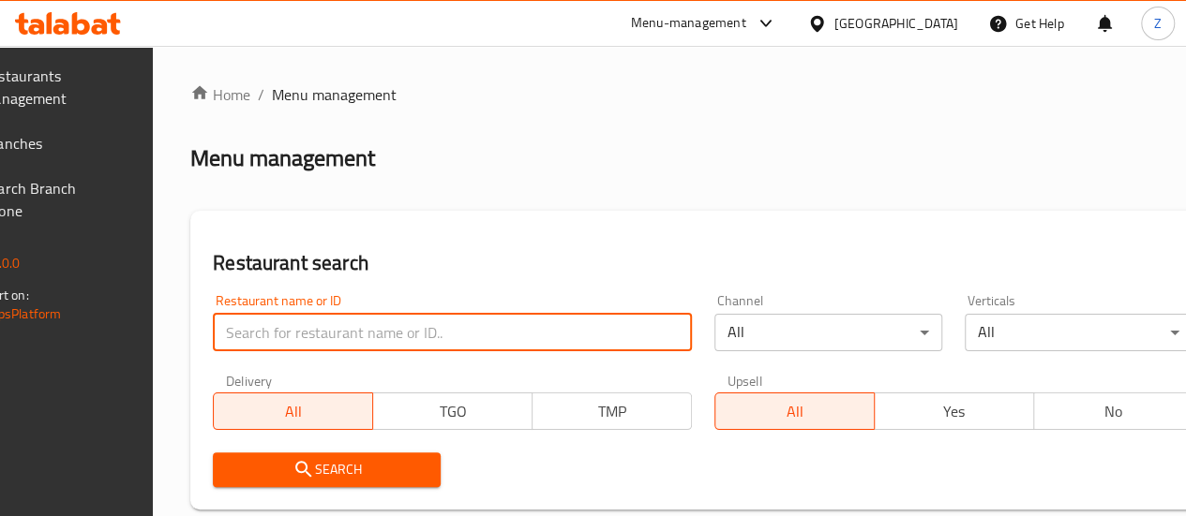
click at [332, 329] on input "search" at bounding box center [452, 332] width 479 height 37
paste input "694446"
type input "694446"
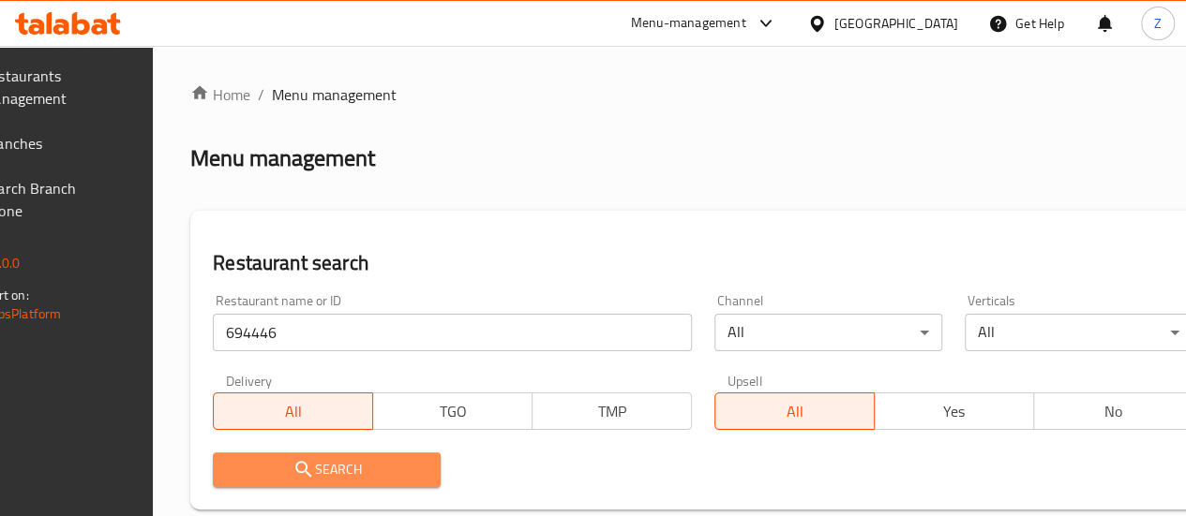
click at [425, 472] on span "Search" at bounding box center [327, 469] width 198 height 23
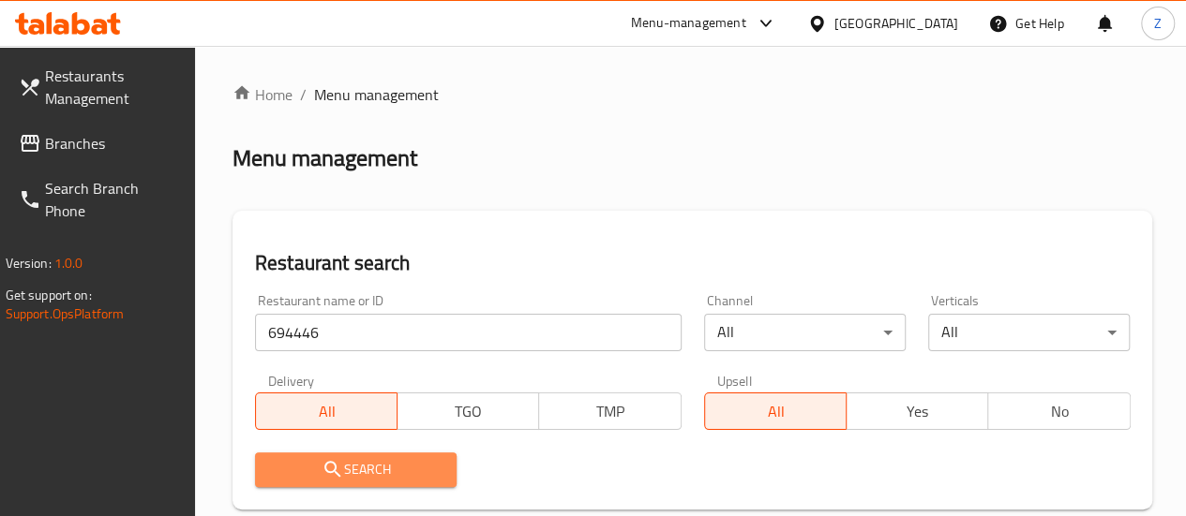
click at [409, 481] on span "Search" at bounding box center [356, 469] width 172 height 23
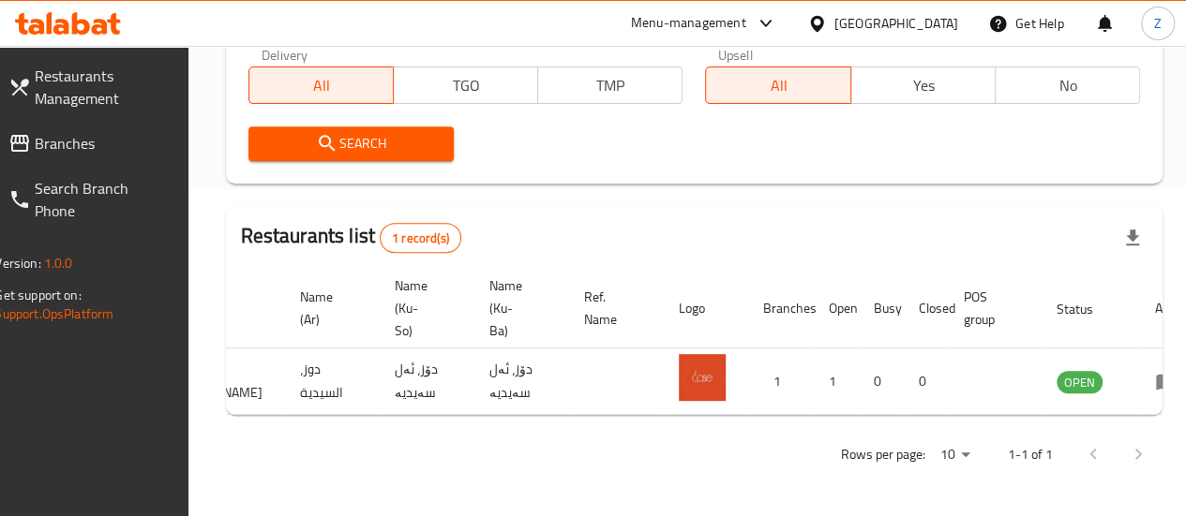
scroll to position [0, 184]
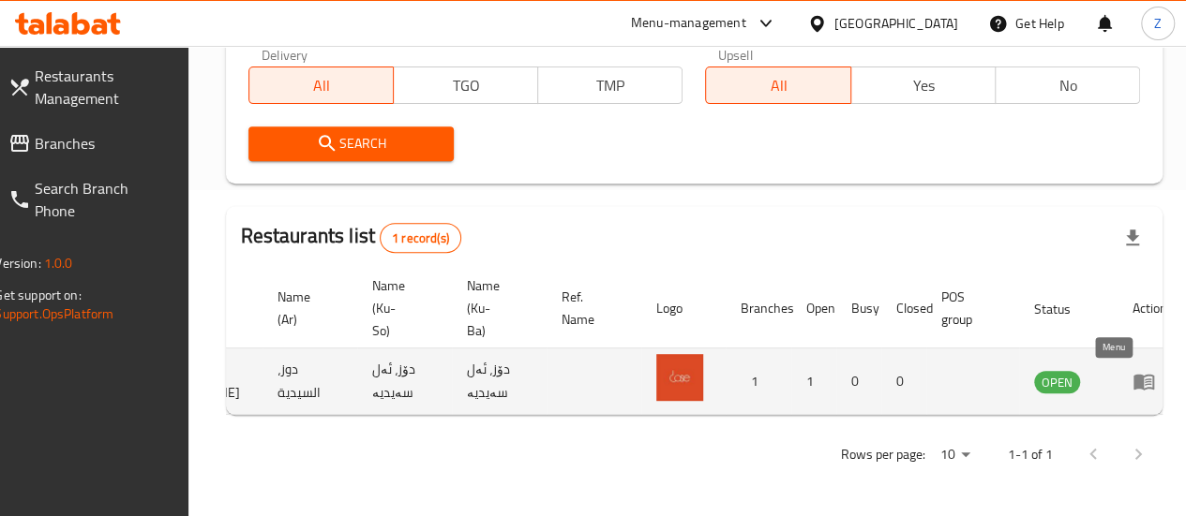
click at [1133, 375] on icon "enhanced table" at bounding box center [1143, 383] width 21 height 16
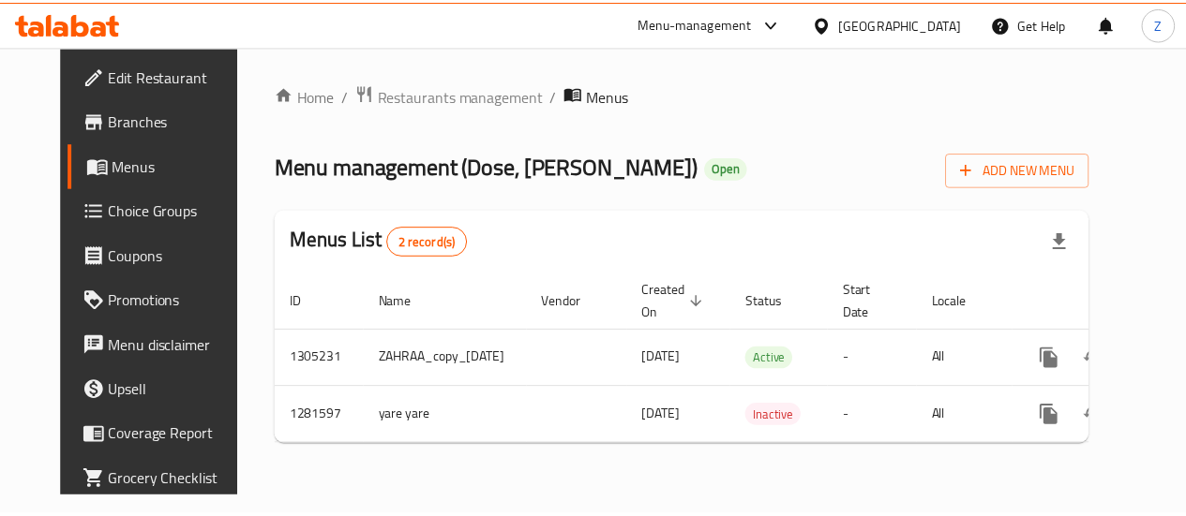
scroll to position [0, 62]
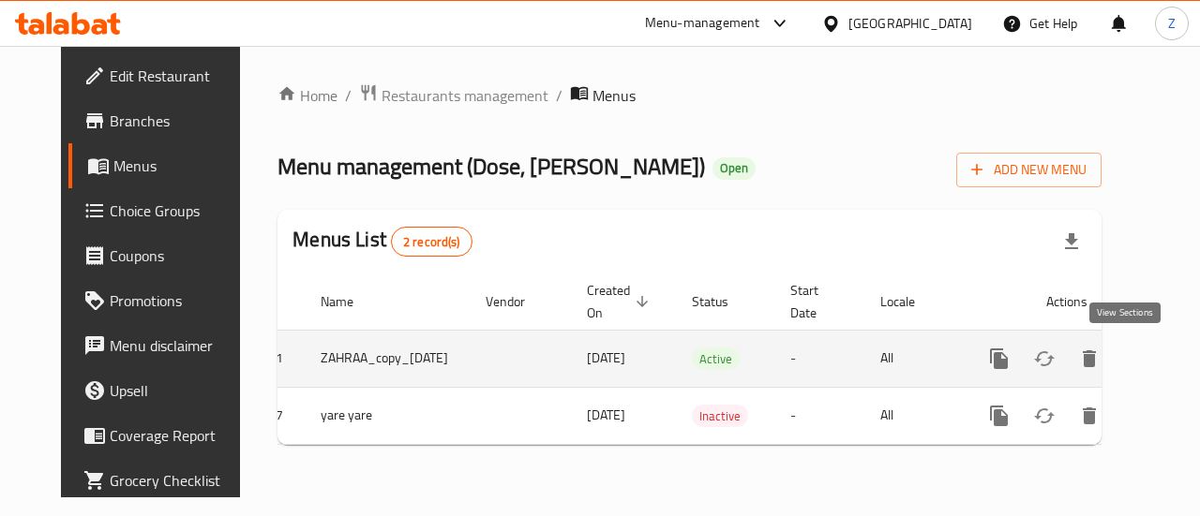
click at [1132, 365] on icon "enhanced table" at bounding box center [1134, 359] width 22 height 22
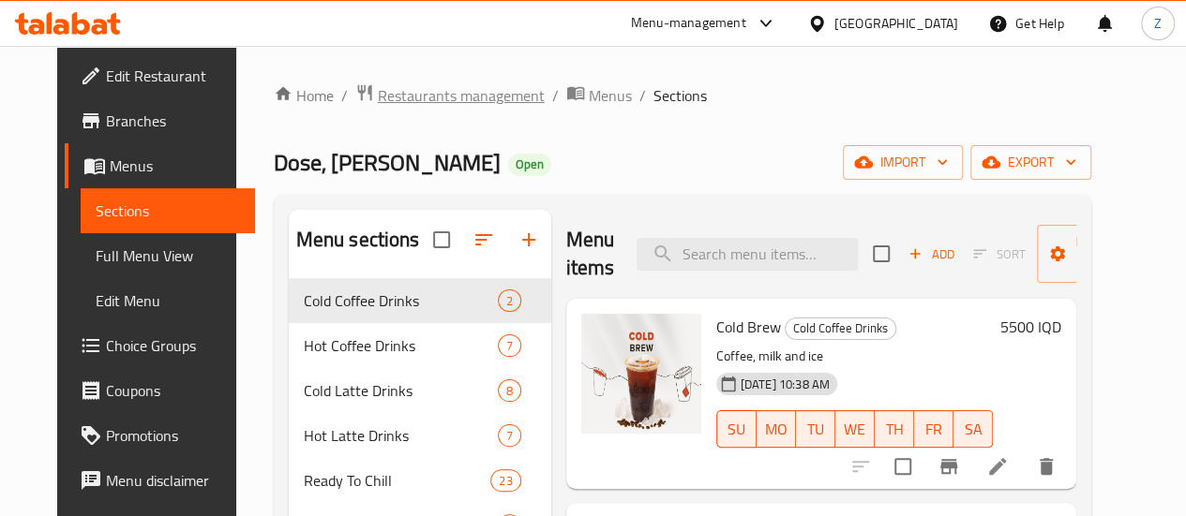
click at [497, 107] on span "Restaurants management" at bounding box center [461, 95] width 167 height 22
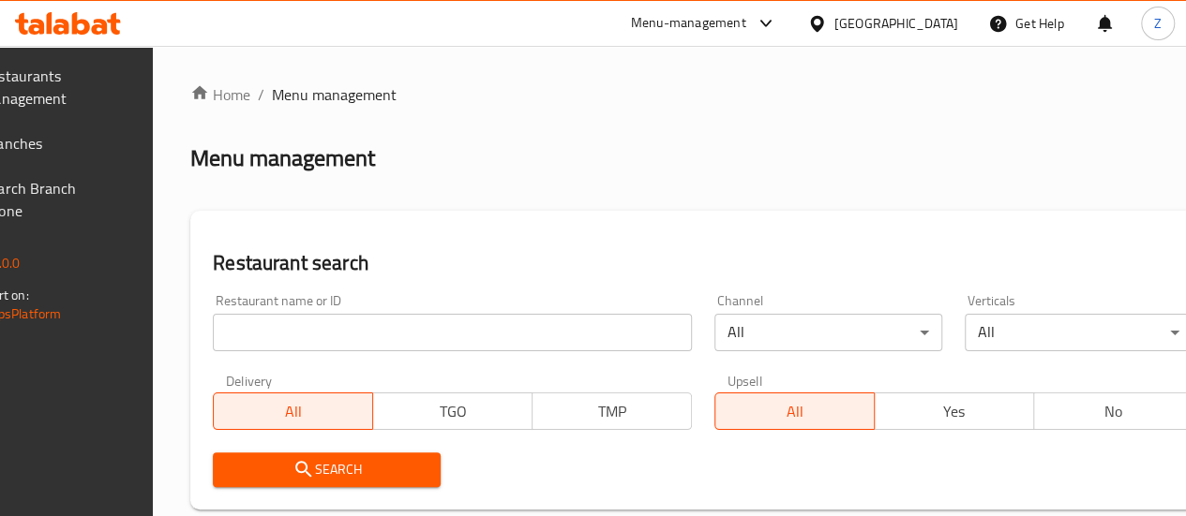
click at [303, 328] on input "search" at bounding box center [452, 332] width 479 height 37
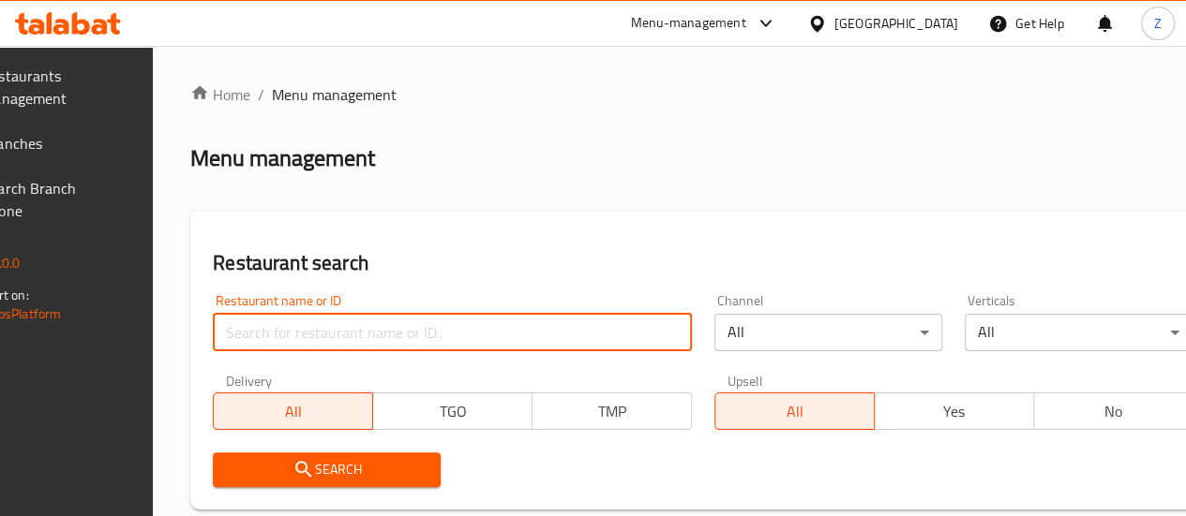
paste input "690619"
type input "690619"
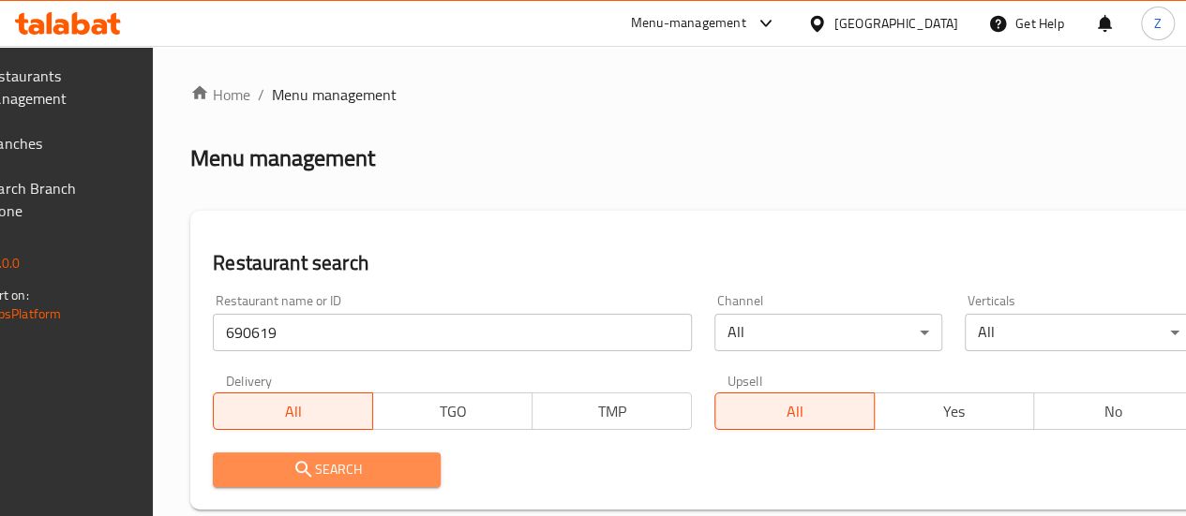
click at [388, 481] on span "Search" at bounding box center [327, 469] width 198 height 23
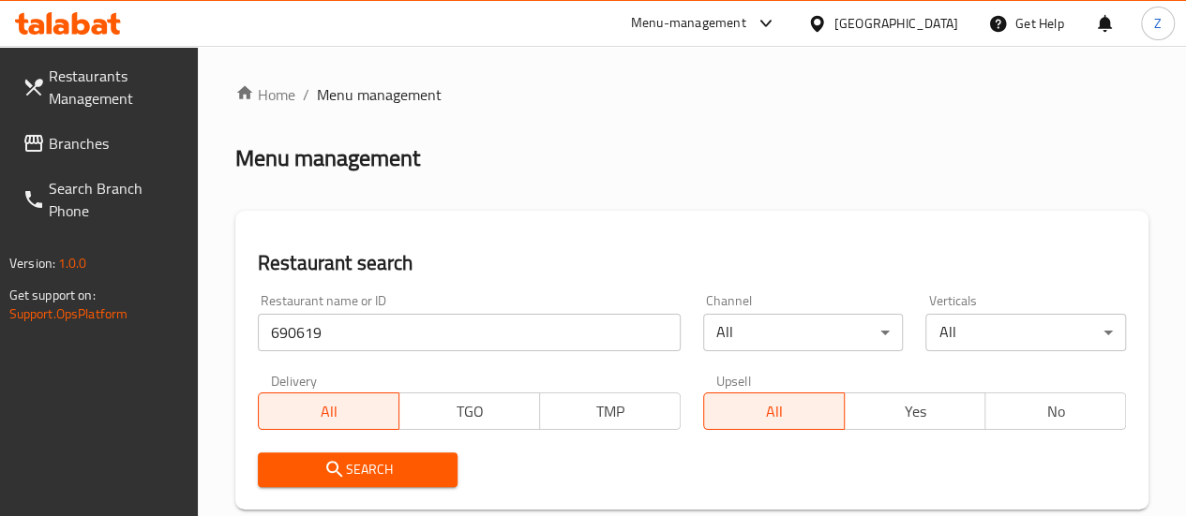
click at [388, 481] on span "Search" at bounding box center [358, 469] width 171 height 23
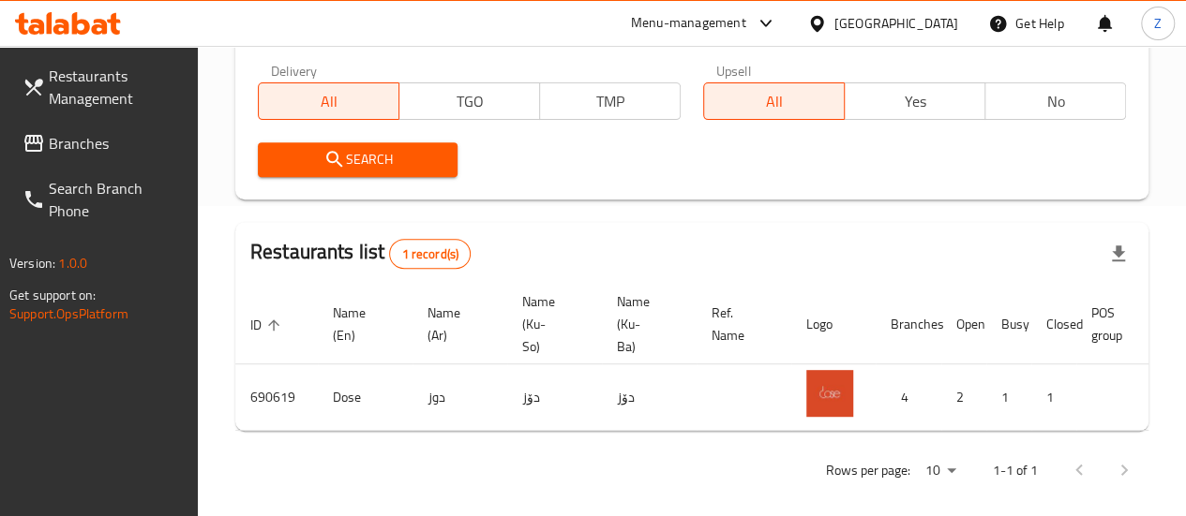
scroll to position [0, 184]
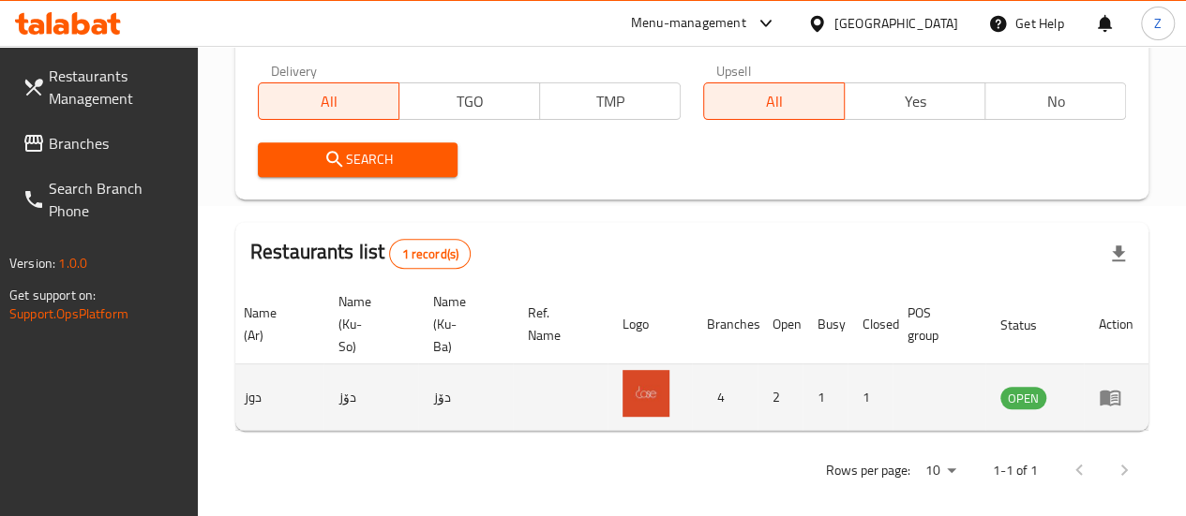
click at [1090, 393] on td "enhanced table" at bounding box center [1115, 398] width 65 height 67
click at [1097, 395] on td "enhanced table" at bounding box center [1115, 398] width 65 height 67
click at [1102, 395] on icon "enhanced table" at bounding box center [1109, 399] width 21 height 16
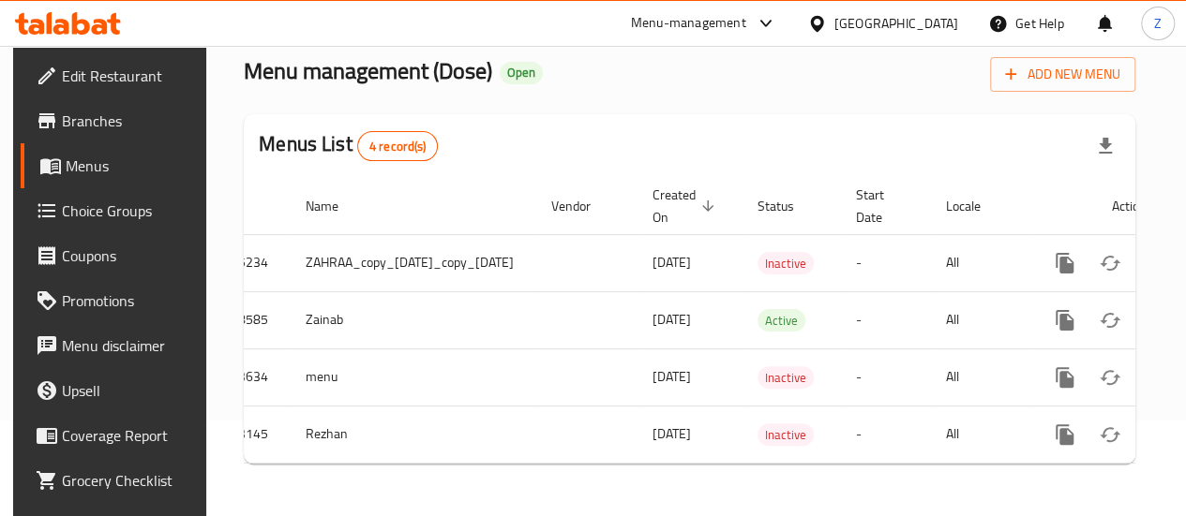
scroll to position [0, 186]
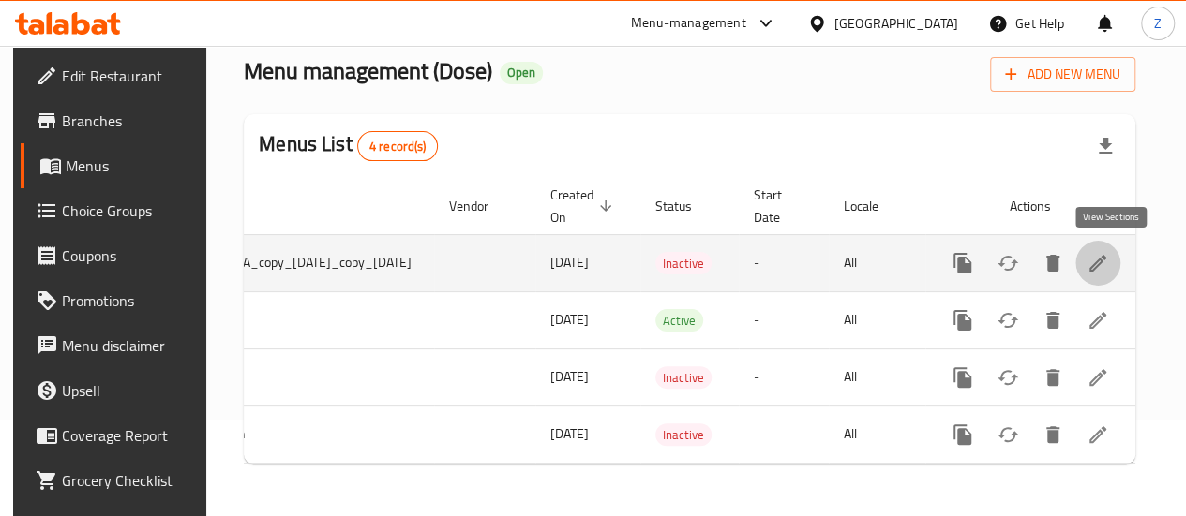
click at [1106, 255] on icon "enhanced table" at bounding box center [1097, 263] width 17 height 17
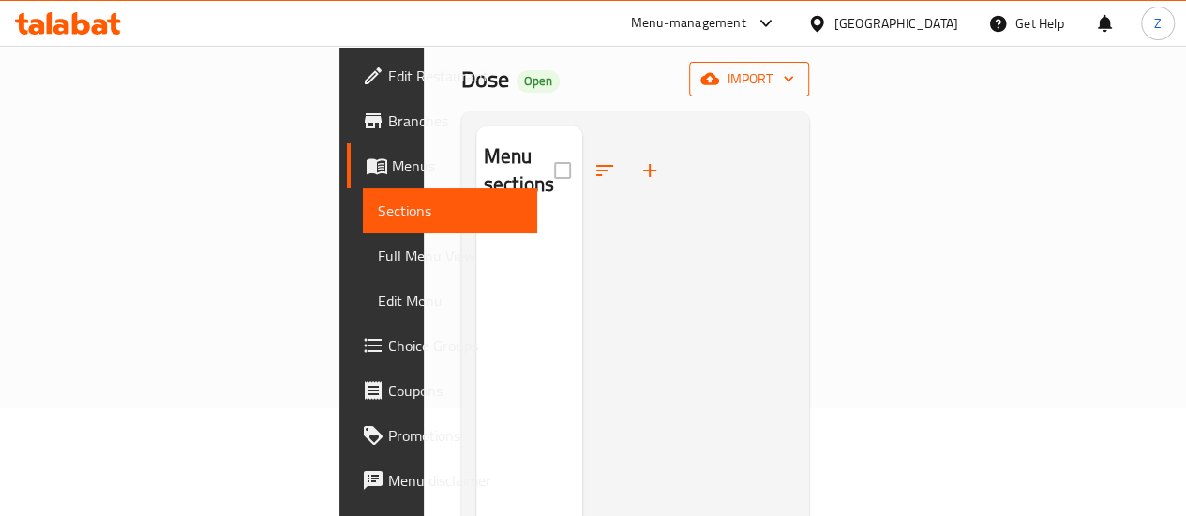
click at [794, 67] on span "import" at bounding box center [749, 78] width 90 height 23
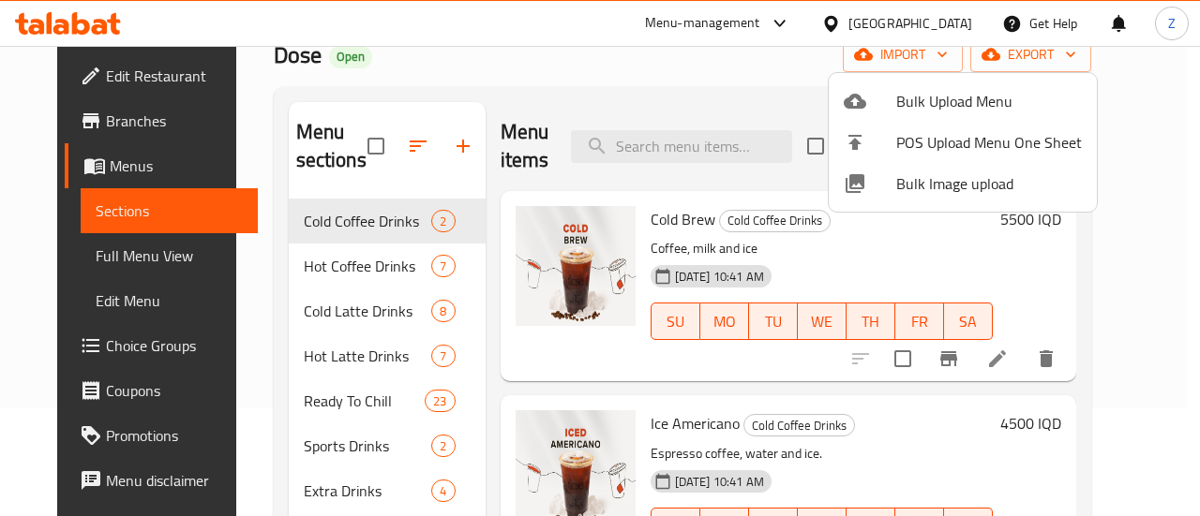
click at [661, 160] on div at bounding box center [600, 258] width 1200 height 516
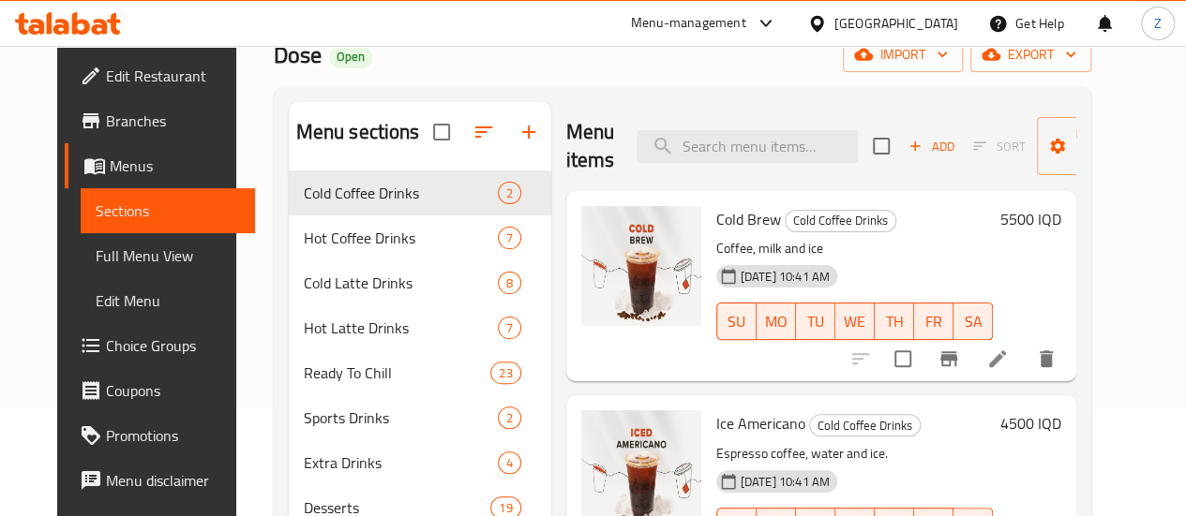
scroll to position [14, 0]
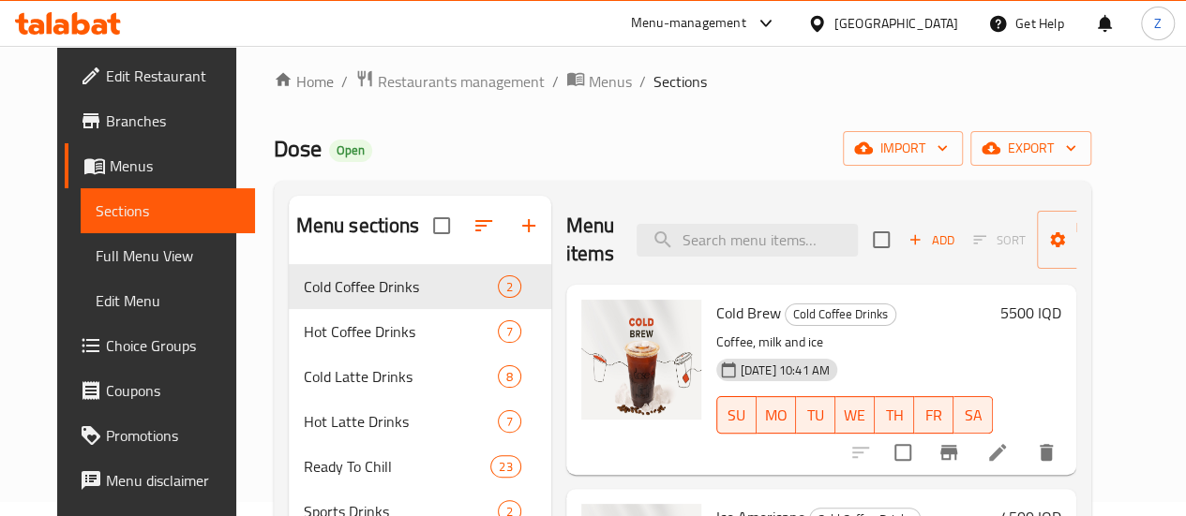
click at [566, 97] on div "Home / Restaurants management / Menus / Sections Dose Open import export Menu s…" at bounding box center [682, 398] width 817 height 658
click at [589, 84] on span "Menus" at bounding box center [610, 81] width 43 height 22
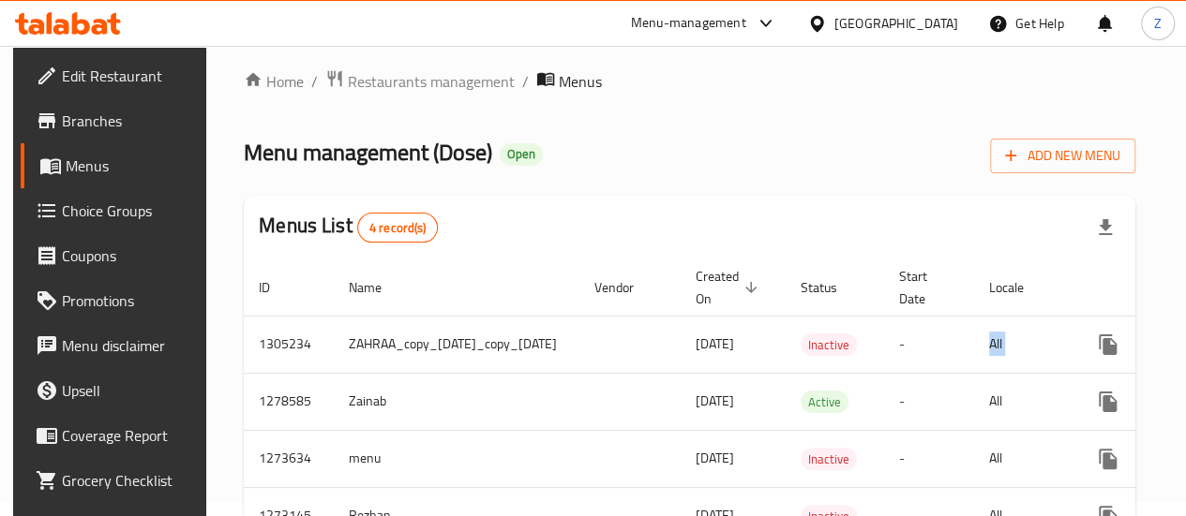
scroll to position [0, 186]
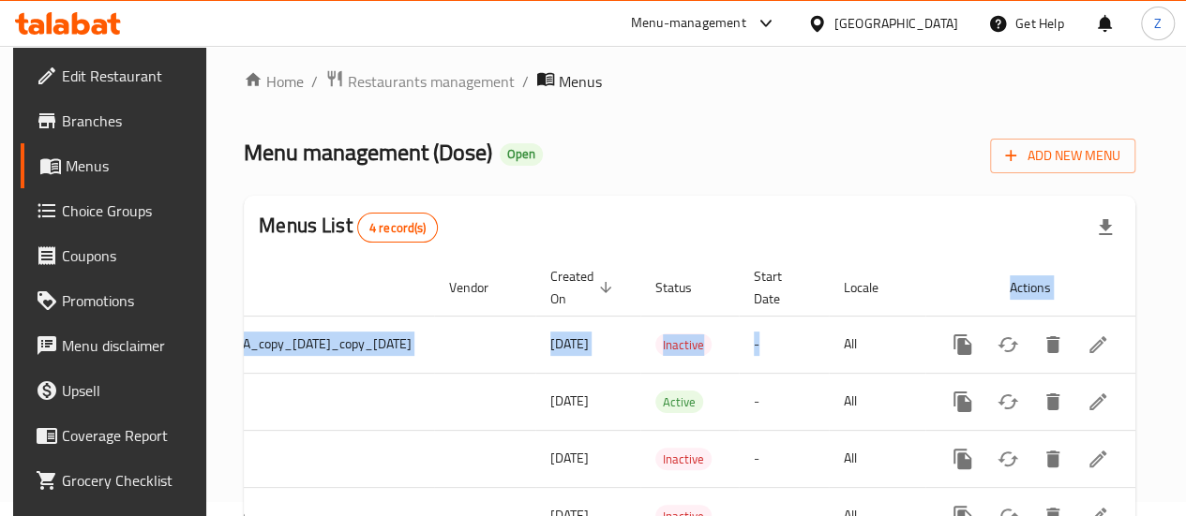
drag, startPoint x: 979, startPoint y: 354, endPoint x: 1199, endPoint y: 346, distance: 219.5
click at [1186, 346] on html "​ Menu-management Iraq Get Help Z Edit Restaurant Branches Menus Choice Groups …" at bounding box center [593, 244] width 1186 height 516
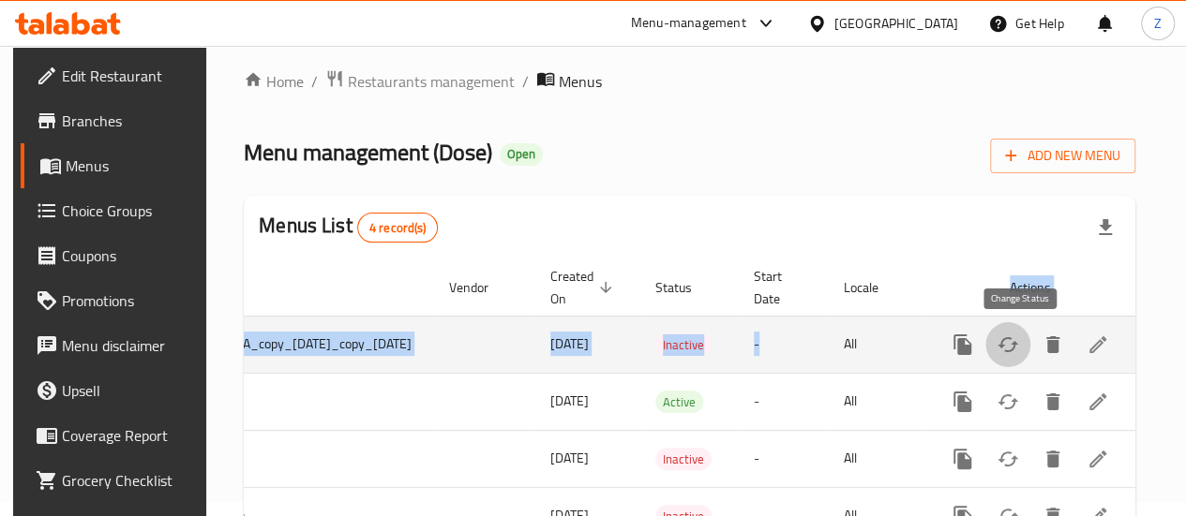
click at [1018, 351] on icon "enhanced table" at bounding box center [1007, 344] width 21 height 15
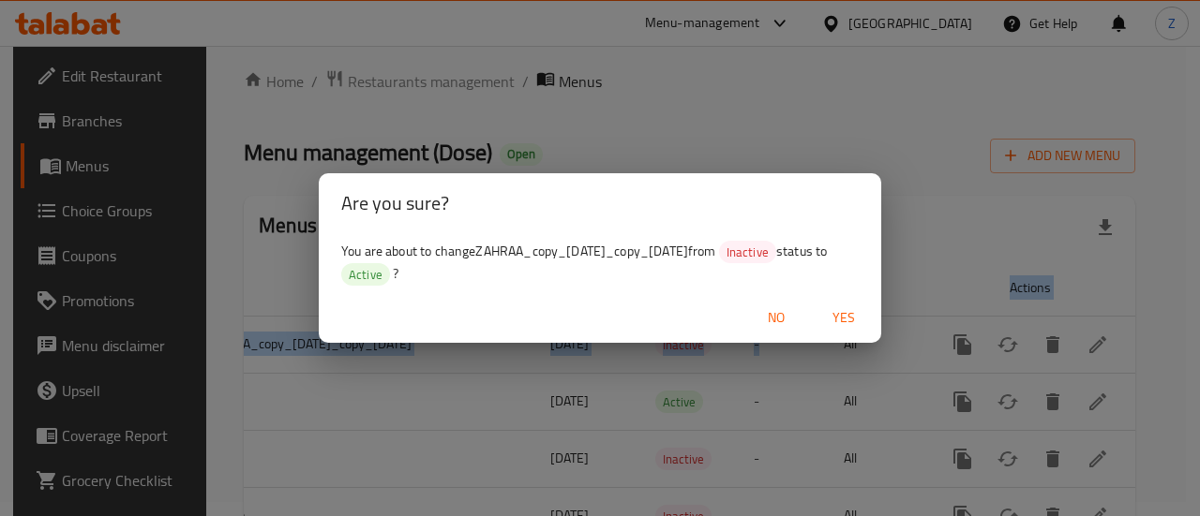
click at [831, 327] on span "Yes" at bounding box center [843, 317] width 45 height 23
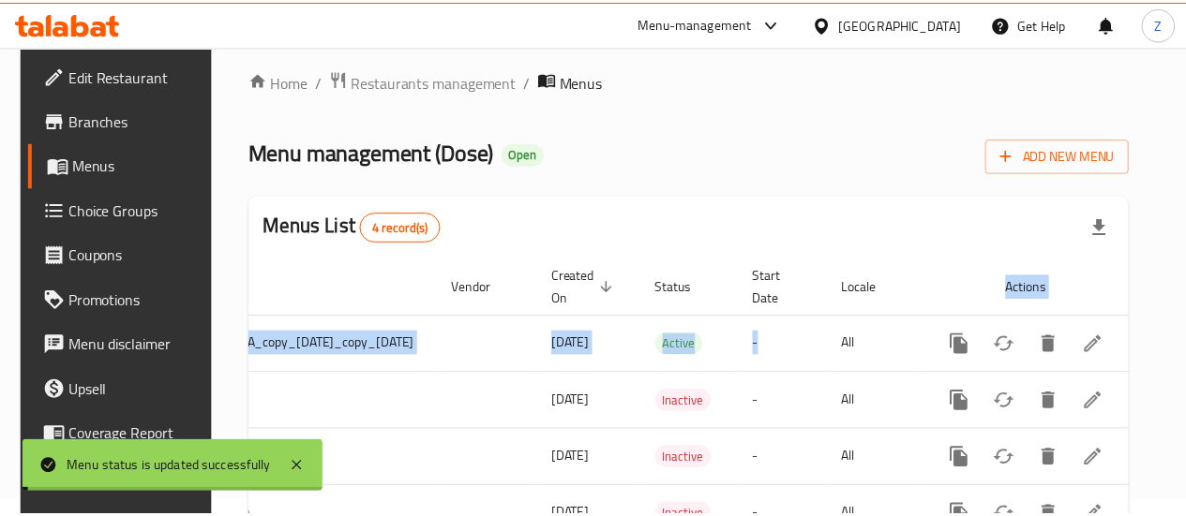
scroll to position [0, 174]
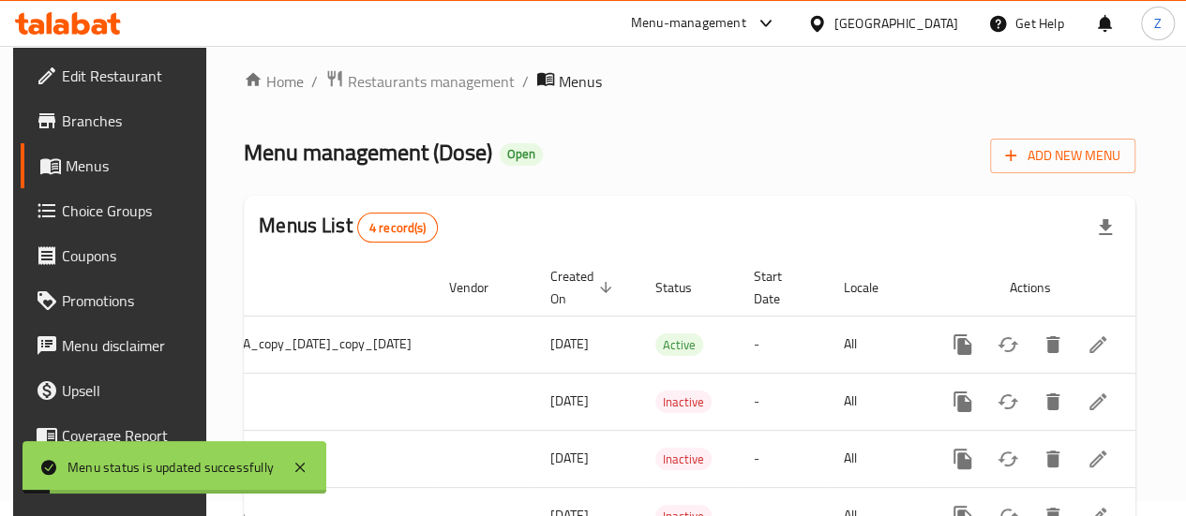
drag, startPoint x: 913, startPoint y: 199, endPoint x: 1083, endPoint y: 245, distance: 176.6
click at [915, 199] on div "Menus List 4 record(s)" at bounding box center [689, 228] width 891 height 64
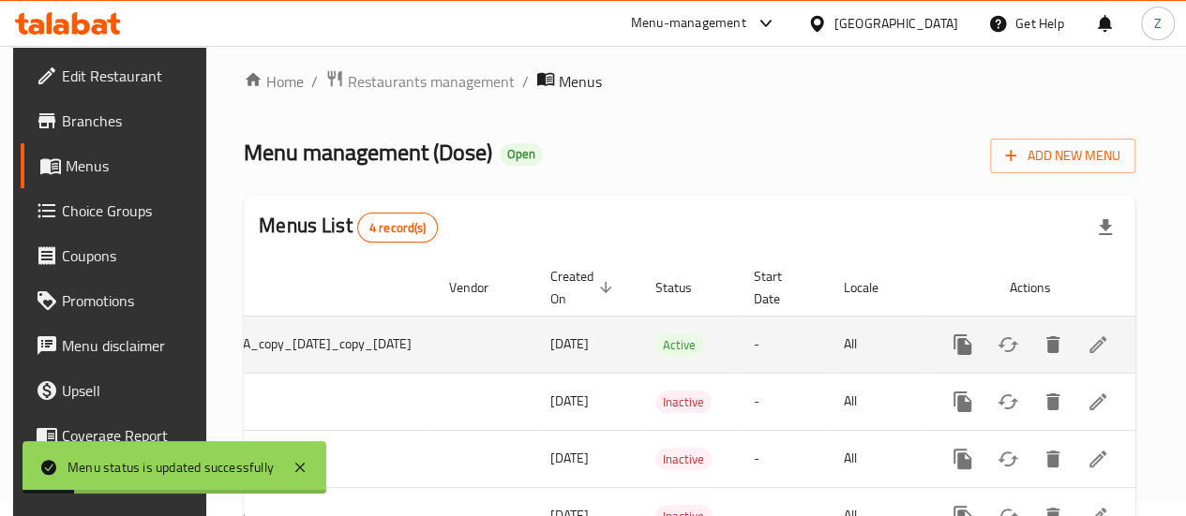
click at [1105, 359] on link "enhanced table" at bounding box center [1097, 344] width 45 height 45
